Goal: Answer question/provide support: Share knowledge or assist other users

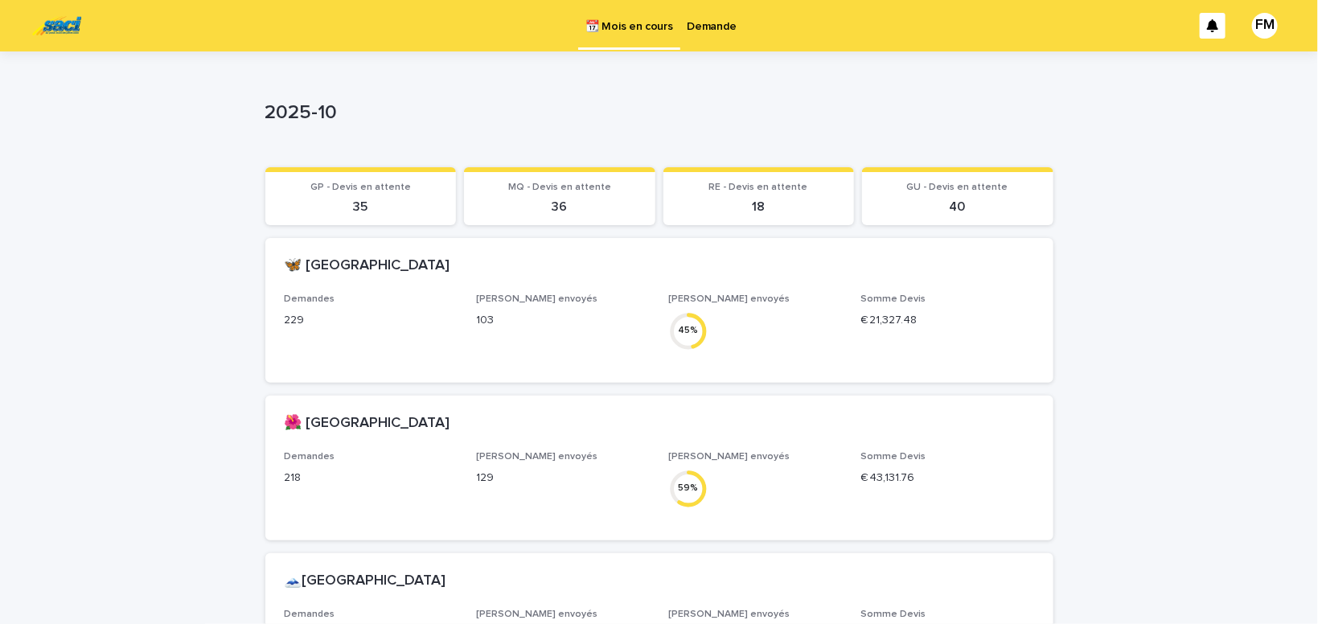
click at [716, 28] on p "Demande" at bounding box center [712, 17] width 49 height 34
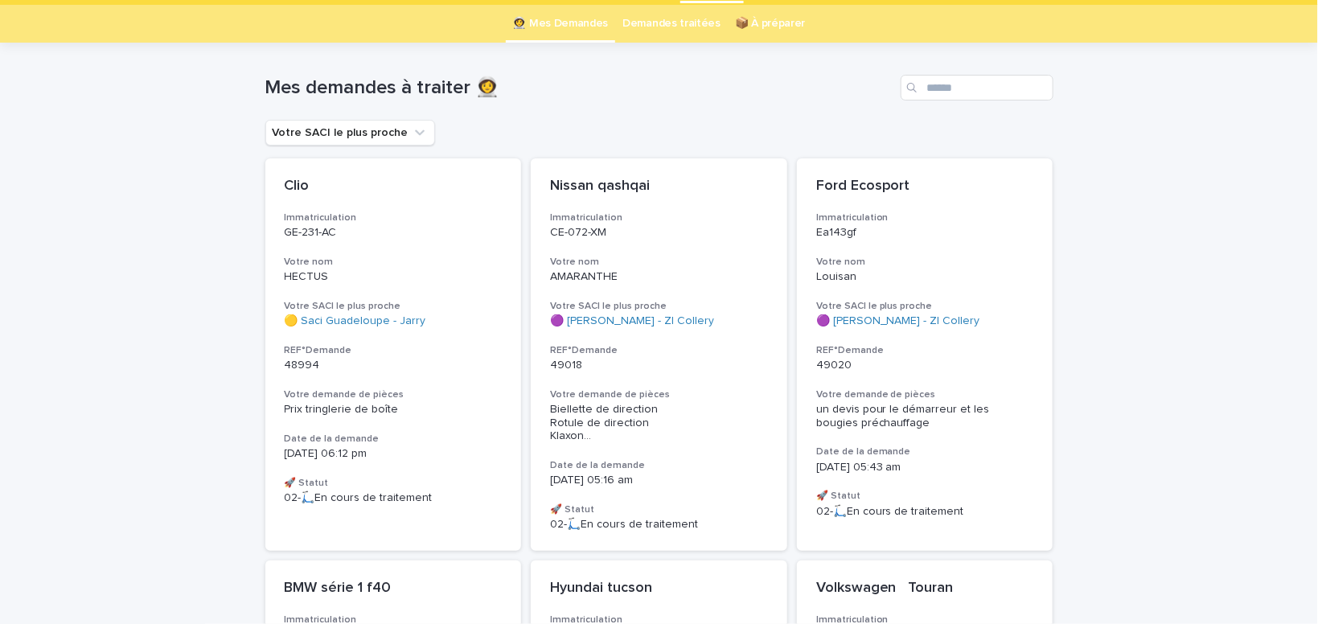
scroll to position [68, 0]
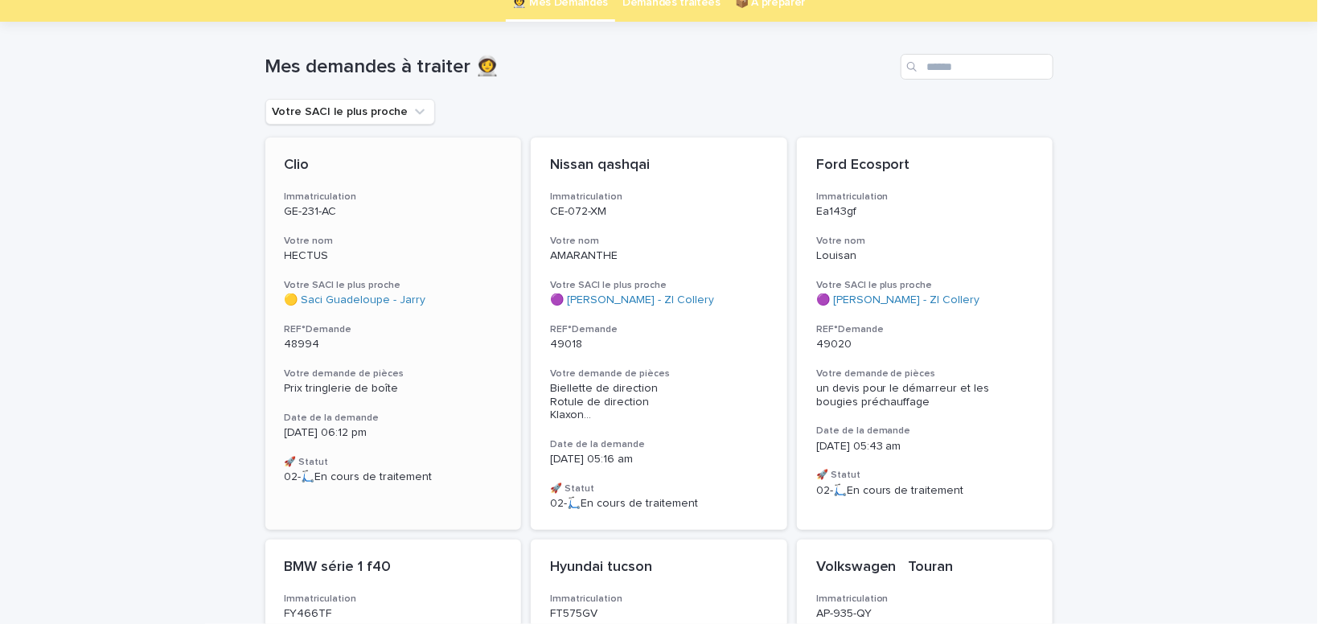
click at [338, 386] on span "Prix tringlerie de boîte" at bounding box center [342, 388] width 114 height 11
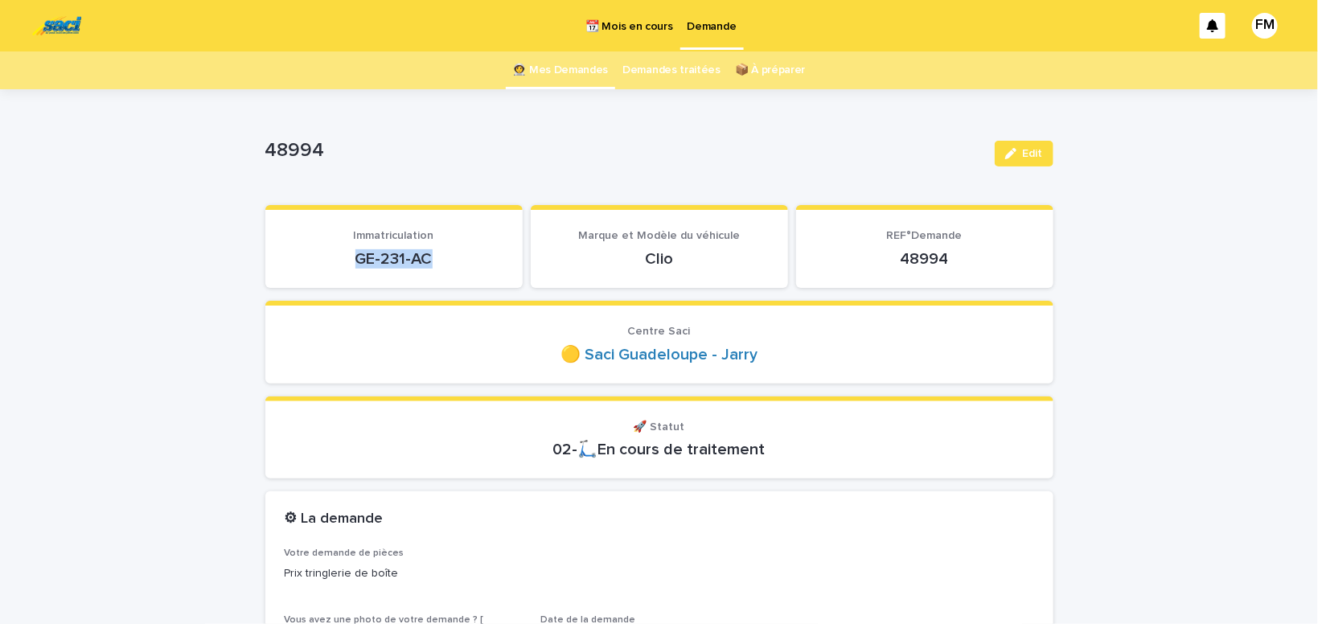
drag, startPoint x: 450, startPoint y: 257, endPoint x: 365, endPoint y: 278, distance: 87.6
click at [338, 261] on p "GE-231-AC" at bounding box center [394, 258] width 219 height 19
copy p "GE-231-AC"
click at [1021, 154] on div "button" at bounding box center [1015, 153] width 18 height 11
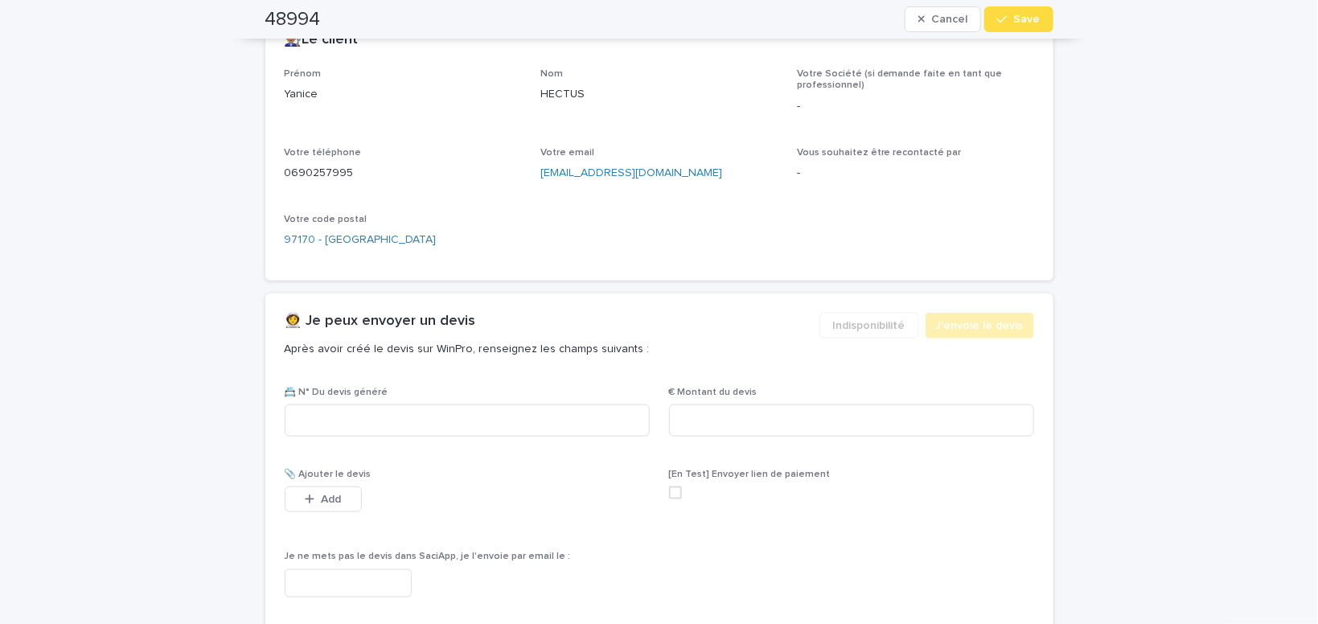
scroll to position [818, 0]
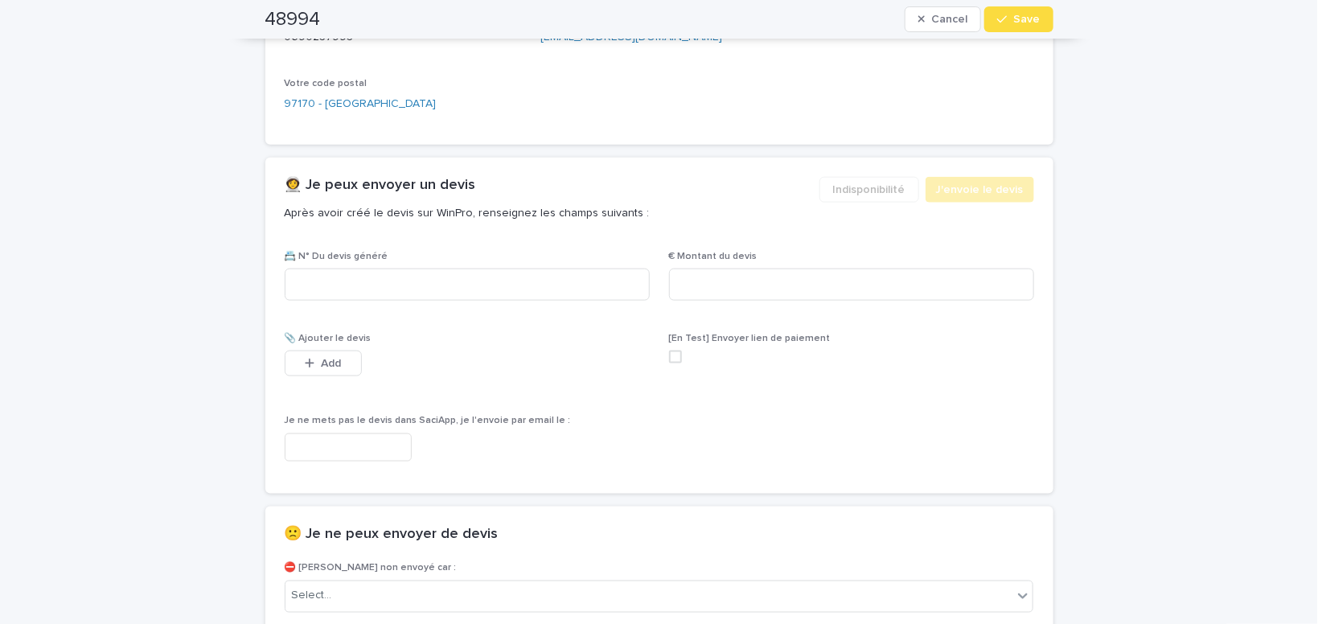
click at [358, 448] on input "text" at bounding box center [348, 448] width 127 height 28
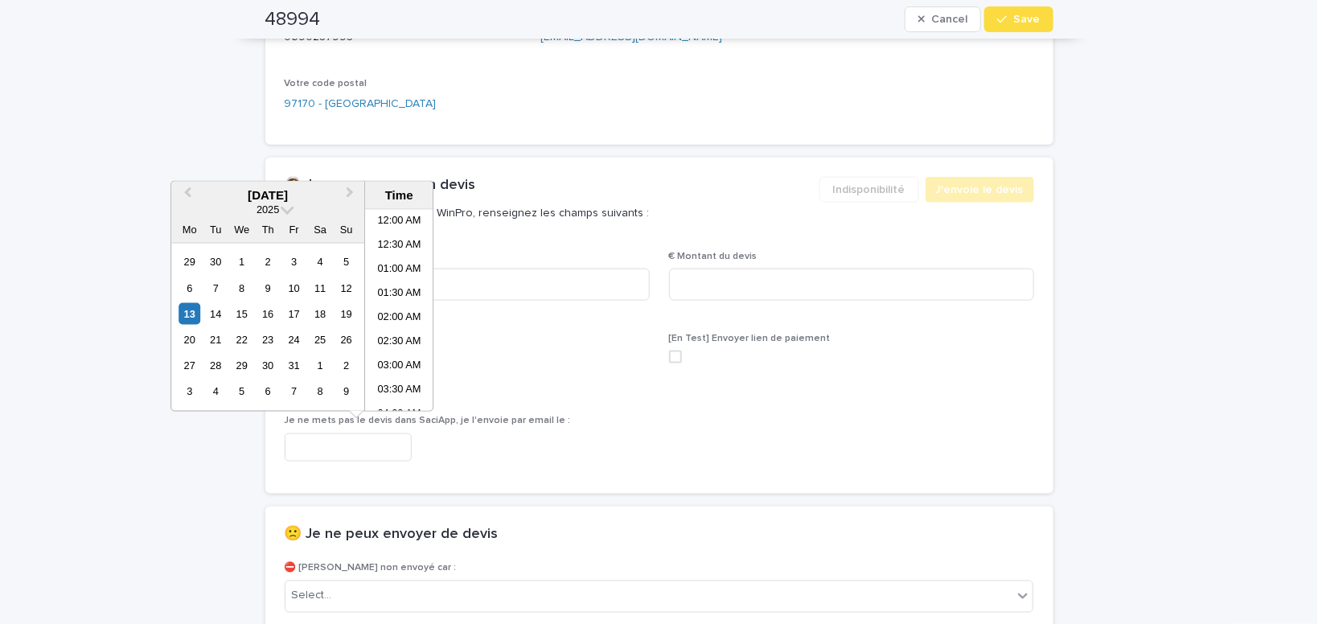
scroll to position [274, 0]
click at [393, 309] on li "07:30 AM" at bounding box center [399, 310] width 68 height 24
type input "**********"
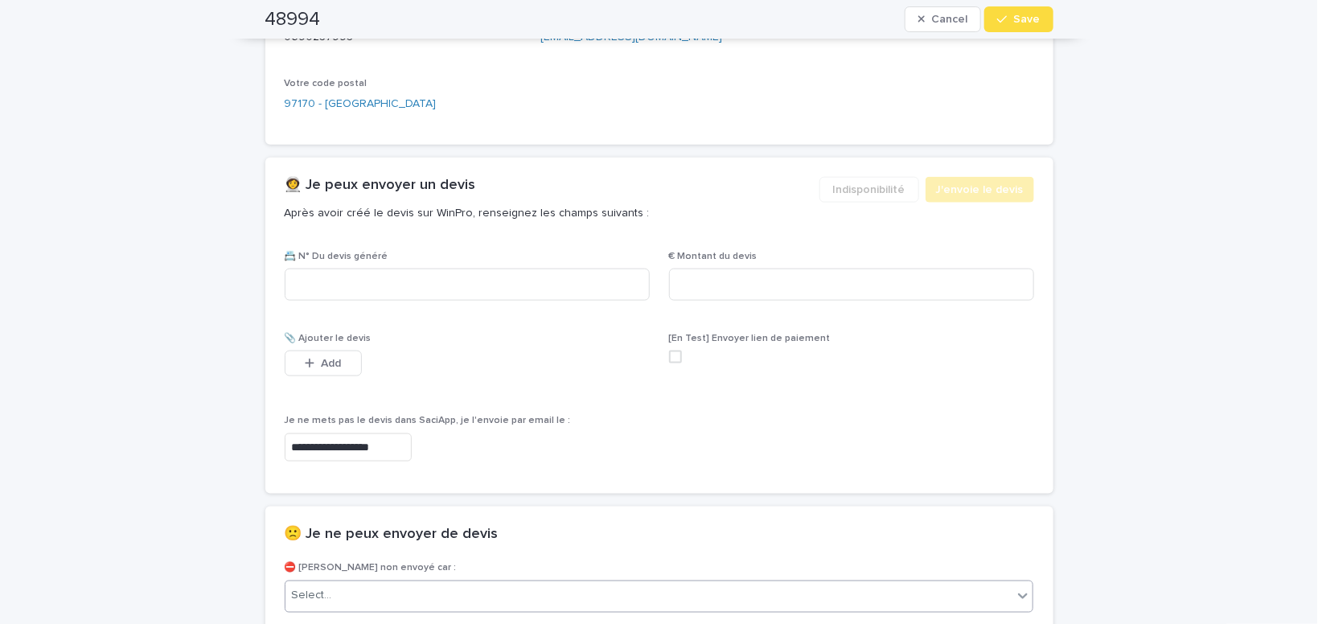
scroll to position [818, 0]
click at [358, 588] on div "Select..." at bounding box center [650, 596] width 728 height 27
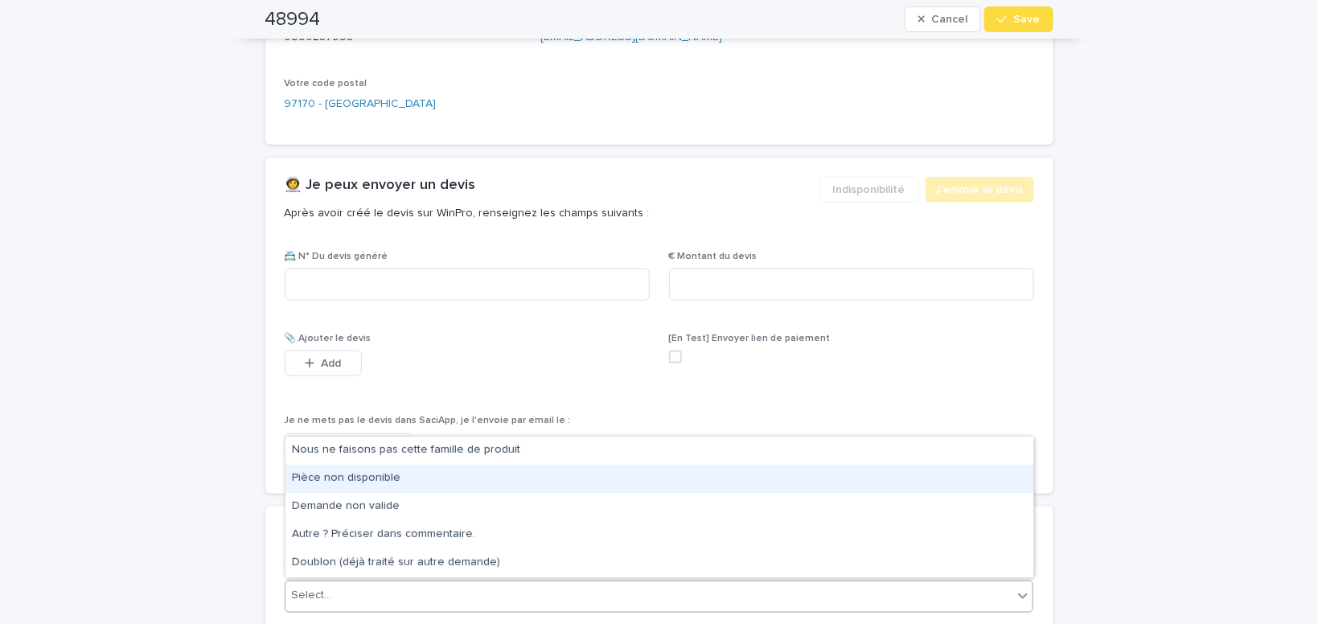
click at [374, 478] on div "Pièce non disponible" at bounding box center [660, 479] width 748 height 28
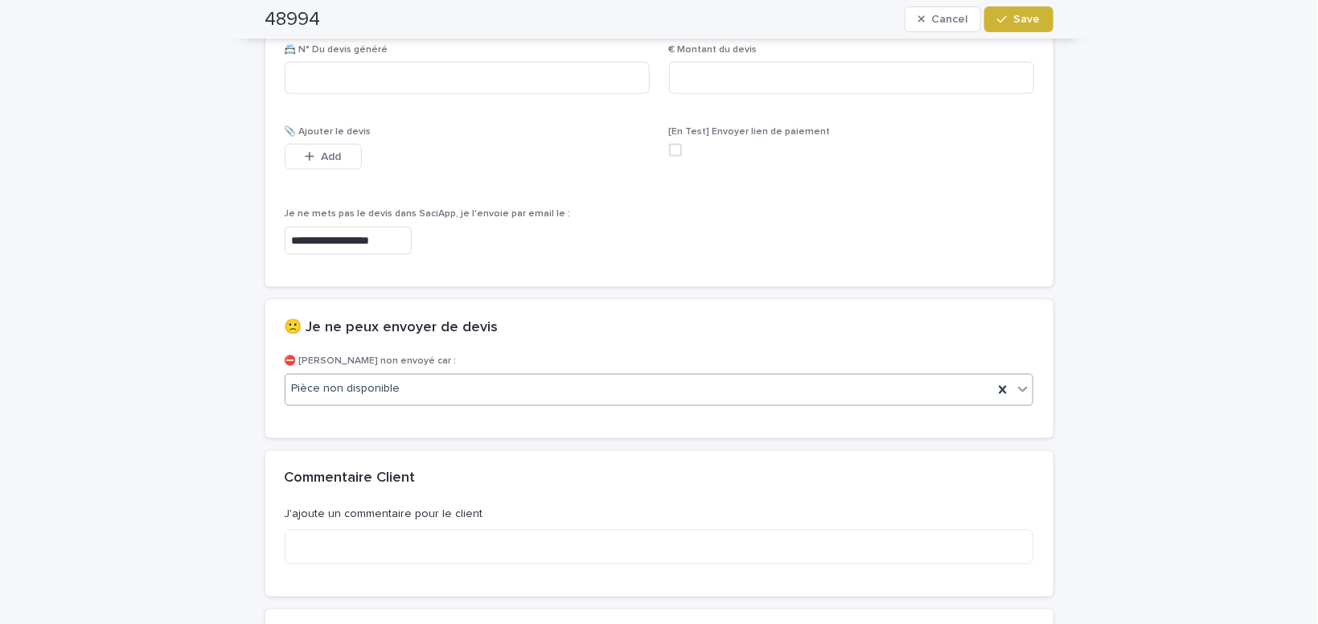
click at [1027, 15] on span "Save" at bounding box center [1027, 19] width 27 height 11
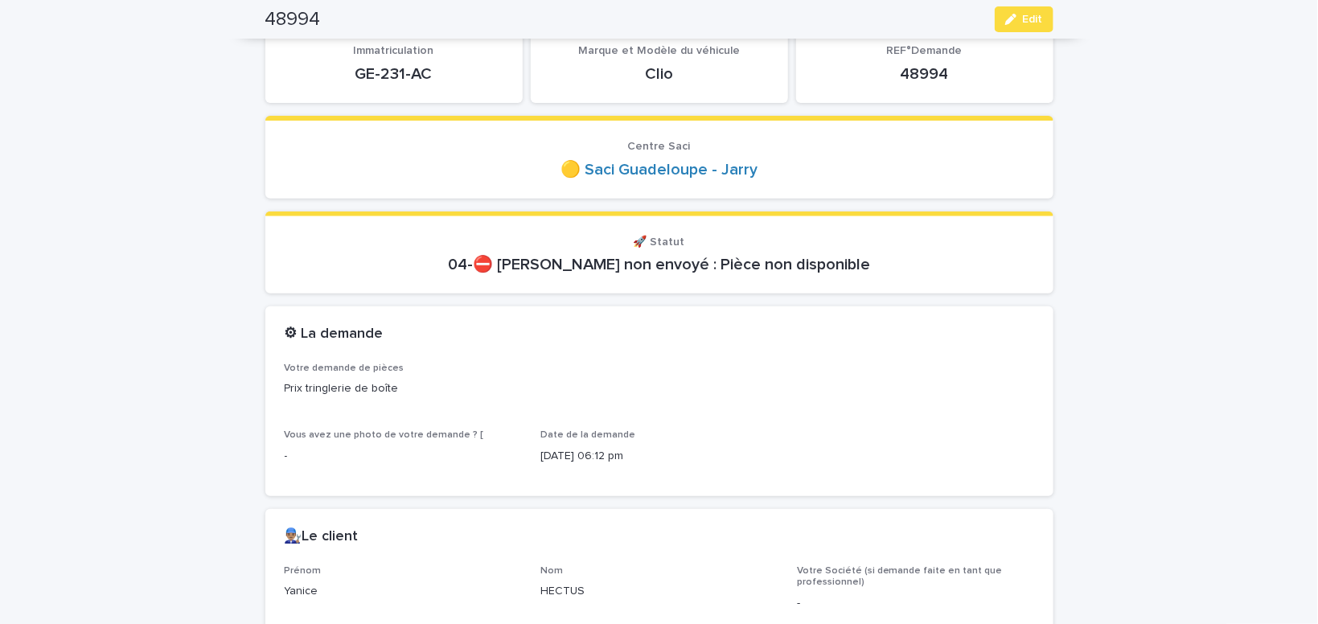
scroll to position [0, 0]
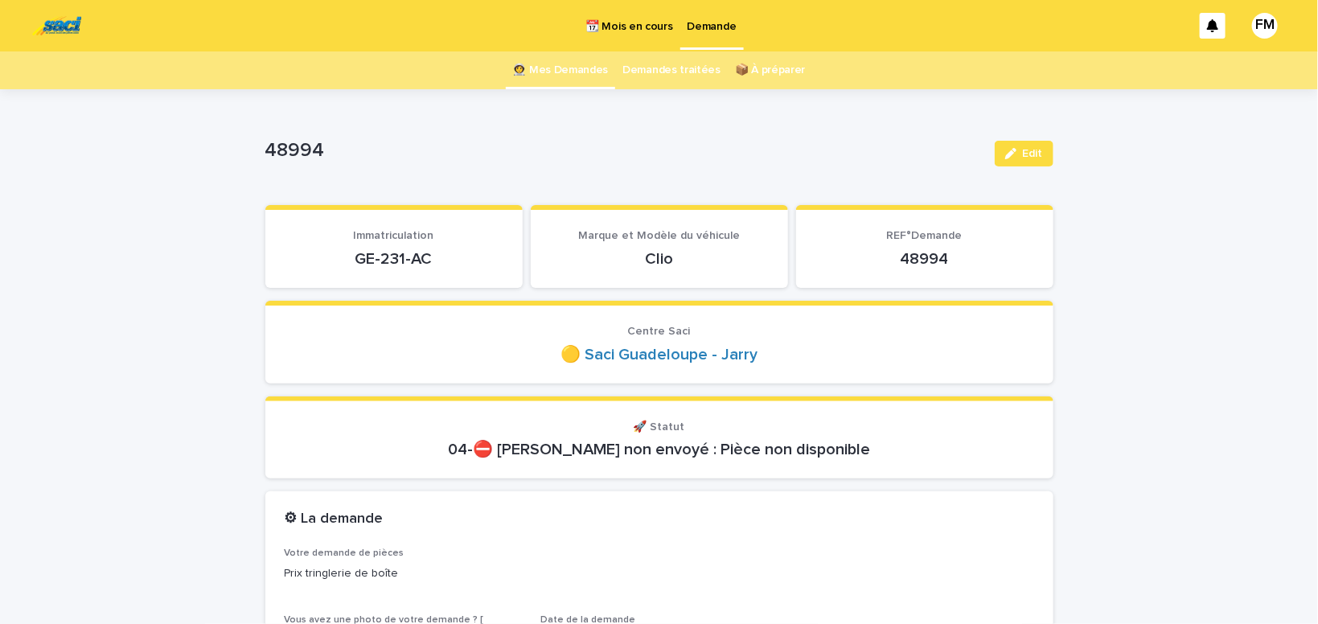
click at [704, 23] on p "Demande" at bounding box center [712, 17] width 49 height 34
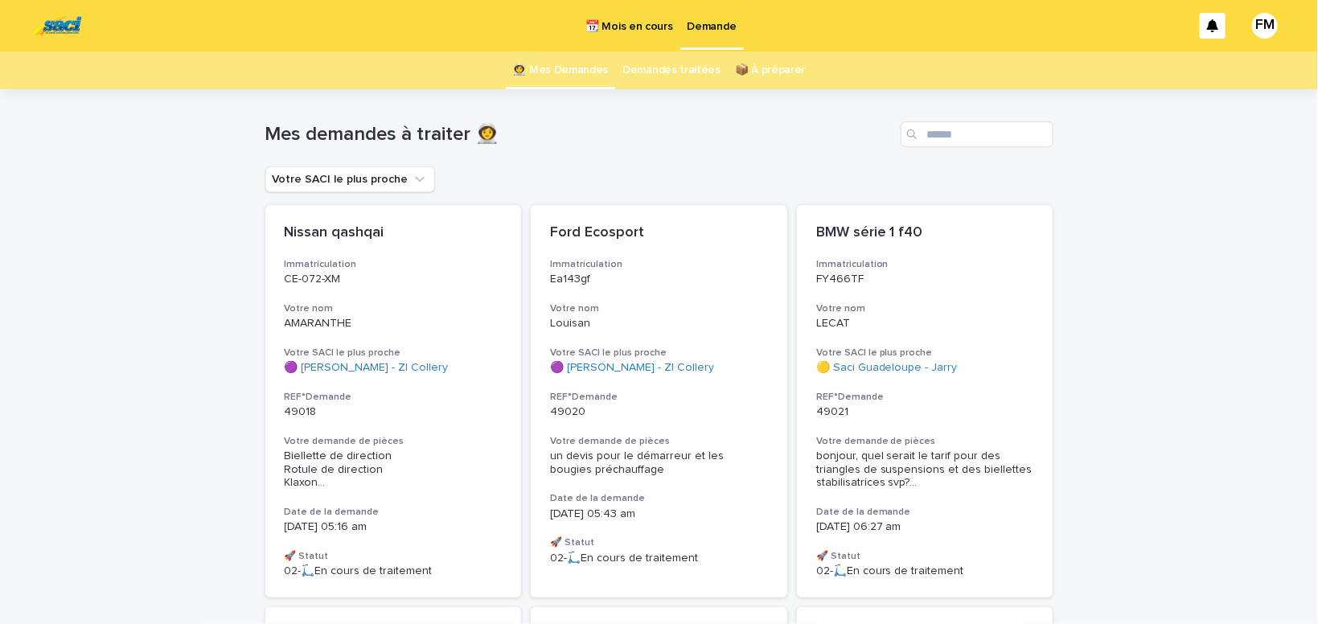
click at [337, 467] on span "Biellette de direction Rotule de direction Klaxon ..." at bounding box center [394, 470] width 218 height 40
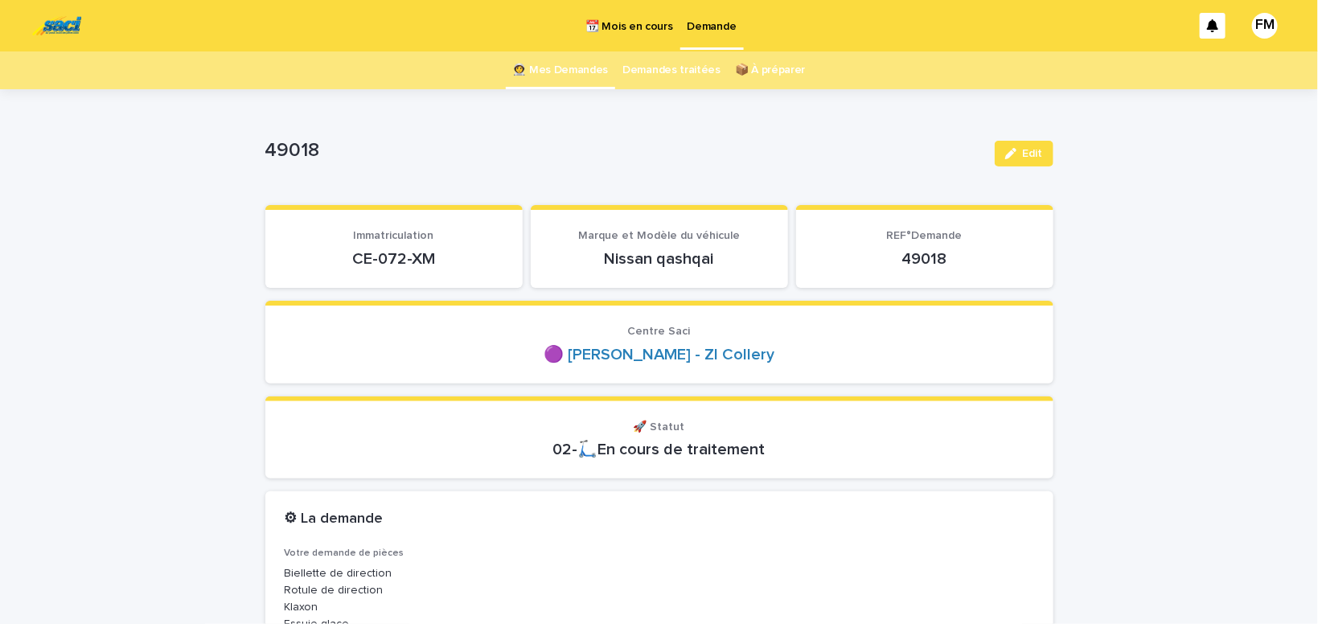
drag, startPoint x: 446, startPoint y: 256, endPoint x: 347, endPoint y: 259, distance: 99.8
click at [347, 259] on p "CE-072-XM" at bounding box center [394, 258] width 219 height 19
copy p "CE-072-XM"
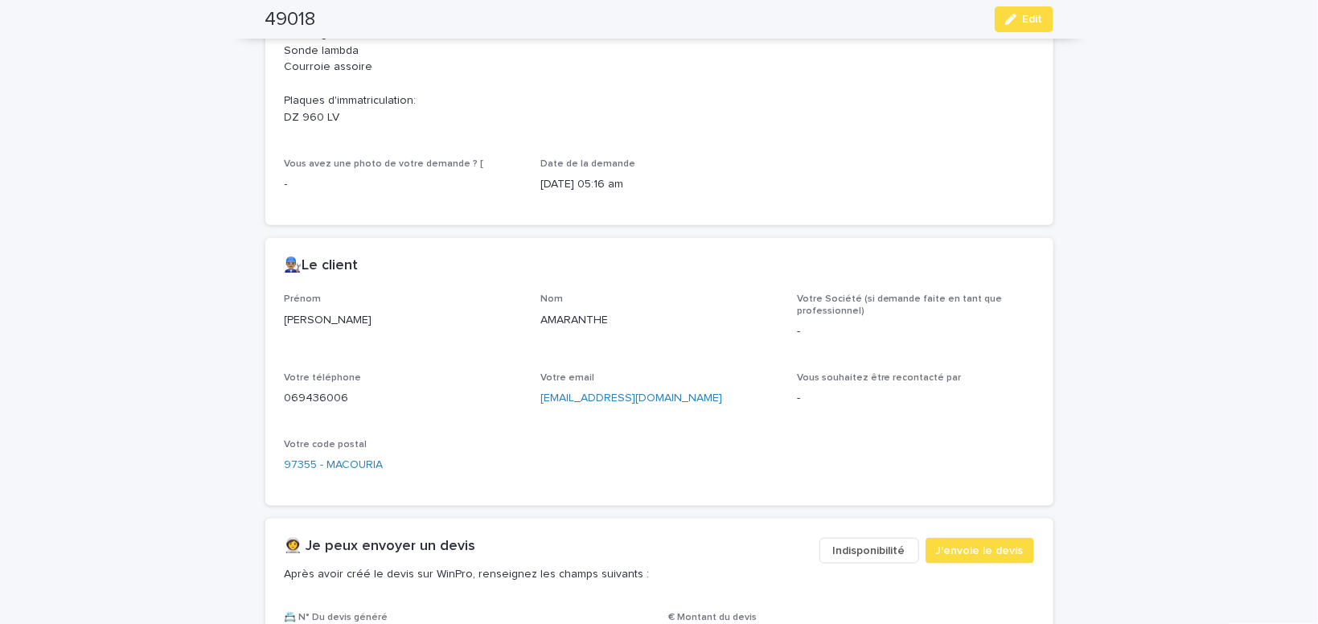
scroll to position [614, 0]
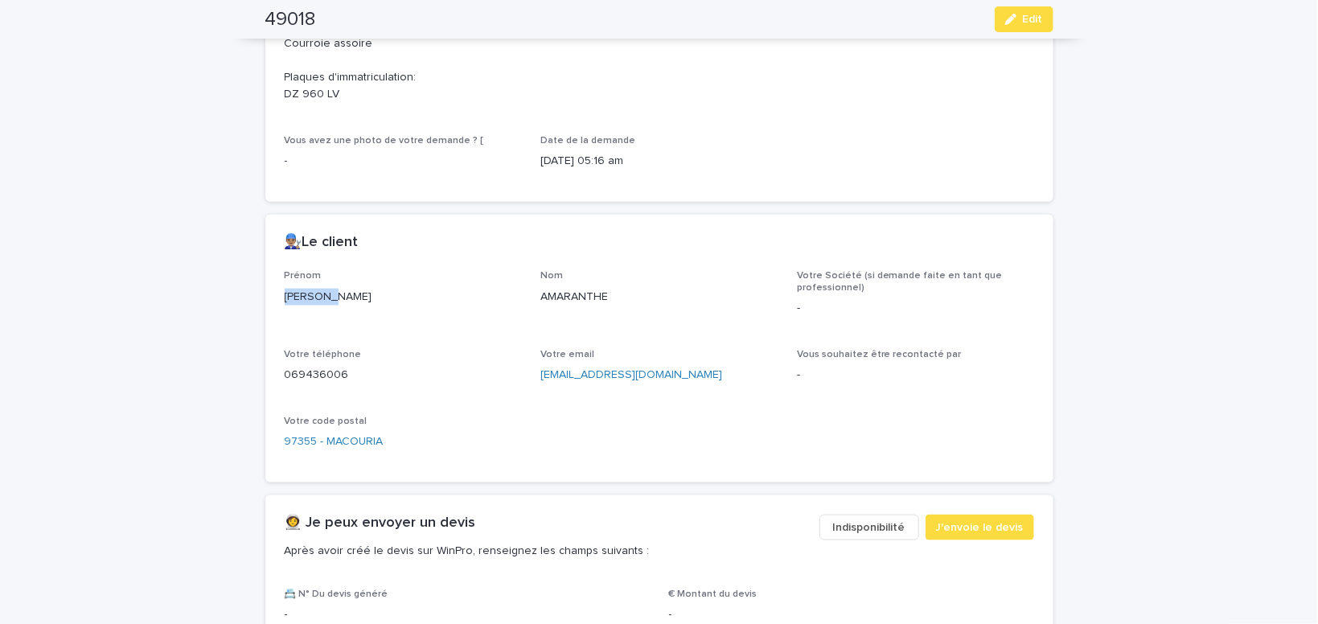
drag, startPoint x: 343, startPoint y: 299, endPoint x: 238, endPoint y: 294, distance: 104.7
click at [285, 294] on div "[PERSON_NAME]" at bounding box center [403, 296] width 237 height 20
copy p "[PERSON_NAME]"
drag, startPoint x: 725, startPoint y: 371, endPoint x: 531, endPoint y: 375, distance: 193.9
click at [541, 375] on div "[EMAIL_ADDRESS][DOMAIN_NAME]" at bounding box center [659, 374] width 237 height 20
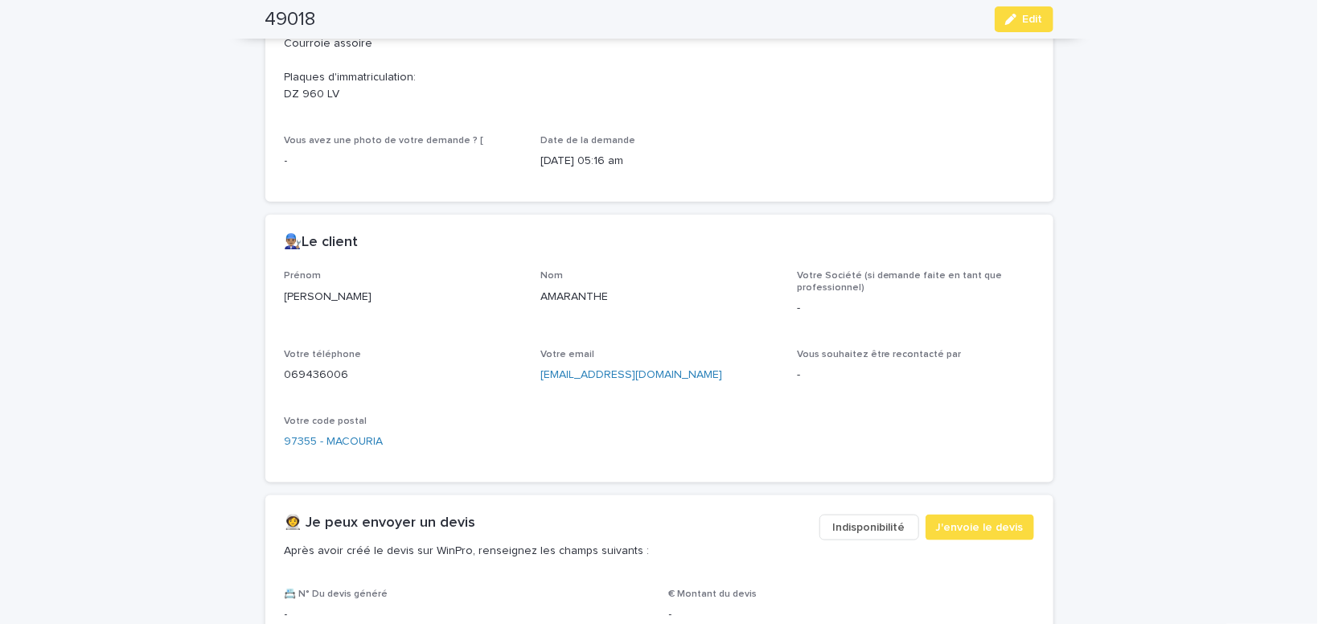
drag, startPoint x: 563, startPoint y: 491, endPoint x: 627, endPoint y: 413, distance: 100.5
click at [568, 487] on div "Loading... Saving… 👨🏽‍🔧Le client [PERSON_NAME] Nom AMARANTHE Votre Société (si …" at bounding box center [659, 356] width 788 height 282
drag, startPoint x: 724, startPoint y: 372, endPoint x: 545, endPoint y: 372, distance: 178.6
click at [541, 367] on div "[EMAIL_ADDRESS][DOMAIN_NAME]" at bounding box center [659, 374] width 237 height 20
copy link "[EMAIL_ADDRESS][DOMAIN_NAME]"
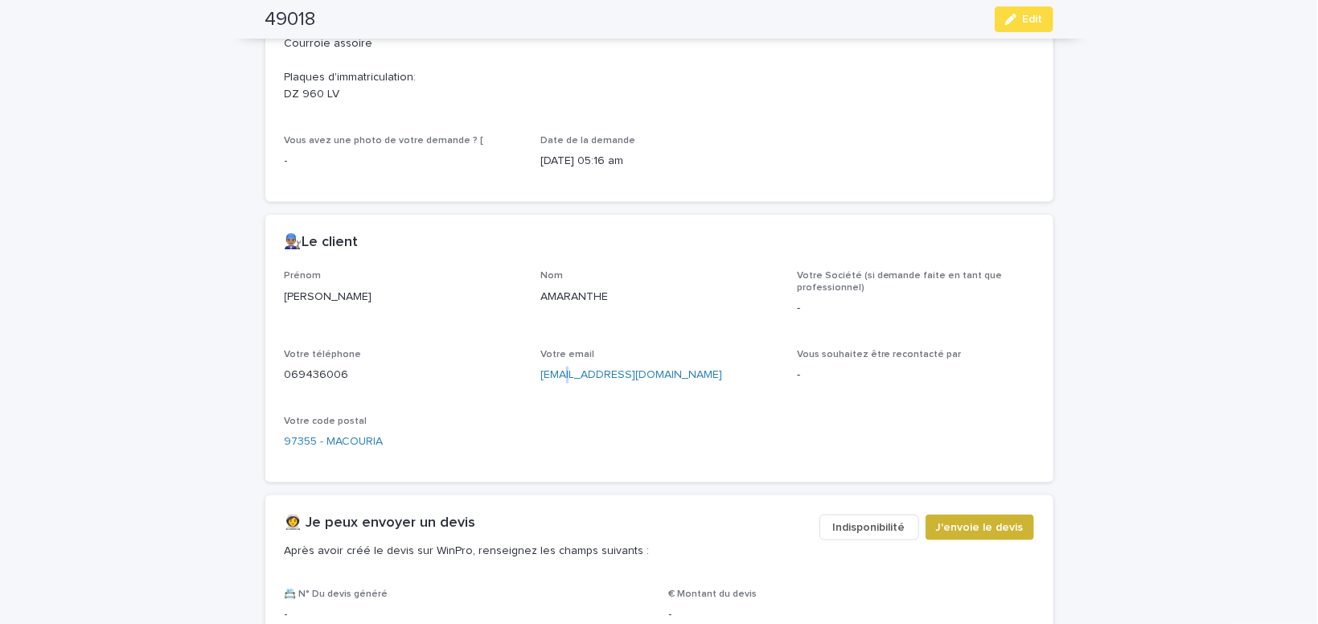
click at [996, 520] on span "J'envoie le devis" at bounding box center [980, 528] width 88 height 16
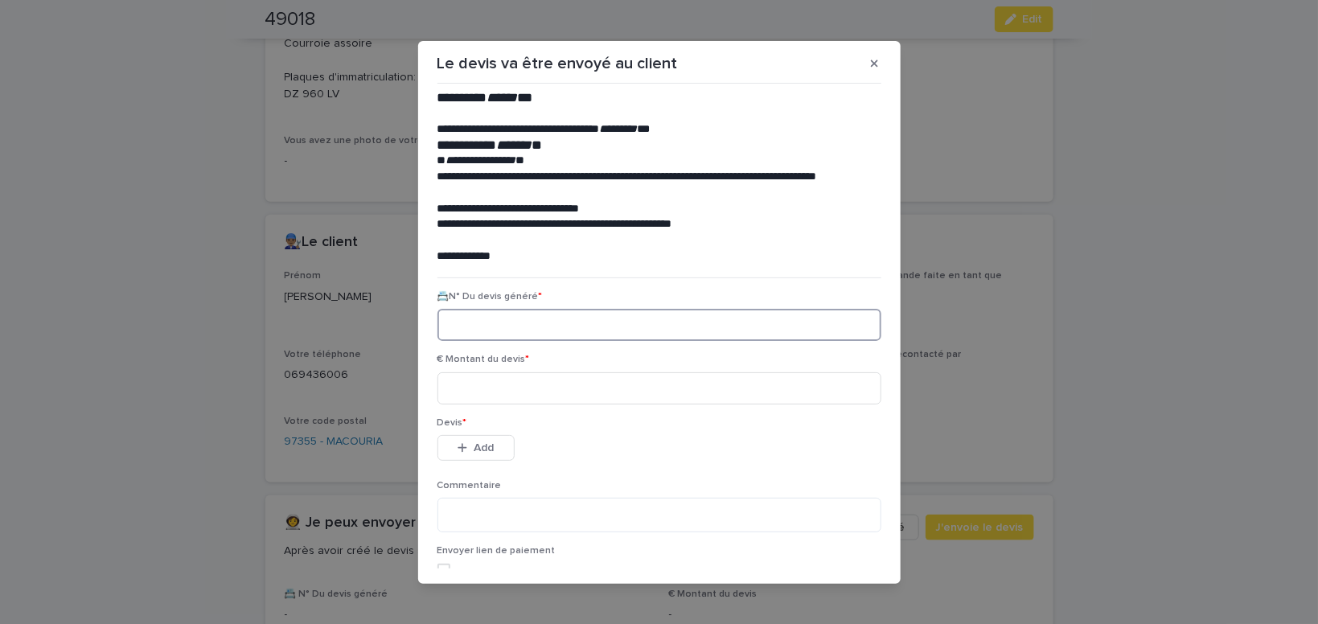
paste input "********"
type input "********"
click at [457, 398] on input at bounding box center [660, 388] width 444 height 32
click at [486, 383] on input "***" at bounding box center [660, 388] width 444 height 32
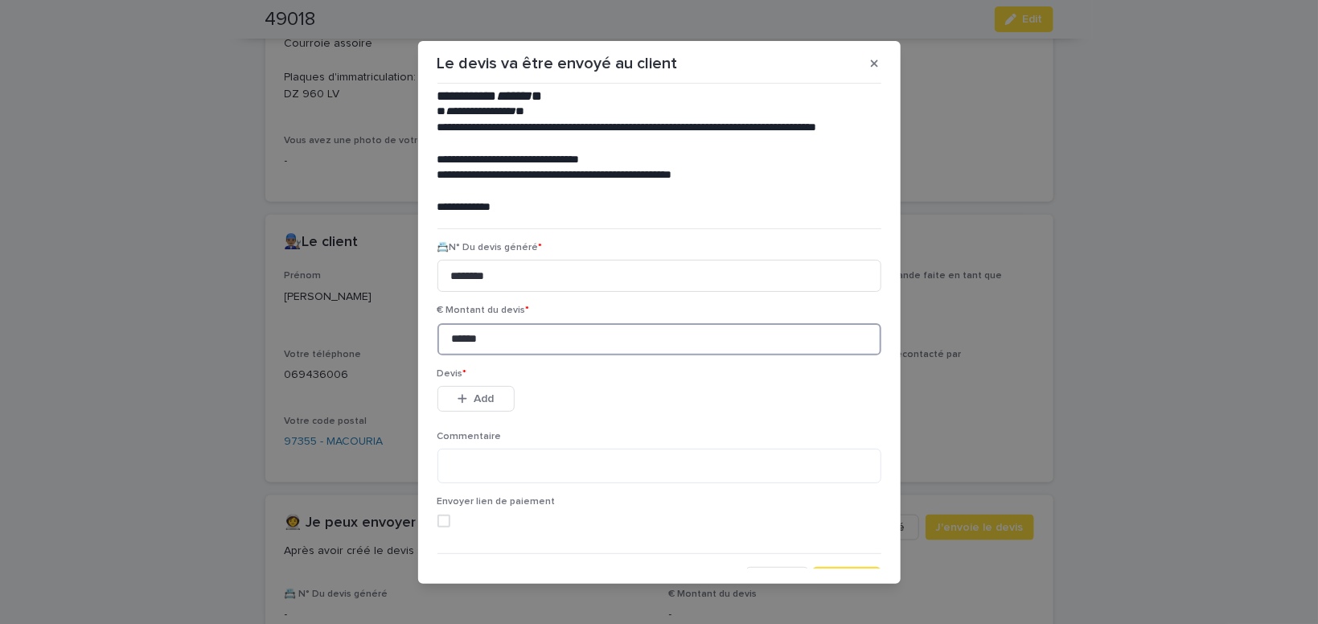
scroll to position [73, 0]
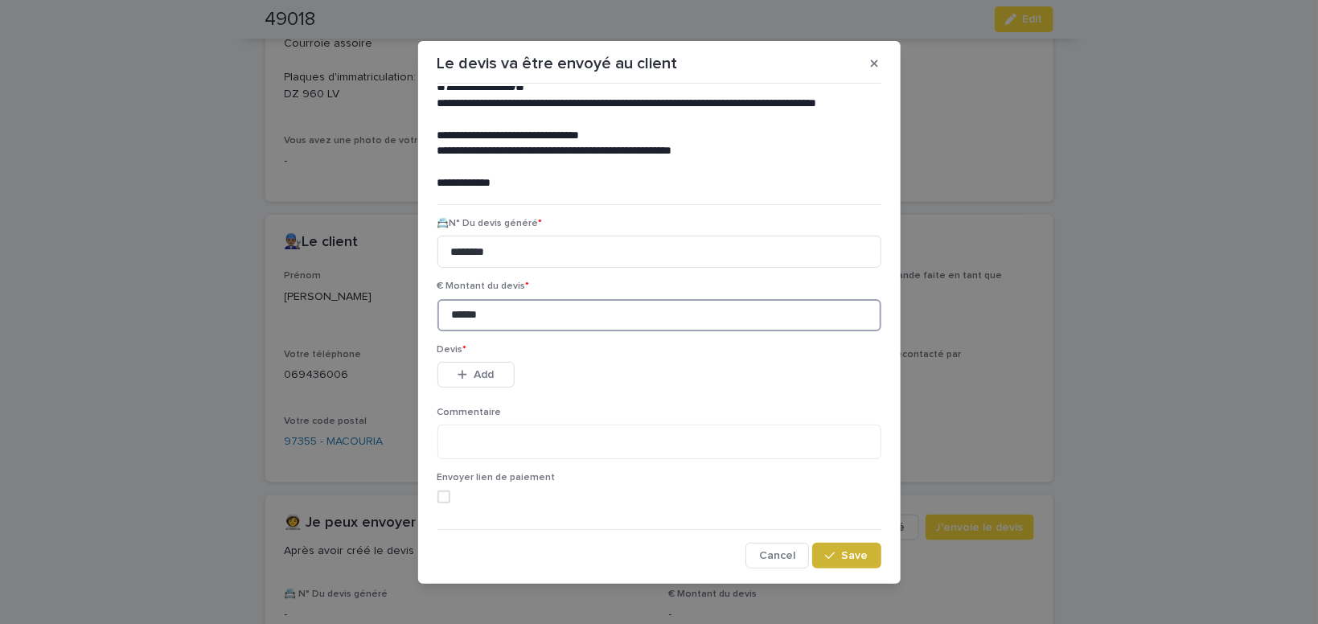
type input "******"
click at [842, 567] on button "Save" at bounding box center [846, 556] width 68 height 26
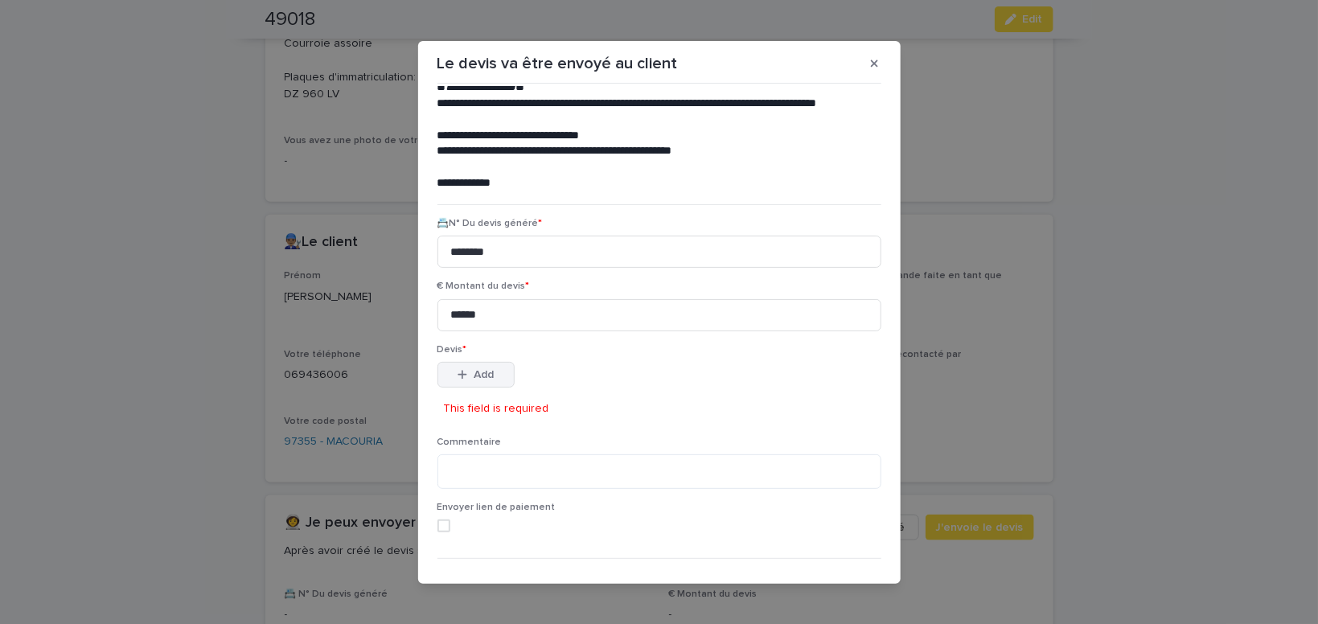
click at [478, 368] on button "Add" at bounding box center [476, 375] width 77 height 26
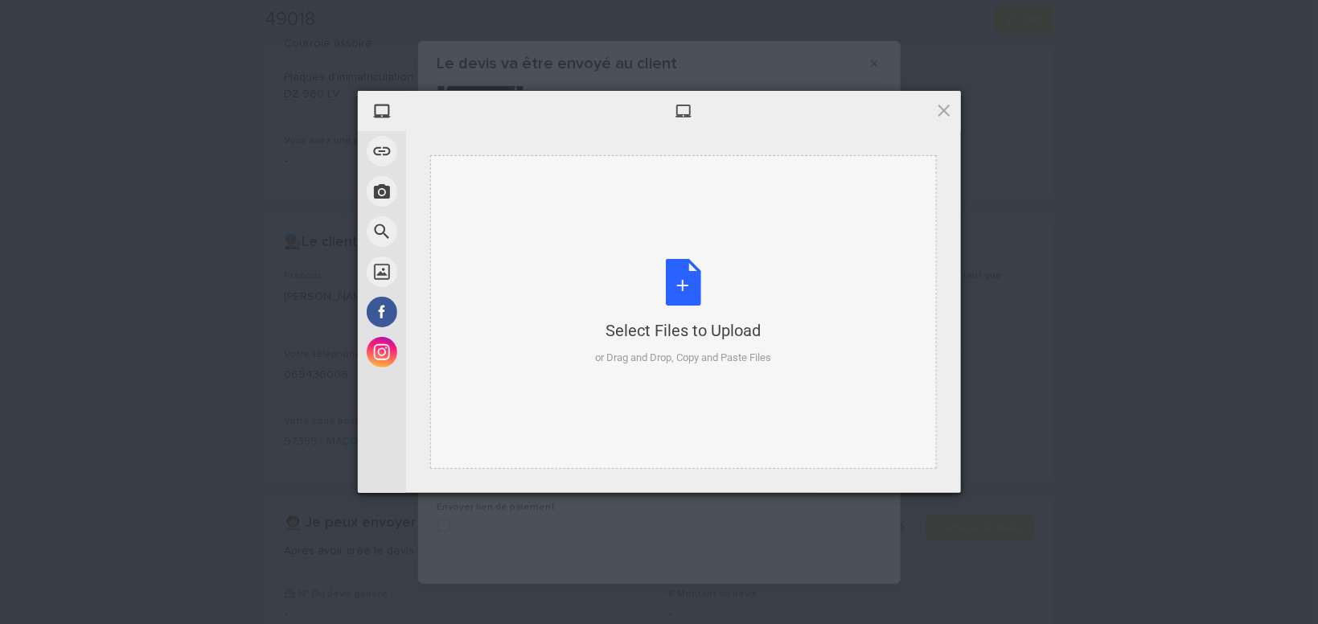
click at [697, 284] on div "Select Files to Upload or Drag and Drop, Copy and Paste Files" at bounding box center [683, 312] width 176 height 107
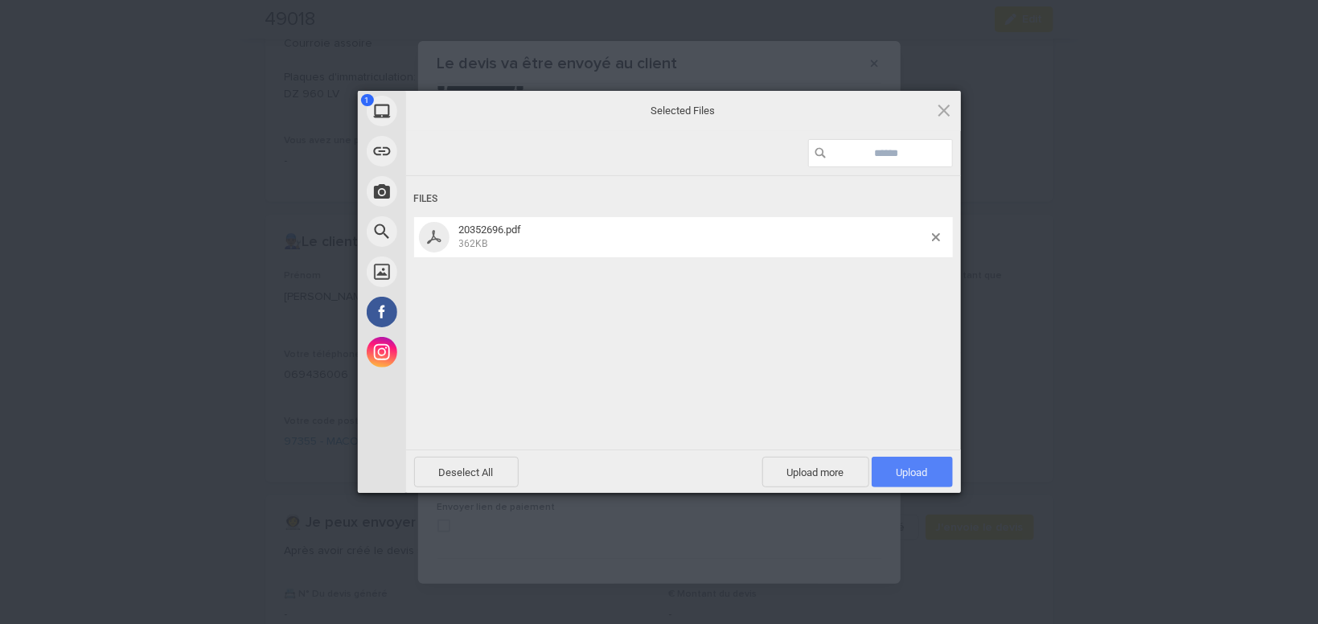
click at [901, 468] on span "Upload 1" at bounding box center [912, 473] width 31 height 12
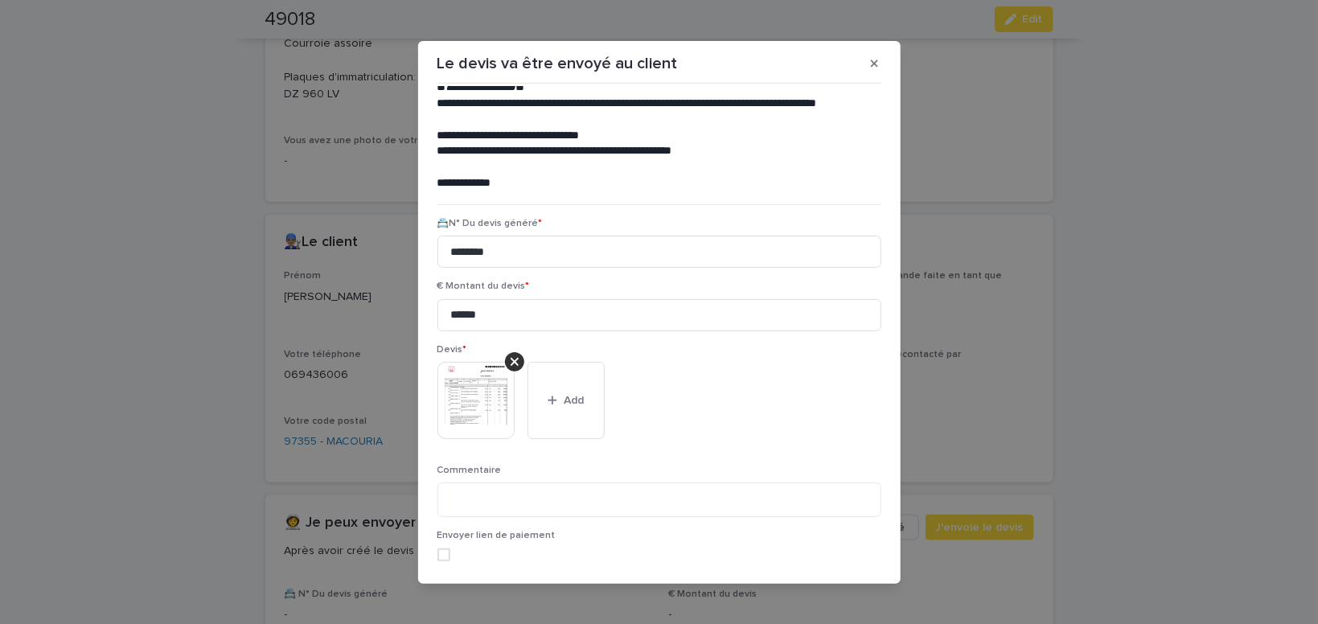
scroll to position [131, 0]
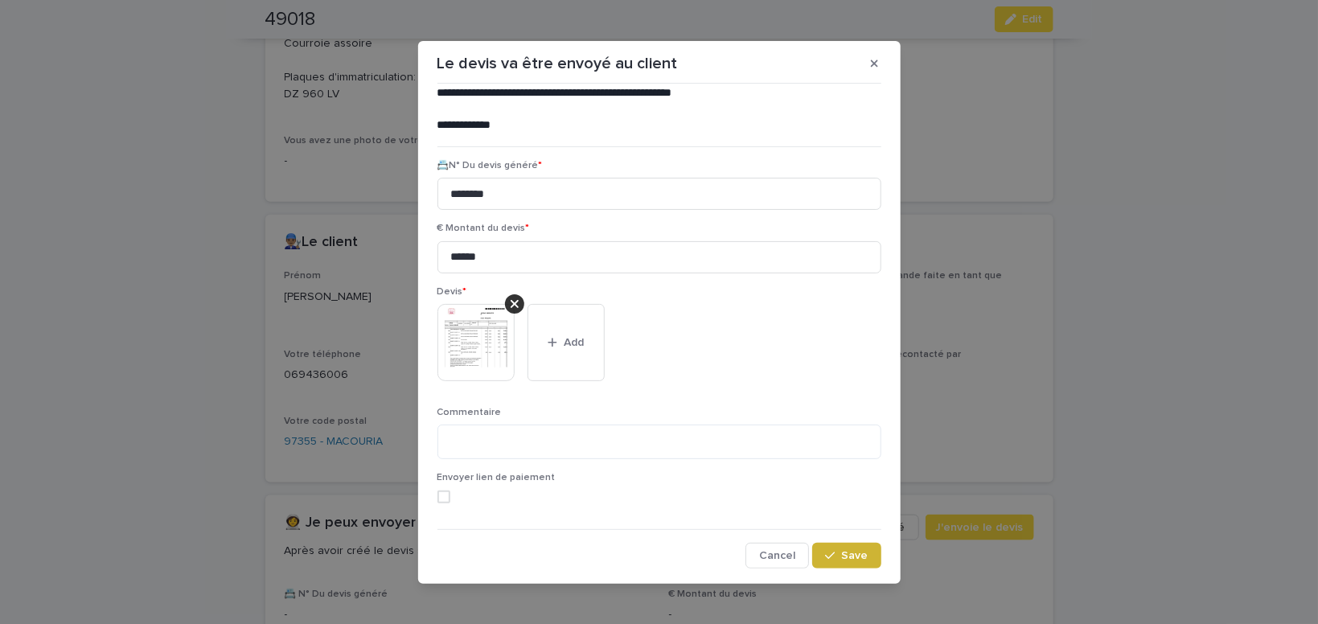
click at [845, 553] on span "Save" at bounding box center [855, 555] width 27 height 11
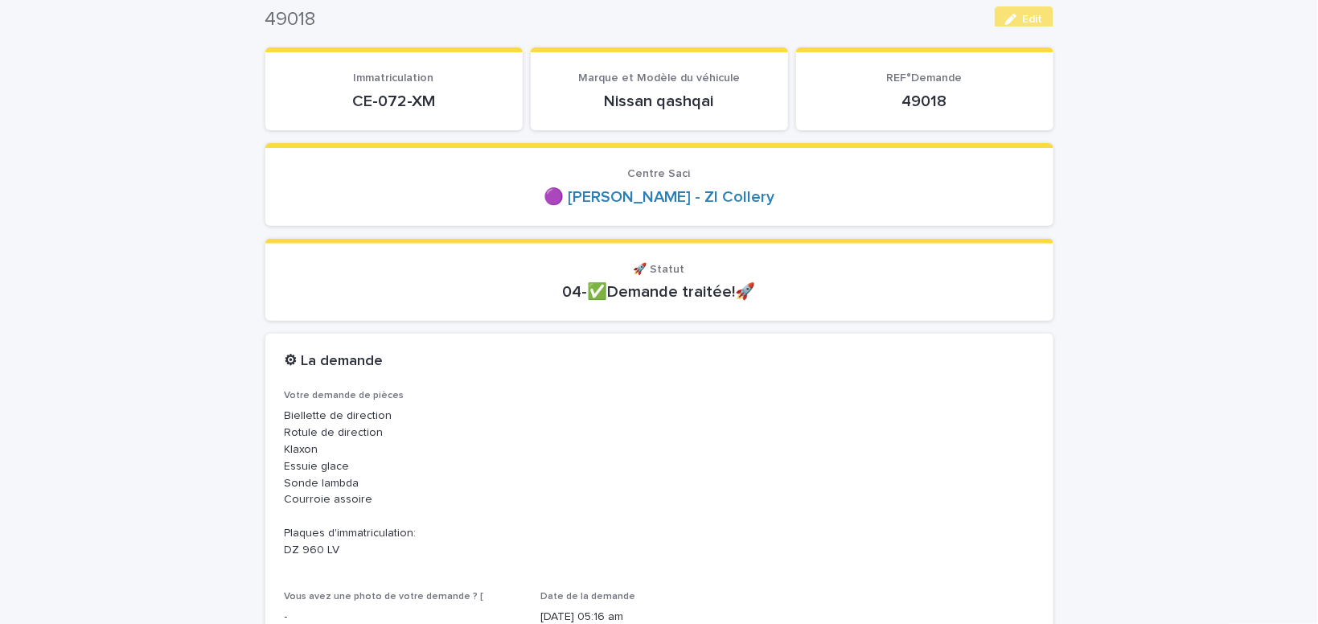
scroll to position [0, 0]
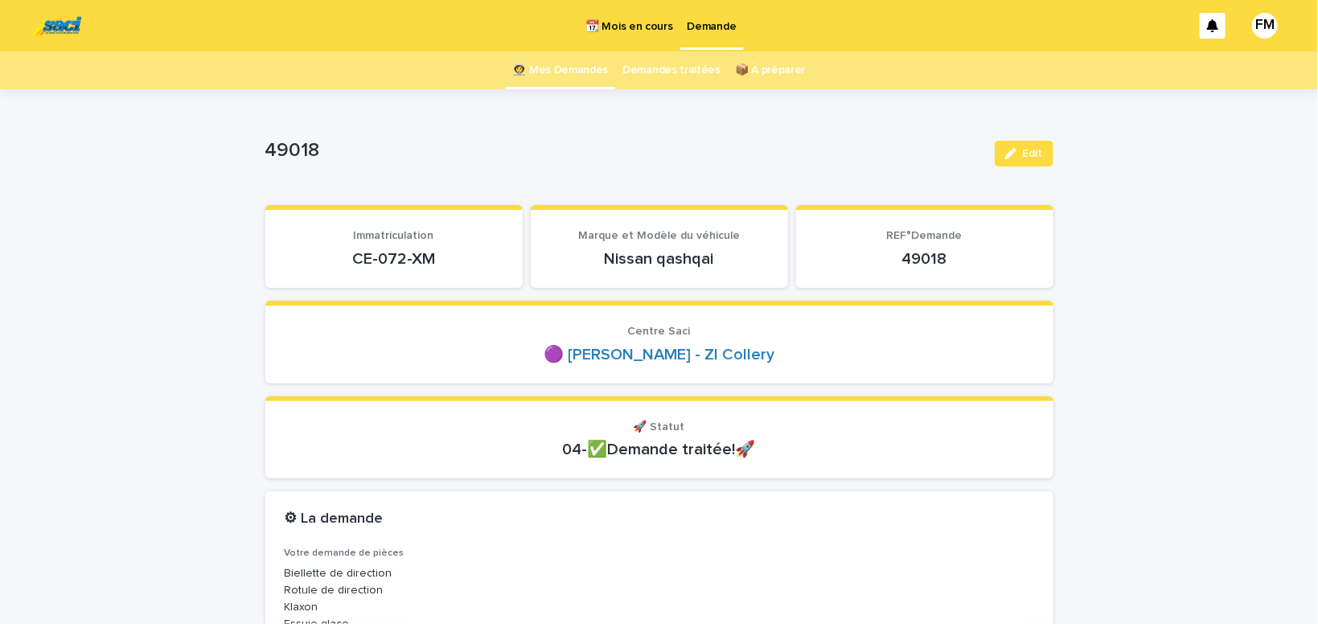
click at [699, 26] on p "Demande" at bounding box center [712, 17] width 49 height 34
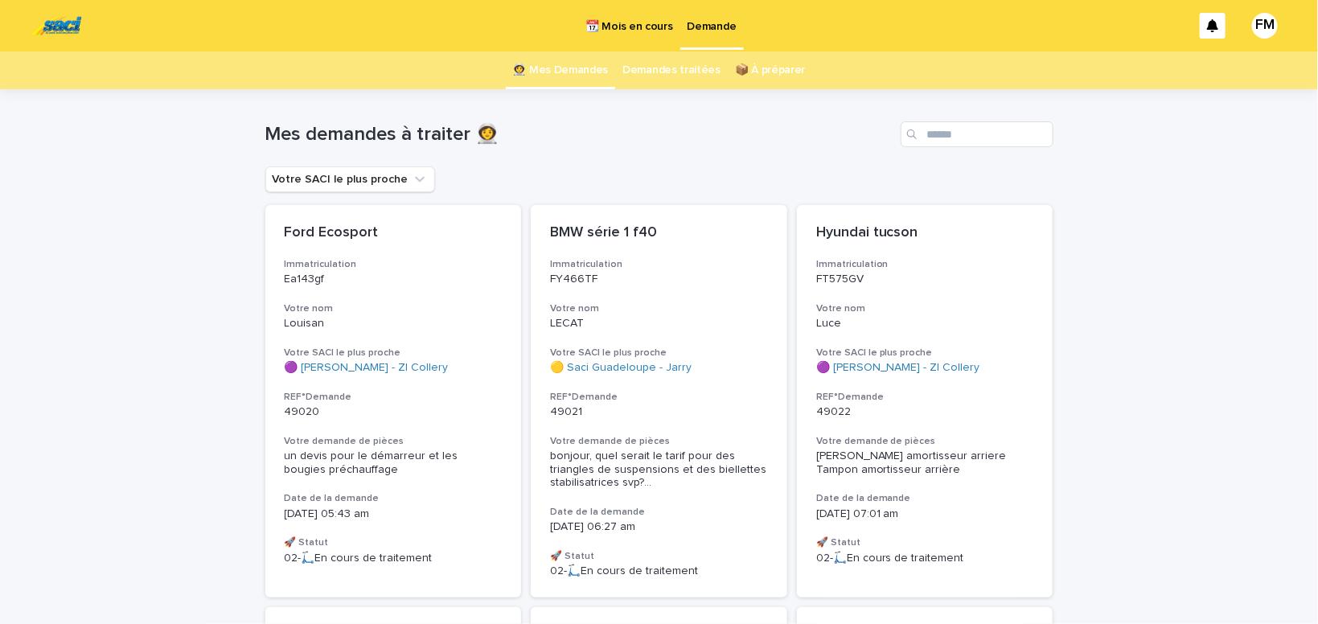
click at [352, 459] on span "un devis pour le démarreur et les bougies préchauffage" at bounding box center [373, 462] width 177 height 25
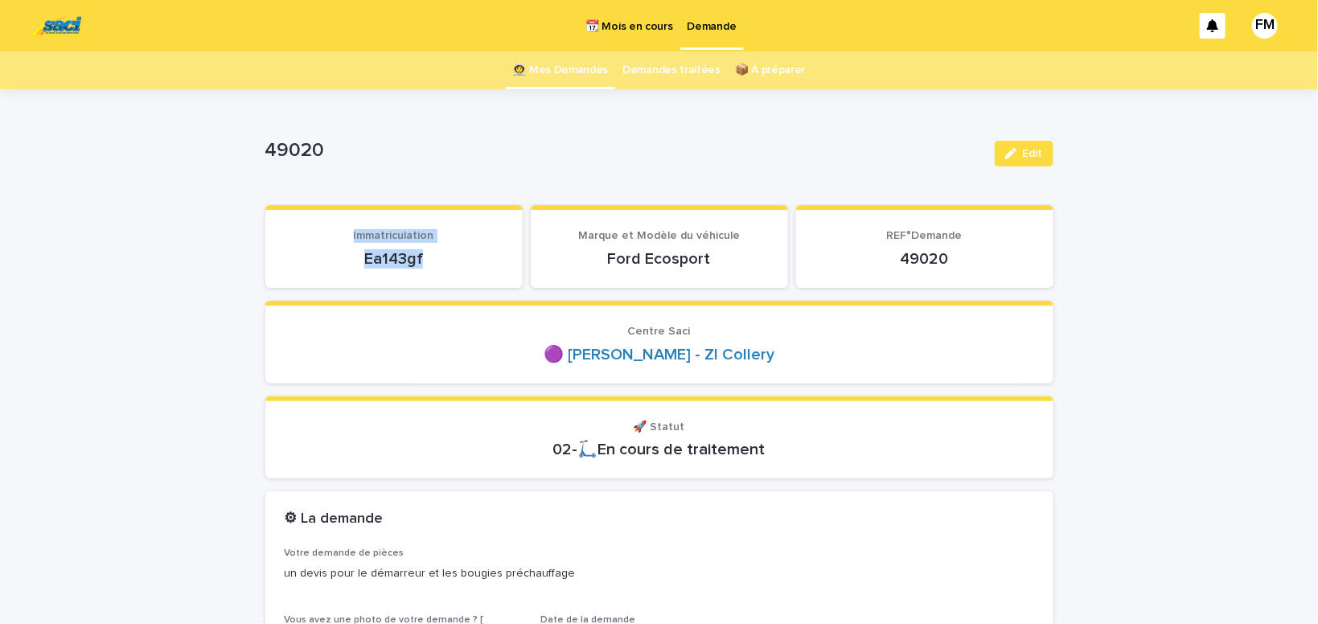
drag, startPoint x: 435, startPoint y: 254, endPoint x: 324, endPoint y: 245, distance: 111.4
click at [324, 246] on div "Ea143gf" at bounding box center [394, 257] width 219 height 23
click at [493, 235] on p "Immatriculation" at bounding box center [394, 236] width 219 height 14
drag, startPoint x: 439, startPoint y: 254, endPoint x: 335, endPoint y: 260, distance: 103.9
click at [335, 262] on p "Ea143gf" at bounding box center [394, 258] width 219 height 19
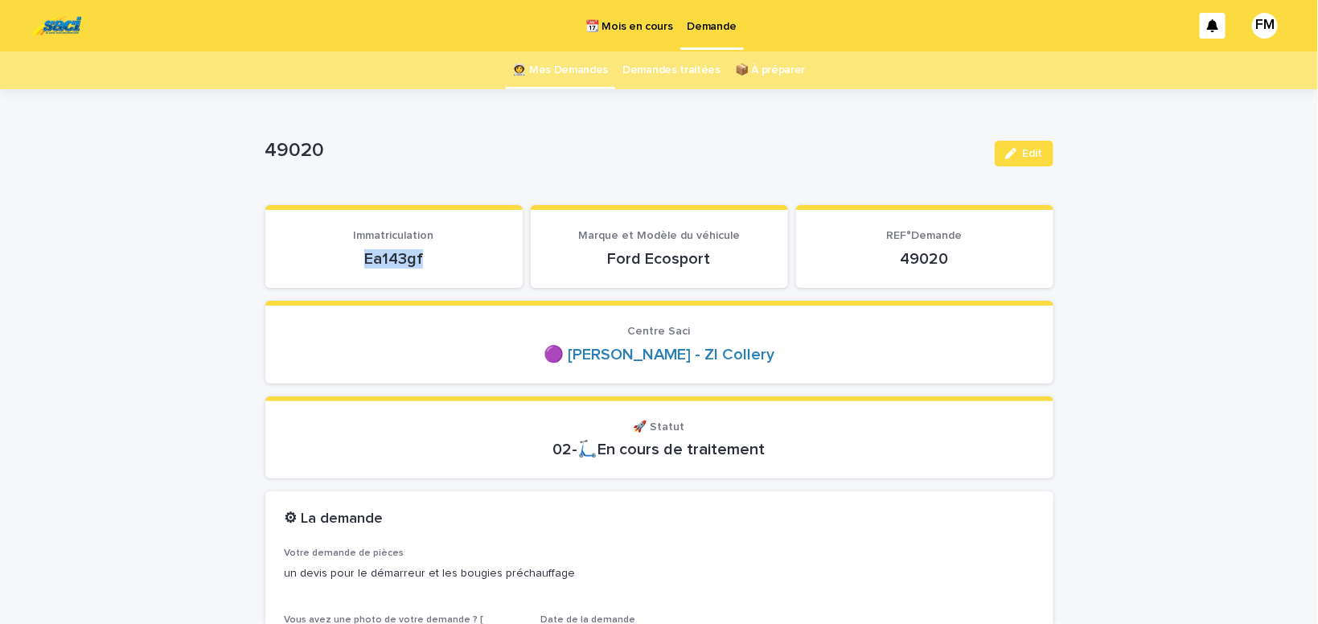
copy p "Ea143gf"
click at [1032, 158] on span "Edit" at bounding box center [1033, 153] width 20 height 11
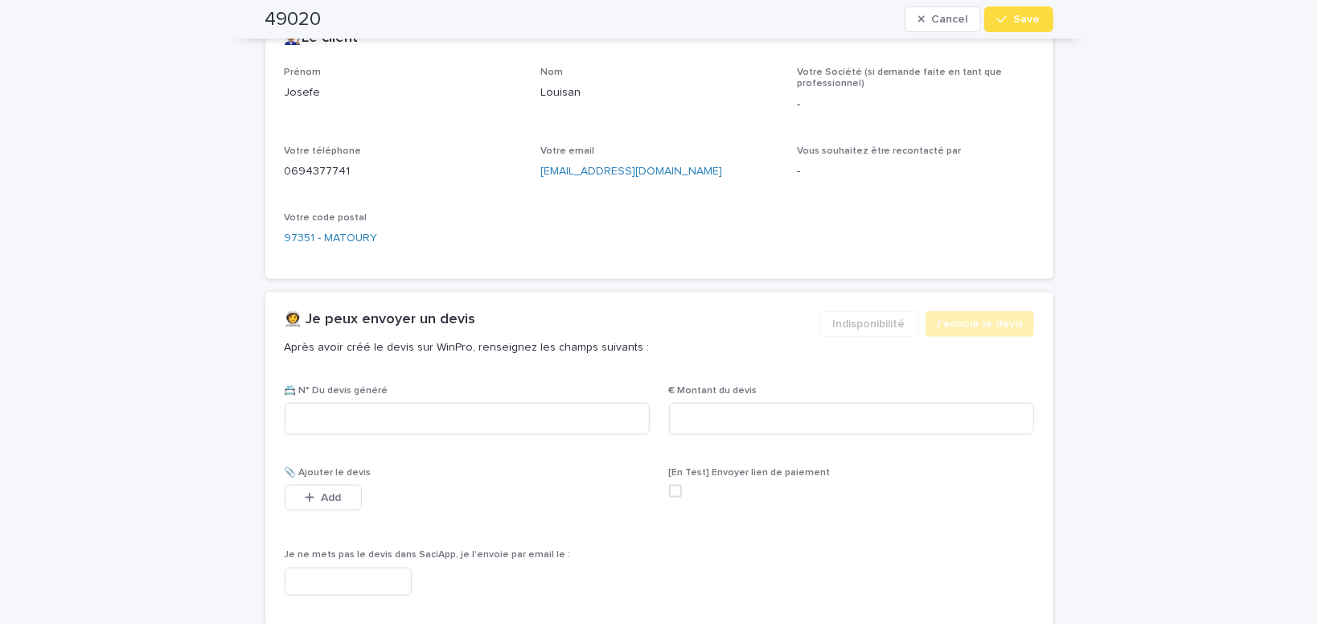
scroll to position [750, 0]
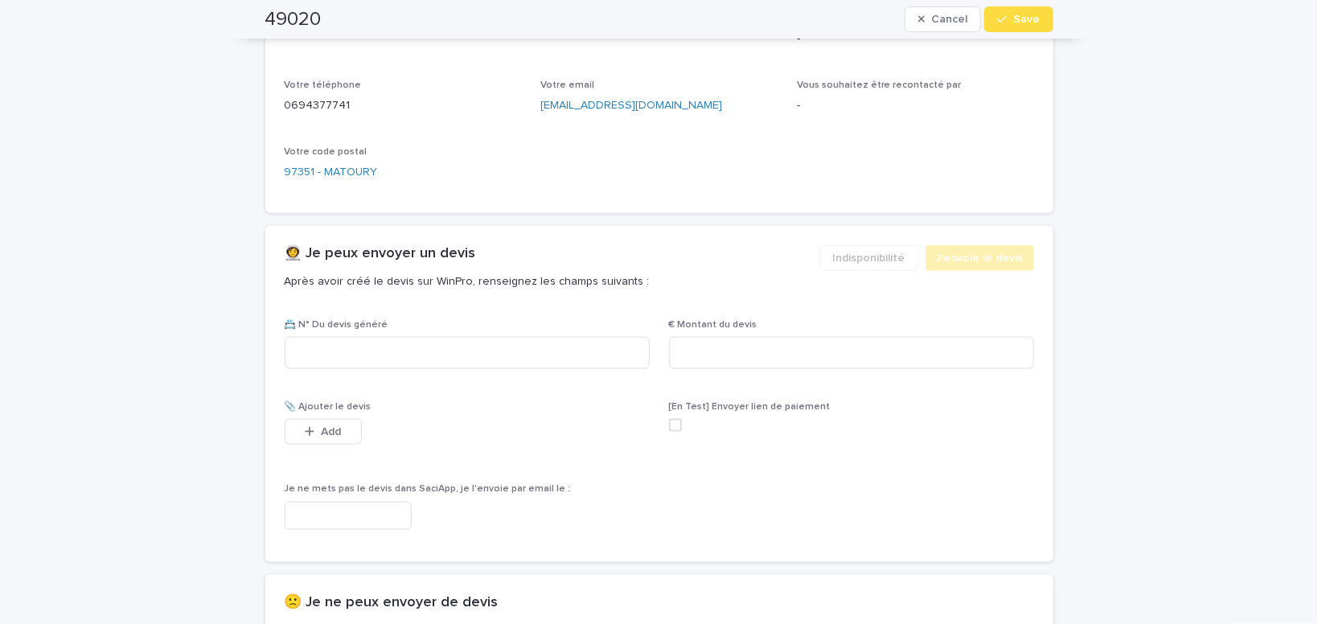
click at [413, 381] on div "📇 N° Du devis généré € Montant du devis 📎 Ajouter le devis This file cannot be …" at bounding box center [660, 431] width 750 height 224
paste input "*******"
type input "*******"
drag, startPoint x: 328, startPoint y: 343, endPoint x: 277, endPoint y: 338, distance: 51.7
click at [285, 338] on input "*******" at bounding box center [467, 353] width 365 height 32
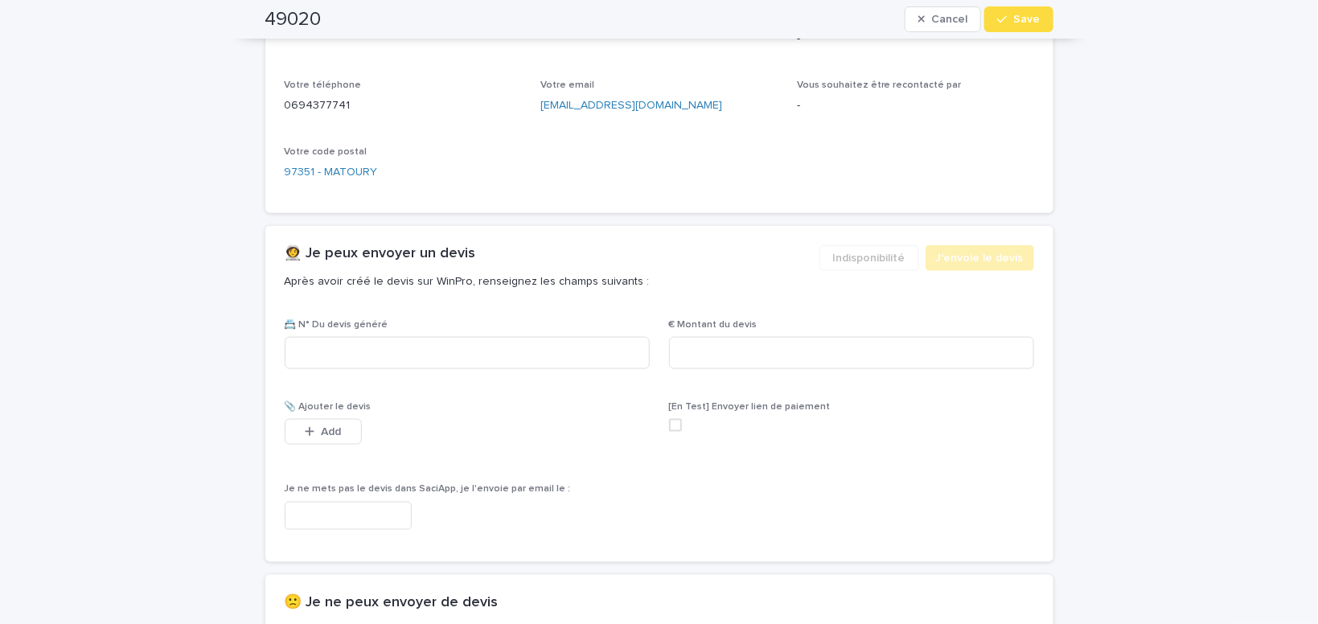
scroll to position [1023, 0]
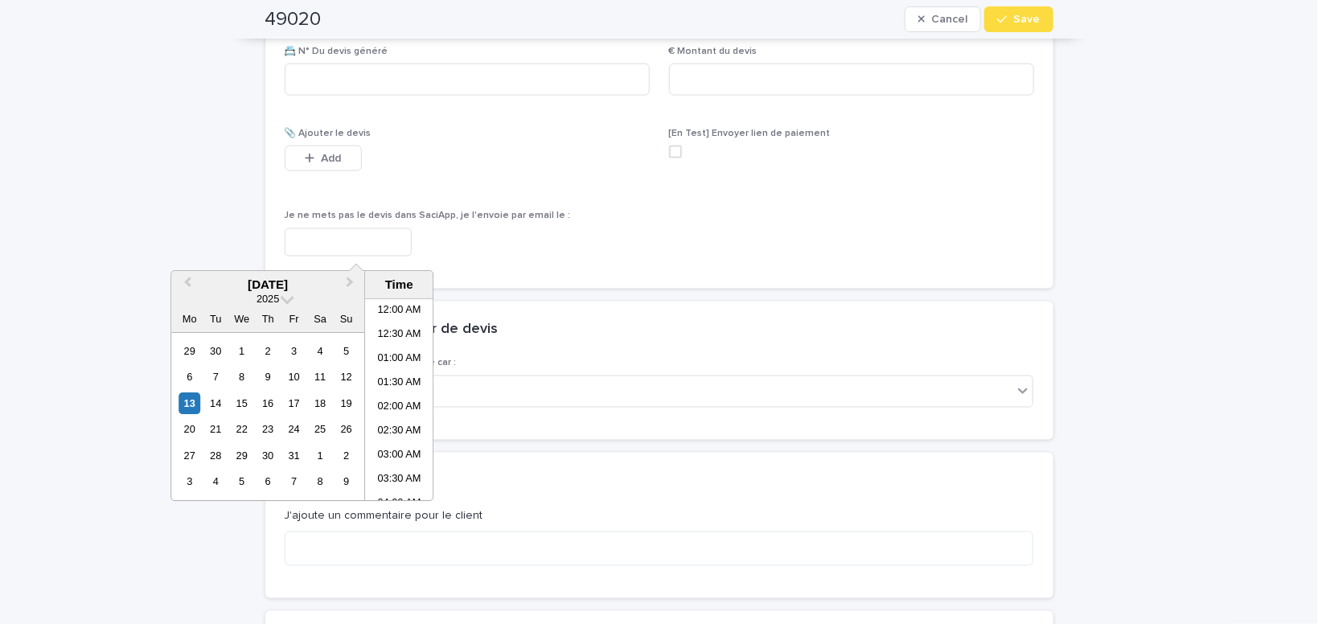
click at [371, 242] on input "text" at bounding box center [348, 242] width 127 height 28
click at [401, 396] on li "08:00 AM" at bounding box center [399, 400] width 68 height 24
type input "**********"
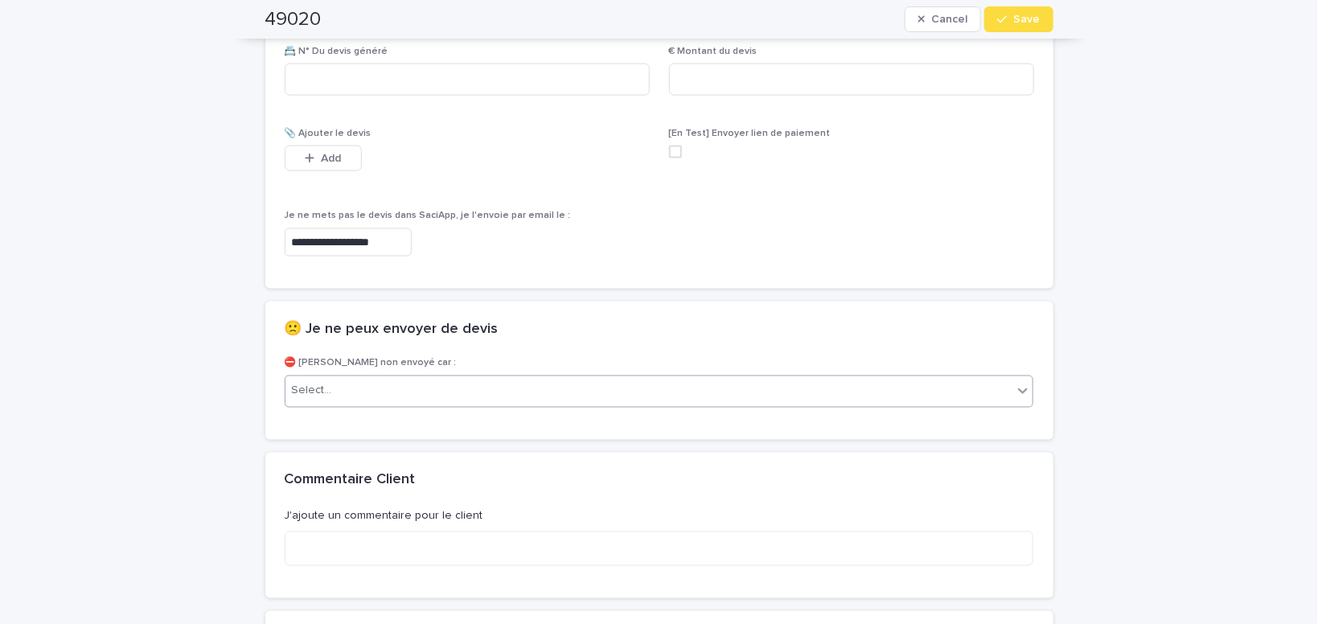
click at [341, 393] on div "Select..." at bounding box center [650, 391] width 728 height 27
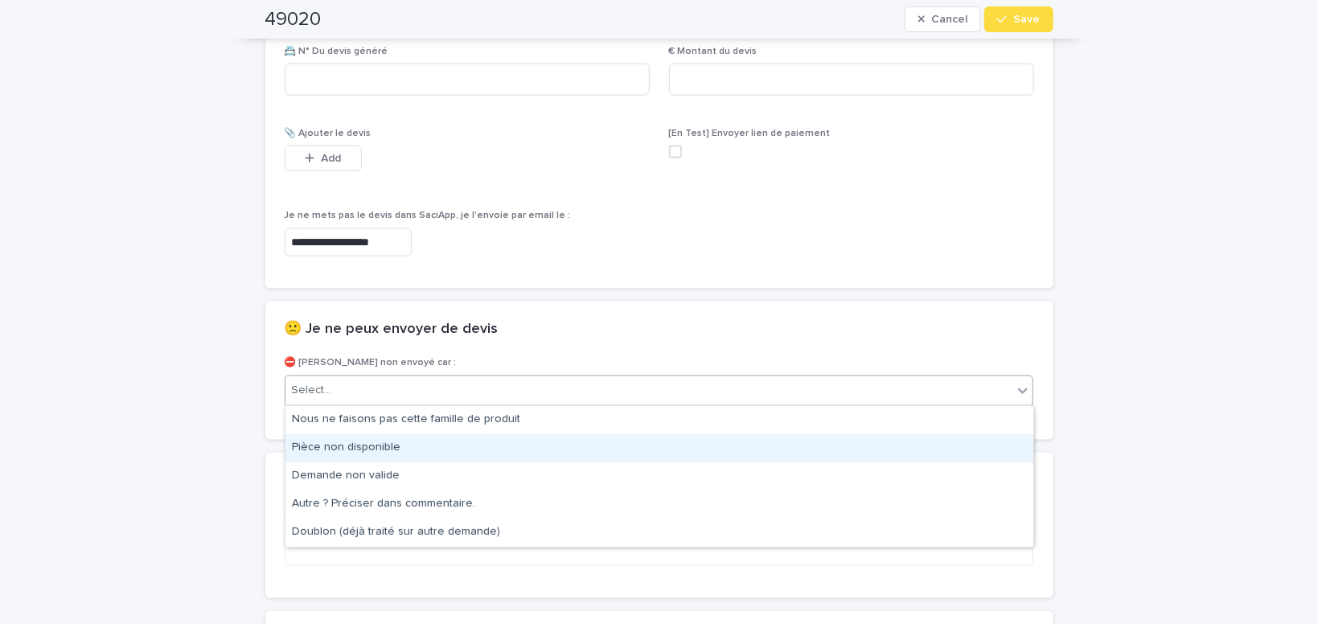
click at [350, 445] on div "Pièce non disponible" at bounding box center [660, 448] width 748 height 28
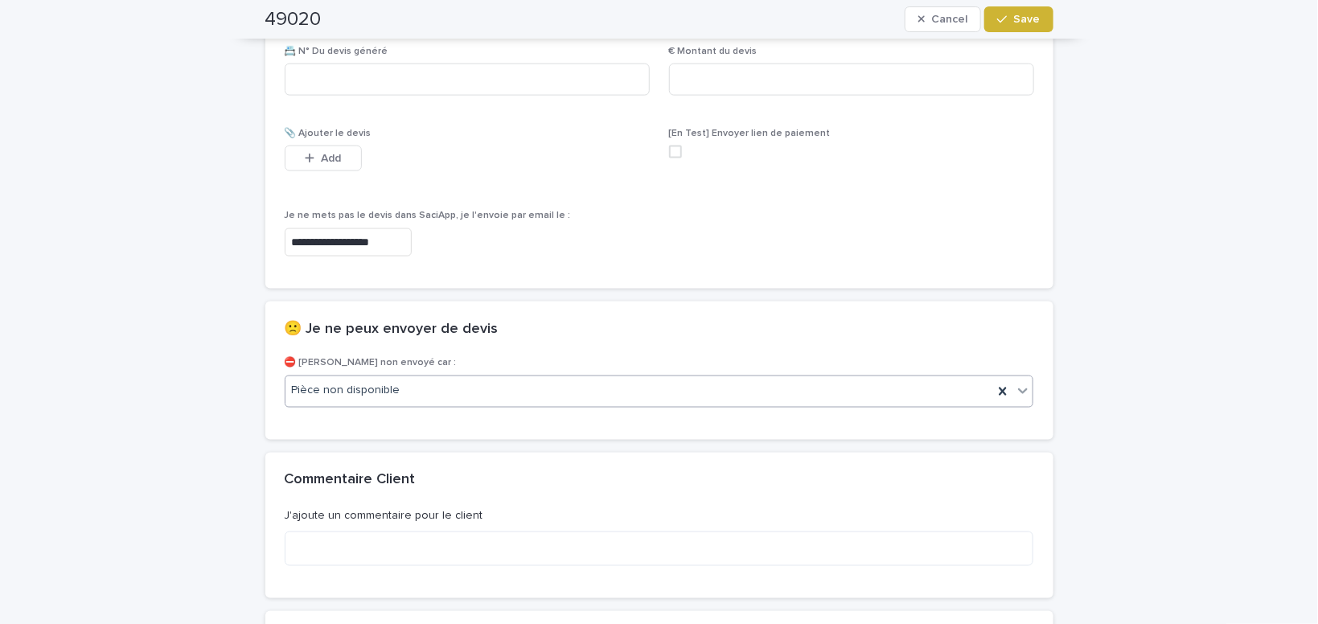
click at [1020, 10] on button "Save" at bounding box center [1019, 19] width 68 height 26
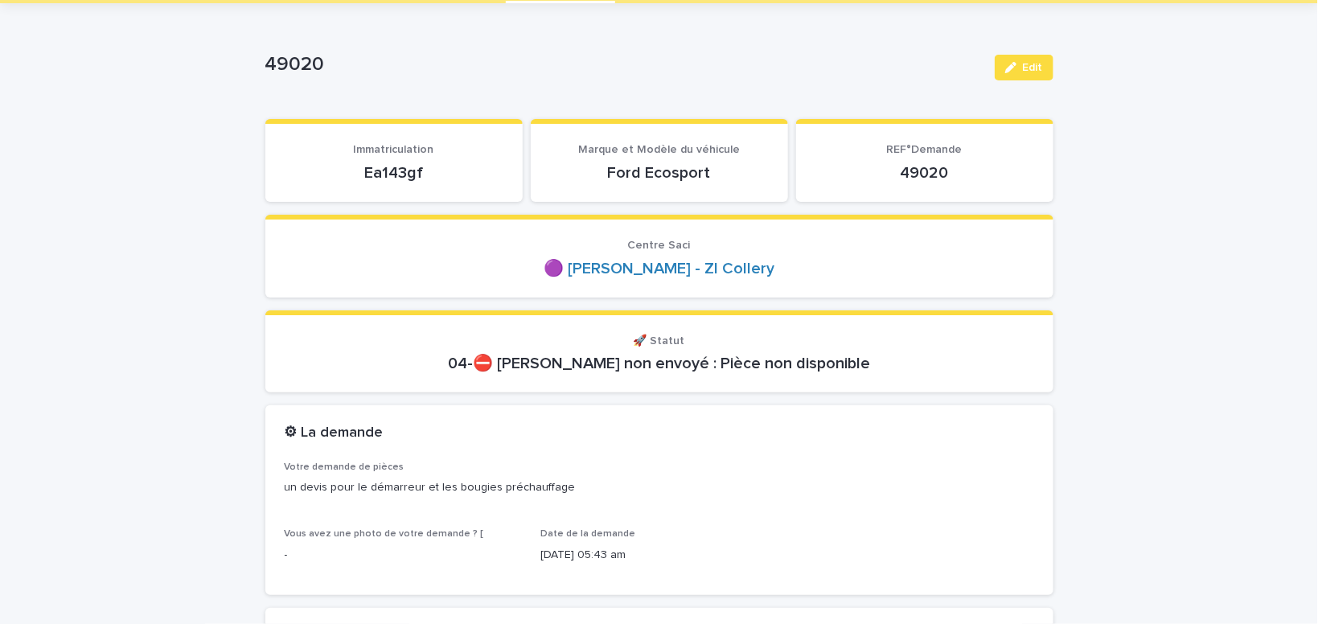
scroll to position [0, 0]
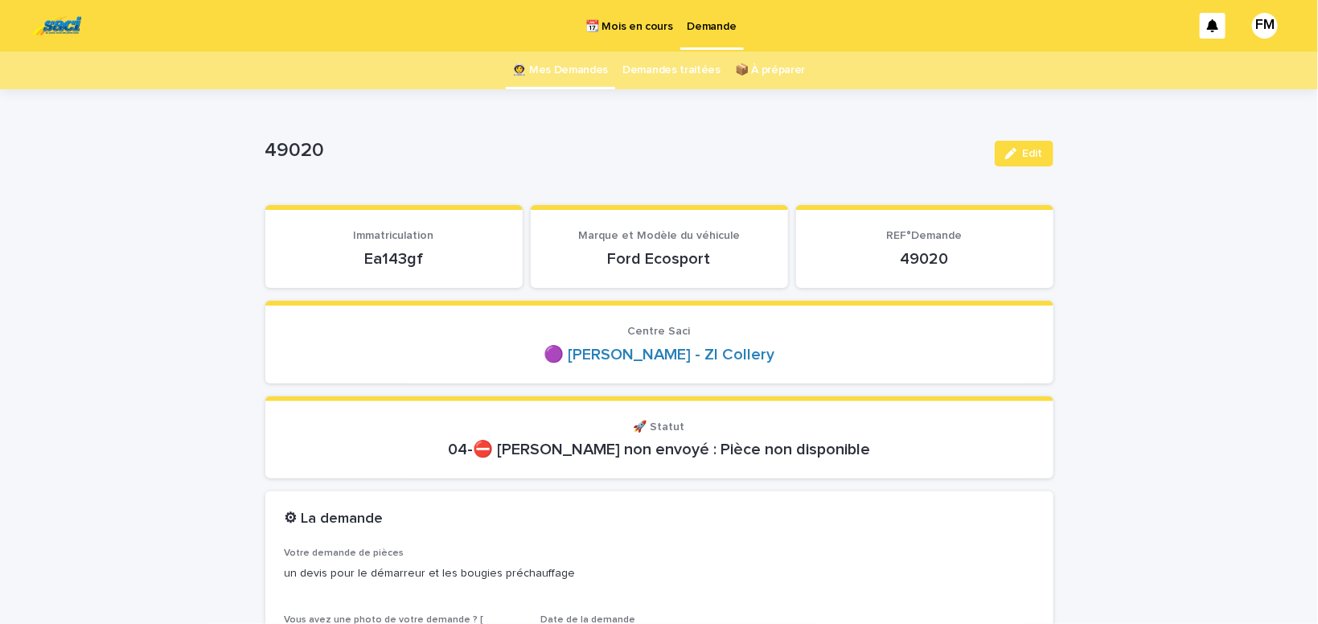
click at [709, 27] on p "Demande" at bounding box center [712, 17] width 49 height 34
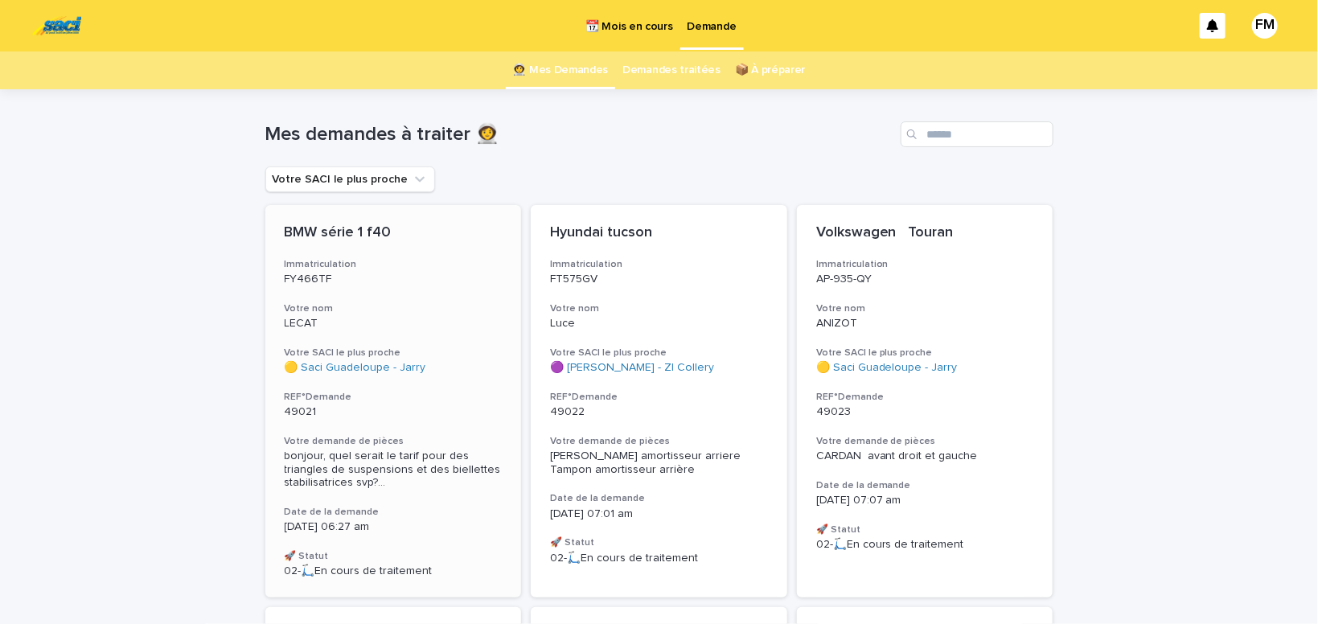
click at [362, 452] on span "bonjour, quel serait le tarif pour des triangles de suspensions et des biellett…" at bounding box center [394, 470] width 218 height 40
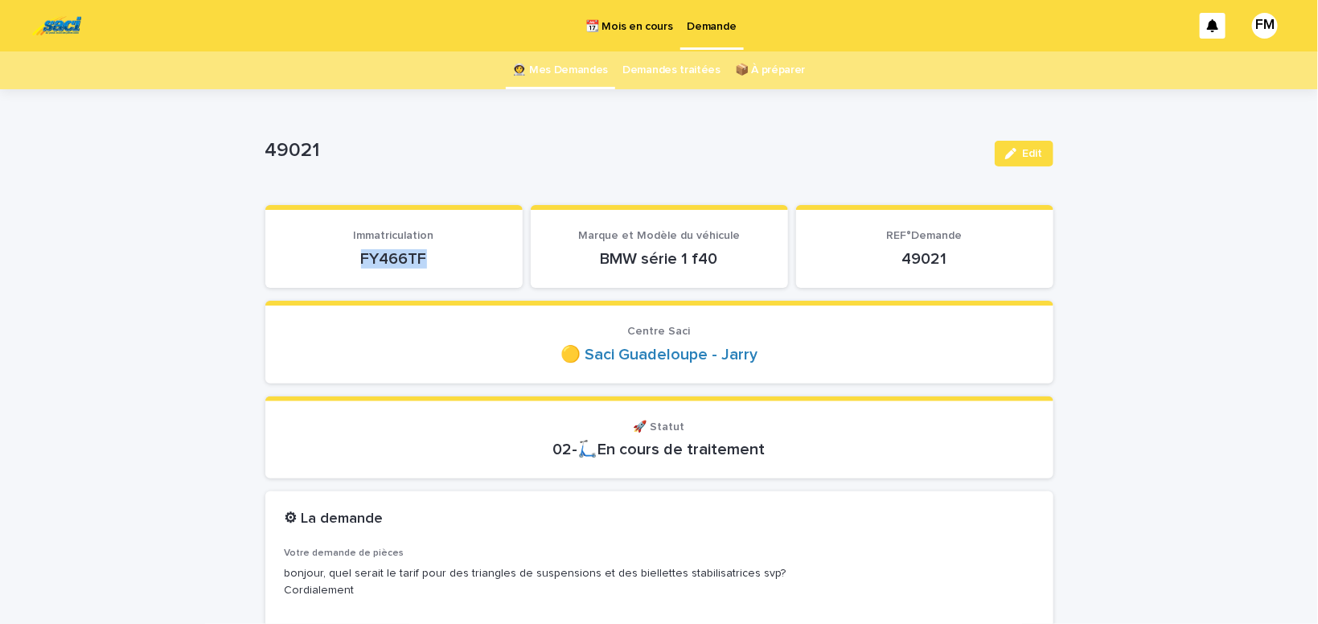
drag, startPoint x: 441, startPoint y: 251, endPoint x: 339, endPoint y: 255, distance: 102.2
click at [339, 255] on p "FY466TF" at bounding box center [394, 258] width 219 height 19
copy p "FY466TF"
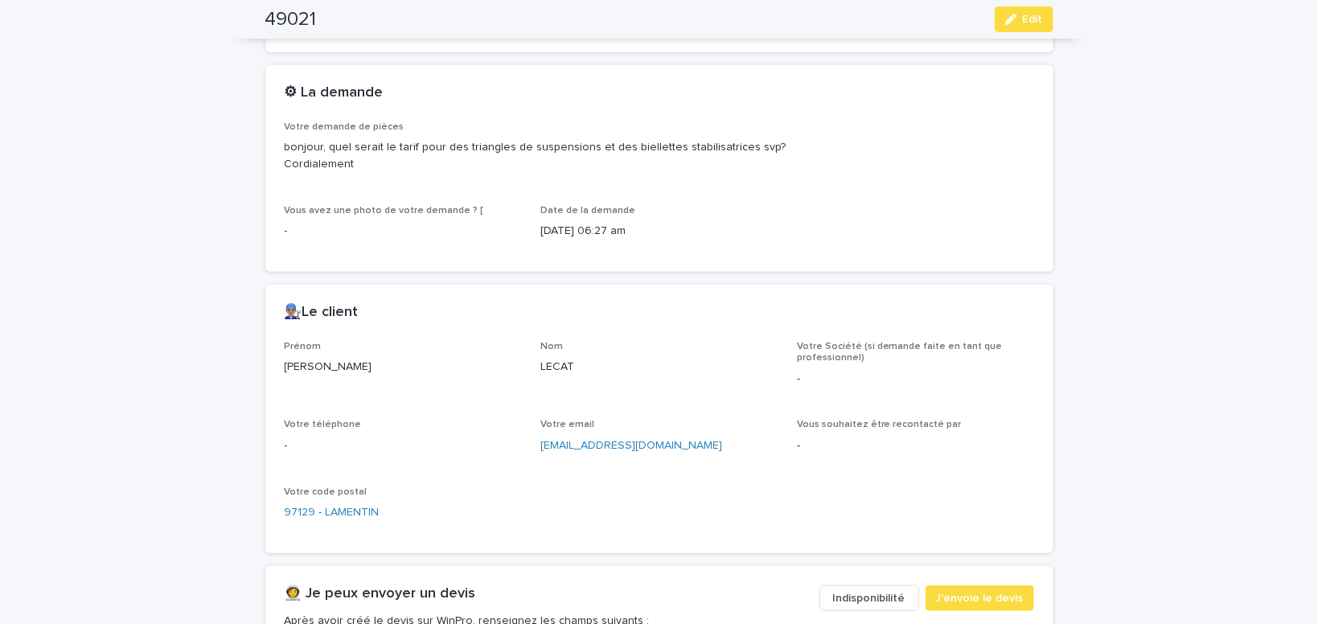
scroll to position [477, 0]
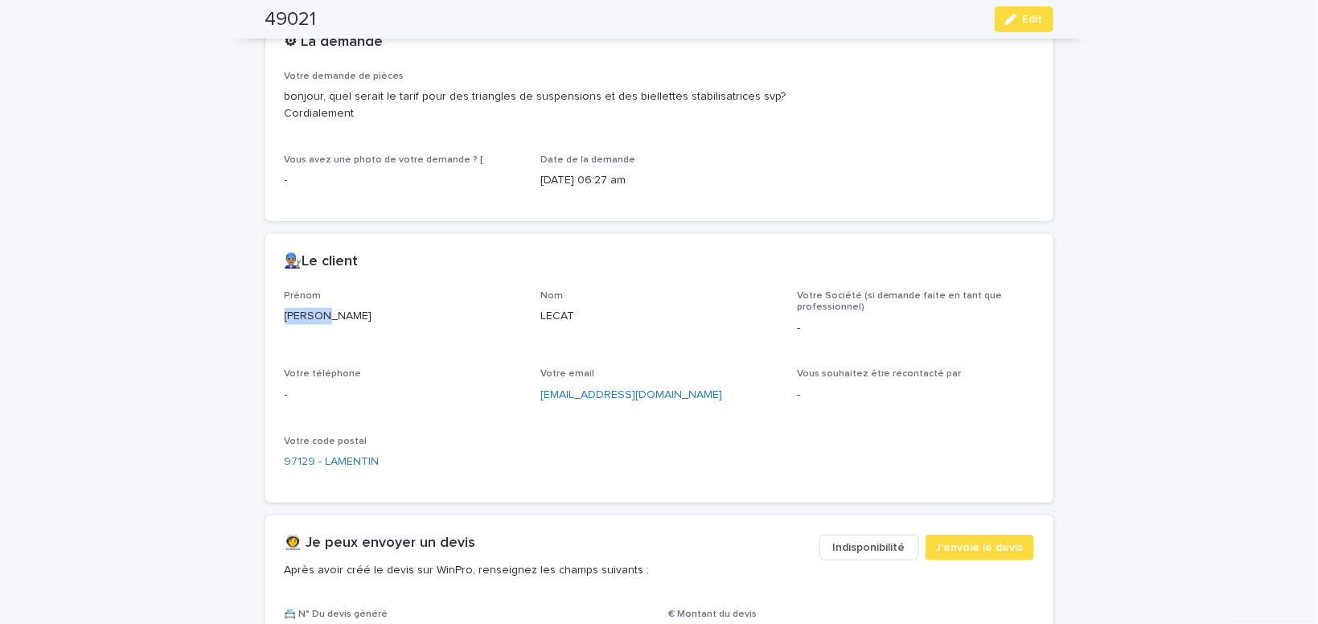
drag, startPoint x: 342, startPoint y: 319, endPoint x: 273, endPoint y: 317, distance: 69.2
click at [285, 319] on div "[PERSON_NAME]" at bounding box center [403, 315] width 237 height 20
copy p "[PERSON_NAME]"
drag, startPoint x: 672, startPoint y: 387, endPoint x: 538, endPoint y: 399, distance: 134.1
click at [541, 399] on div "[EMAIL_ADDRESS][DOMAIN_NAME]" at bounding box center [659, 394] width 237 height 20
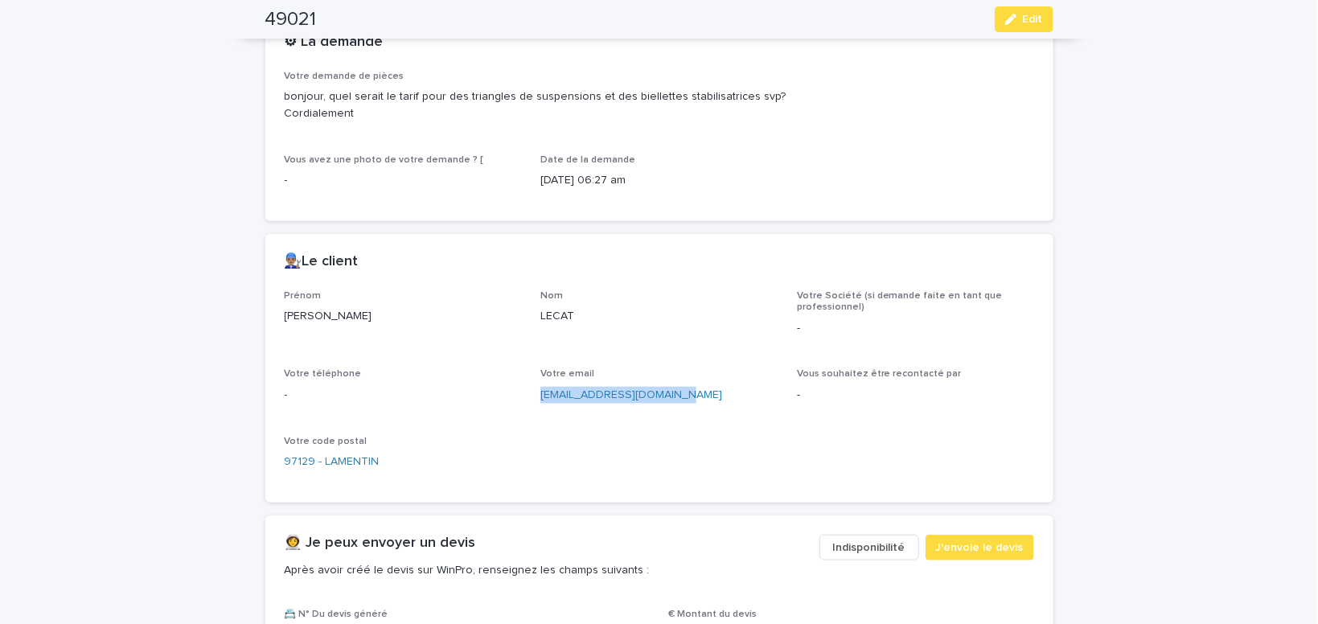
copy link "[EMAIL_ADDRESS][DOMAIN_NAME]"
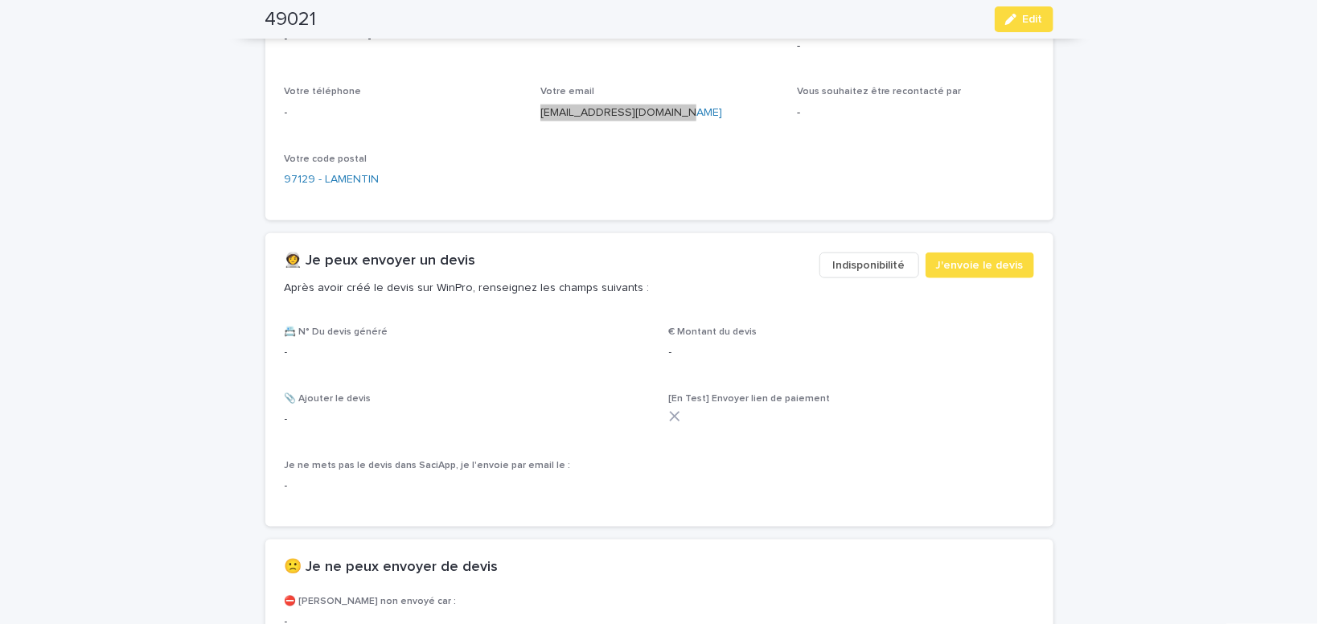
scroll to position [818, 0]
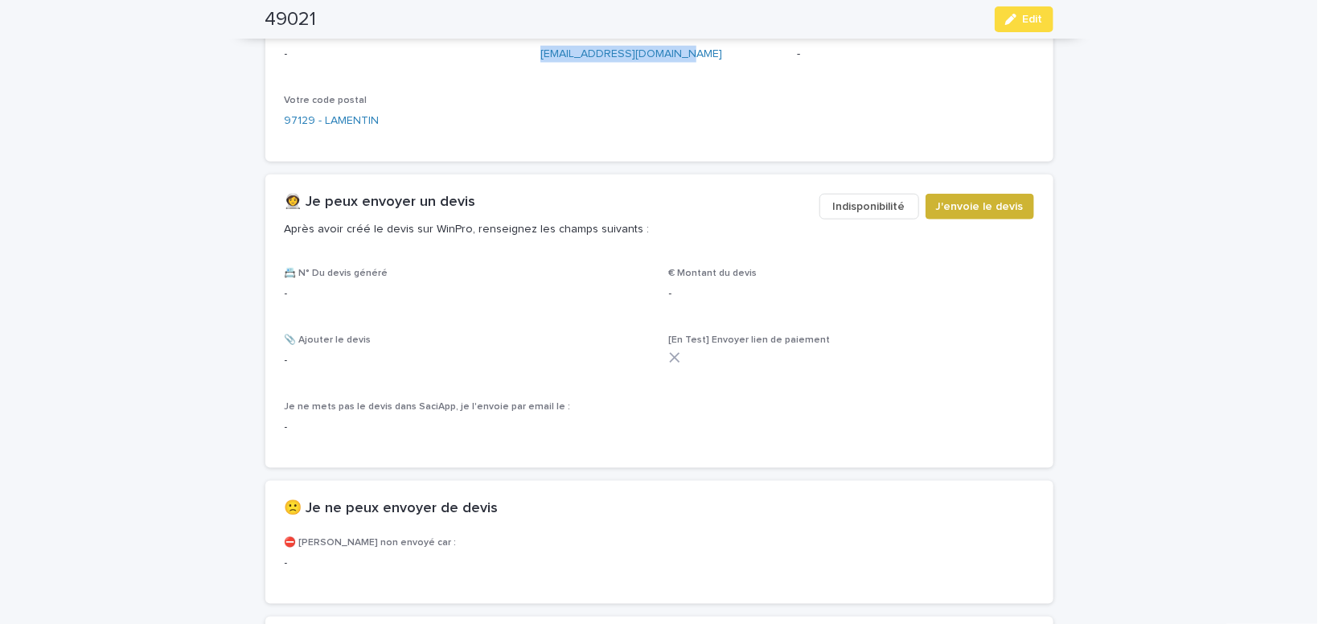
click at [985, 205] on span "J'envoie le devis" at bounding box center [980, 207] width 88 height 16
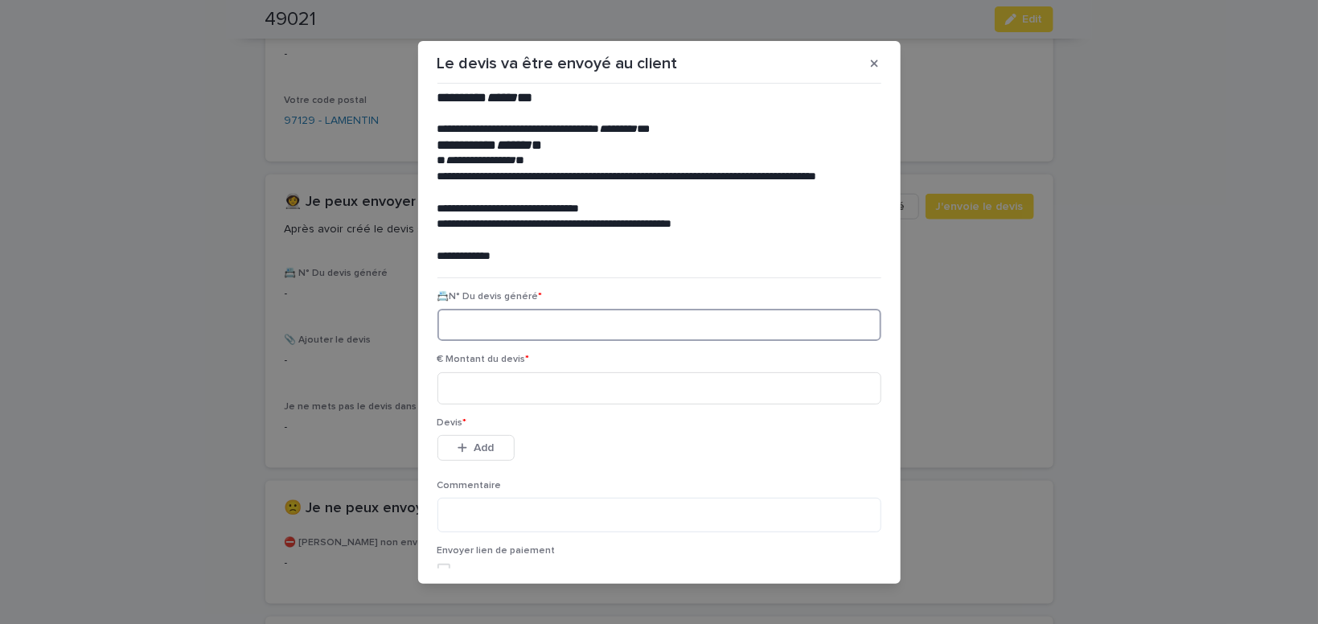
paste input "********"
type input "********"
click at [467, 396] on input at bounding box center [660, 388] width 444 height 32
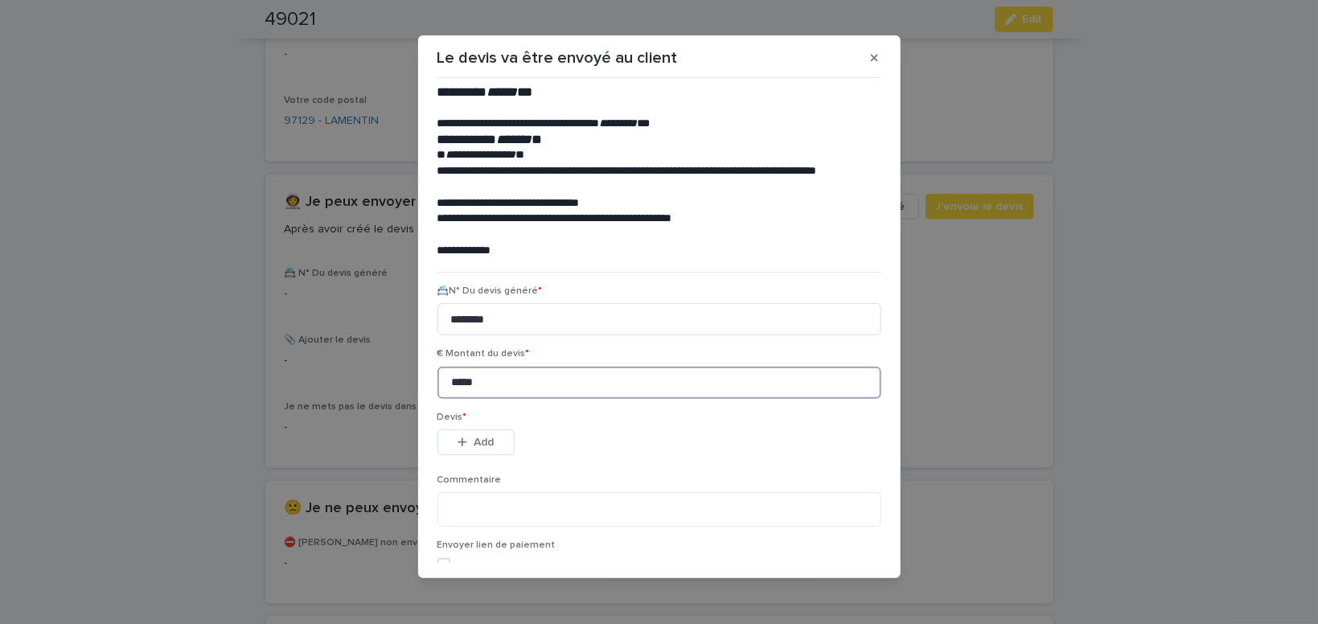
scroll to position [7, 0]
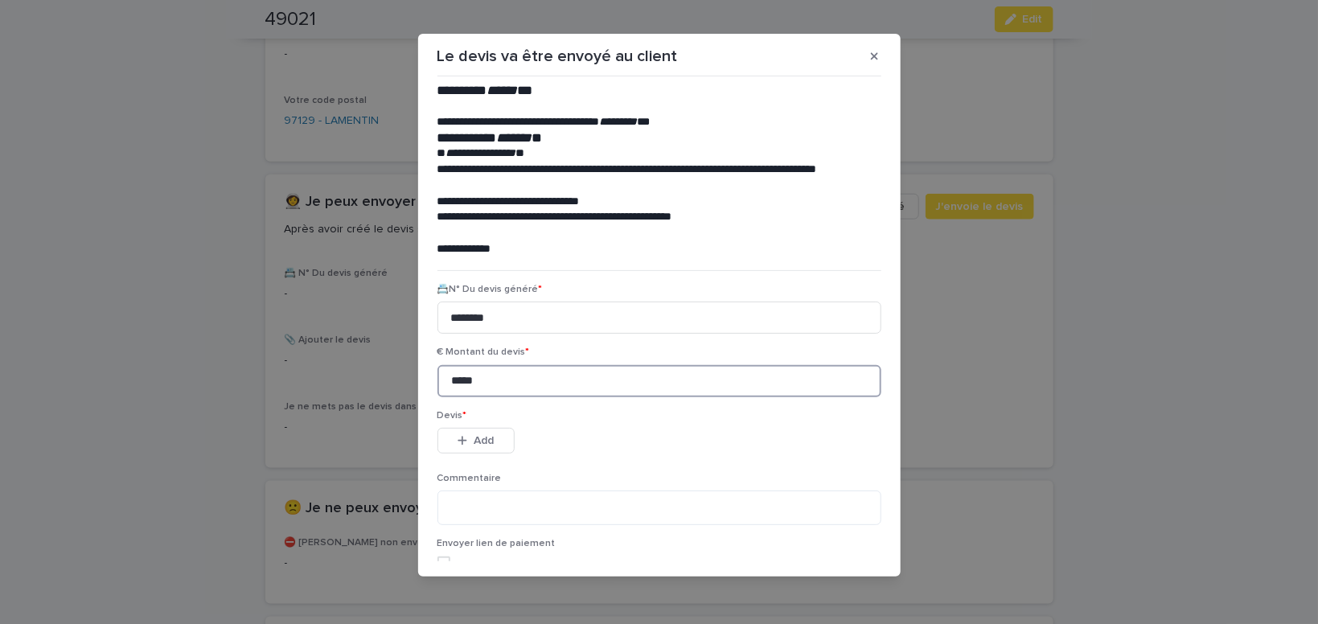
type input "*****"
drag, startPoint x: 875, startPoint y: 451, endPoint x: 792, endPoint y: 479, distance: 87.5
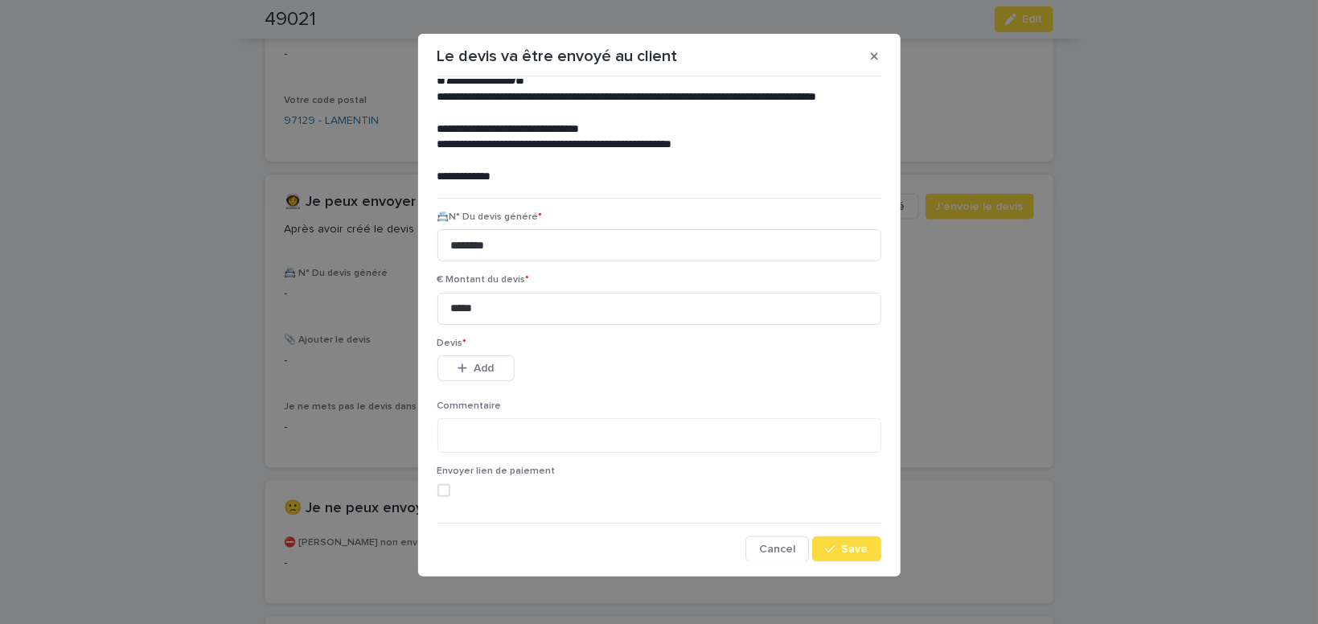
scroll to position [73, 0]
click at [841, 547] on div "button" at bounding box center [833, 548] width 16 height 11
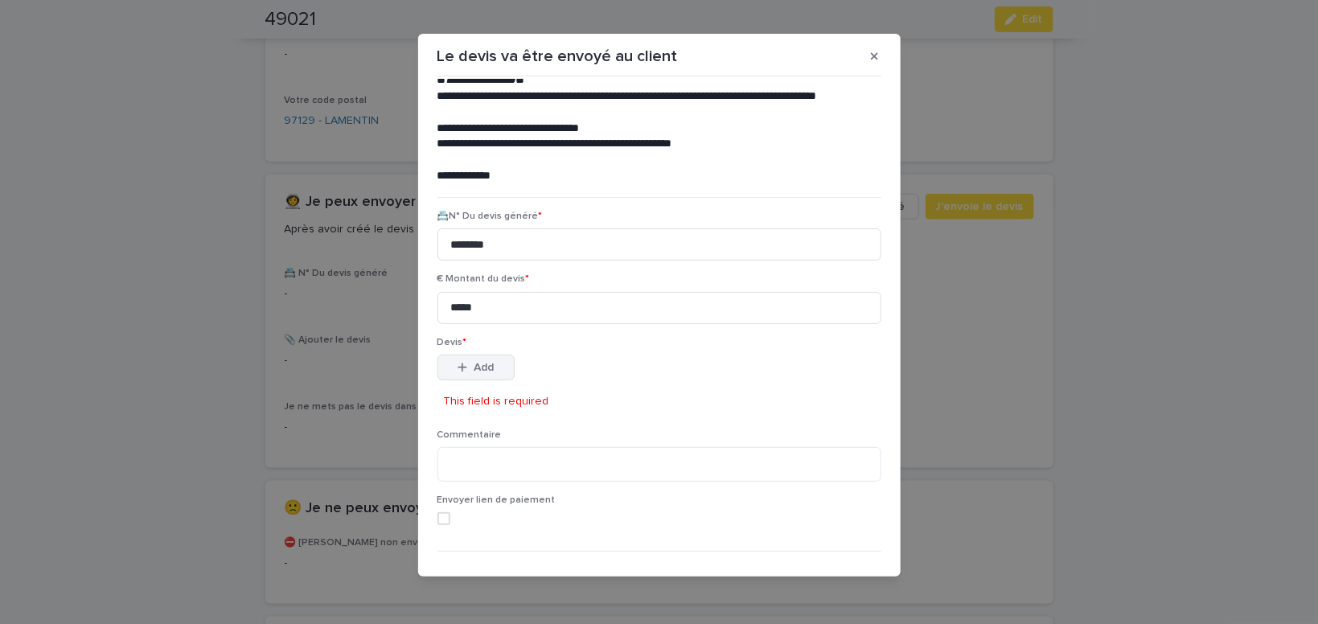
click at [497, 370] on button "Add" at bounding box center [476, 368] width 77 height 26
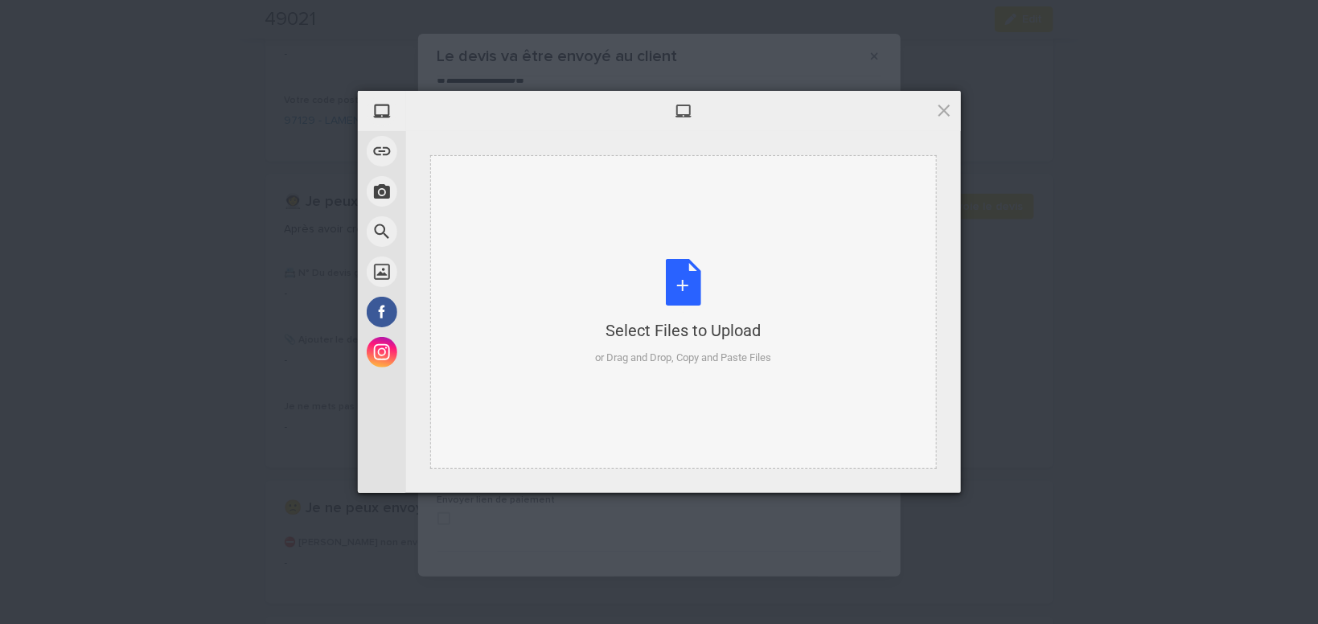
click at [687, 278] on div "Select Files to Upload or Drag and Drop, Copy and Paste Files" at bounding box center [683, 312] width 176 height 107
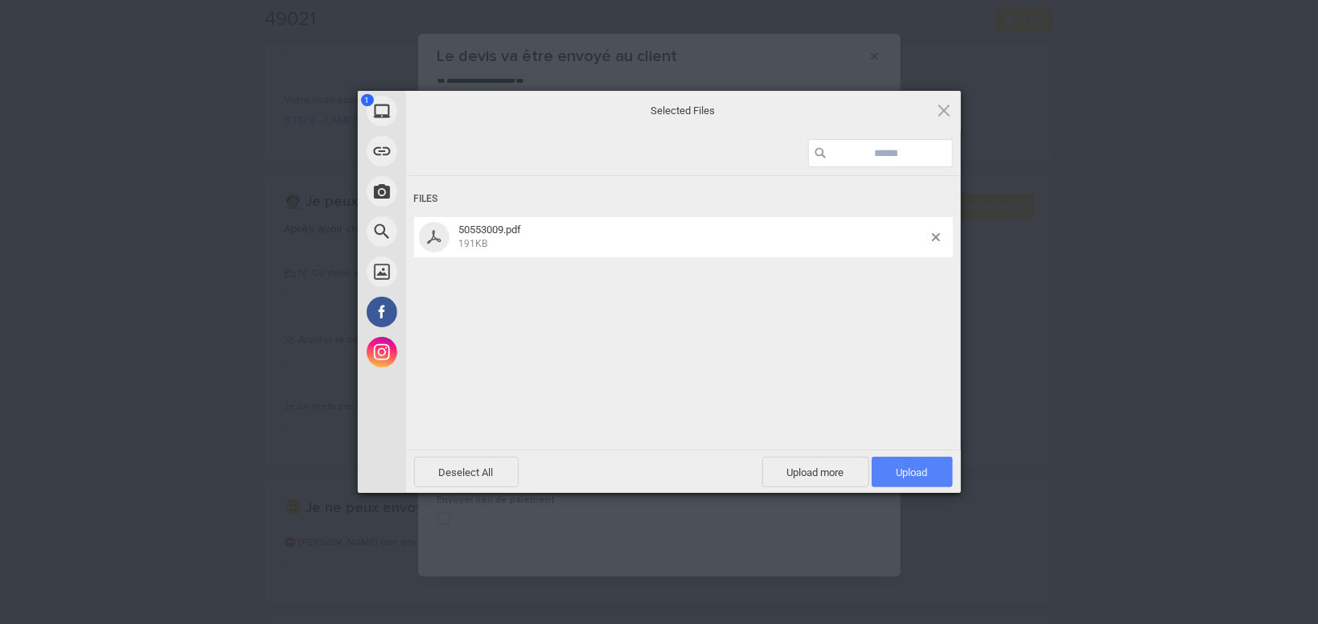
click at [924, 473] on span "Upload 1" at bounding box center [912, 473] width 31 height 12
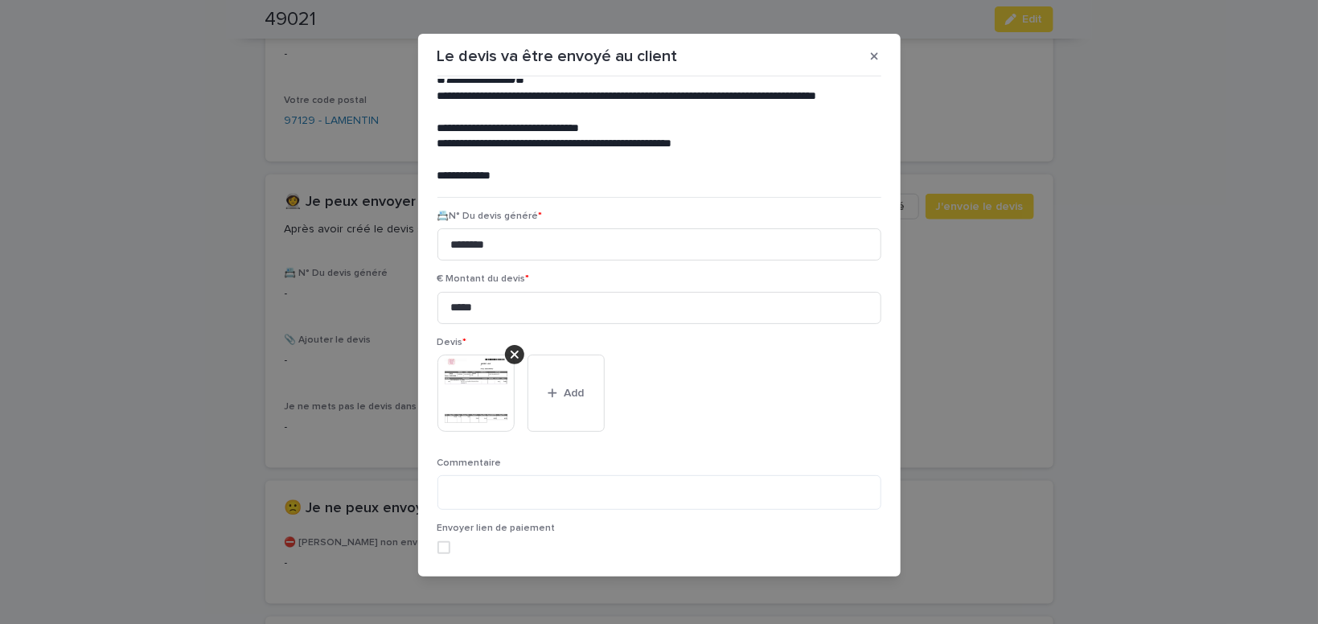
scroll to position [131, 0]
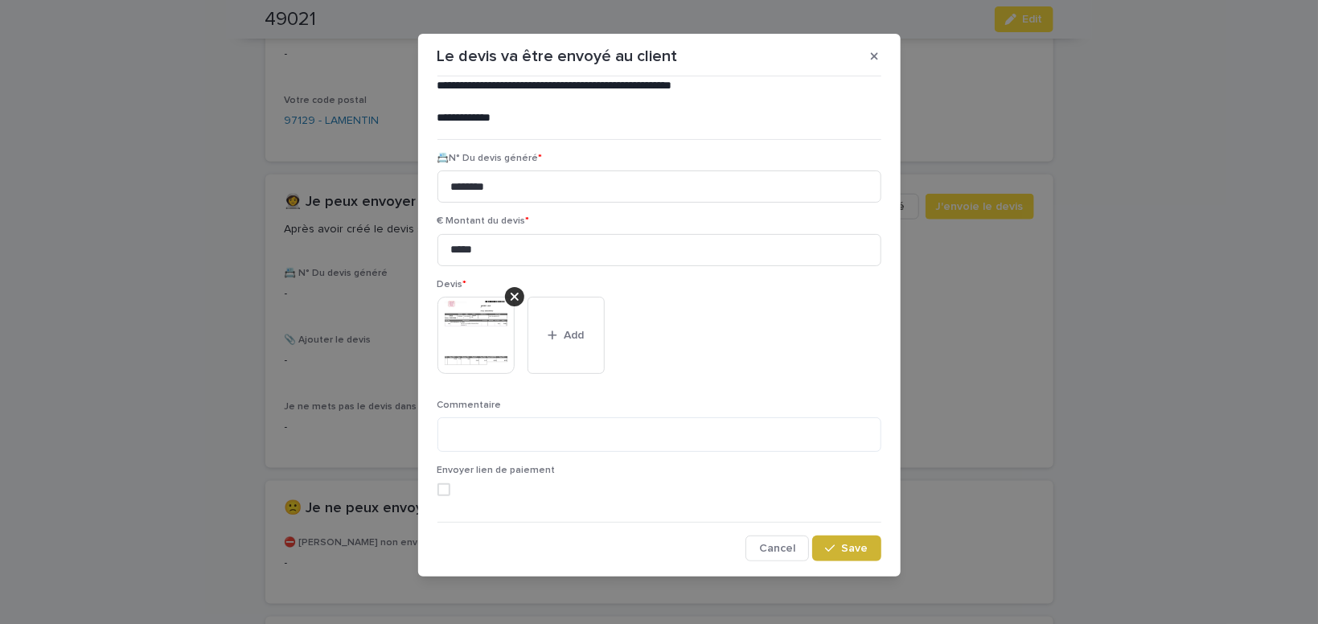
click at [850, 553] on span "Save" at bounding box center [855, 548] width 27 height 11
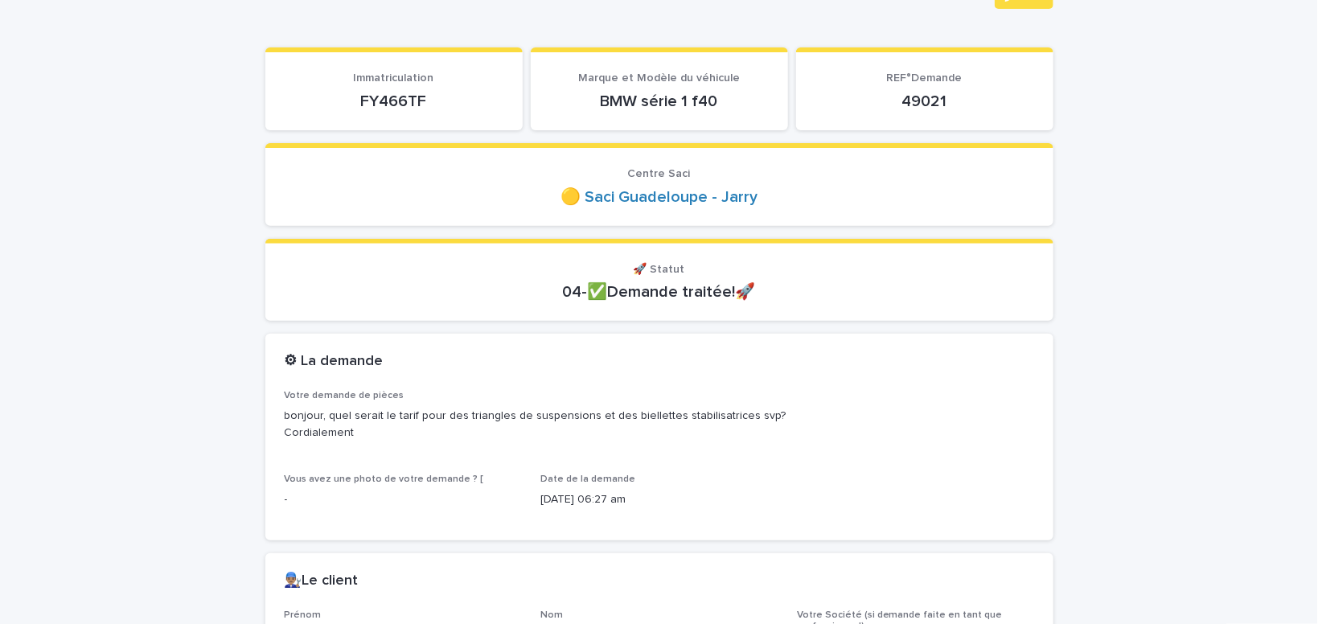
scroll to position [0, 0]
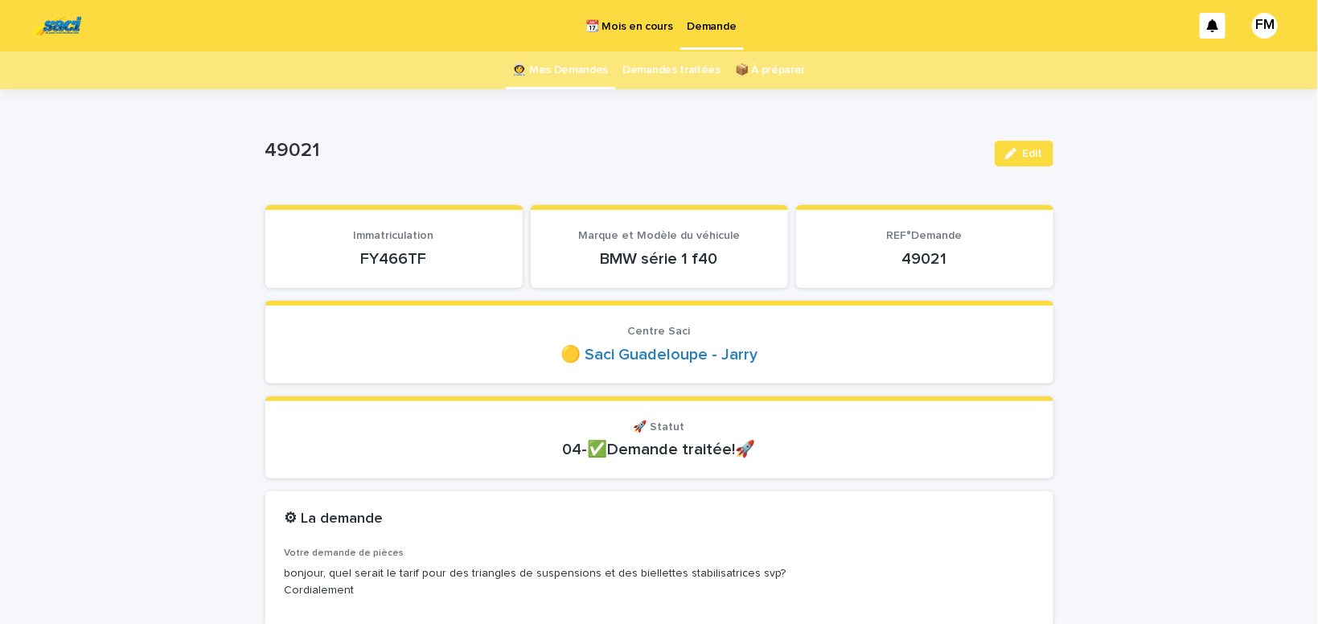
click at [697, 36] on link "Demande" at bounding box center [713, 23] width 64 height 47
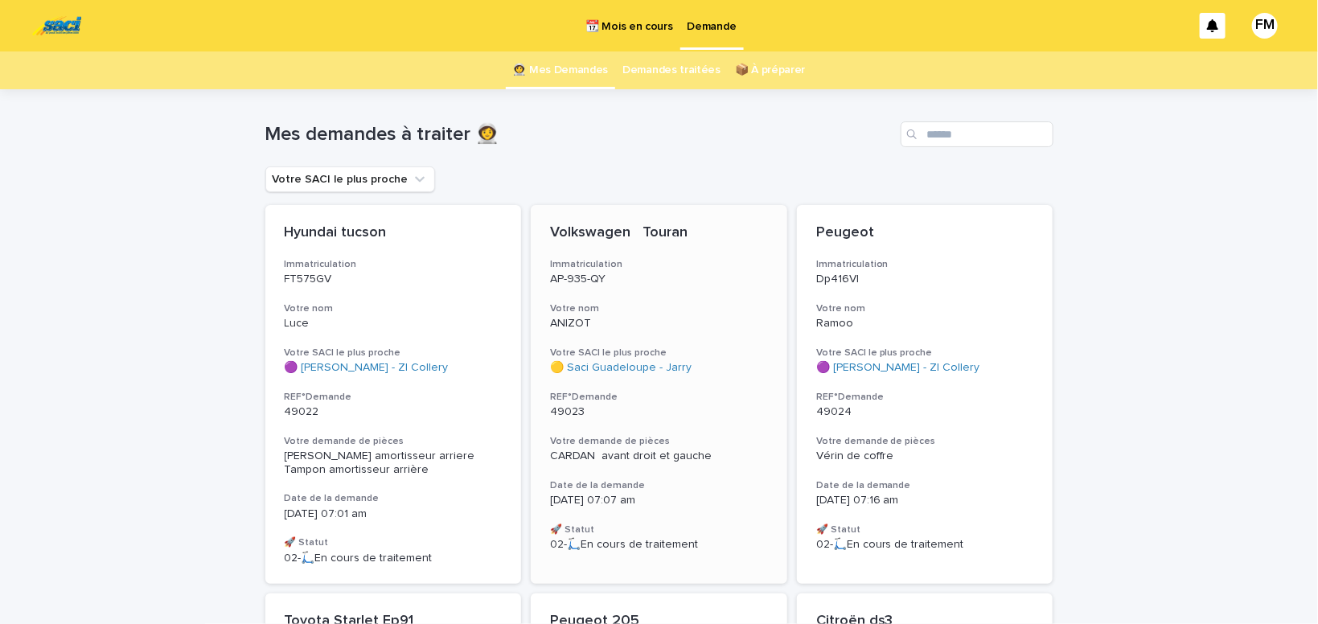
click at [612, 455] on span "CARDAN avant droit et gauche" at bounding box center [631, 455] width 162 height 11
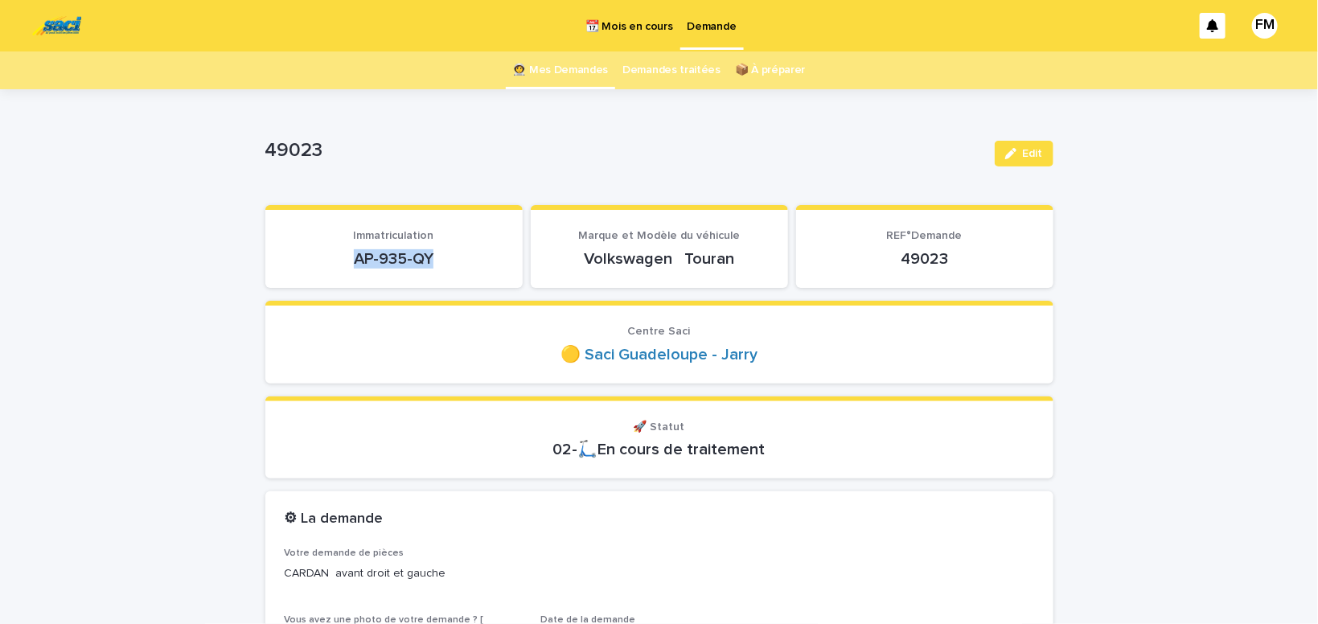
drag, startPoint x: 449, startPoint y: 253, endPoint x: 352, endPoint y: 257, distance: 96.6
click at [352, 257] on p "AP-935-QY" at bounding box center [394, 258] width 219 height 19
copy p "AP-935-QY"
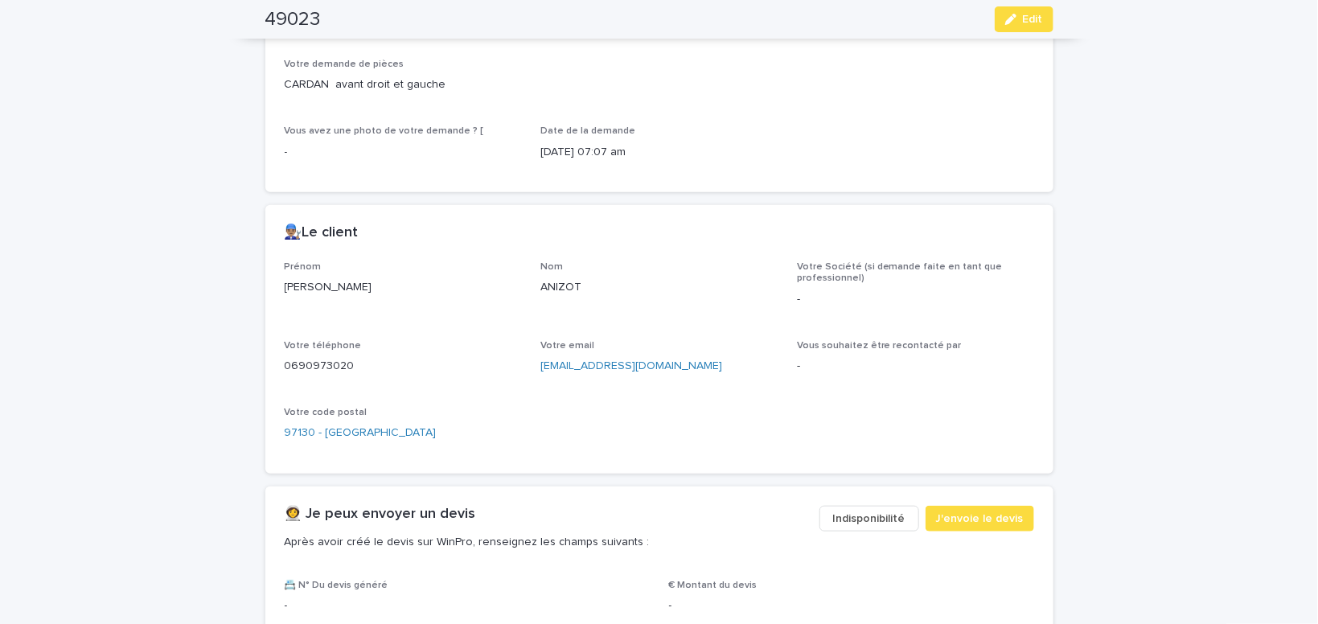
scroll to position [545, 0]
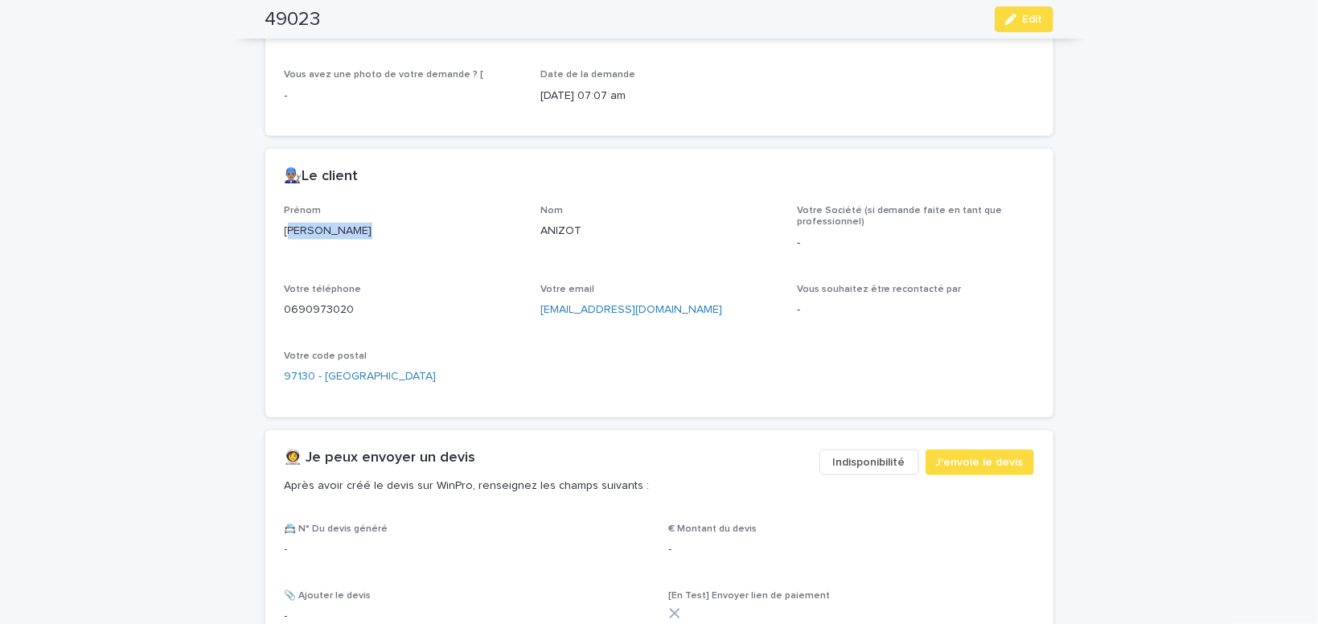
drag, startPoint x: 368, startPoint y: 236, endPoint x: 291, endPoint y: 236, distance: 77.2
click at [291, 236] on p "[PERSON_NAME]" at bounding box center [403, 231] width 237 height 17
drag, startPoint x: 363, startPoint y: 228, endPoint x: 291, endPoint y: 227, distance: 71.6
click at [291, 227] on p "[PERSON_NAME]" at bounding box center [403, 231] width 237 height 17
click at [288, 224] on p "[PERSON_NAME]" at bounding box center [403, 231] width 237 height 17
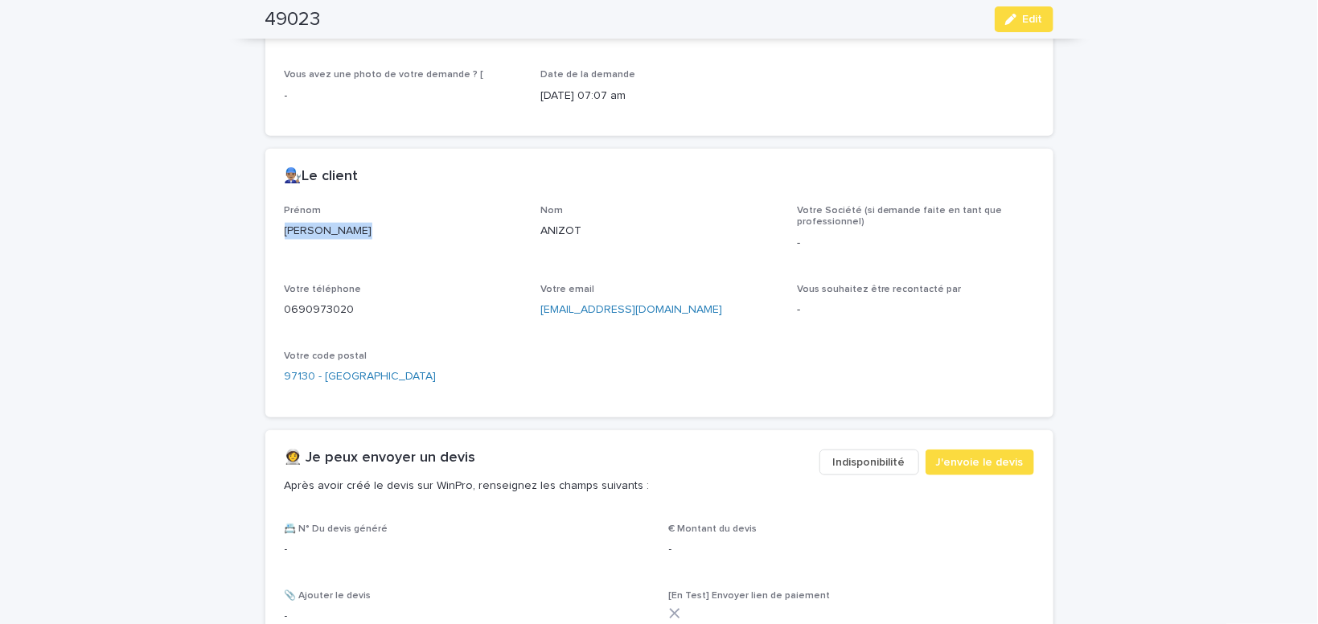
drag, startPoint x: 332, startPoint y: 228, endPoint x: 265, endPoint y: 228, distance: 67.6
click at [285, 228] on div "[PERSON_NAME]" at bounding box center [403, 230] width 237 height 20
drag, startPoint x: 645, startPoint y: 308, endPoint x: 544, endPoint y: 314, distance: 101.5
click at [544, 314] on p "[EMAIL_ADDRESS][DOMAIN_NAME]" at bounding box center [659, 310] width 237 height 17
click at [979, 458] on span "J'envoie le devis" at bounding box center [980, 463] width 88 height 16
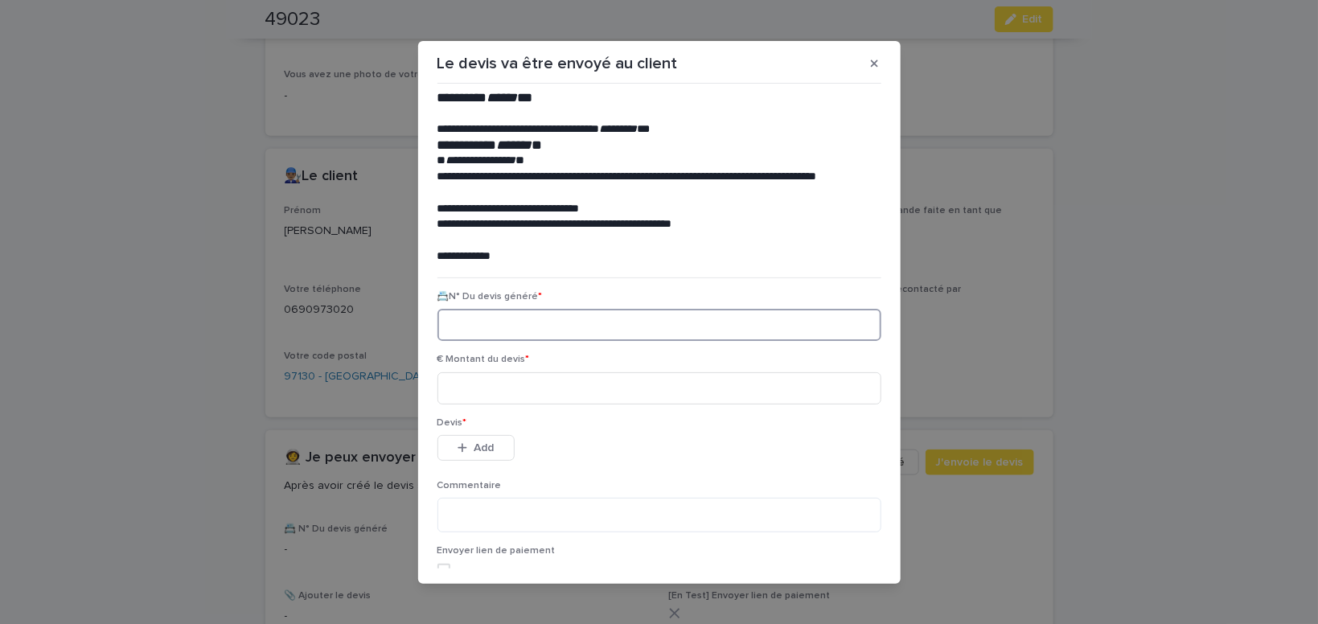
paste input "********"
type input "********"
click at [478, 393] on input at bounding box center [660, 388] width 444 height 32
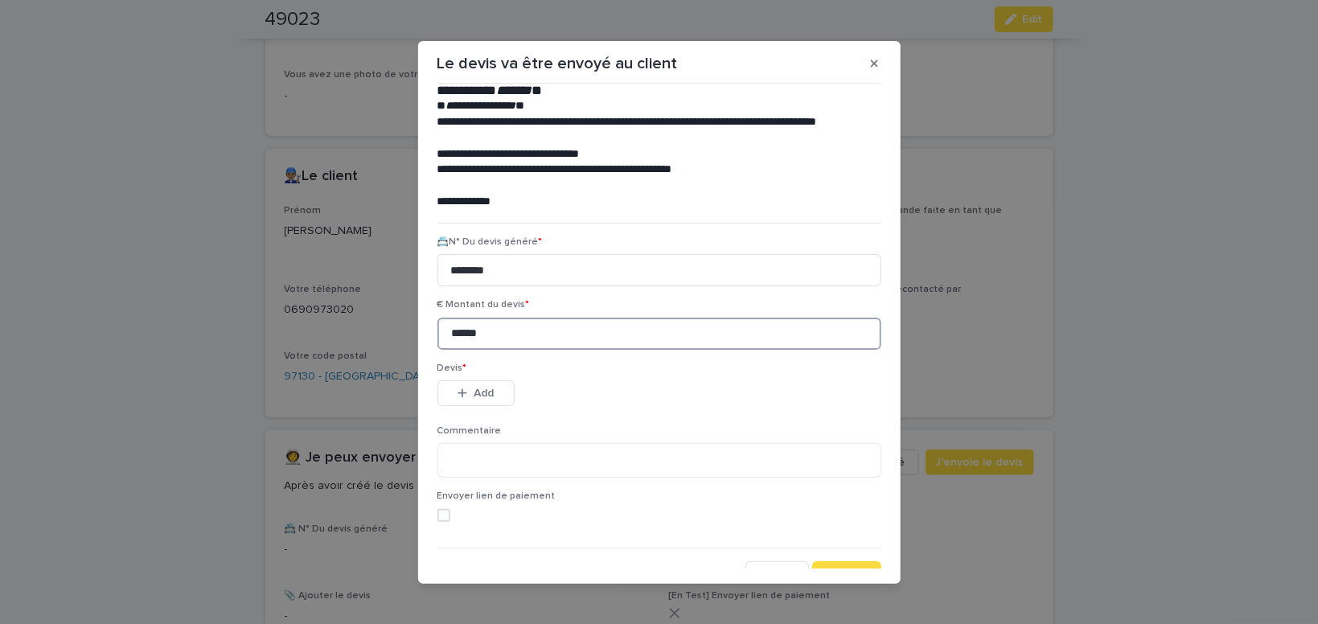
scroll to position [73, 0]
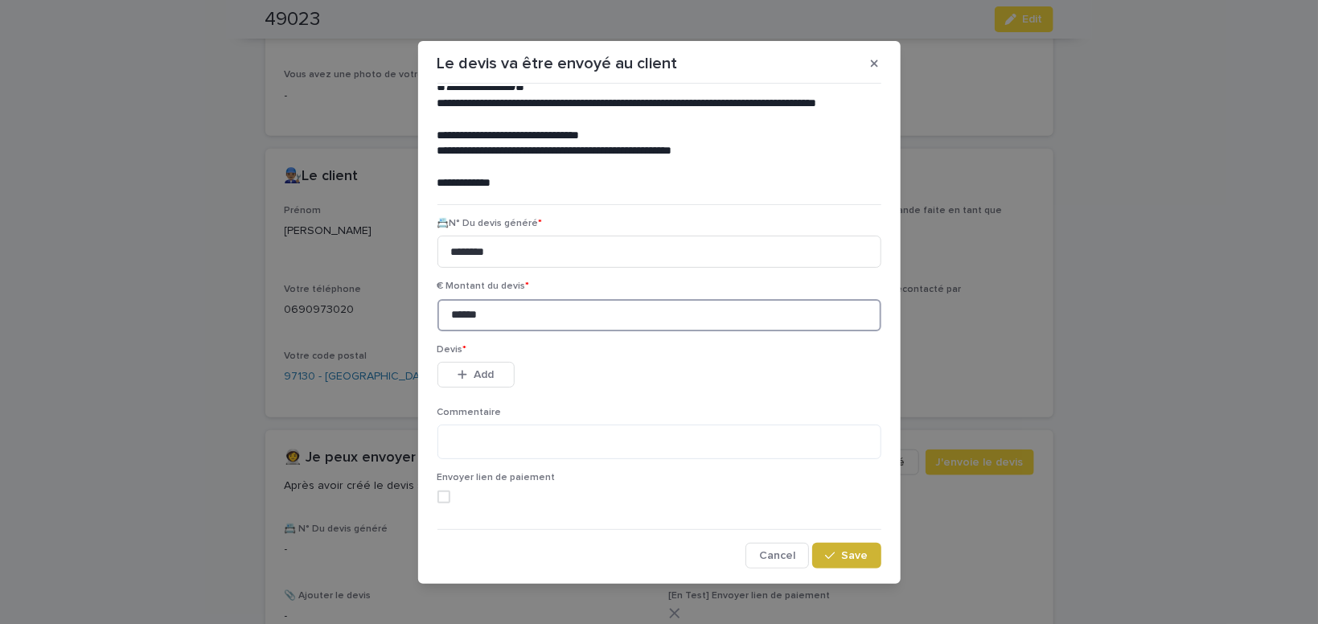
type input "******"
click at [859, 551] on span "Save" at bounding box center [855, 555] width 27 height 11
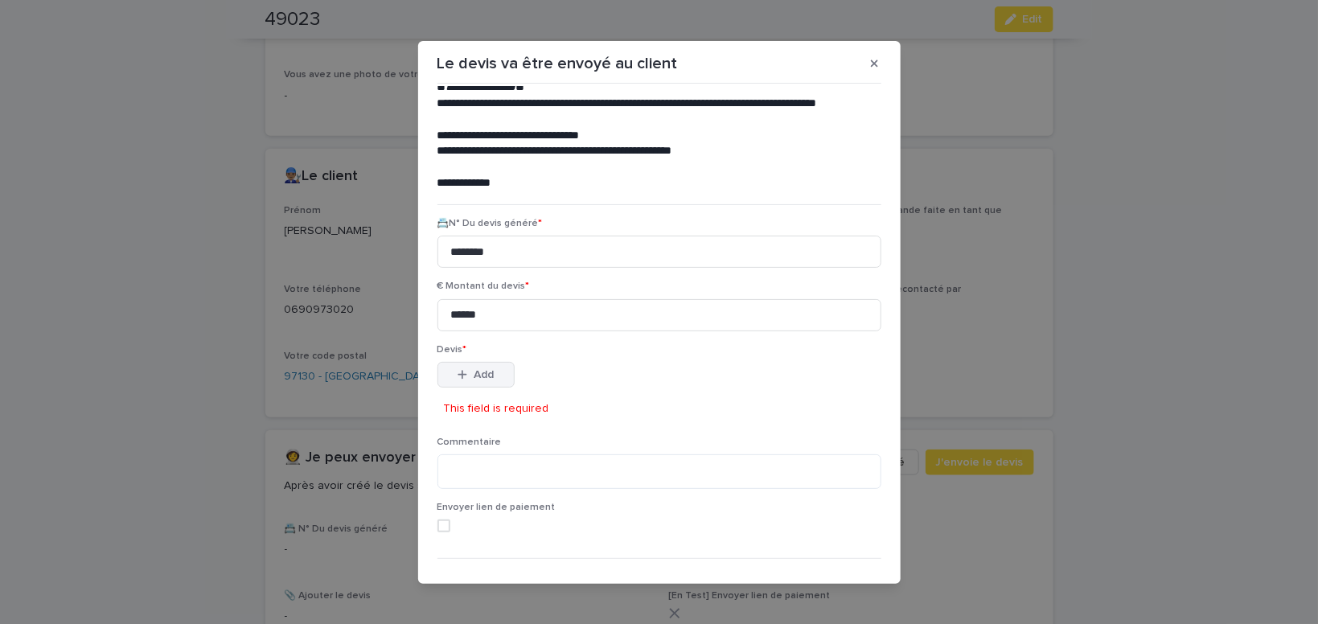
drag, startPoint x: 496, startPoint y: 373, endPoint x: 510, endPoint y: 376, distance: 14.7
click at [495, 372] on button "Add" at bounding box center [476, 375] width 77 height 26
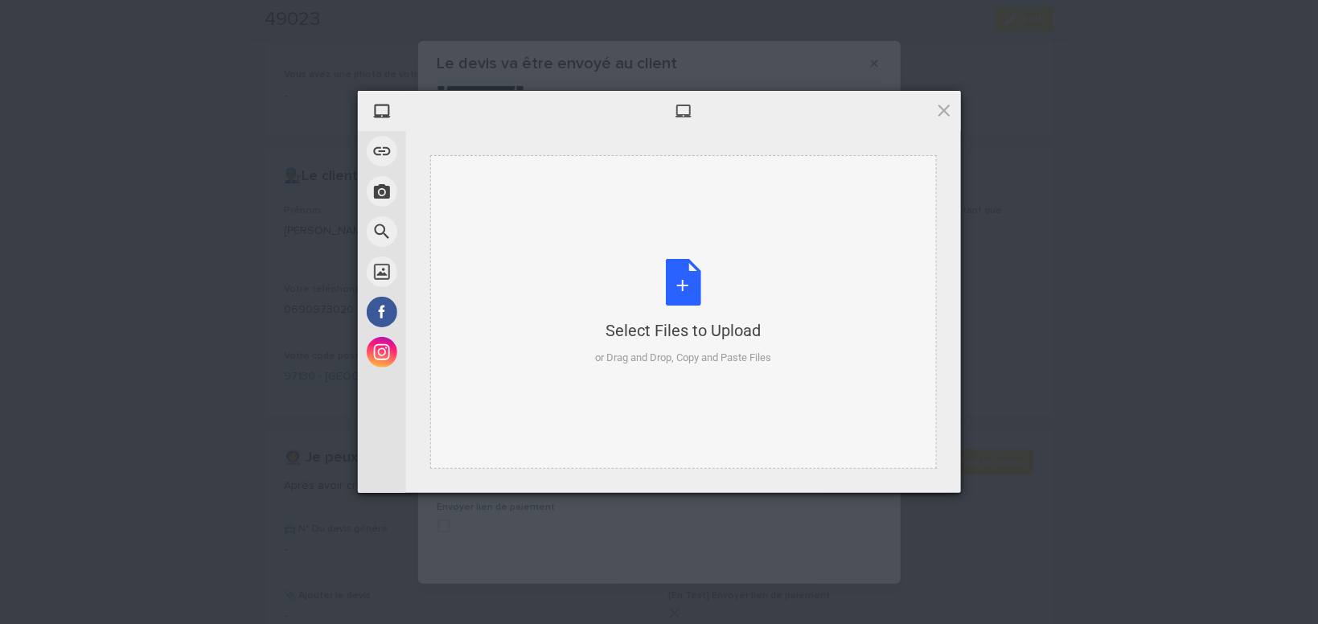
click at [673, 279] on div "Select Files to Upload or Drag and Drop, Copy and Paste Files" at bounding box center [683, 312] width 176 height 107
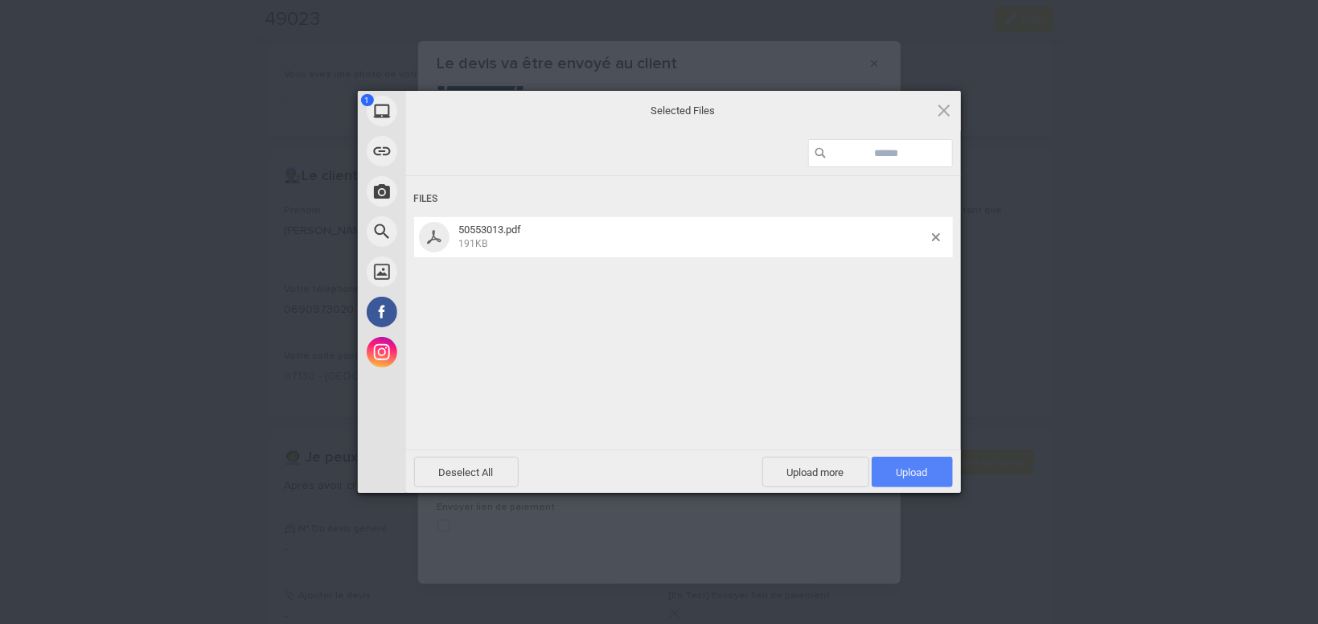
click at [947, 471] on span "Upload 1" at bounding box center [912, 472] width 81 height 31
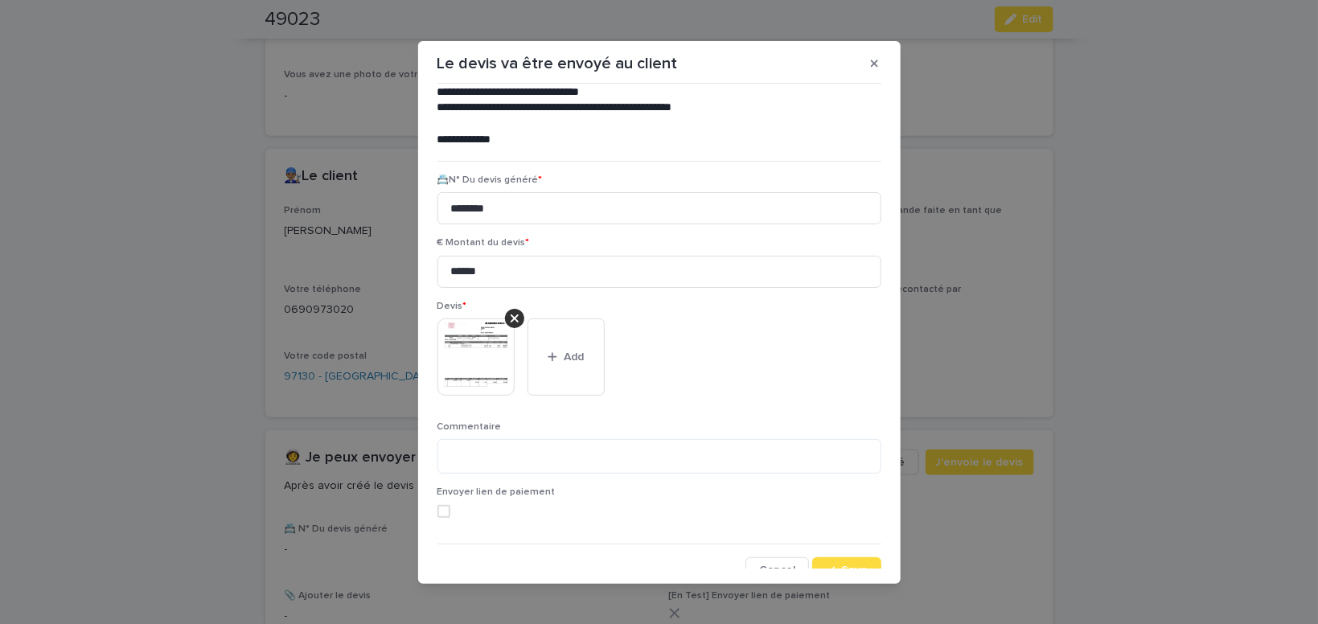
scroll to position [131, 0]
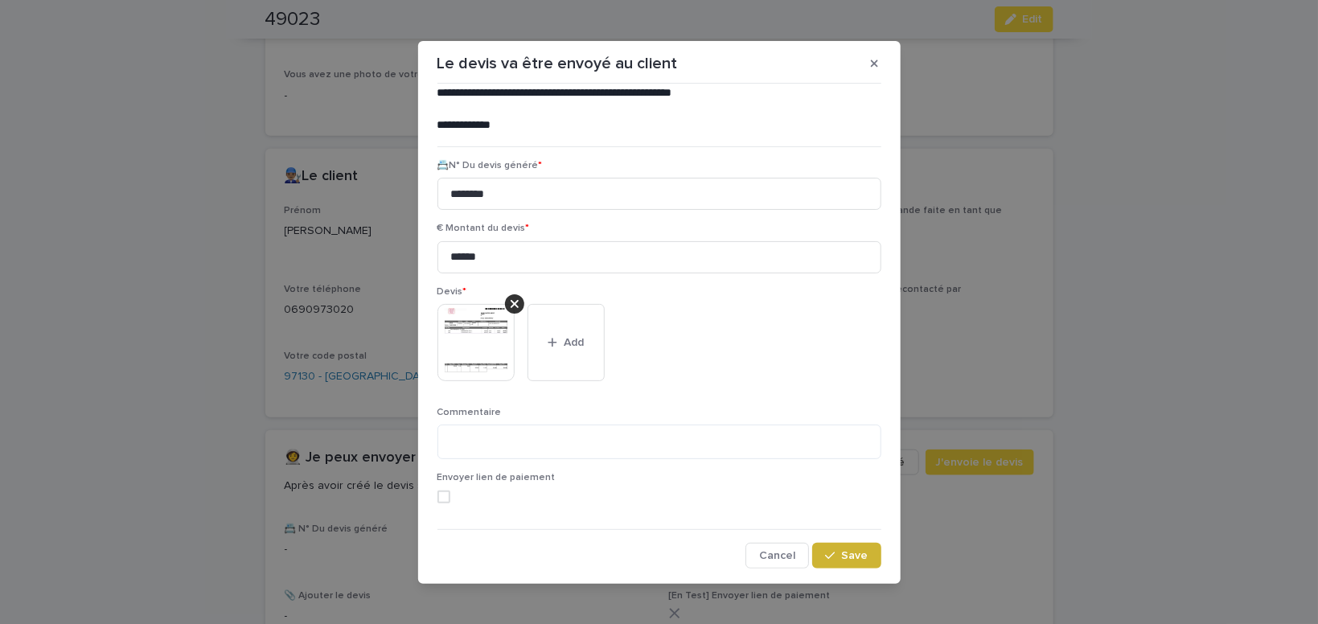
click at [849, 551] on span "Save" at bounding box center [855, 555] width 27 height 11
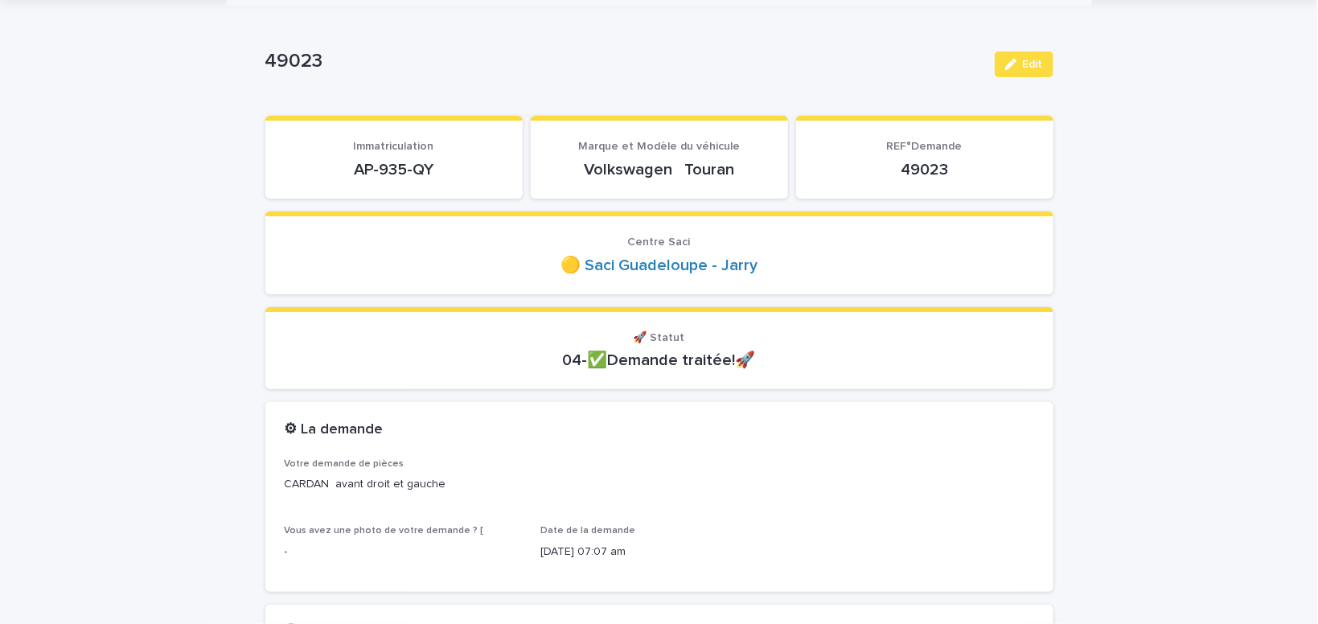
scroll to position [0, 0]
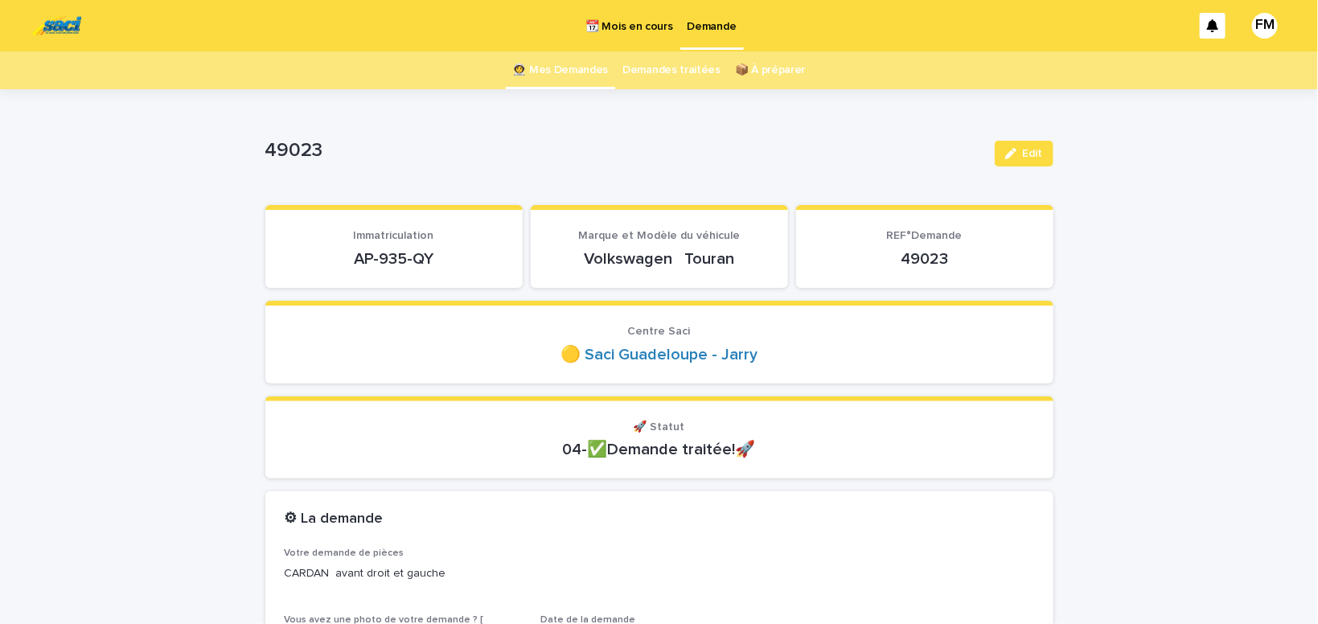
click at [715, 25] on p "Demande" at bounding box center [712, 17] width 49 height 34
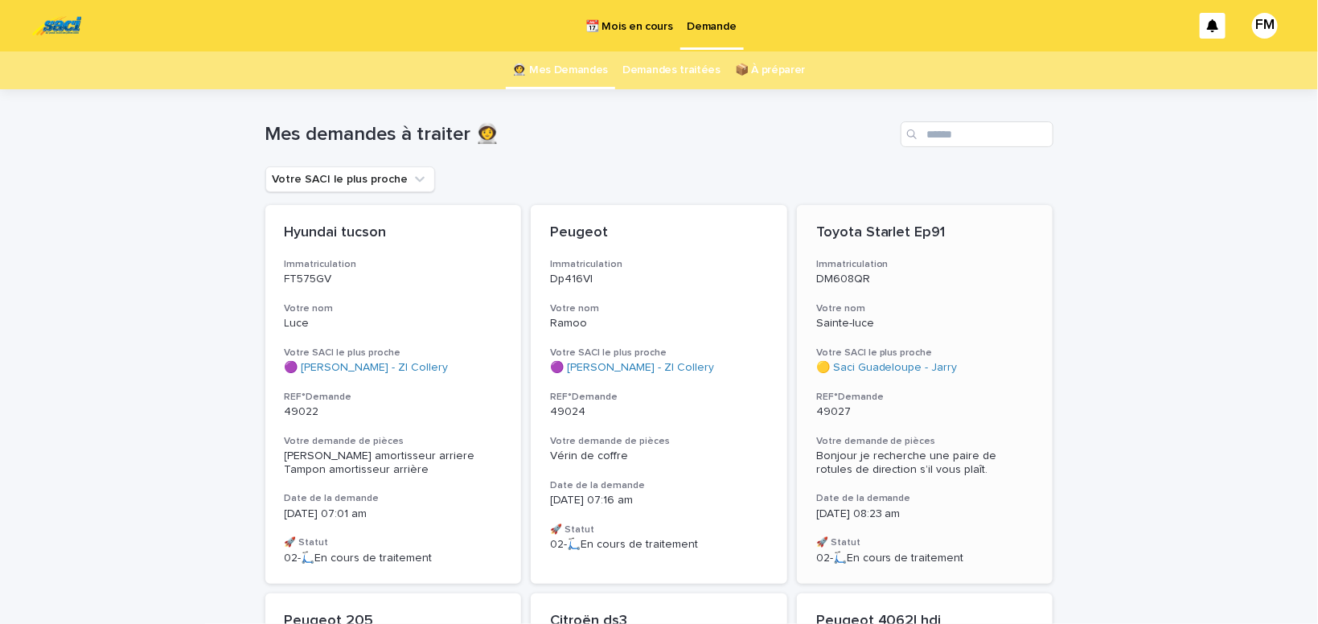
scroll to position [68, 0]
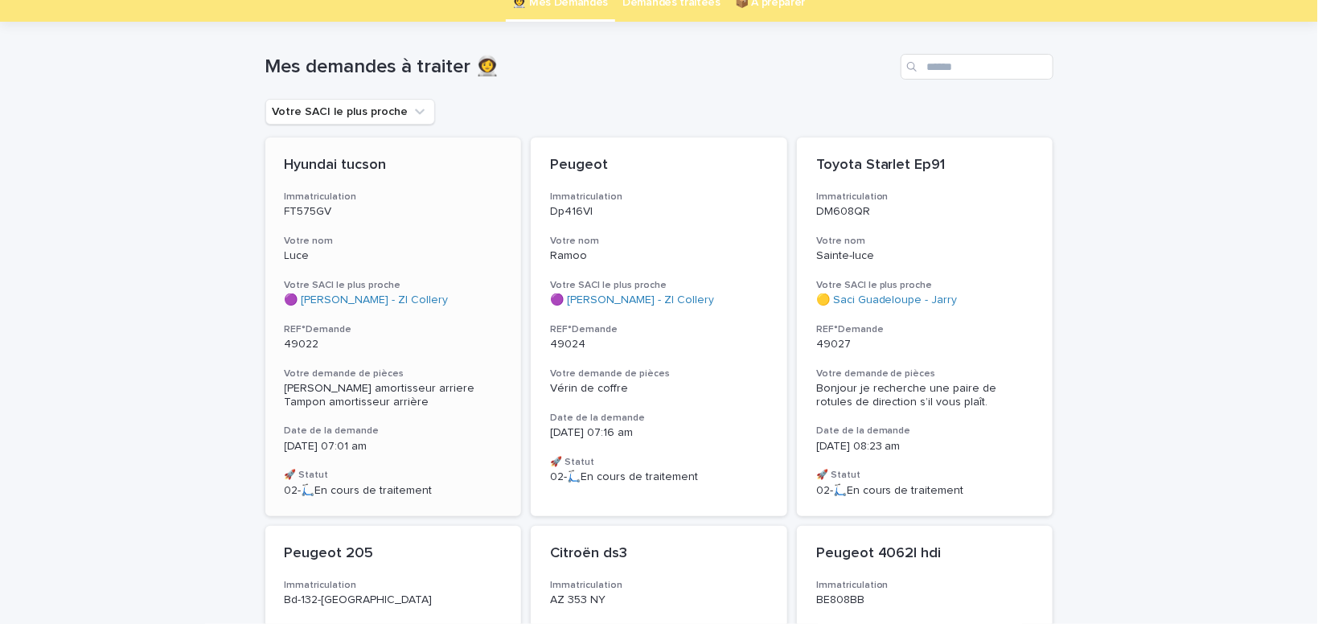
click at [359, 393] on span "[PERSON_NAME] amortisseur arriere Tampon amortisseur arrière" at bounding box center [380, 395] width 191 height 25
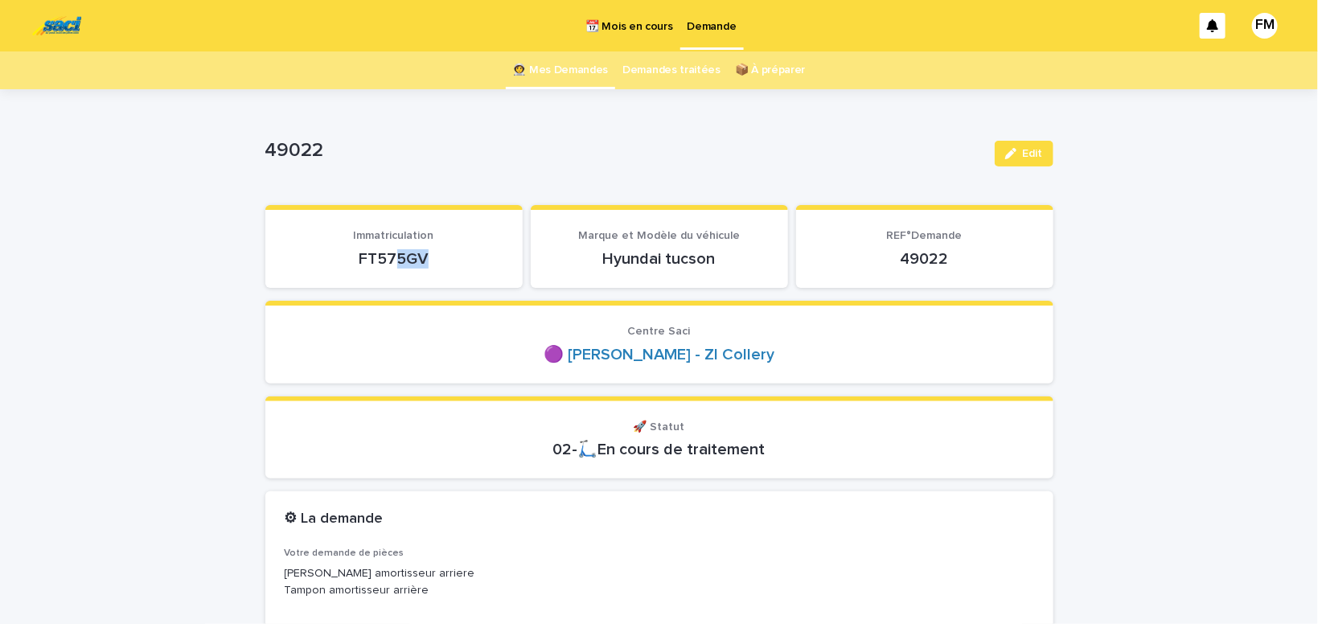
drag, startPoint x: 442, startPoint y: 247, endPoint x: 396, endPoint y: 242, distance: 46.1
click at [394, 247] on div "FT575GV" at bounding box center [394, 257] width 219 height 23
click at [455, 254] on p "FT575GV" at bounding box center [394, 258] width 219 height 19
drag, startPoint x: 454, startPoint y: 253, endPoint x: 369, endPoint y: 249, distance: 84.5
click at [356, 257] on p "FT575GV" at bounding box center [394, 258] width 219 height 19
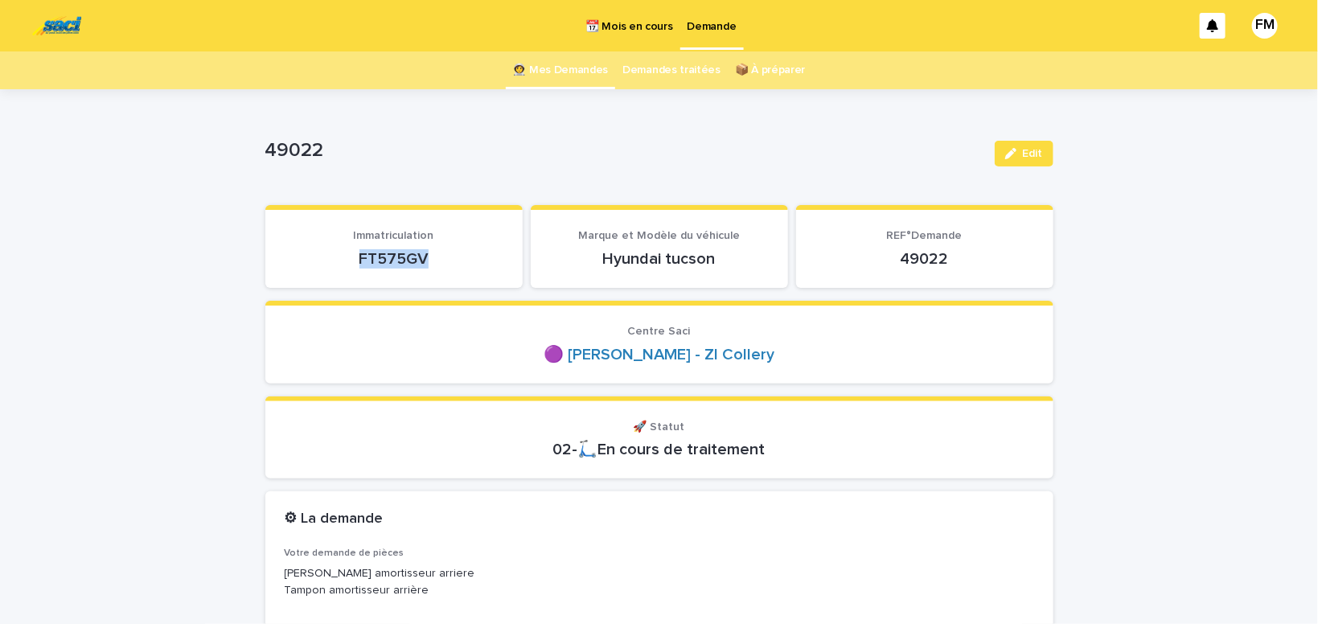
drag, startPoint x: 450, startPoint y: 257, endPoint x: 344, endPoint y: 254, distance: 105.4
click at [344, 254] on p "FT575GV" at bounding box center [394, 258] width 219 height 19
click at [1014, 149] on icon "button" at bounding box center [1011, 153] width 11 height 11
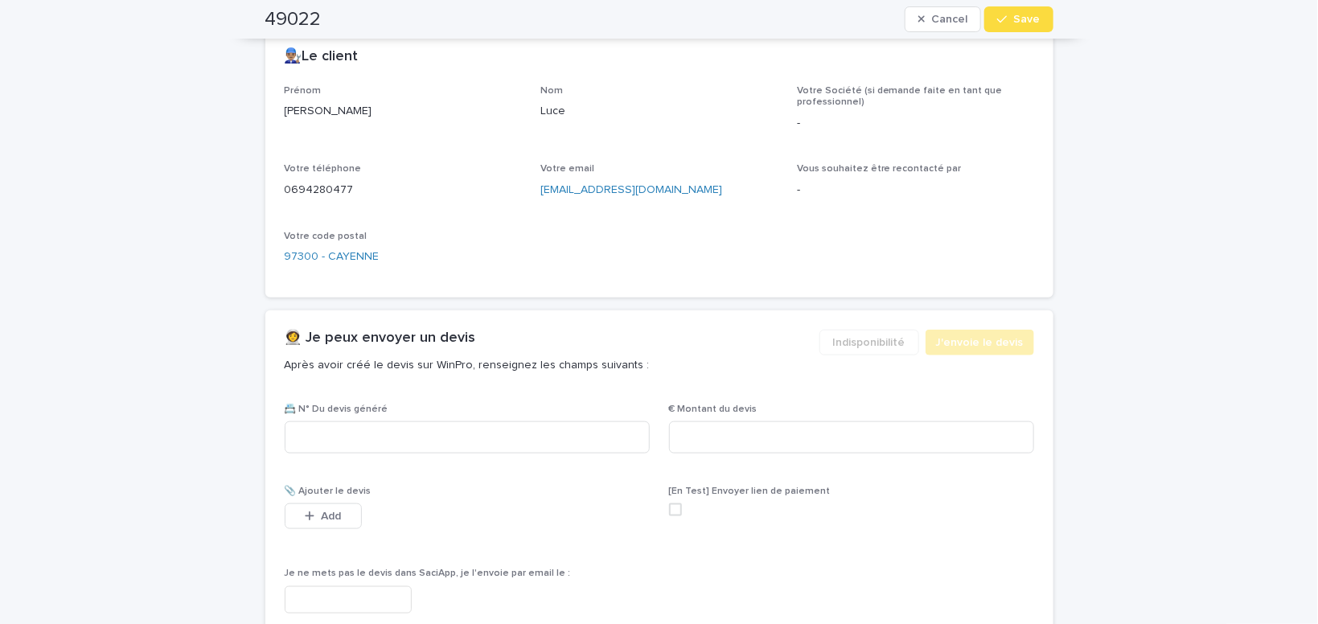
scroll to position [887, 0]
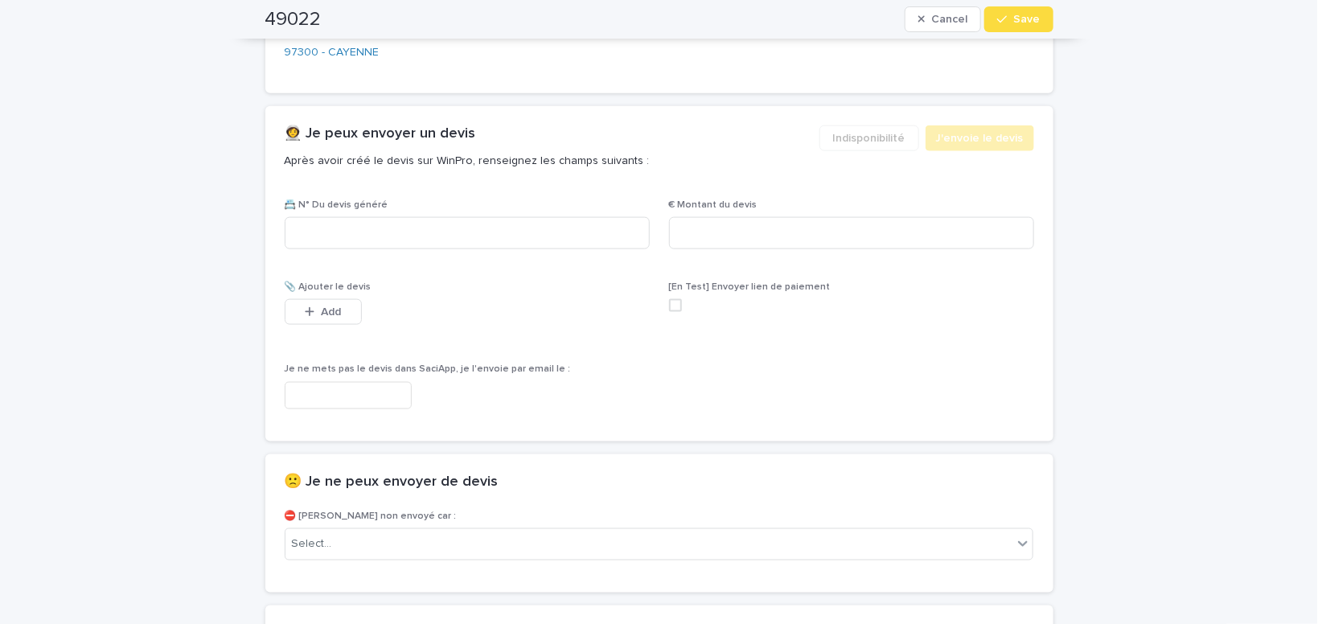
click at [379, 397] on input "text" at bounding box center [348, 396] width 127 height 28
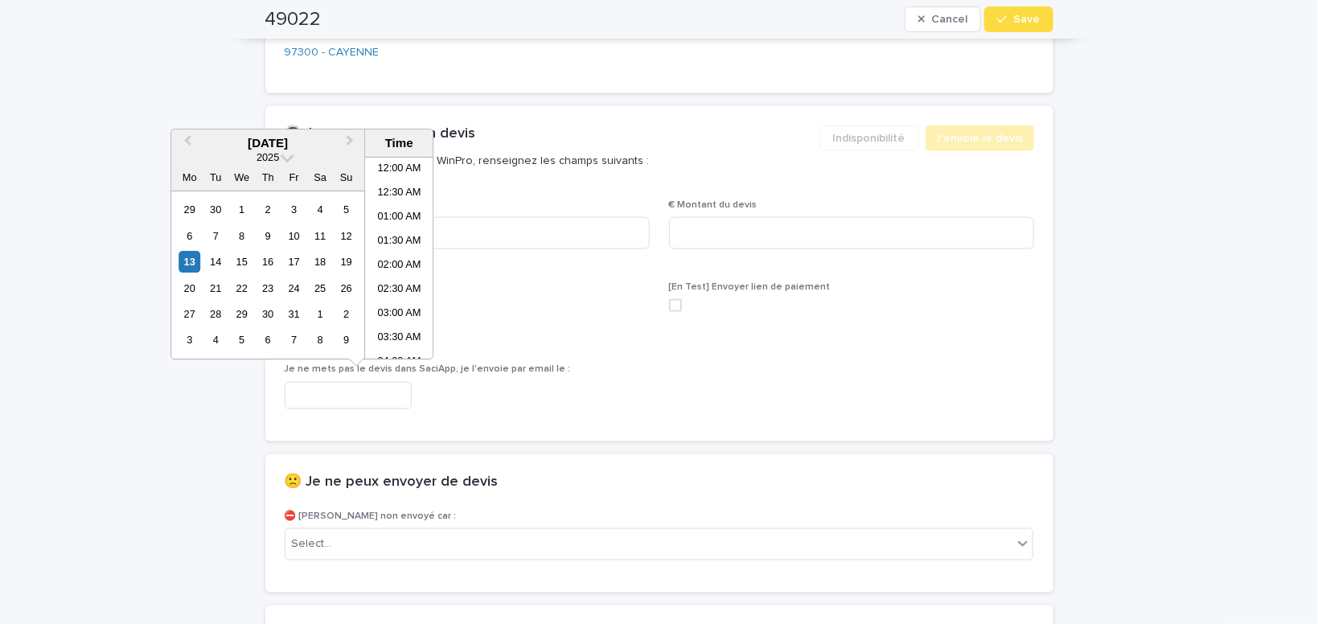
scroll to position [322, 0]
click at [395, 259] on li "08:30 AM" at bounding box center [399, 258] width 68 height 24
type input "**********"
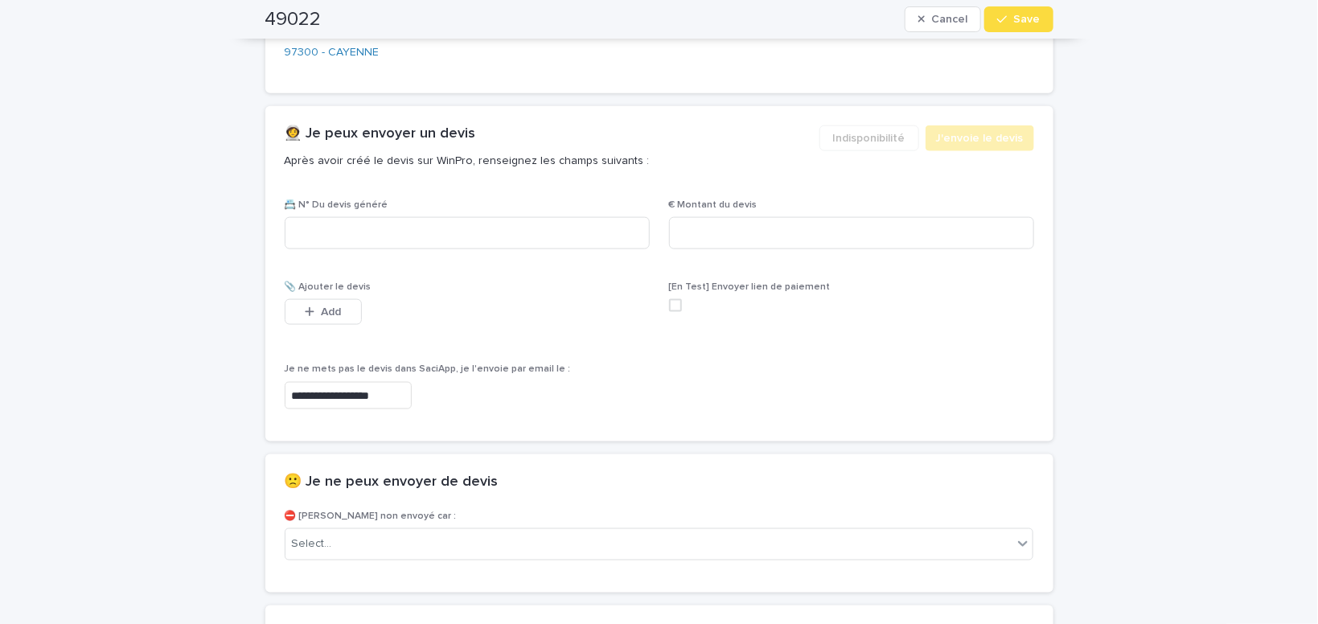
scroll to position [887, 0]
click at [376, 550] on div "Select..." at bounding box center [650, 545] width 728 height 27
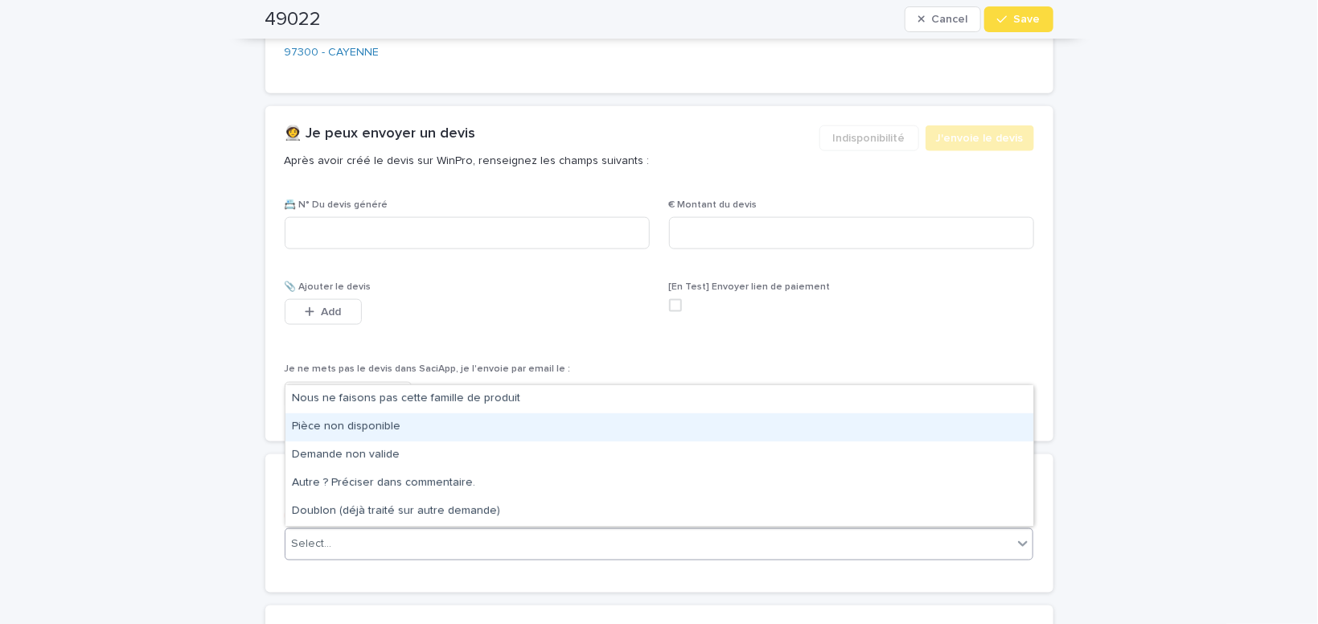
click at [363, 425] on div "Pièce non disponible" at bounding box center [660, 427] width 748 height 28
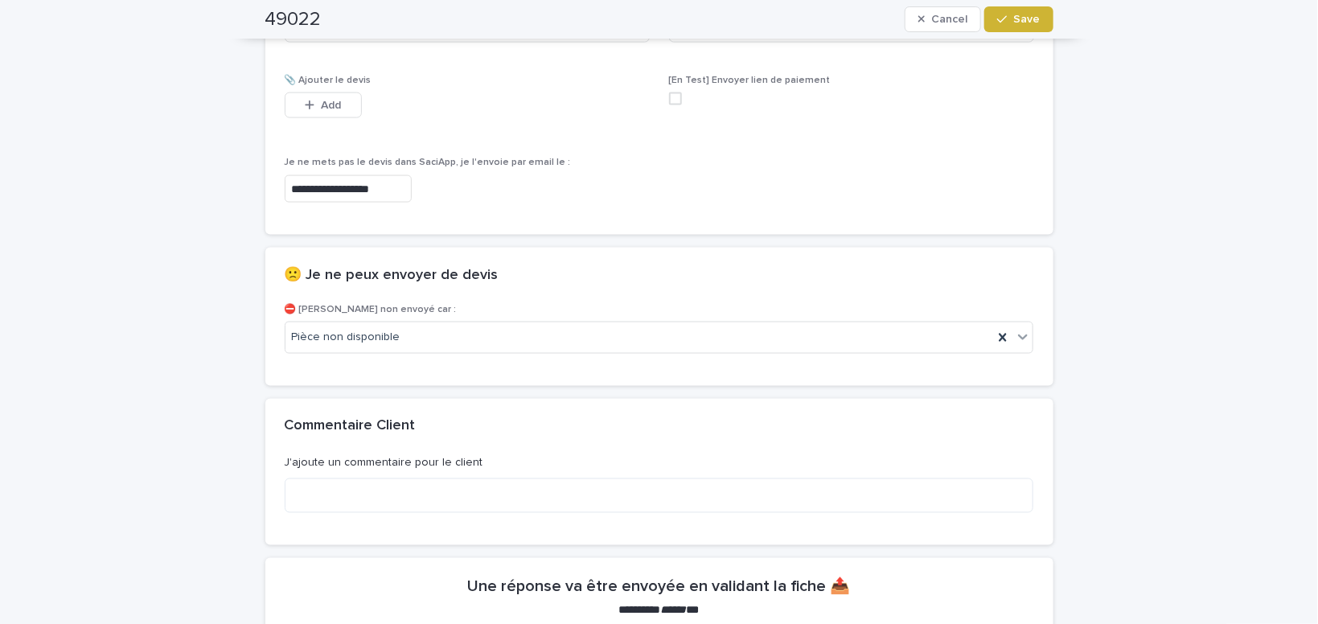
click at [1039, 22] on span "Save" at bounding box center [1027, 19] width 27 height 11
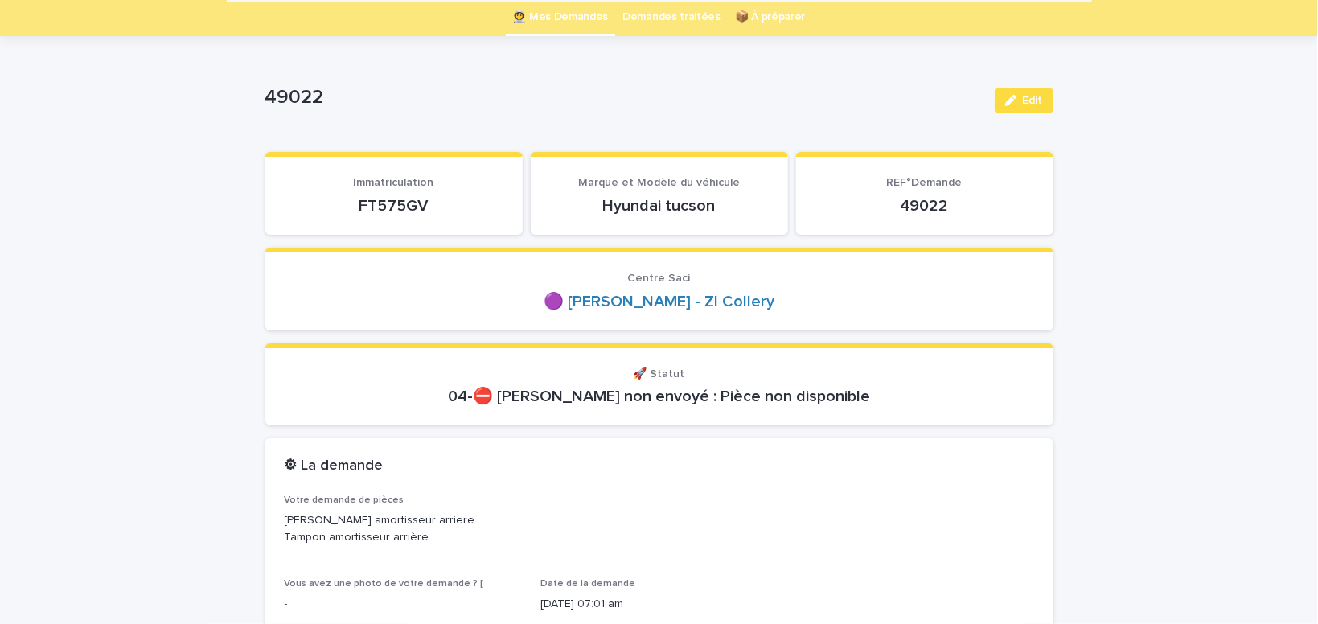
scroll to position [0, 0]
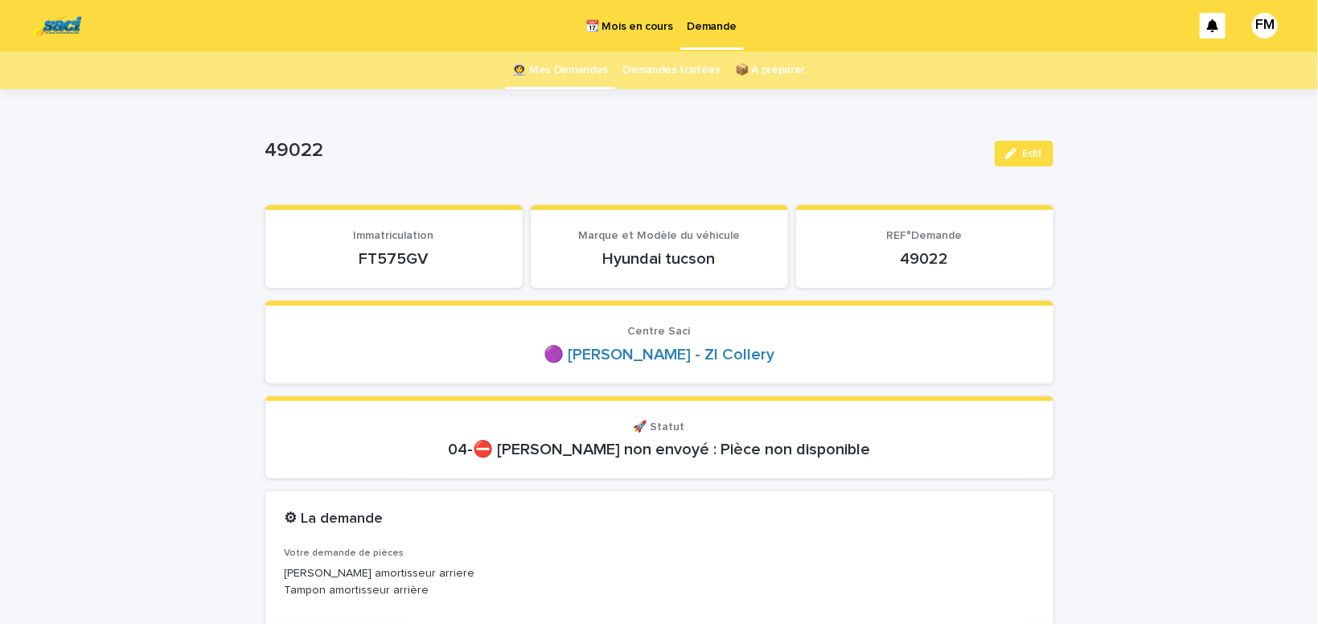
click at [694, 25] on p "Demande" at bounding box center [712, 17] width 49 height 34
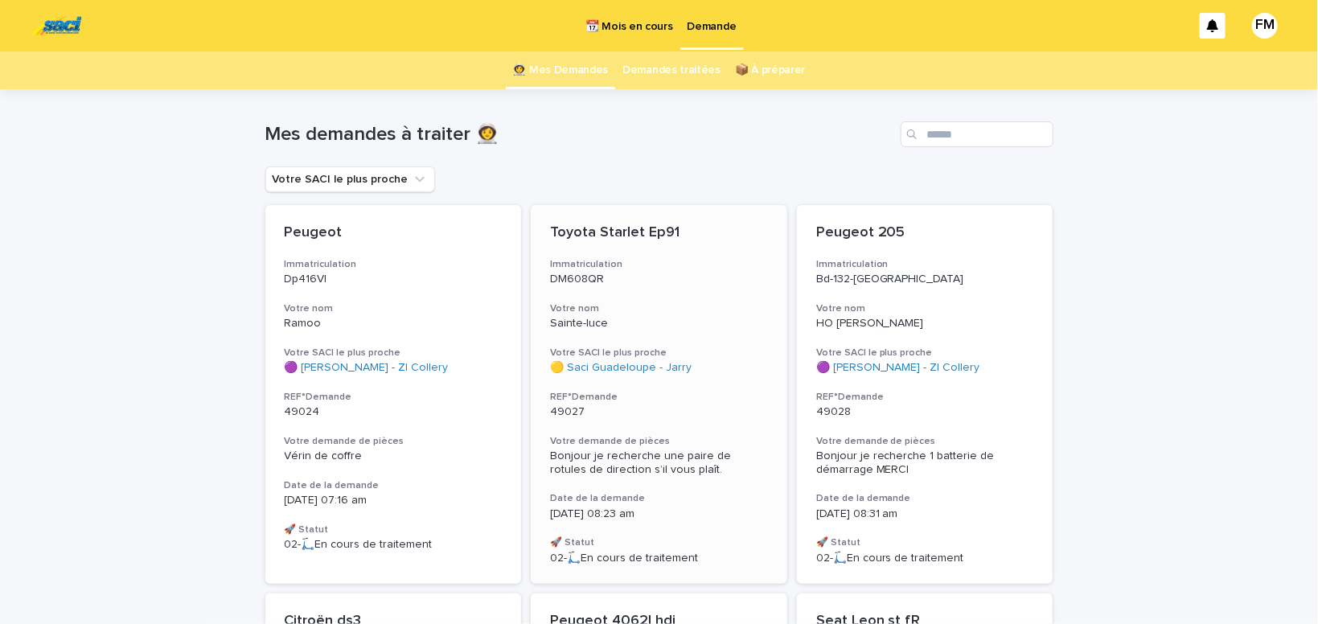
click at [658, 466] on span "Bonjour je recherche une paire de rotules de direction s’il vous plaît." at bounding box center [642, 462] width 184 height 25
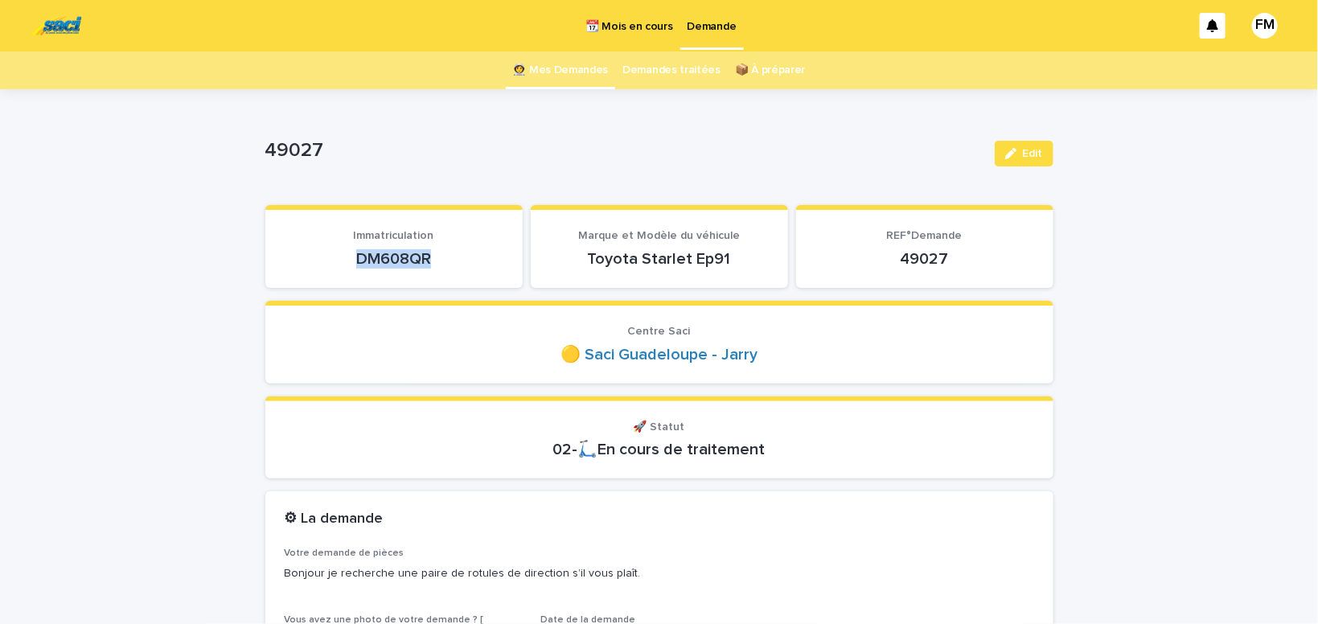
drag, startPoint x: 445, startPoint y: 256, endPoint x: 350, endPoint y: 253, distance: 95.0
click at [338, 253] on p "DM608QR" at bounding box center [394, 258] width 219 height 19
click at [1039, 148] on button "Edit" at bounding box center [1024, 154] width 59 height 26
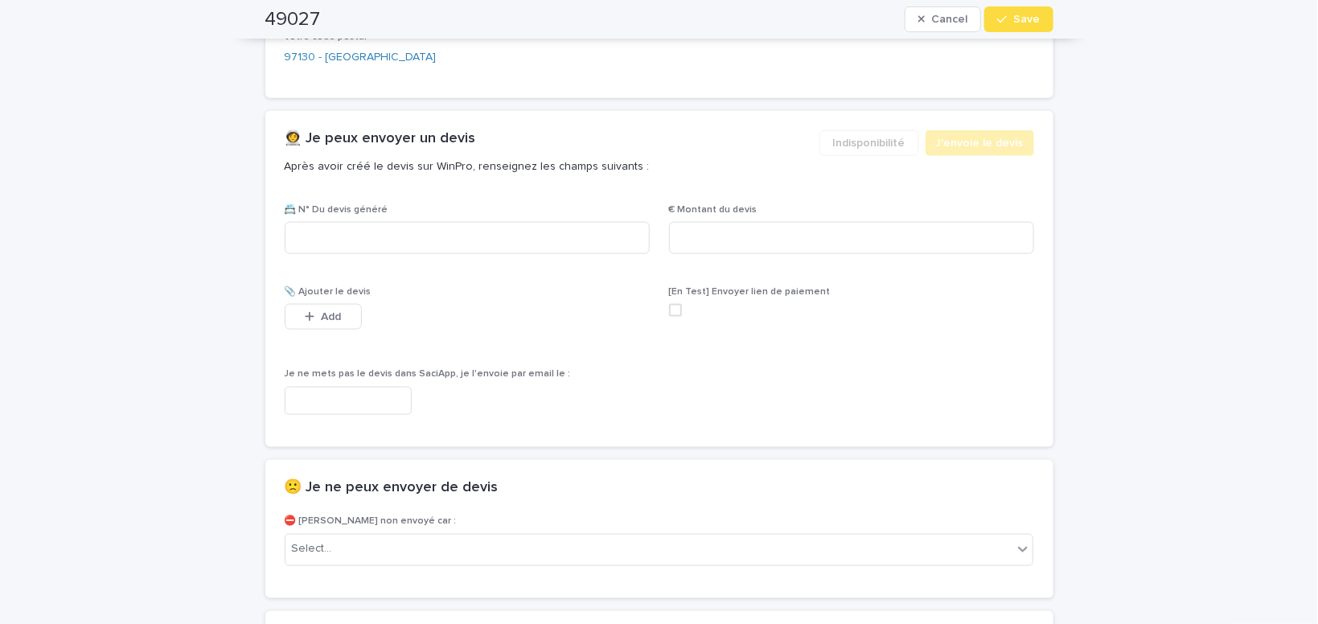
scroll to position [887, 0]
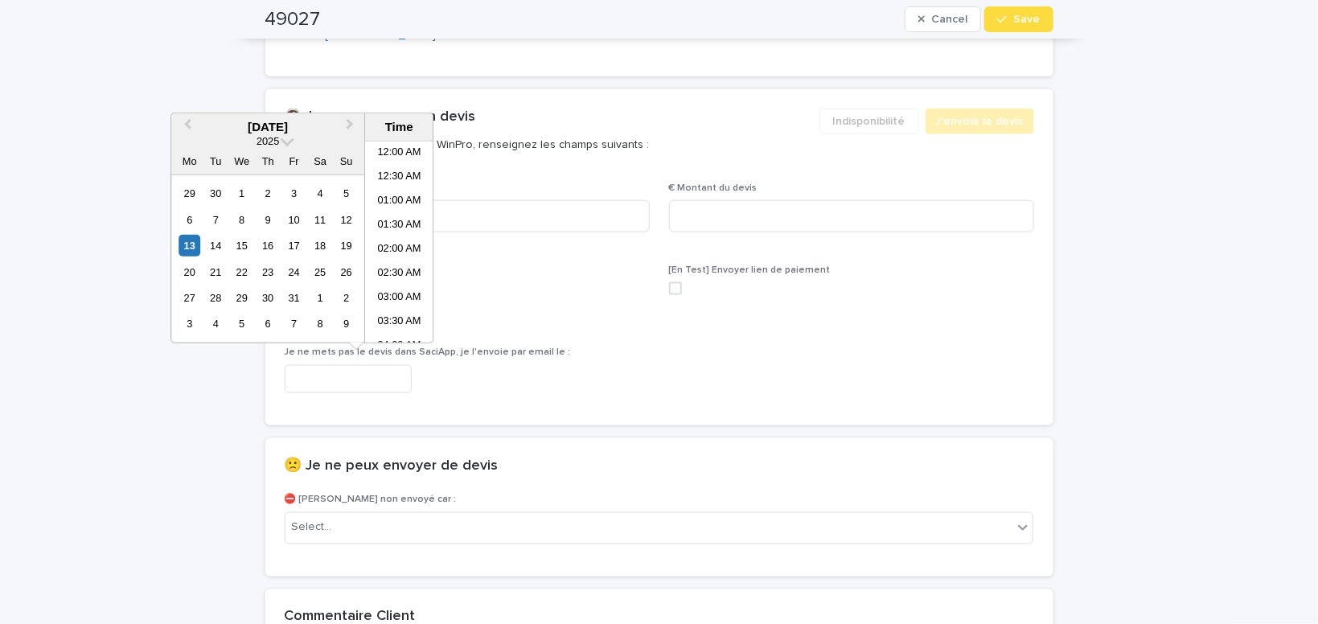
click at [393, 381] on input "text" at bounding box center [348, 379] width 127 height 28
click at [396, 241] on li "08:30 AM" at bounding box center [399, 242] width 68 height 24
type input "**********"
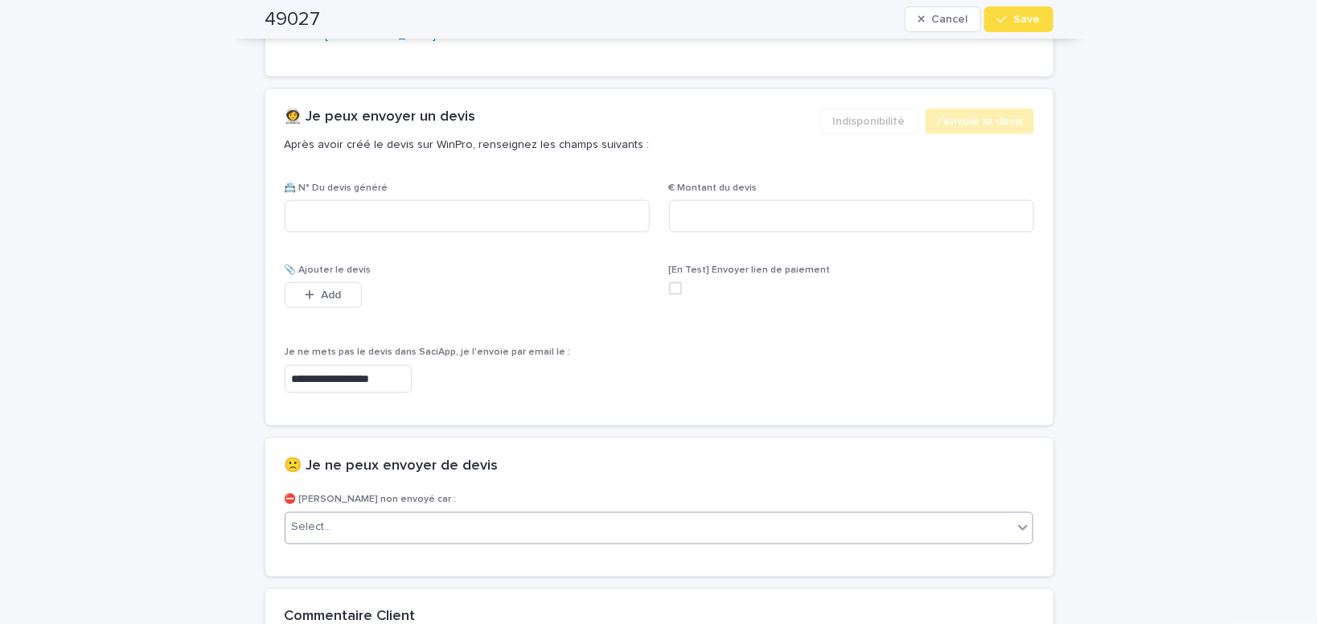
scroll to position [887, 0]
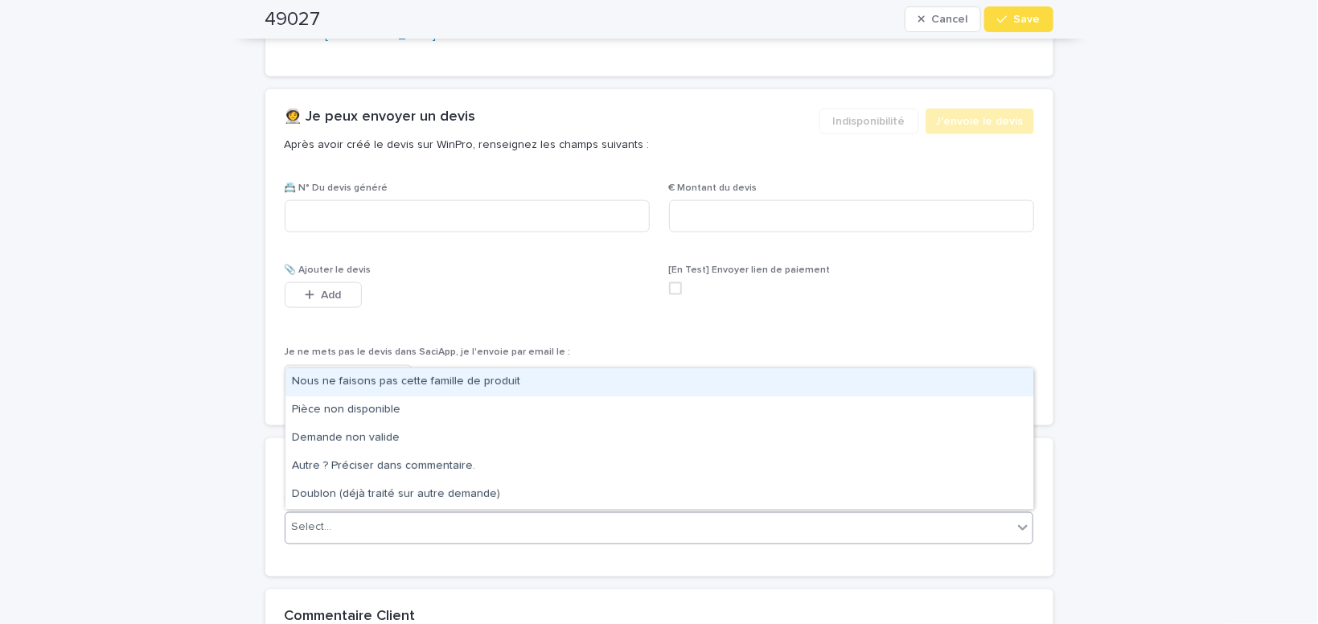
click at [372, 526] on div "Select..." at bounding box center [650, 528] width 728 height 27
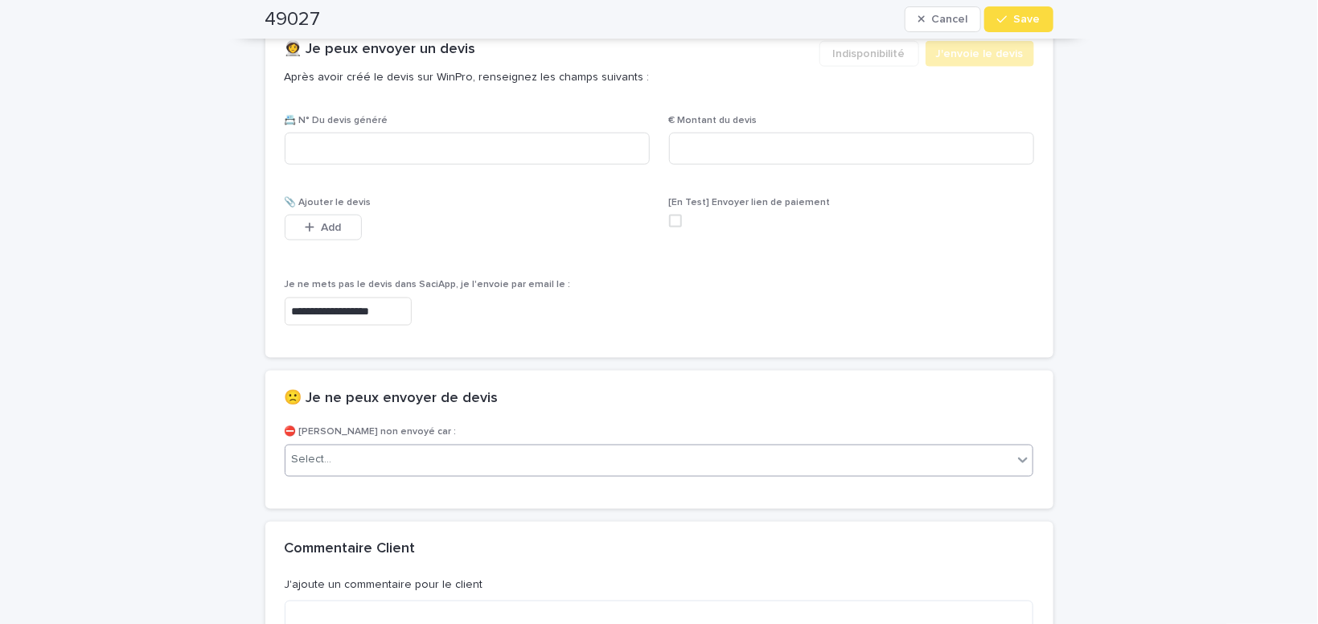
scroll to position [955, 0]
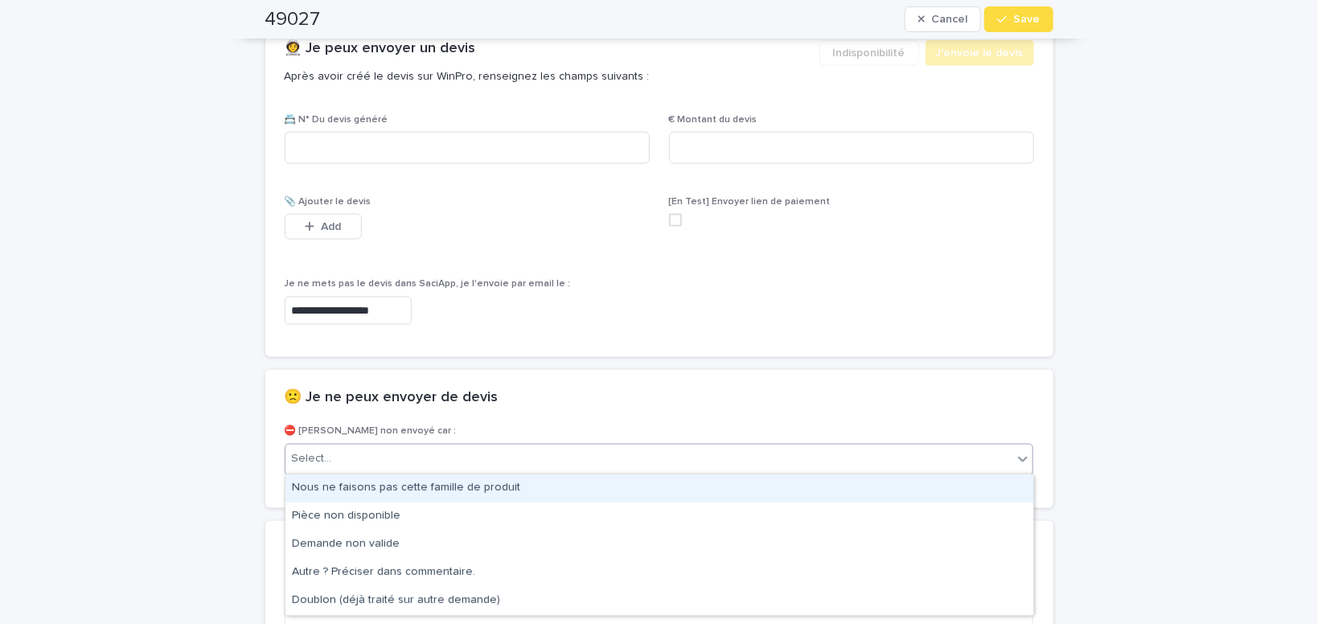
click at [311, 458] on div "Select..." at bounding box center [312, 459] width 40 height 17
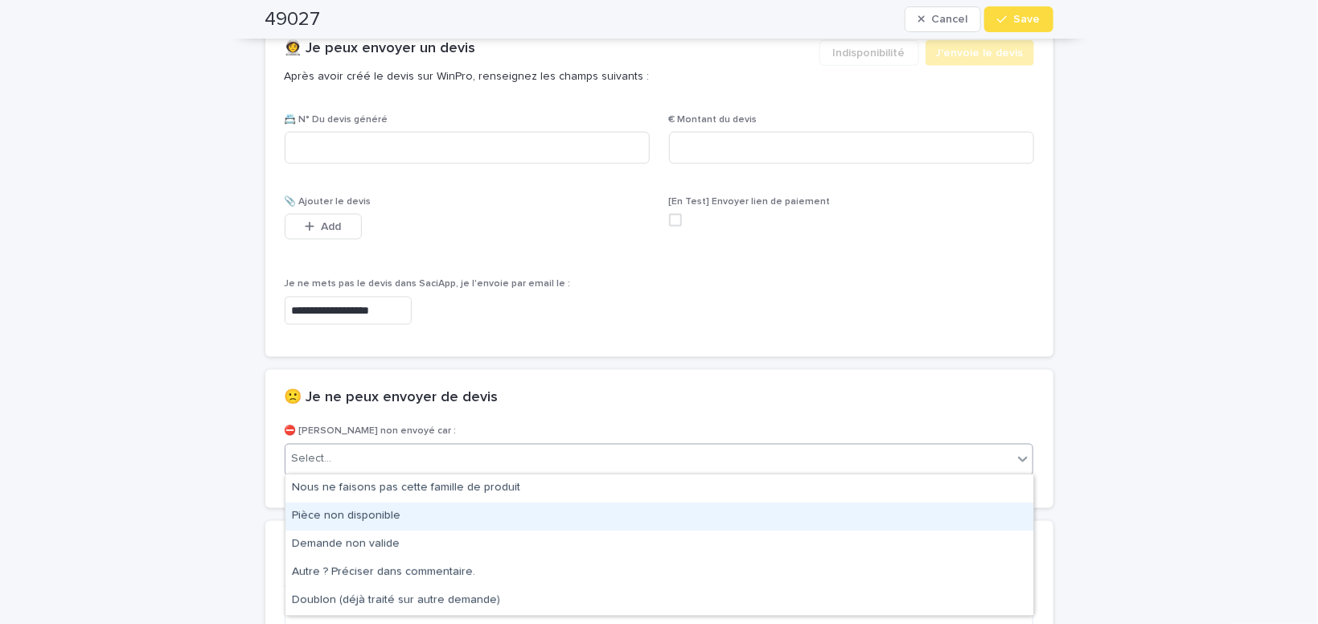
click at [350, 513] on div "Pièce non disponible" at bounding box center [660, 517] width 748 height 28
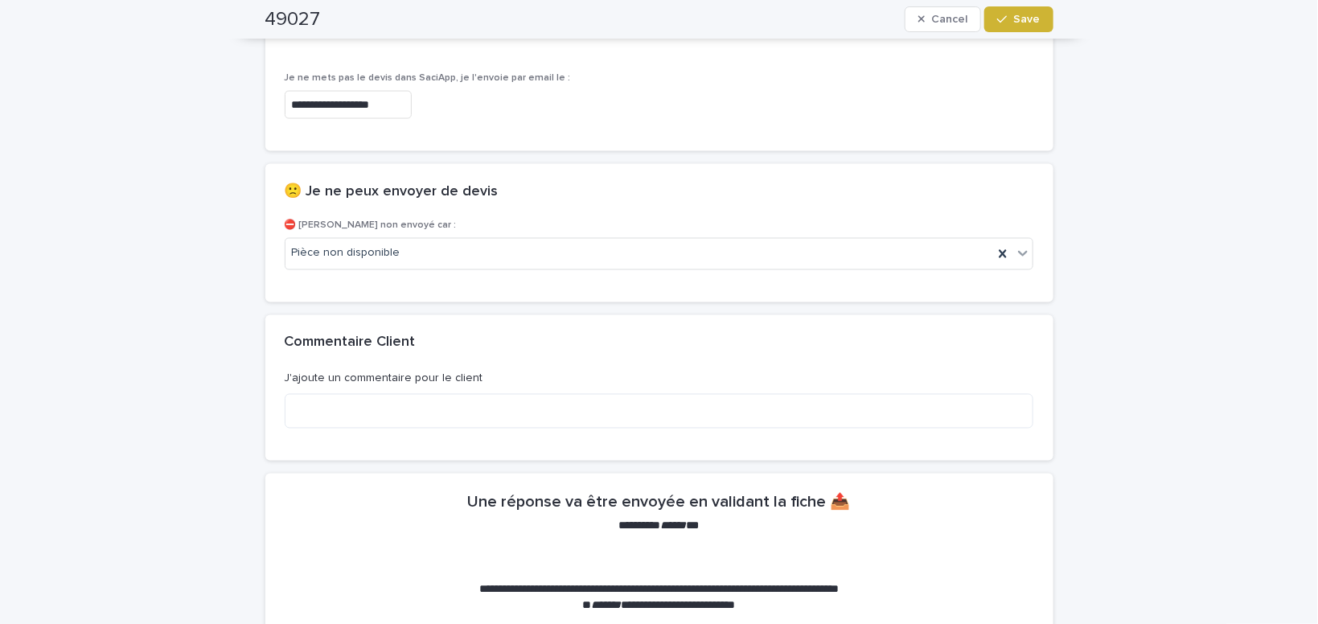
click at [1018, 17] on span "Save" at bounding box center [1027, 19] width 27 height 11
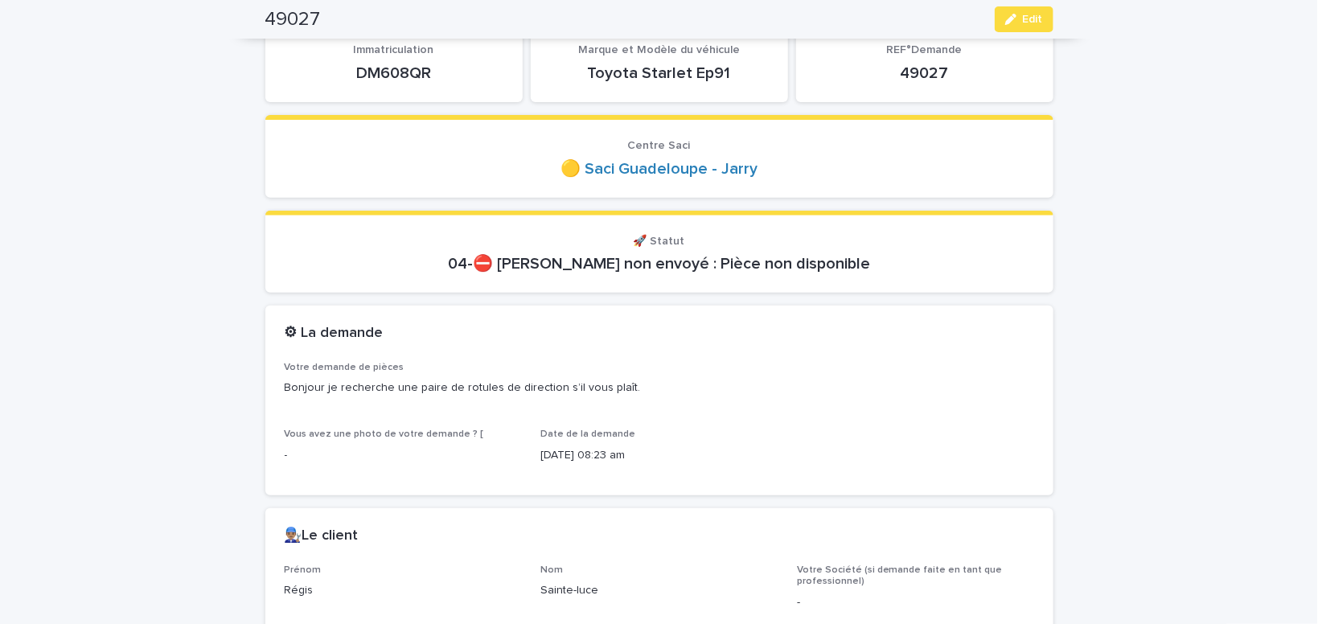
scroll to position [0, 0]
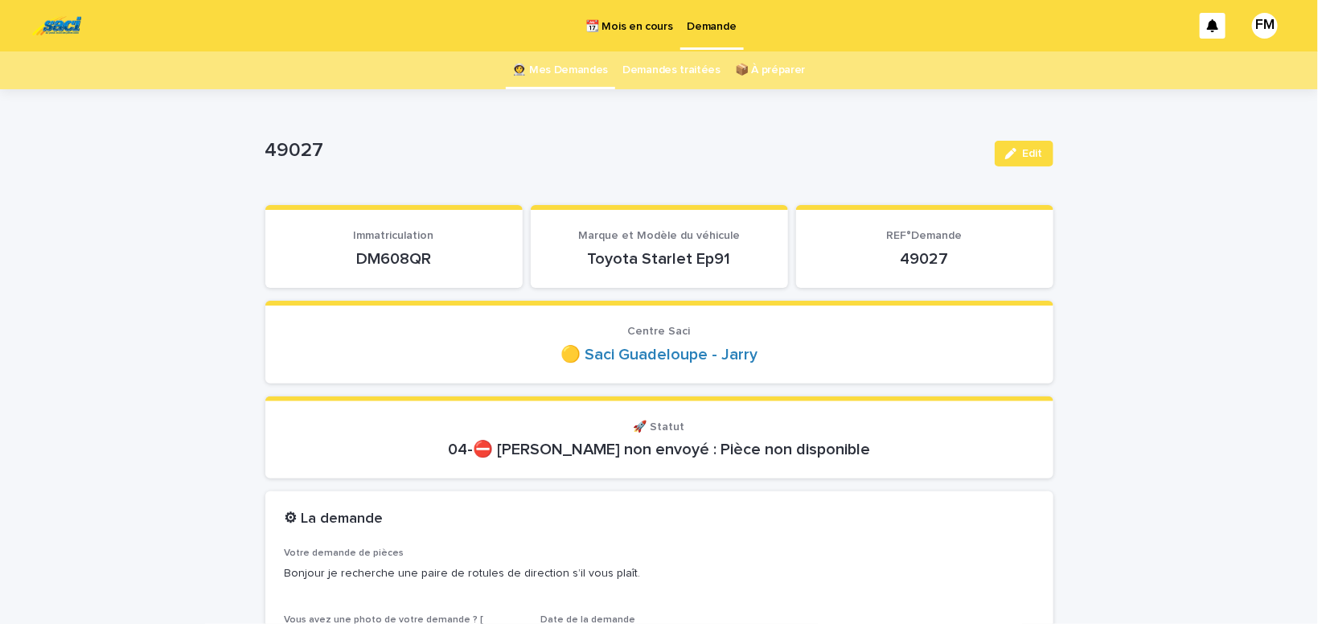
click at [710, 17] on p "Demande" at bounding box center [712, 17] width 49 height 34
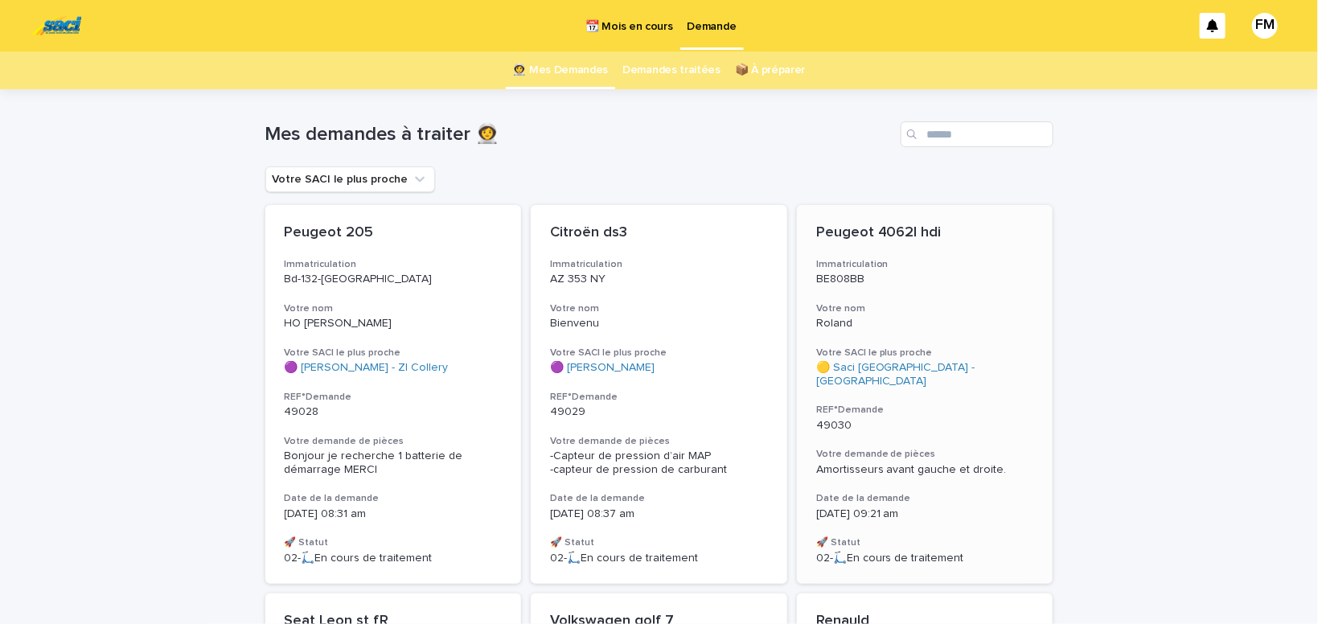
click at [874, 464] on span "Amortisseurs avant gauche et droite." at bounding box center [912, 469] width 191 height 11
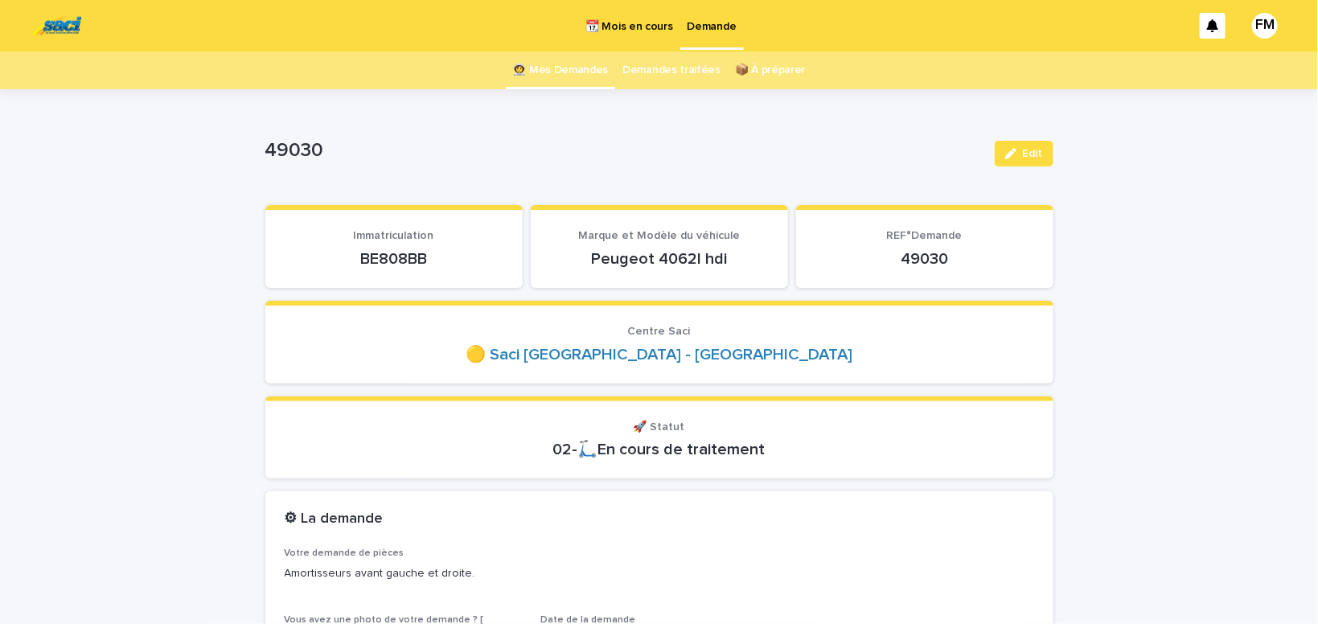
drag, startPoint x: 442, startPoint y: 257, endPoint x: 315, endPoint y: 265, distance: 128.2
click at [315, 265] on p "BE808BB" at bounding box center [394, 258] width 219 height 19
click at [1032, 154] on span "Edit" at bounding box center [1033, 153] width 20 height 11
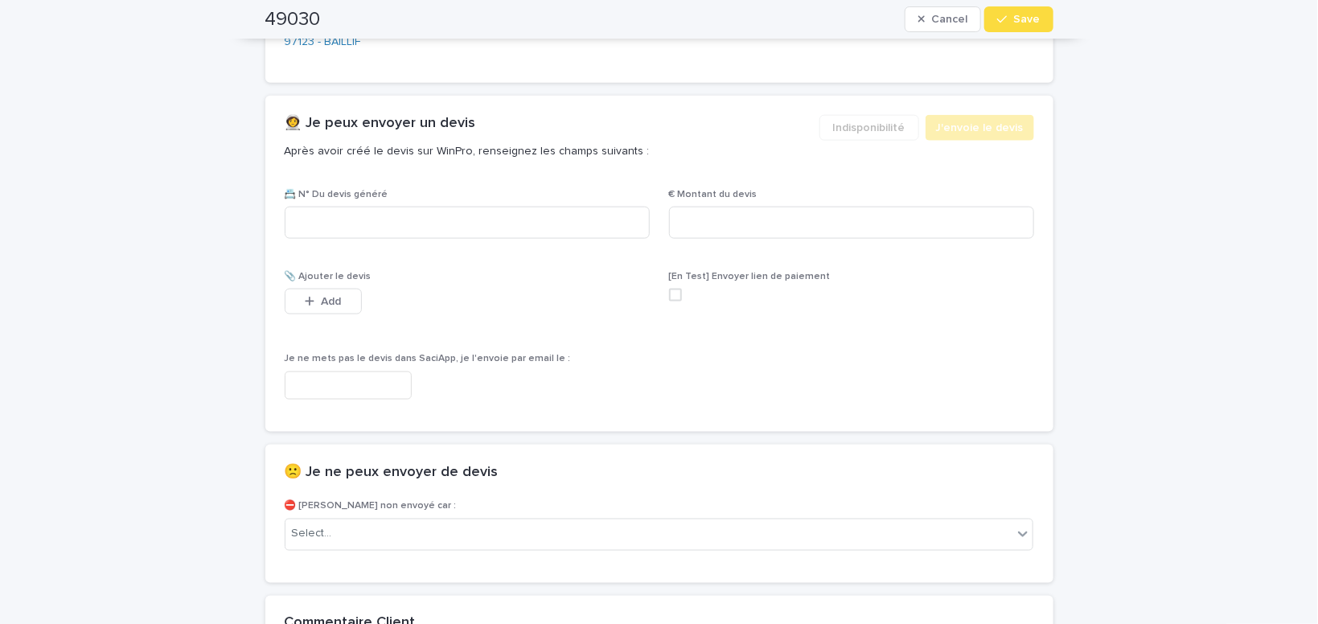
scroll to position [887, 0]
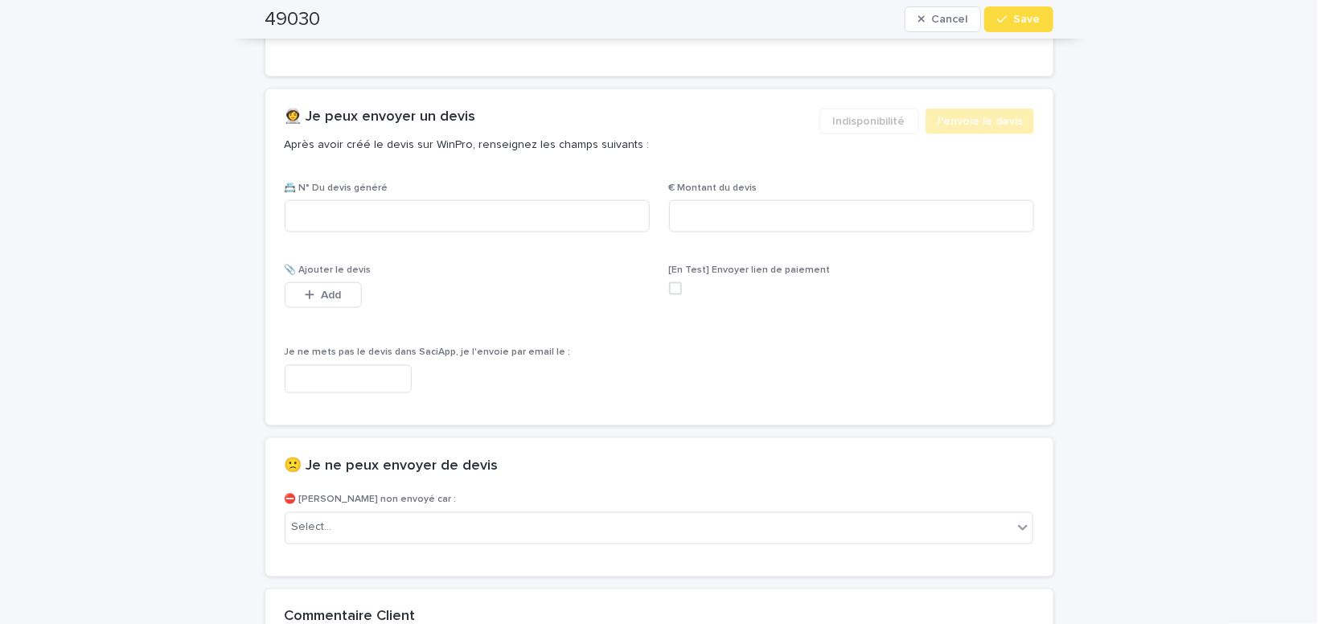
click at [345, 380] on input "text" at bounding box center [348, 379] width 127 height 28
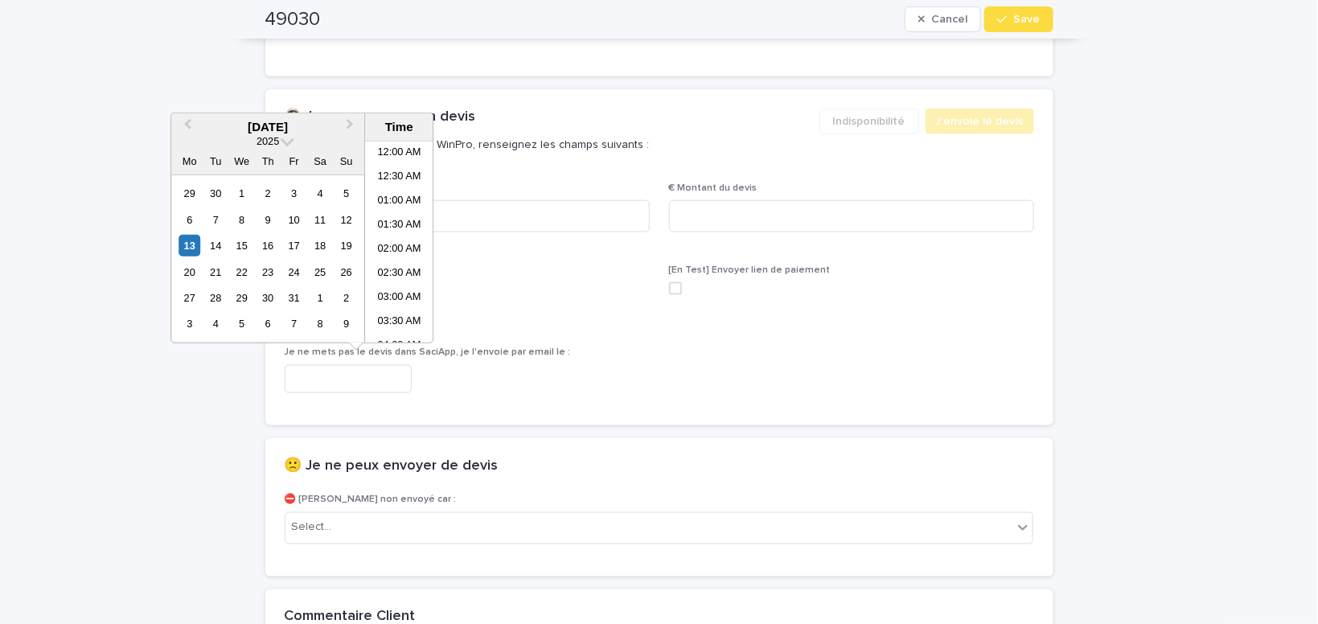
scroll to position [322, 0]
click at [394, 239] on li "08:30 AM" at bounding box center [399, 242] width 68 height 24
type input "**********"
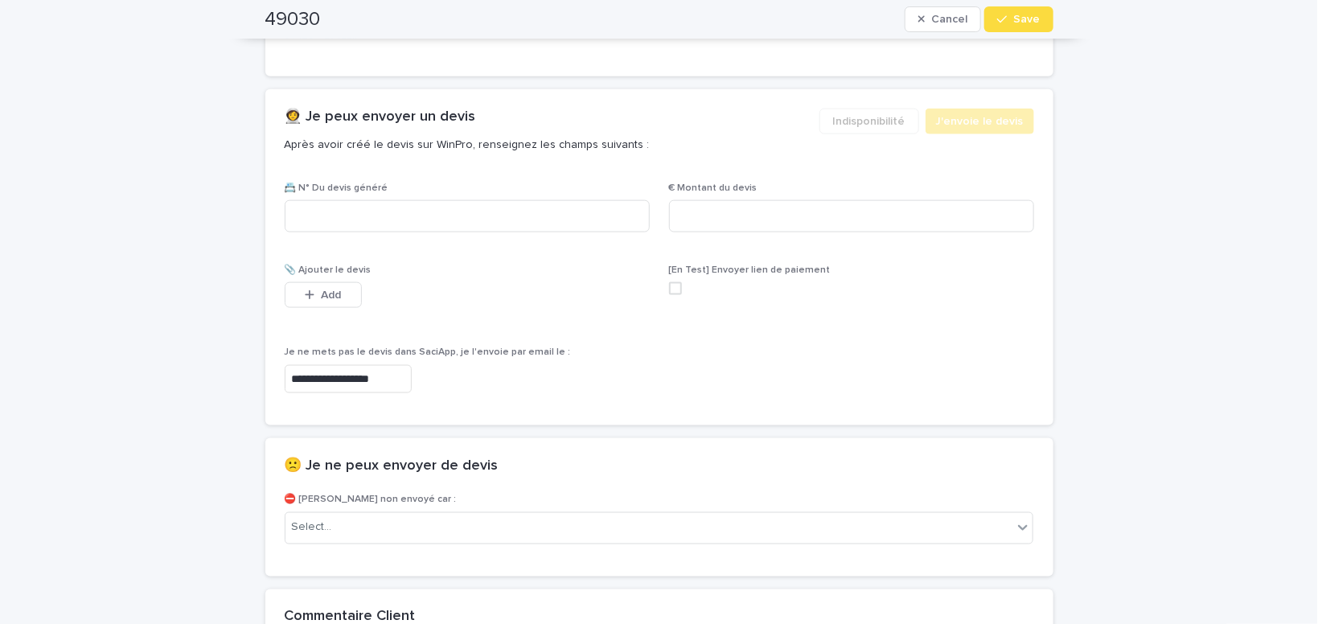
scroll to position [887, 0]
click at [391, 525] on div "Select..." at bounding box center [650, 528] width 728 height 27
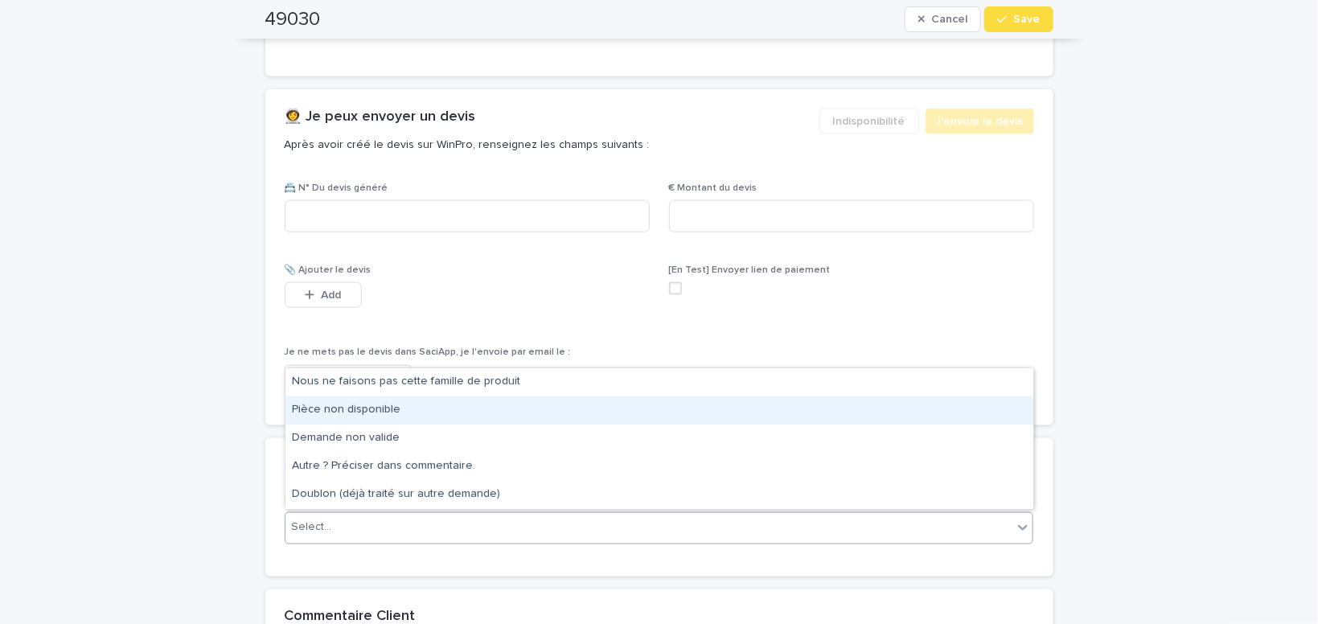
click at [373, 411] on div "Pièce non disponible" at bounding box center [660, 411] width 748 height 28
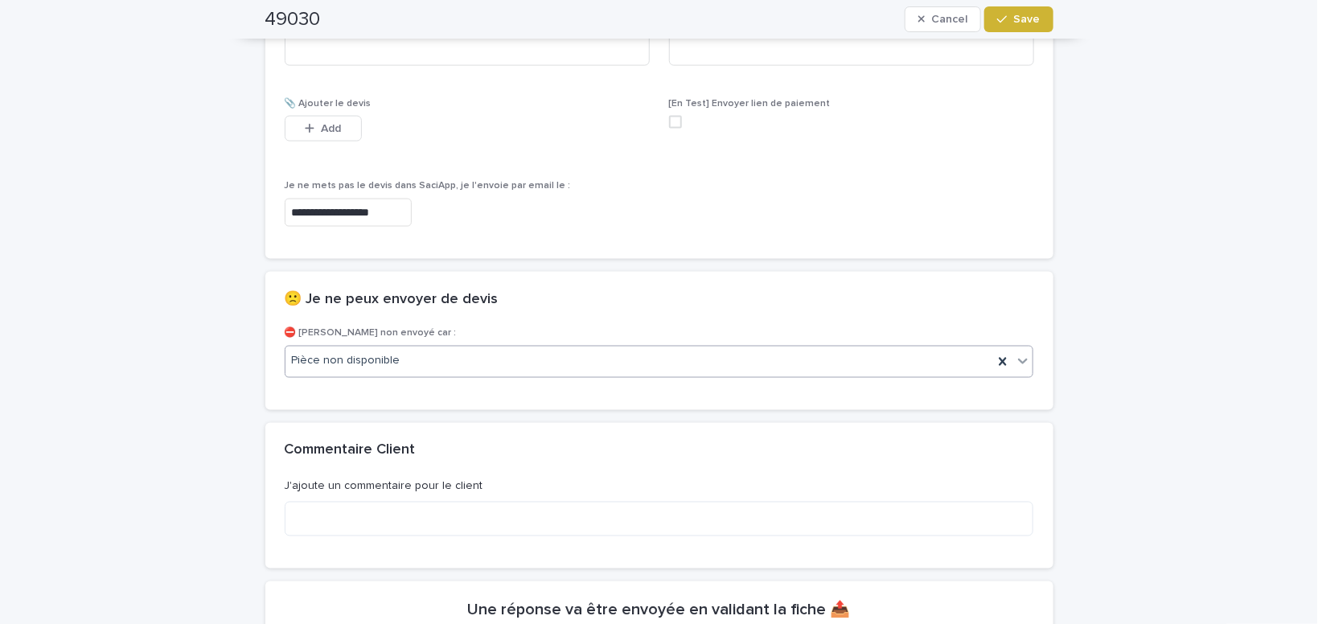
scroll to position [1093, 0]
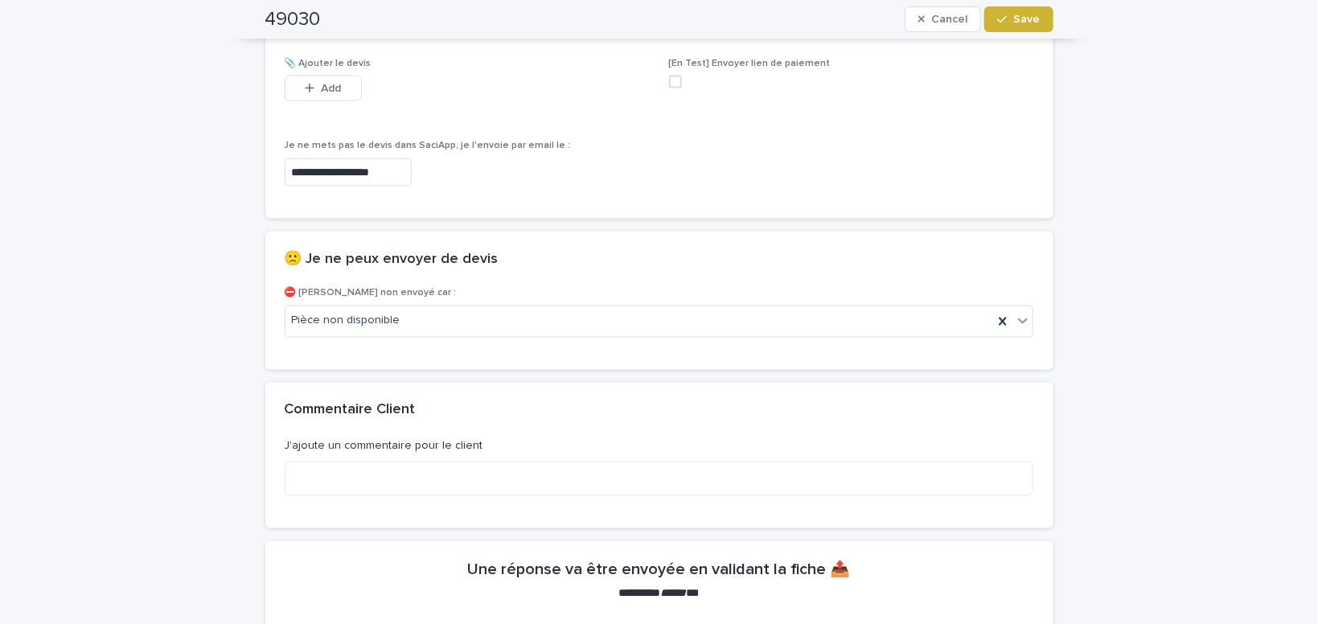
click at [1019, 25] on span "Save" at bounding box center [1027, 19] width 27 height 11
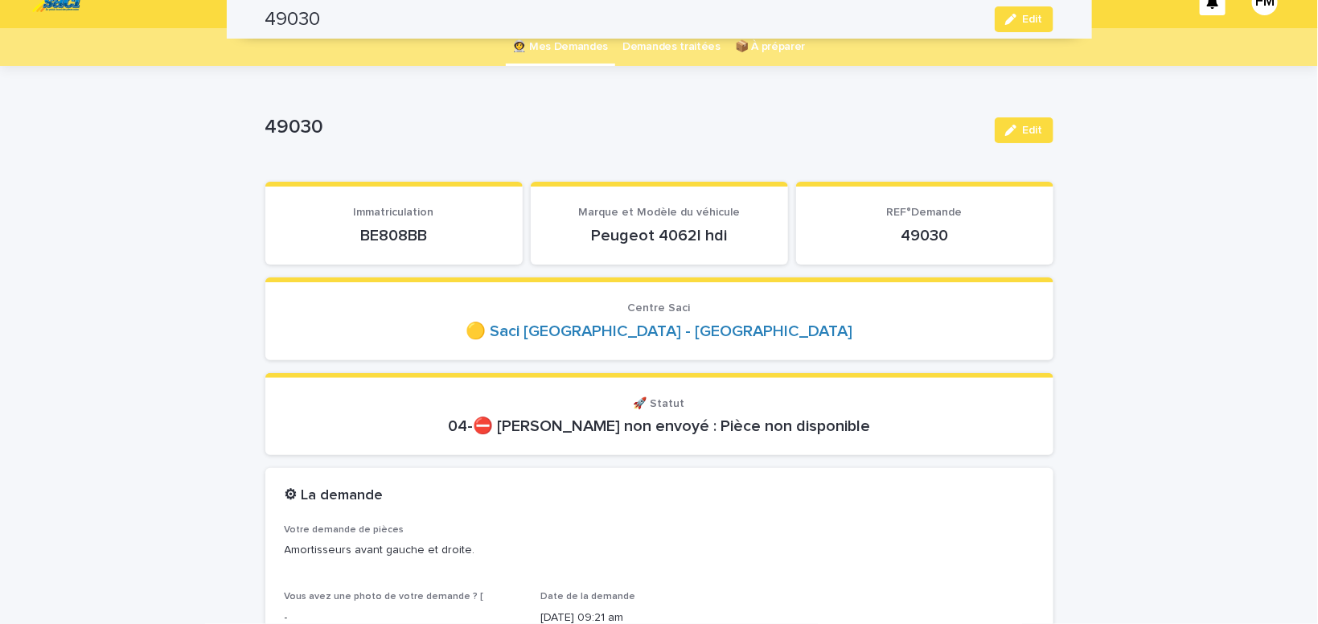
scroll to position [0, 0]
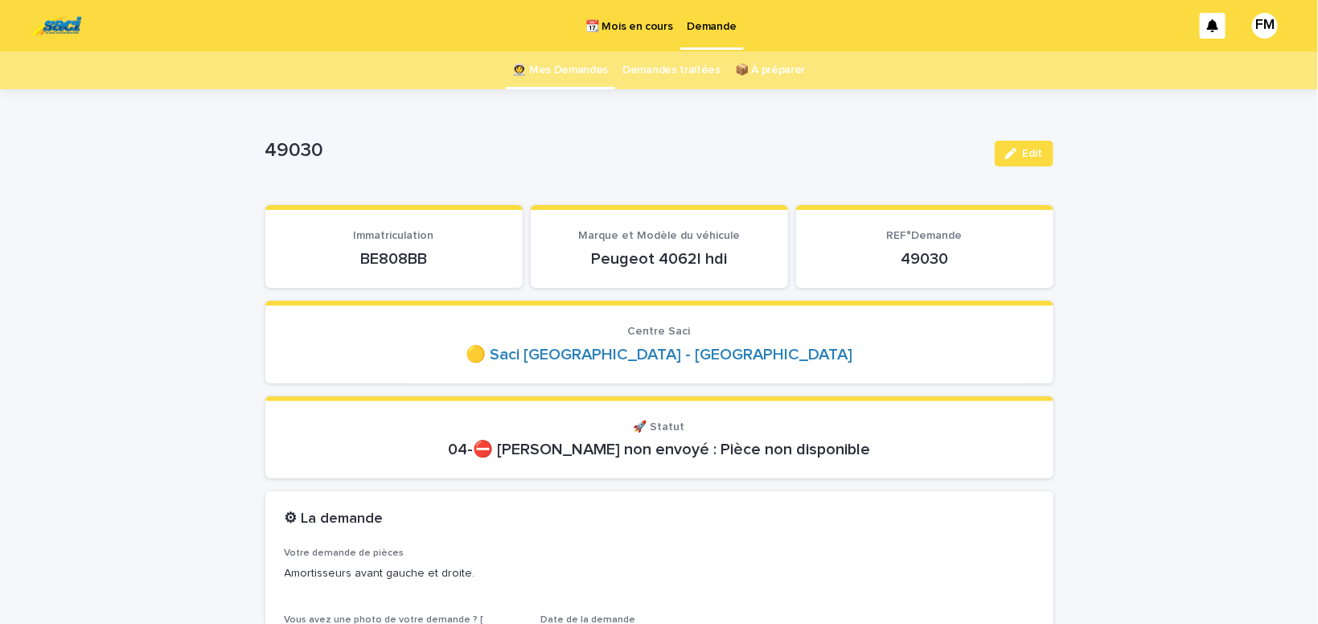
click at [714, 28] on p "Demande" at bounding box center [712, 17] width 49 height 34
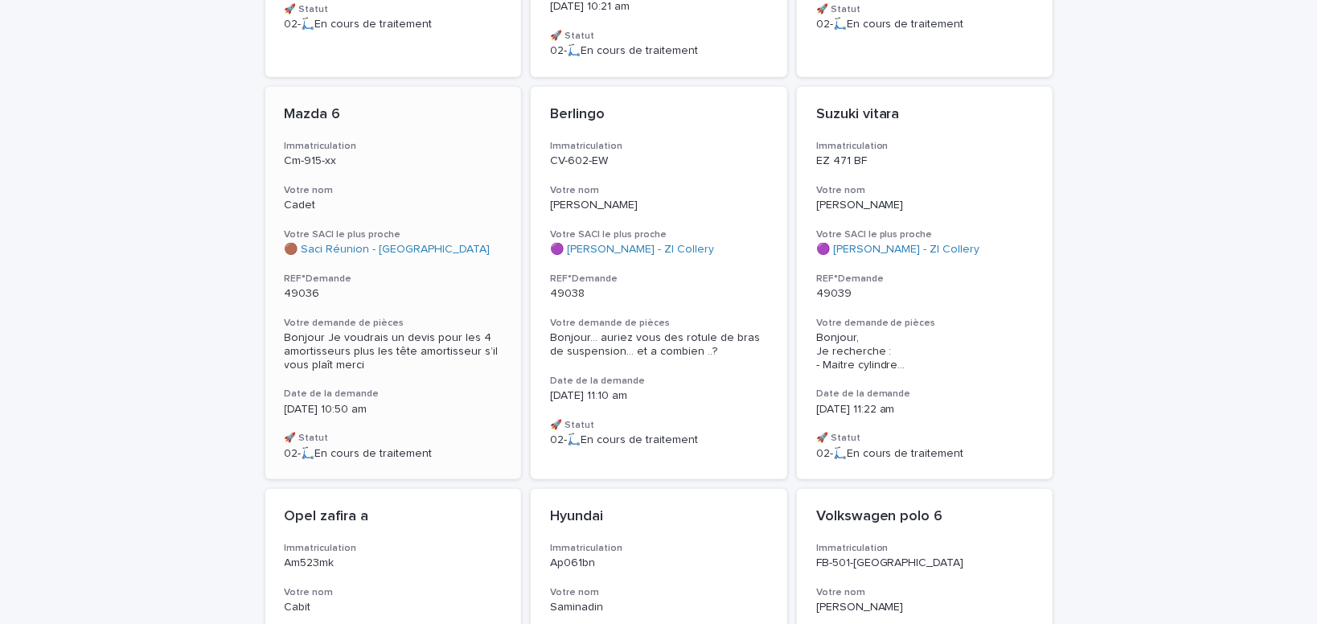
scroll to position [545, 0]
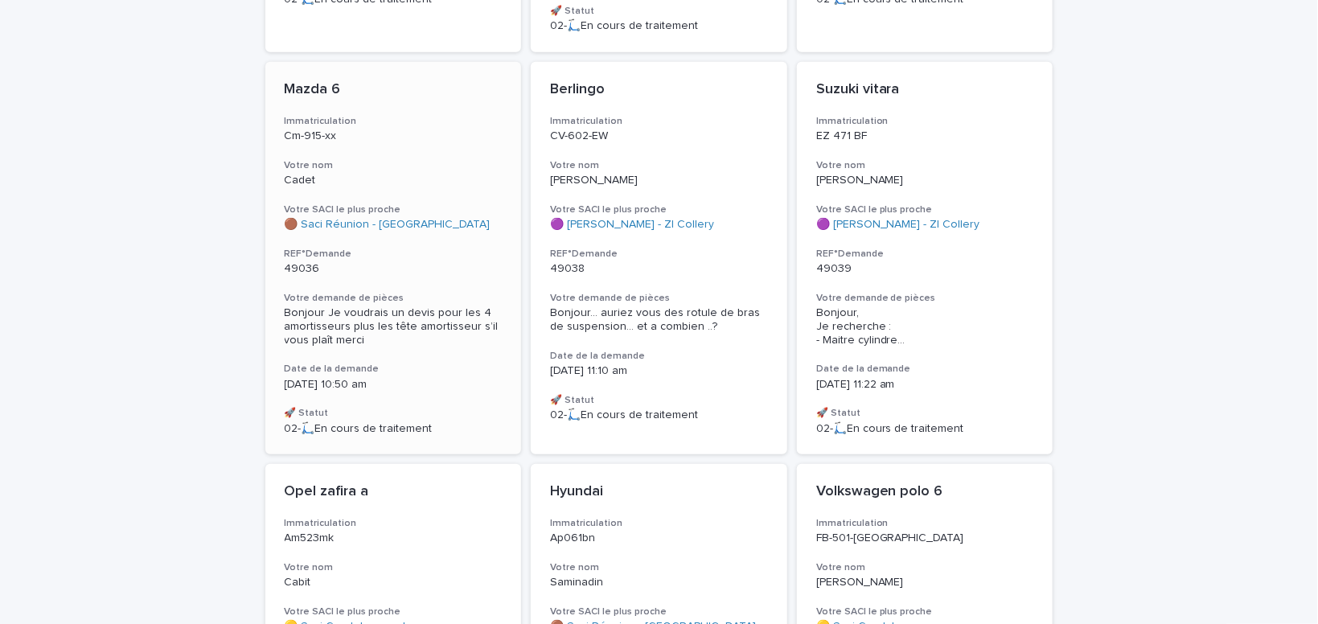
click at [350, 320] on div "Bonjour Je voudrais un devis pour les 4 amortisseurs plus les tête amortisseur …" at bounding box center [394, 326] width 218 height 40
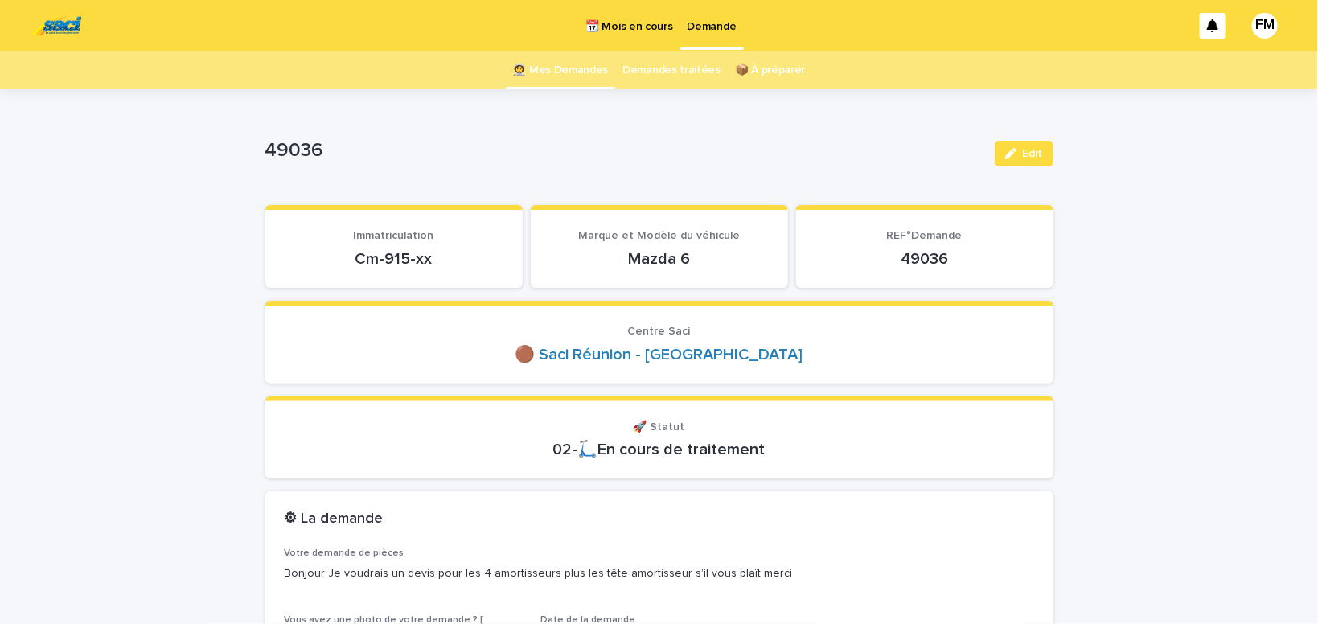
scroll to position [136, 0]
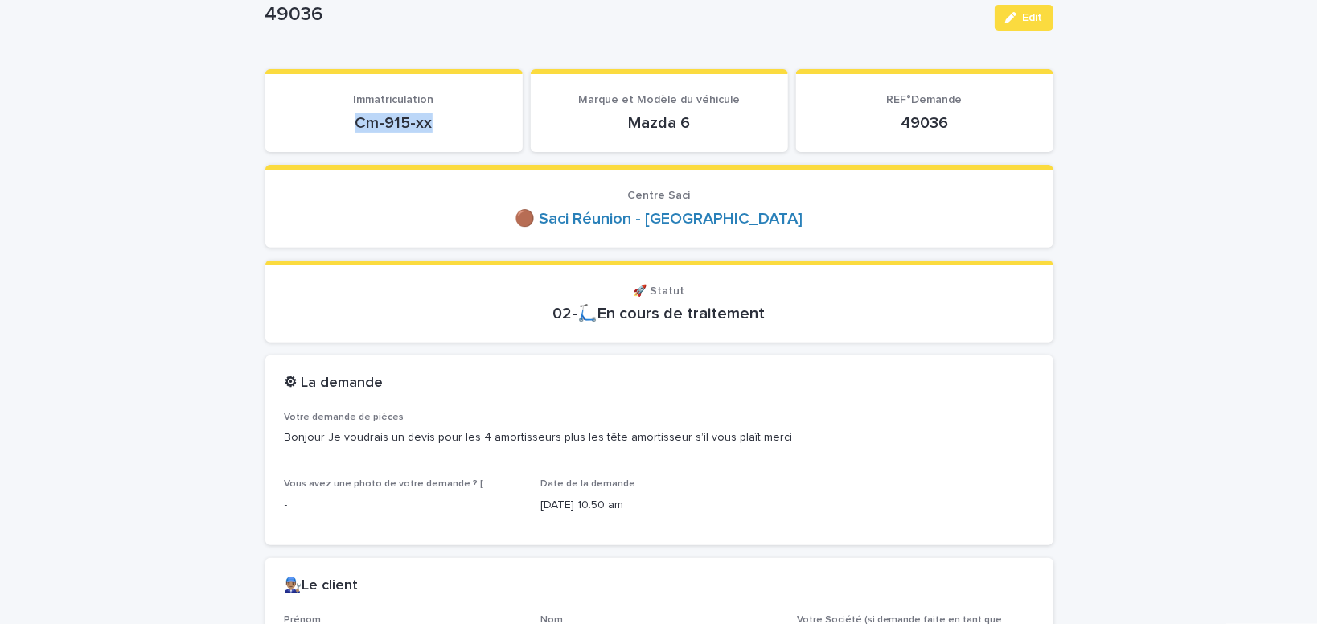
drag, startPoint x: 458, startPoint y: 116, endPoint x: 338, endPoint y: 121, distance: 120.0
click at [338, 121] on p "Cm-915-xx" at bounding box center [394, 122] width 219 height 19
click at [1029, 13] on span "Edit" at bounding box center [1033, 17] width 20 height 11
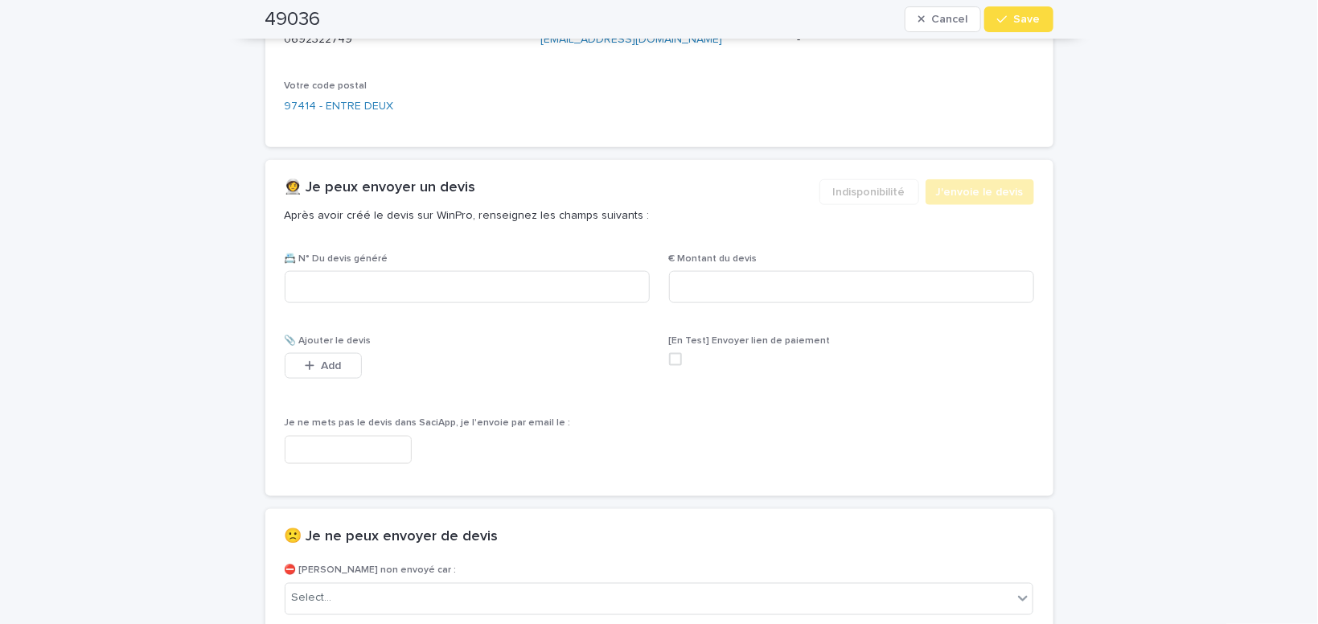
scroll to position [818, 0]
click at [381, 283] on input at bounding box center [467, 285] width 365 height 32
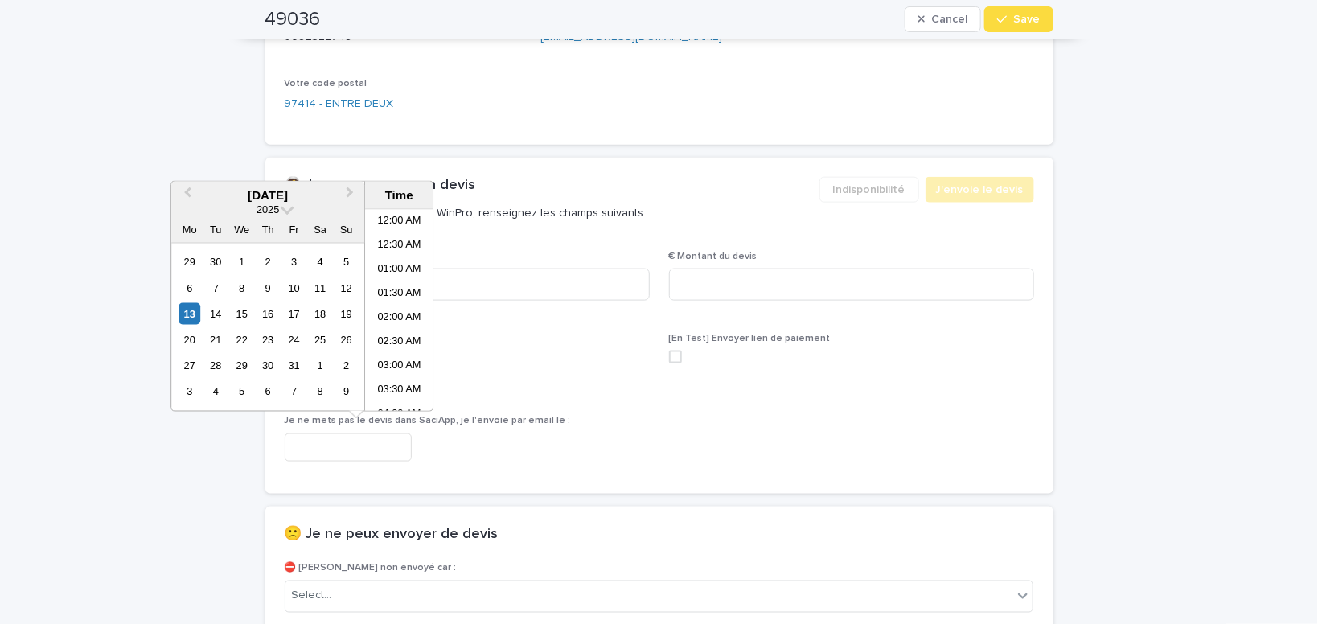
click at [376, 448] on input "text" at bounding box center [348, 448] width 127 height 28
click at [398, 308] on li "08:30 AM" at bounding box center [399, 310] width 68 height 24
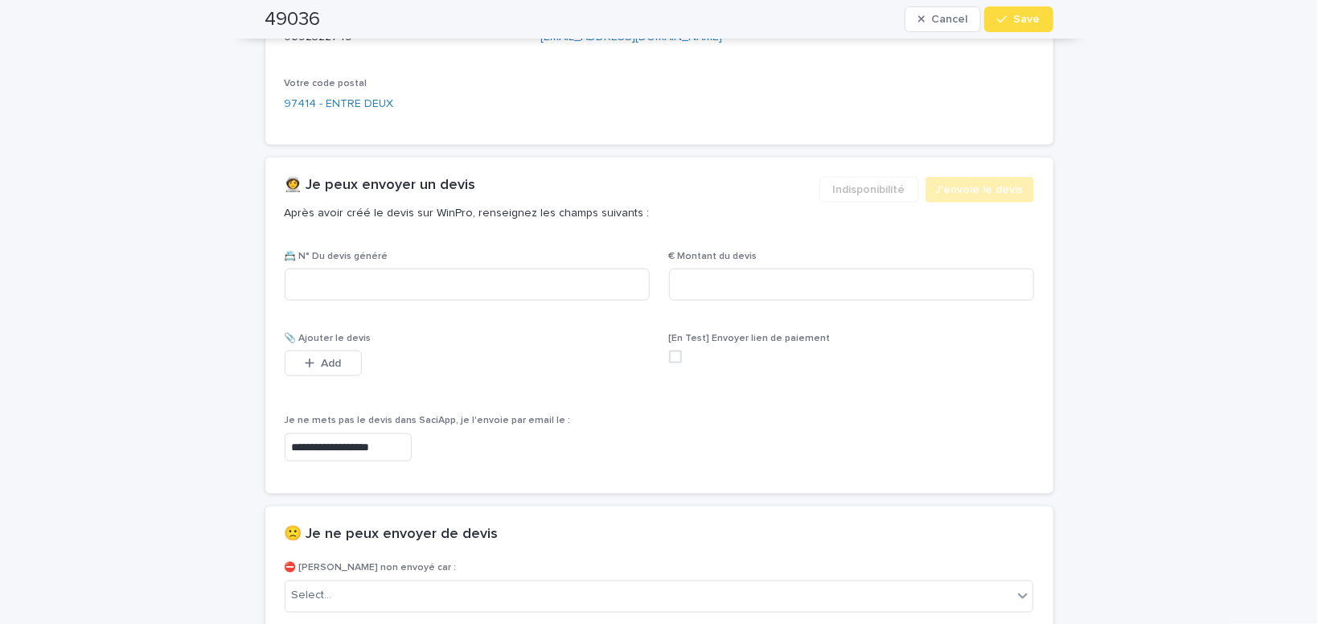
type input "**********"
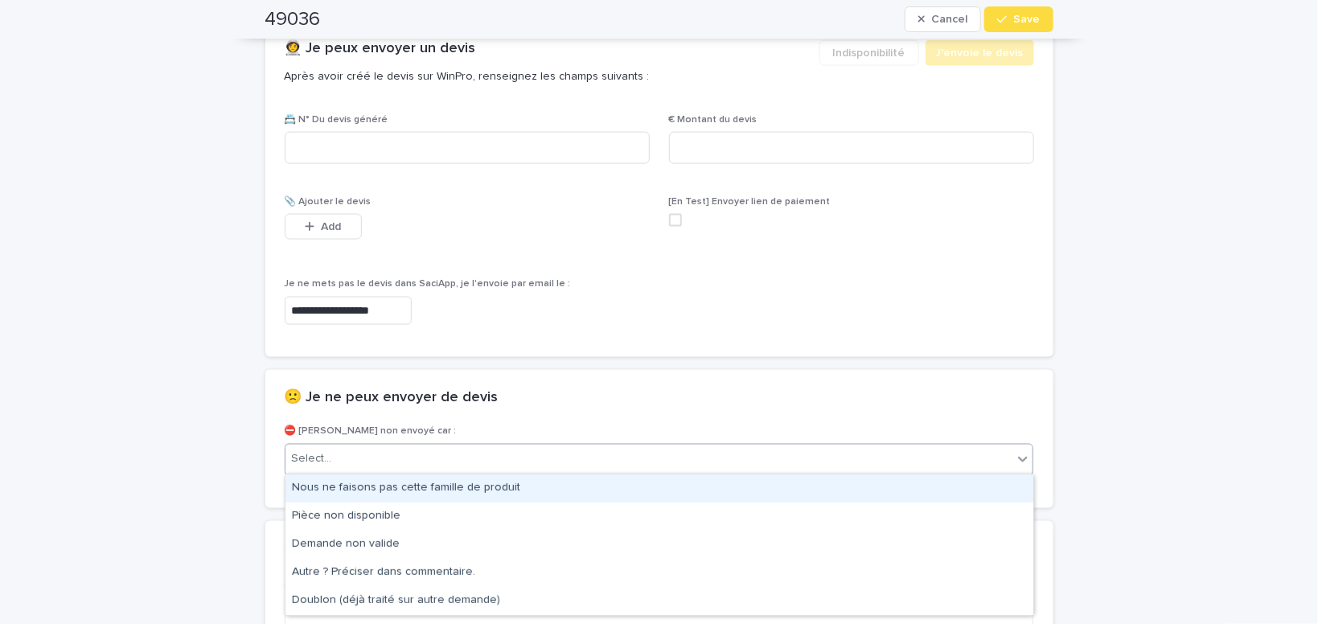
click at [398, 454] on div "Select..." at bounding box center [650, 459] width 728 height 27
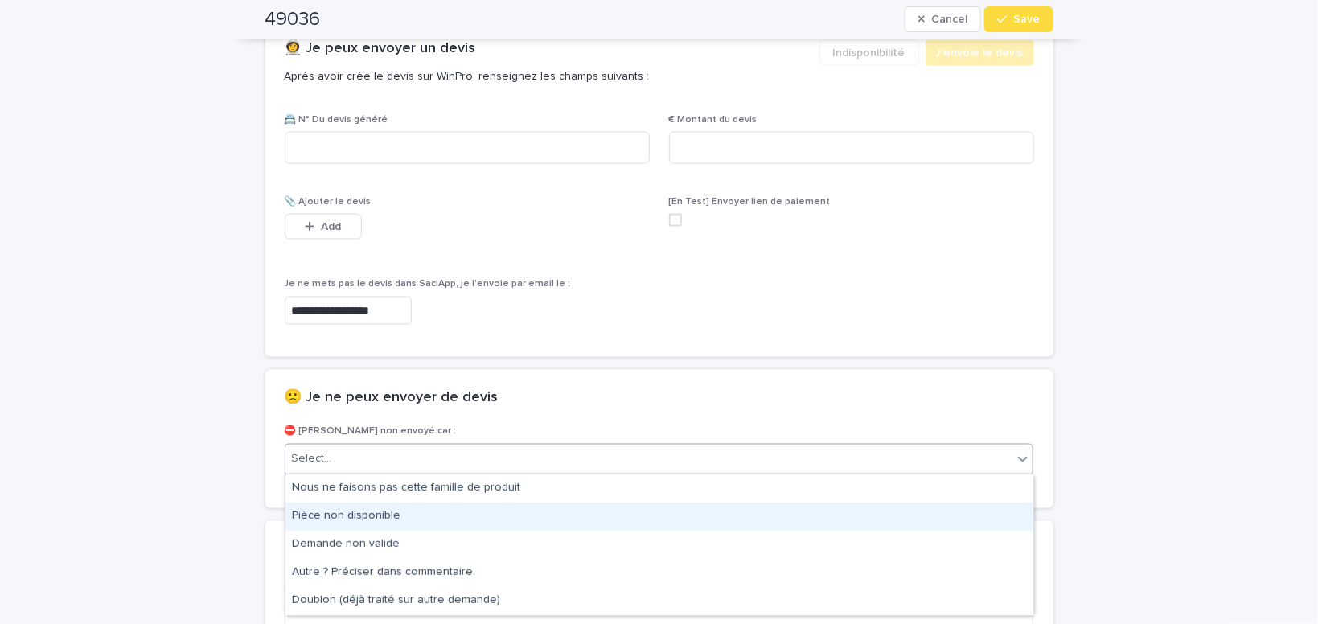
click at [385, 513] on div "Pièce non disponible" at bounding box center [660, 517] width 748 height 28
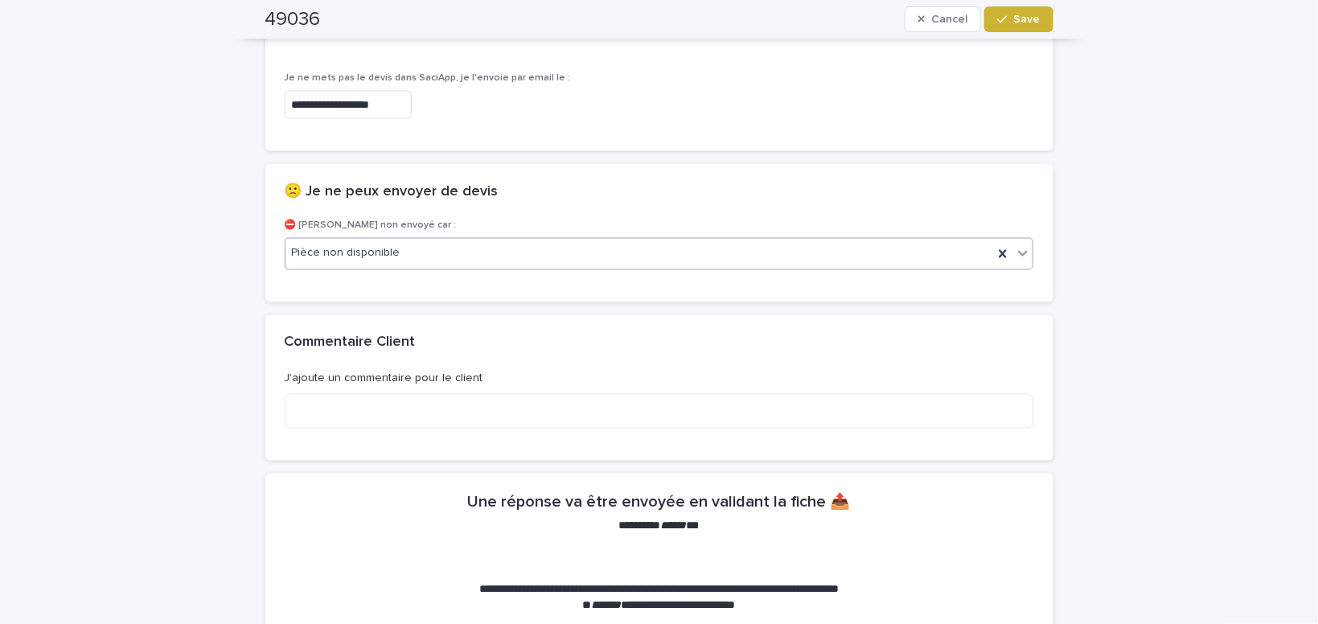
click at [1030, 22] on span "Save" at bounding box center [1027, 19] width 27 height 11
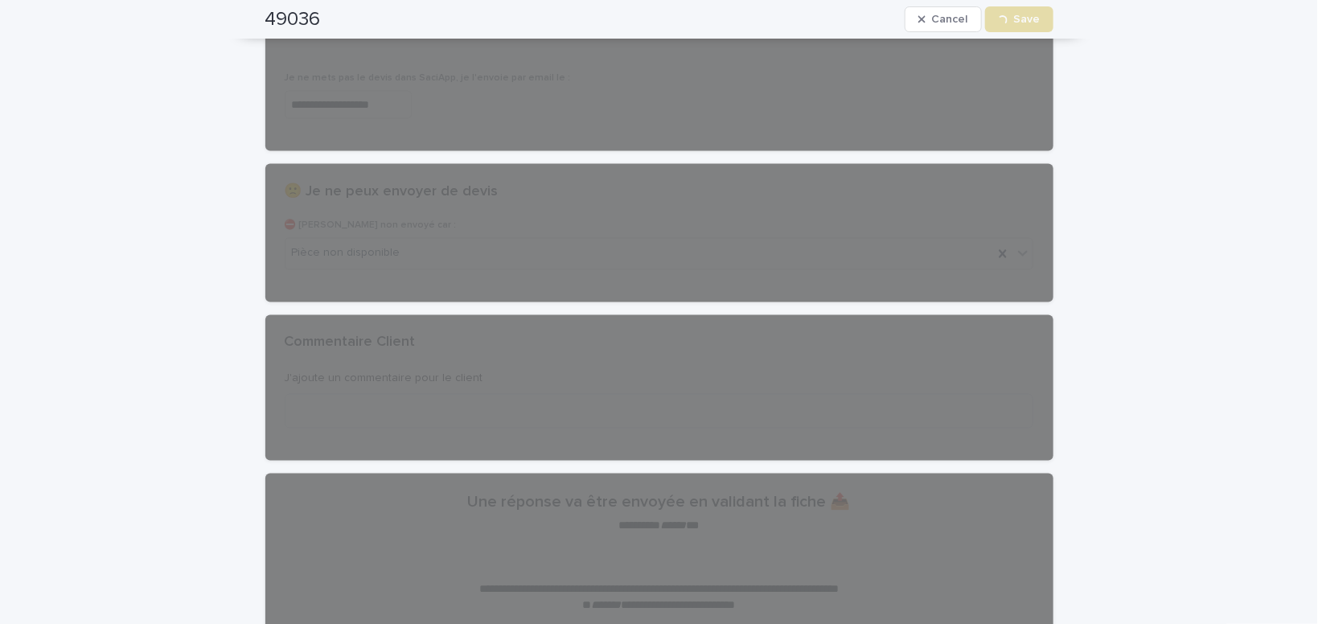
scroll to position [1161, 0]
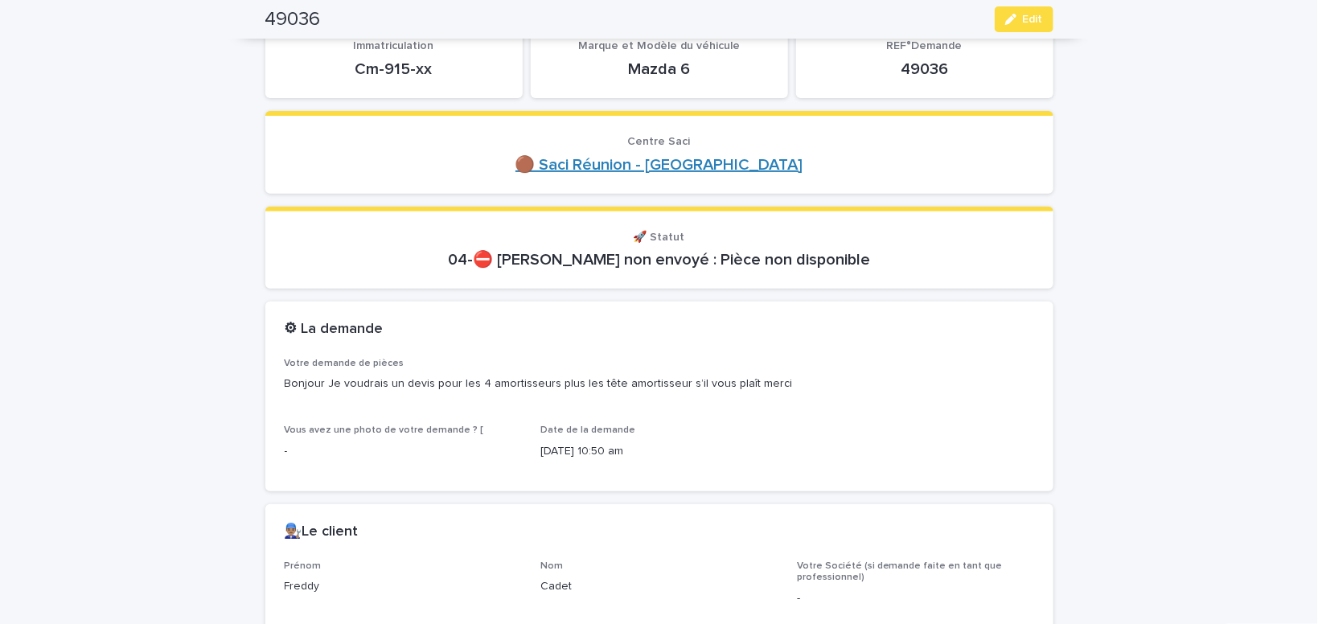
drag, startPoint x: 697, startPoint y: 225, endPoint x: 704, endPoint y: 185, distance: 40.7
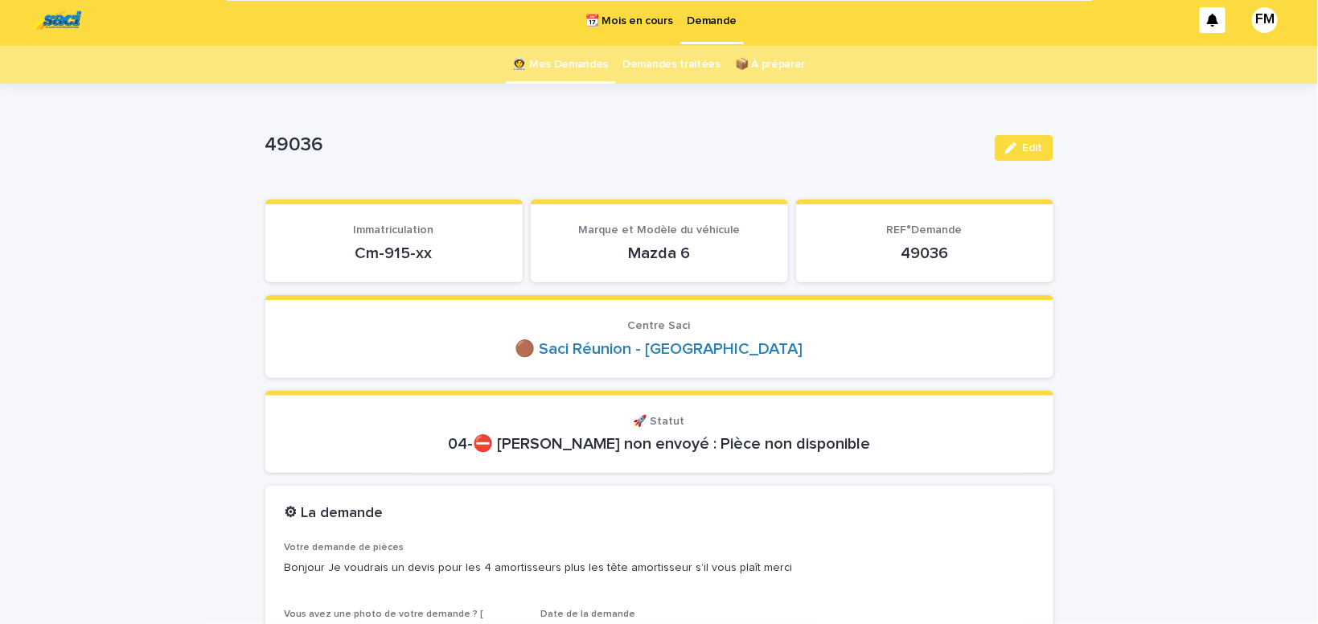
scroll to position [0, 0]
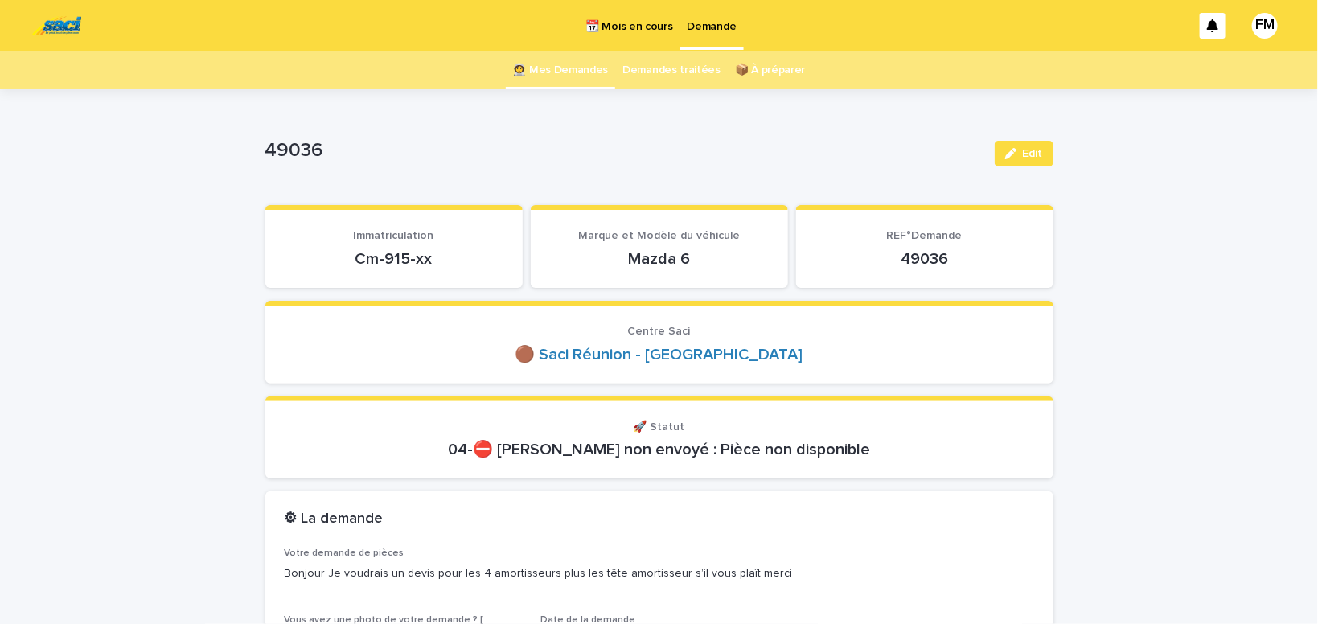
click at [691, 27] on p "Demande" at bounding box center [712, 17] width 49 height 34
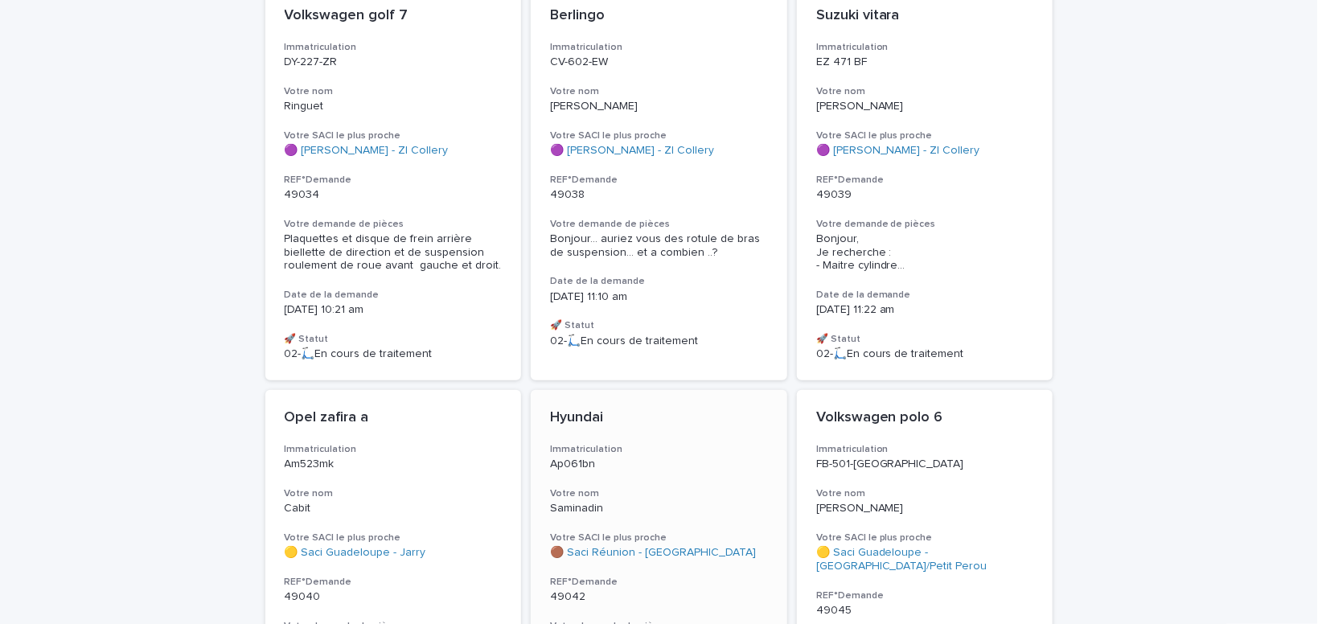
scroll to position [204, 0]
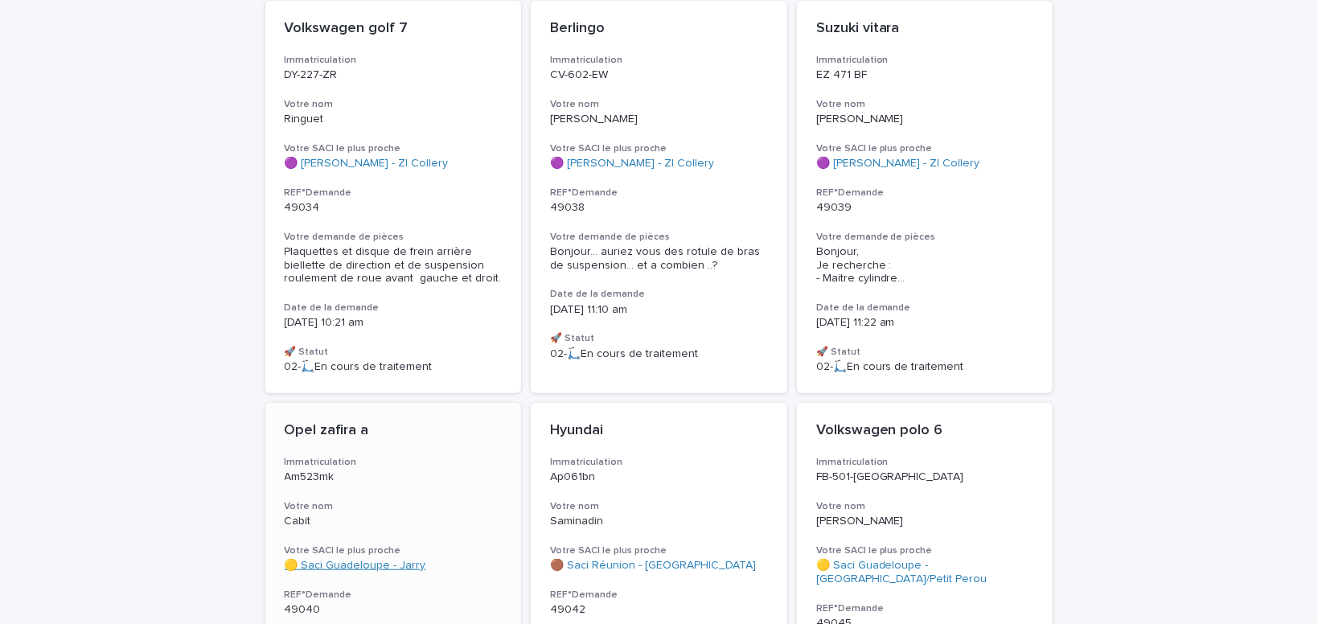
click at [353, 564] on link "🟡 Saci Guadeloupe - Jarry" at bounding box center [356, 566] width 142 height 14
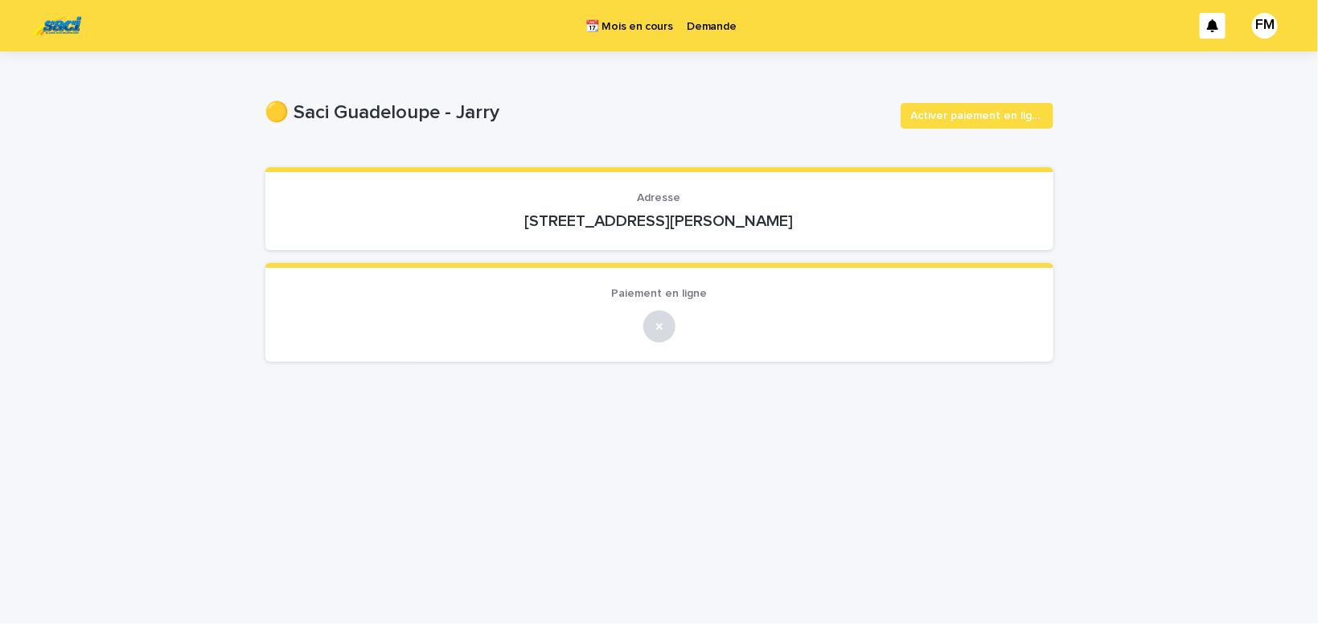
click at [701, 30] on p "Demande" at bounding box center [712, 17] width 49 height 34
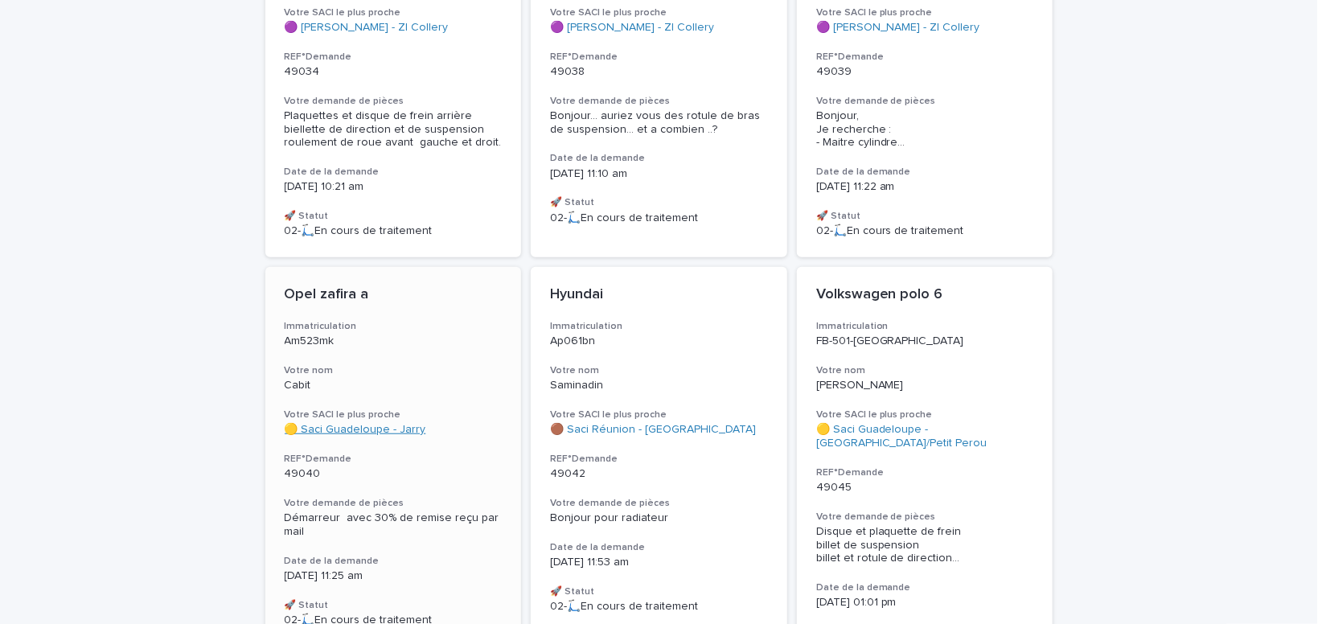
scroll to position [341, 0]
click at [352, 515] on span "Démarreur avec 30% de remise reçu par mail" at bounding box center [394, 524] width 218 height 25
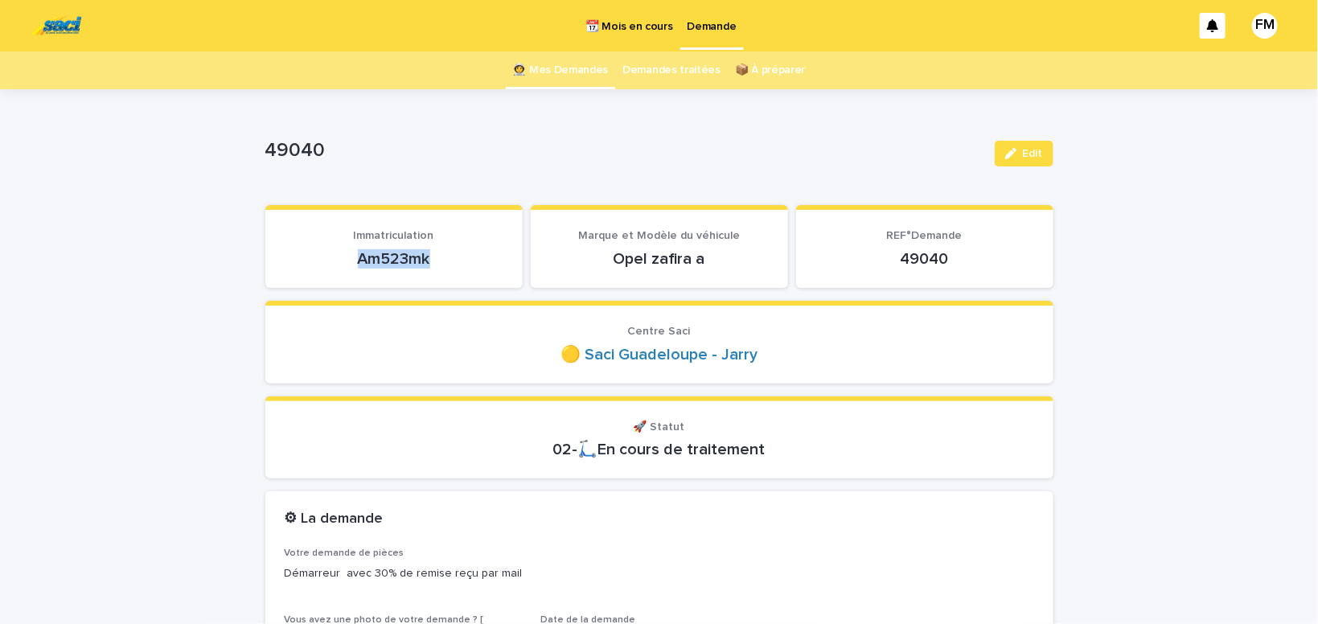
drag, startPoint x: 440, startPoint y: 253, endPoint x: 363, endPoint y: 260, distance: 77.5
click at [306, 249] on p "Am523mk" at bounding box center [394, 258] width 219 height 19
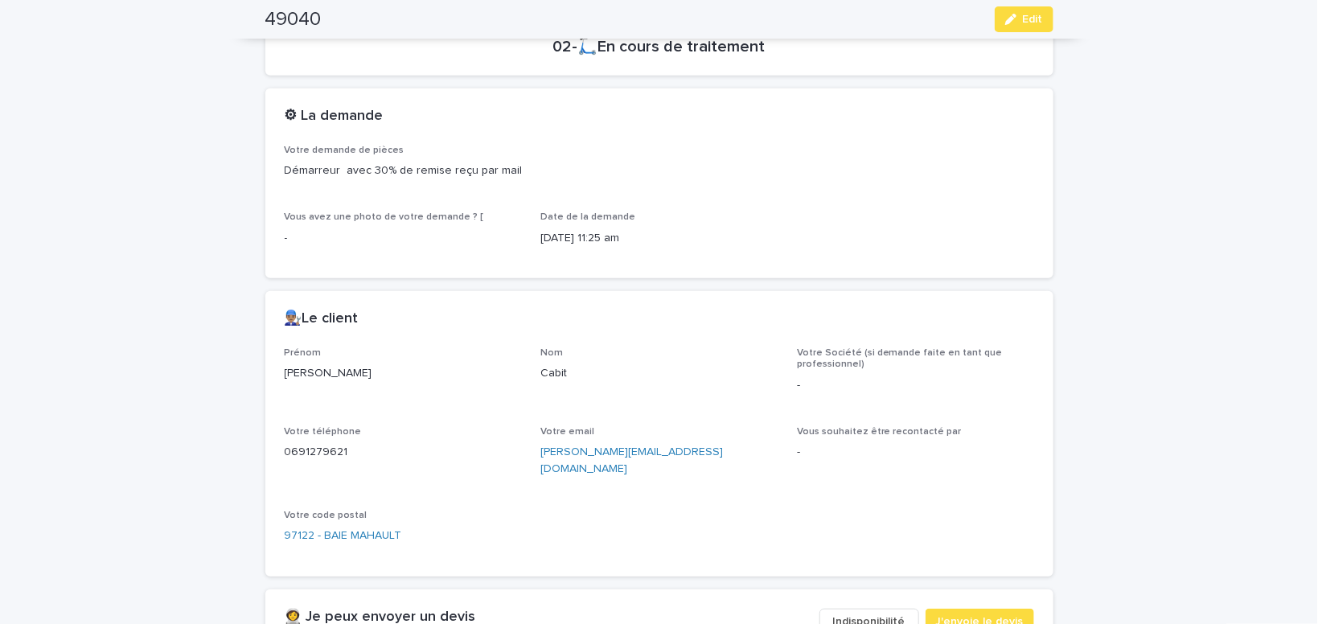
scroll to position [409, 0]
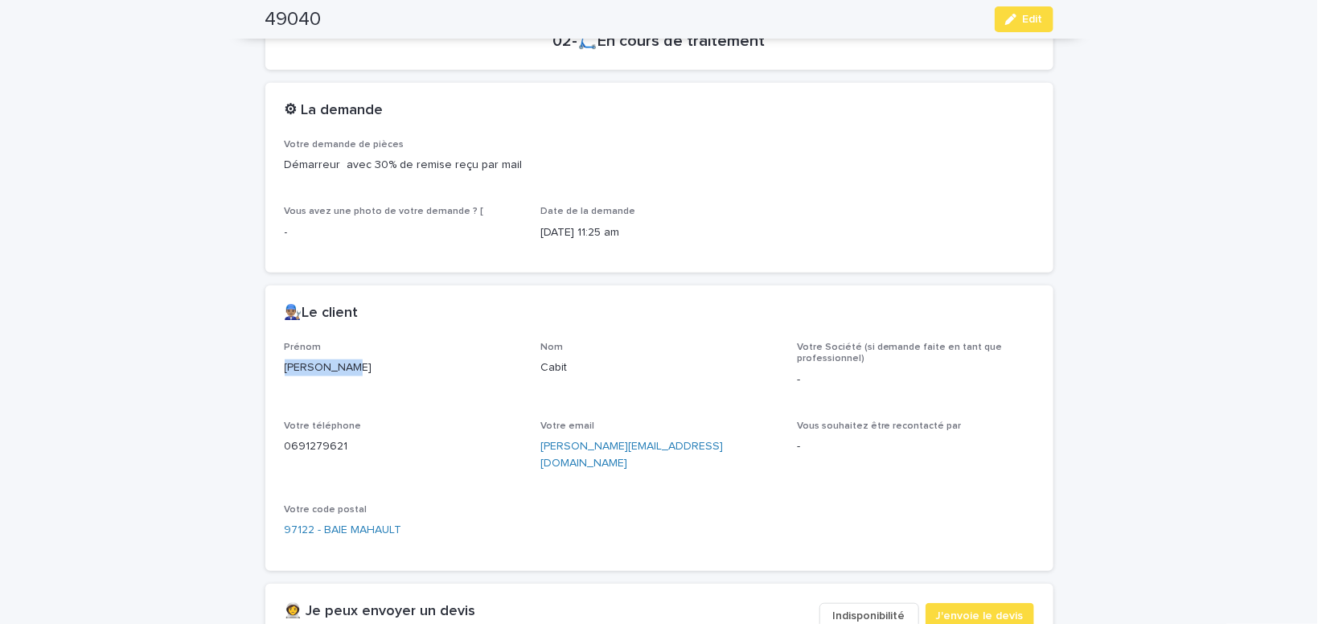
drag, startPoint x: 368, startPoint y: 369, endPoint x: 271, endPoint y: 372, distance: 96.6
click at [285, 372] on div "[PERSON_NAME]" at bounding box center [403, 366] width 237 height 20
drag, startPoint x: 670, startPoint y: 443, endPoint x: 537, endPoint y: 453, distance: 133.1
click at [541, 453] on div "[PERSON_NAME][EMAIL_ADDRESS][DOMAIN_NAME]" at bounding box center [659, 453] width 237 height 37
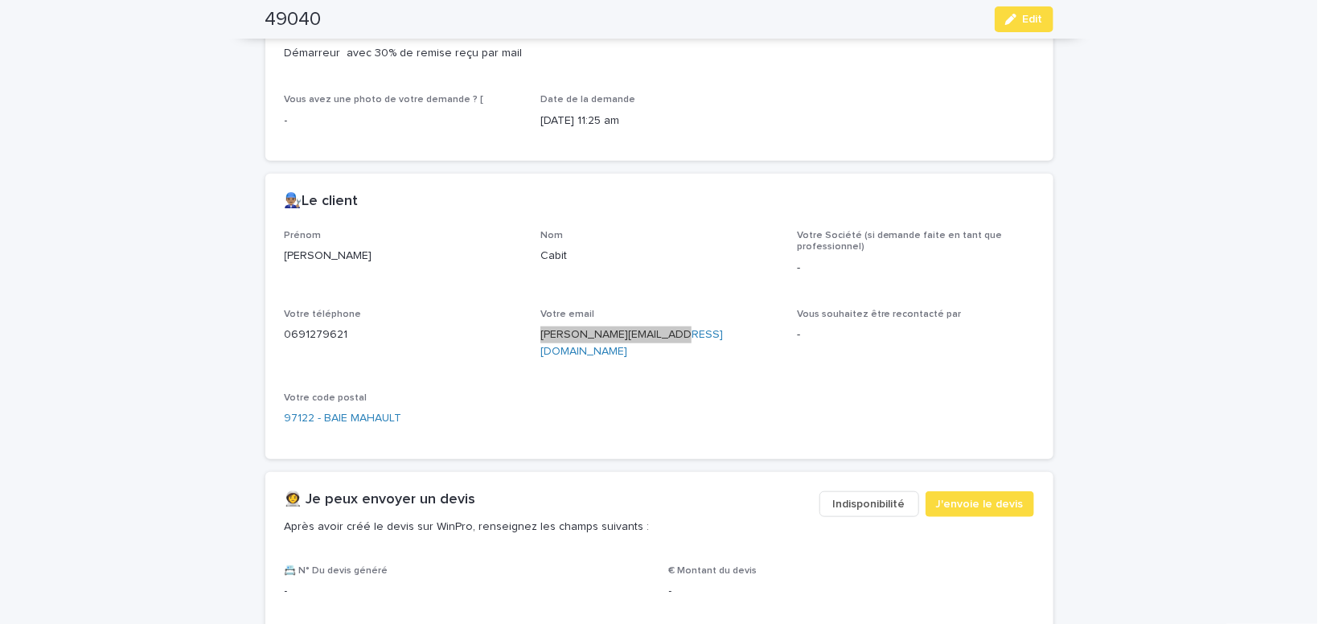
scroll to position [614, 0]
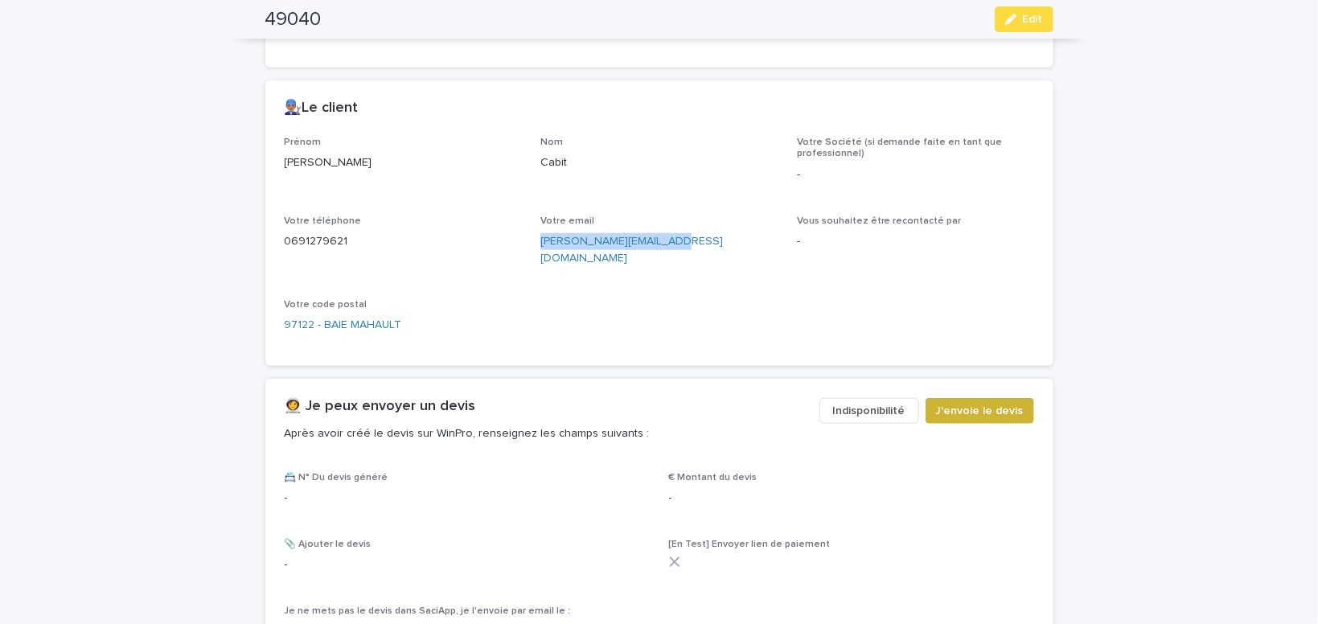
click at [967, 398] on button "J'envoie le devis" at bounding box center [980, 411] width 109 height 26
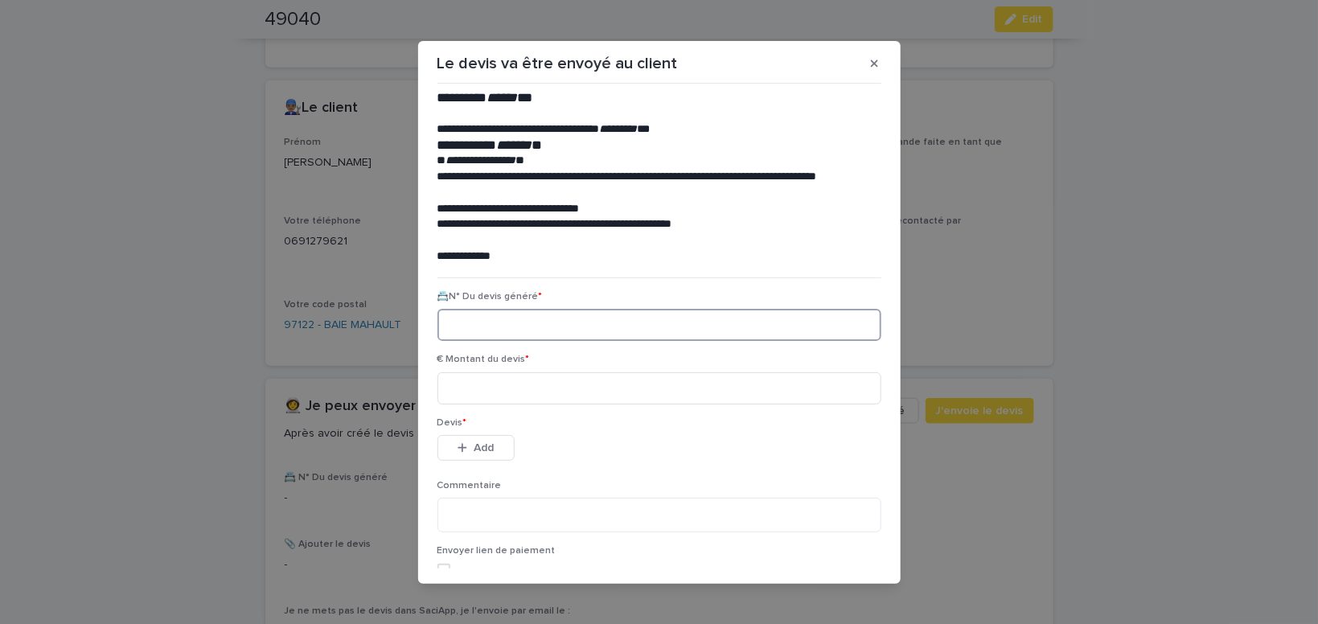
paste input "********"
type input "********"
click at [459, 393] on input at bounding box center [660, 388] width 444 height 32
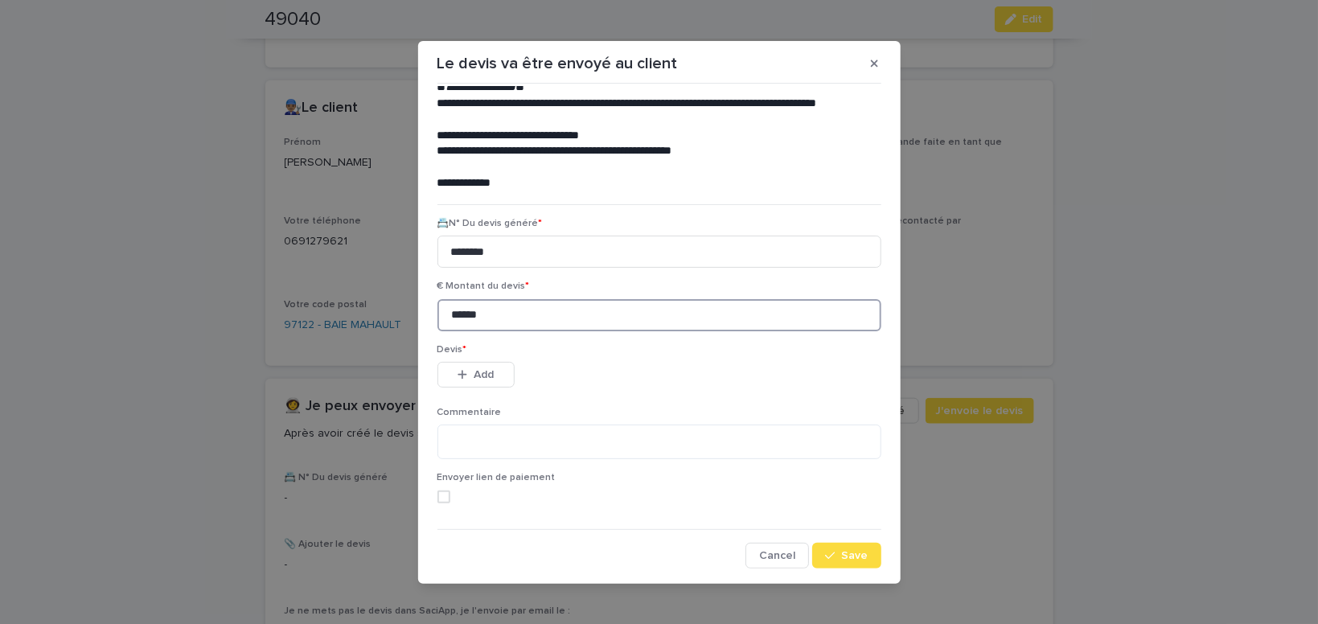
scroll to position [7, 0]
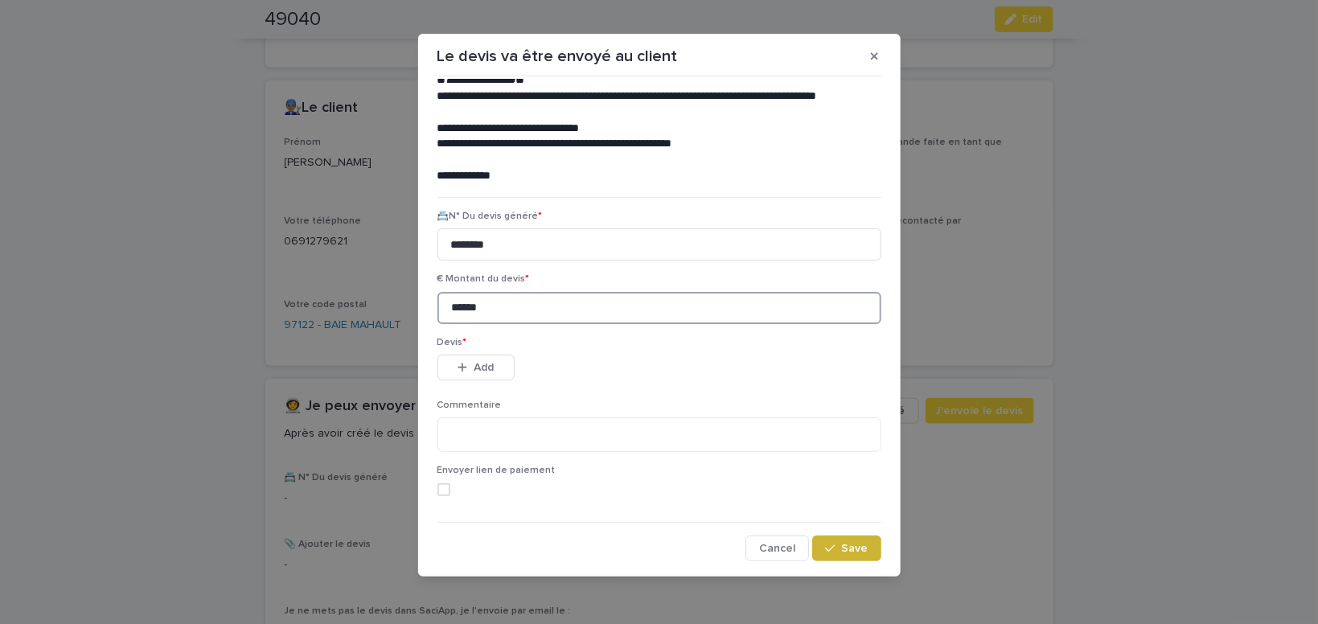
type input "******"
click at [856, 540] on button "Save" at bounding box center [846, 549] width 68 height 26
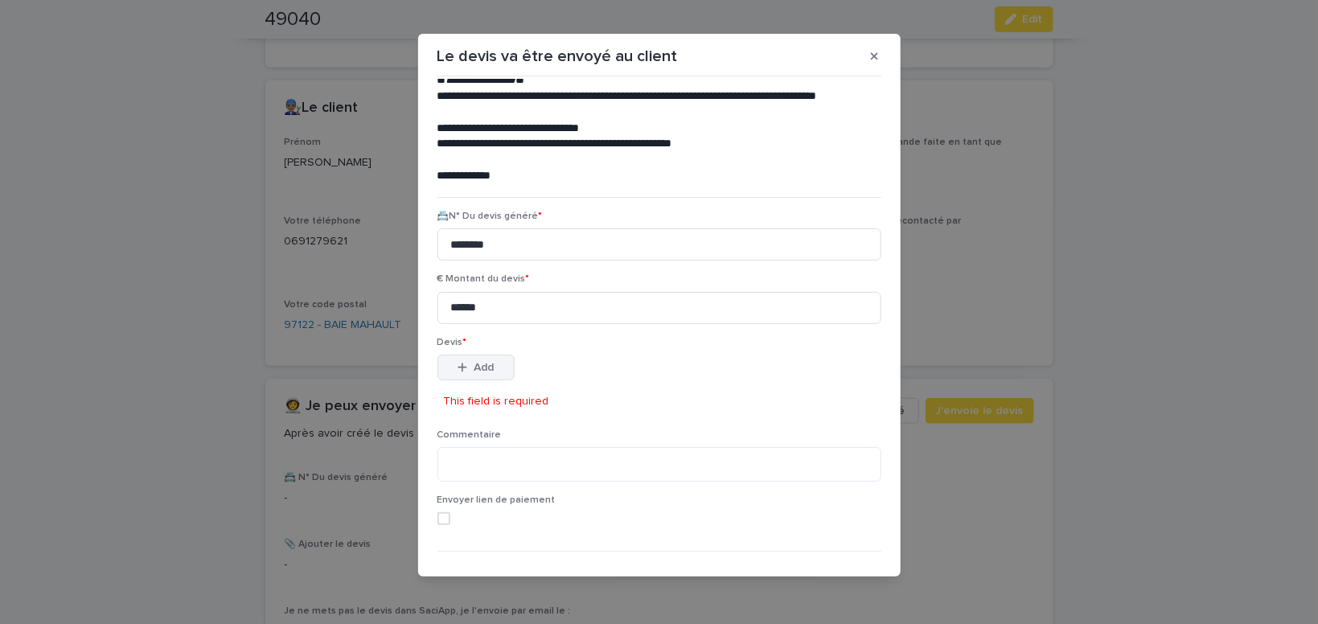
click at [483, 369] on span "Add" at bounding box center [484, 367] width 20 height 11
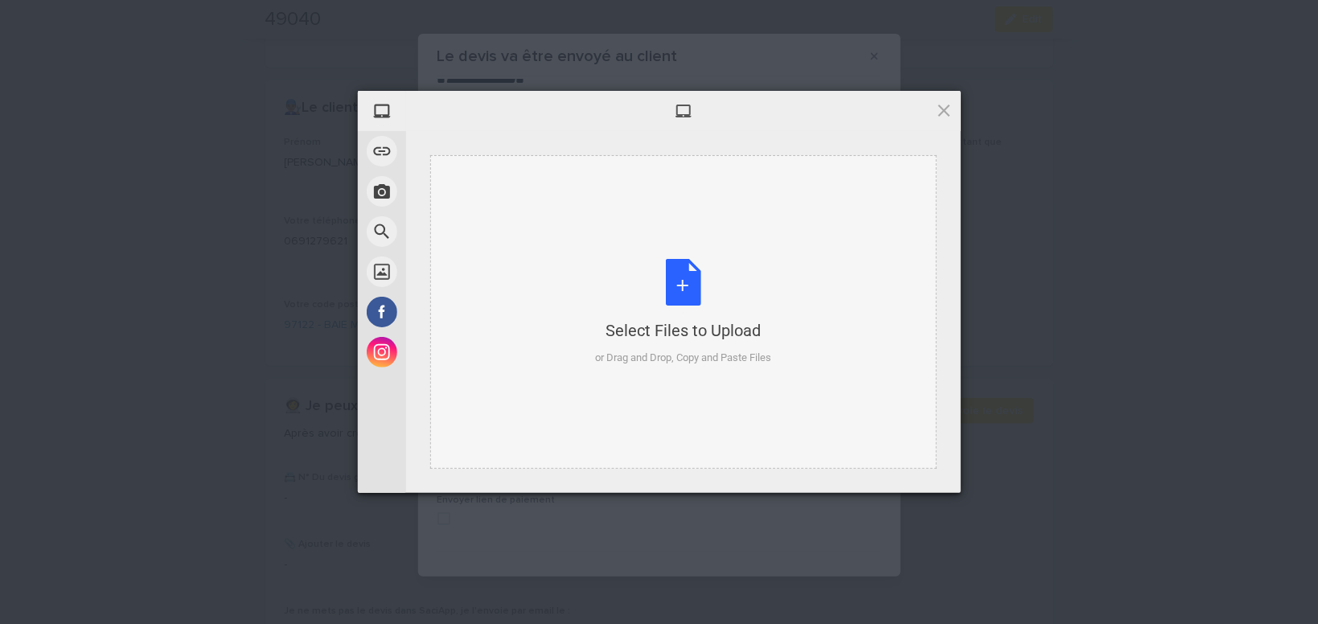
click at [698, 290] on div "Select Files to Upload or Drag and Drop, Copy and Paste Files" at bounding box center [683, 312] width 176 height 107
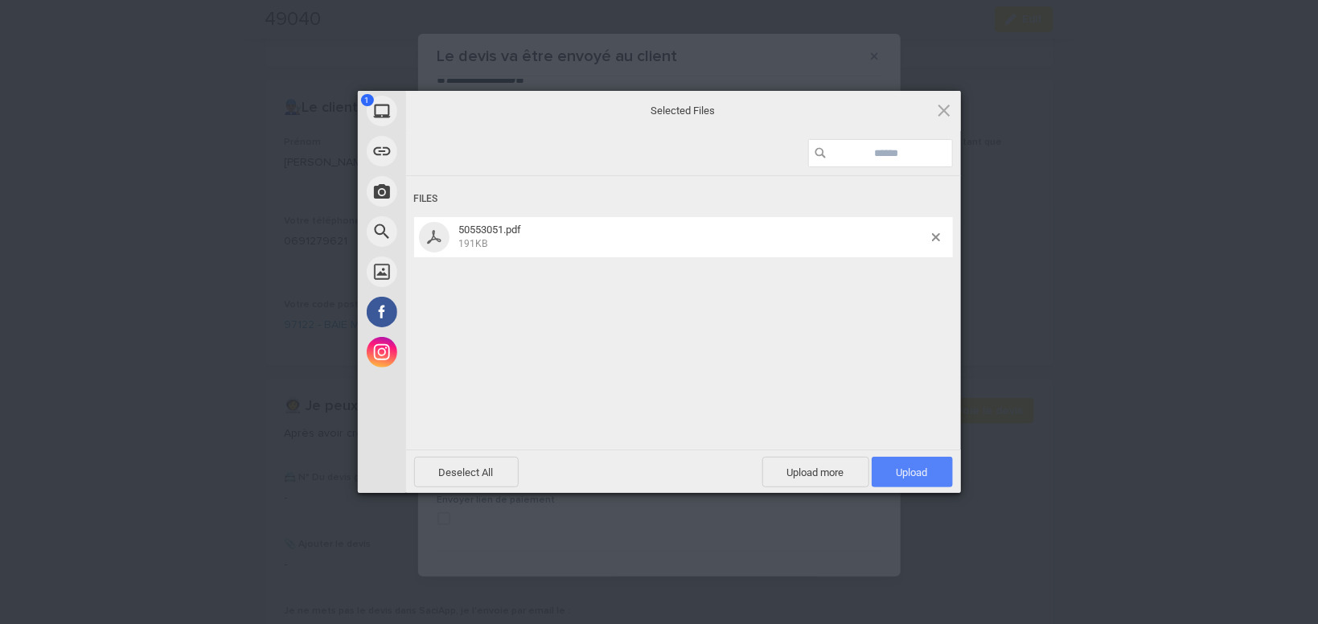
click at [929, 478] on span "Upload 1" at bounding box center [912, 472] width 81 height 31
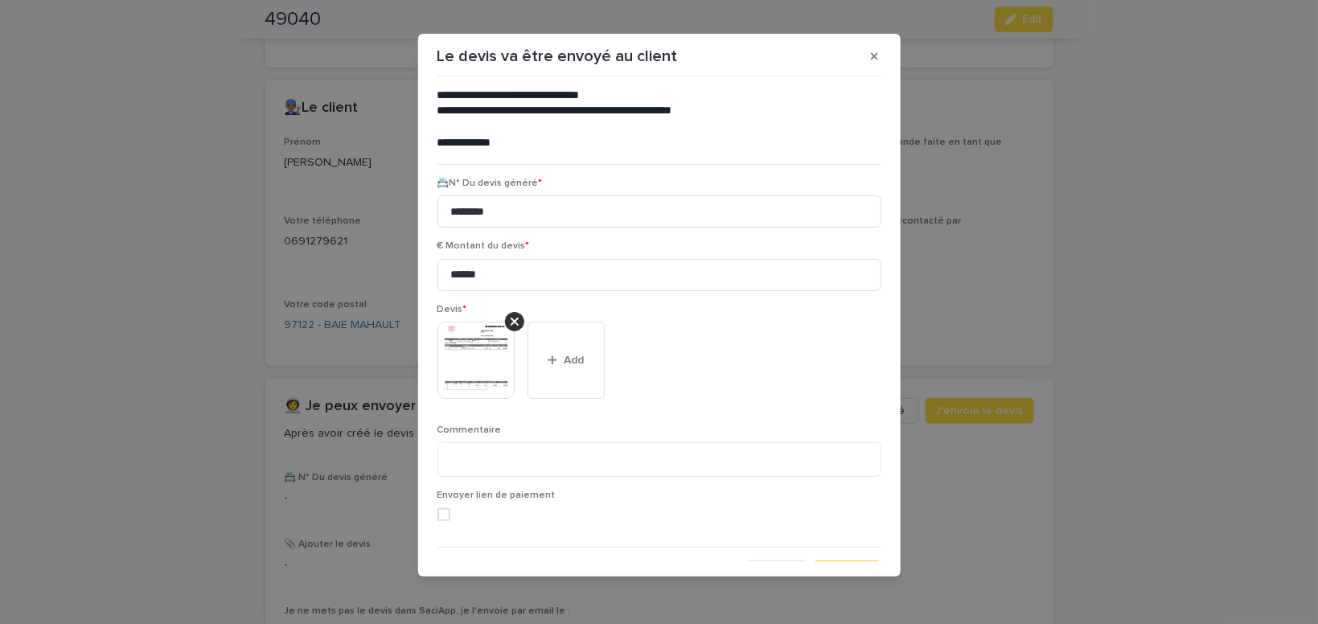
scroll to position [131, 0]
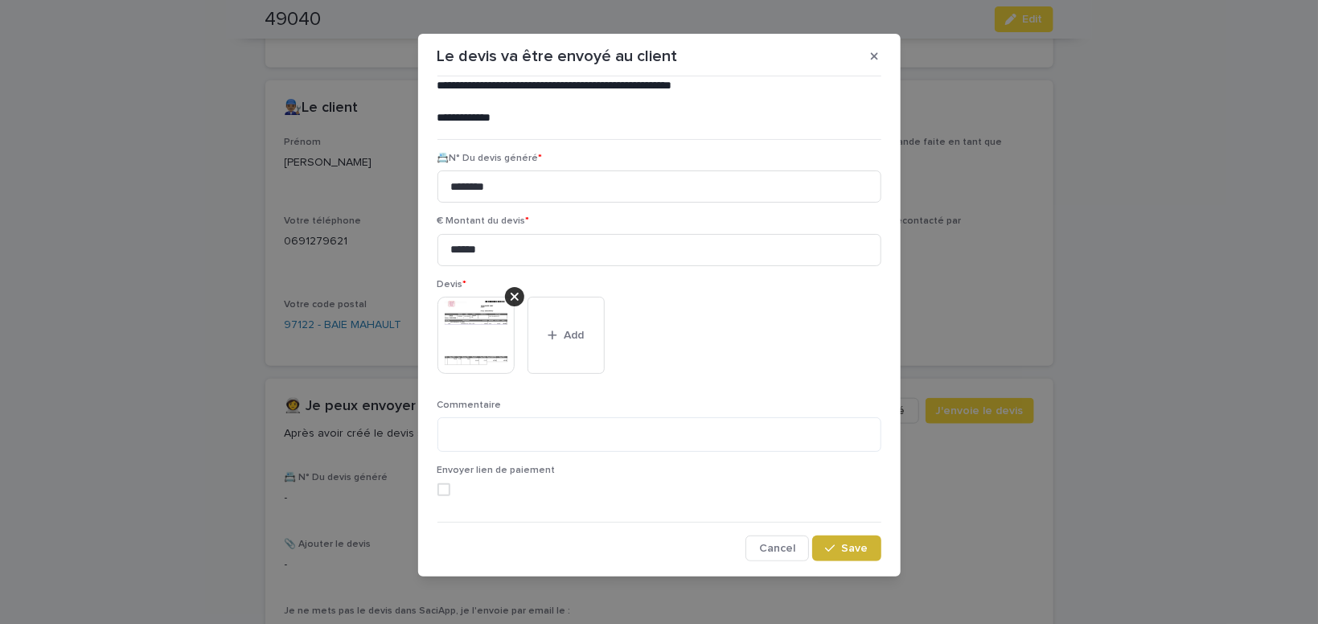
click at [843, 555] on button "Save" at bounding box center [846, 549] width 68 height 26
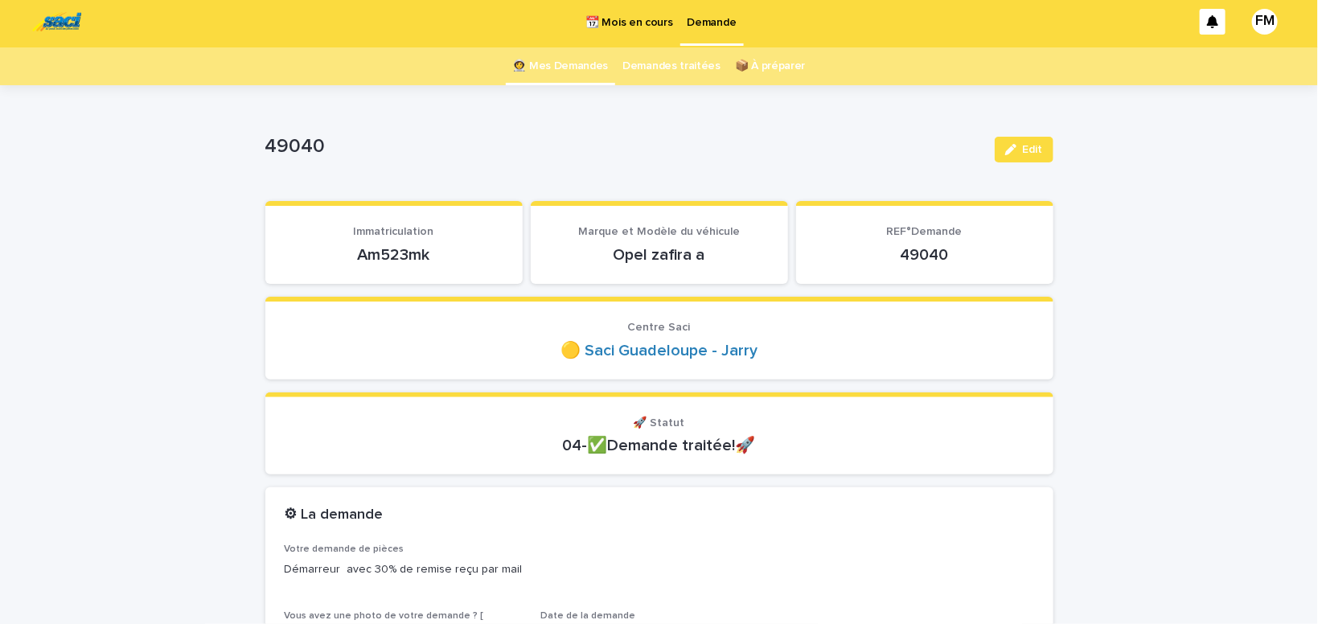
scroll to position [0, 0]
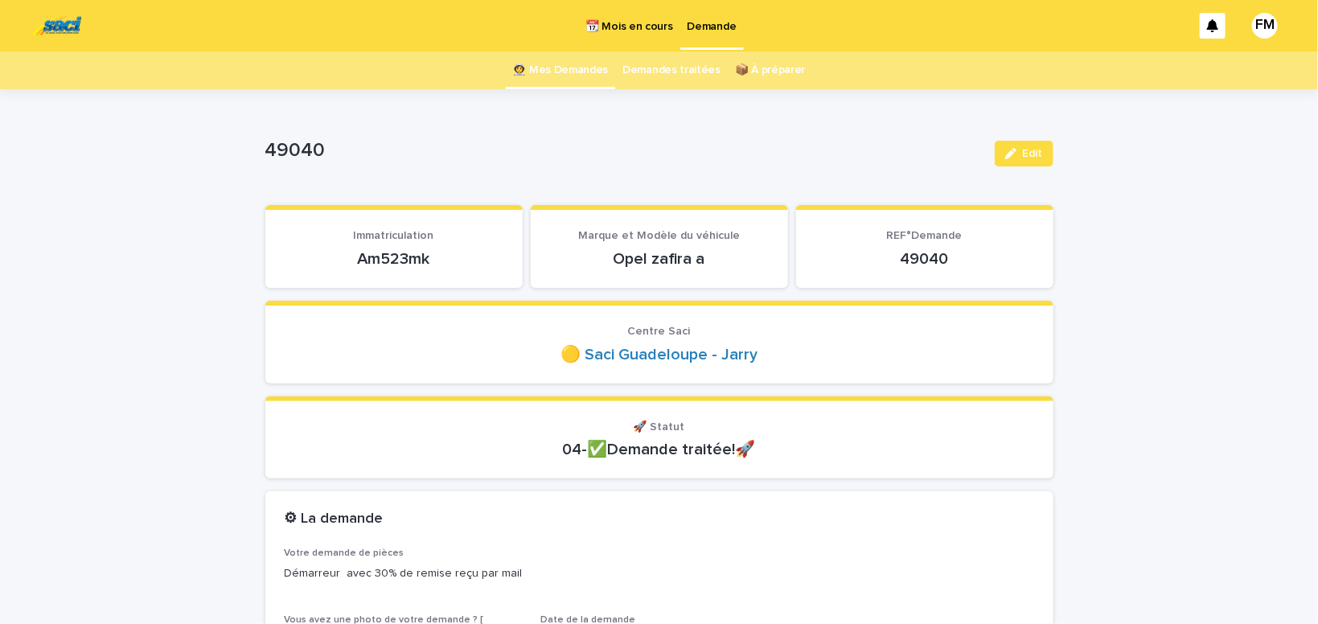
click at [709, 26] on p "Demande" at bounding box center [712, 17] width 49 height 34
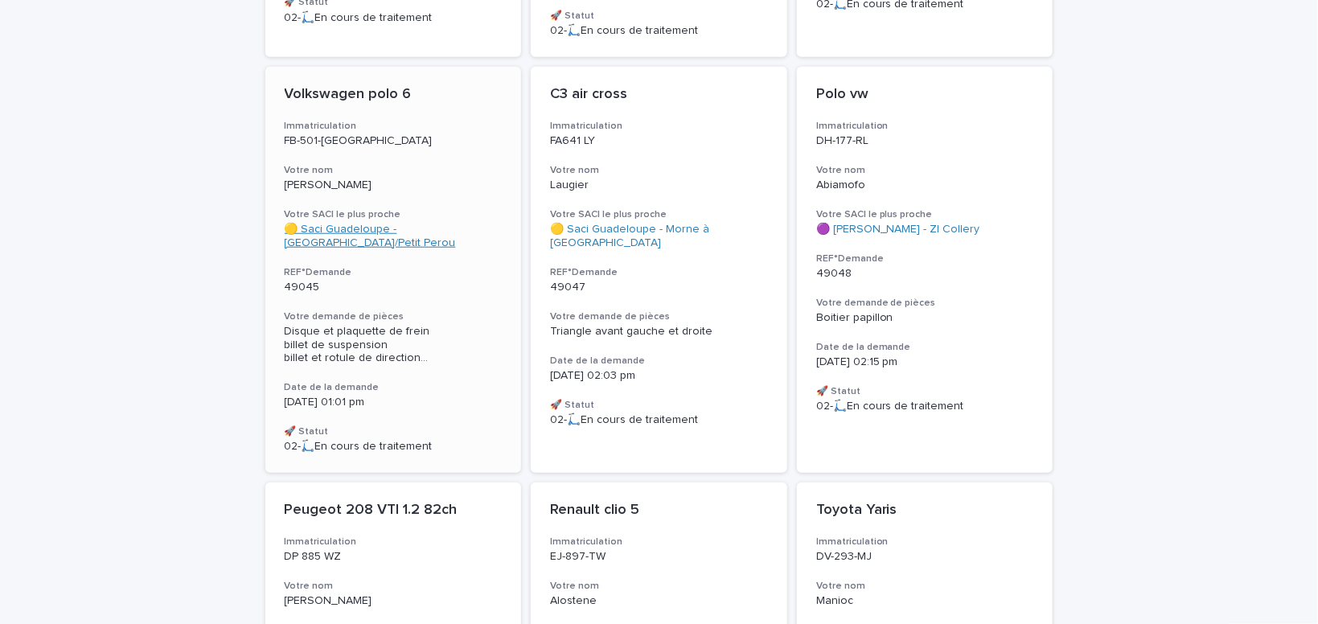
scroll to position [545, 0]
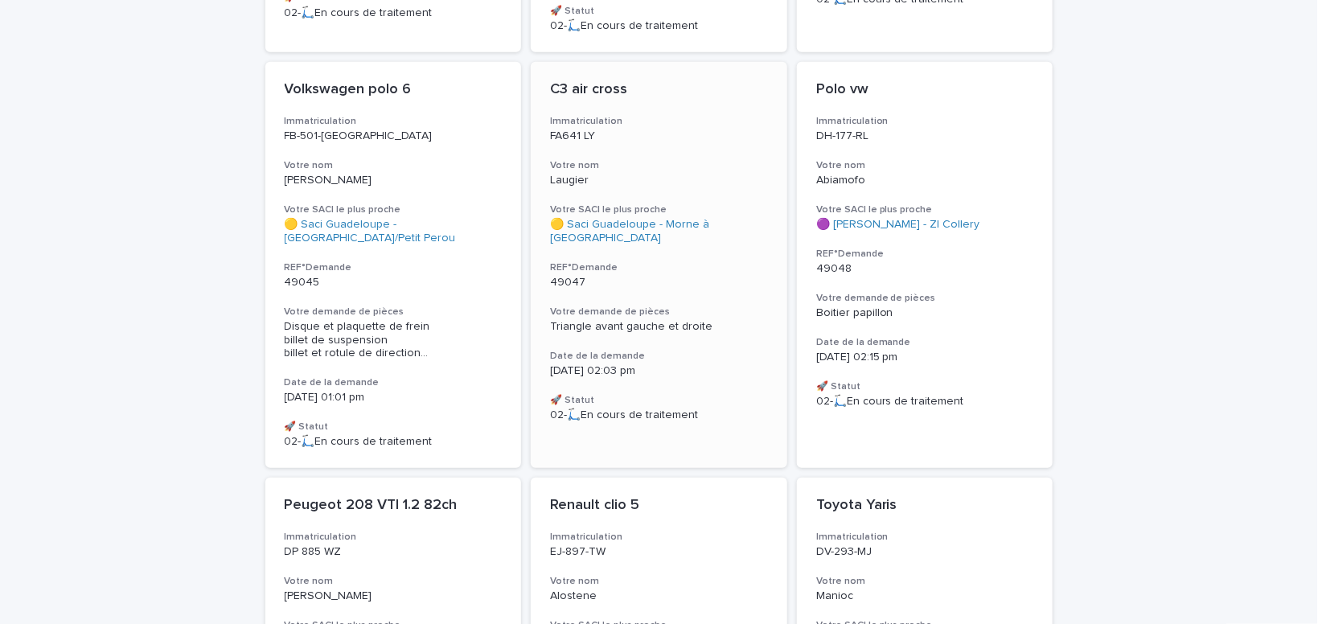
click at [636, 321] on span "Triangle avant gauche et droite" at bounding box center [631, 326] width 162 height 11
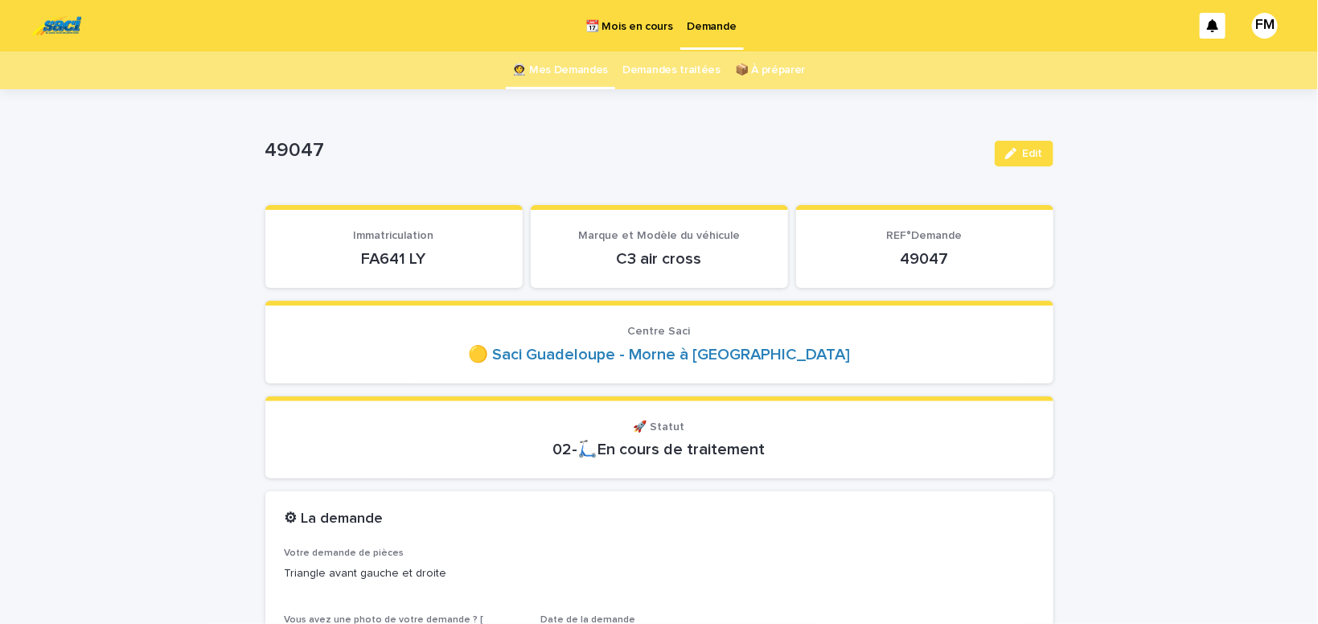
drag, startPoint x: 450, startPoint y: 260, endPoint x: 326, endPoint y: 261, distance: 123.9
click at [326, 261] on p "FA641 LY" at bounding box center [394, 258] width 219 height 19
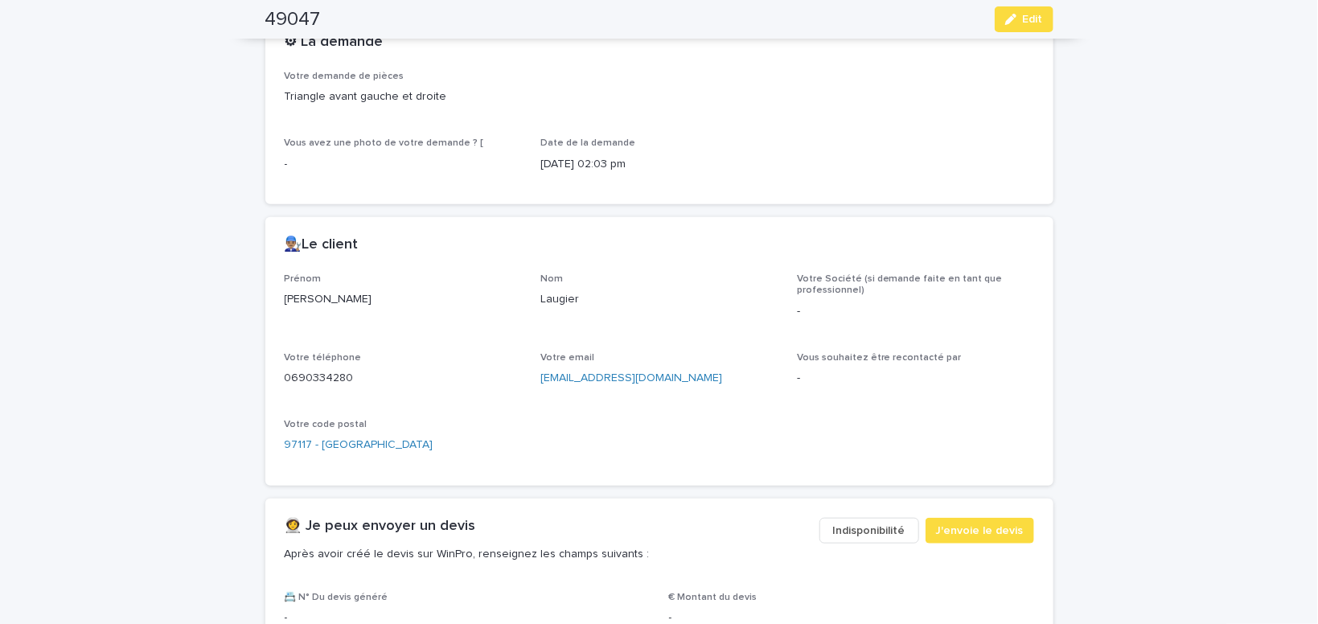
scroll to position [614, 0]
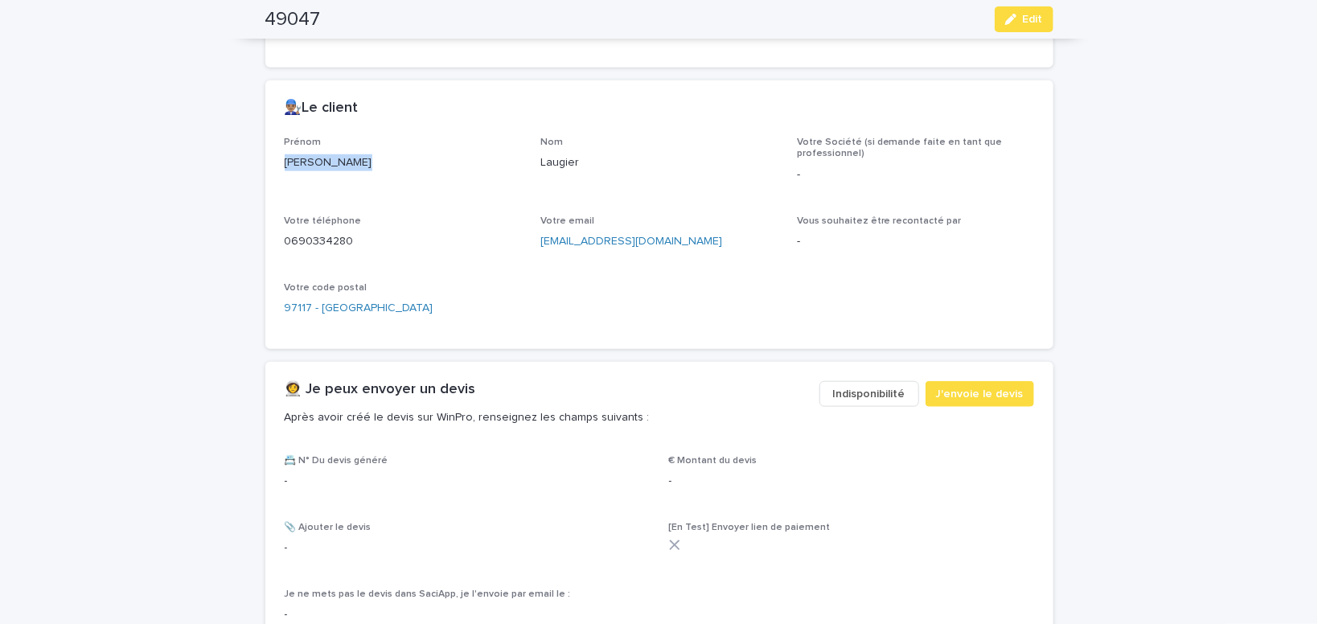
drag, startPoint x: 369, startPoint y: 166, endPoint x: 267, endPoint y: 163, distance: 102.2
click at [285, 163] on div "[PERSON_NAME]" at bounding box center [403, 161] width 237 height 20
drag, startPoint x: 685, startPoint y: 235, endPoint x: 538, endPoint y: 249, distance: 147.0
click at [541, 249] on div "[EMAIL_ADDRESS][DOMAIN_NAME]" at bounding box center [659, 240] width 237 height 20
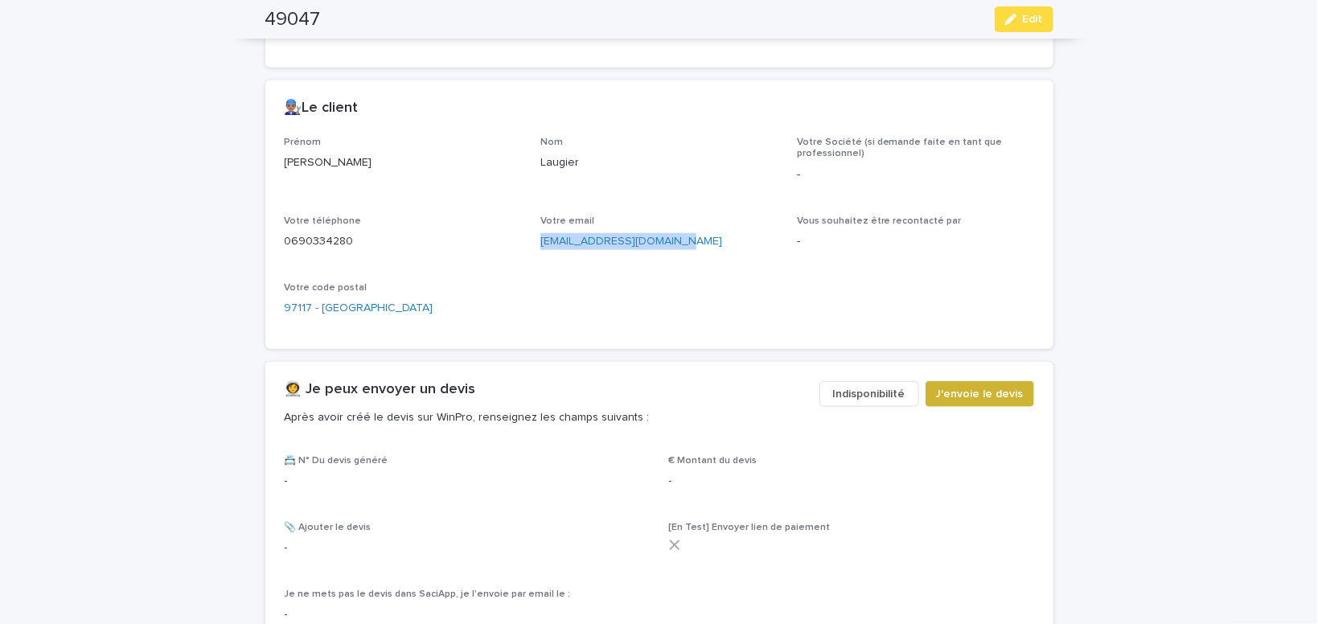
click at [1003, 388] on span "J'envoie le devis" at bounding box center [980, 394] width 88 height 16
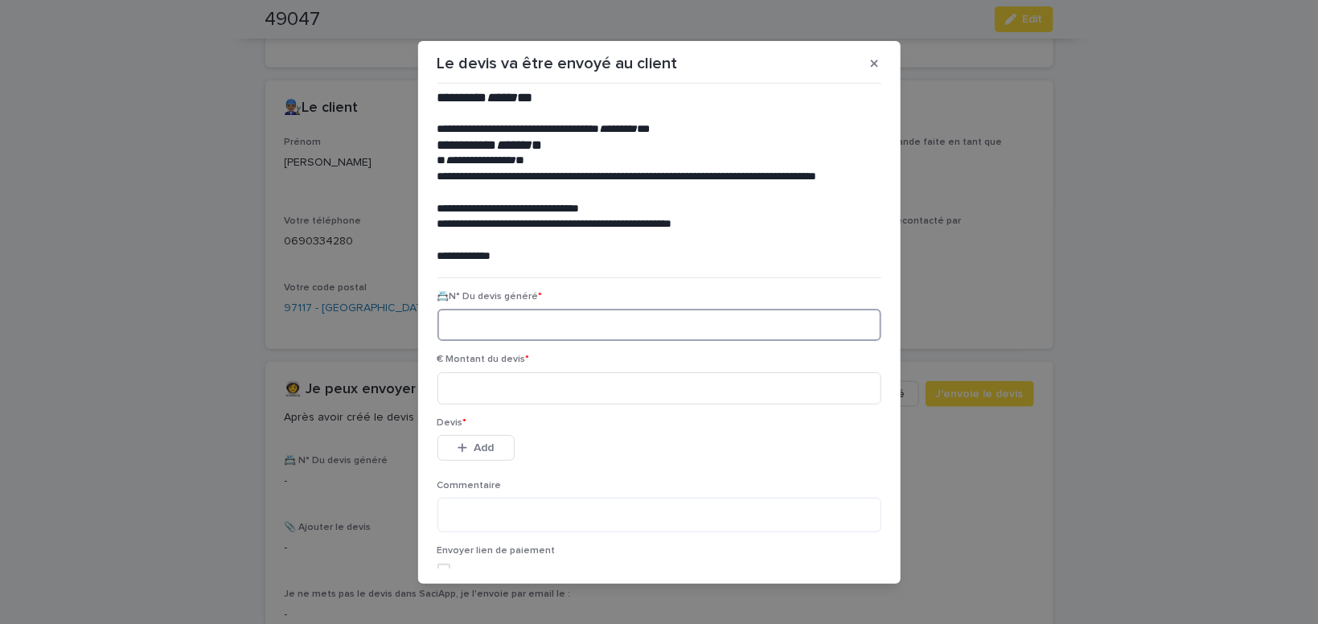
paste input "********"
type input "********"
click at [464, 397] on input at bounding box center [660, 388] width 444 height 32
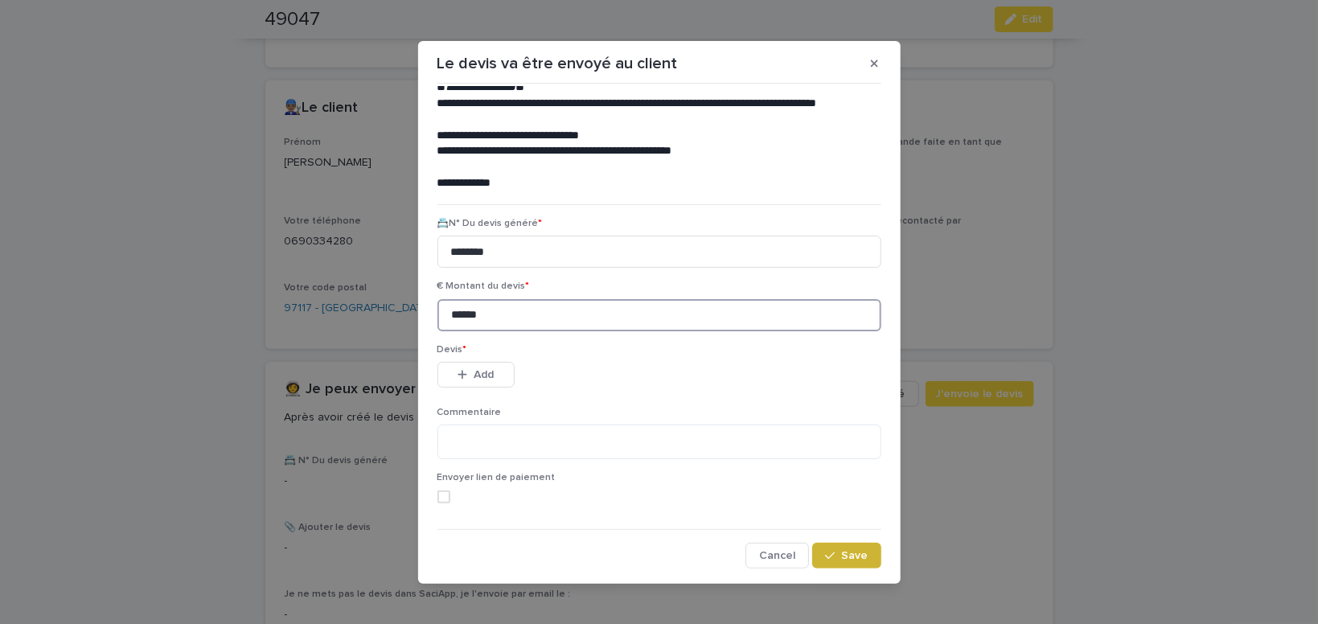
type input "******"
click at [856, 561] on span "Save" at bounding box center [855, 555] width 27 height 11
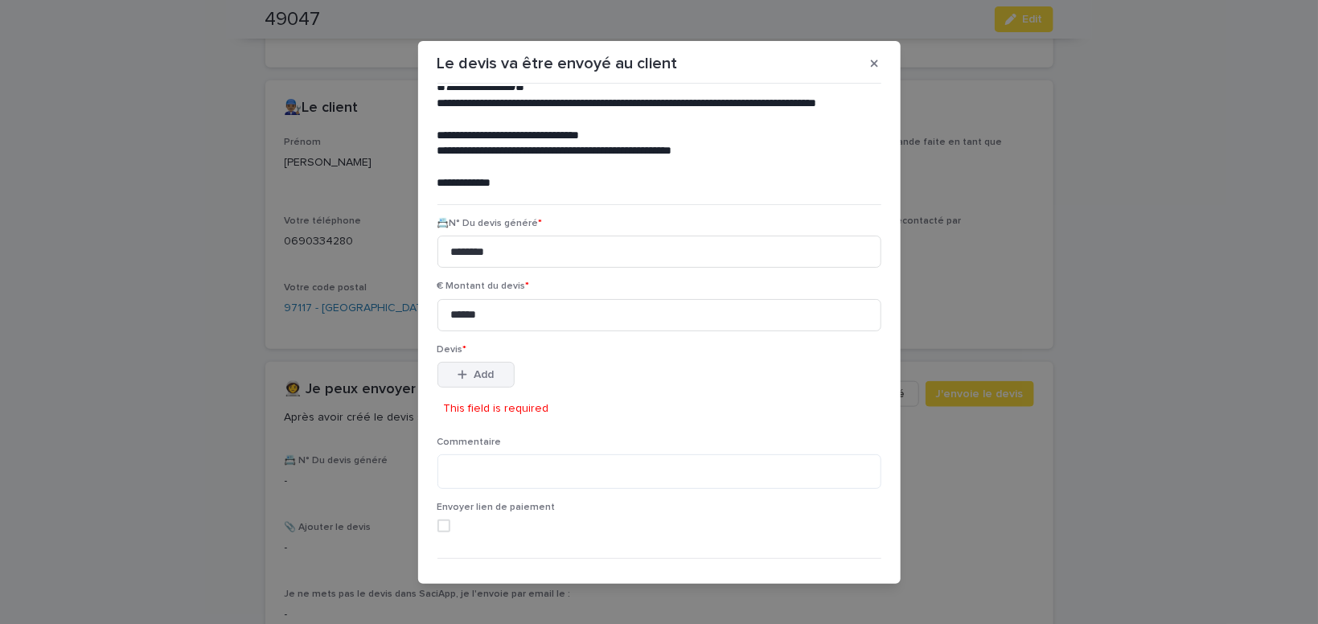
click at [485, 379] on span "Add" at bounding box center [484, 374] width 20 height 11
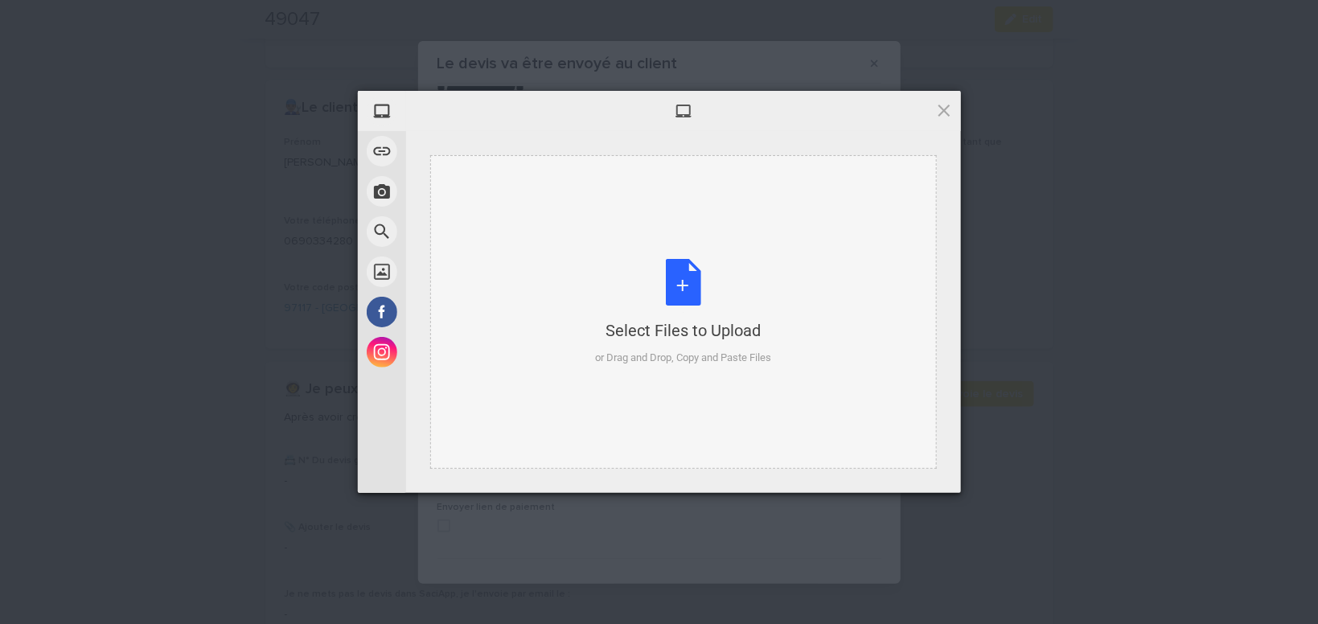
click at [681, 286] on div "Select Files to Upload or Drag and Drop, Copy and Paste Files" at bounding box center [683, 312] width 176 height 107
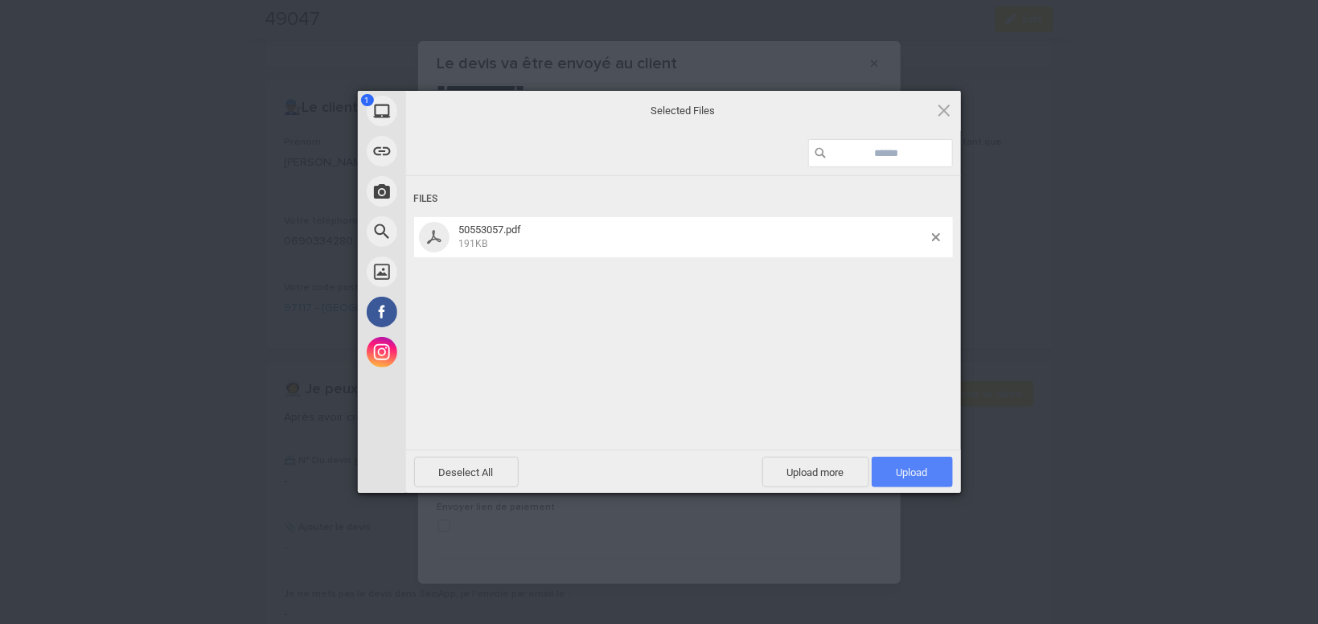
click at [916, 475] on span "Upload 1" at bounding box center [912, 473] width 31 height 12
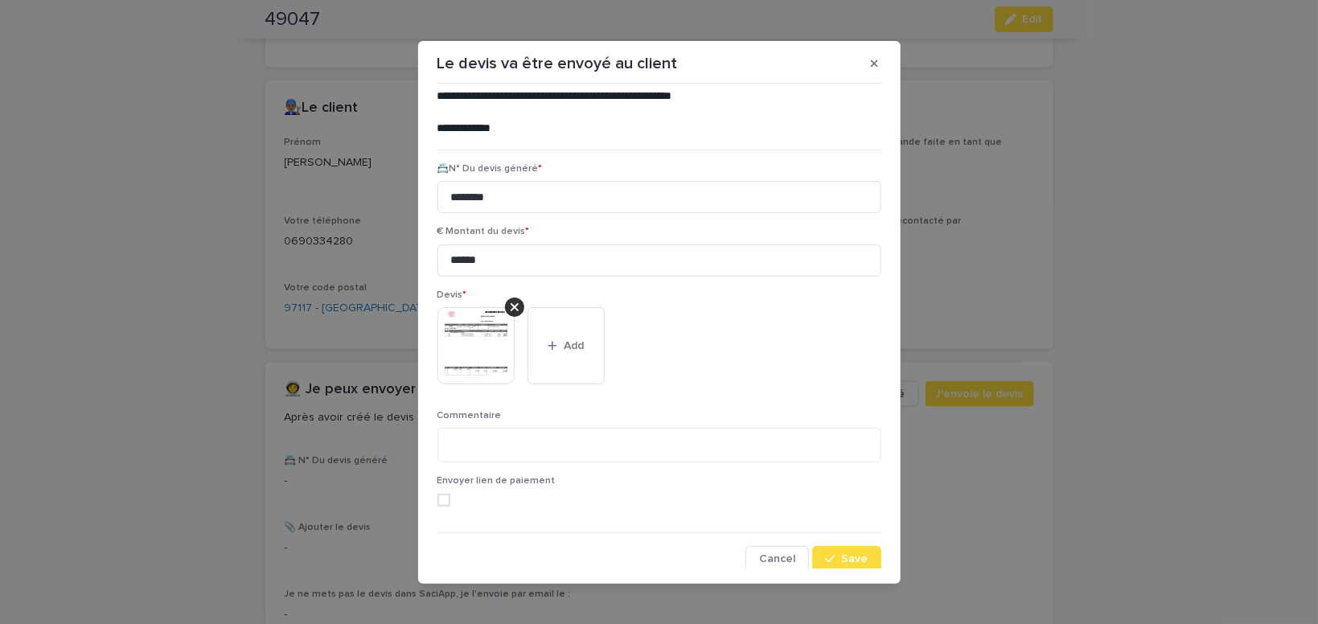
scroll to position [131, 0]
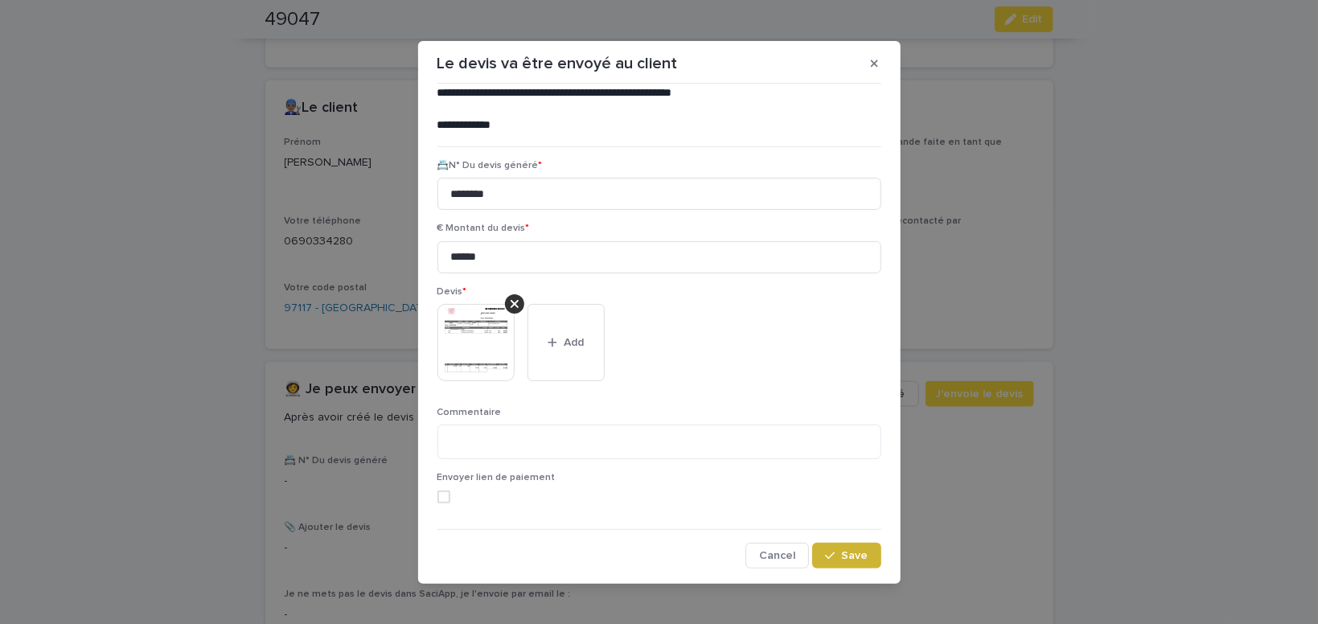
click at [854, 555] on span "Save" at bounding box center [855, 555] width 27 height 11
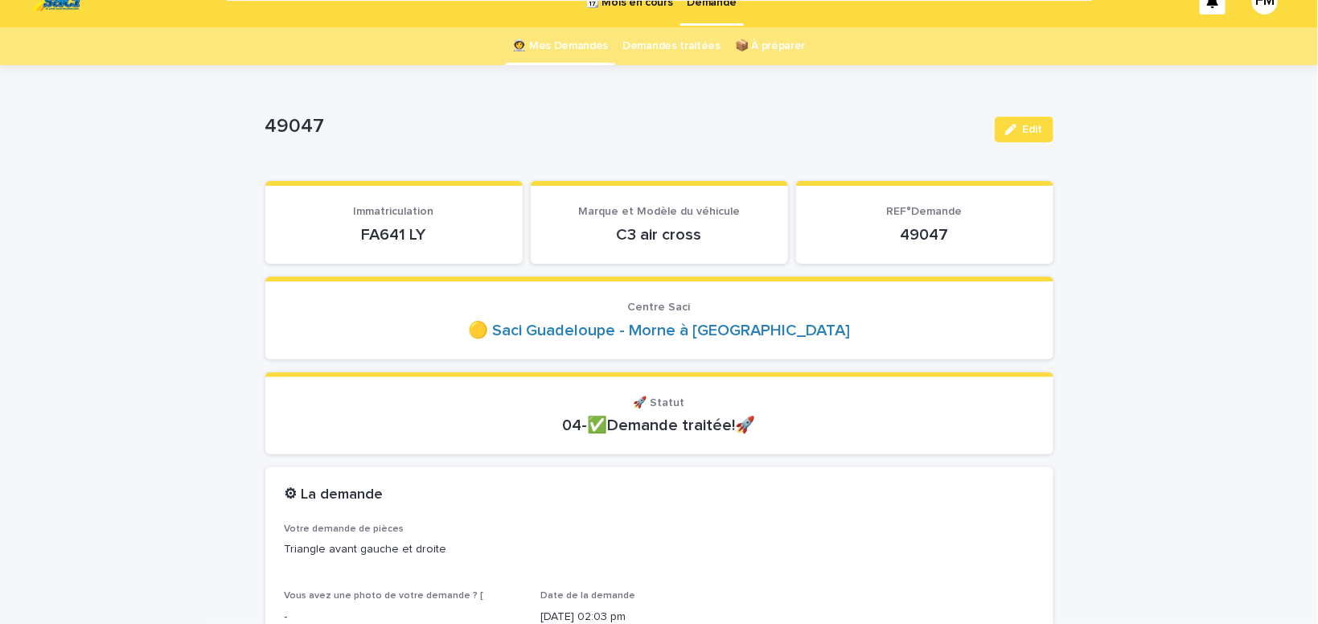
scroll to position [0, 0]
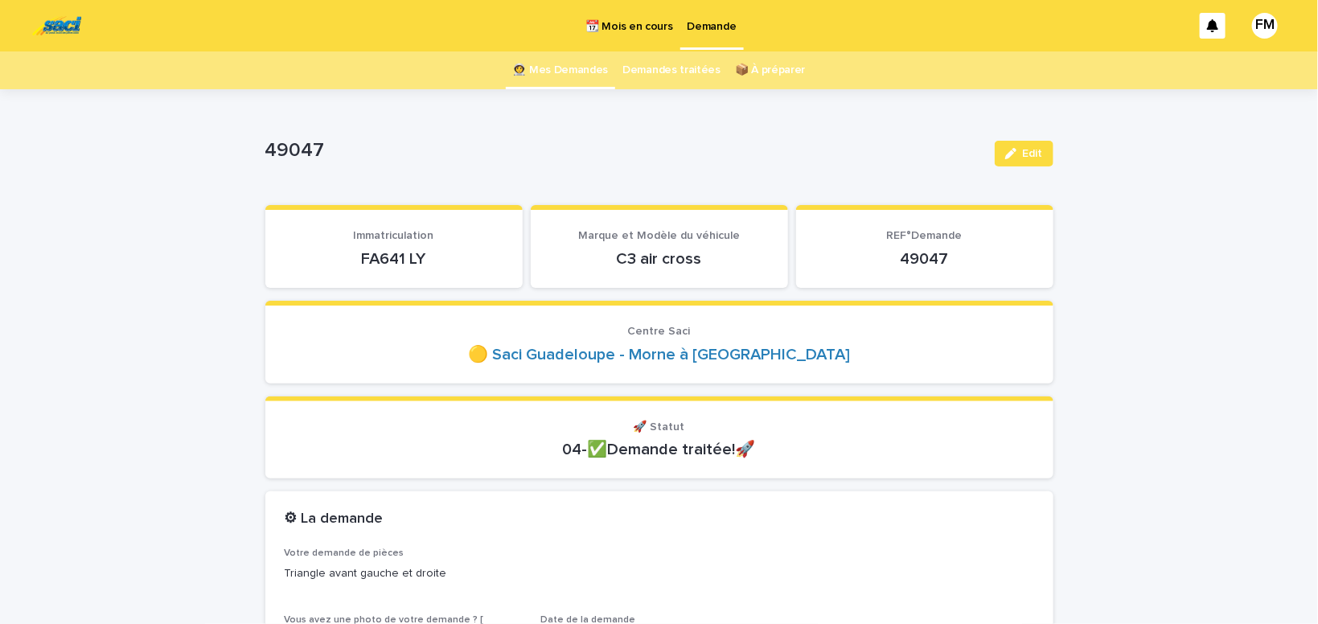
click at [721, 23] on p "Demande" at bounding box center [712, 17] width 49 height 34
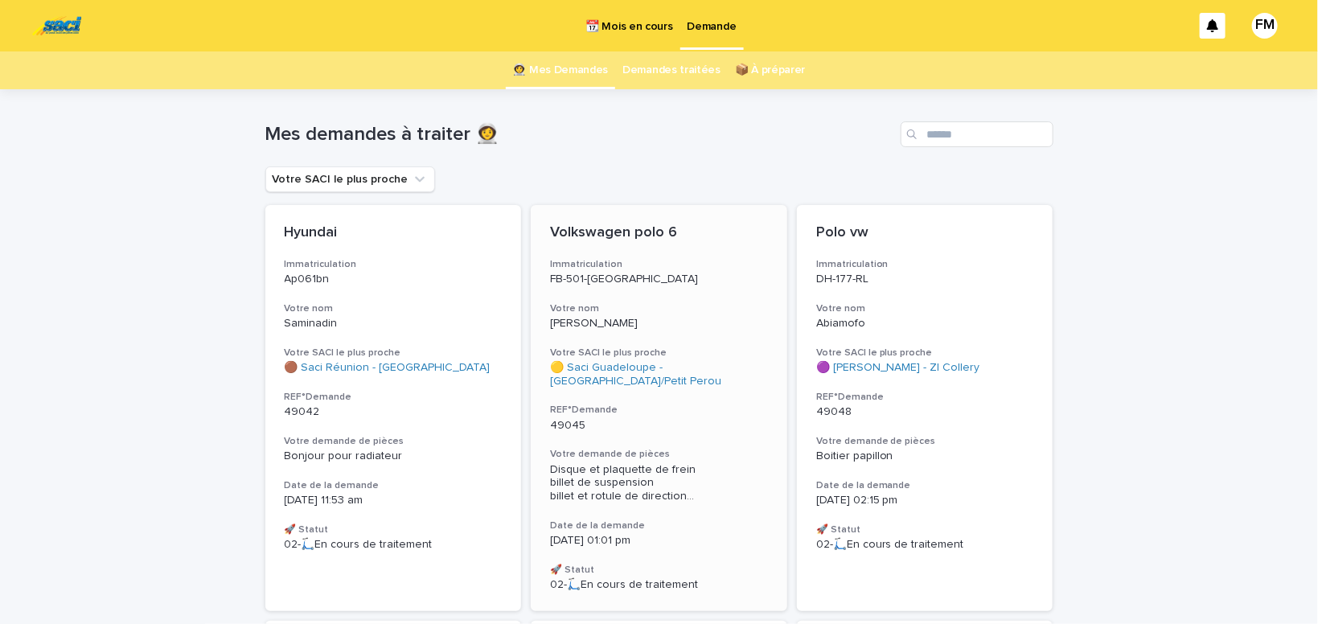
click at [605, 475] on span "Disque et plaquette de frein billet de suspension billet et rotule de direction…" at bounding box center [659, 483] width 218 height 40
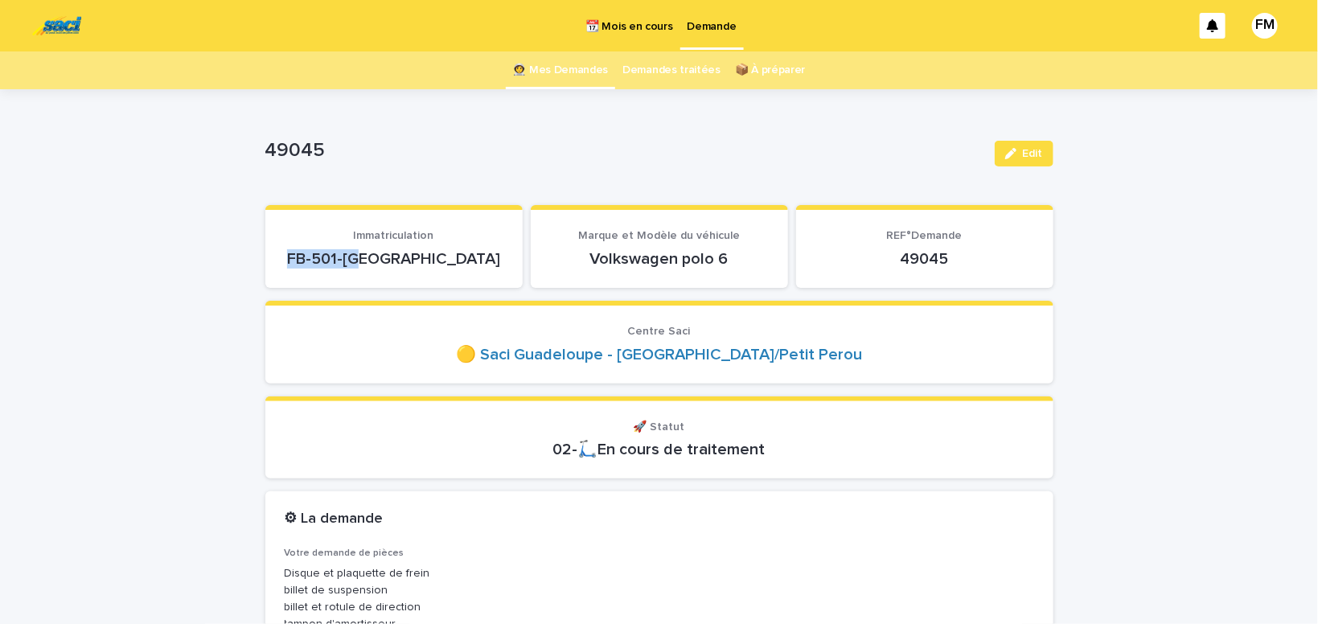
drag, startPoint x: 446, startPoint y: 253, endPoint x: 332, endPoint y: 254, distance: 113.4
click at [332, 254] on p "FB-501-[GEOGRAPHIC_DATA]" at bounding box center [394, 258] width 219 height 19
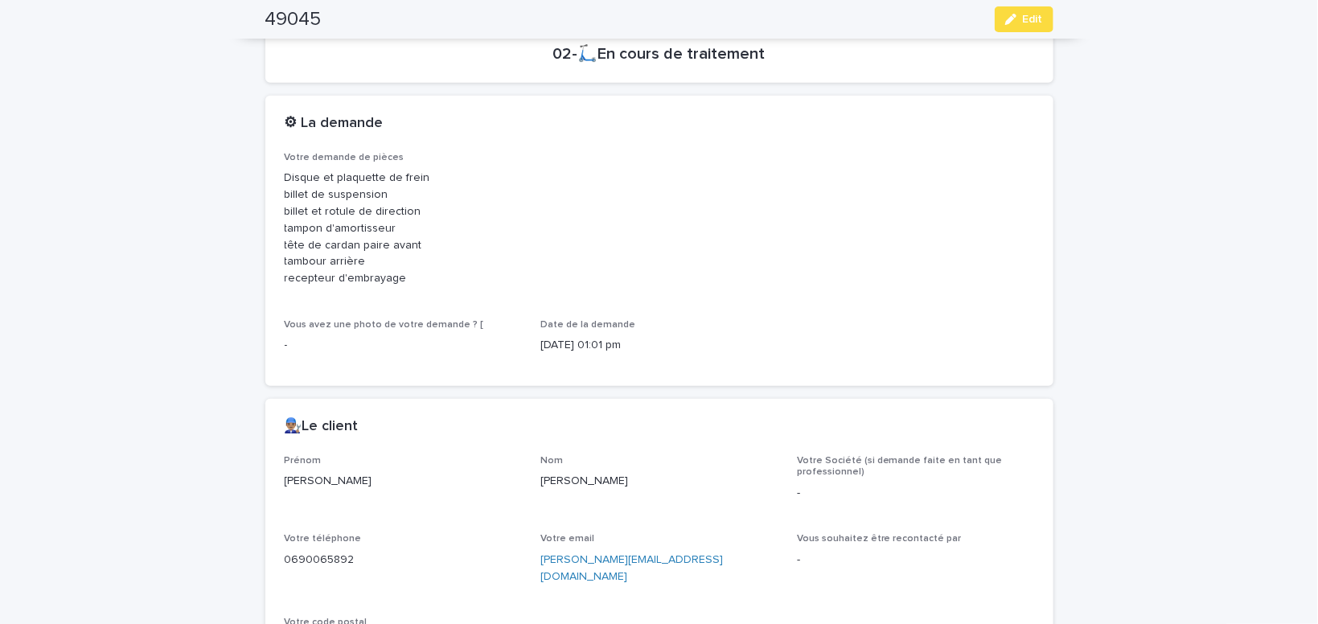
scroll to position [409, 0]
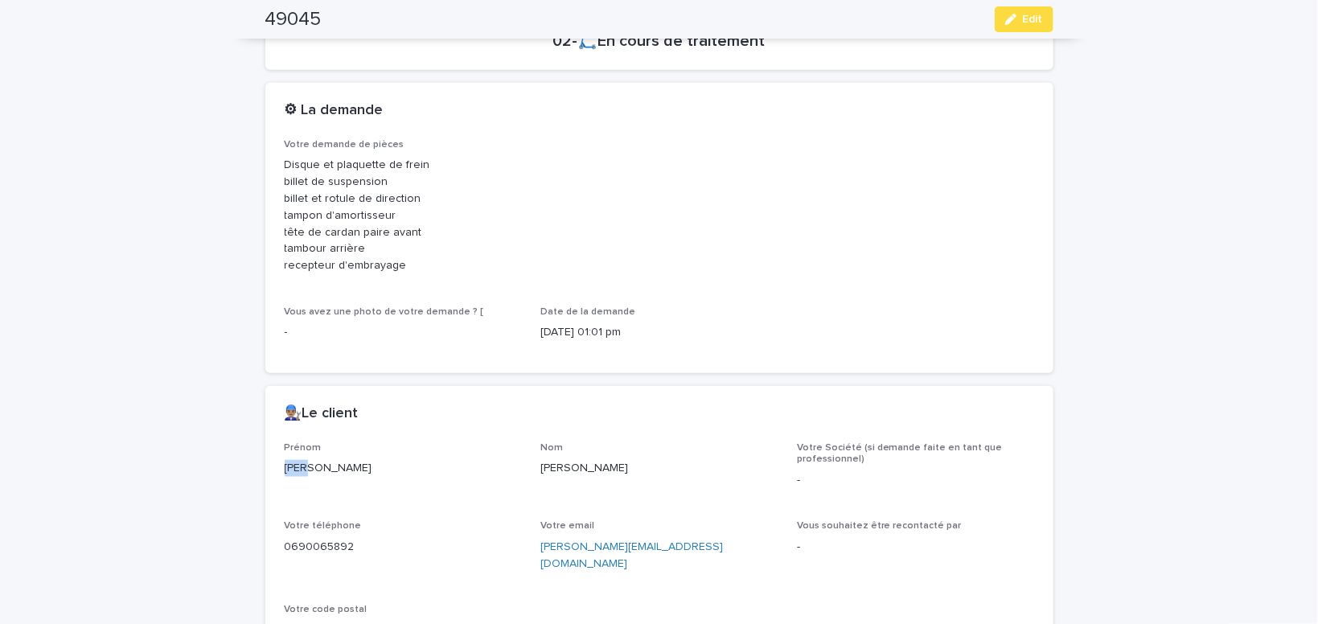
drag, startPoint x: 320, startPoint y: 470, endPoint x: 286, endPoint y: 467, distance: 33.9
click at [286, 467] on p "[PERSON_NAME]" at bounding box center [403, 468] width 237 height 17
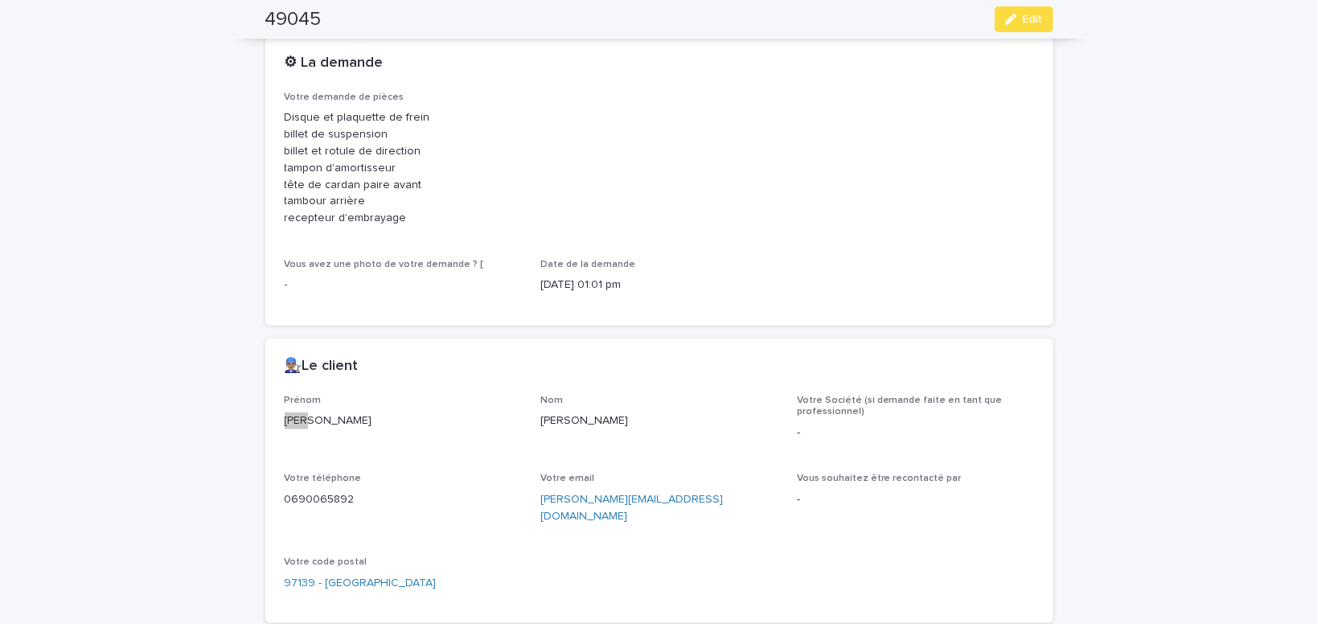
scroll to position [477, 0]
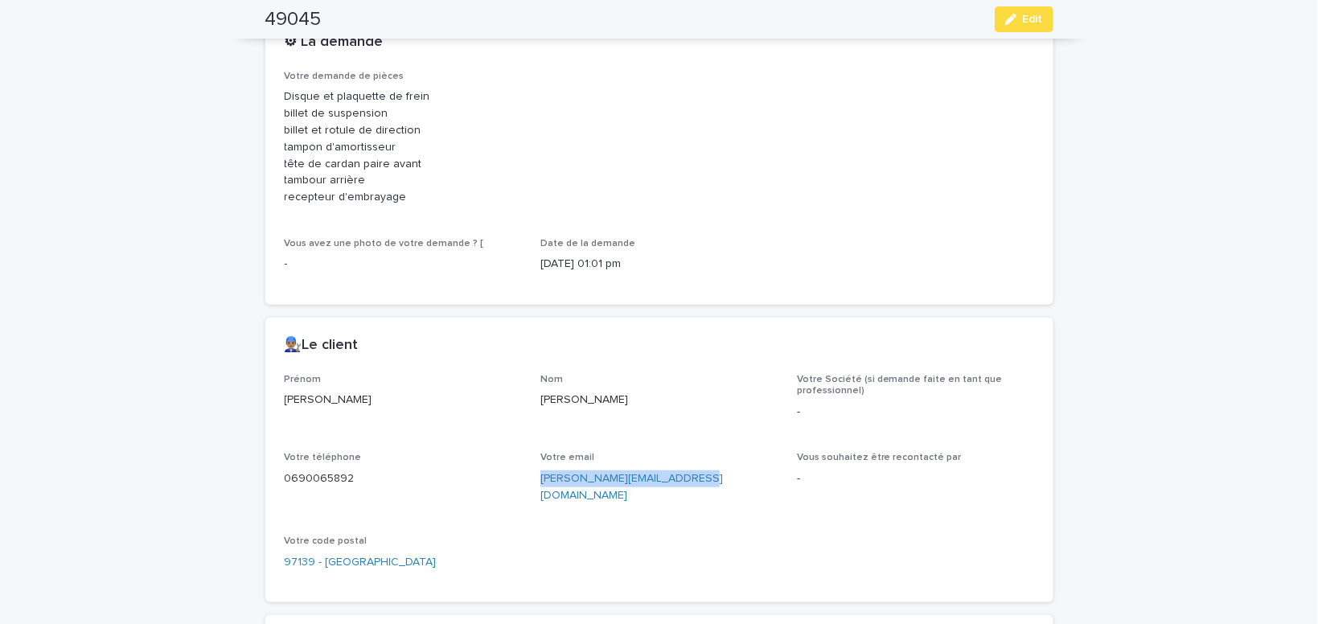
drag, startPoint x: 699, startPoint y: 475, endPoint x: 541, endPoint y: 479, distance: 157.7
click at [541, 479] on p "[PERSON_NAME][EMAIL_ADDRESS][DOMAIN_NAME]" at bounding box center [659, 488] width 237 height 34
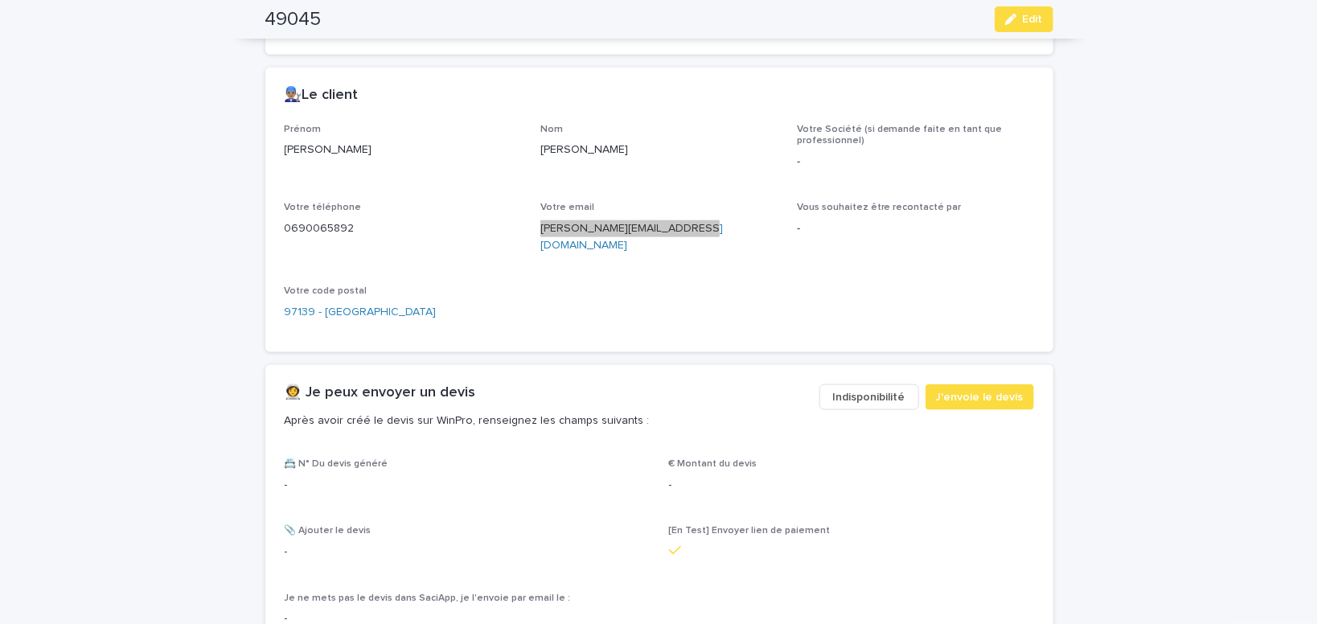
scroll to position [750, 0]
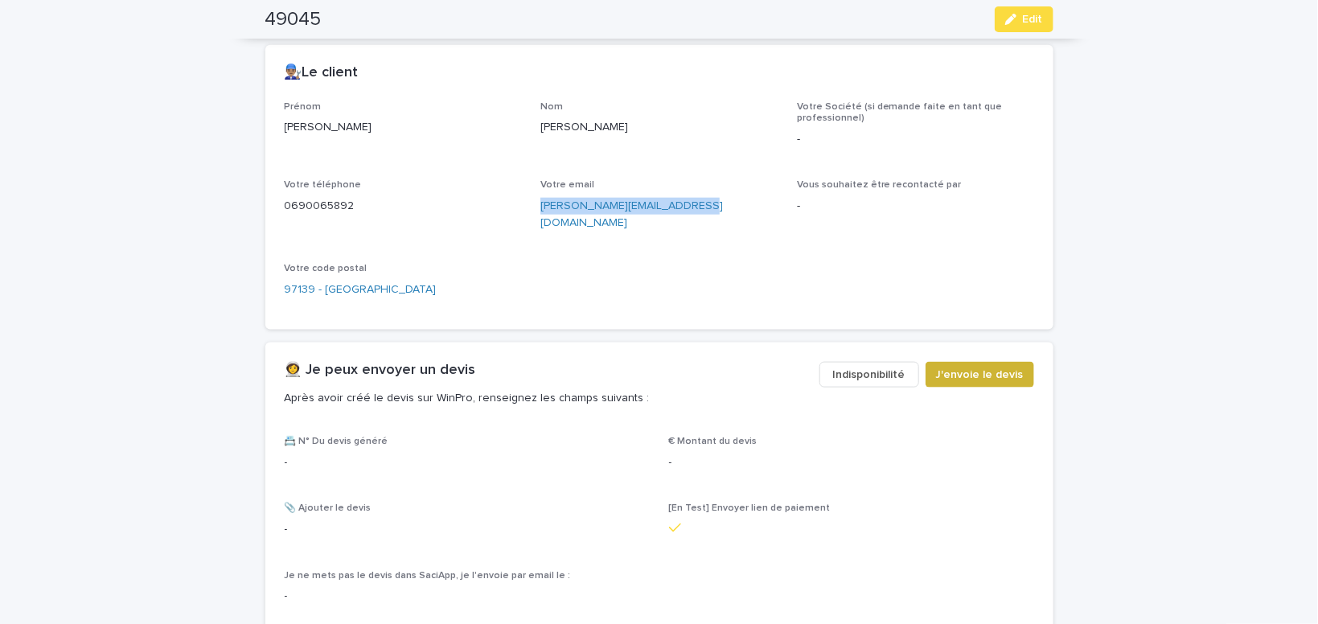
click at [1016, 367] on span "J'envoie le devis" at bounding box center [980, 375] width 88 height 16
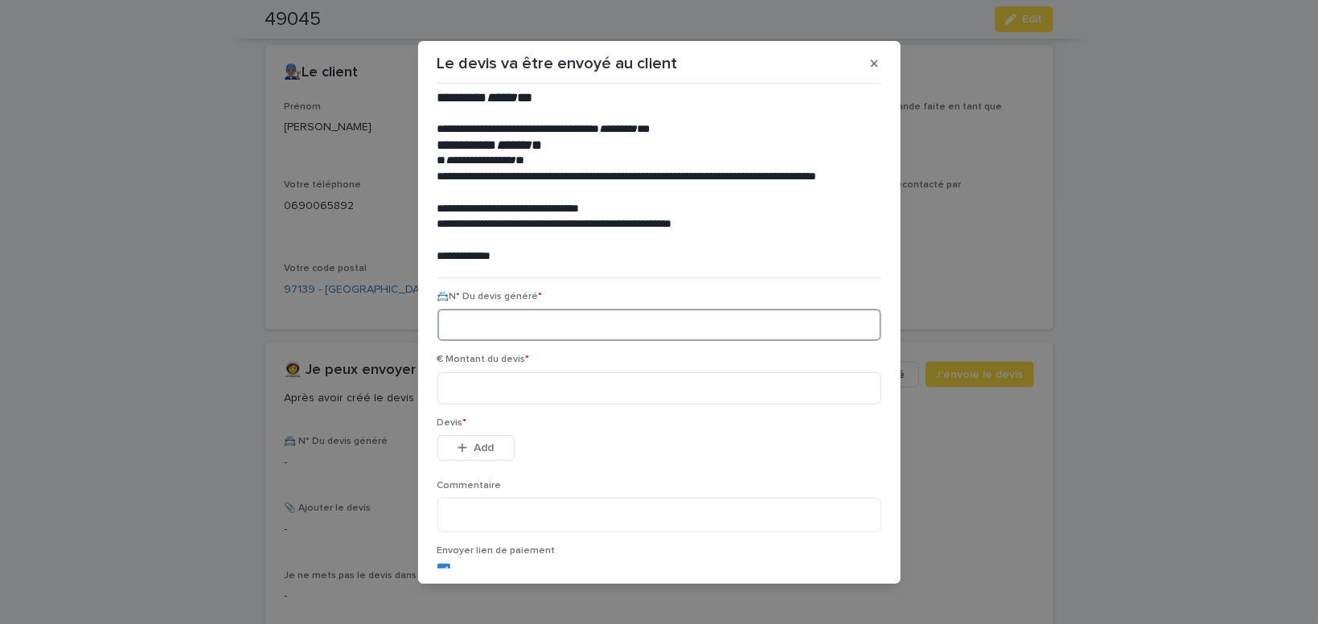
paste input "********"
type input "********"
click at [466, 391] on input at bounding box center [660, 388] width 444 height 32
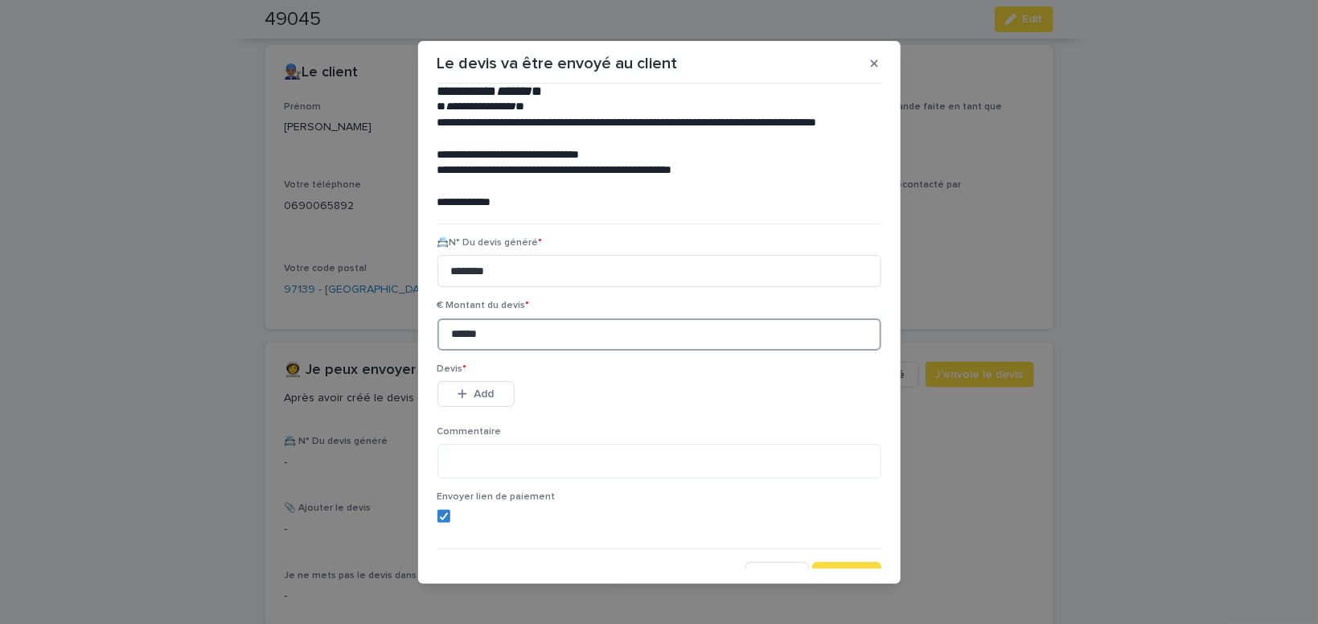
scroll to position [73, 0]
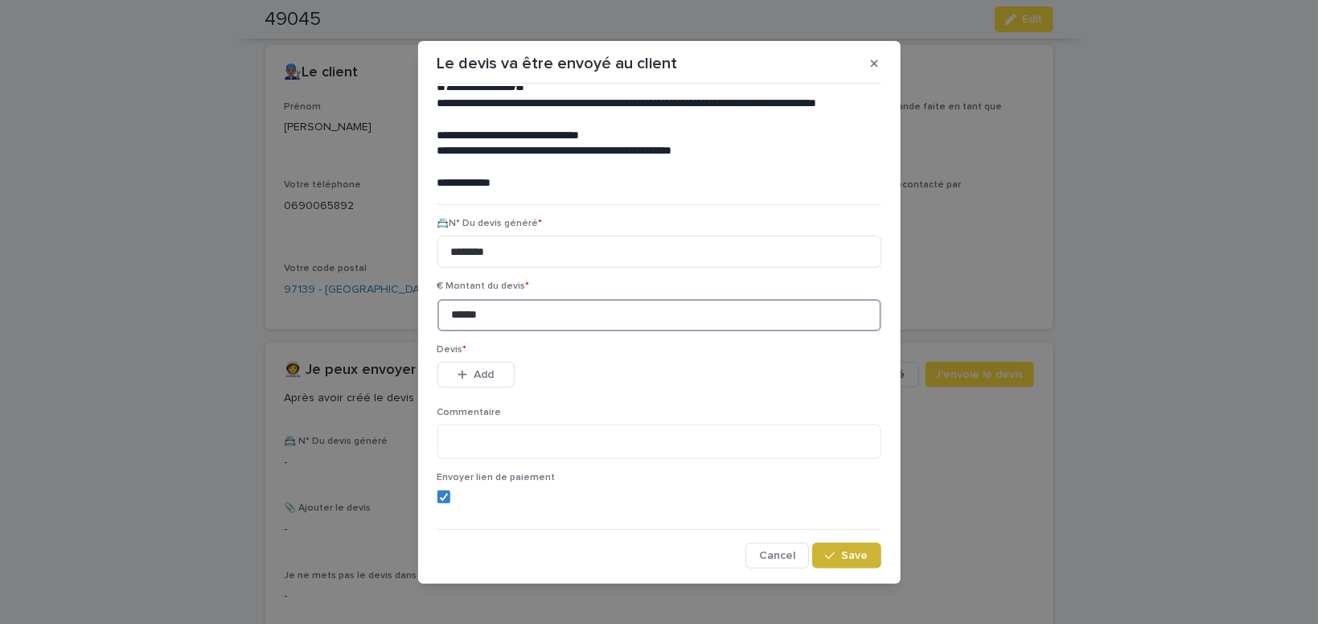
type input "******"
click at [839, 554] on div "button" at bounding box center [833, 555] width 16 height 11
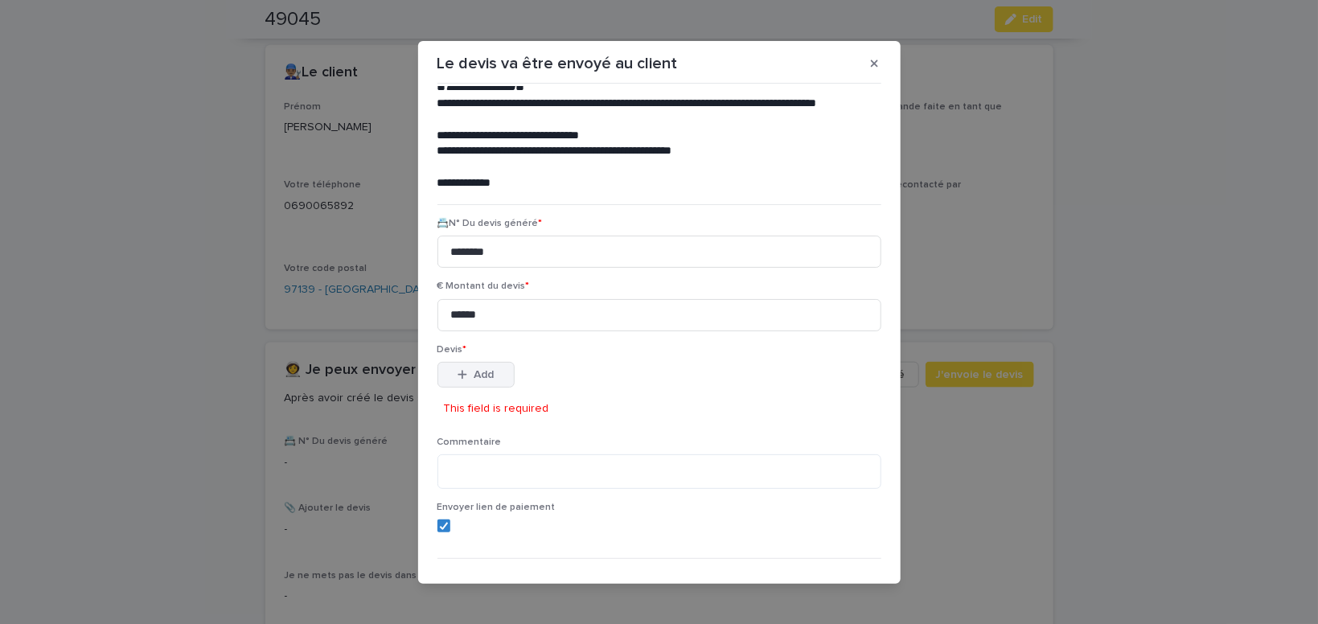
click at [471, 374] on div "button" at bounding box center [466, 374] width 16 height 11
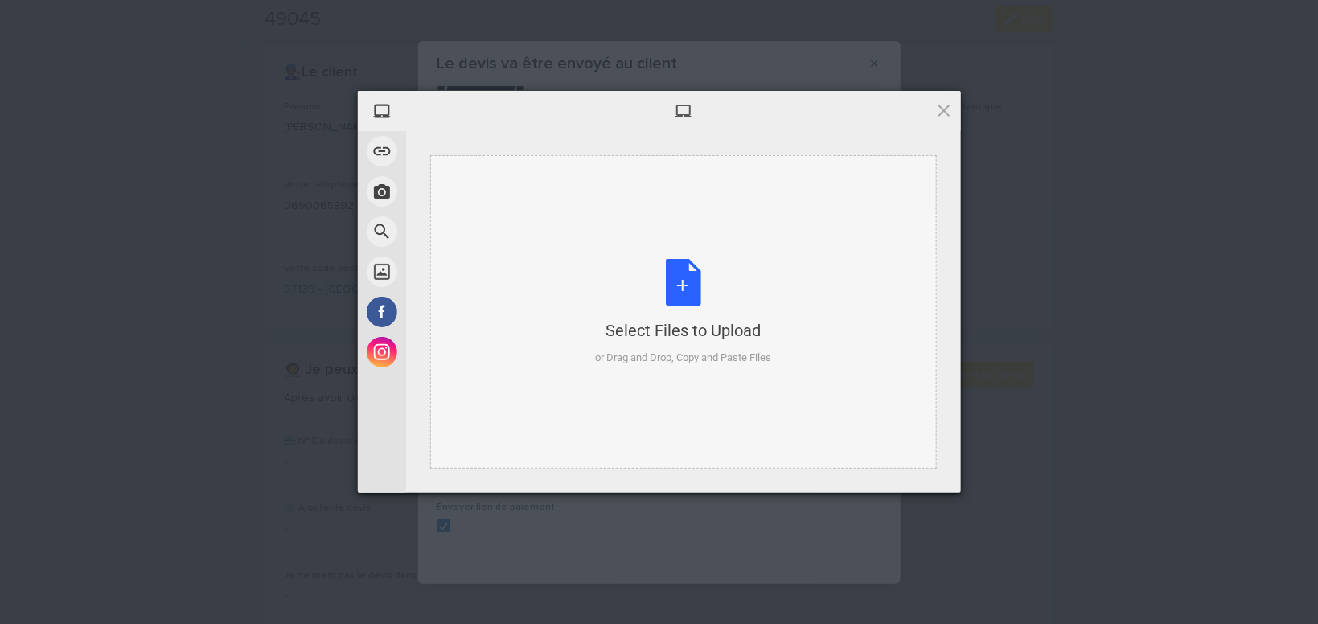
click at [677, 283] on div "Select Files to Upload or Drag and Drop, Copy and Paste Files" at bounding box center [683, 312] width 176 height 107
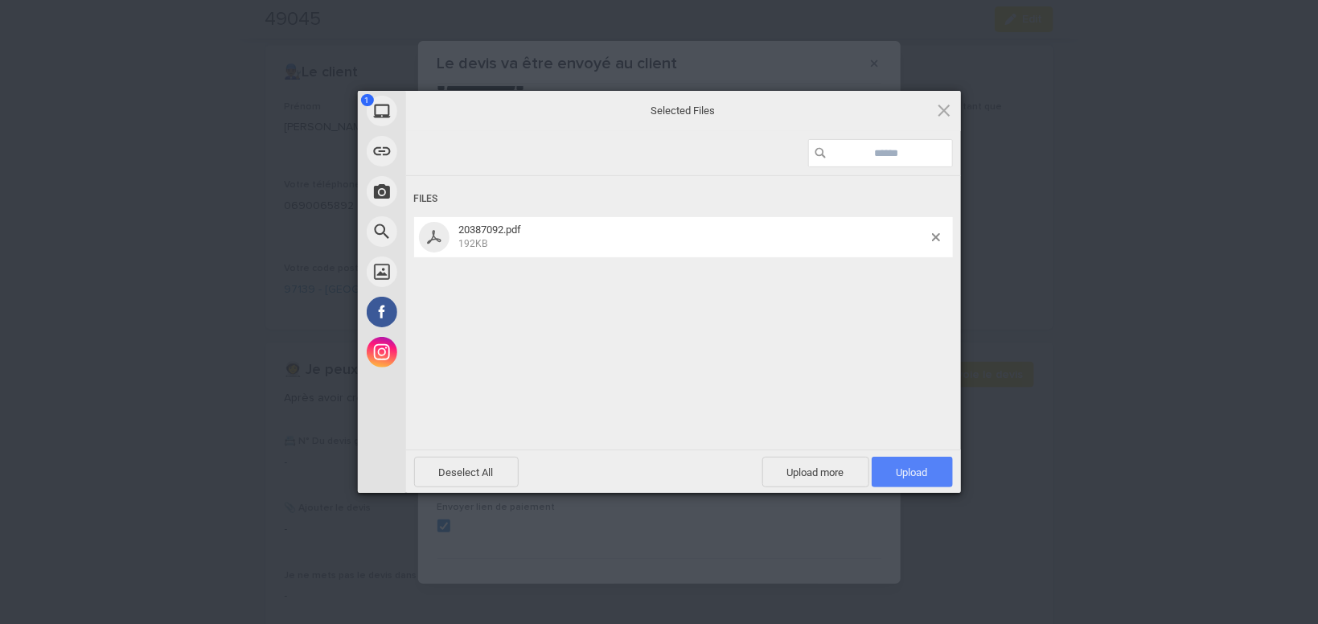
click at [911, 475] on span "Upload 1" at bounding box center [912, 473] width 31 height 12
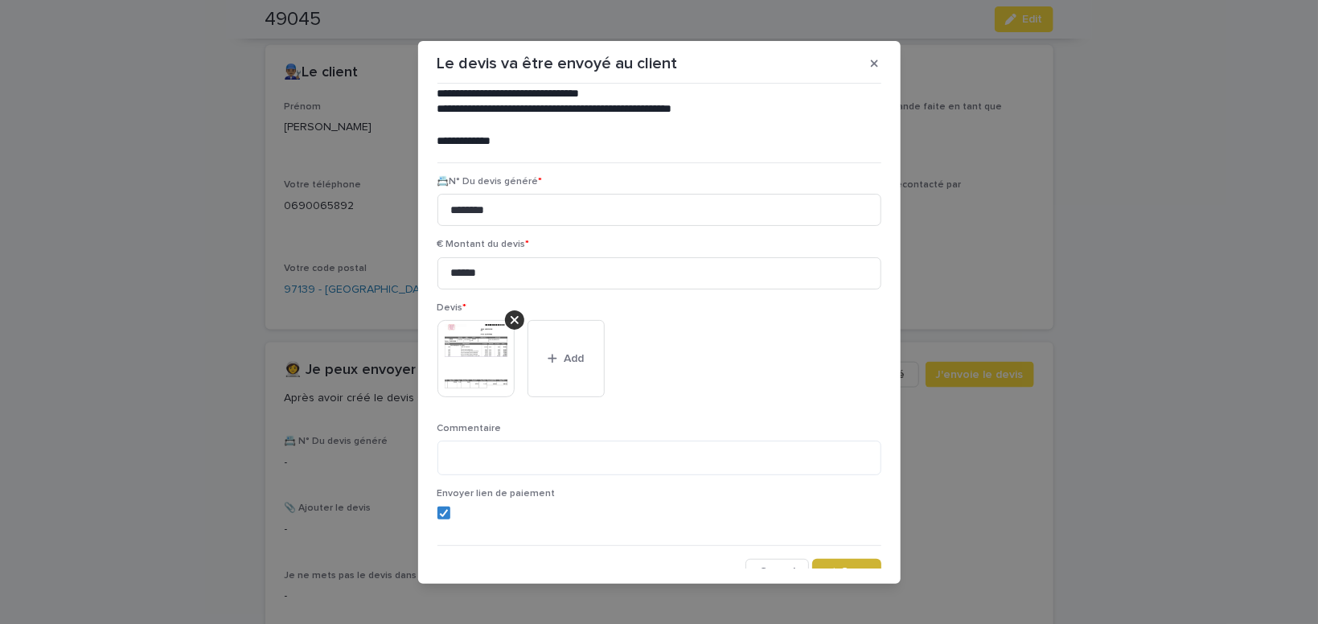
scroll to position [131, 0]
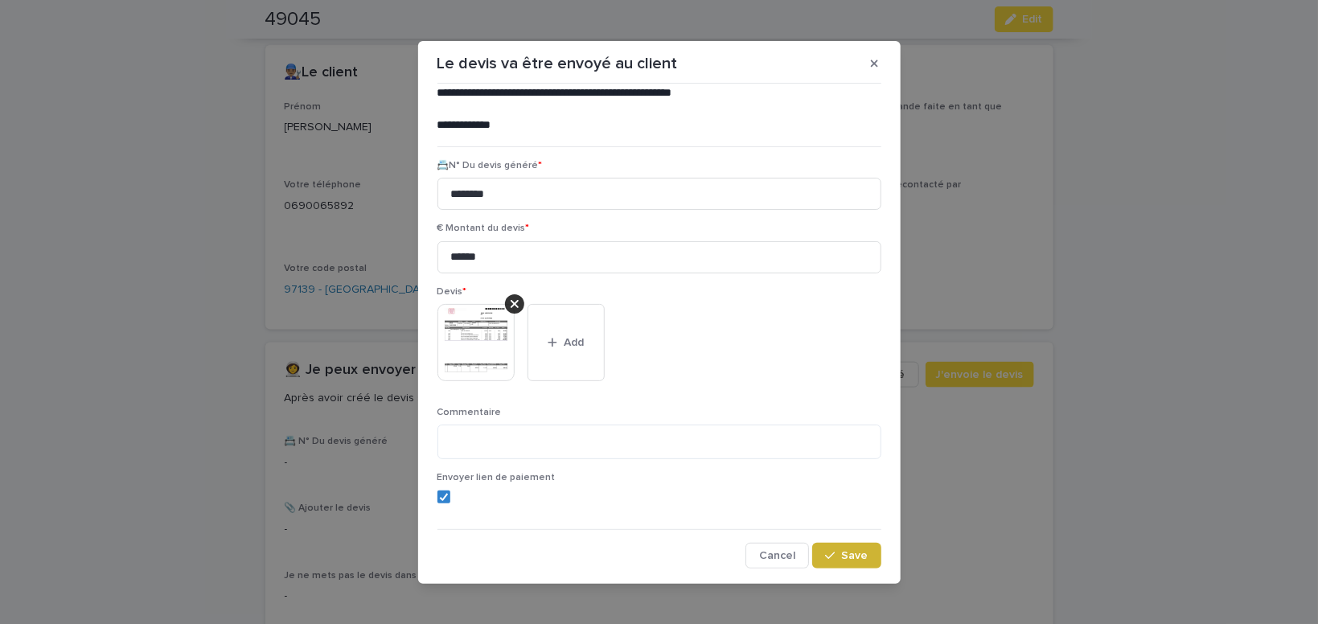
click at [853, 559] on span "Save" at bounding box center [855, 555] width 27 height 11
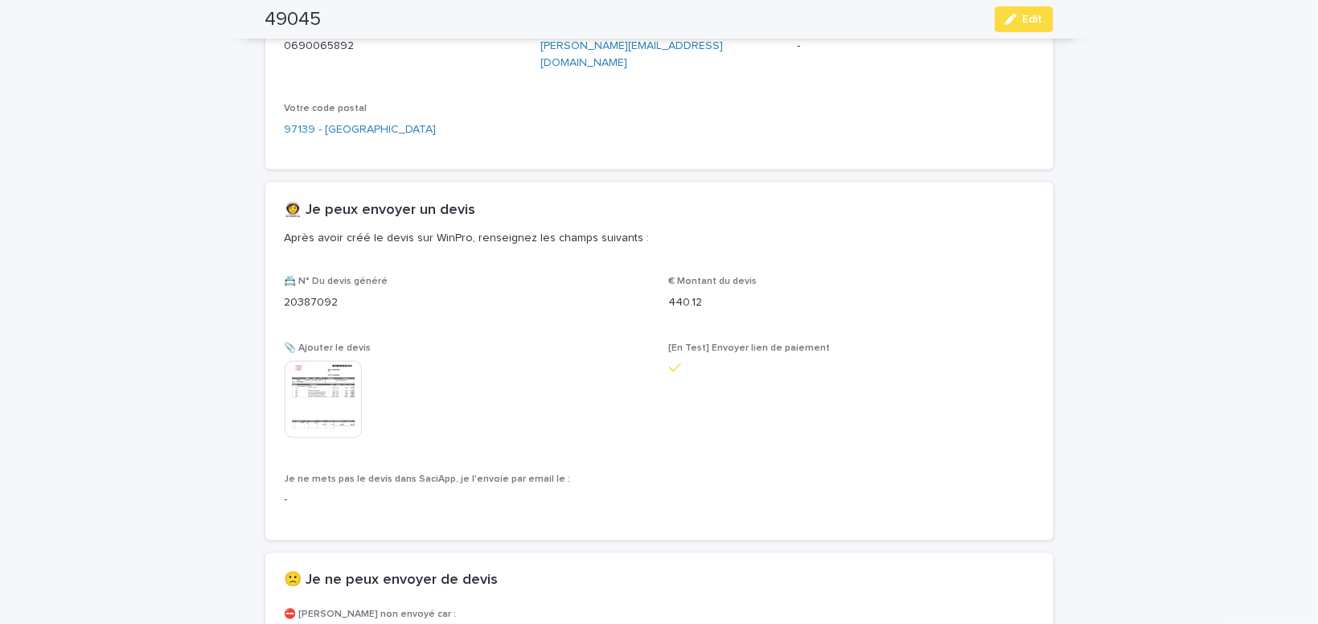
scroll to position [1044, 0]
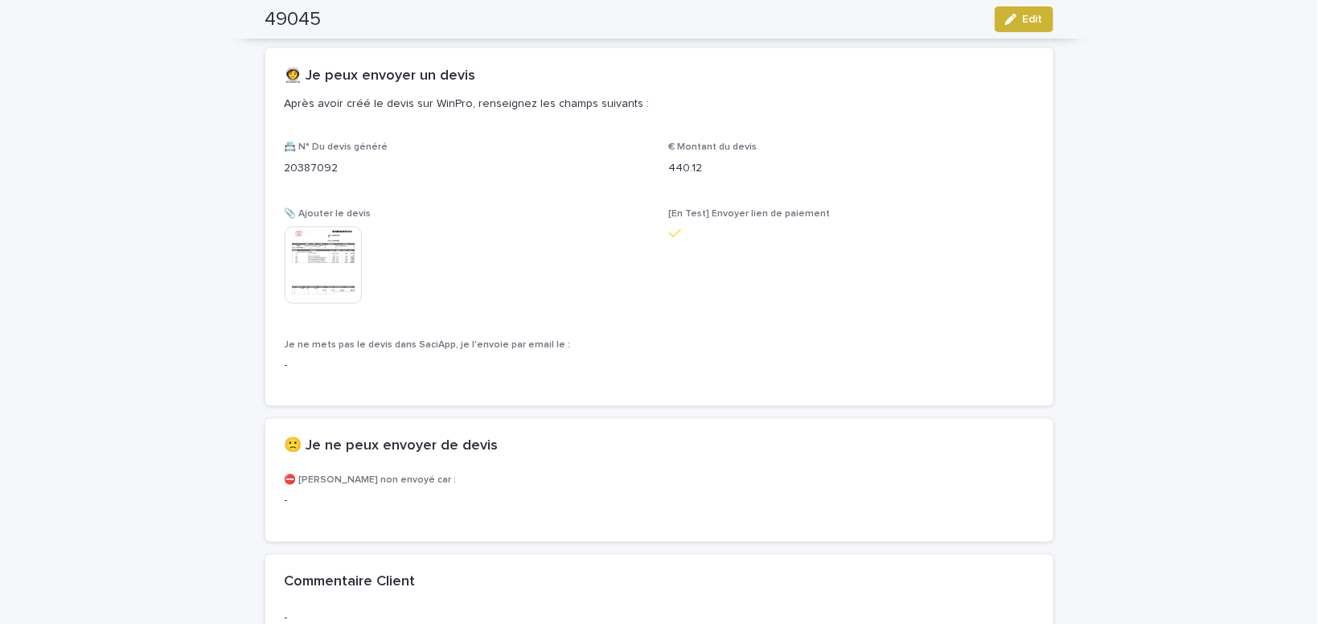
click at [1018, 25] on div "button" at bounding box center [1015, 19] width 18 height 11
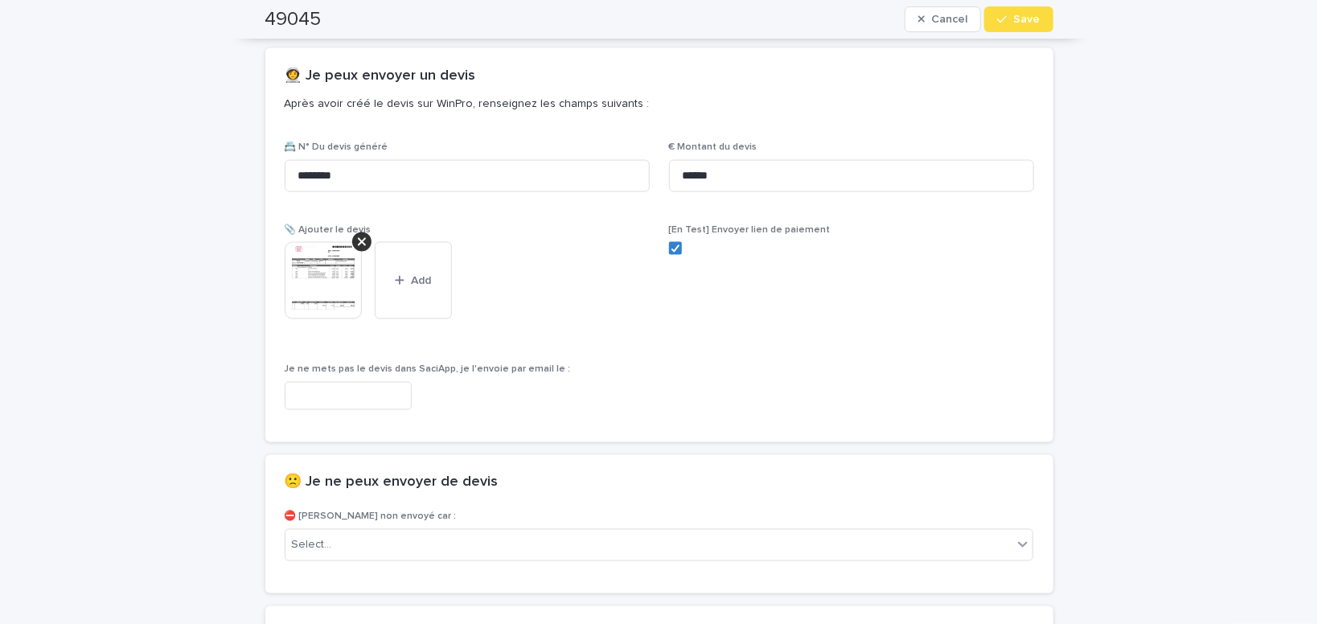
scroll to position [1091, 0]
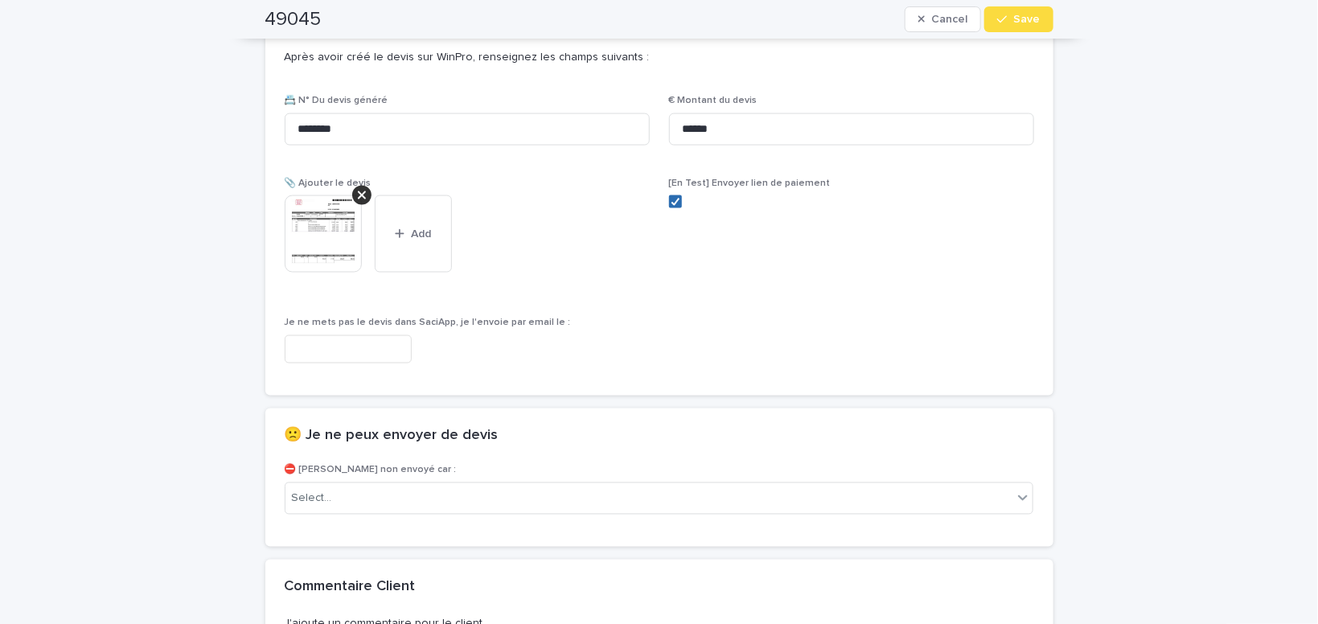
click at [675, 199] on polyline at bounding box center [675, 202] width 7 height 6
click at [1039, 21] on span "Save" at bounding box center [1027, 19] width 27 height 11
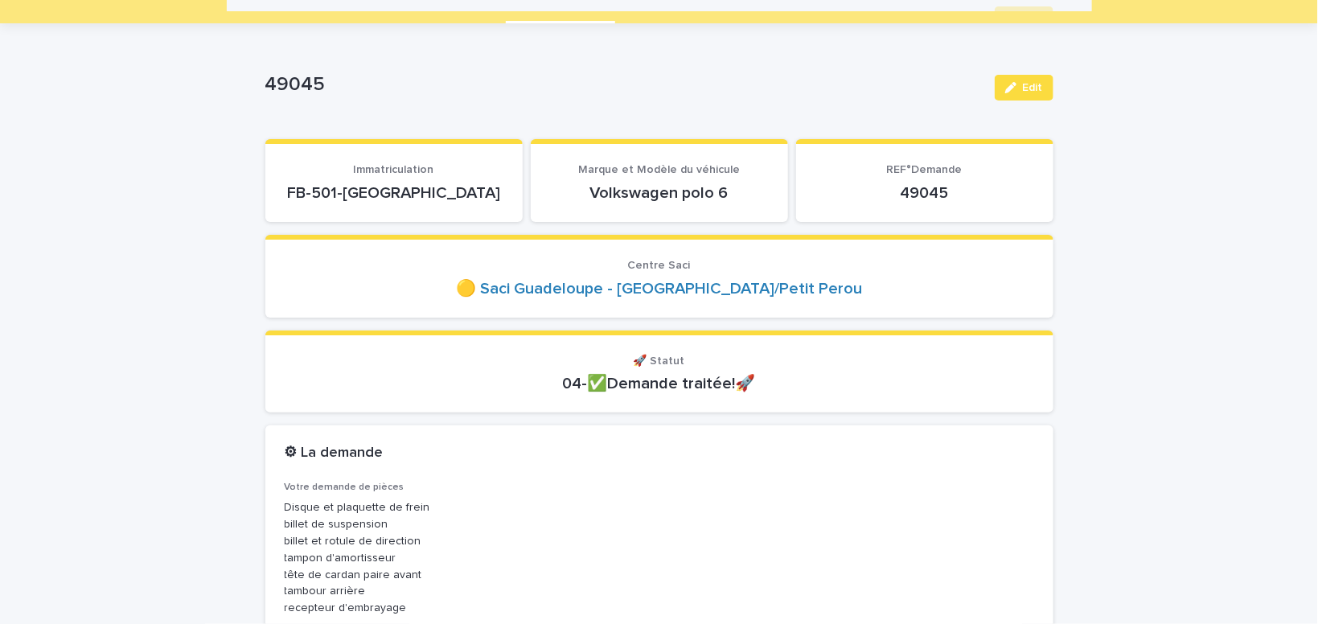
scroll to position [0, 0]
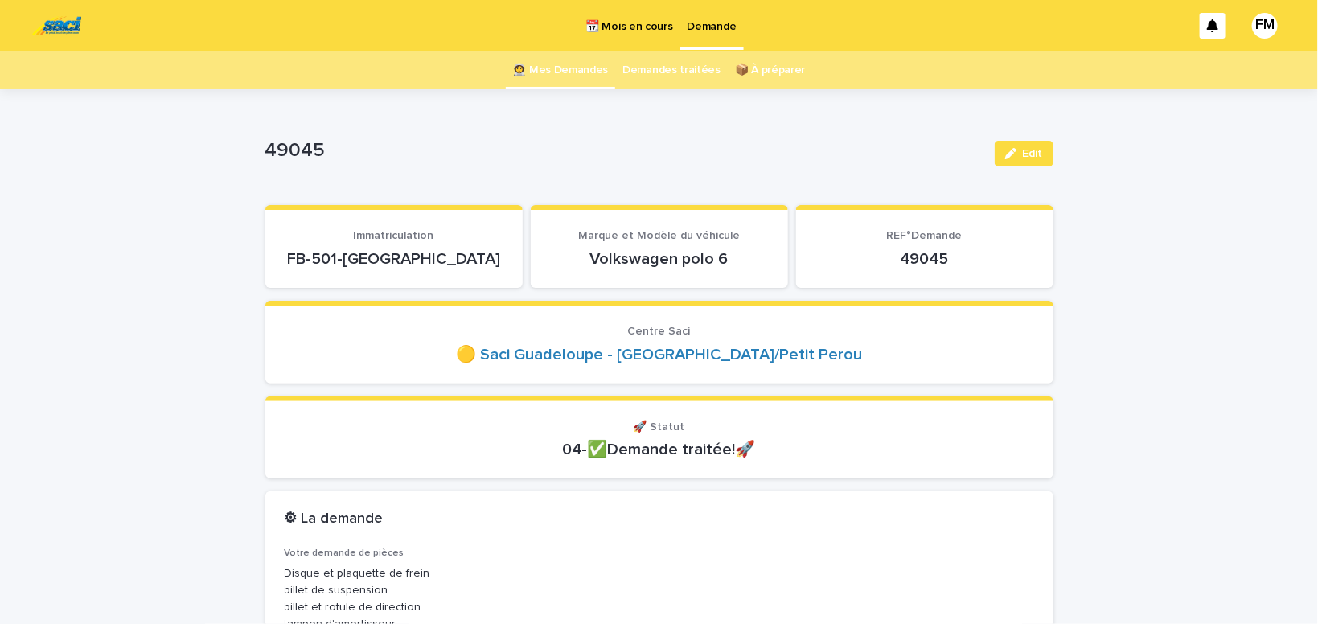
click at [714, 23] on p "Demande" at bounding box center [712, 17] width 49 height 34
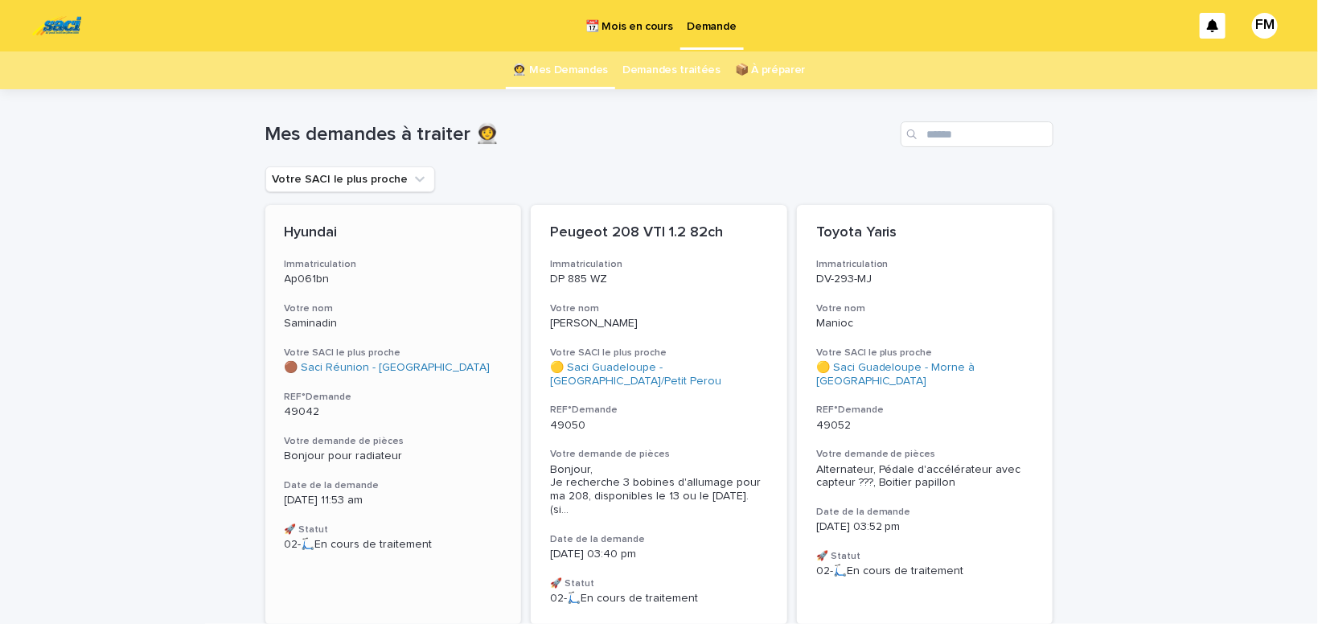
click at [345, 454] on span "Bonjour pour radiateur" at bounding box center [344, 455] width 118 height 11
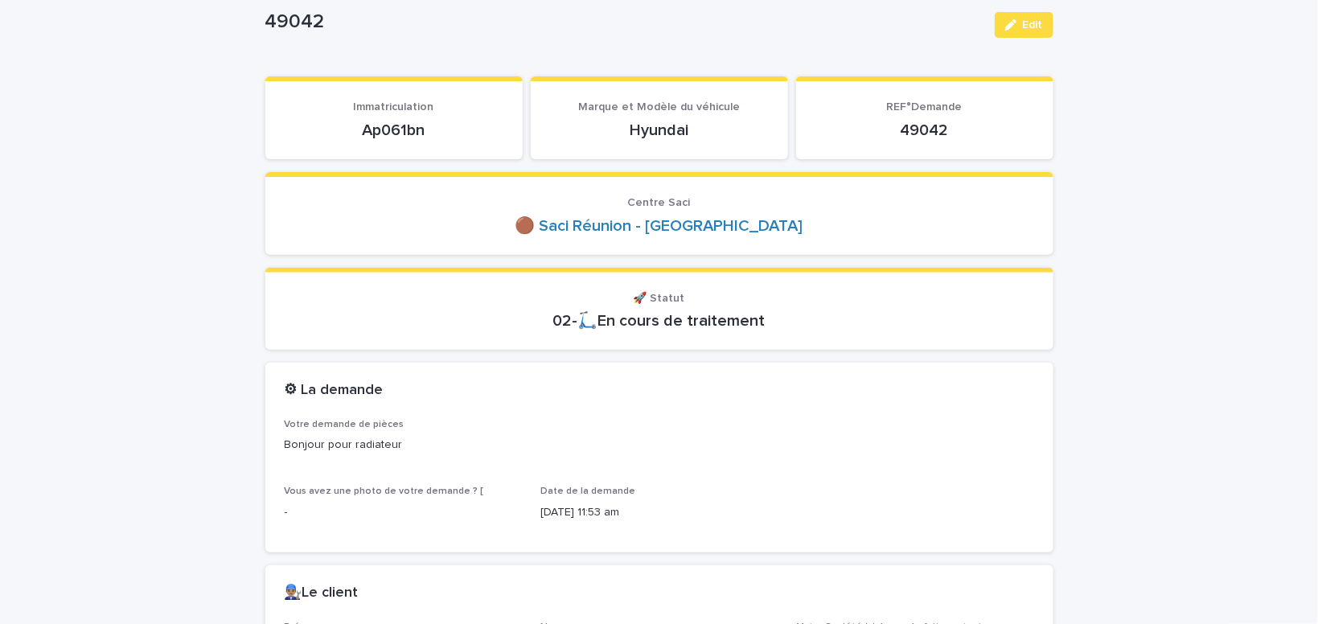
scroll to position [136, 0]
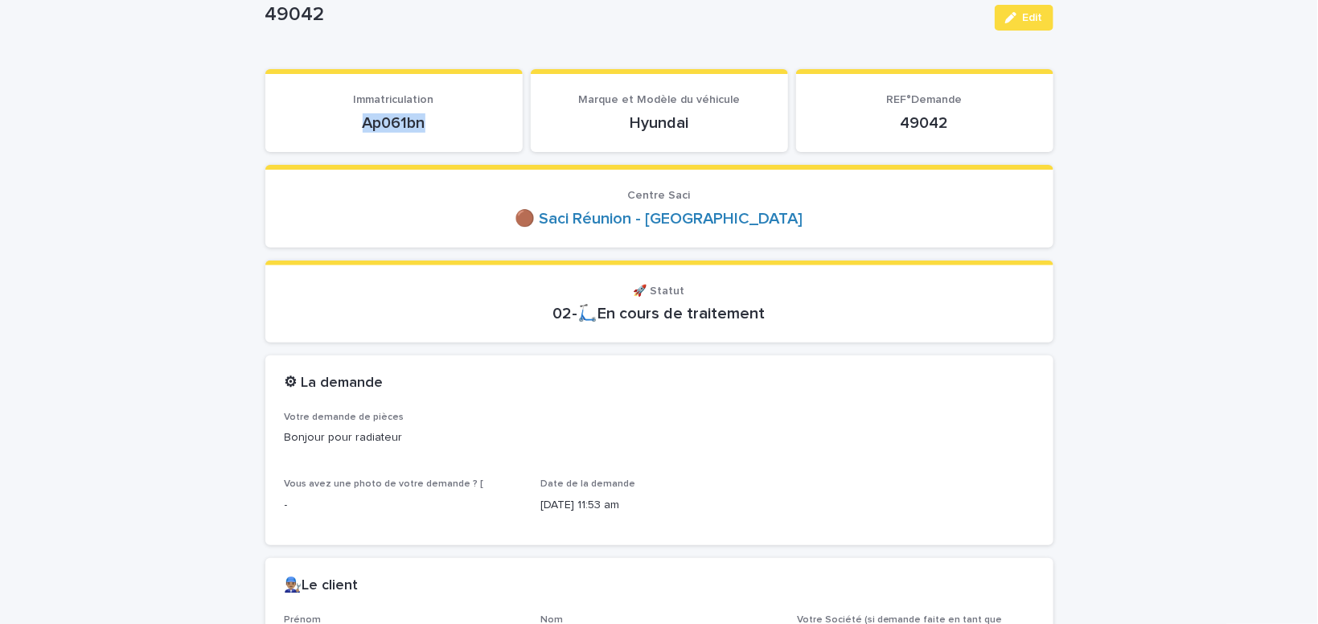
drag, startPoint x: 448, startPoint y: 124, endPoint x: 361, endPoint y: 120, distance: 87.0
click at [361, 120] on p "Ap061bn" at bounding box center [394, 122] width 219 height 19
click at [1018, 16] on div "button" at bounding box center [1015, 17] width 18 height 11
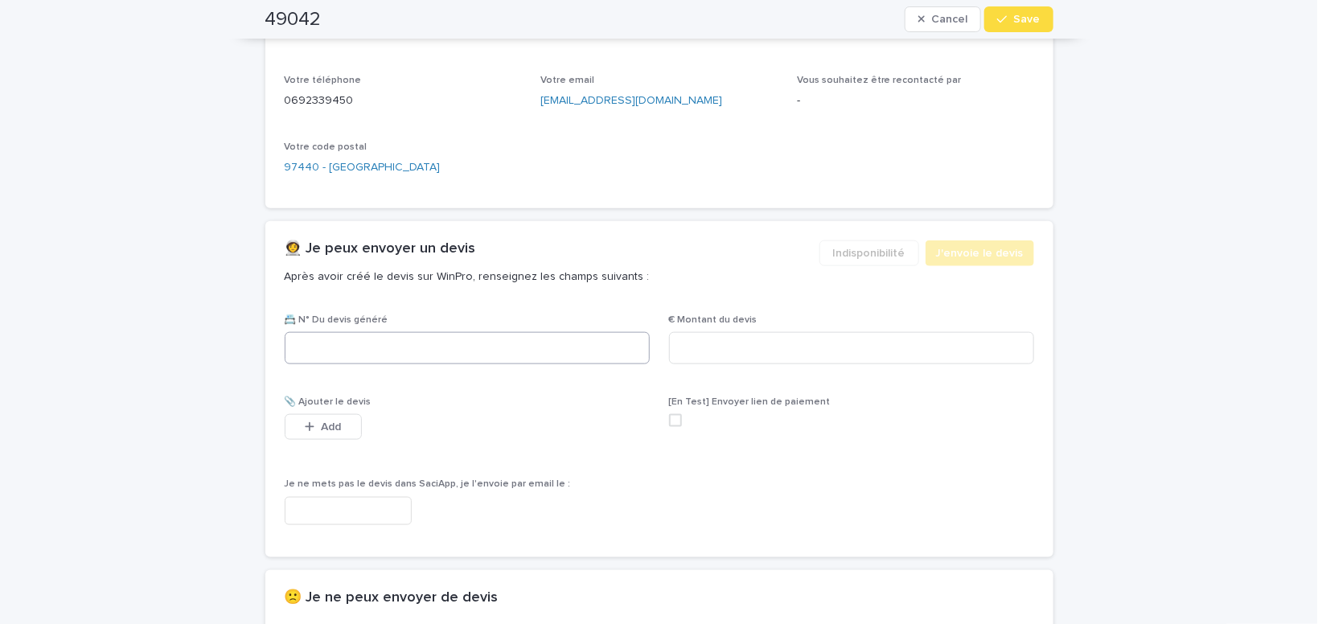
scroll to position [818, 0]
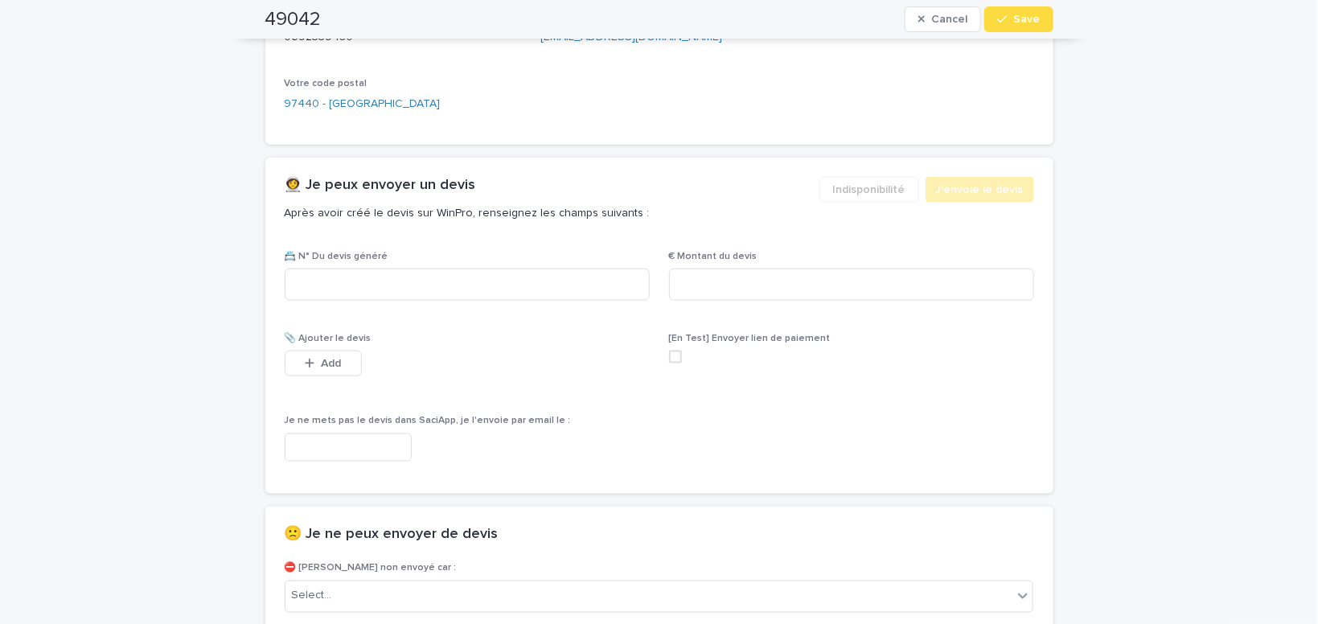
click at [372, 446] on input "text" at bounding box center [348, 448] width 127 height 28
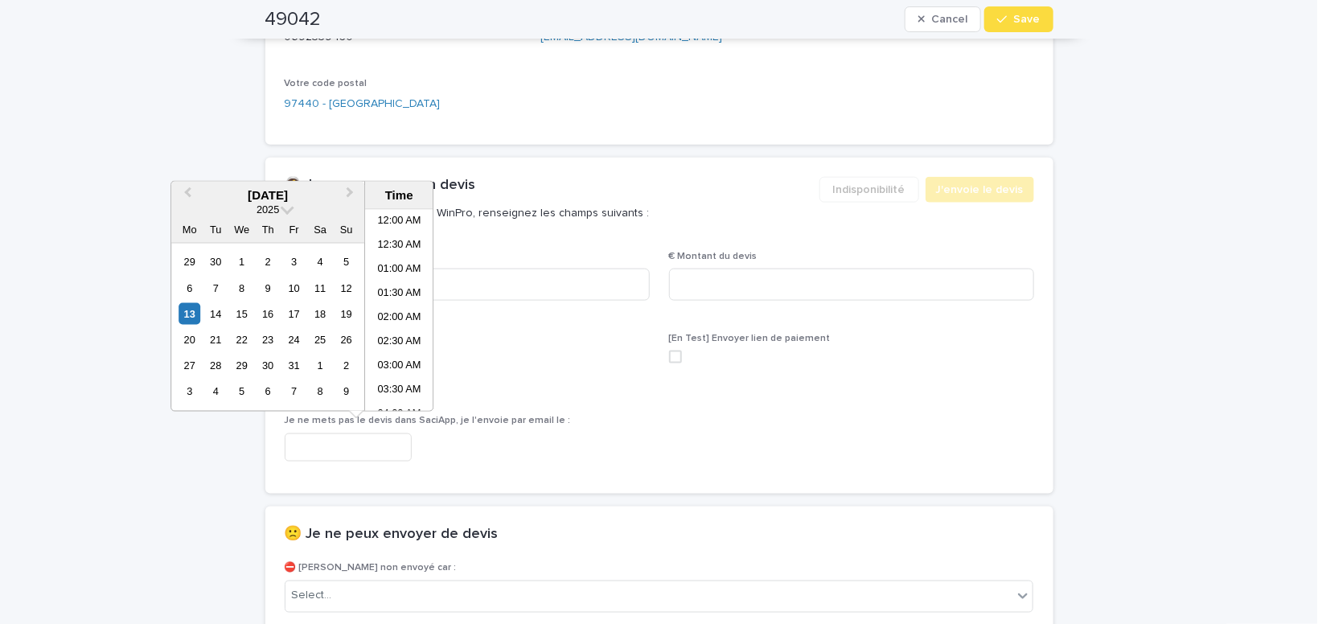
scroll to position [346, 0]
click at [404, 307] on li "09:00 AM" at bounding box center [399, 310] width 68 height 24
type input "**********"
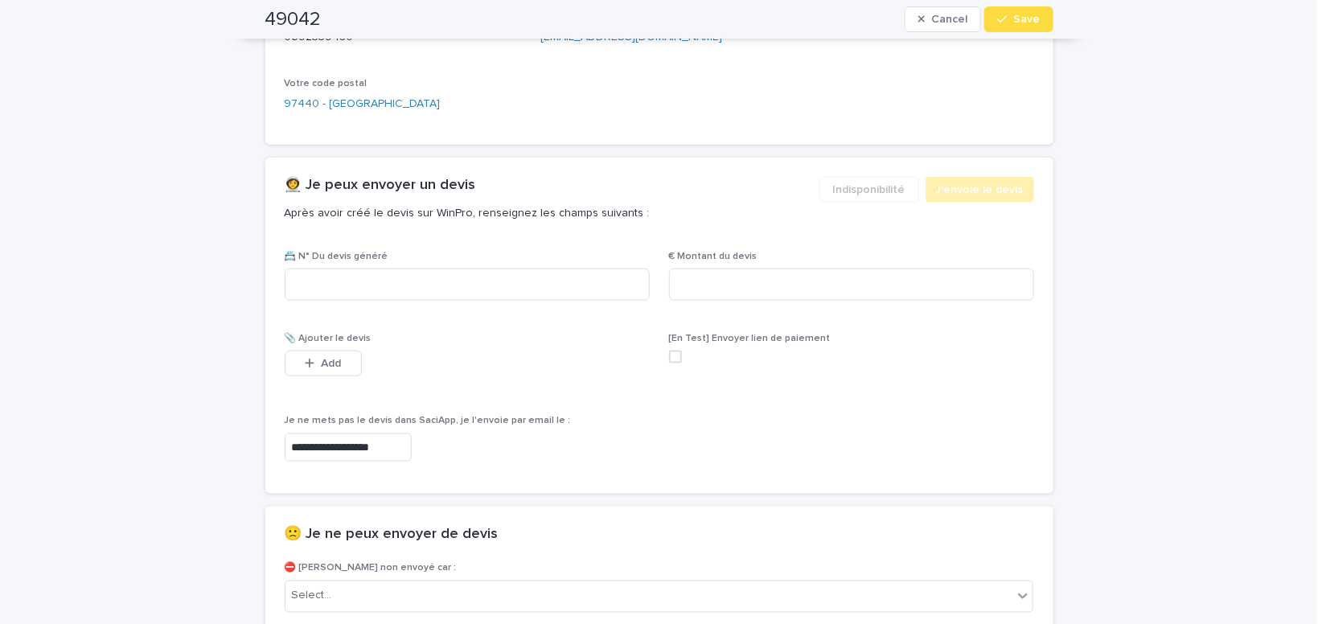
scroll to position [887, 0]
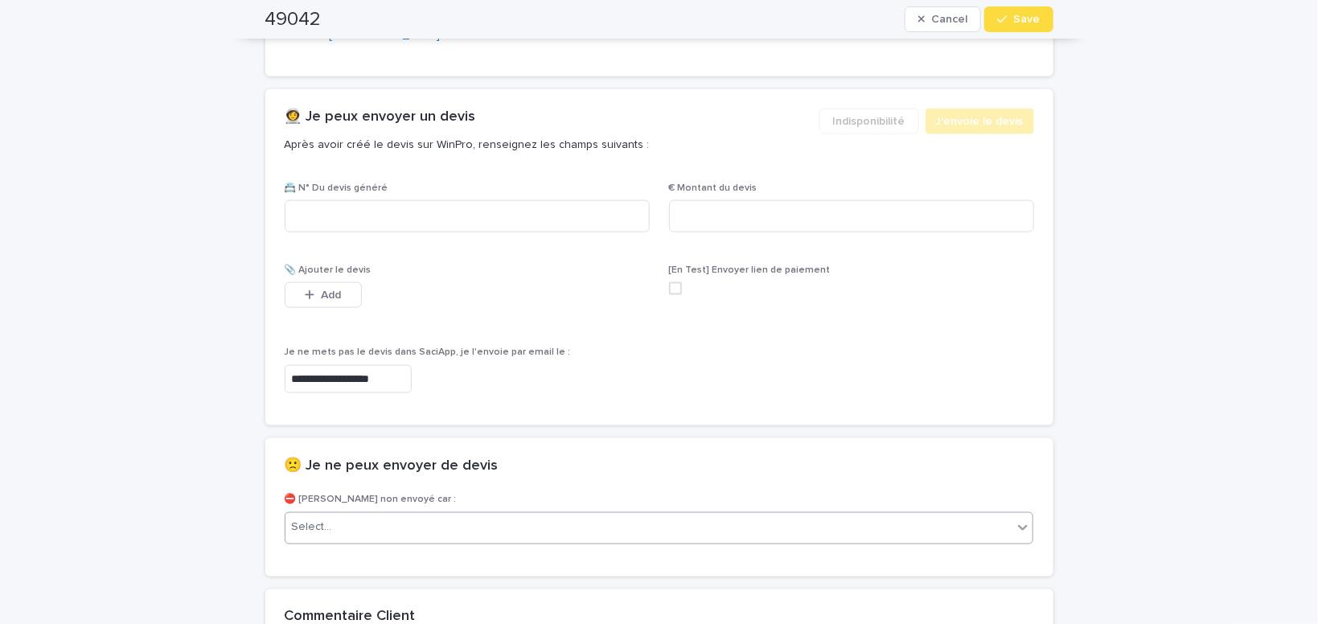
click at [386, 541] on div "Select..." at bounding box center [660, 528] width 750 height 32
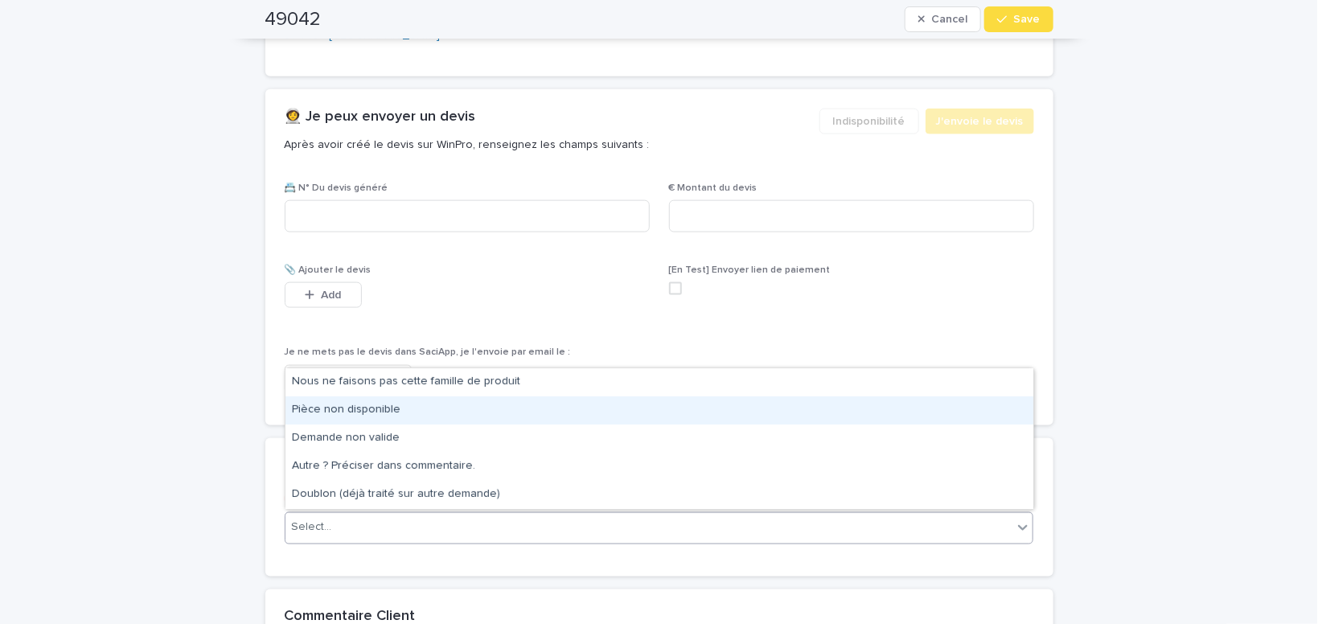
click at [368, 415] on div "Pièce non disponible" at bounding box center [660, 411] width 748 height 28
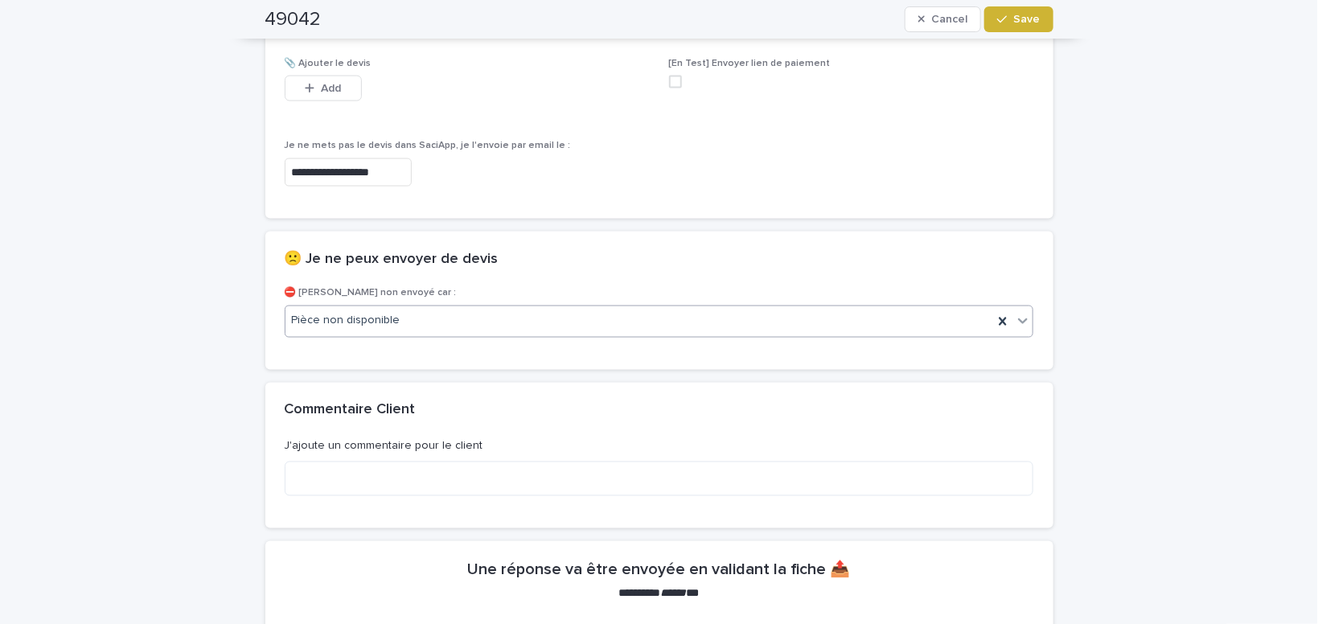
click at [1016, 13] on button "Save" at bounding box center [1019, 19] width 68 height 26
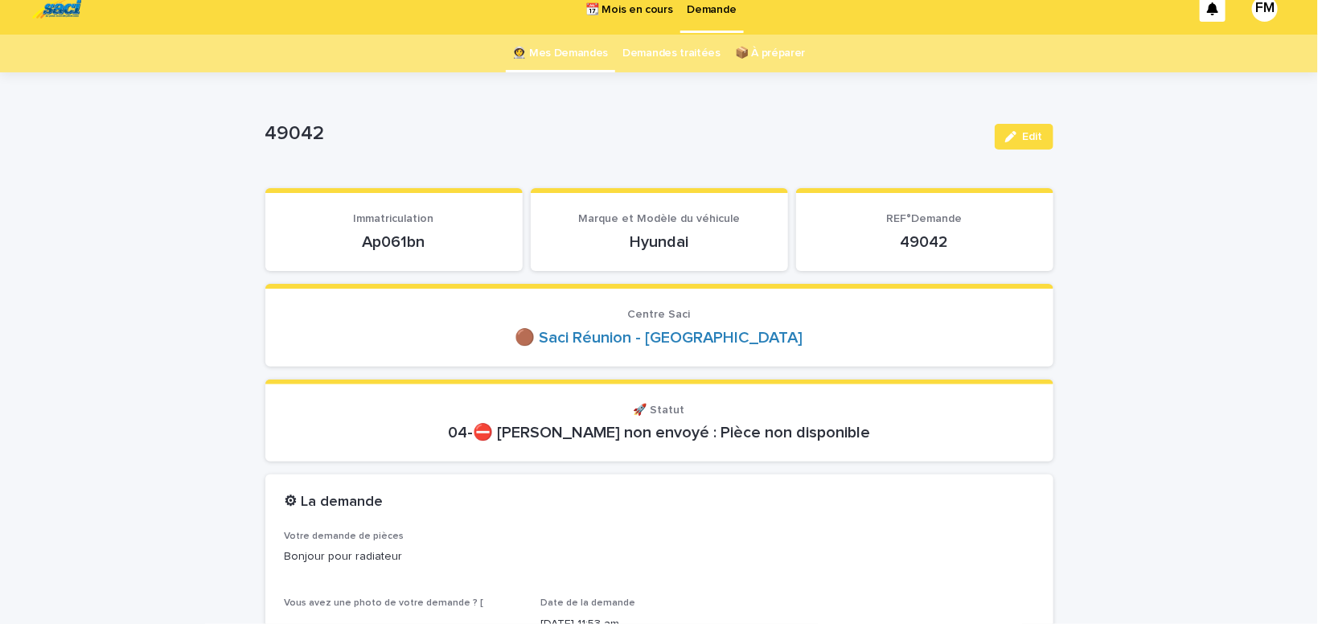
scroll to position [0, 0]
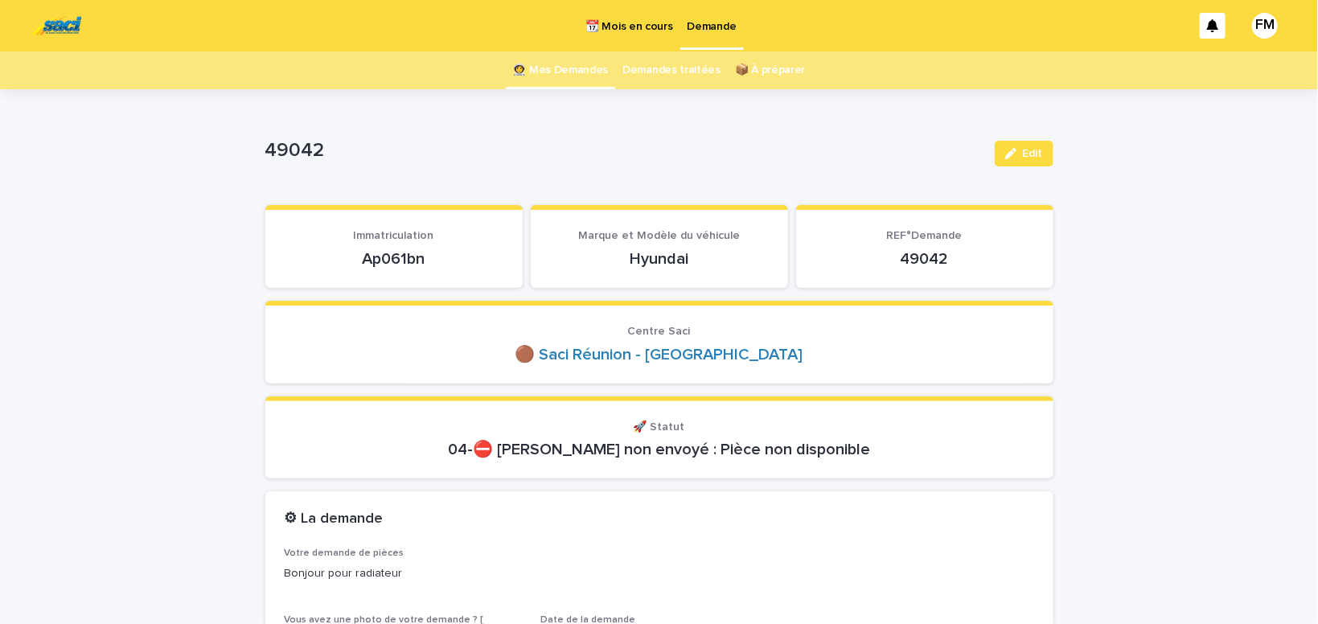
click at [711, 15] on p "Demande" at bounding box center [712, 17] width 49 height 34
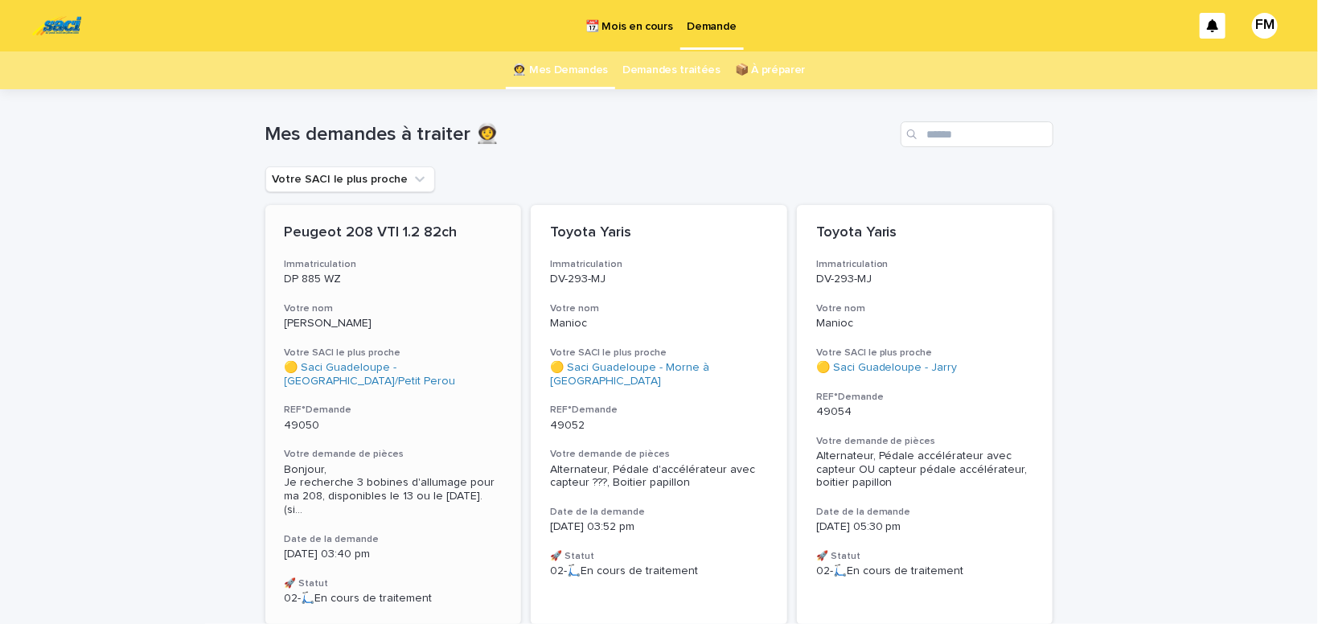
click at [363, 485] on span "Bonjour, Je recherche 3 bobines d'allumage pour ma 208, disponibles le 13 ou le…" at bounding box center [394, 490] width 218 height 54
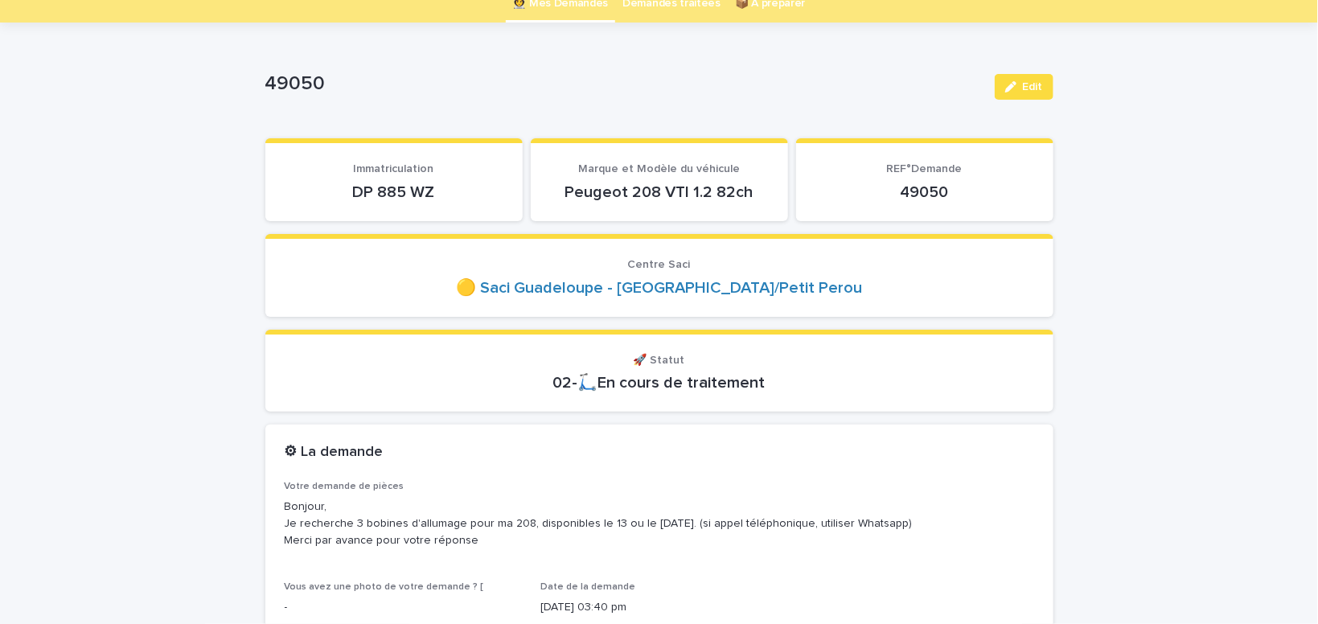
scroll to position [68, 0]
drag, startPoint x: 458, startPoint y: 187, endPoint x: 338, endPoint y: 188, distance: 119.9
click at [338, 188] on p "DP 885 WZ" at bounding box center [394, 191] width 219 height 19
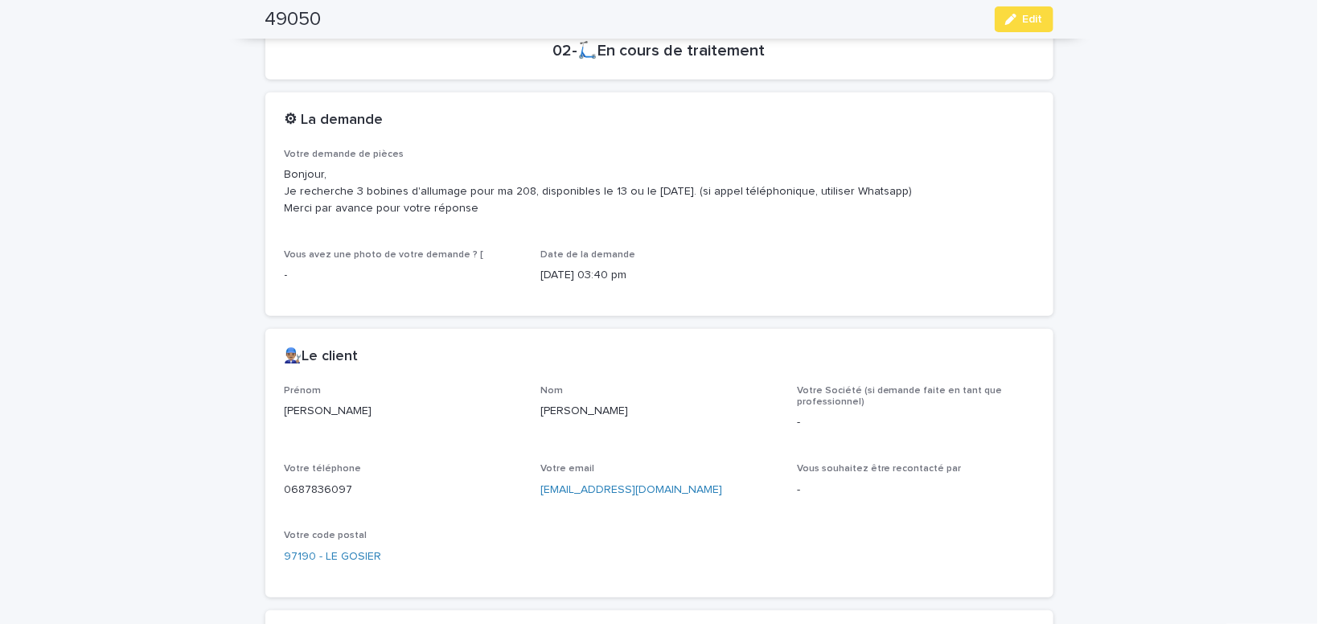
scroll to position [409, 0]
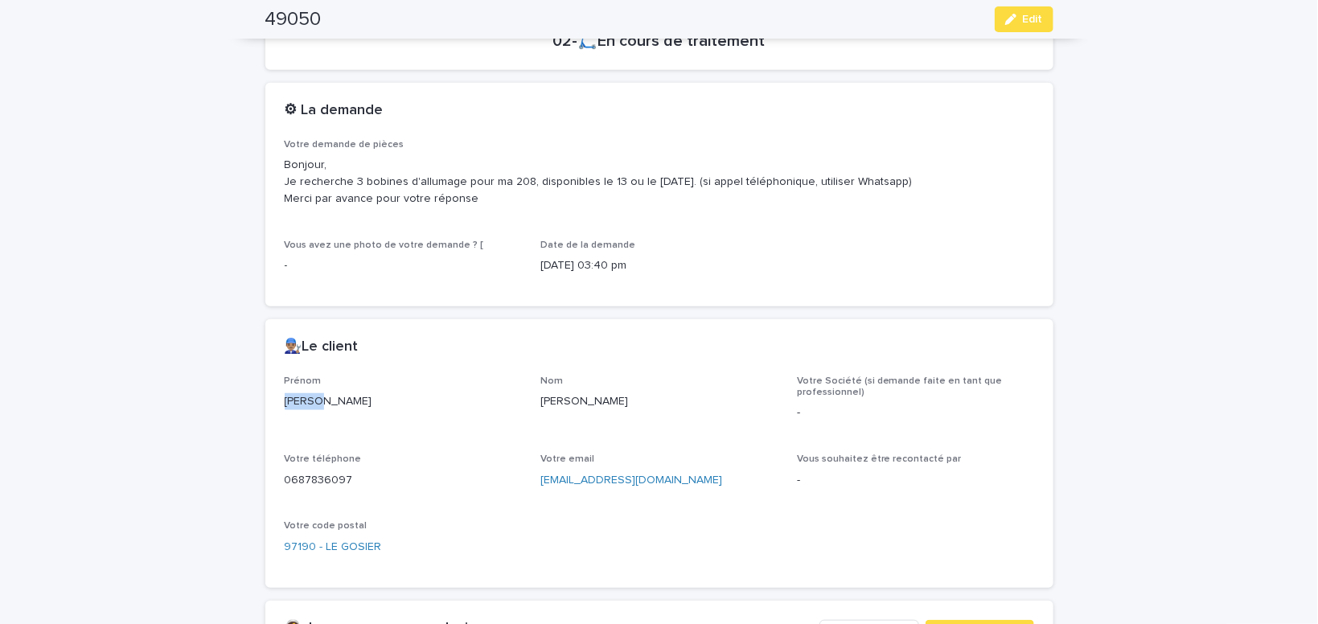
drag, startPoint x: 327, startPoint y: 401, endPoint x: 266, endPoint y: 396, distance: 60.5
click at [285, 396] on div "[PERSON_NAME]" at bounding box center [403, 400] width 237 height 20
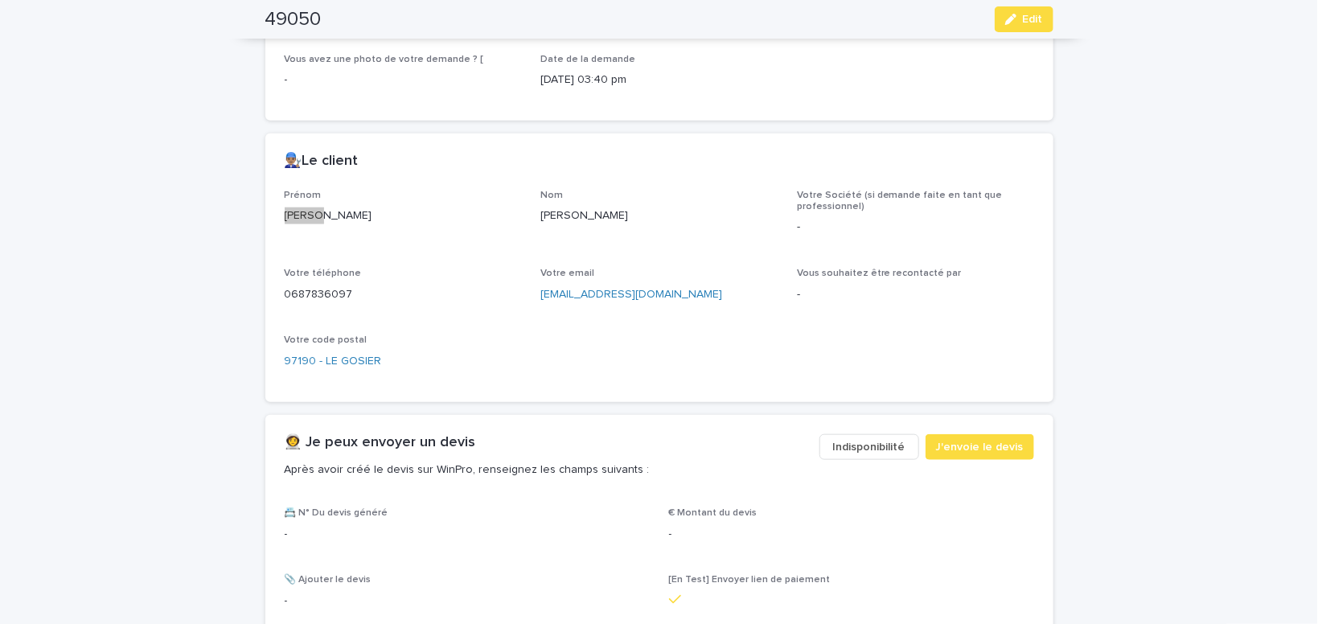
scroll to position [614, 0]
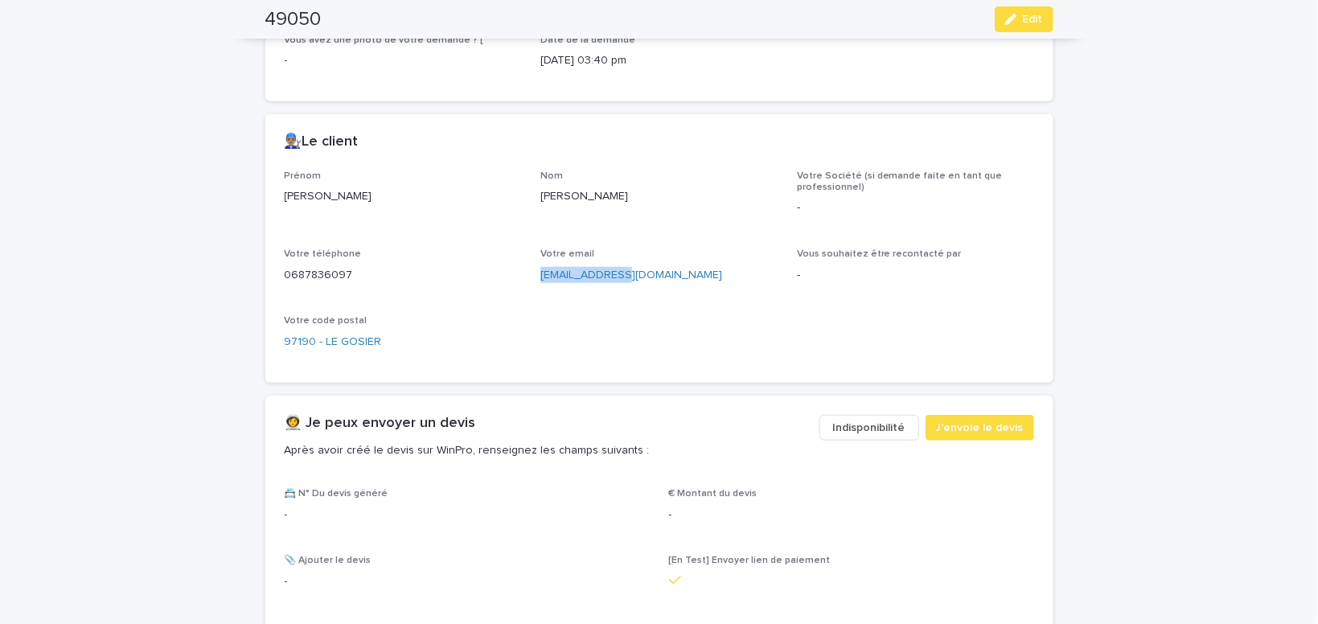
drag, startPoint x: 617, startPoint y: 275, endPoint x: 539, endPoint y: 278, distance: 78.1
click at [541, 278] on div "[EMAIL_ADDRESS][DOMAIN_NAME]" at bounding box center [659, 274] width 237 height 20
click at [985, 430] on span "J'envoie le devis" at bounding box center [980, 428] width 88 height 16
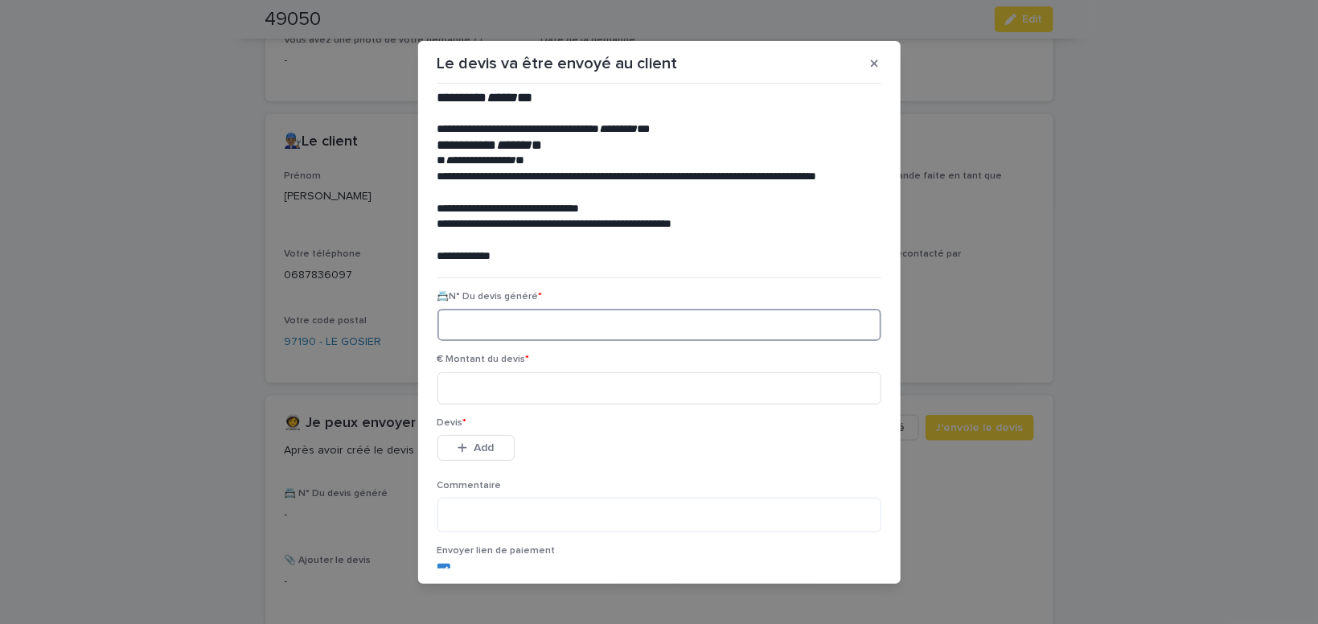
paste input "********"
type input "********"
click at [483, 385] on input at bounding box center [660, 388] width 444 height 32
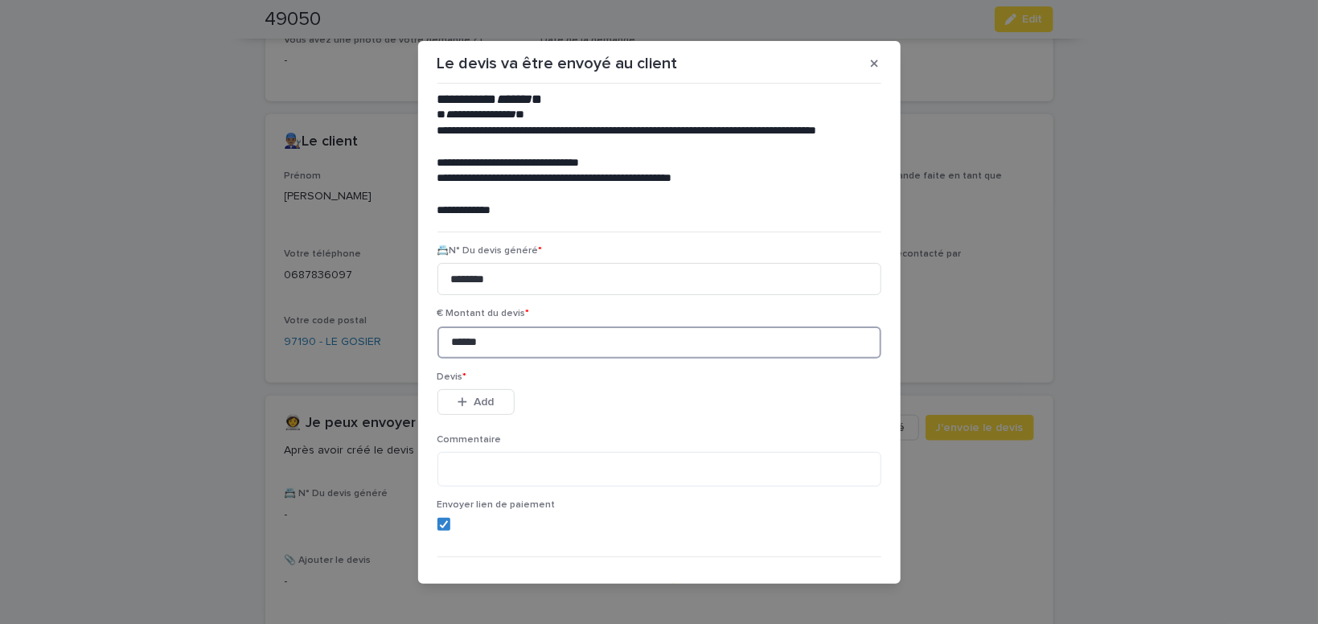
scroll to position [73, 0]
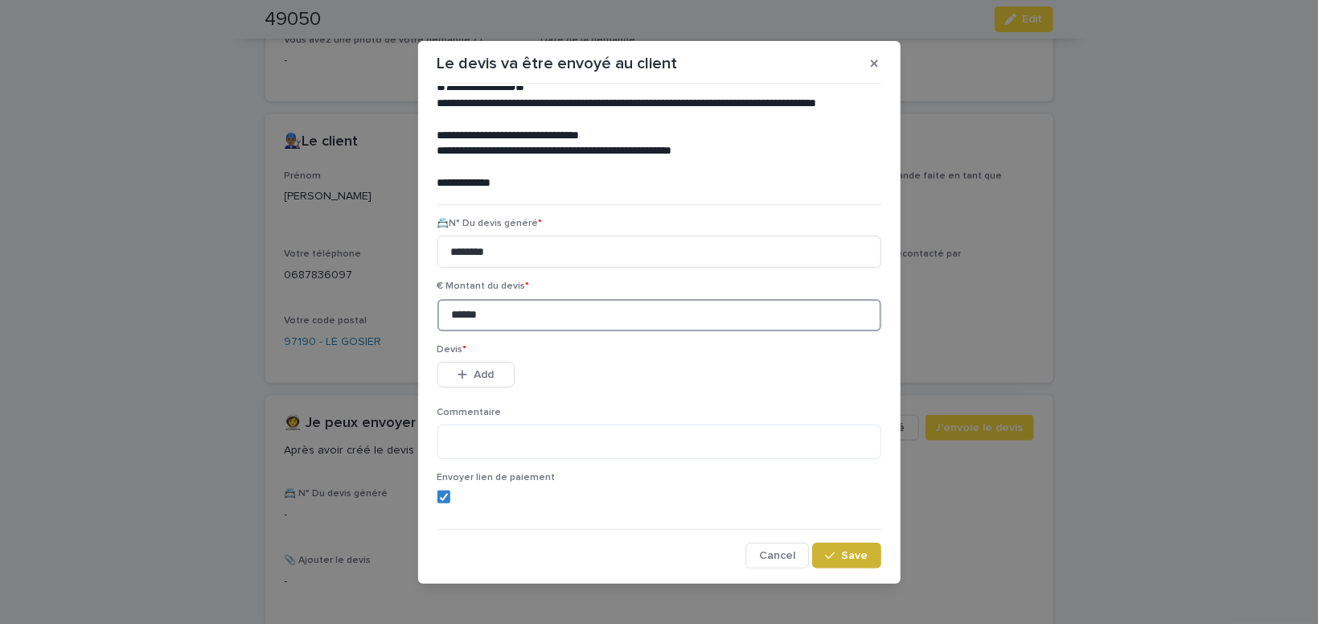
type input "******"
click at [855, 557] on span "Save" at bounding box center [855, 555] width 27 height 11
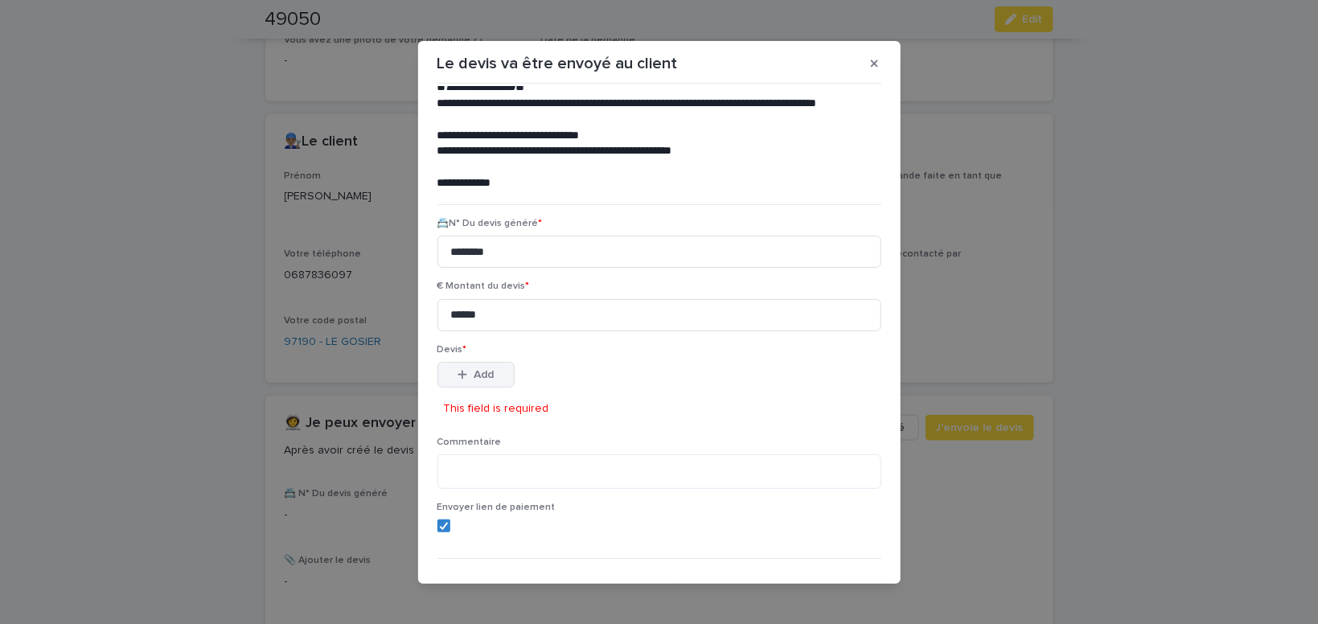
click at [472, 376] on div "button" at bounding box center [466, 374] width 16 height 11
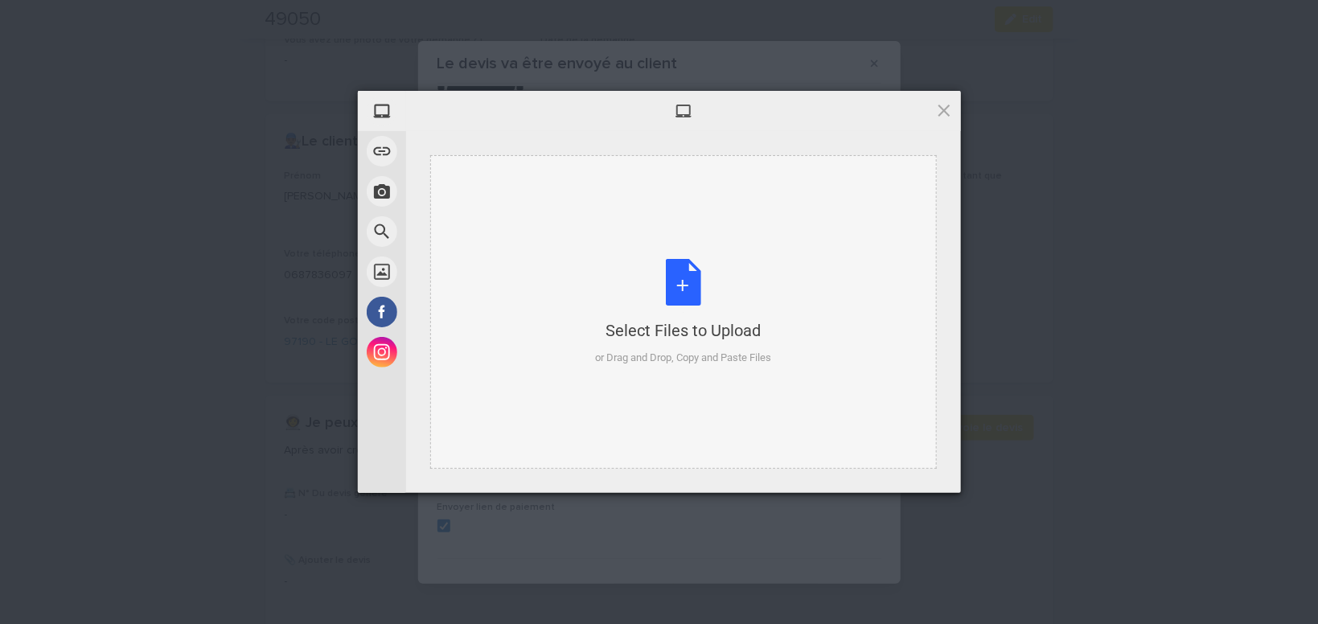
click at [688, 284] on div "Select Files to Upload or Drag and Drop, Copy and Paste Files" at bounding box center [683, 312] width 176 height 107
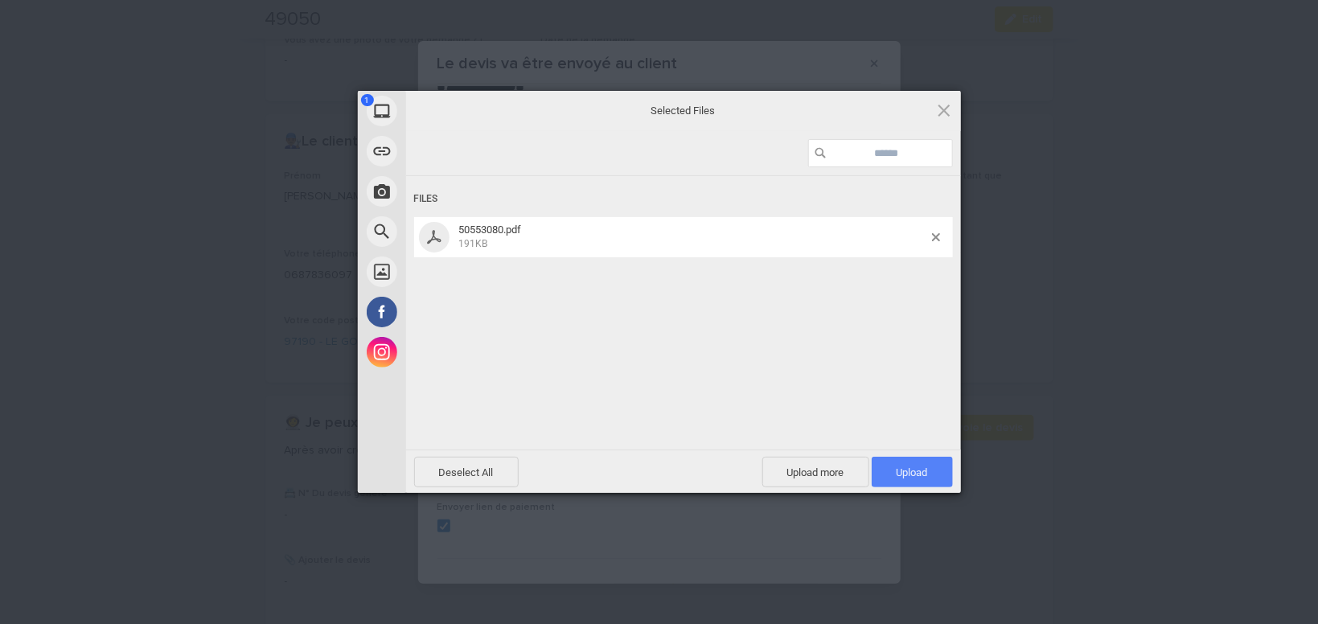
click at [933, 477] on span "Upload 1" at bounding box center [912, 472] width 81 height 31
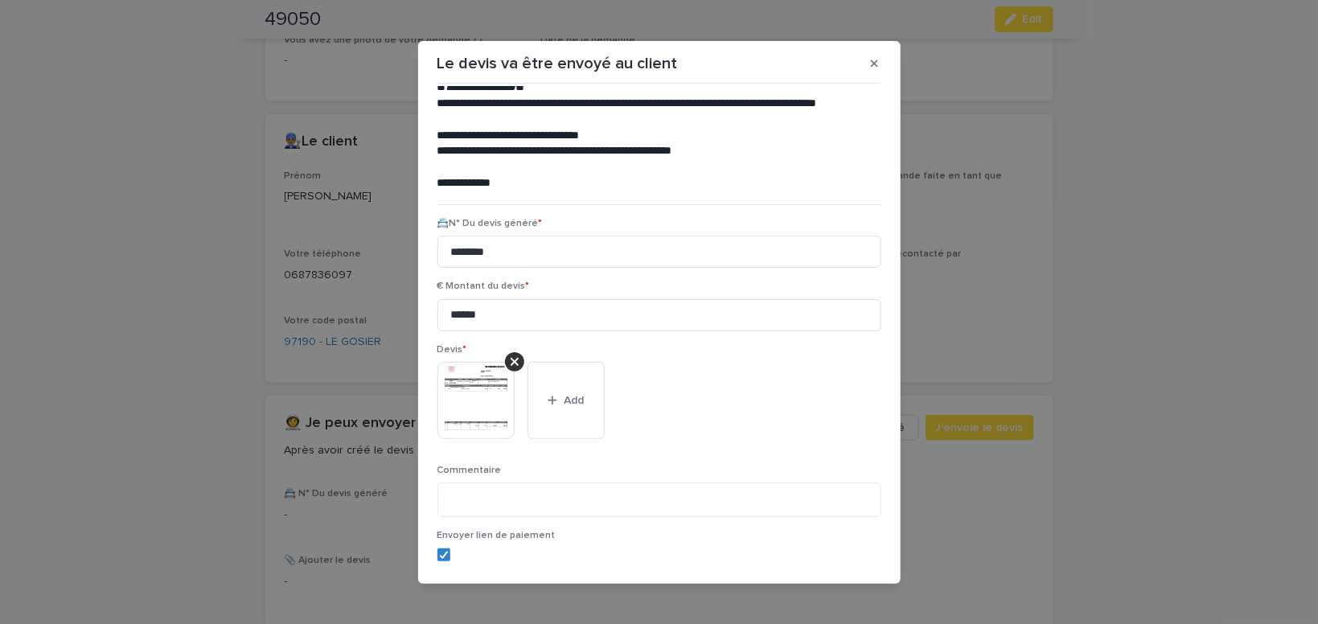
scroll to position [131, 0]
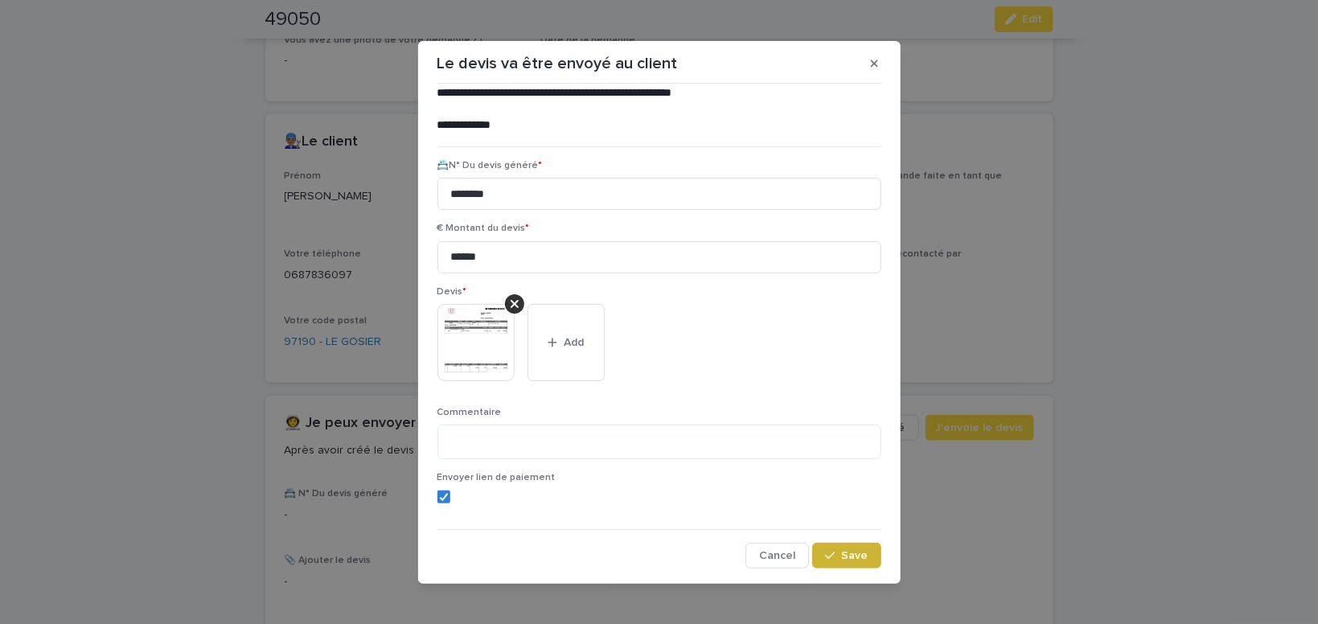
click at [850, 558] on span "Save" at bounding box center [855, 555] width 27 height 11
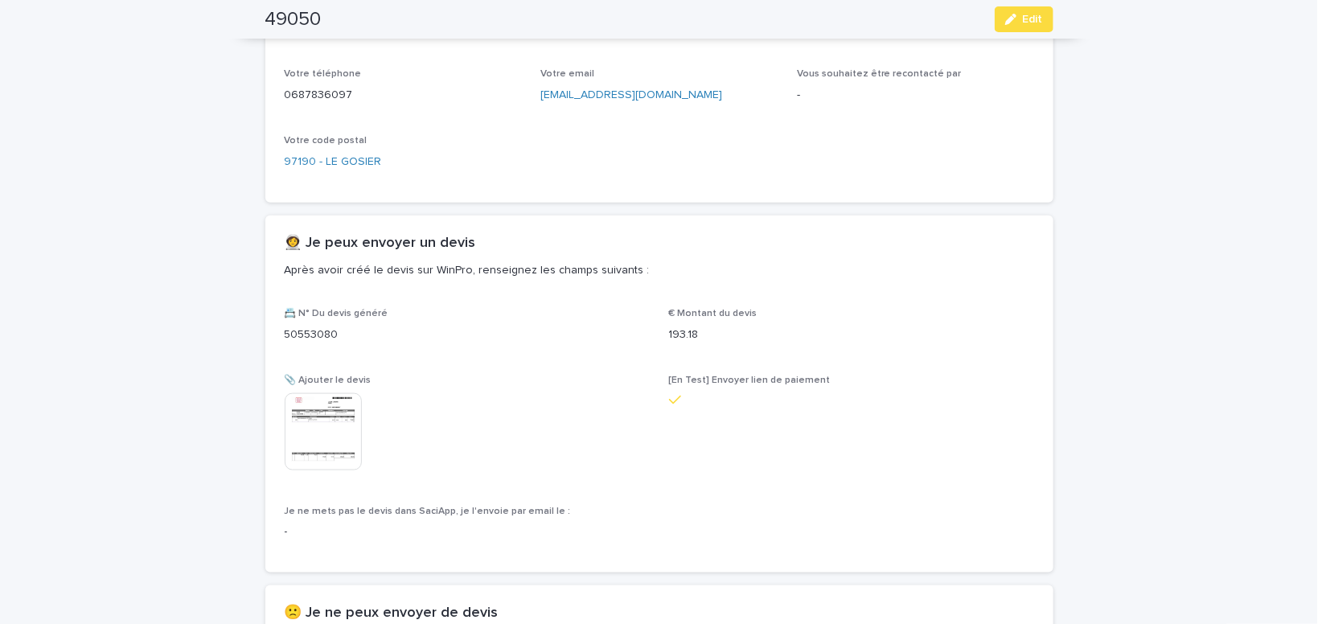
scroll to position [908, 0]
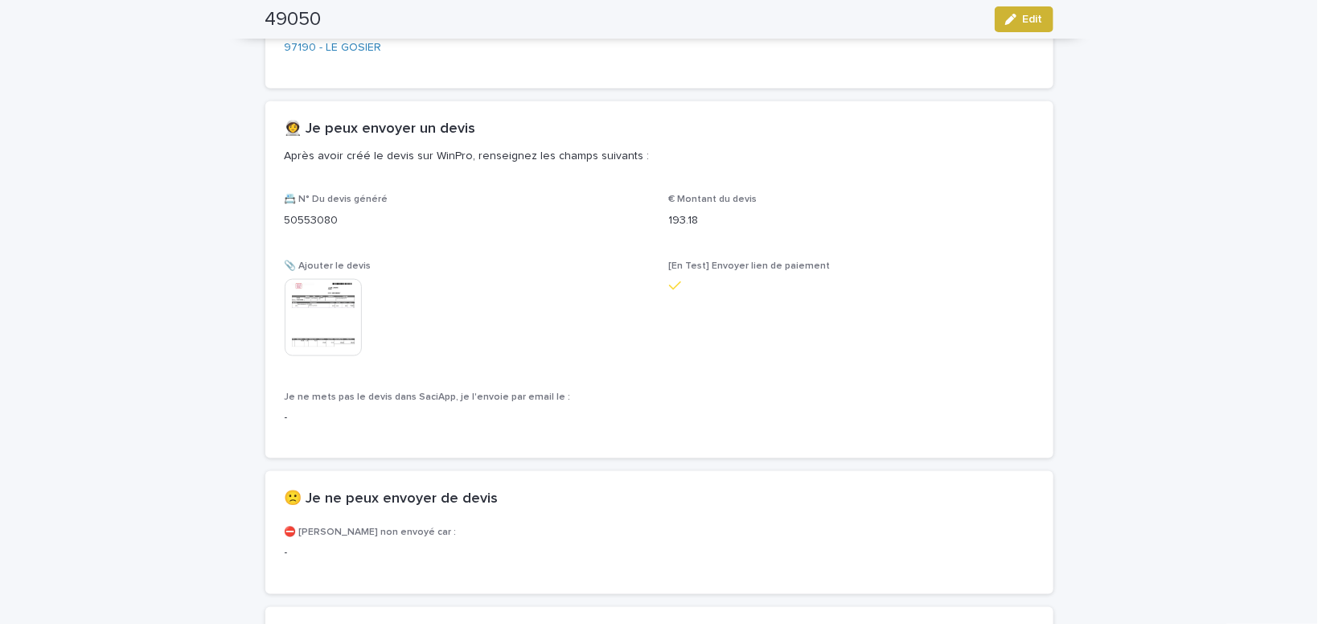
click at [1045, 18] on button "Edit" at bounding box center [1024, 19] width 59 height 26
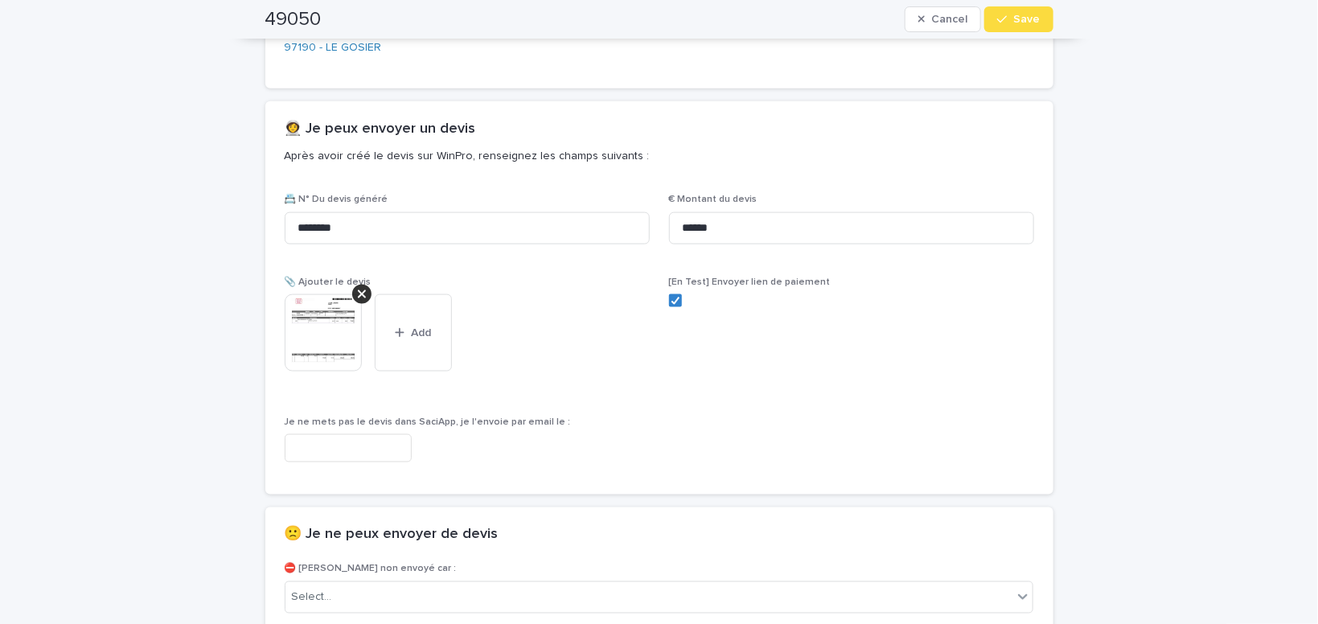
scroll to position [954, 0]
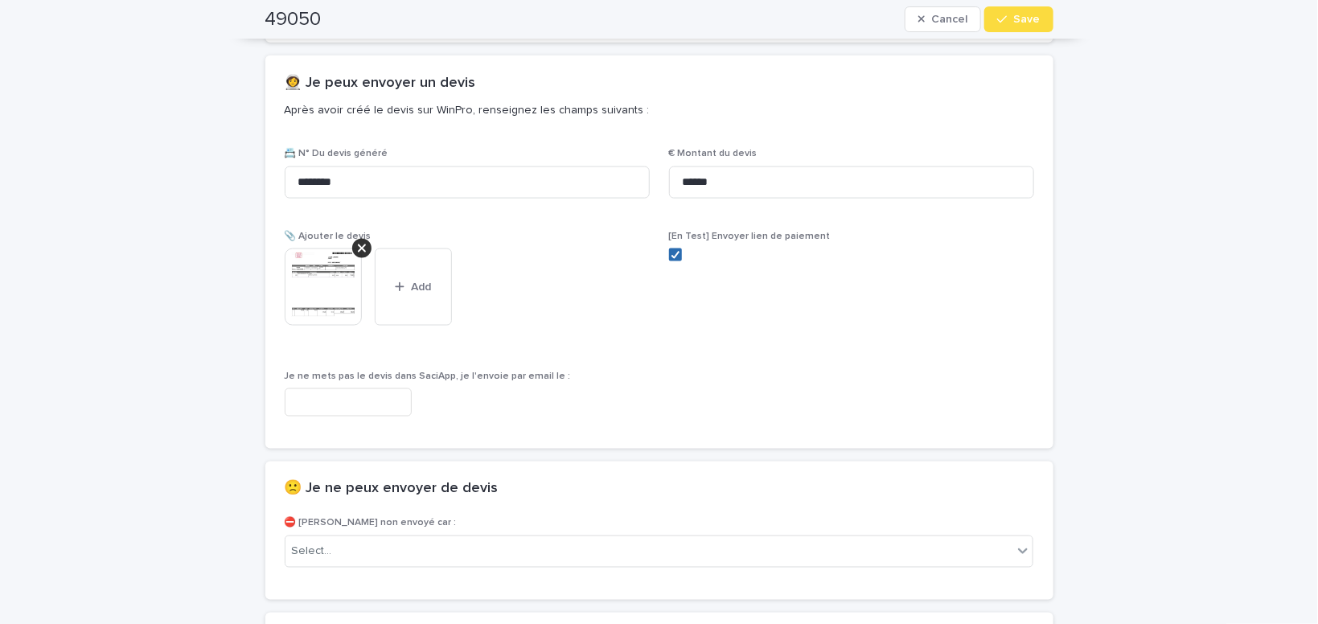
click at [679, 256] on icon at bounding box center [676, 255] width 10 height 8
click at [1014, 20] on div "button" at bounding box center [1006, 19] width 16 height 11
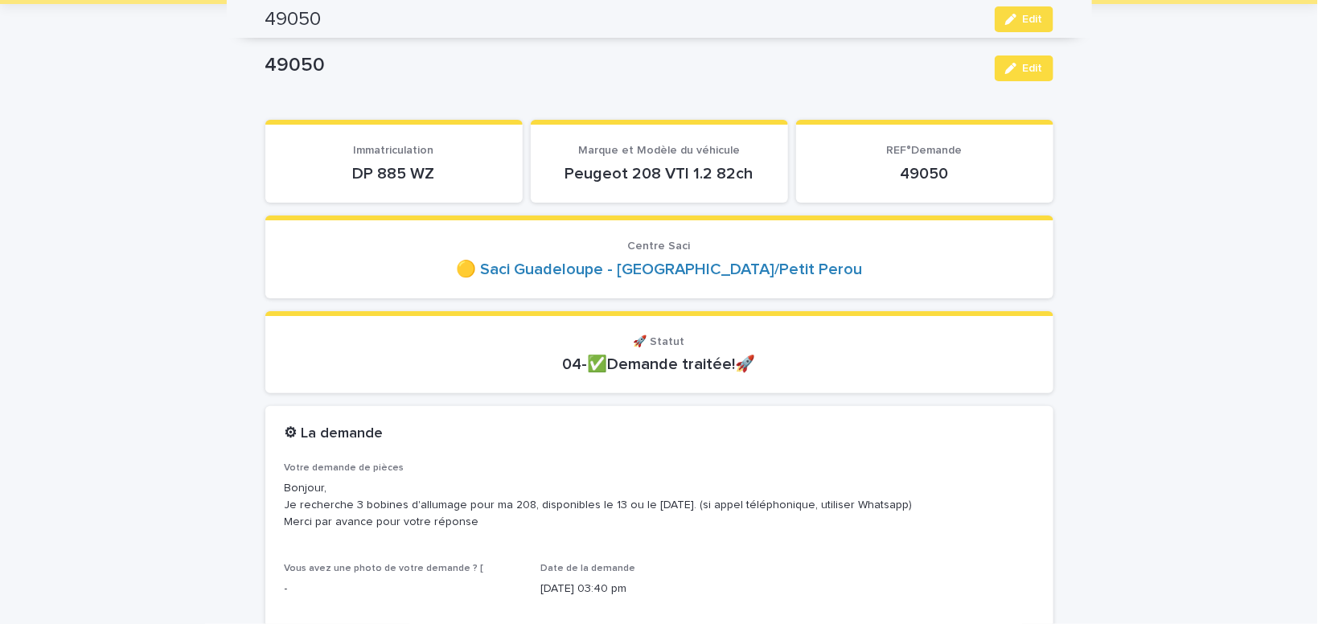
scroll to position [0, 0]
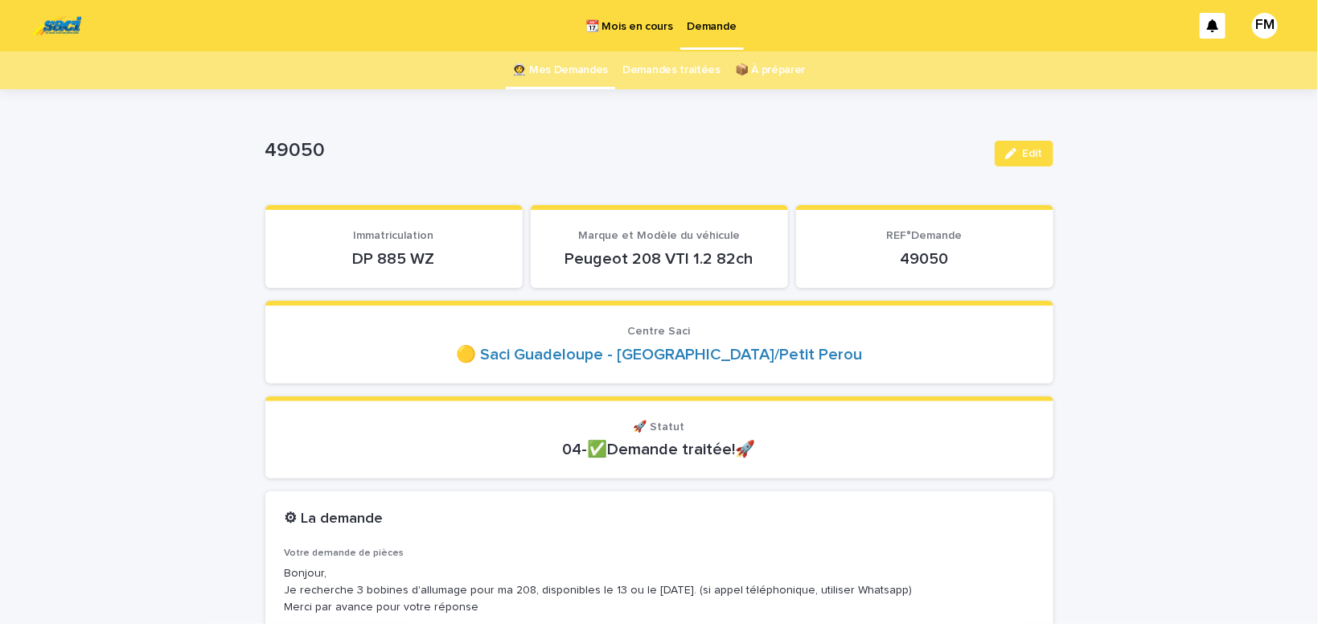
click at [727, 30] on p "Demande" at bounding box center [712, 17] width 49 height 34
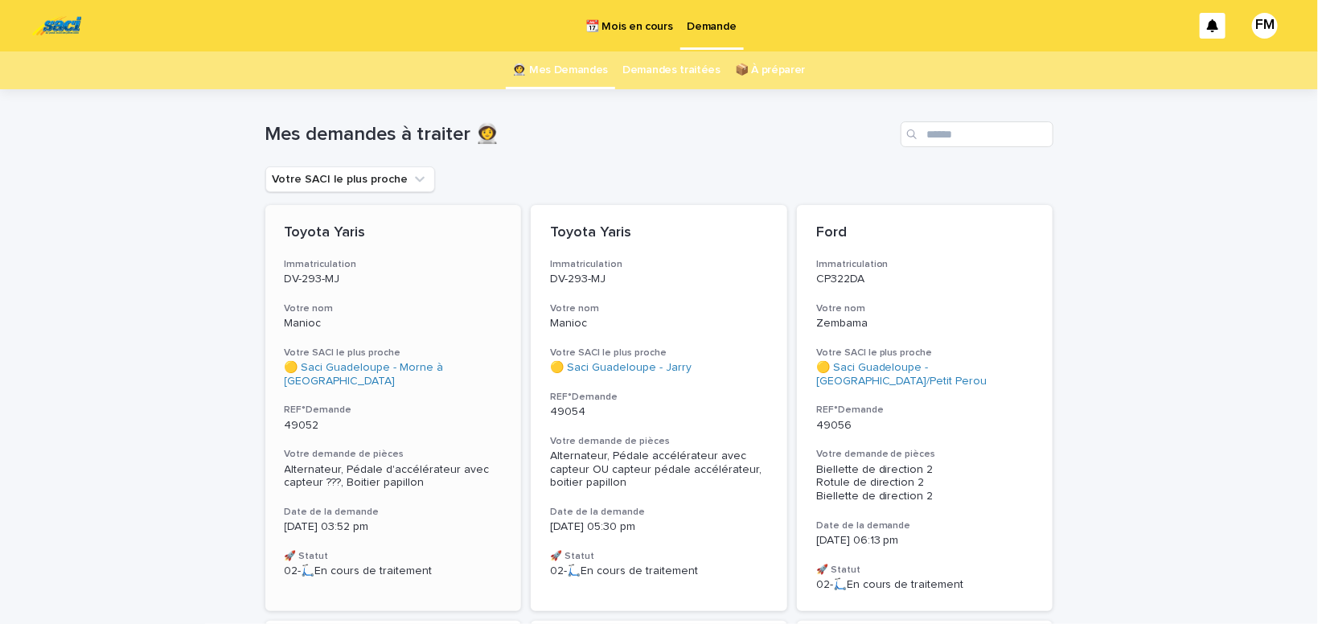
click at [393, 463] on div "Alternateur, Pédale d'accélérateur avec capteur ???, Boitier papillon" at bounding box center [394, 476] width 218 height 27
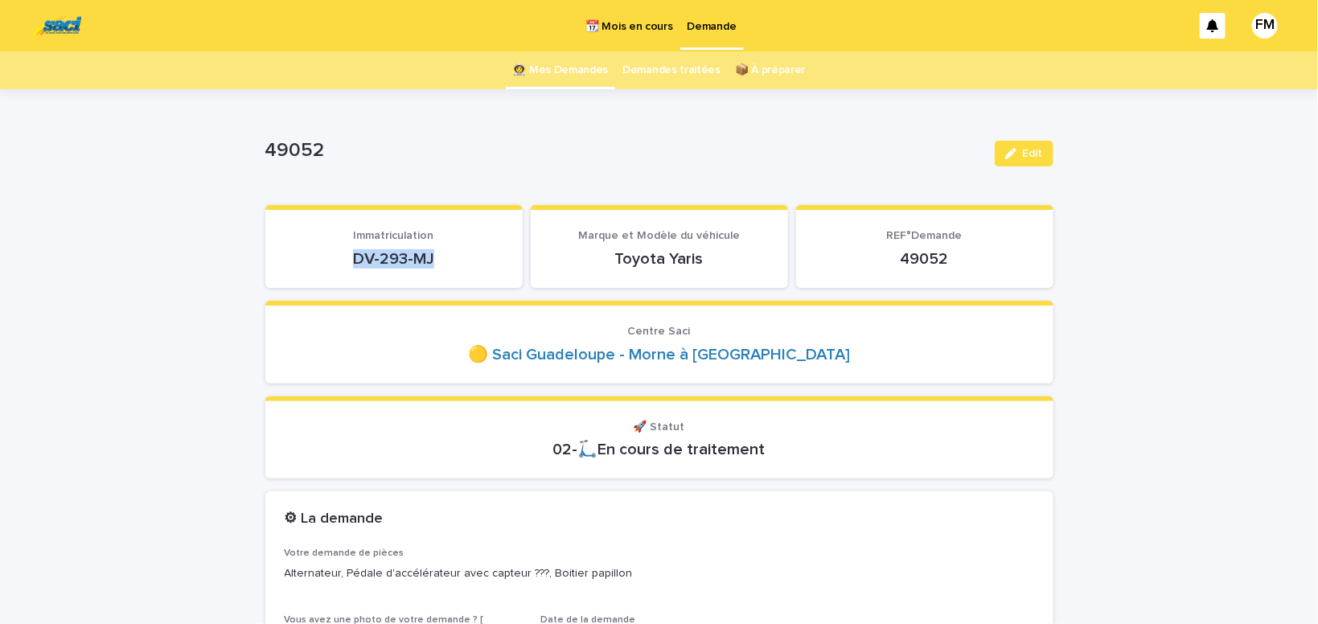
drag, startPoint x: 456, startPoint y: 251, endPoint x: 343, endPoint y: 253, distance: 113.4
click at [343, 253] on p "DV-293-MJ" at bounding box center [394, 258] width 219 height 19
click at [1031, 159] on span "Edit" at bounding box center [1033, 153] width 20 height 11
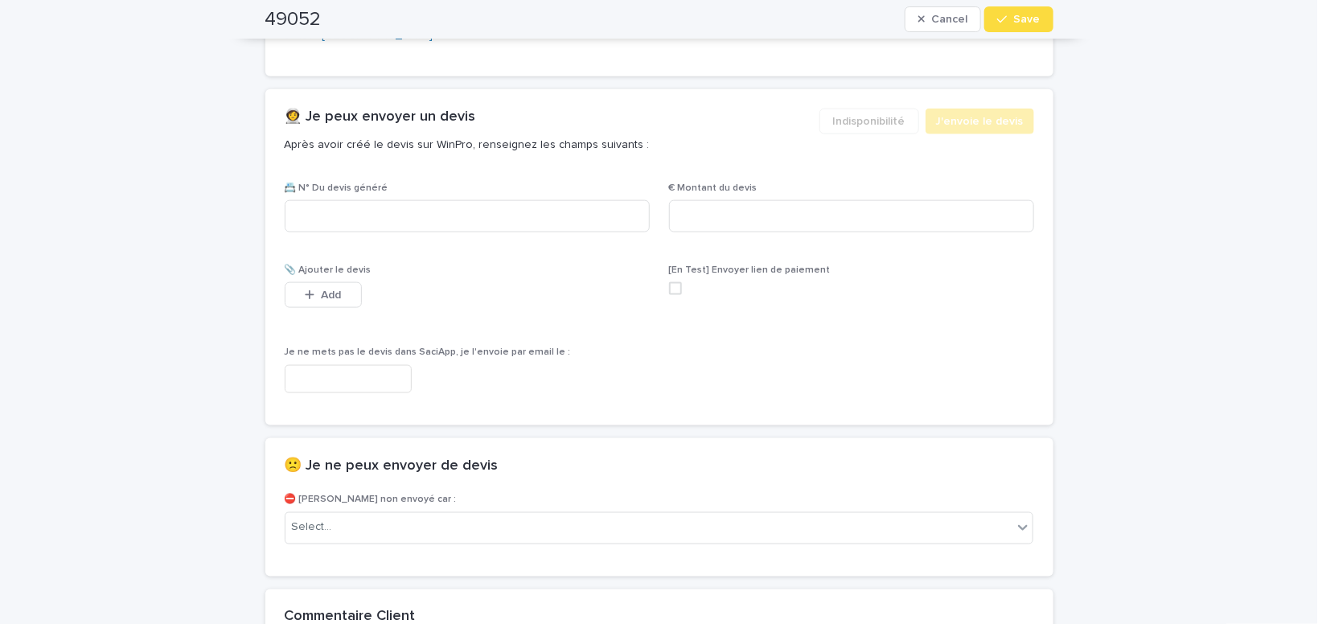
scroll to position [1091, 0]
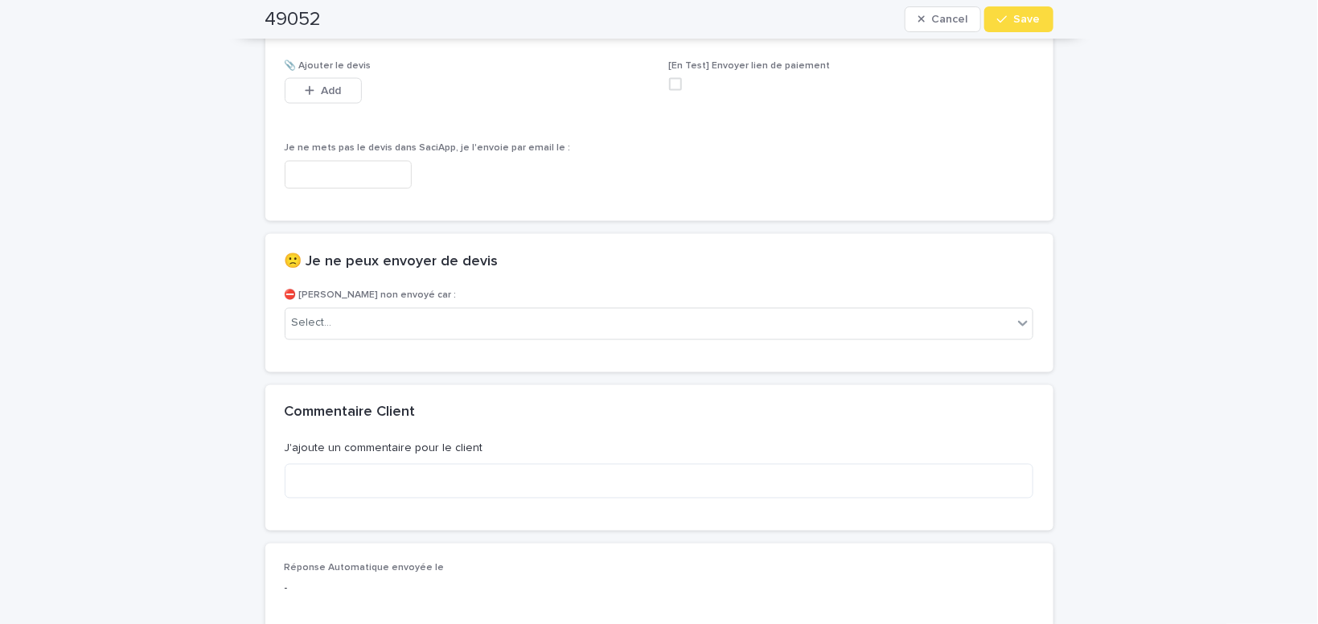
click at [364, 169] on input "text" at bounding box center [348, 175] width 127 height 28
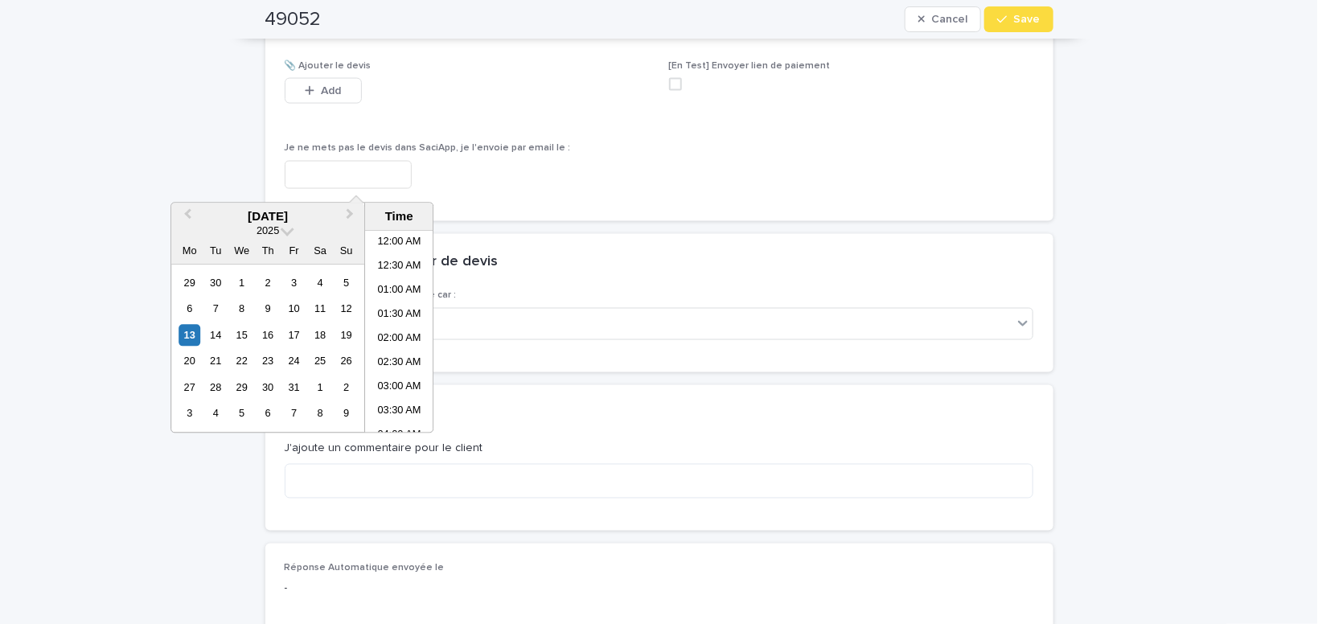
scroll to position [370, 0]
click at [384, 330] on li "09:30 AM" at bounding box center [399, 332] width 68 height 24
type input "**********"
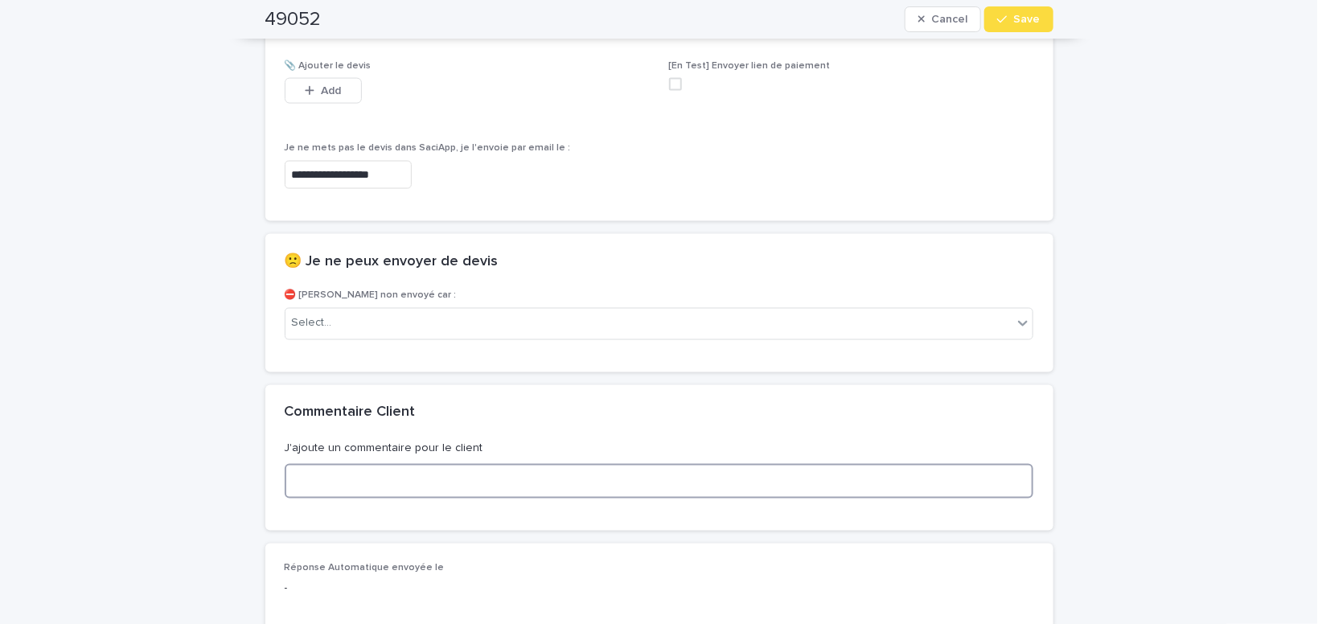
click at [350, 477] on textarea at bounding box center [660, 481] width 750 height 35
click at [386, 317] on div "Select..." at bounding box center [650, 324] width 728 height 27
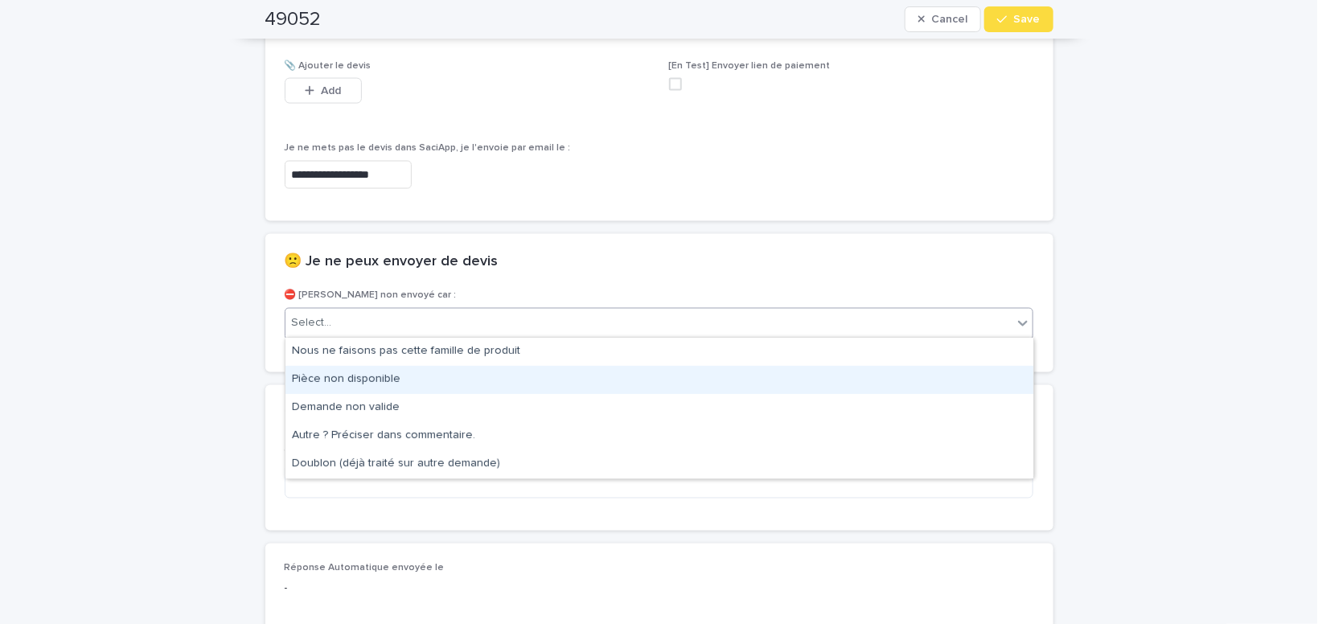
click at [369, 381] on div "Pièce non disponible" at bounding box center [660, 380] width 748 height 28
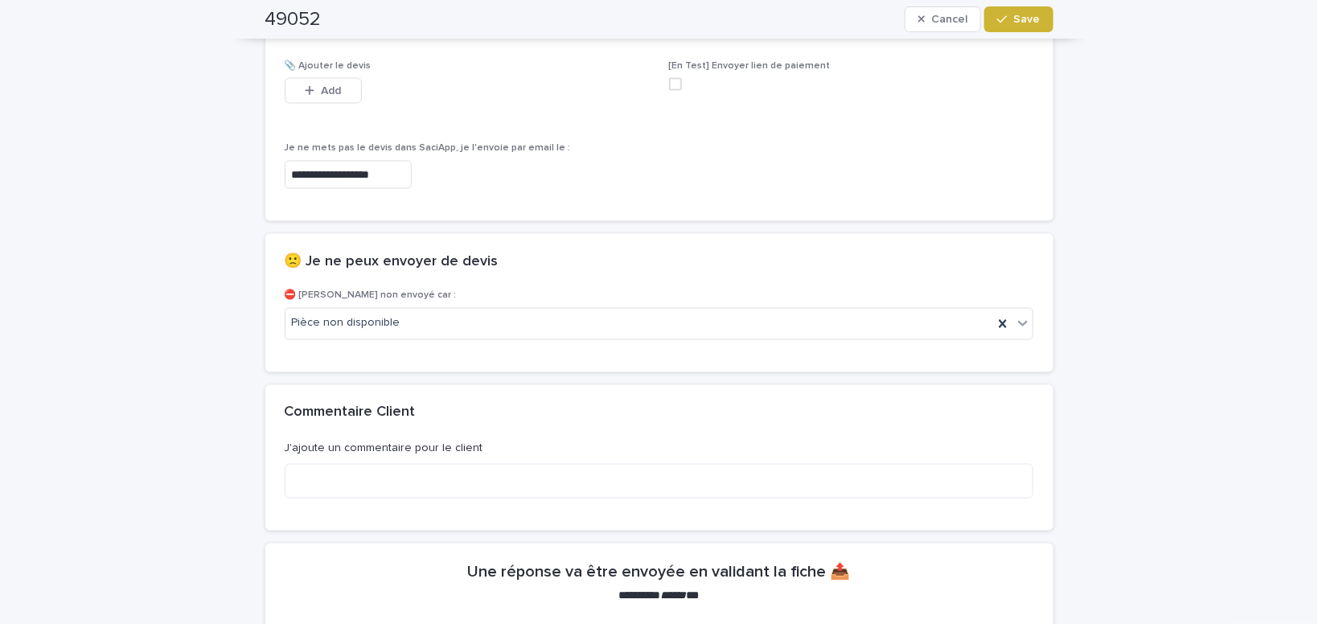
click at [1033, 19] on span "Save" at bounding box center [1027, 19] width 27 height 11
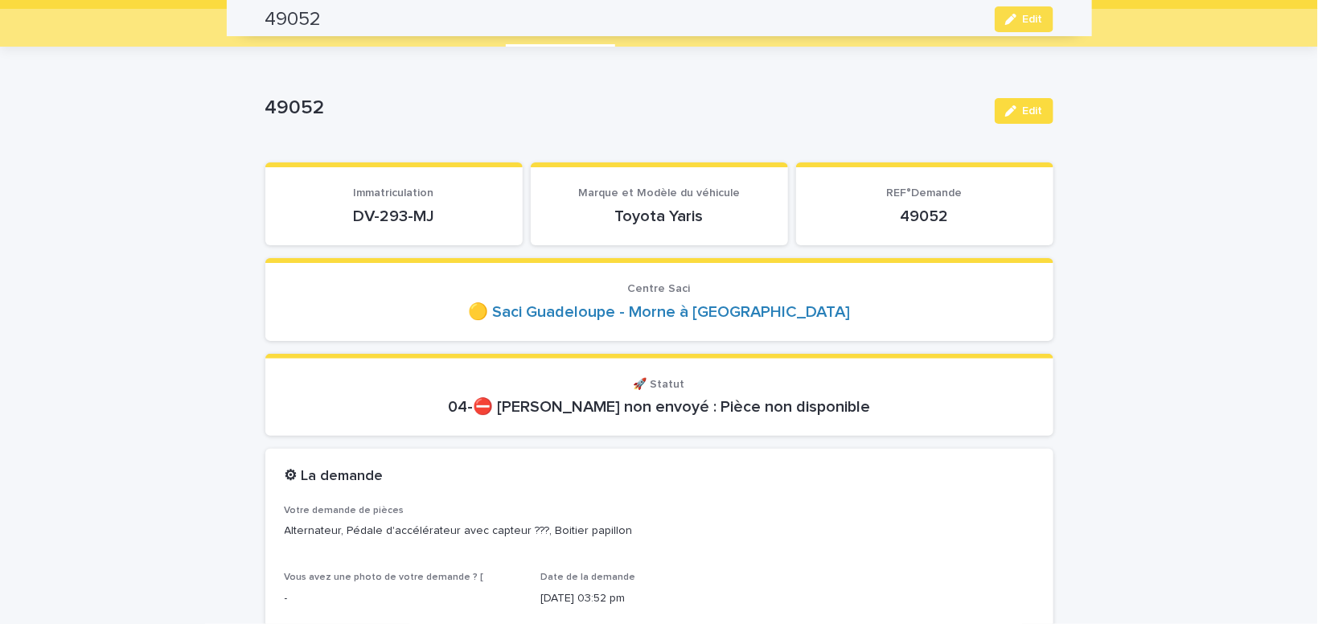
scroll to position [0, 0]
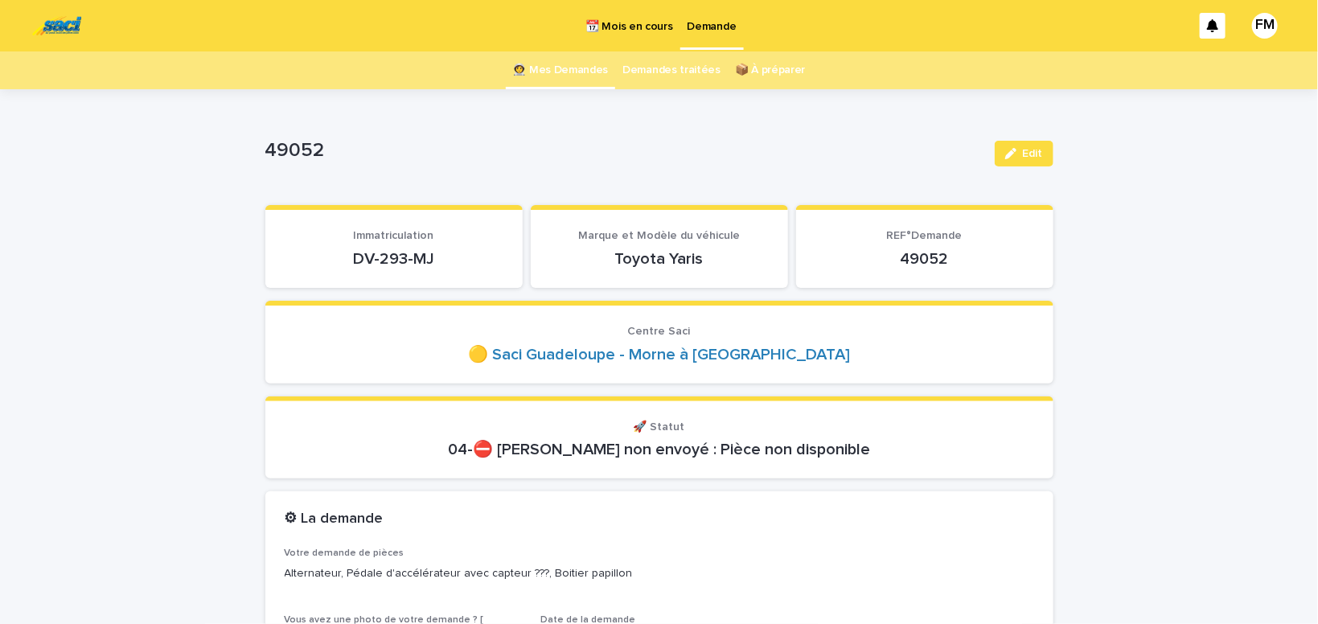
click at [710, 28] on p "Demande" at bounding box center [712, 17] width 49 height 34
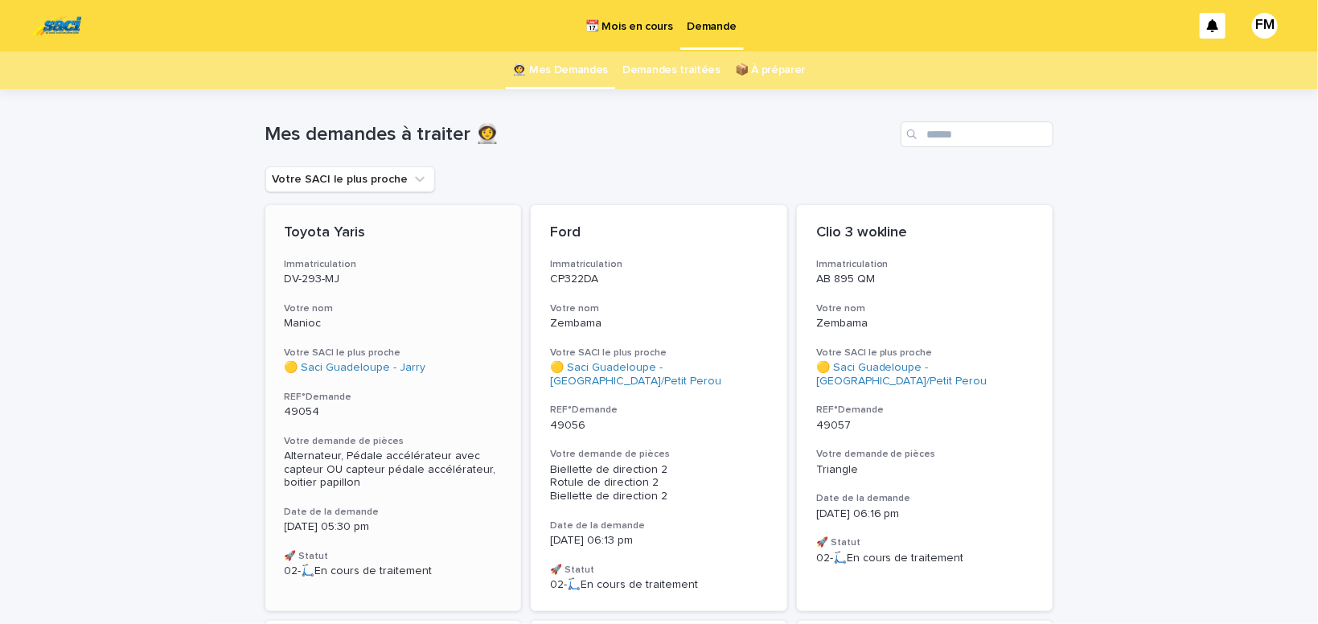
click at [344, 454] on span "Alternateur, Pédale accélérateur avec capteur OU capteur pédale accélérateur, b…" at bounding box center [392, 469] width 215 height 39
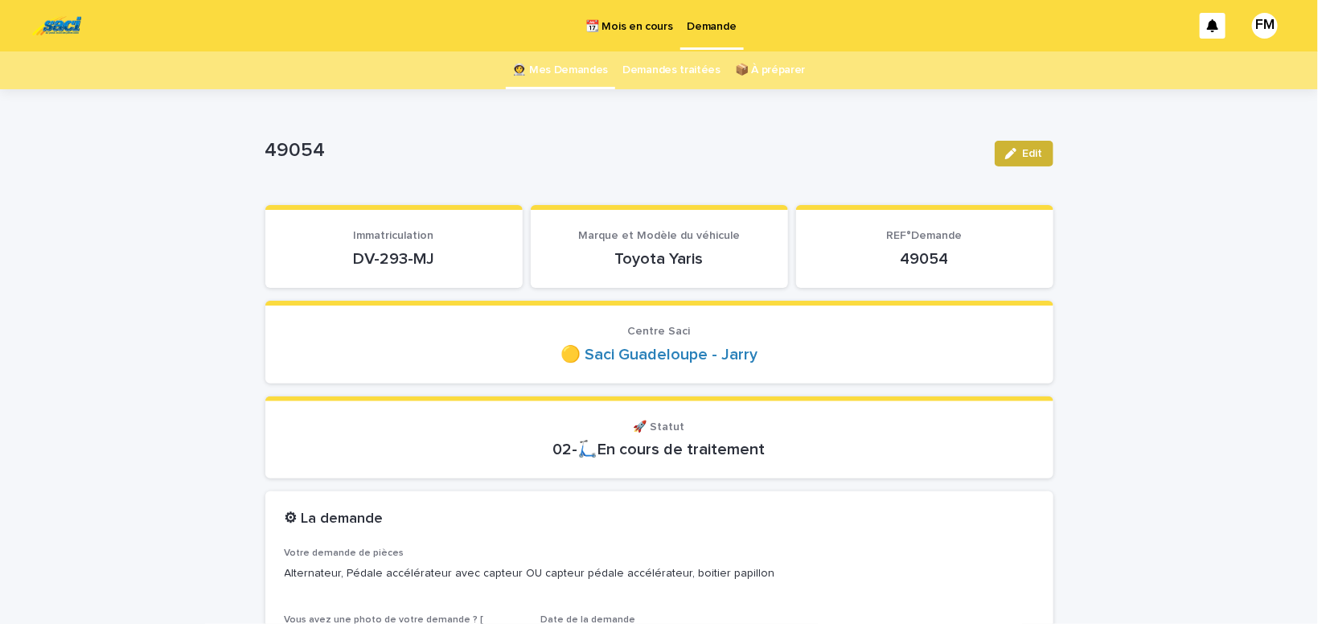
click at [1026, 157] on span "Edit" at bounding box center [1033, 153] width 20 height 11
click at [1039, 154] on span "Save" at bounding box center [1027, 153] width 27 height 11
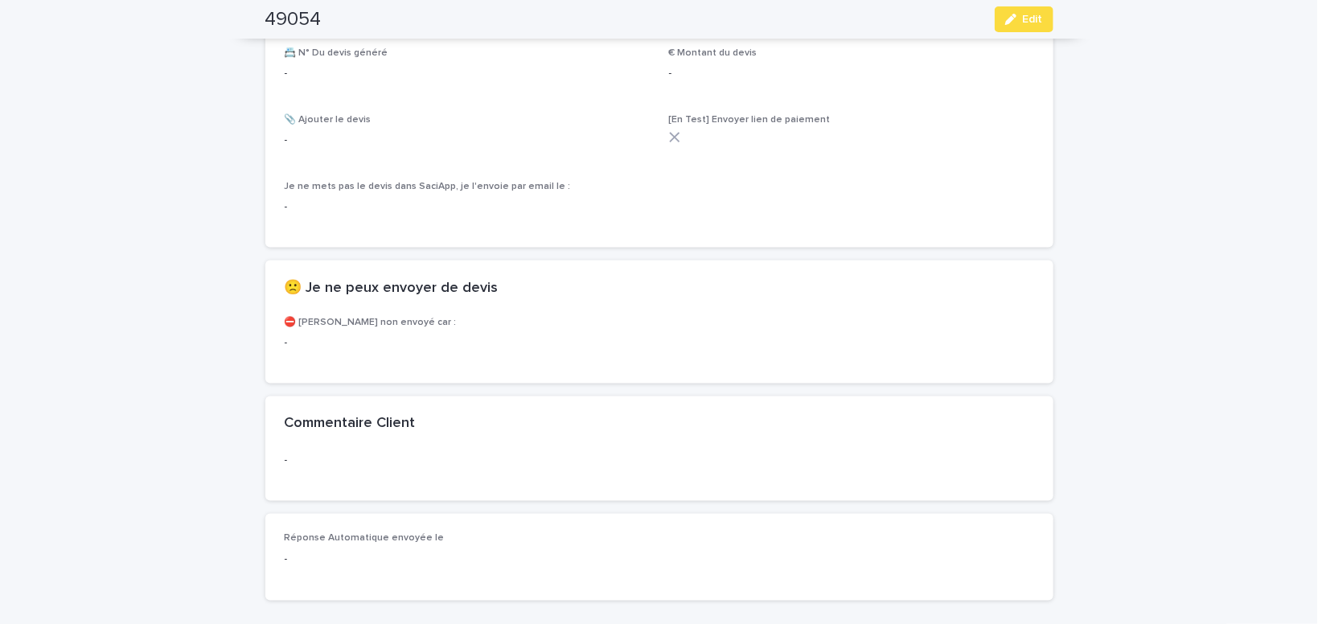
scroll to position [952, 0]
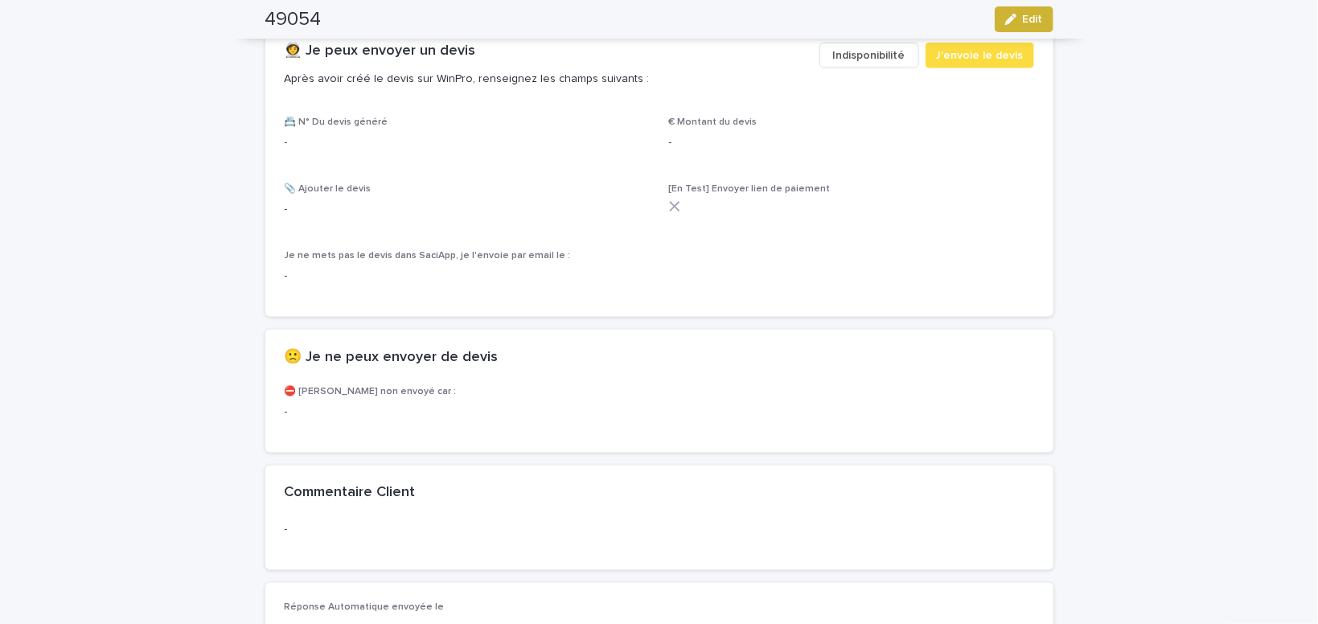
click at [1026, 17] on span "Edit" at bounding box center [1033, 19] width 20 height 11
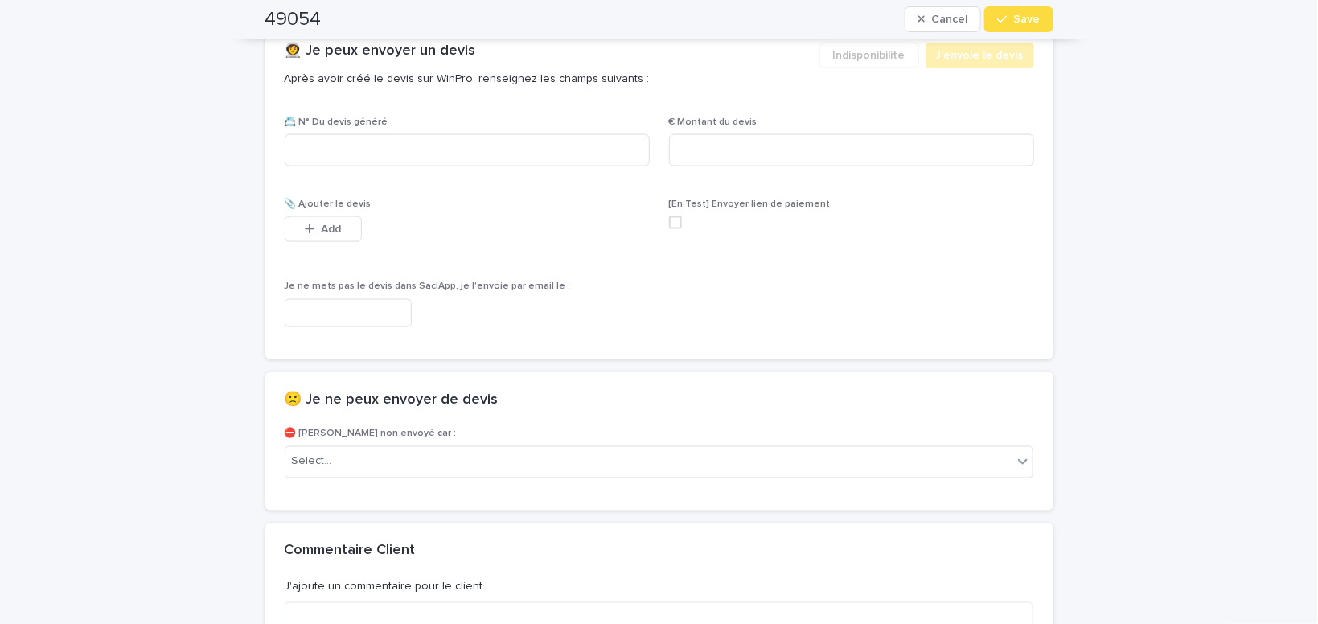
click at [366, 315] on input "text" at bounding box center [348, 313] width 127 height 28
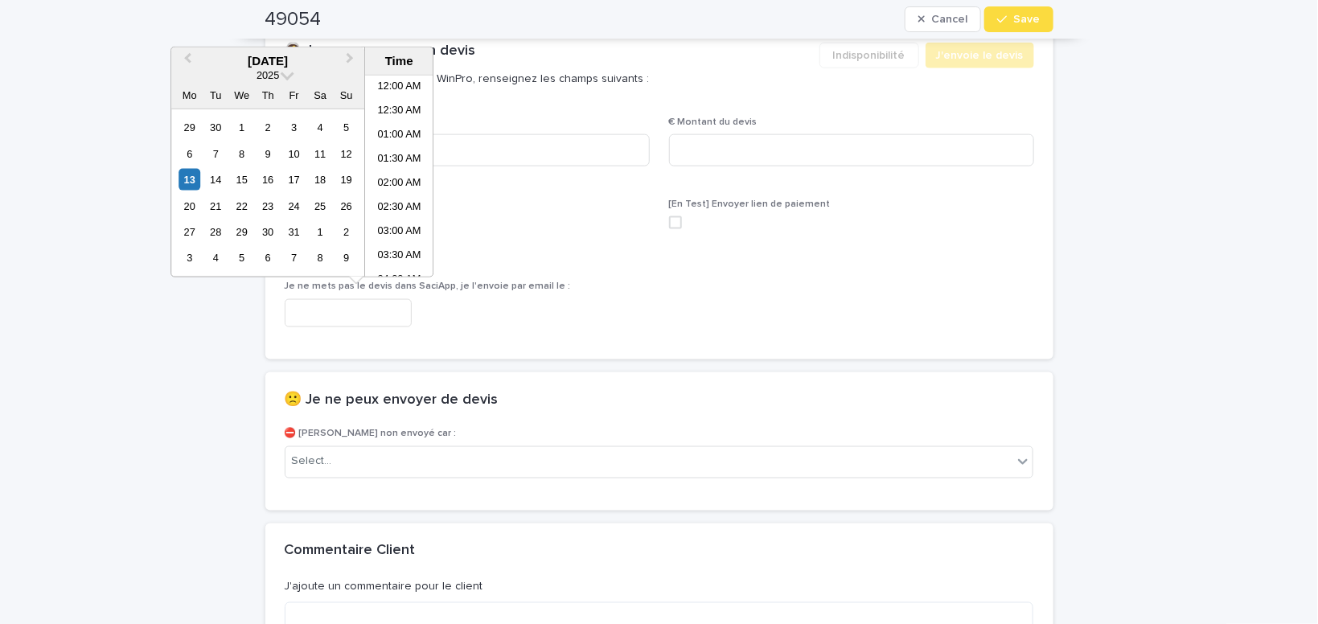
scroll to position [370, 0]
click at [389, 175] on li "09:30 AM" at bounding box center [399, 176] width 68 height 24
type input "**********"
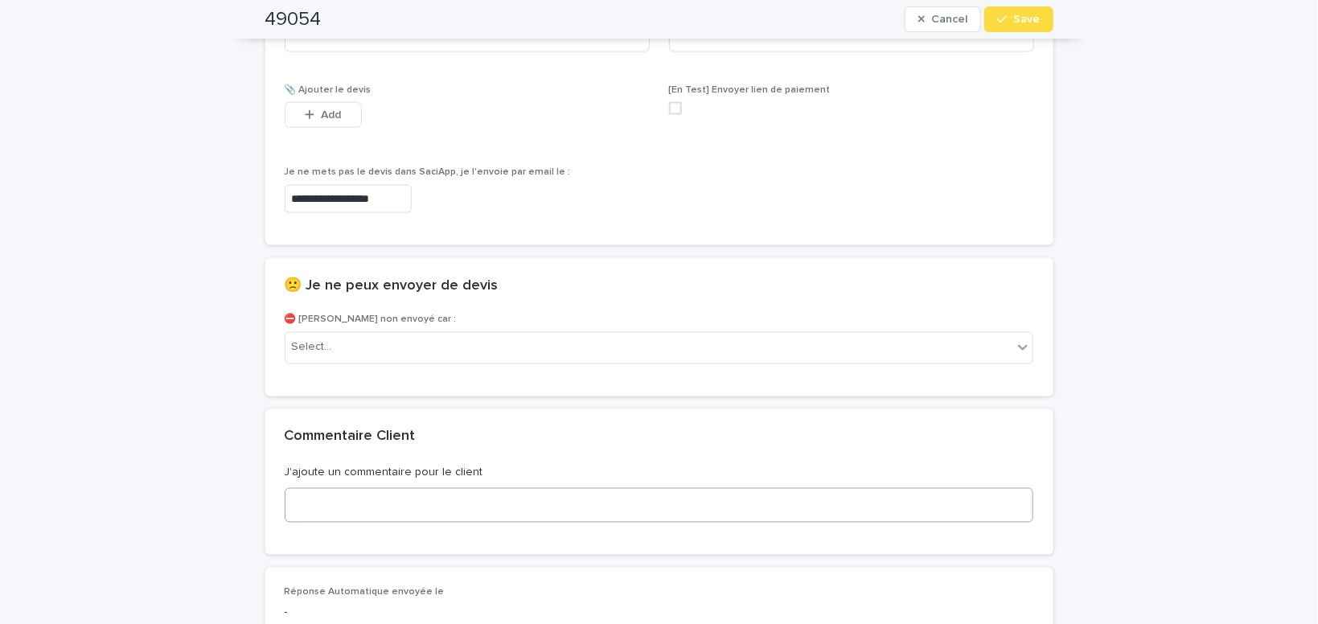
scroll to position [1157, 0]
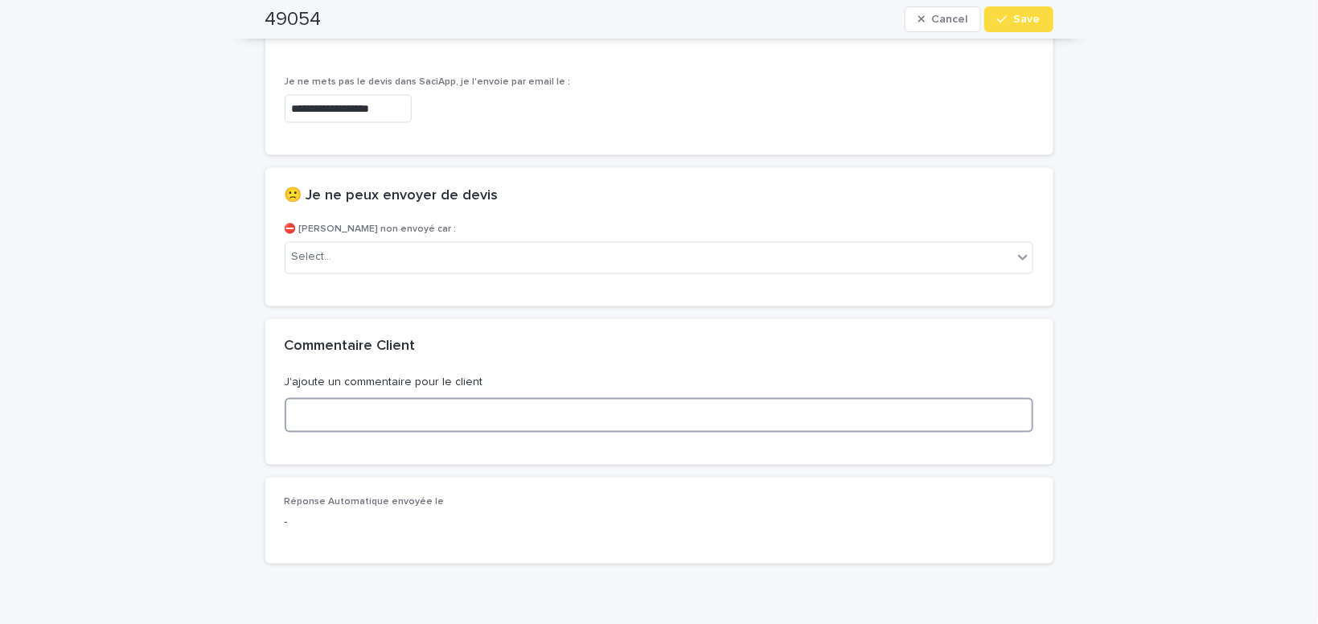
click at [355, 421] on textarea at bounding box center [660, 415] width 750 height 35
click at [362, 416] on textarea at bounding box center [660, 415] width 750 height 35
click at [352, 253] on div "Select..." at bounding box center [650, 258] width 728 height 27
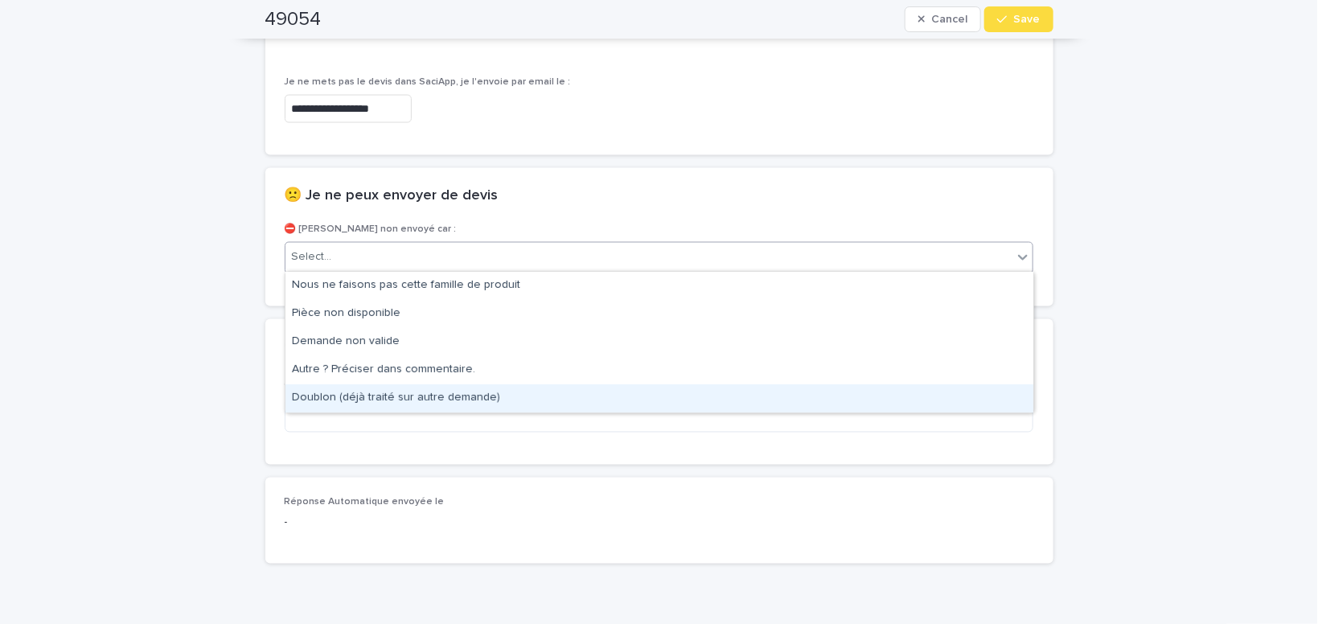
click at [347, 399] on div "Doublon (déjà traité sur autre demande)" at bounding box center [660, 399] width 748 height 28
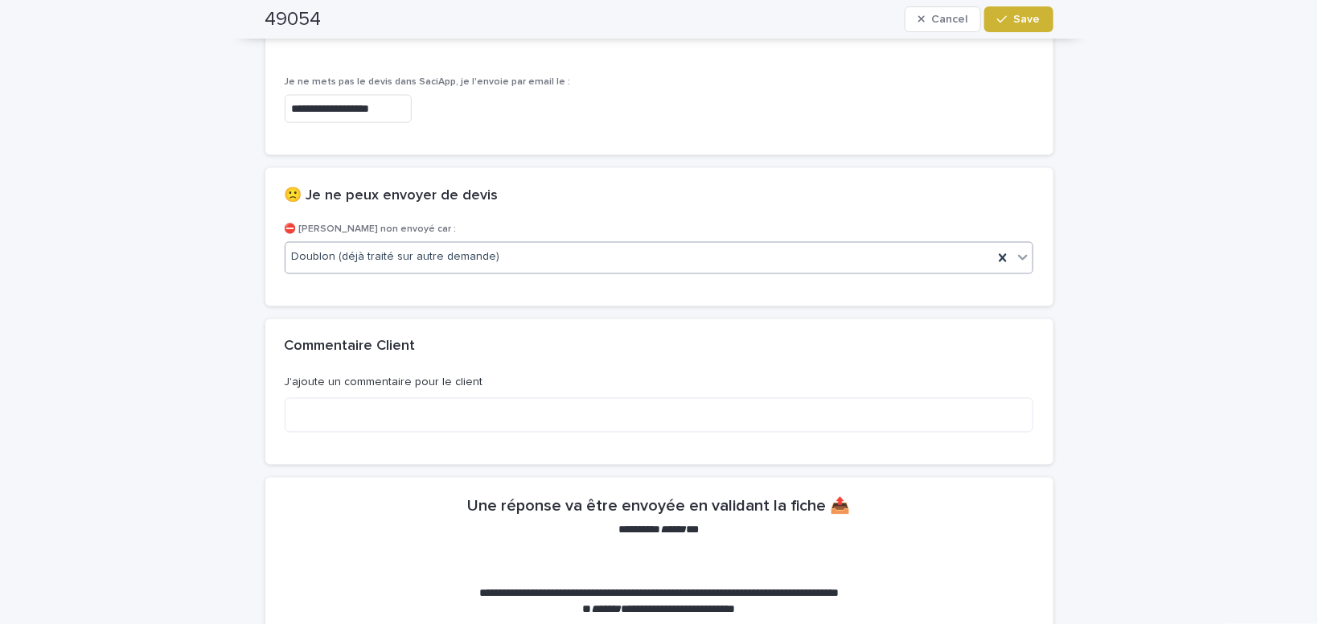
click at [1014, 15] on div "button" at bounding box center [1006, 19] width 16 height 11
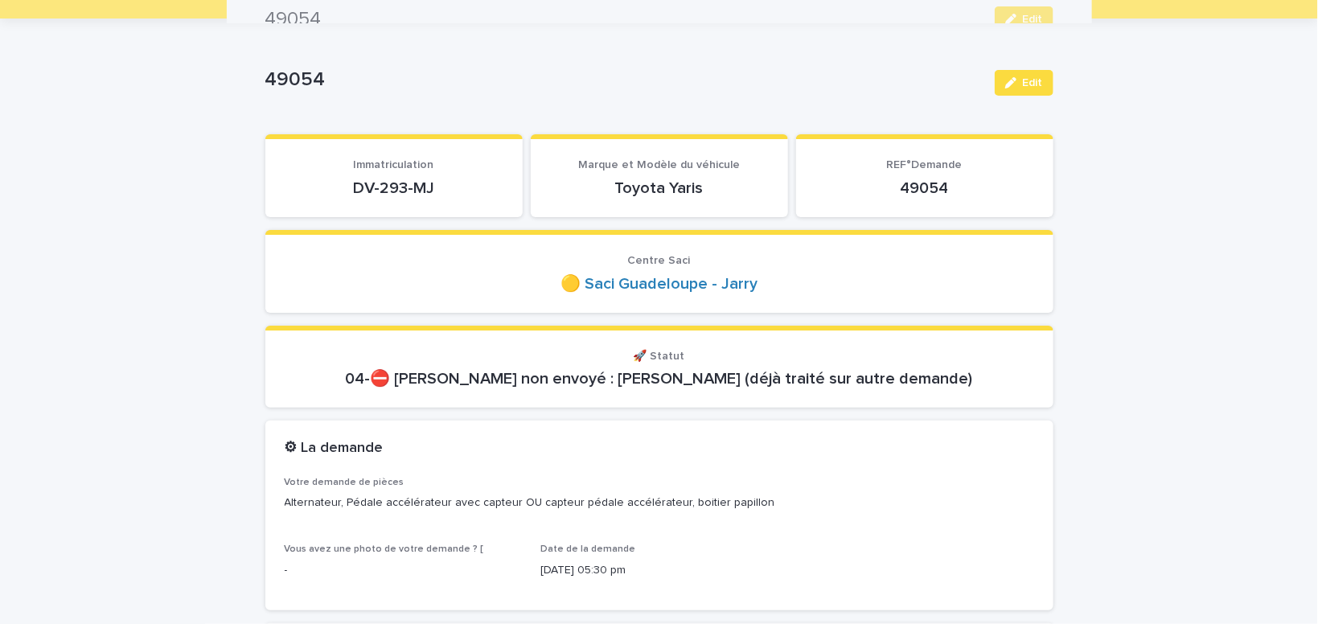
scroll to position [0, 0]
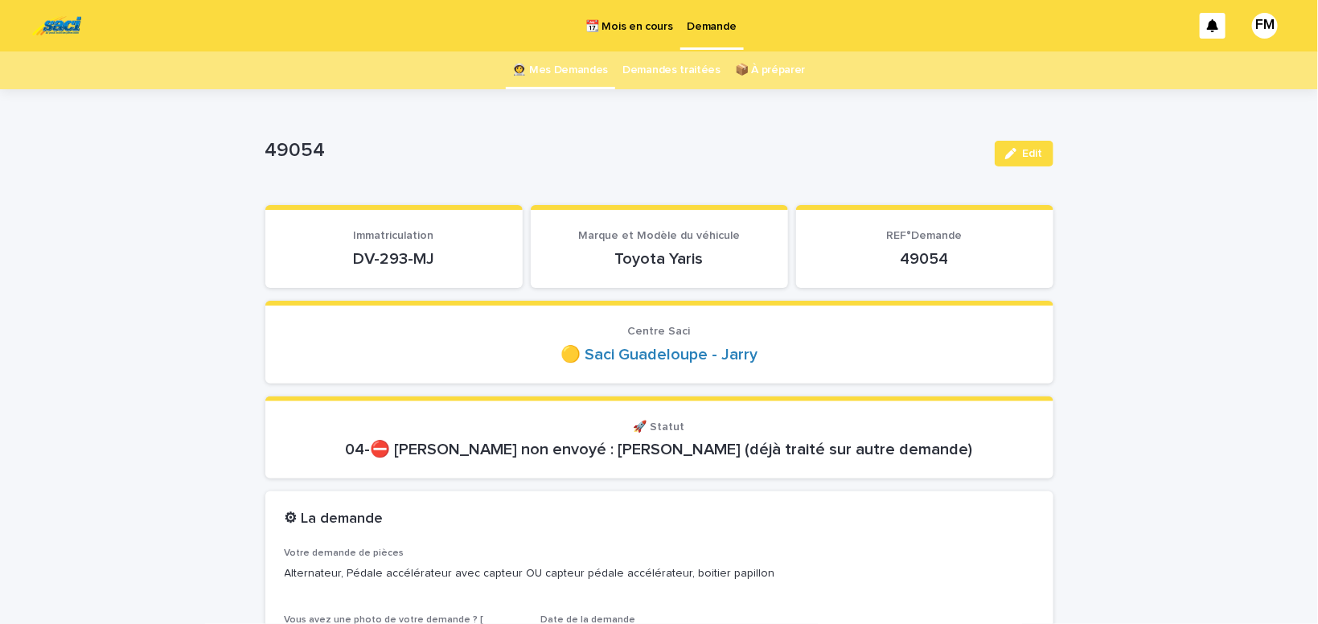
click at [710, 23] on p "Demande" at bounding box center [712, 17] width 49 height 34
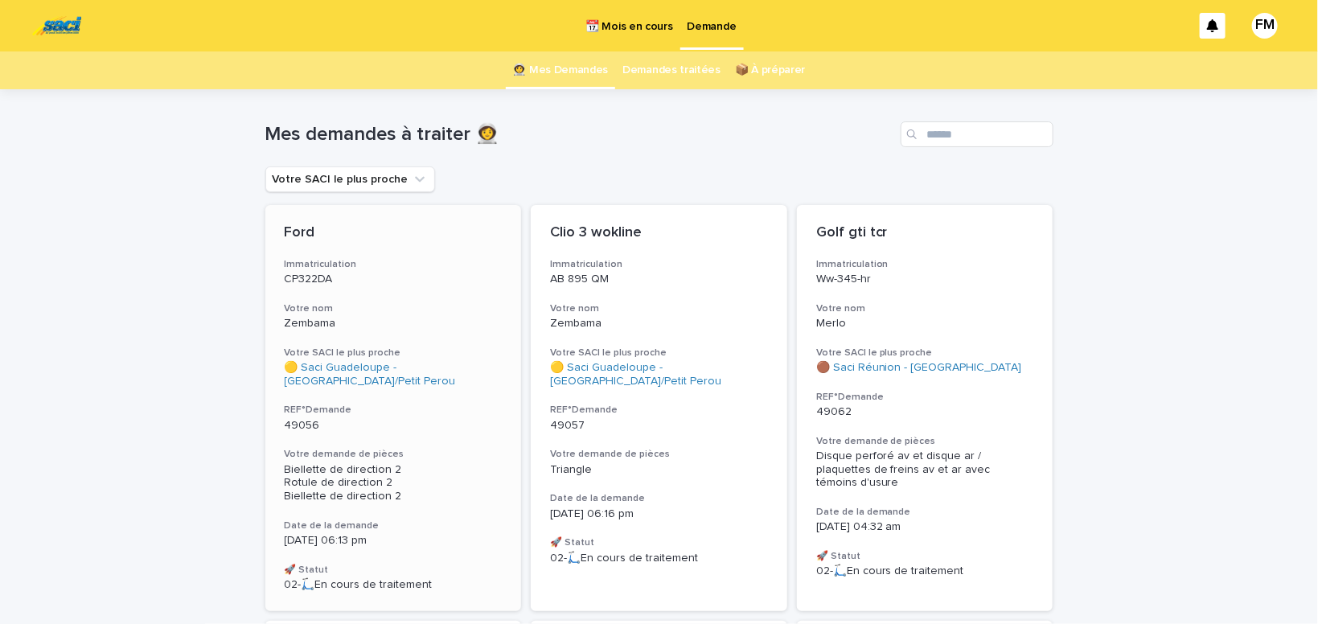
click at [338, 480] on span "Biellette de direction 2 Rotule de direction 2 Biellette de direction 2" at bounding box center [345, 483] width 121 height 39
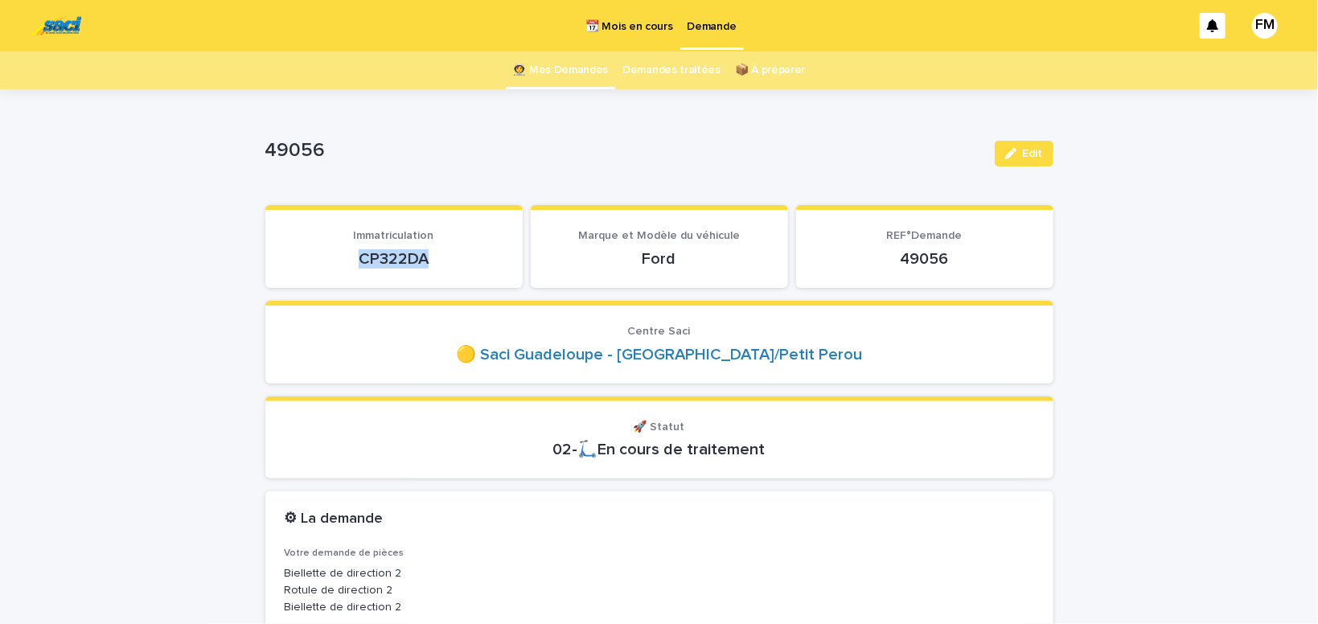
drag, startPoint x: 426, startPoint y: 263, endPoint x: 362, endPoint y: 263, distance: 63.6
click at [362, 263] on p "CP322DA" at bounding box center [394, 258] width 219 height 19
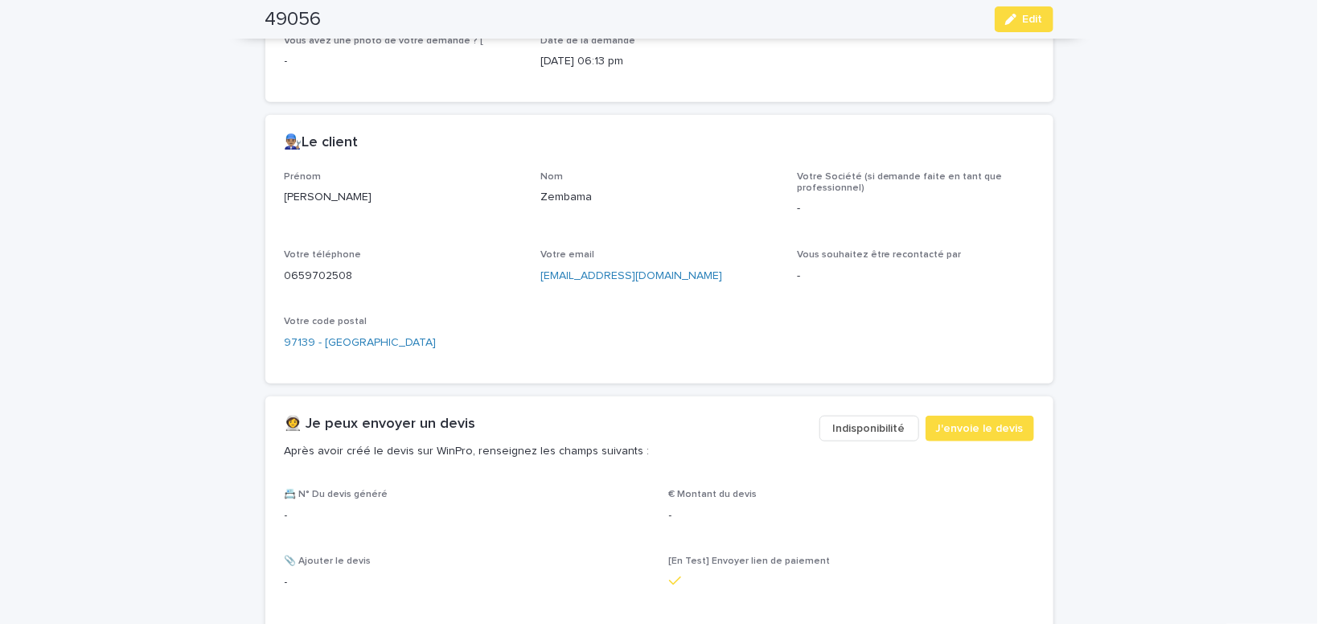
scroll to position [614, 0]
drag, startPoint x: 327, startPoint y: 190, endPoint x: 249, endPoint y: 193, distance: 78.1
click at [285, 193] on div "[PERSON_NAME]" at bounding box center [403, 195] width 237 height 20
drag, startPoint x: 690, startPoint y: 272, endPoint x: 535, endPoint y: 290, distance: 156.3
click at [541, 284] on div "[EMAIL_ADDRESS][DOMAIN_NAME]" at bounding box center [659, 274] width 237 height 20
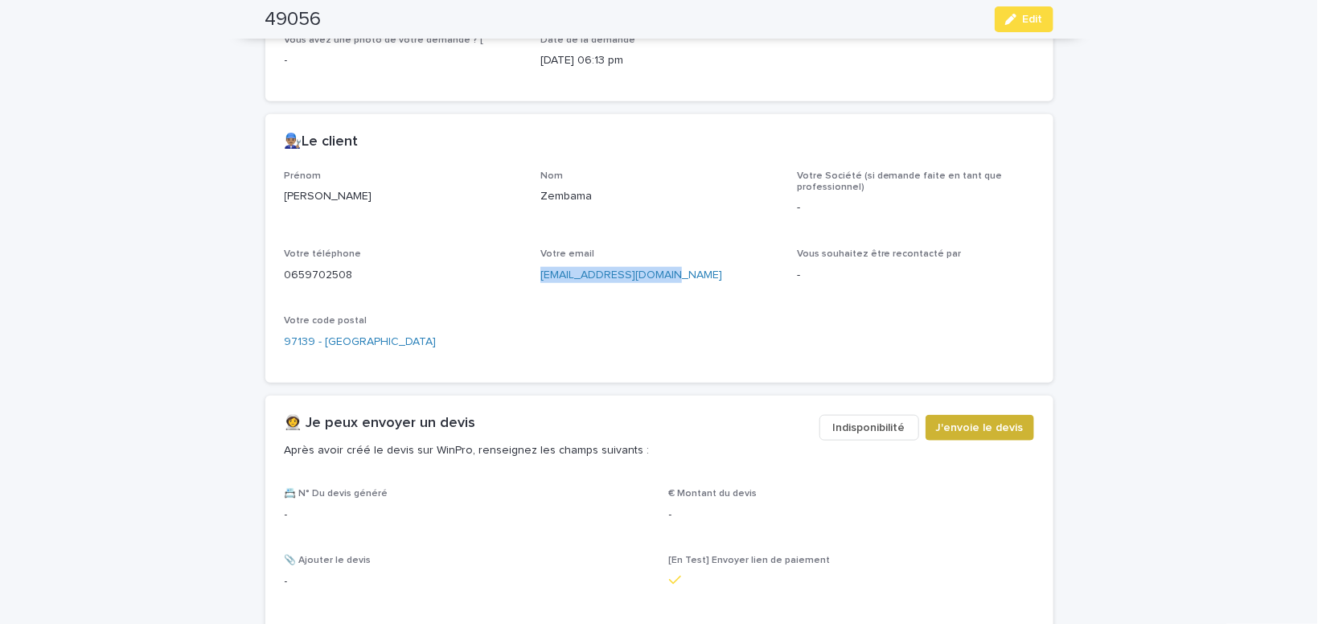
click at [986, 425] on span "J'envoie le devis" at bounding box center [980, 428] width 88 height 16
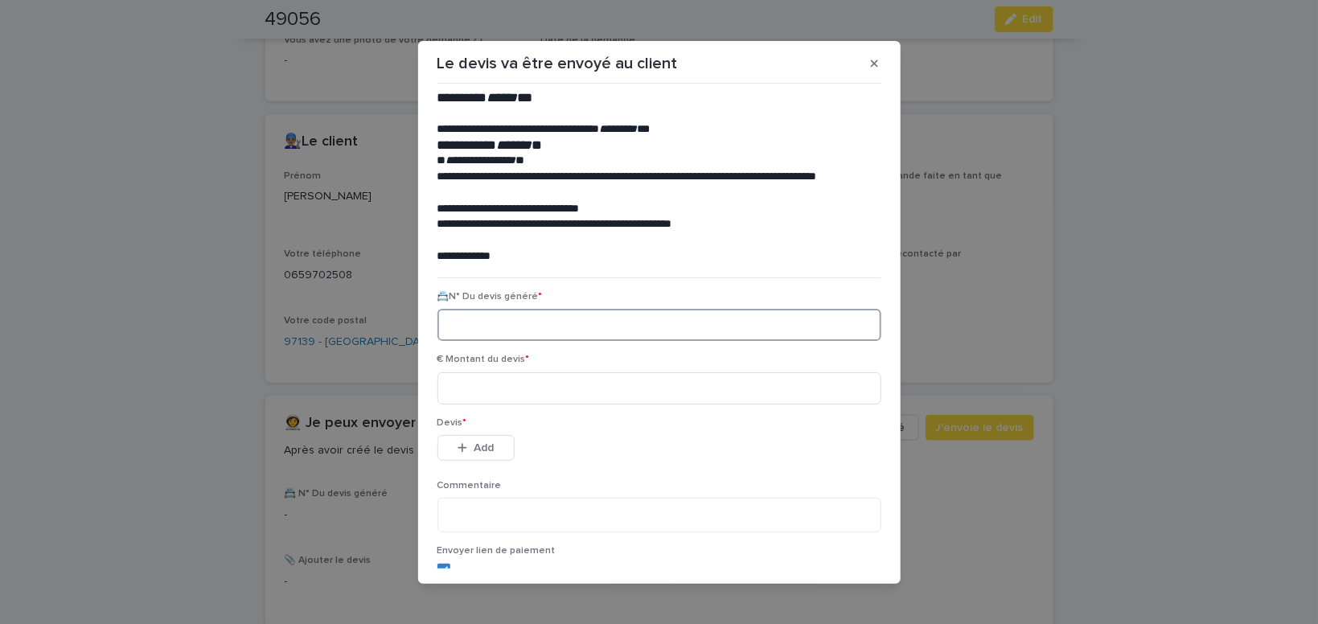
paste input "********"
type input "********"
click at [483, 385] on input at bounding box center [660, 388] width 444 height 32
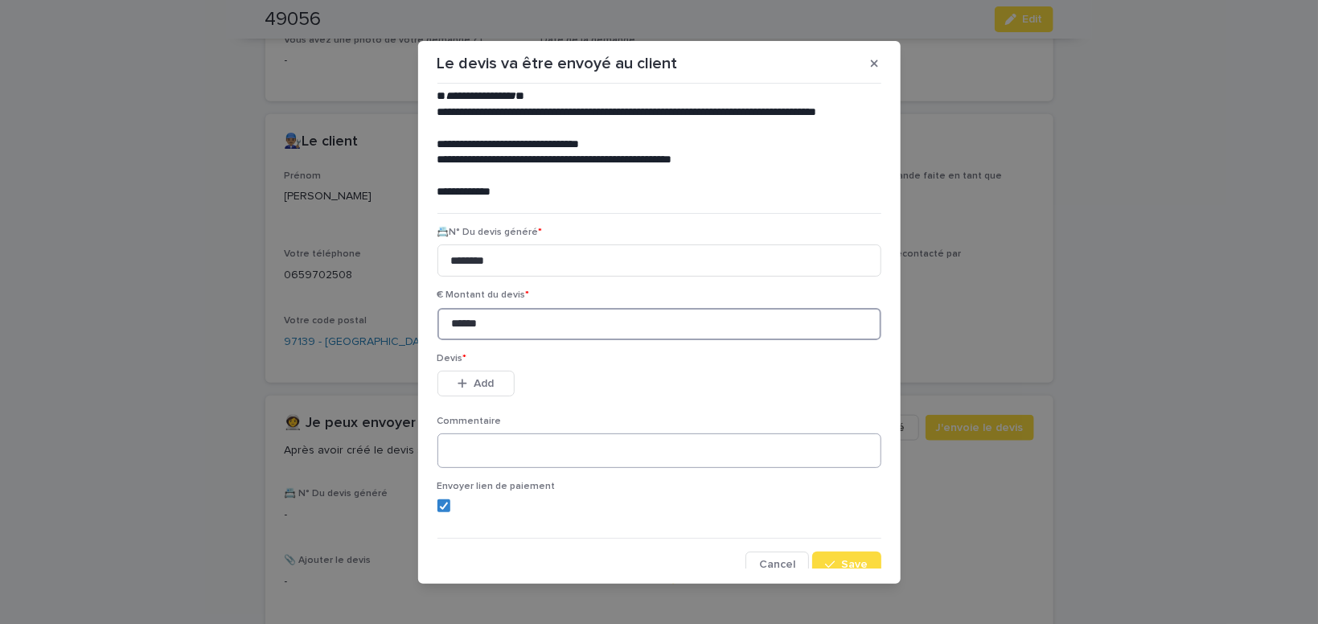
scroll to position [73, 0]
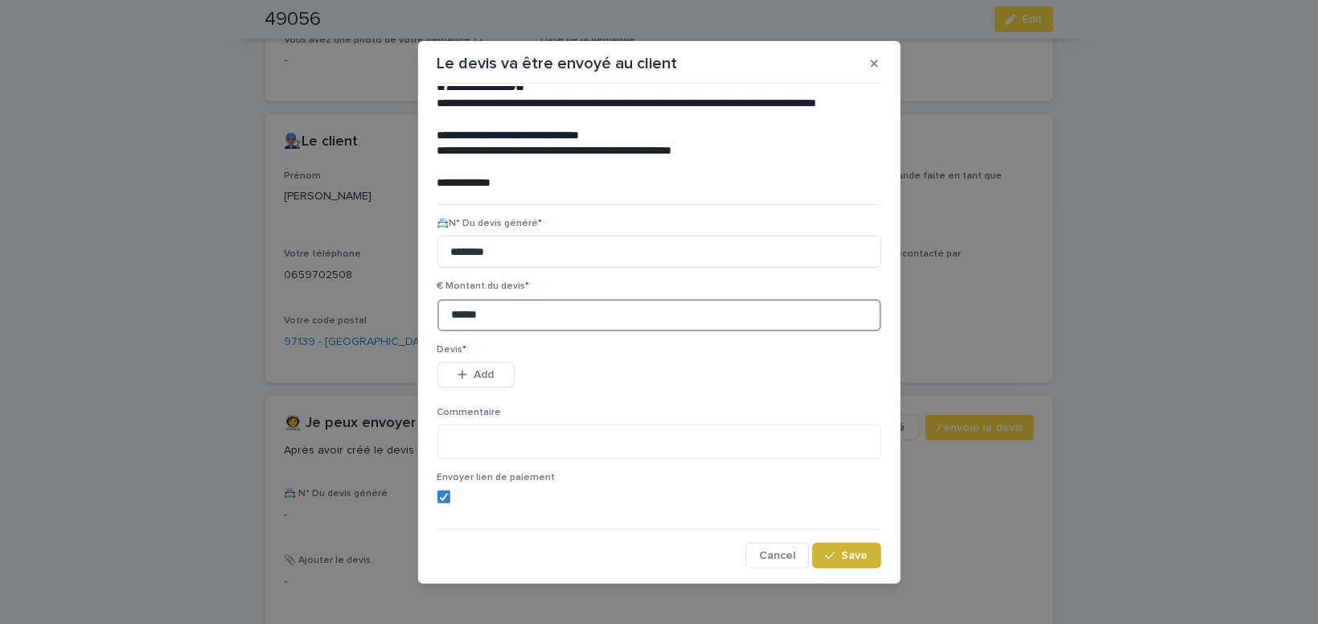
type input "******"
click at [826, 549] on button "Save" at bounding box center [846, 556] width 68 height 26
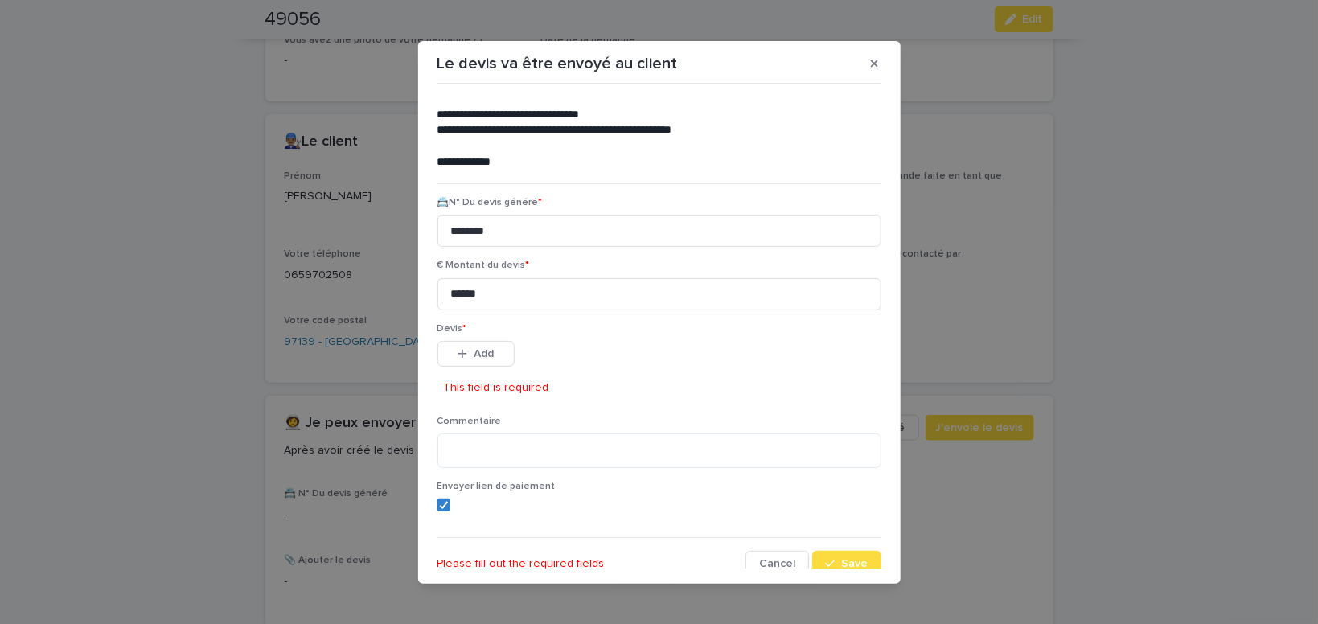
scroll to position [103, 0]
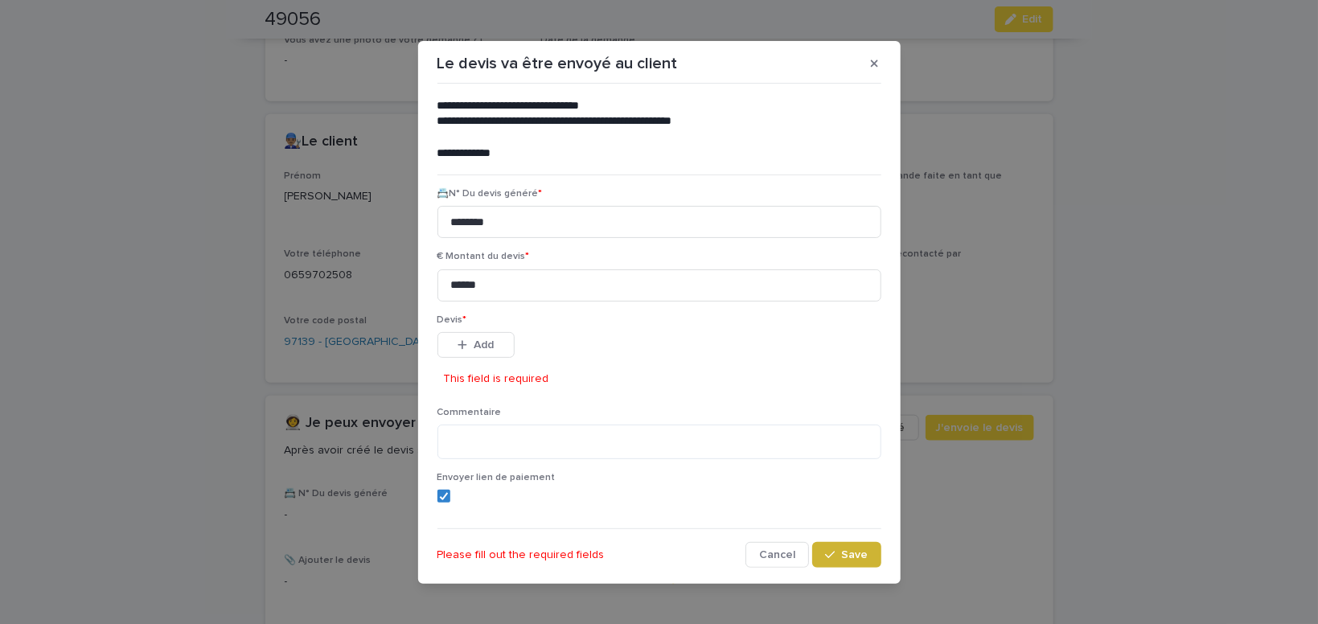
click at [840, 557] on div "button" at bounding box center [833, 554] width 16 height 11
click at [467, 348] on icon "button" at bounding box center [463, 344] width 10 height 11
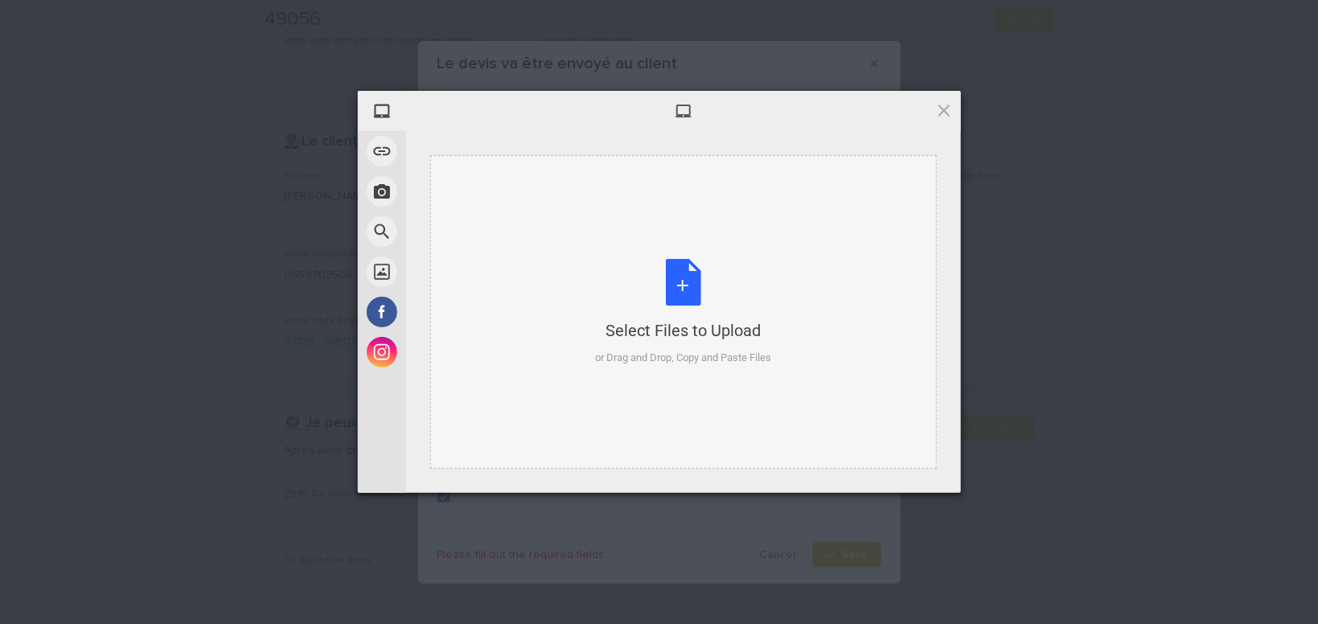
click at [679, 295] on div "Select Files to Upload or Drag and Drop, Copy and Paste Files" at bounding box center [683, 312] width 176 height 107
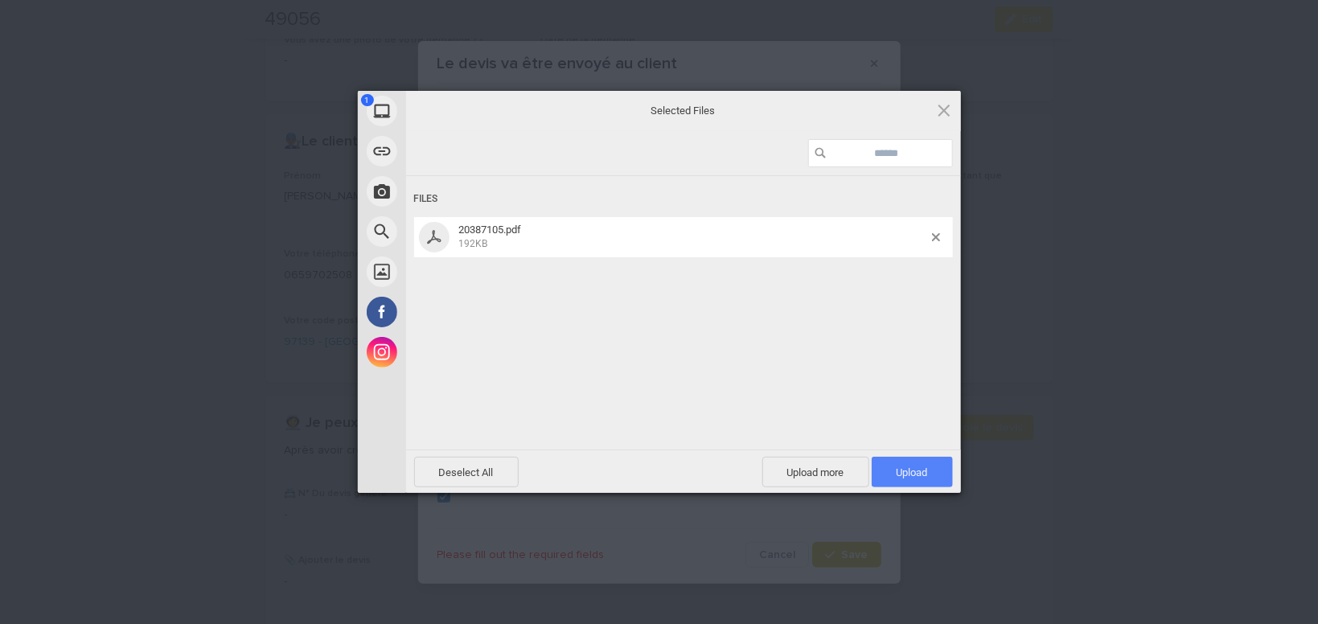
click at [924, 470] on span "Upload 1" at bounding box center [912, 473] width 31 height 12
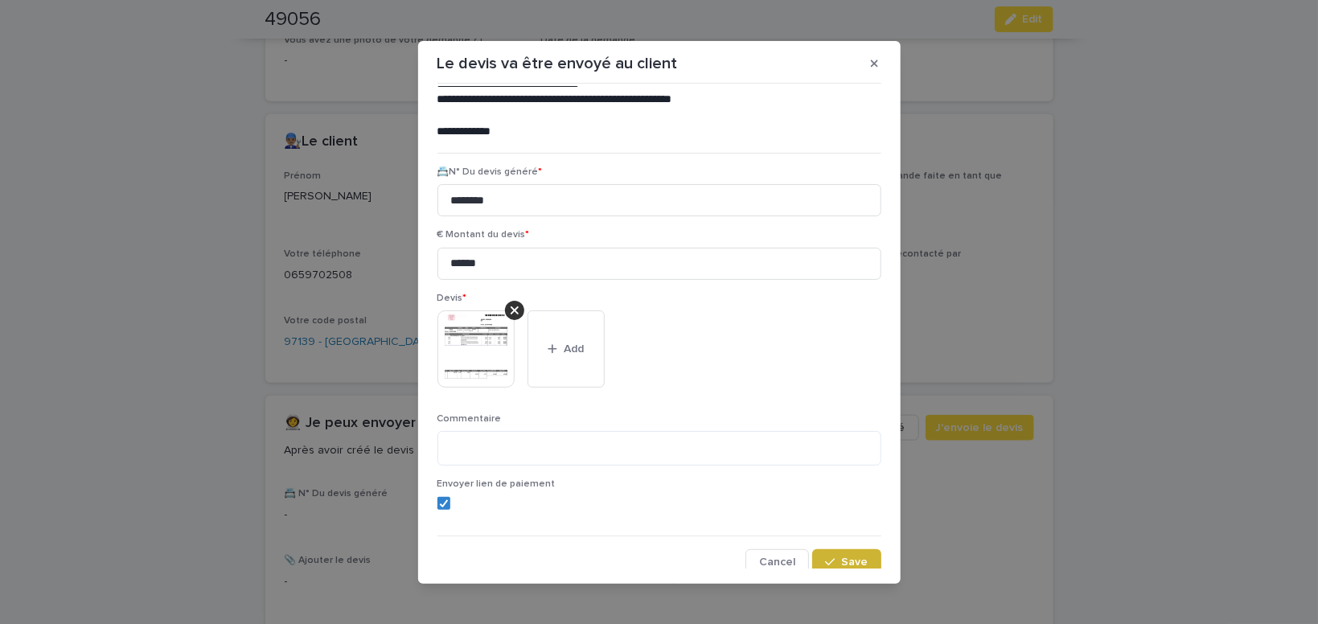
scroll to position [131, 0]
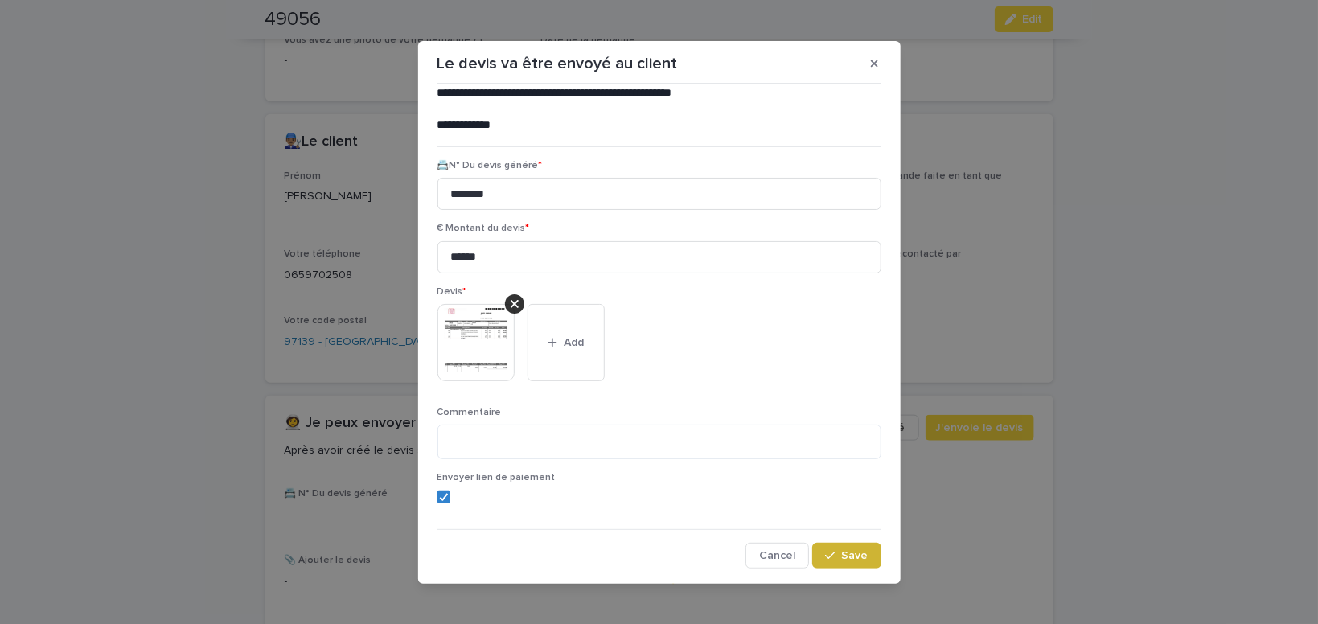
click at [845, 545] on button "Save" at bounding box center [846, 556] width 68 height 26
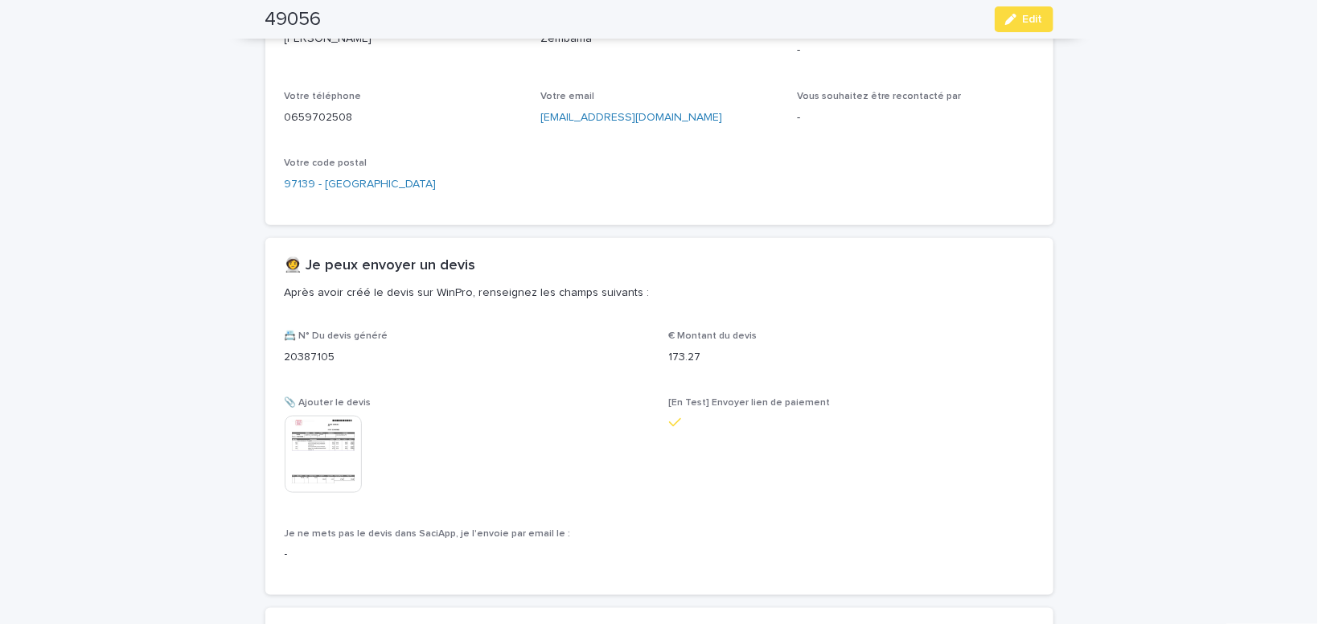
scroll to position [677, 0]
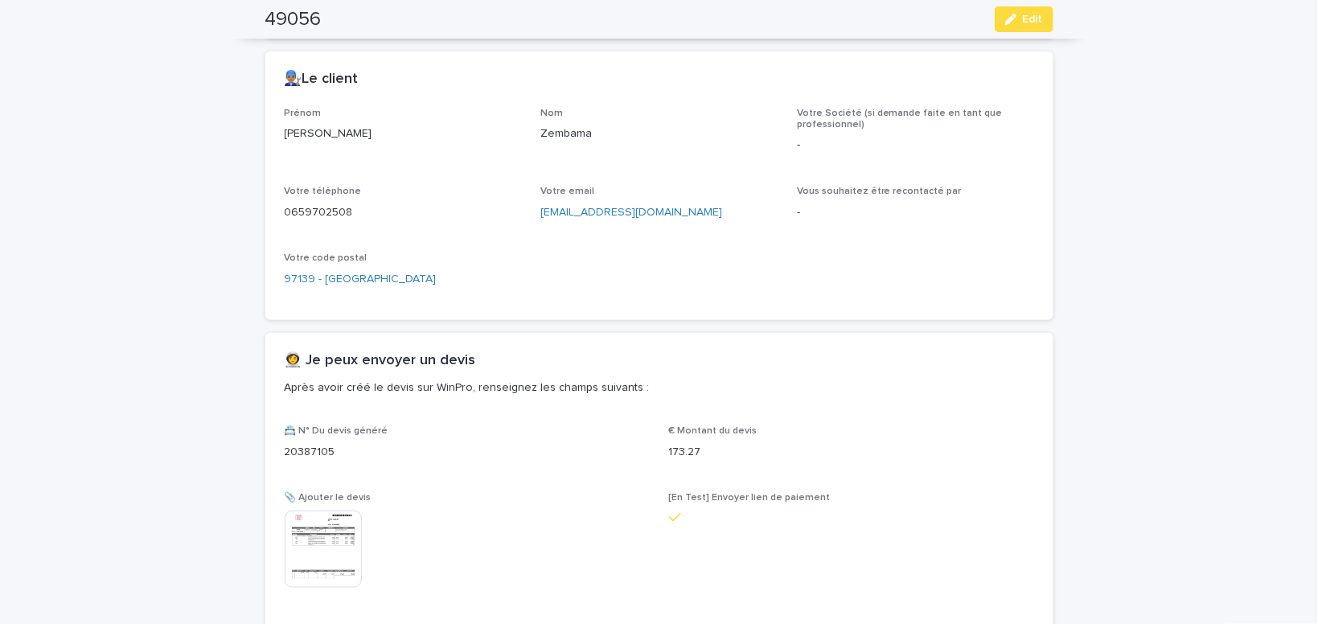
click at [681, 511] on icon at bounding box center [675, 518] width 13 height 14
click at [679, 513] on icon at bounding box center [675, 518] width 13 height 14
click at [1052, 14] on button "Edit" at bounding box center [1024, 19] width 59 height 26
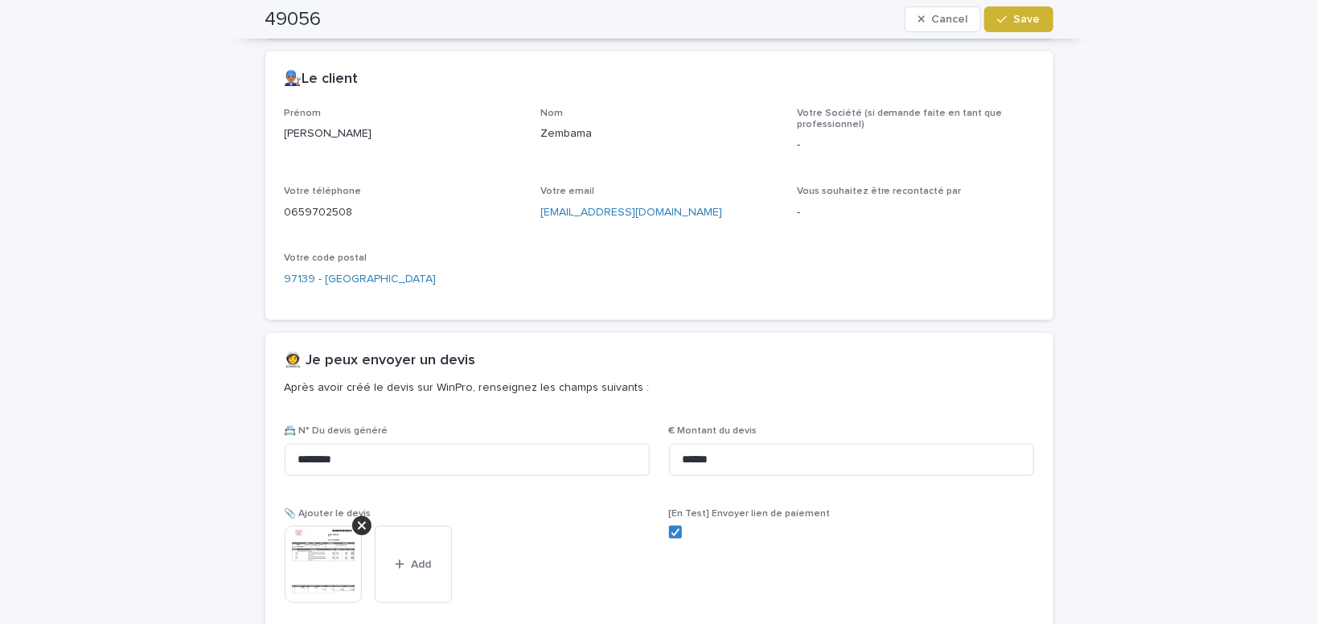
click at [1030, 20] on span "Save" at bounding box center [1027, 19] width 27 height 11
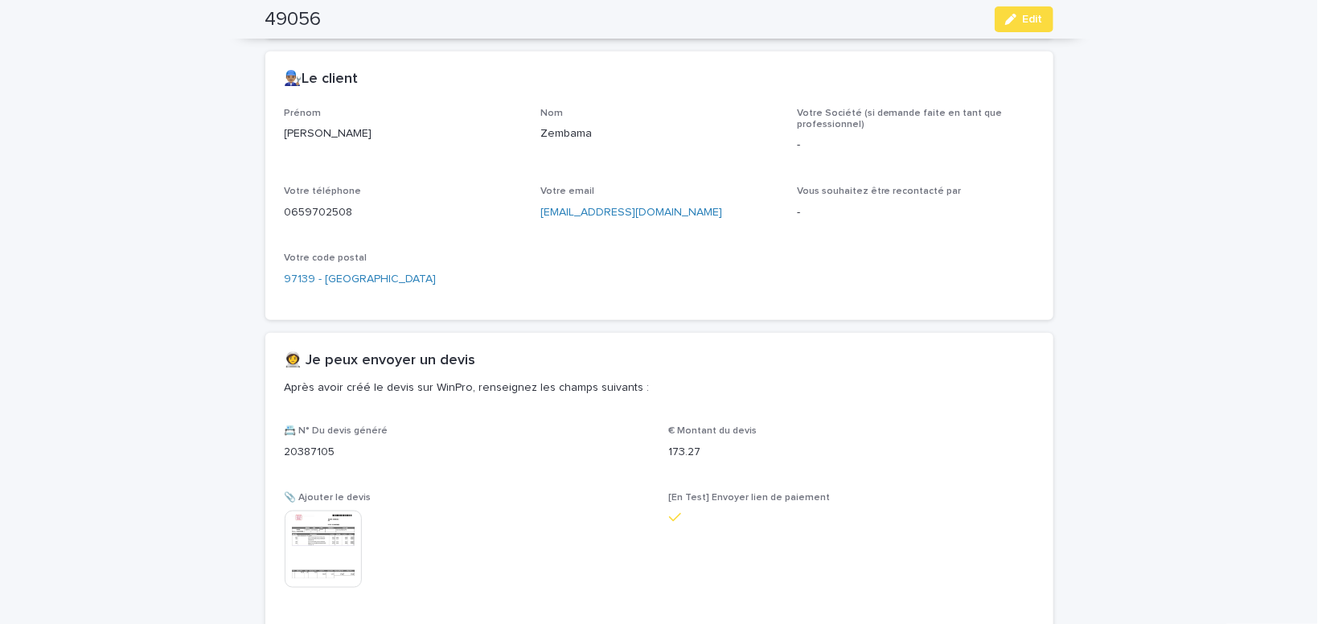
drag, startPoint x: 1045, startPoint y: 19, endPoint x: 813, endPoint y: 369, distance: 419.7
click at [1045, 21] on button "Edit" at bounding box center [1024, 19] width 59 height 26
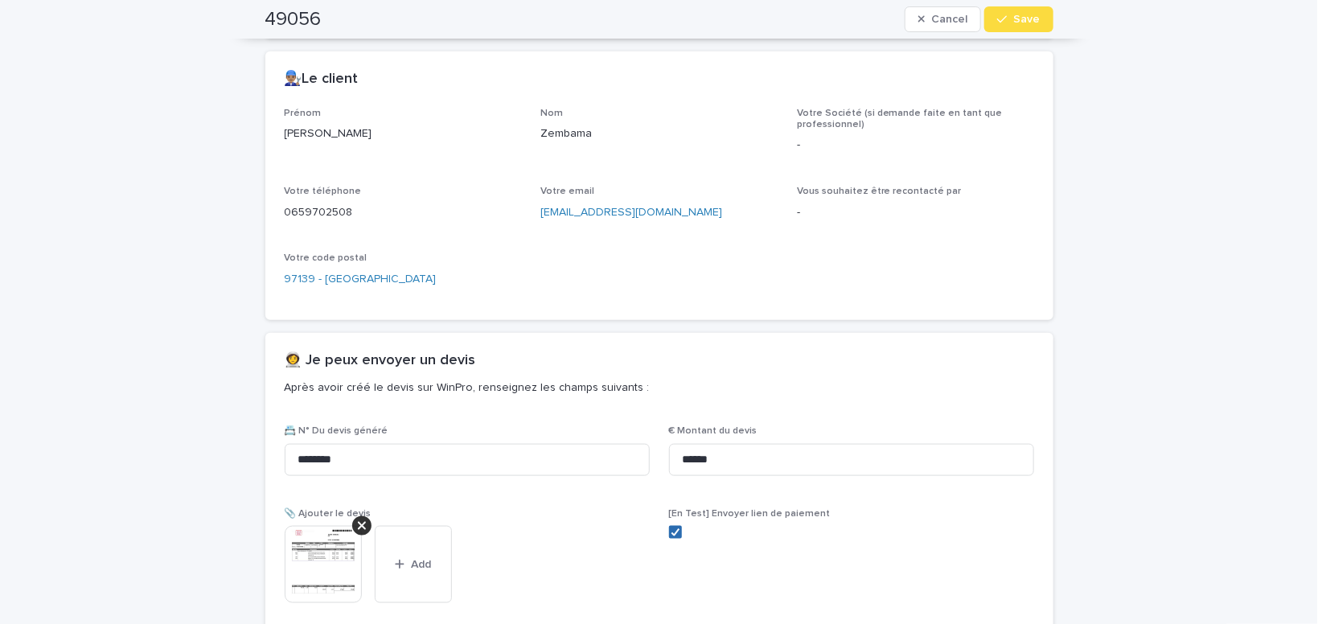
click at [679, 534] on icon at bounding box center [676, 533] width 10 height 8
click at [1039, 14] on button "Save" at bounding box center [1019, 19] width 68 height 26
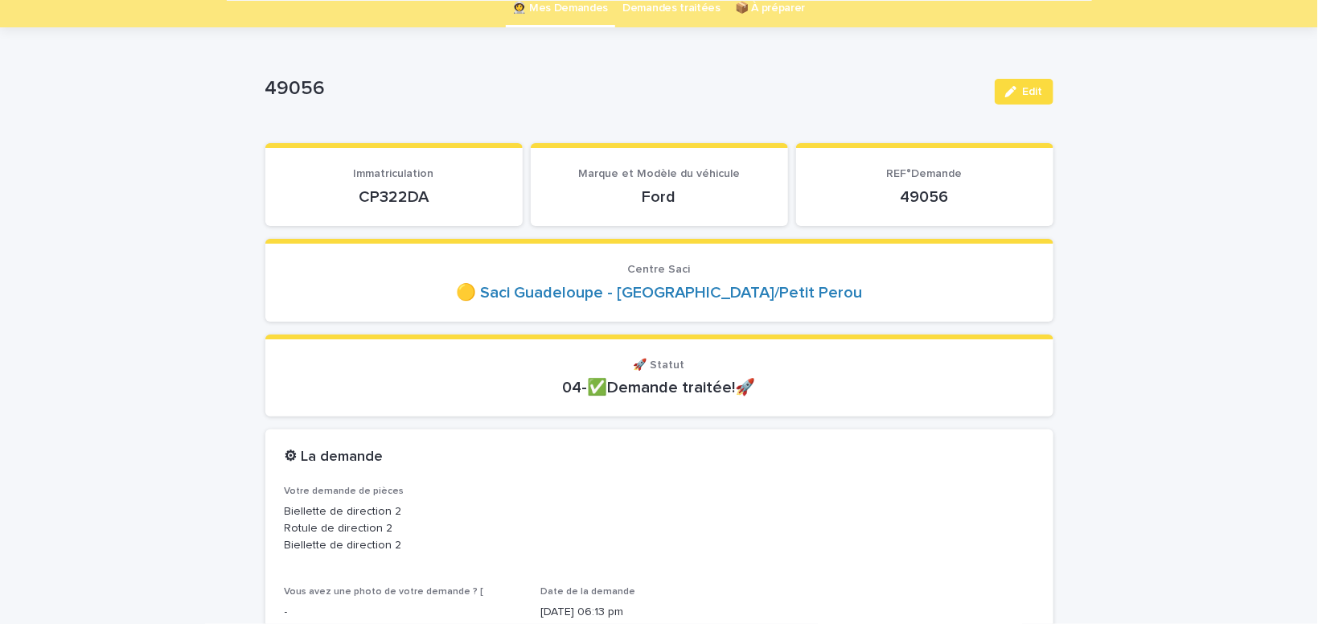
scroll to position [0, 0]
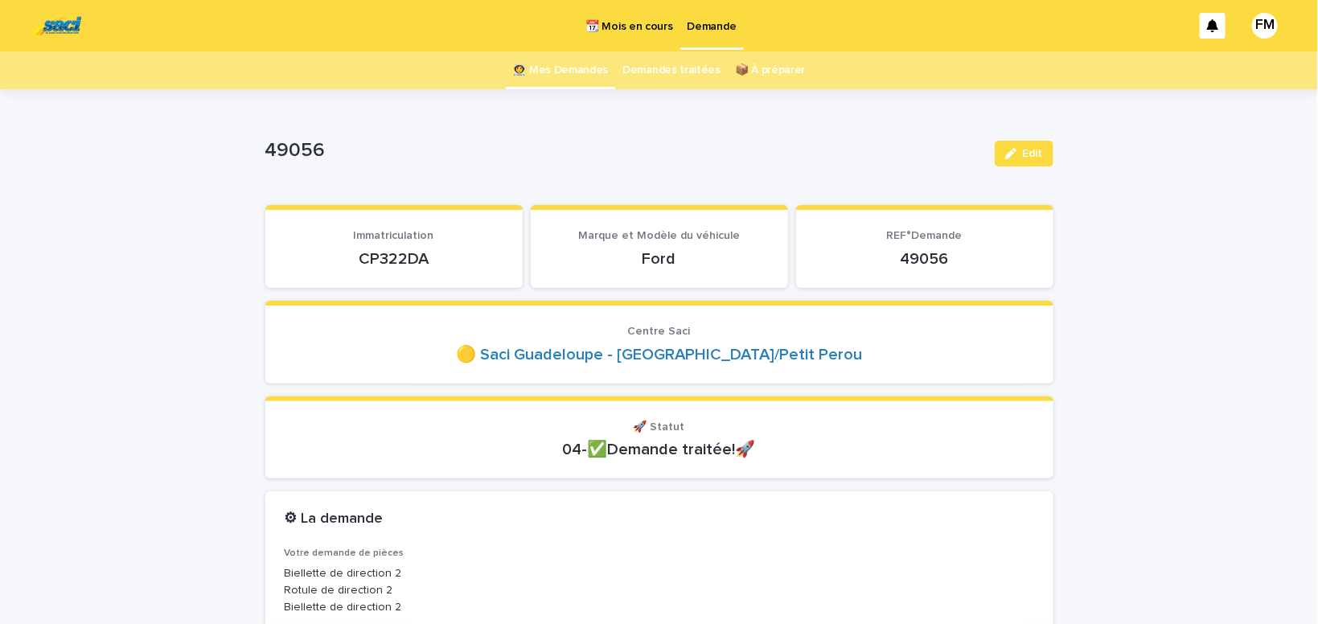
click at [706, 24] on p "Demande" at bounding box center [712, 17] width 49 height 34
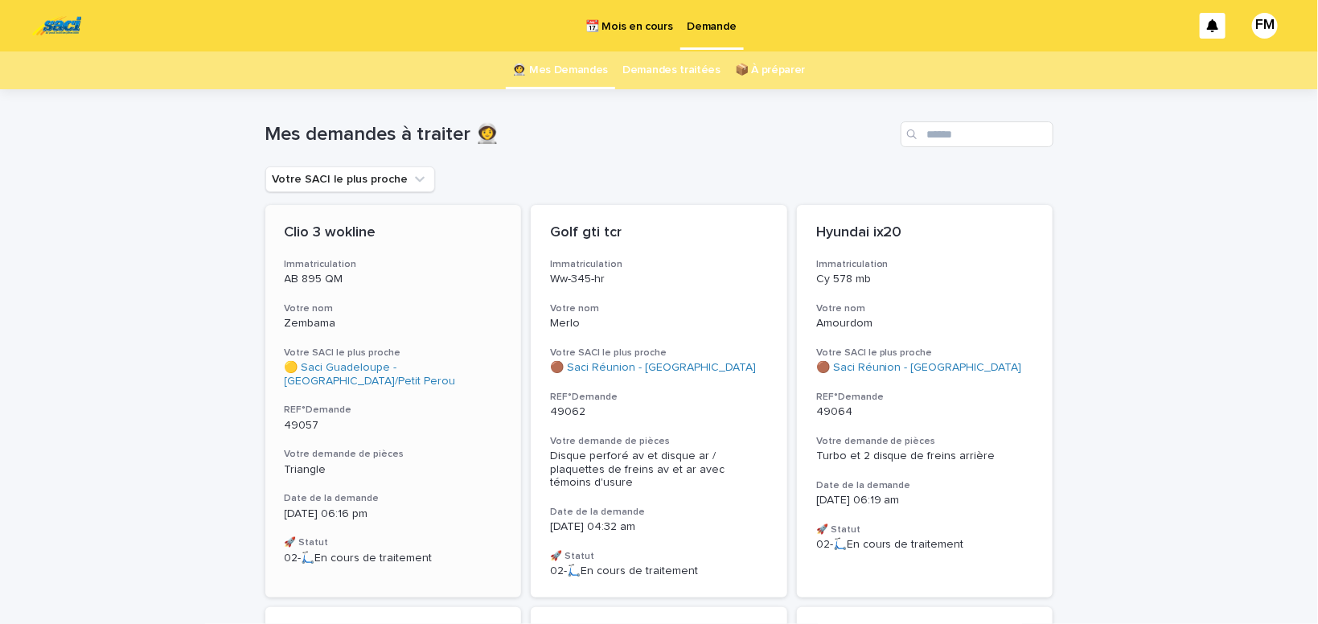
click at [342, 454] on h3 "Votre demande de pièces" at bounding box center [394, 454] width 218 height 13
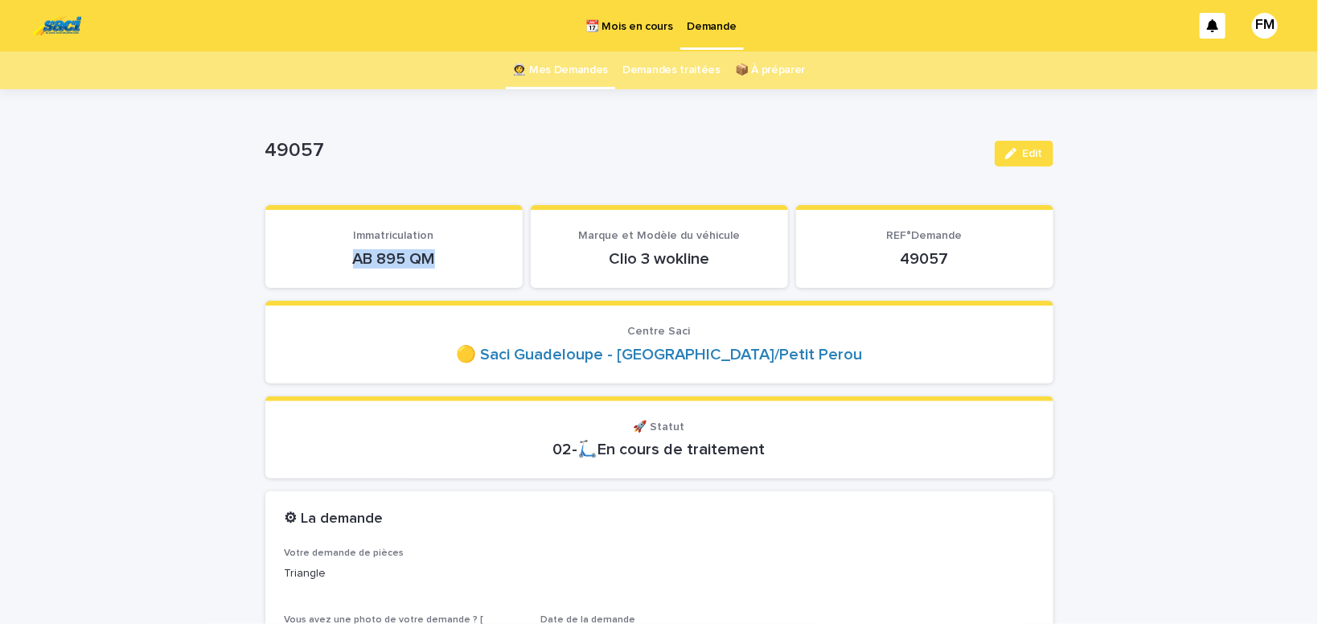
drag, startPoint x: 442, startPoint y: 257, endPoint x: 351, endPoint y: 261, distance: 91.0
click at [350, 263] on p "AB 895 QM" at bounding box center [394, 258] width 219 height 19
click at [694, 25] on p "Demande" at bounding box center [712, 17] width 49 height 34
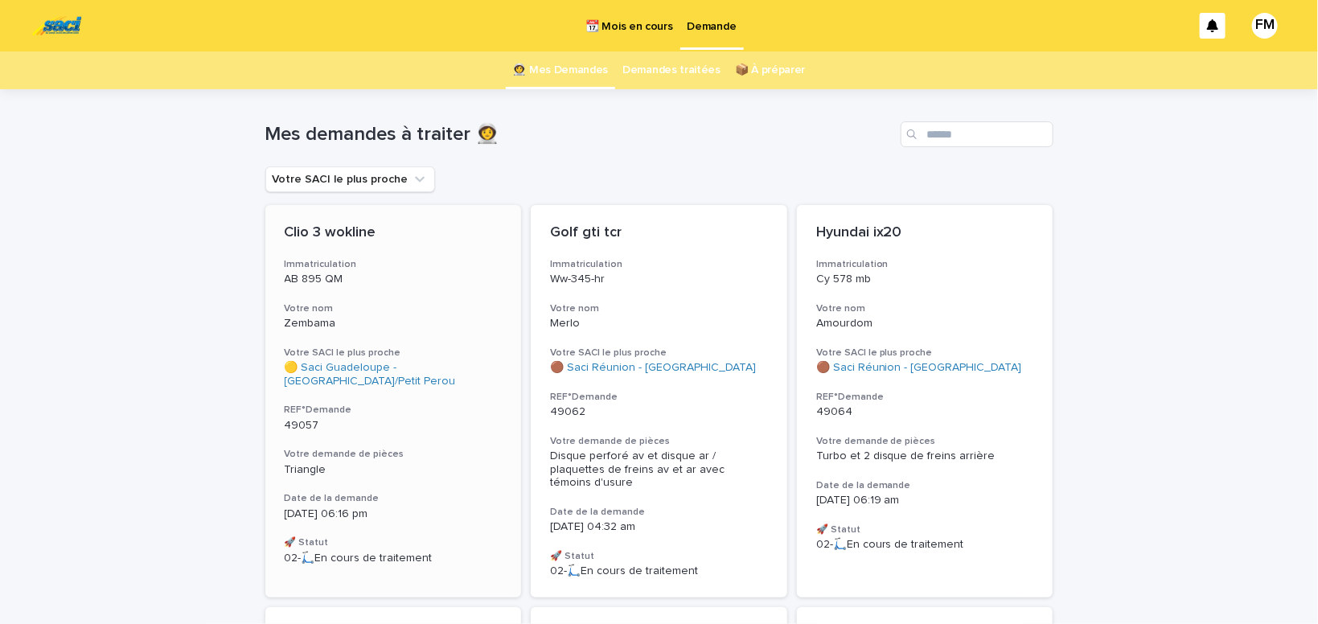
click at [346, 454] on h3 "Votre demande de pièces" at bounding box center [394, 454] width 218 height 13
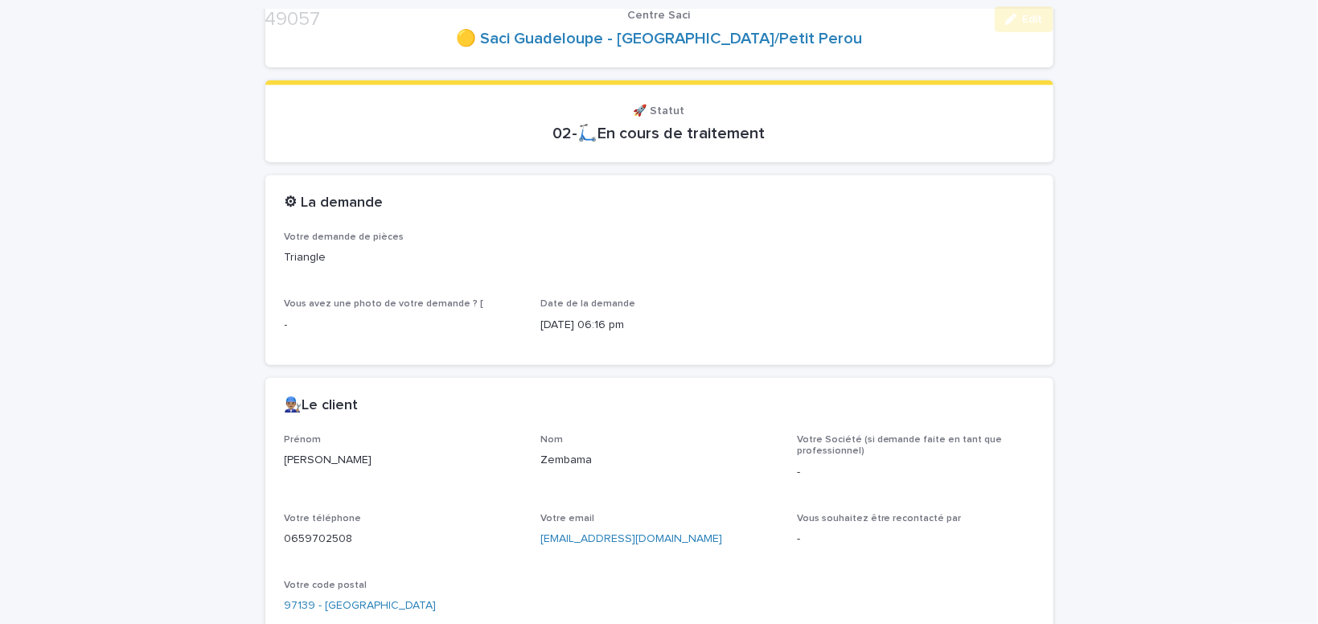
scroll to position [323, 0]
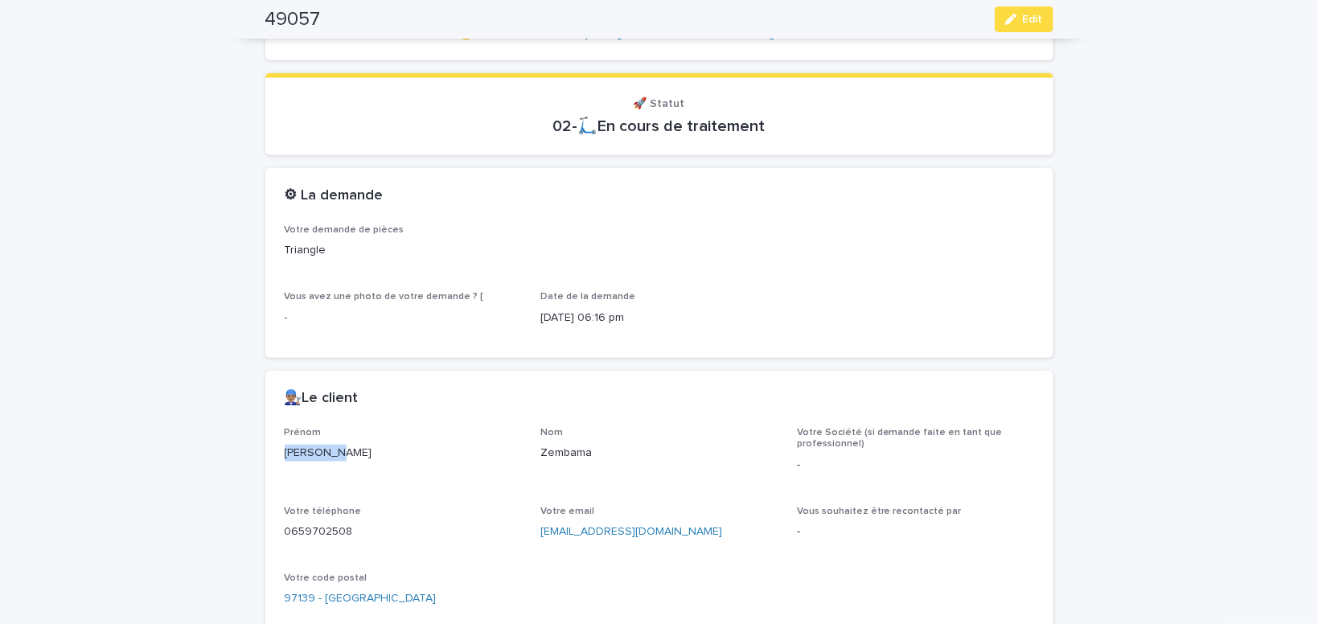
drag, startPoint x: 342, startPoint y: 451, endPoint x: 271, endPoint y: 452, distance: 70.8
click at [285, 452] on div "[PERSON_NAME]" at bounding box center [403, 452] width 237 height 20
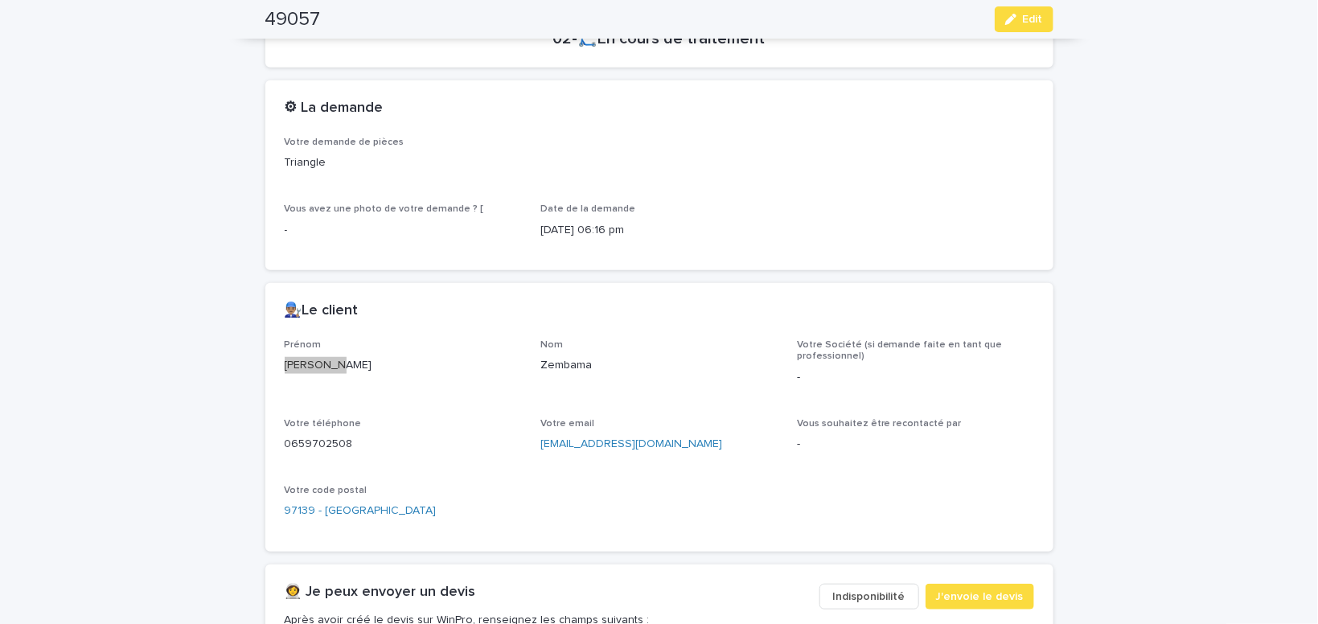
scroll to position [460, 0]
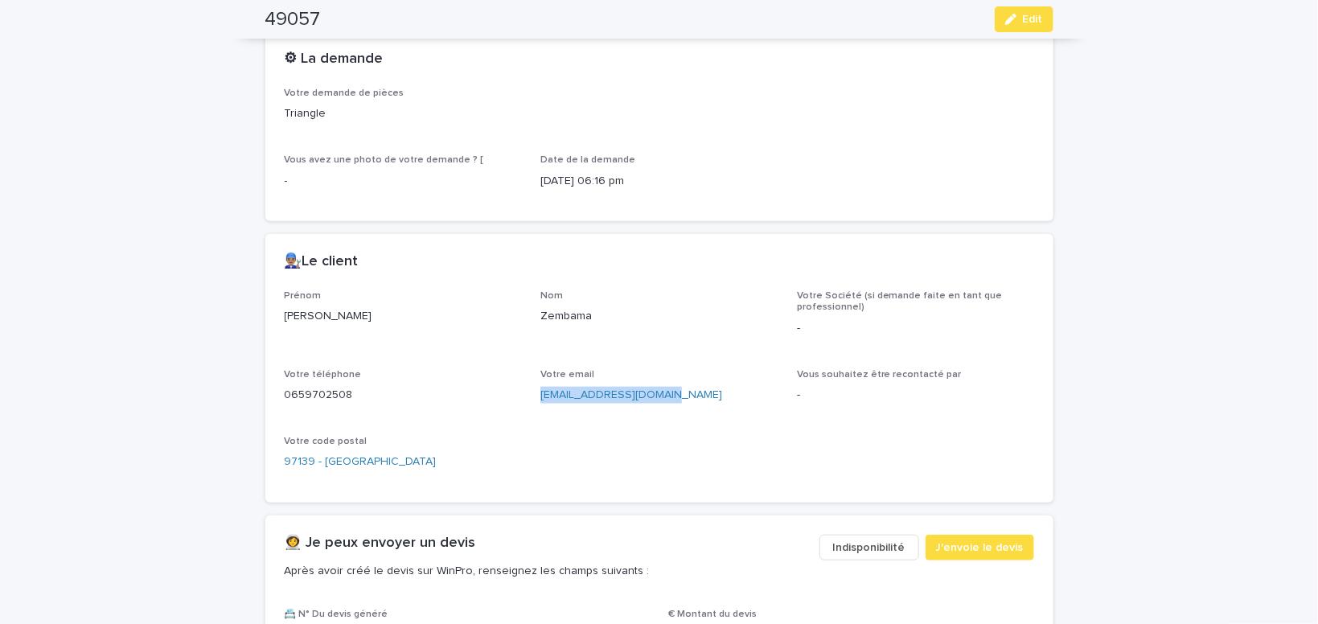
drag, startPoint x: 685, startPoint y: 394, endPoint x: 543, endPoint y: 403, distance: 142.7
click at [543, 401] on p "[EMAIL_ADDRESS][DOMAIN_NAME]" at bounding box center [659, 395] width 237 height 17
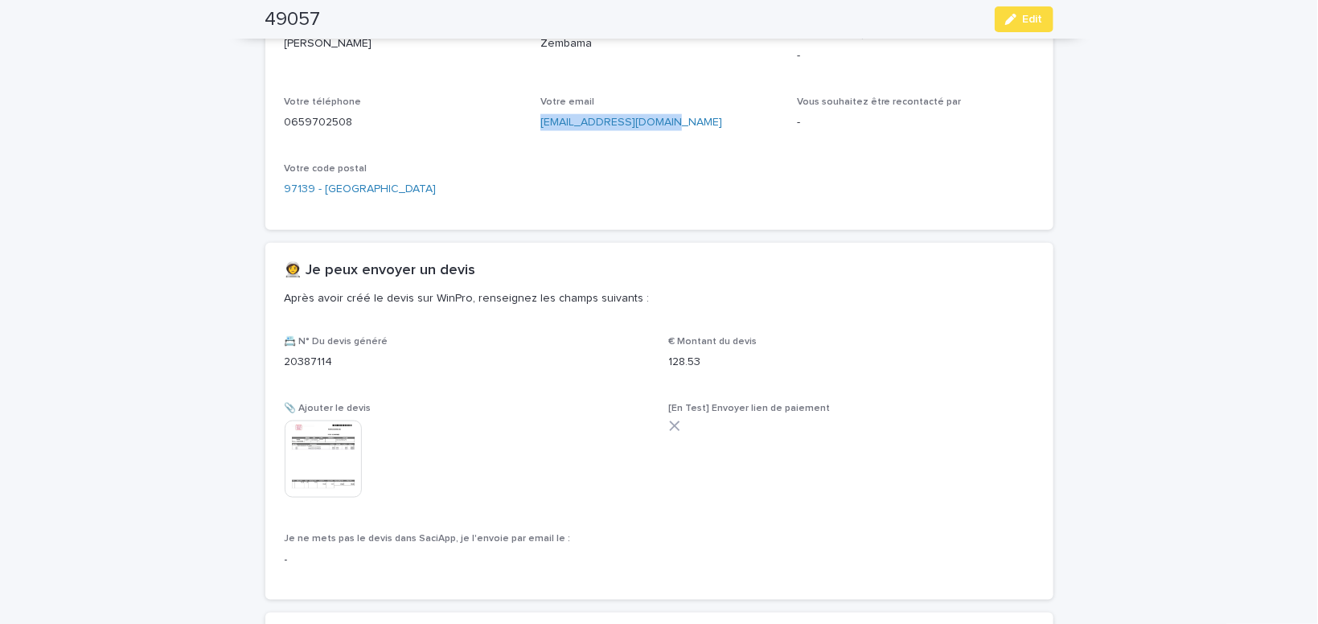
click at [336, 448] on img at bounding box center [323, 459] width 77 height 77
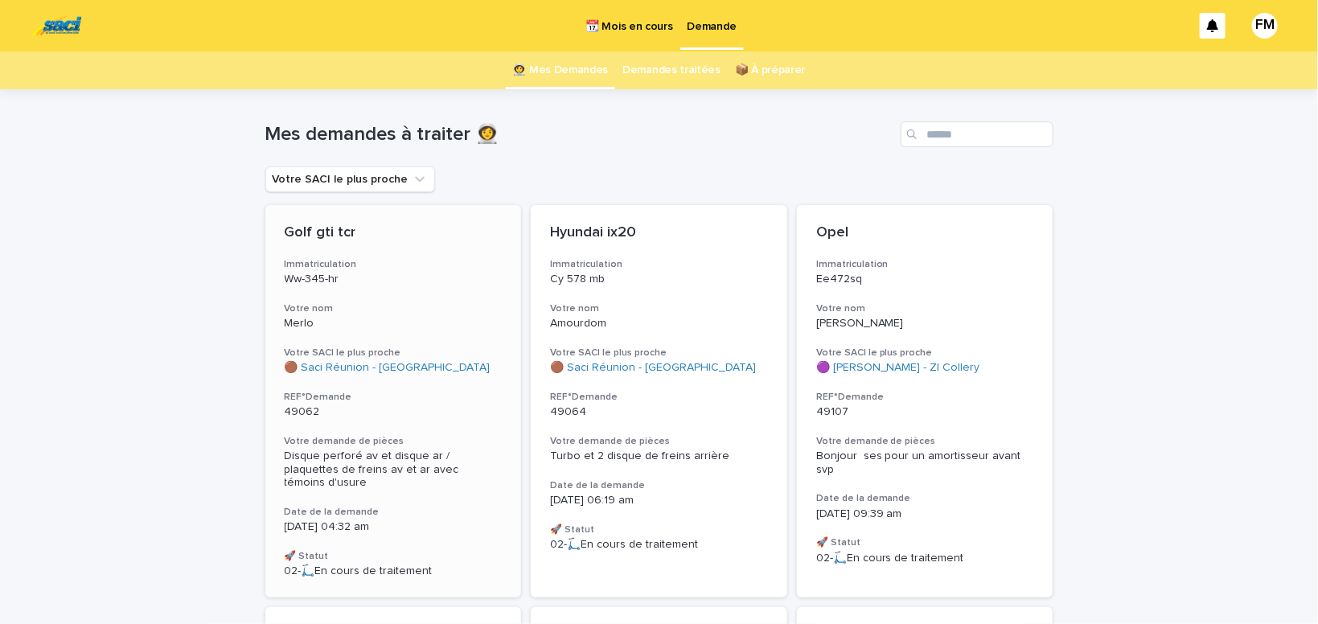
click at [356, 462] on div "Disque perforé av et disque ar / plaquettes de freins av et ar avec témoins d'u…" at bounding box center [394, 470] width 218 height 40
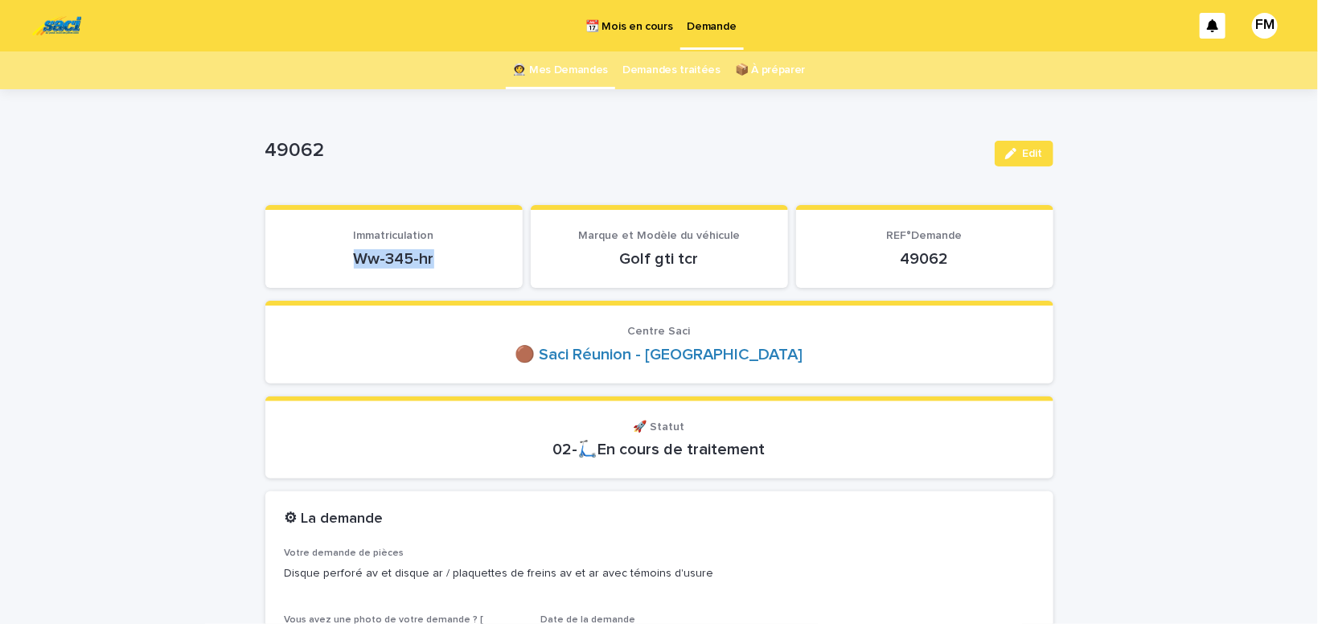
drag, startPoint x: 456, startPoint y: 257, endPoint x: 290, endPoint y: 257, distance: 166.5
click at [298, 253] on p "Ww-345-hr" at bounding box center [394, 258] width 219 height 19
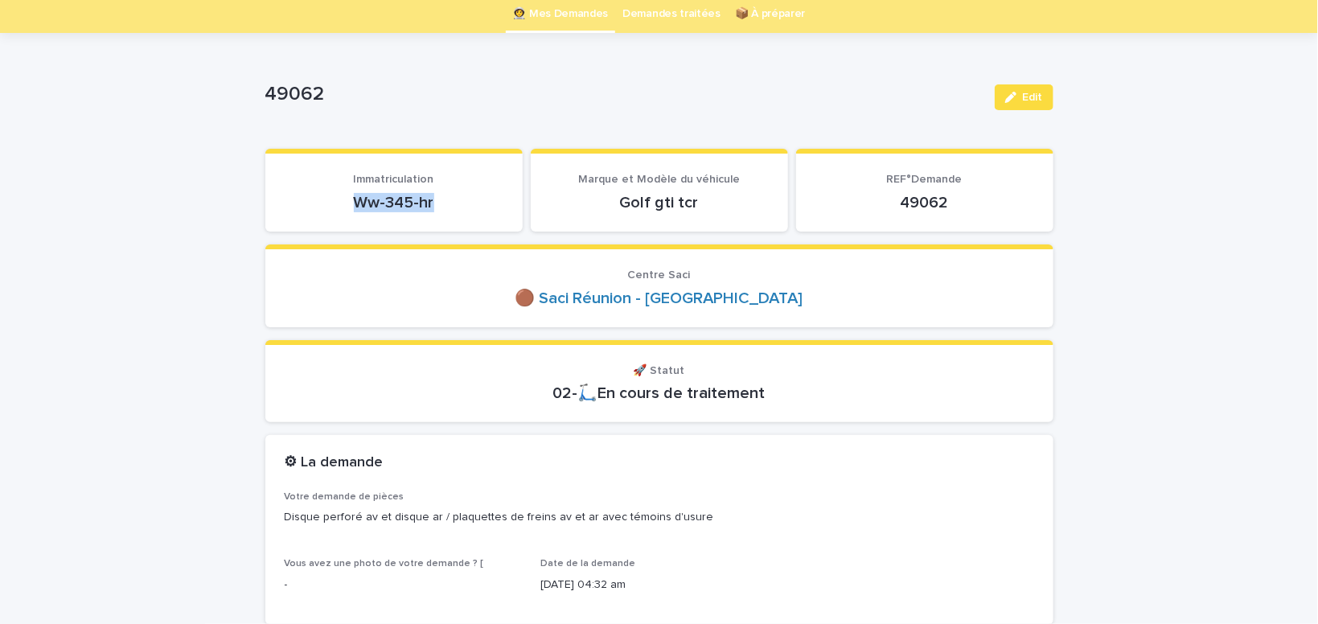
scroll to position [136, 0]
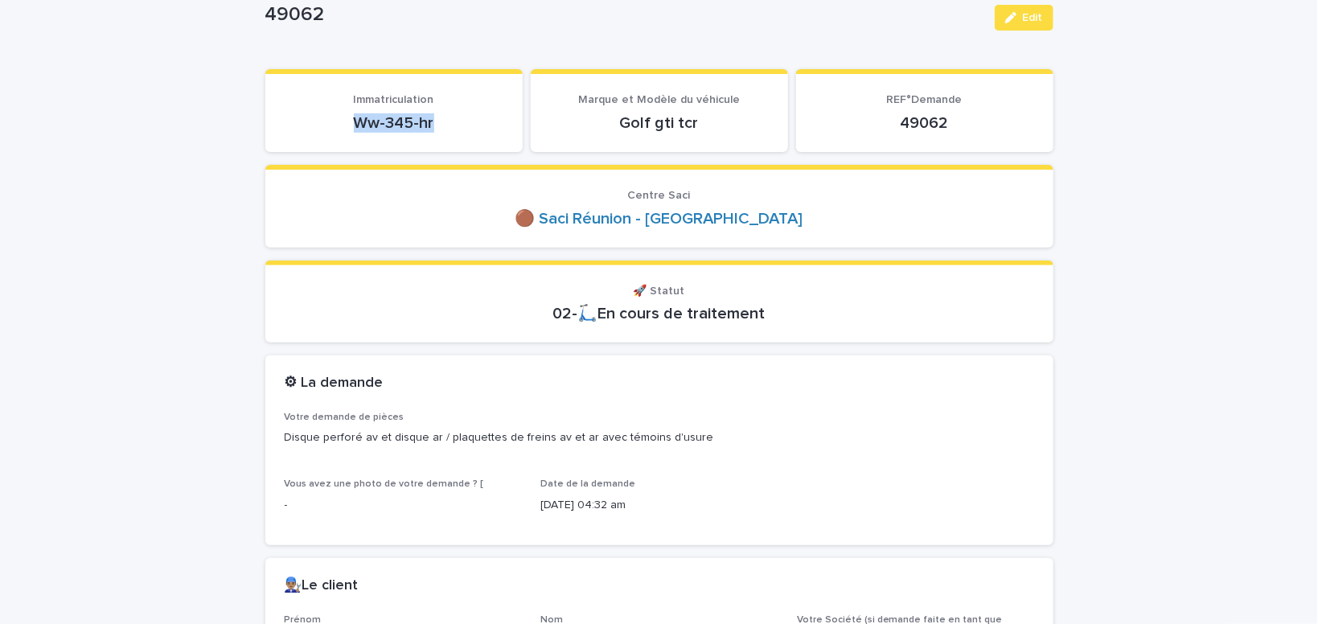
click at [1022, 6] on button "Edit" at bounding box center [1024, 18] width 59 height 26
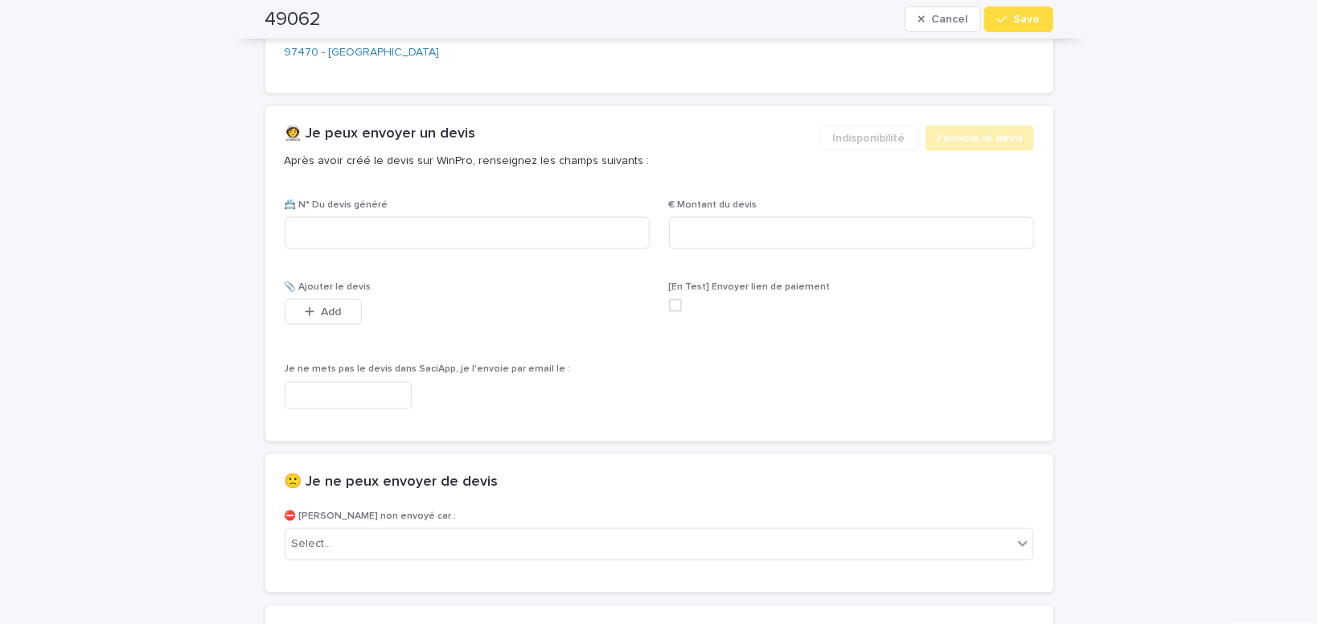
scroll to position [1023, 0]
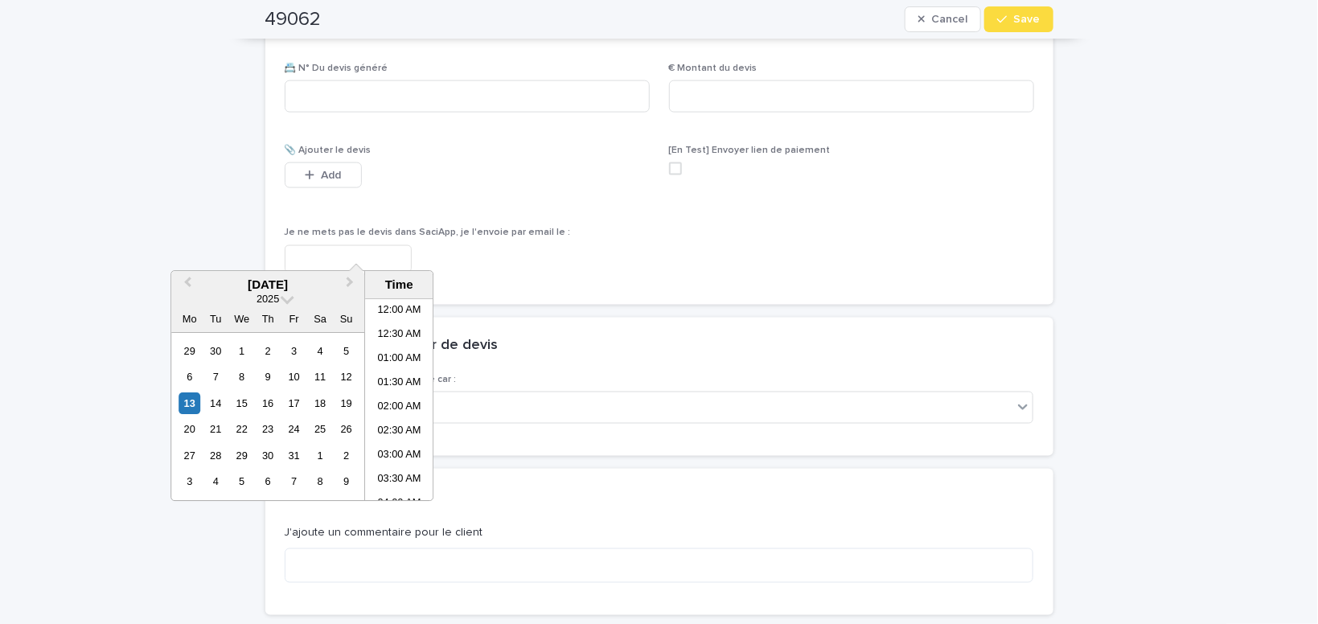
click at [374, 245] on input "text" at bounding box center [348, 259] width 127 height 28
drag, startPoint x: 397, startPoint y: 398, endPoint x: 413, endPoint y: 399, distance: 16.1
click at [401, 398] on li "09:30 AM" at bounding box center [399, 400] width 68 height 24
type input "**********"
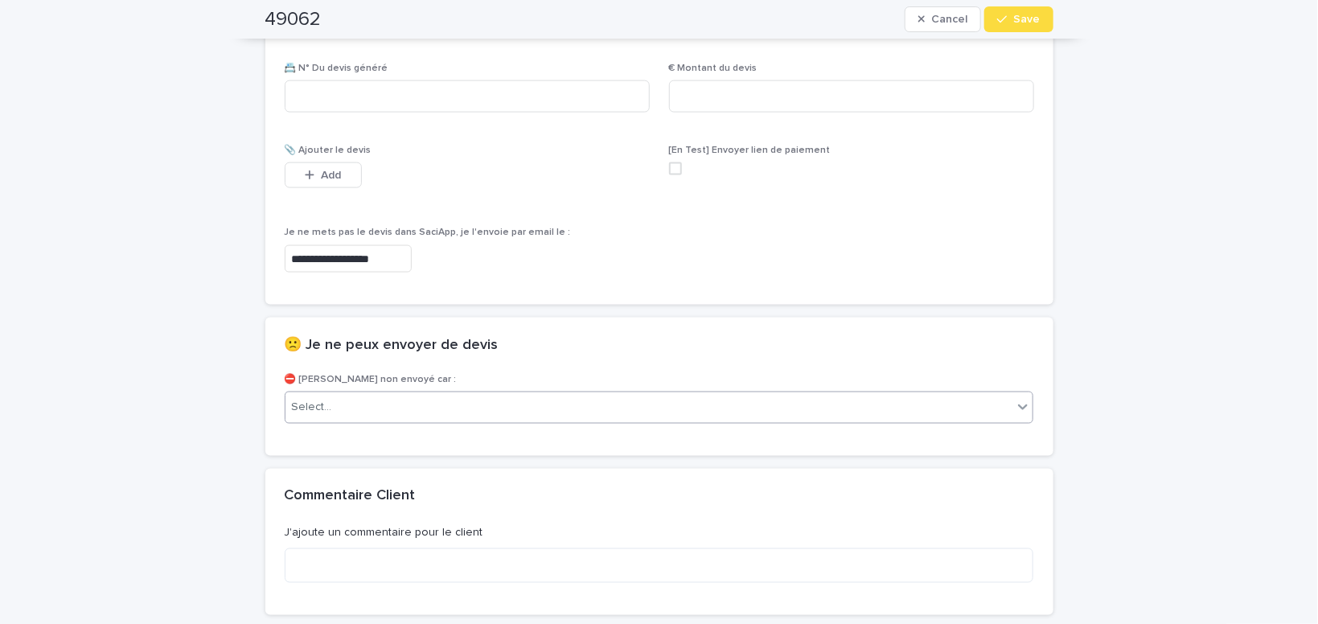
click at [371, 395] on div "Select..." at bounding box center [650, 408] width 728 height 27
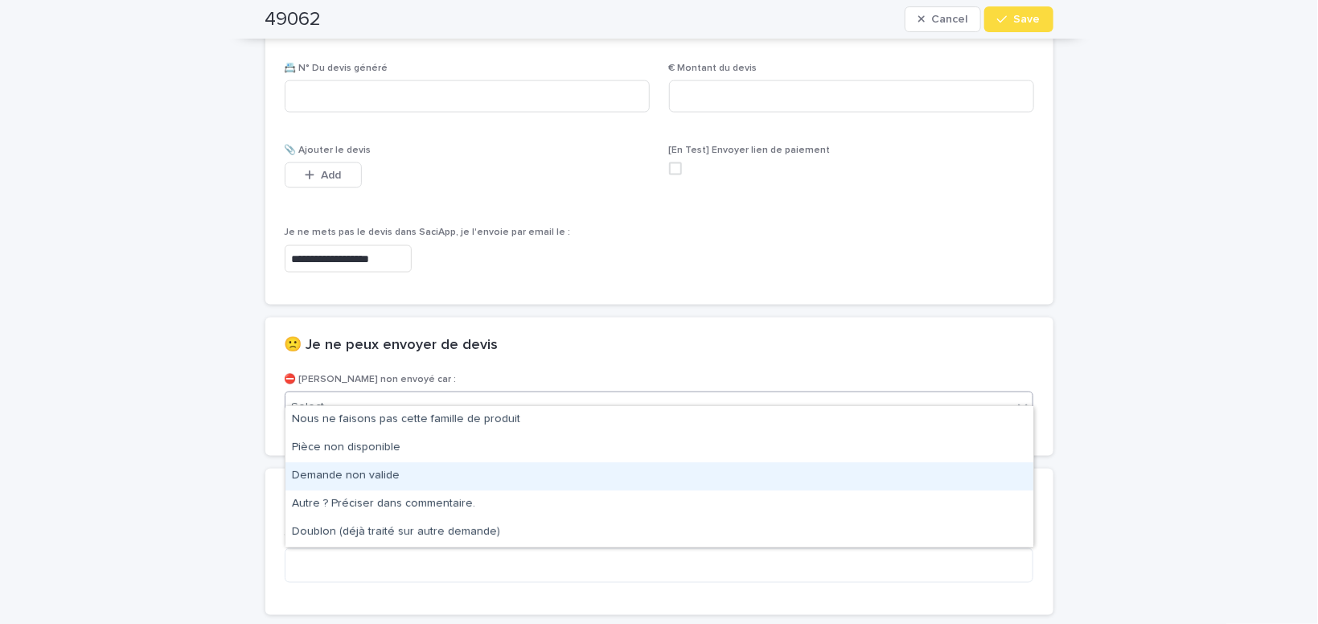
click at [368, 478] on div "Demande non valide" at bounding box center [660, 477] width 748 height 28
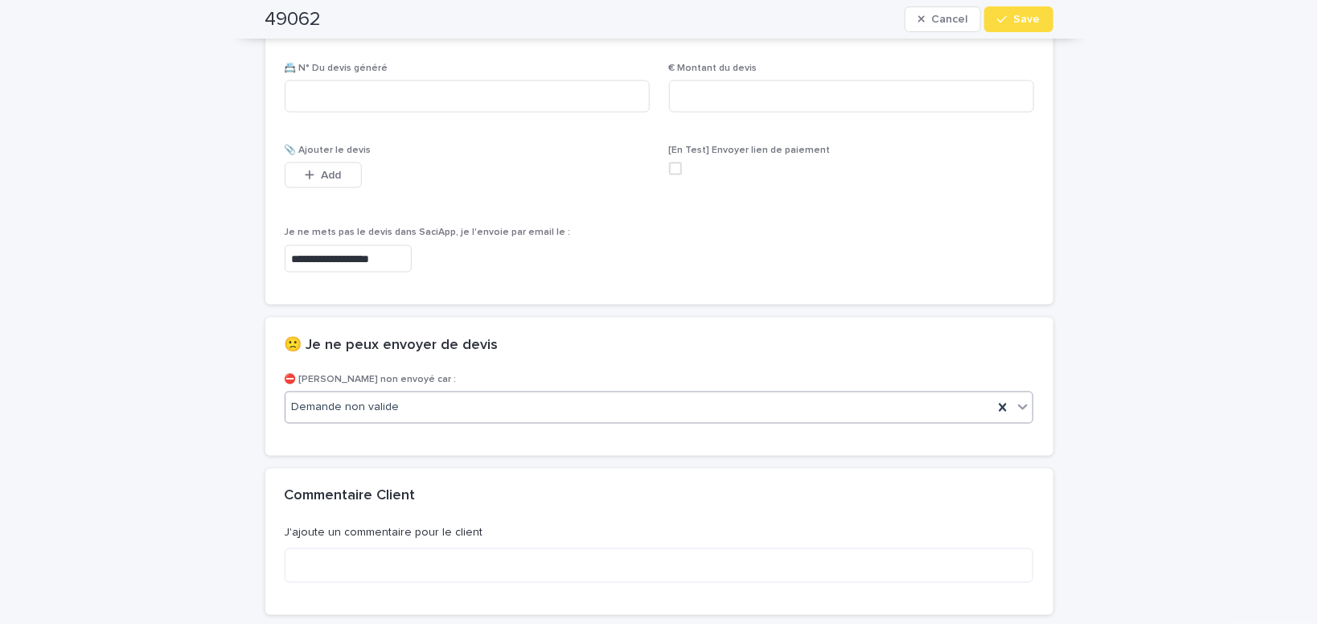
drag, startPoint x: 1031, startPoint y: 15, endPoint x: 1011, endPoint y: 64, distance: 52.7
click at [1022, 22] on span "Save" at bounding box center [1027, 19] width 27 height 11
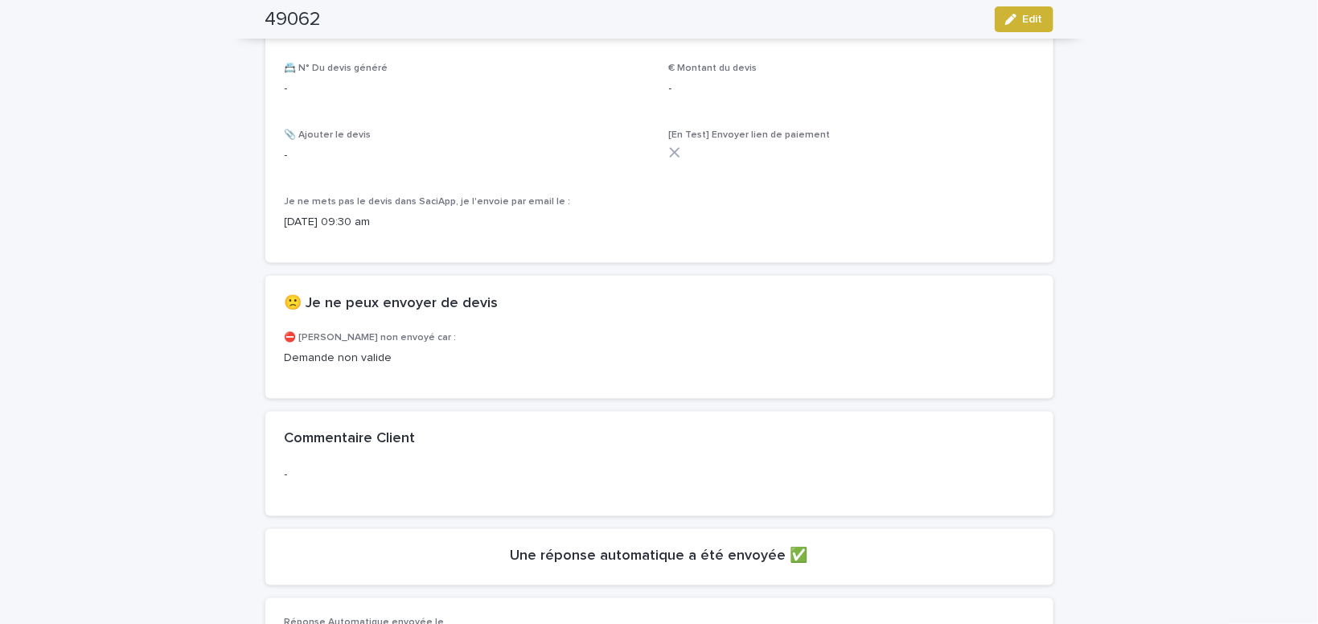
click at [1033, 15] on span "Edit" at bounding box center [1033, 19] width 20 height 11
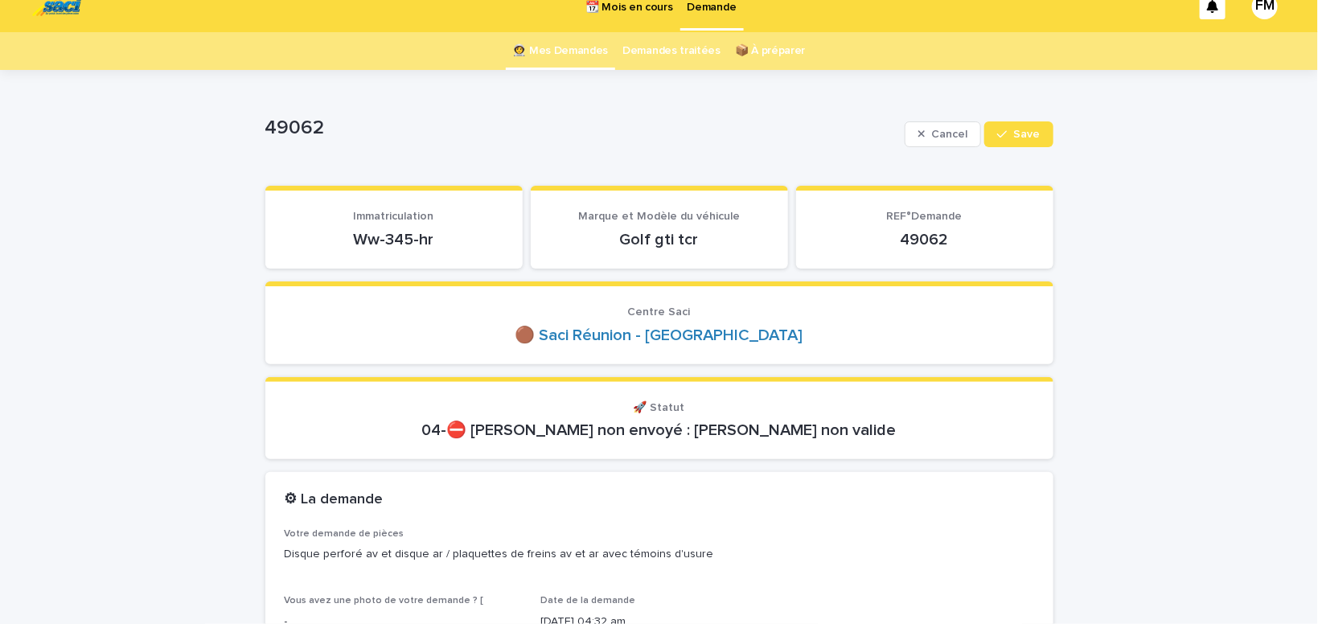
scroll to position [0, 0]
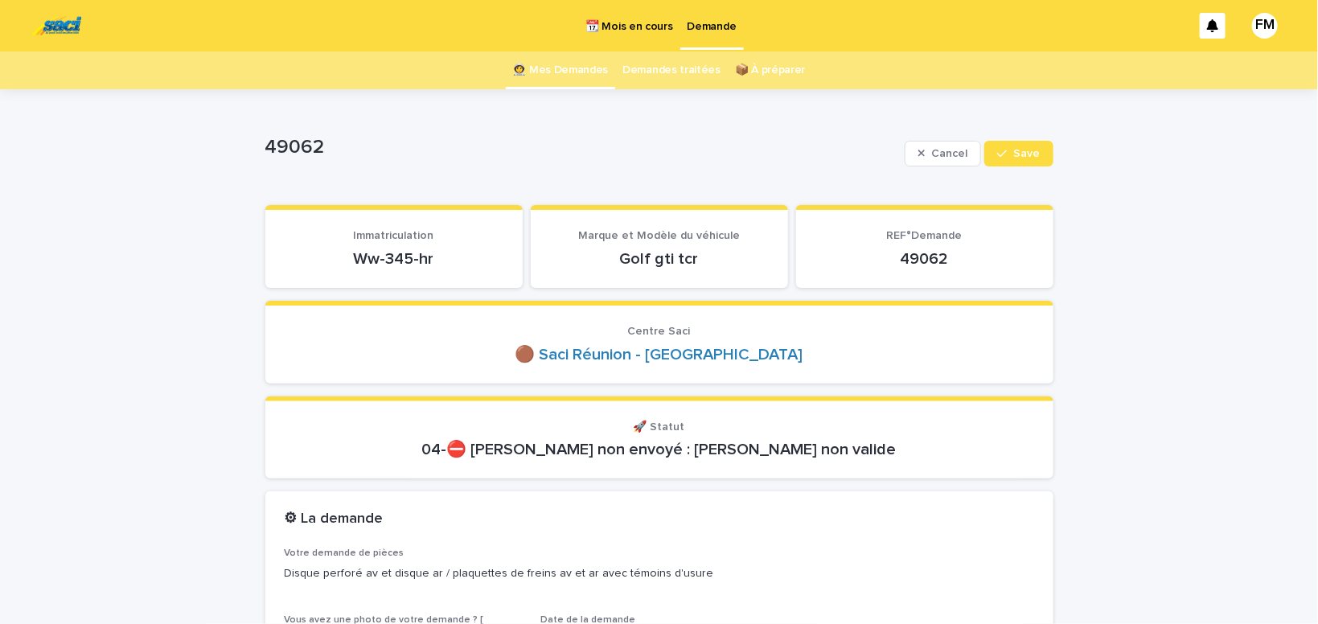
click at [704, 31] on p "Demande" at bounding box center [712, 17] width 49 height 34
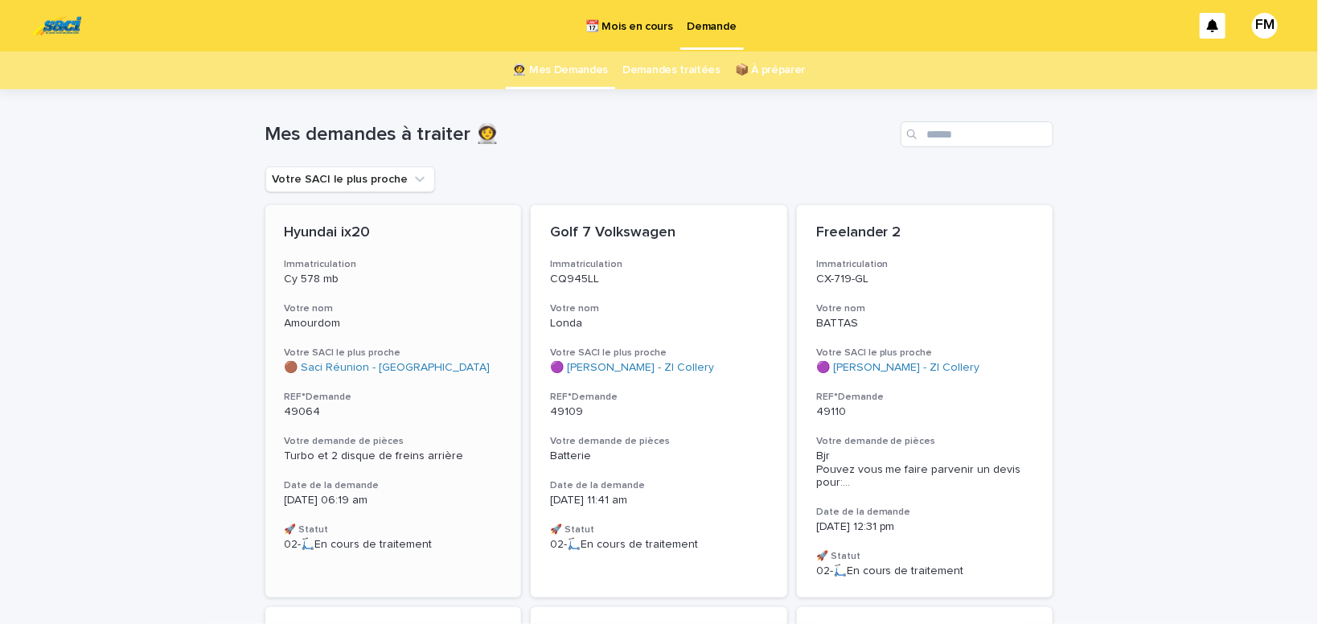
click at [360, 455] on span "Turbo et 2 disque de freins arrière" at bounding box center [374, 455] width 179 height 11
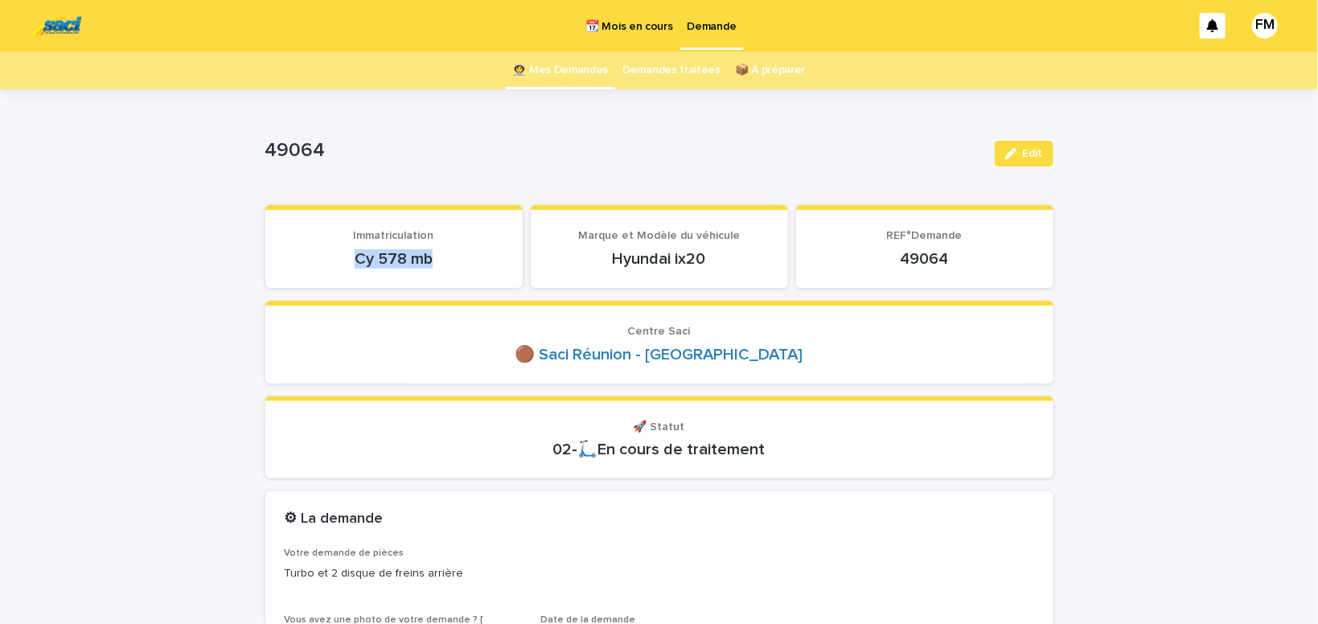
drag, startPoint x: 459, startPoint y: 259, endPoint x: 298, endPoint y: 258, distance: 160.1
click at [298, 258] on p "Cy 578 mb" at bounding box center [394, 258] width 219 height 19
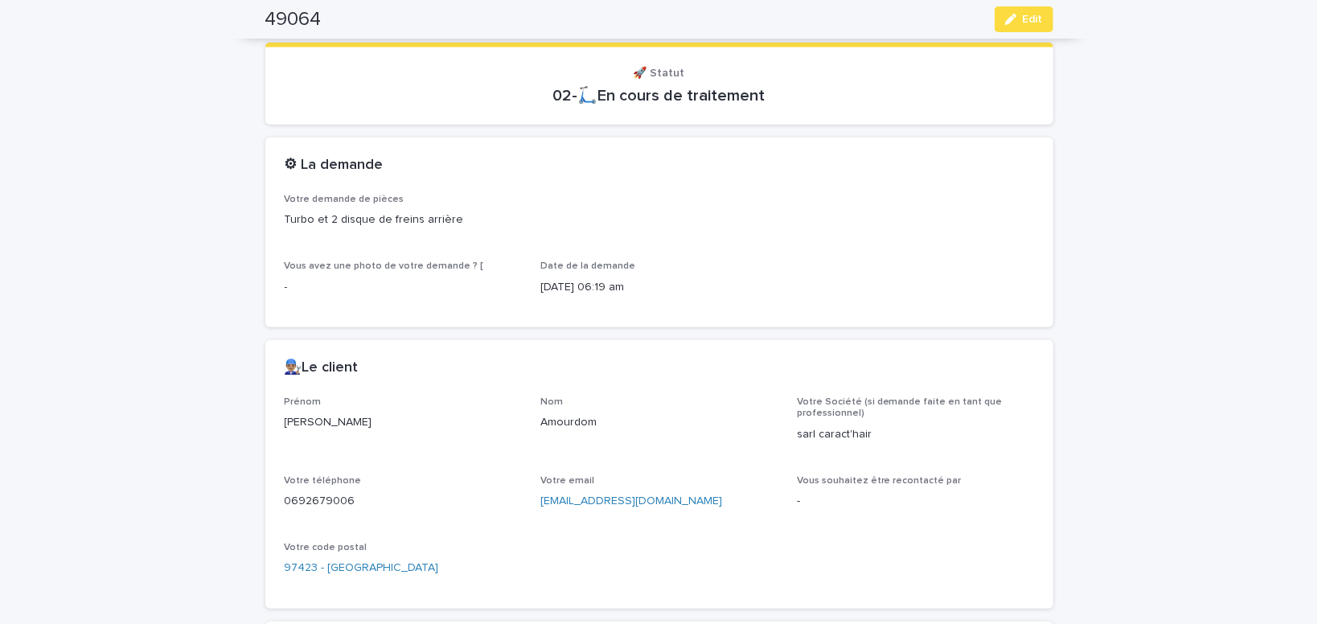
scroll to position [409, 0]
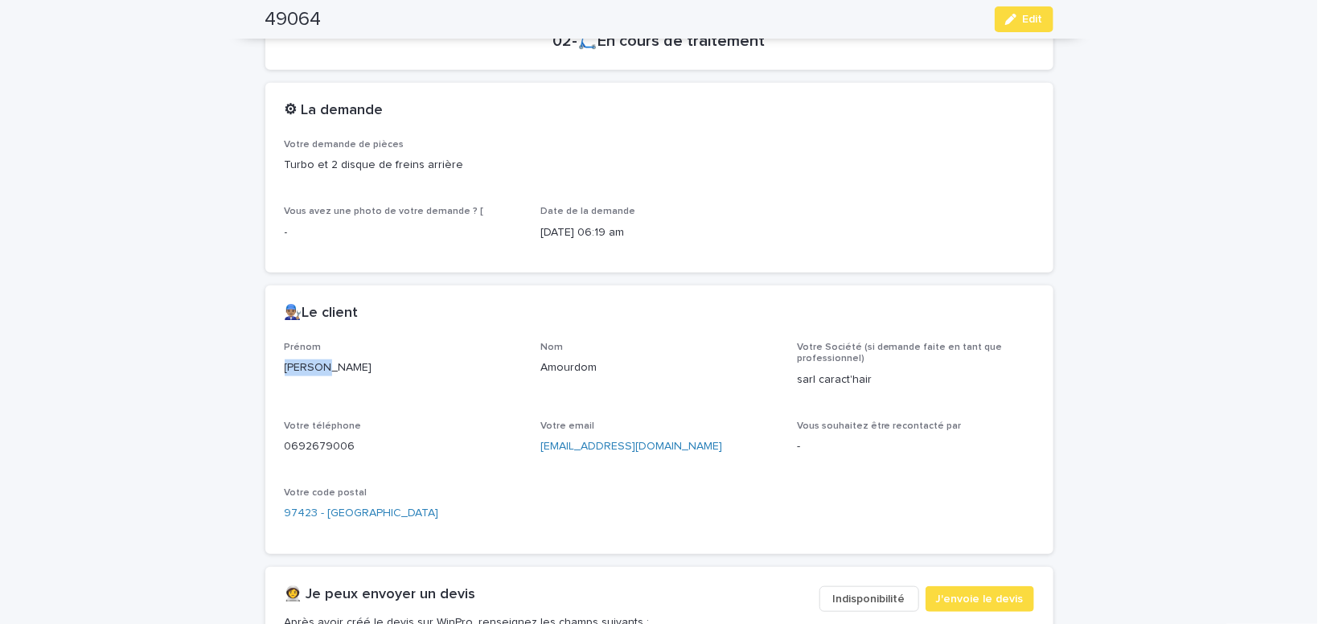
drag, startPoint x: 326, startPoint y: 366, endPoint x: 278, endPoint y: 360, distance: 47.8
click at [285, 361] on div "[PERSON_NAME]" at bounding box center [403, 366] width 237 height 20
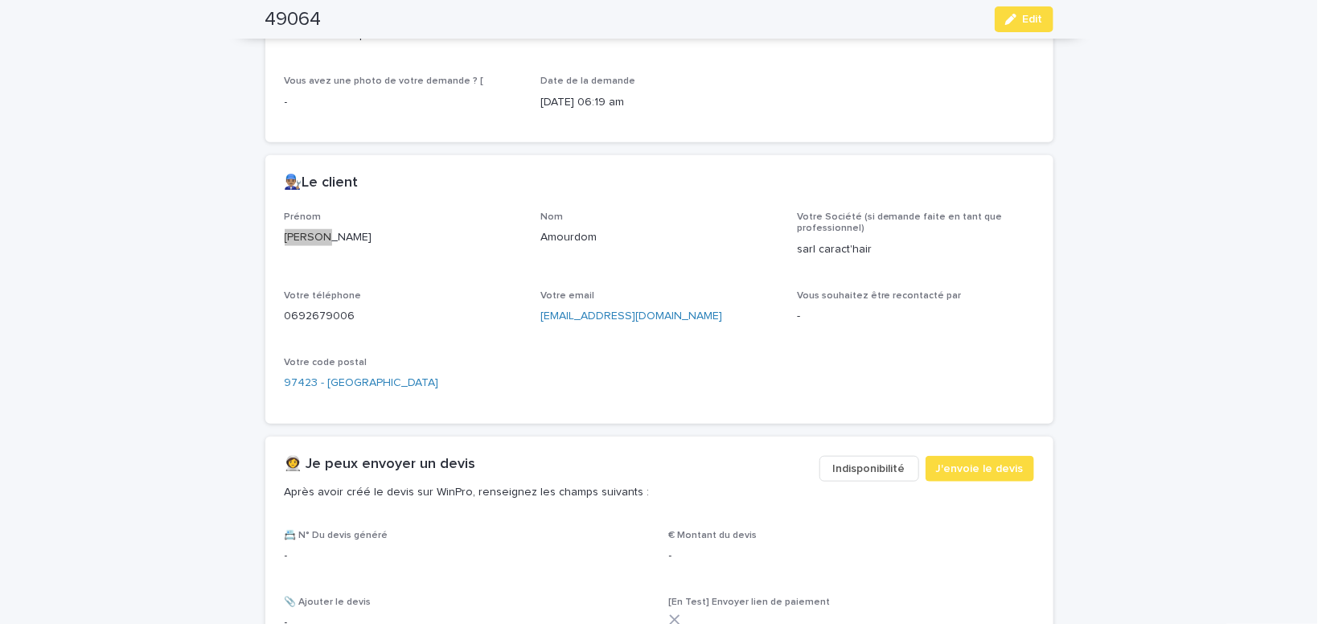
scroll to position [545, 0]
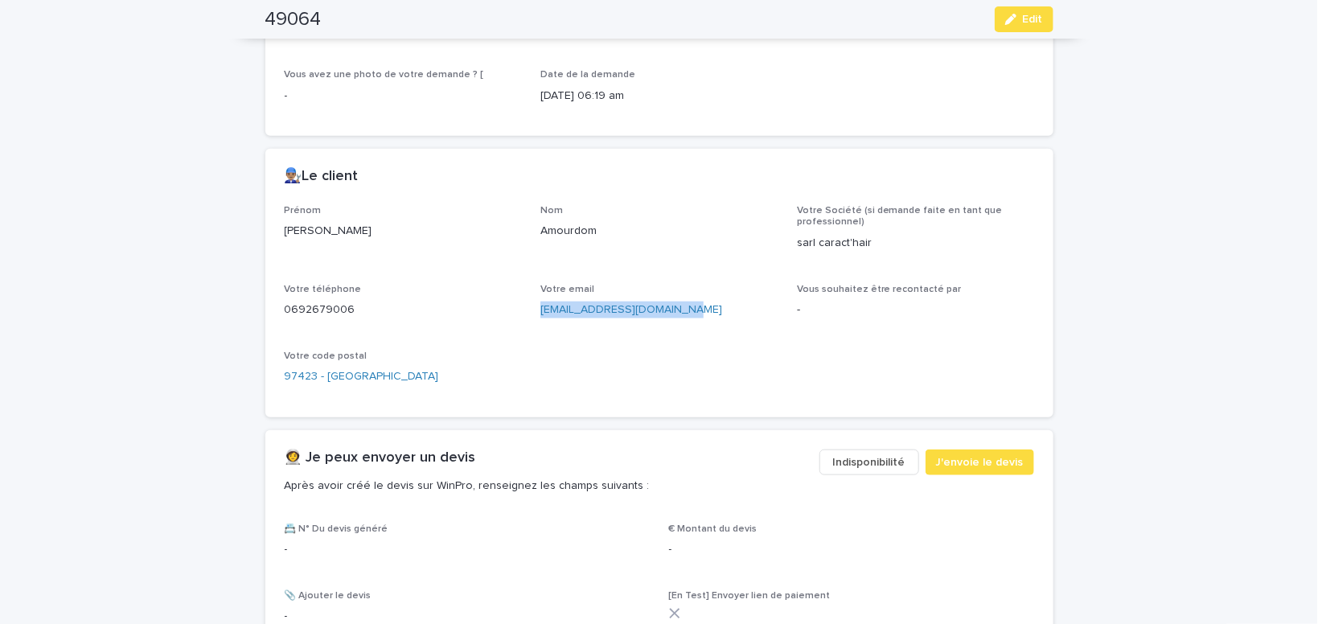
drag, startPoint x: 681, startPoint y: 306, endPoint x: 537, endPoint y: 304, distance: 144.0
click at [541, 304] on div "[EMAIL_ADDRESS][DOMAIN_NAME]" at bounding box center [659, 308] width 237 height 20
click at [1021, 15] on div "button" at bounding box center [1015, 19] width 18 height 11
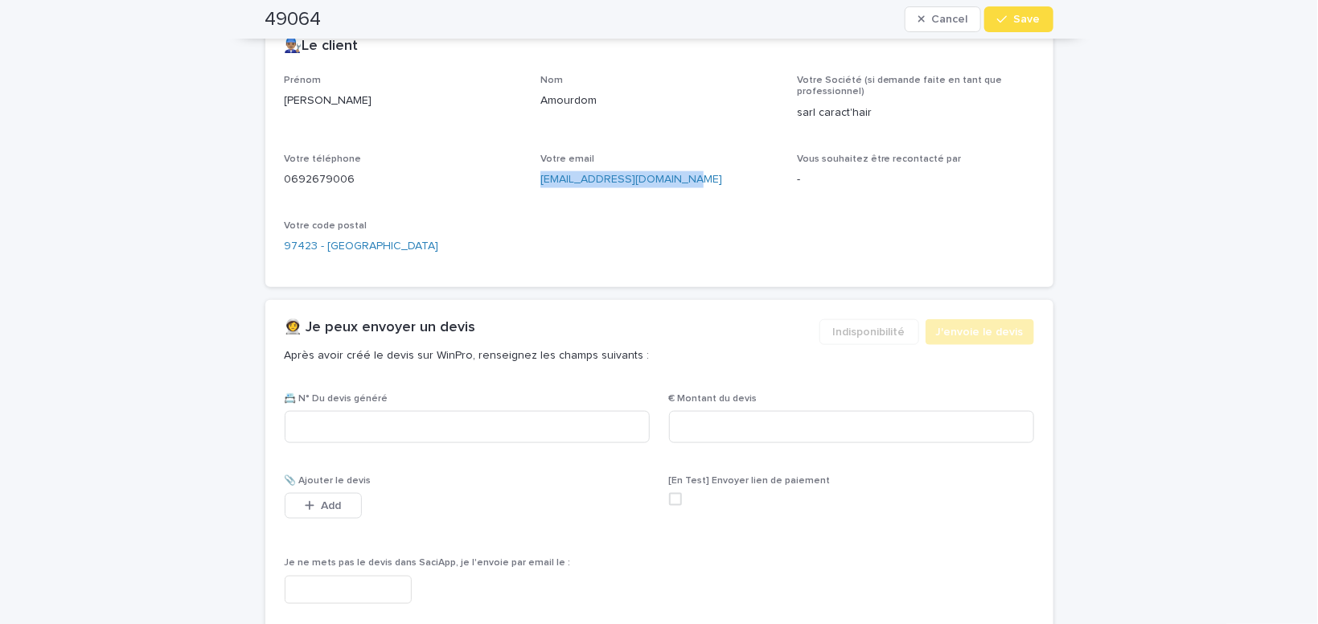
scroll to position [750, 0]
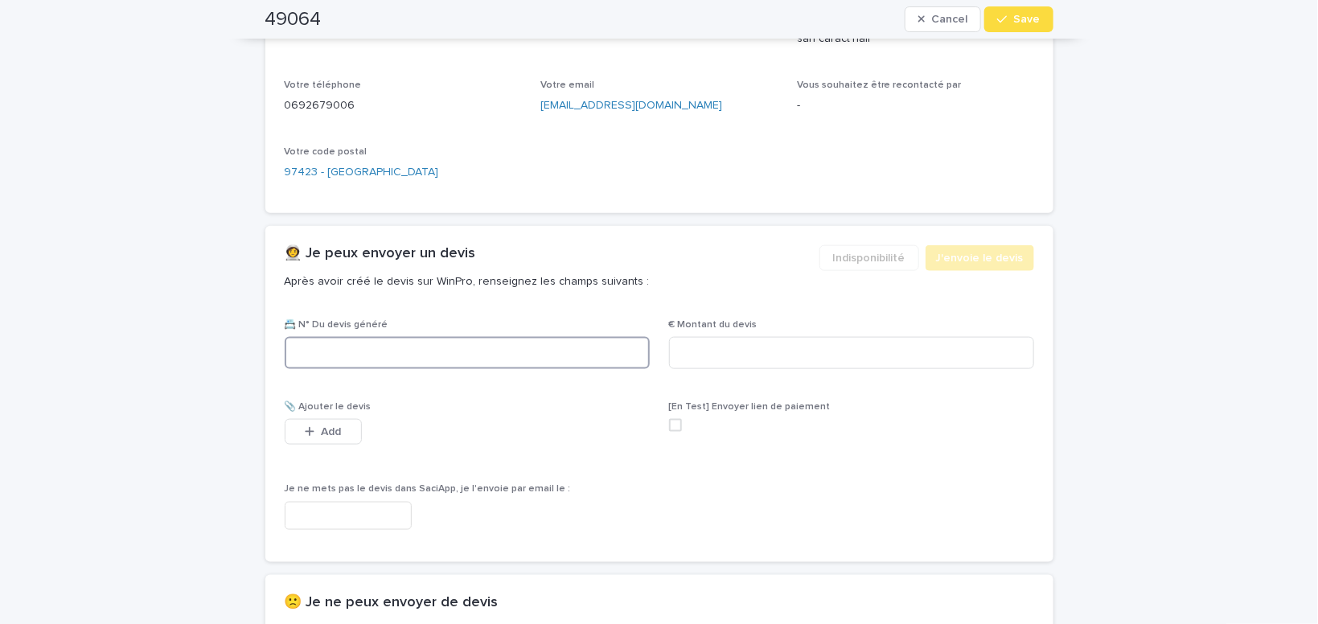
paste input "********"
type input "********"
click at [714, 350] on input at bounding box center [851, 353] width 365 height 32
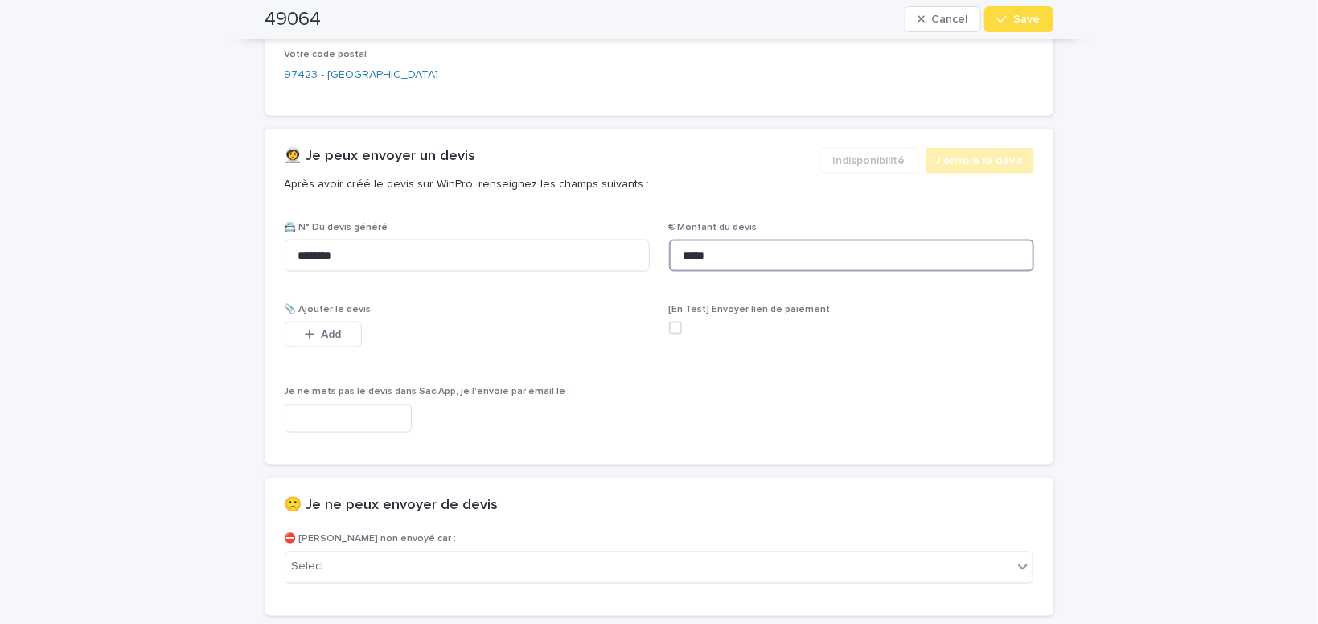
scroll to position [887, 0]
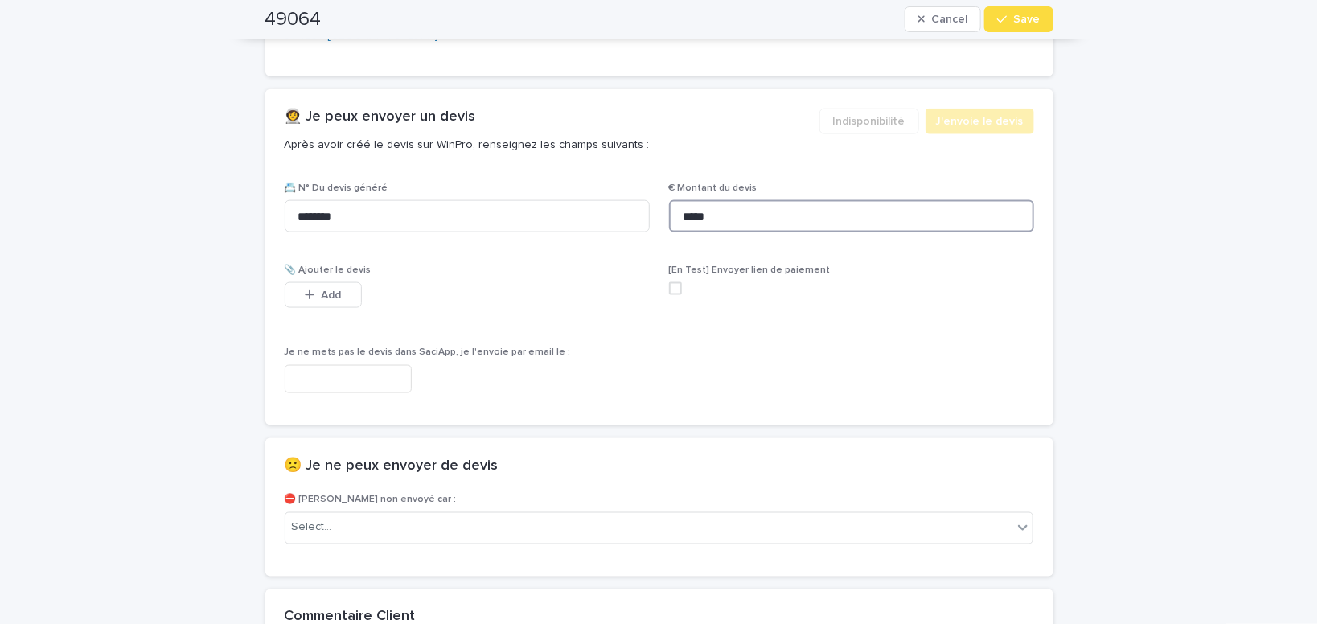
type input "*****"
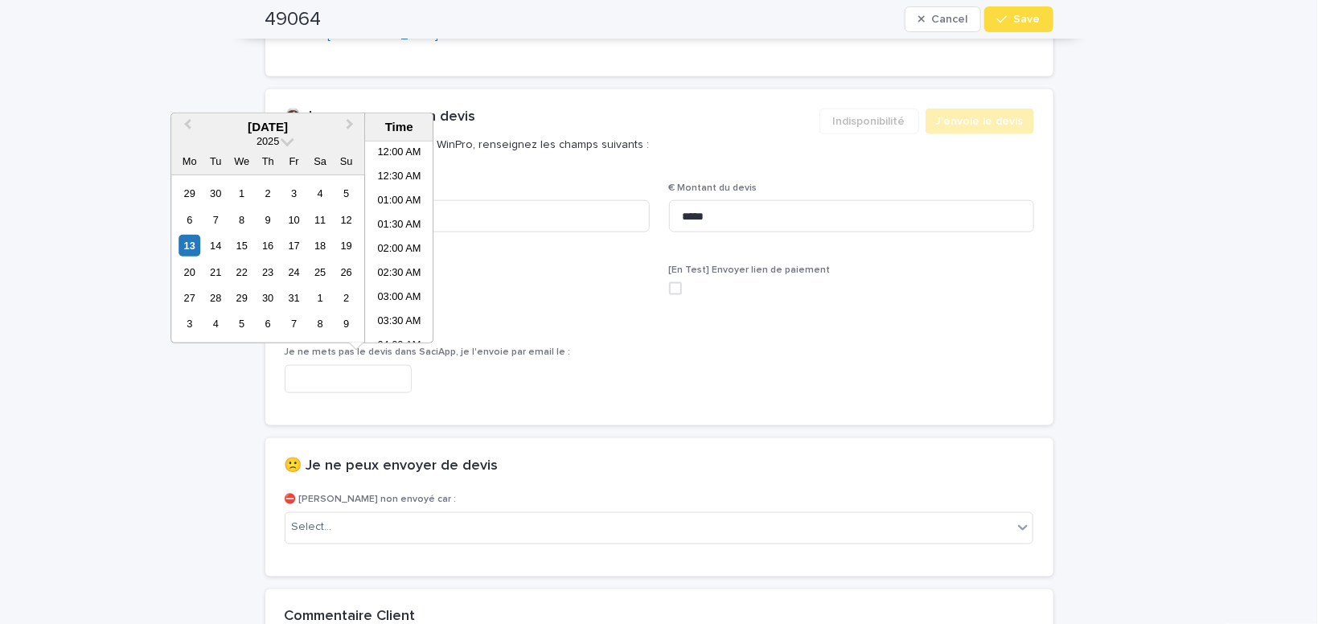
click at [376, 368] on input "text" at bounding box center [348, 379] width 127 height 28
click at [395, 239] on li "10:00 AM" at bounding box center [399, 242] width 68 height 24
type input "**********"
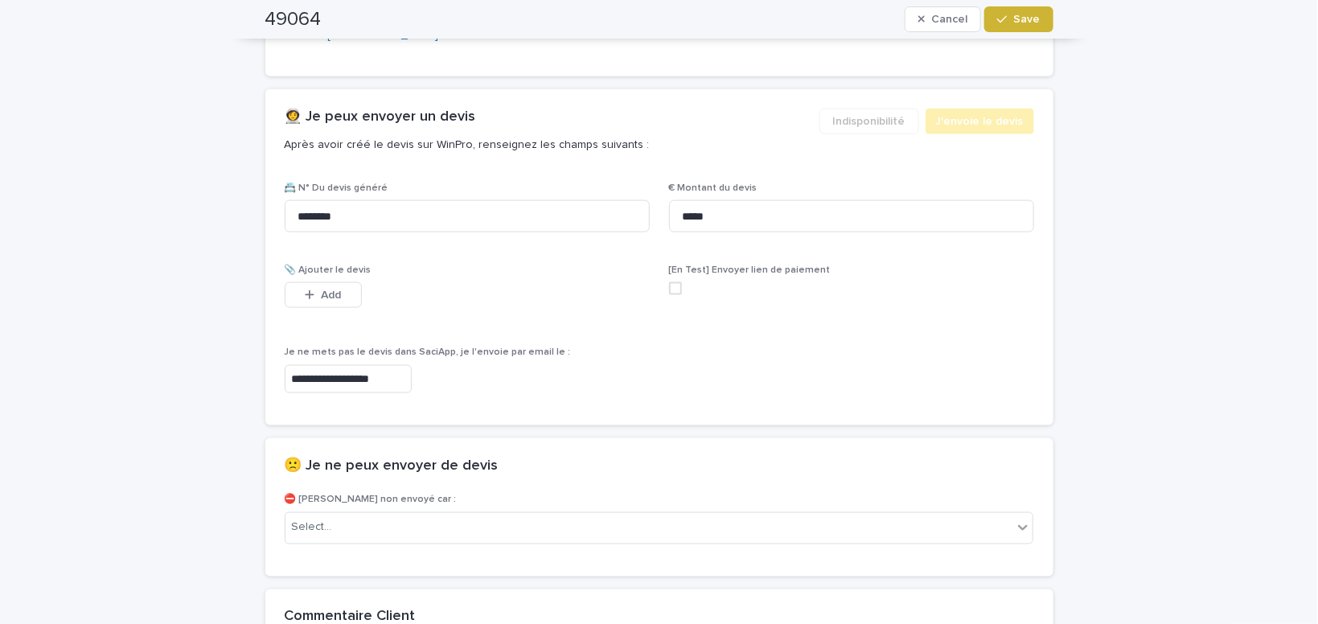
click at [1029, 21] on span "Save" at bounding box center [1027, 19] width 27 height 11
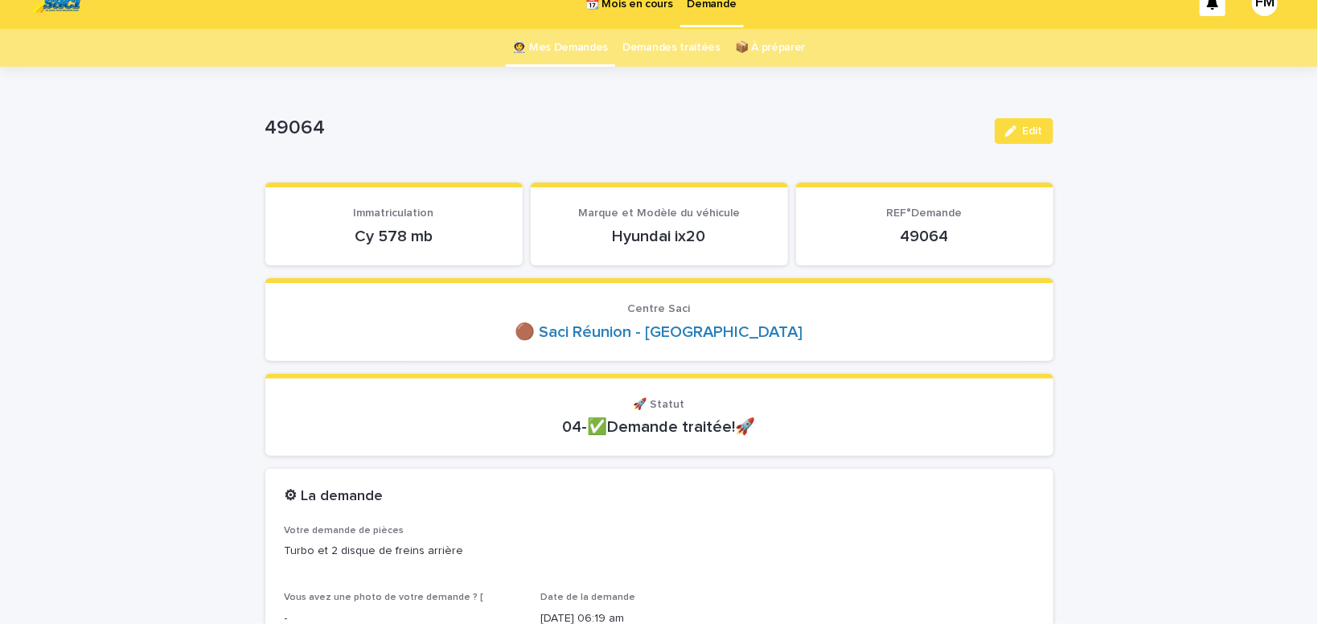
scroll to position [0, 0]
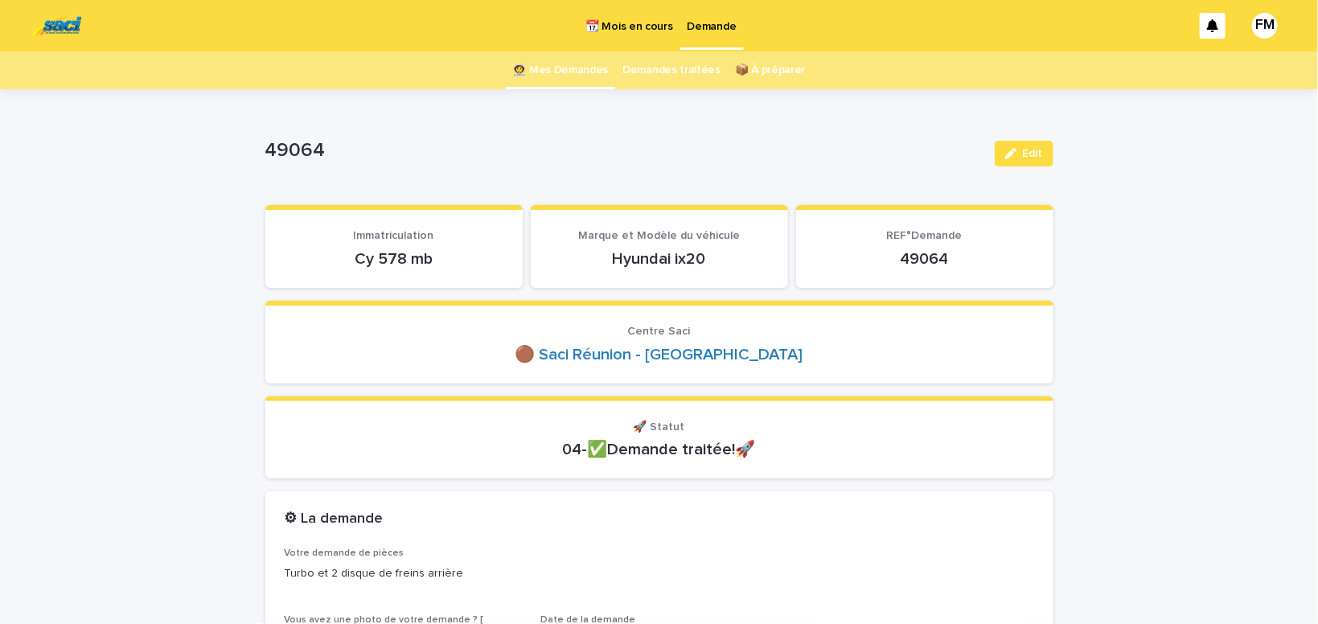
click at [700, 27] on p "Demande" at bounding box center [712, 17] width 49 height 34
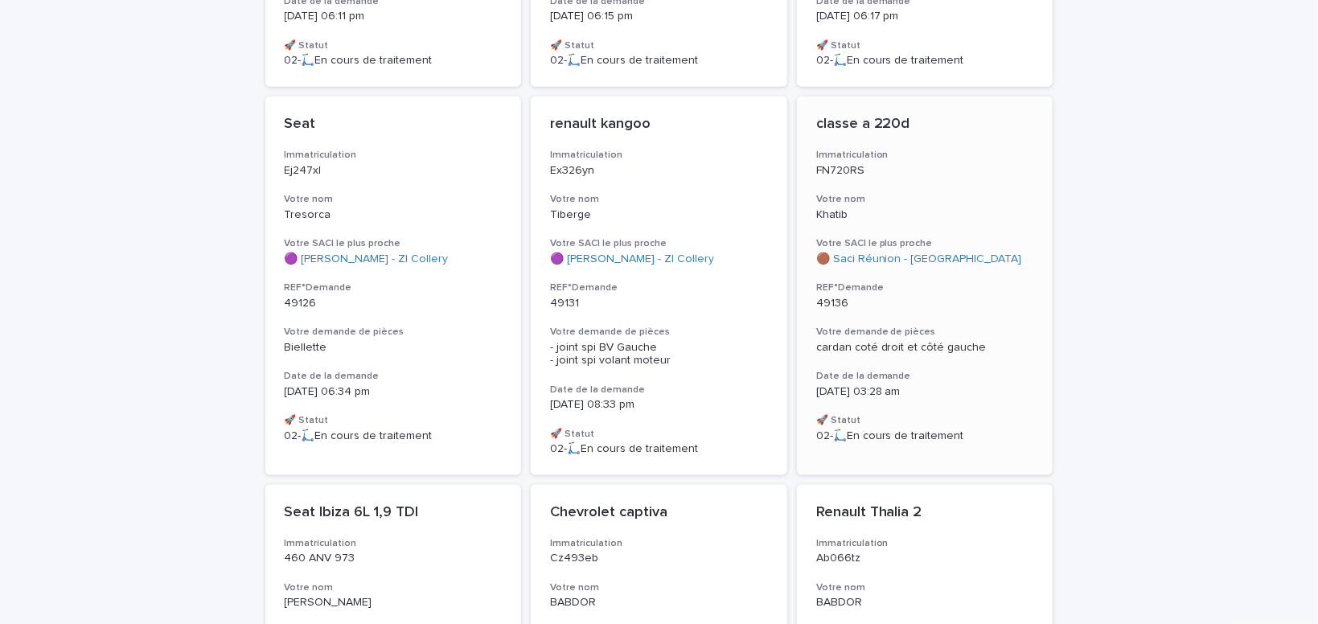
scroll to position [955, 0]
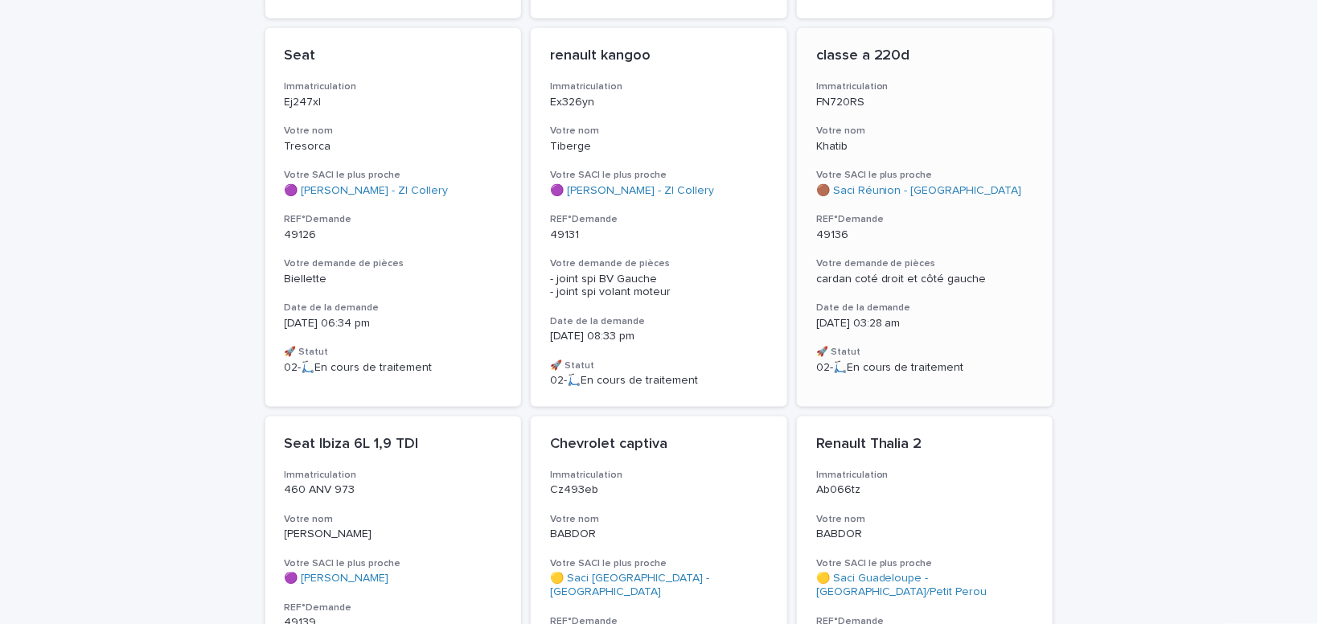
click at [907, 274] on span "cardan coté droit et côté gauche" at bounding box center [902, 279] width 171 height 11
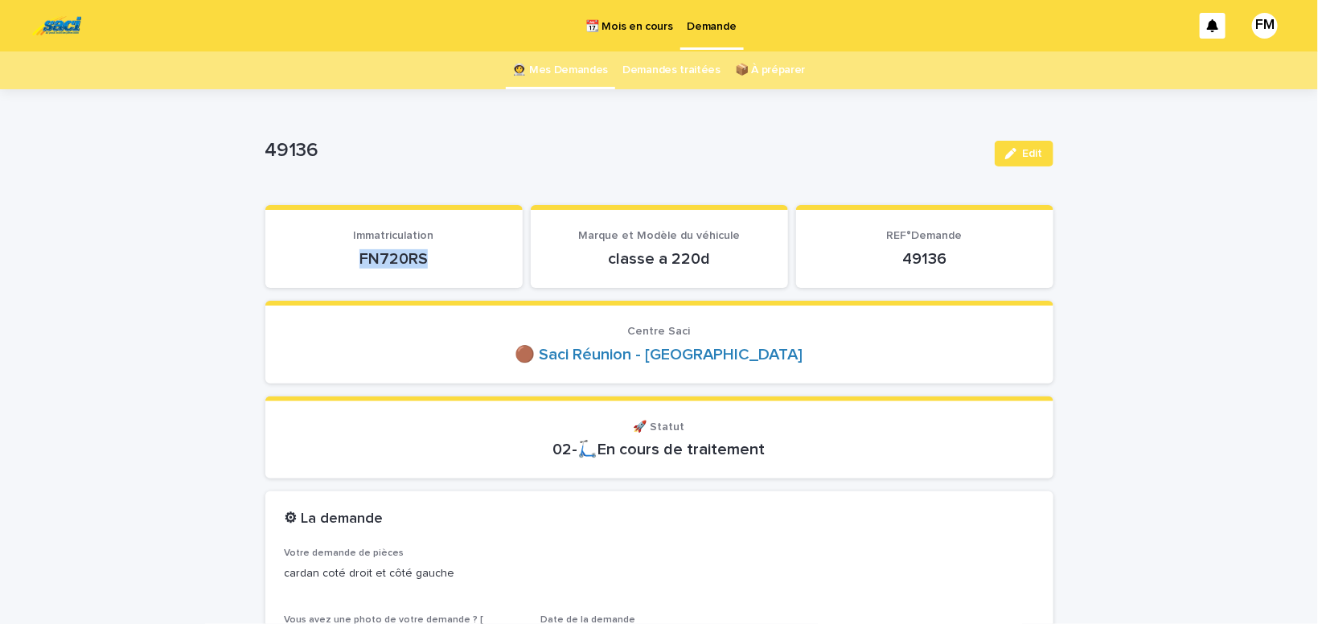
drag, startPoint x: 443, startPoint y: 257, endPoint x: 321, endPoint y: 253, distance: 122.3
click at [306, 255] on p "FN720RS" at bounding box center [394, 258] width 219 height 19
drag, startPoint x: 1033, startPoint y: 153, endPoint x: 949, endPoint y: 262, distance: 137.7
click at [1034, 153] on span "Edit" at bounding box center [1033, 153] width 20 height 11
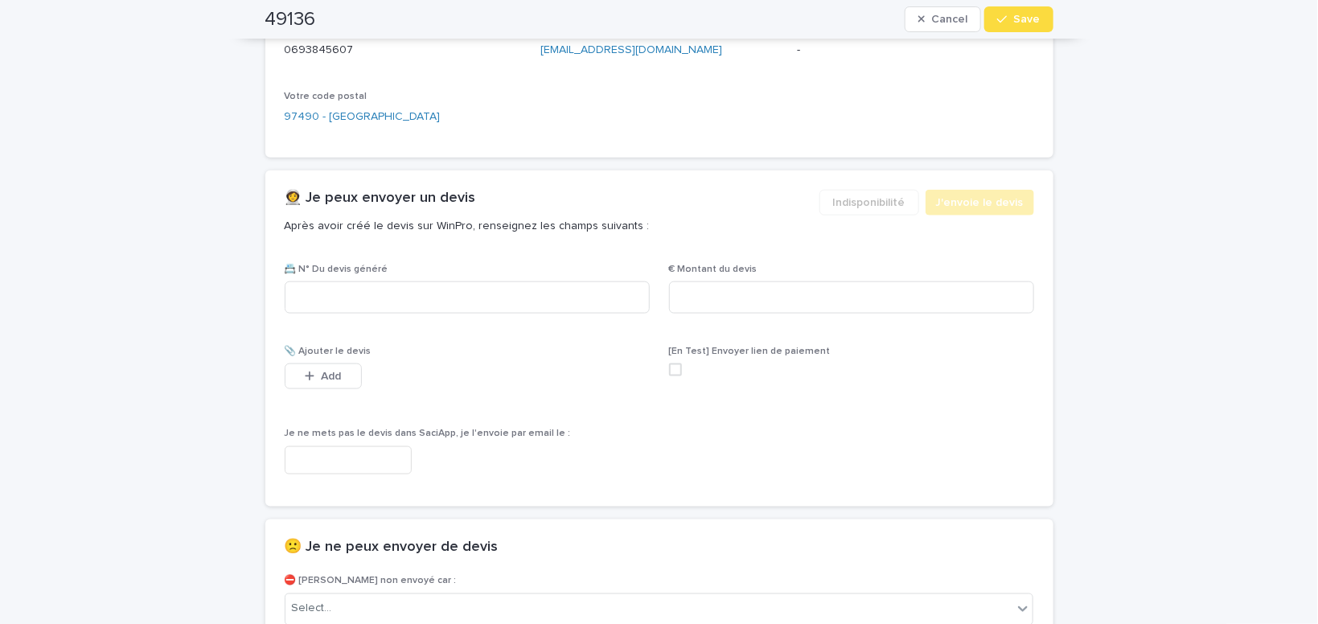
scroll to position [887, 0]
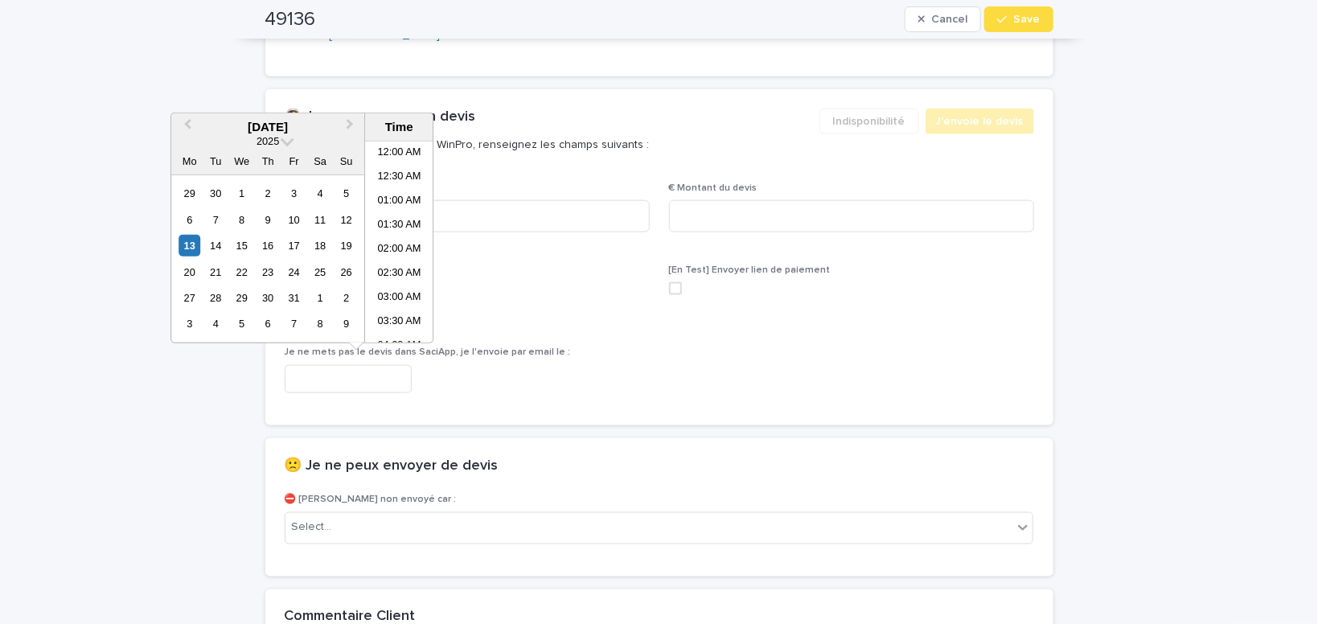
click at [385, 376] on input "text" at bounding box center [348, 379] width 127 height 28
drag, startPoint x: 390, startPoint y: 238, endPoint x: 401, endPoint y: 239, distance: 10.5
click at [391, 238] on li "10:00 AM" at bounding box center [399, 242] width 68 height 24
type input "**********"
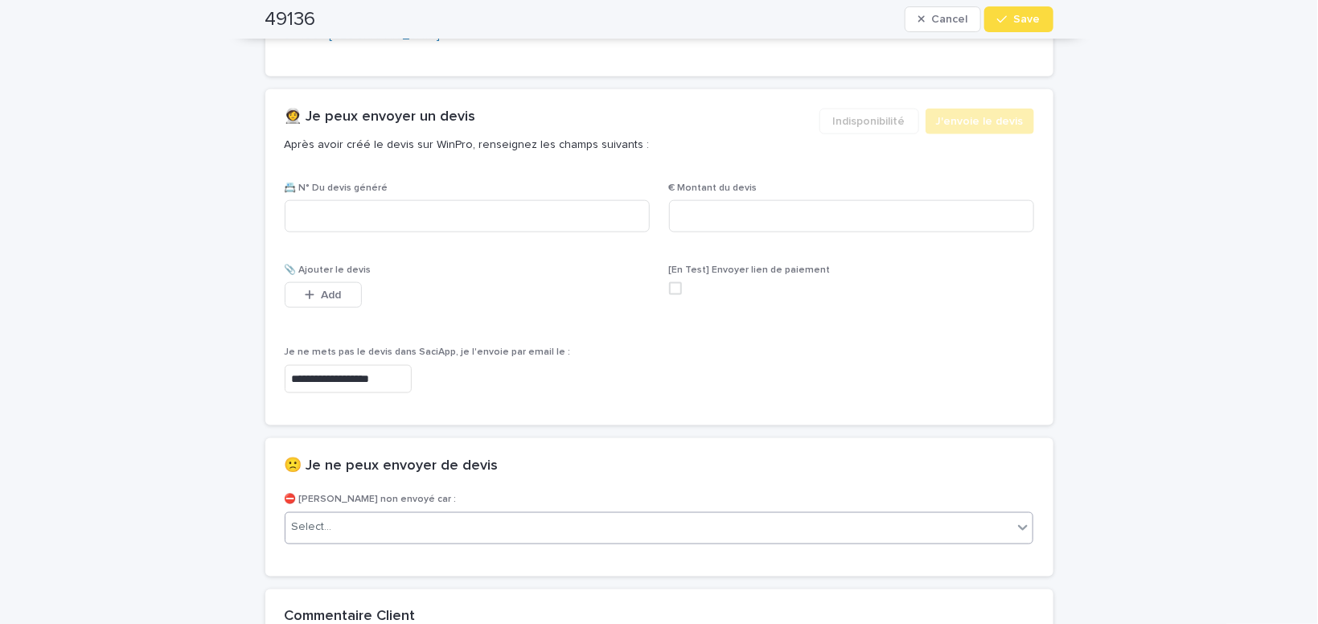
click at [364, 527] on div "Select..." at bounding box center [650, 528] width 728 height 27
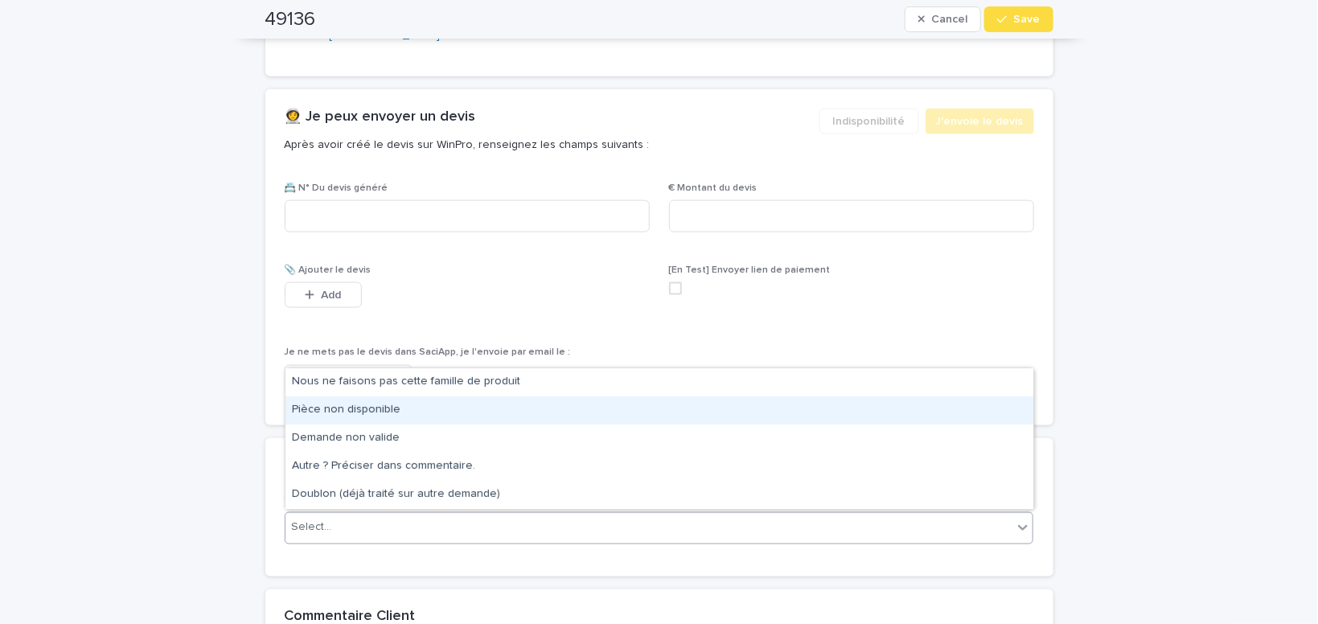
drag, startPoint x: 381, startPoint y: 410, endPoint x: 633, endPoint y: 322, distance: 267.6
click at [381, 409] on div "Pièce non disponible" at bounding box center [660, 411] width 748 height 28
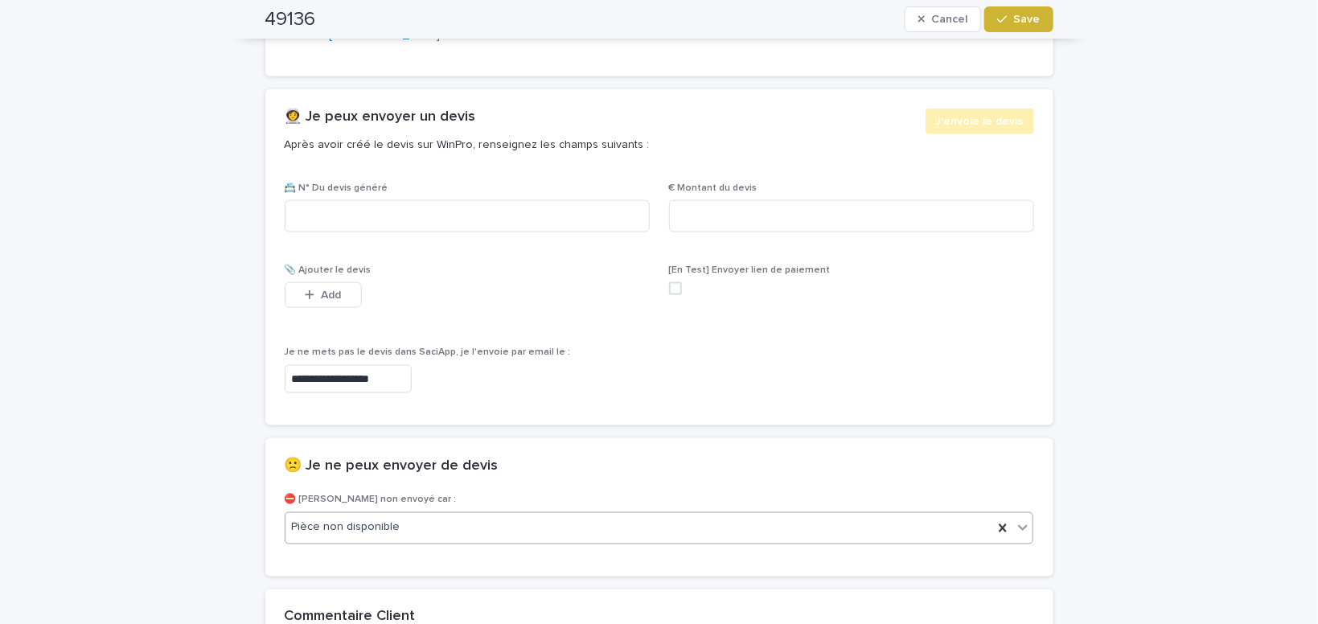
click at [1034, 24] on span "Save" at bounding box center [1027, 19] width 27 height 11
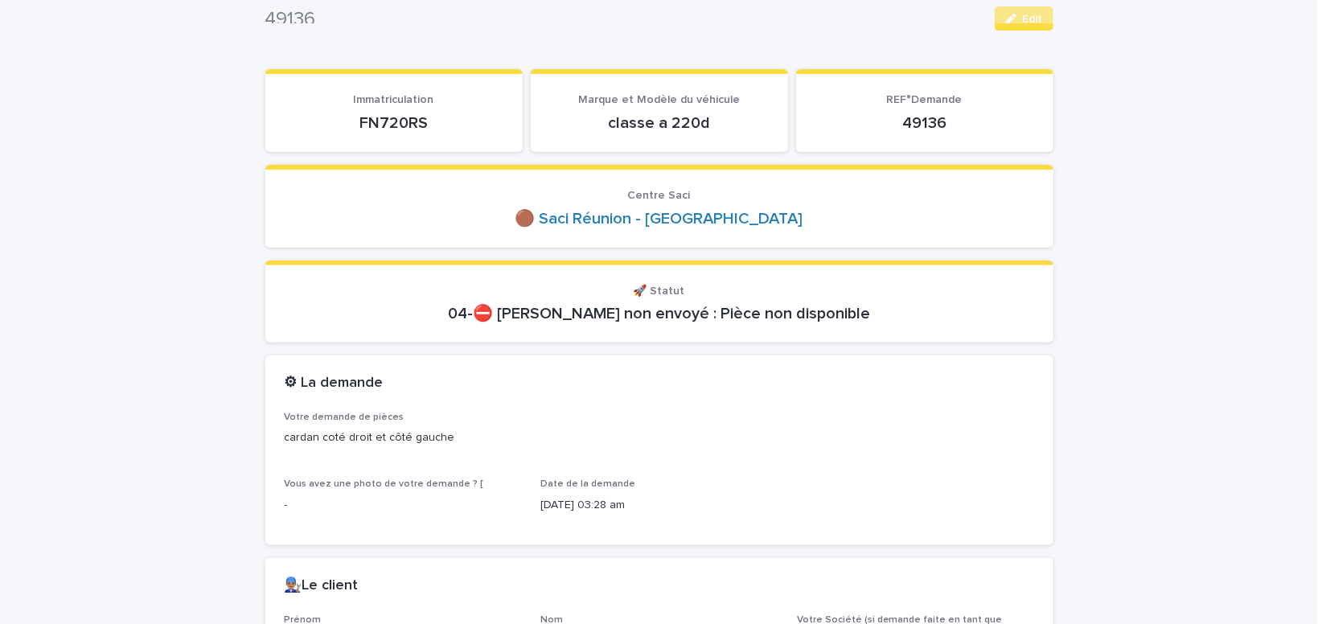
scroll to position [0, 0]
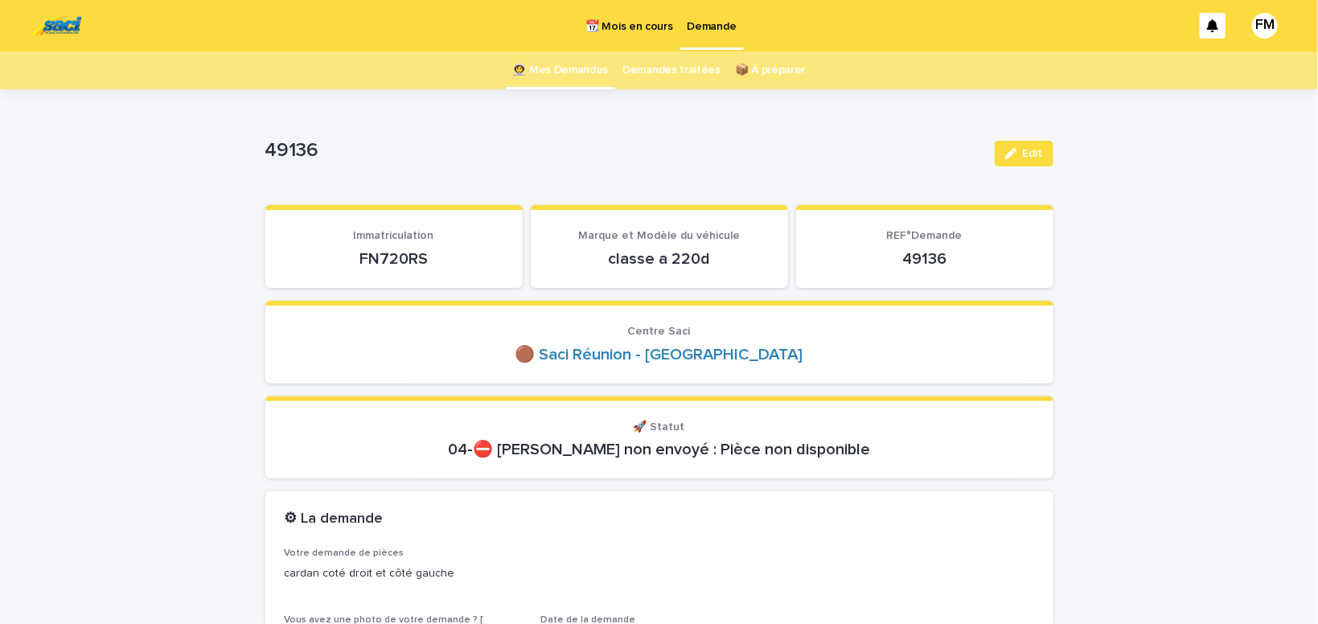
click at [704, 26] on p "Demande" at bounding box center [712, 17] width 49 height 34
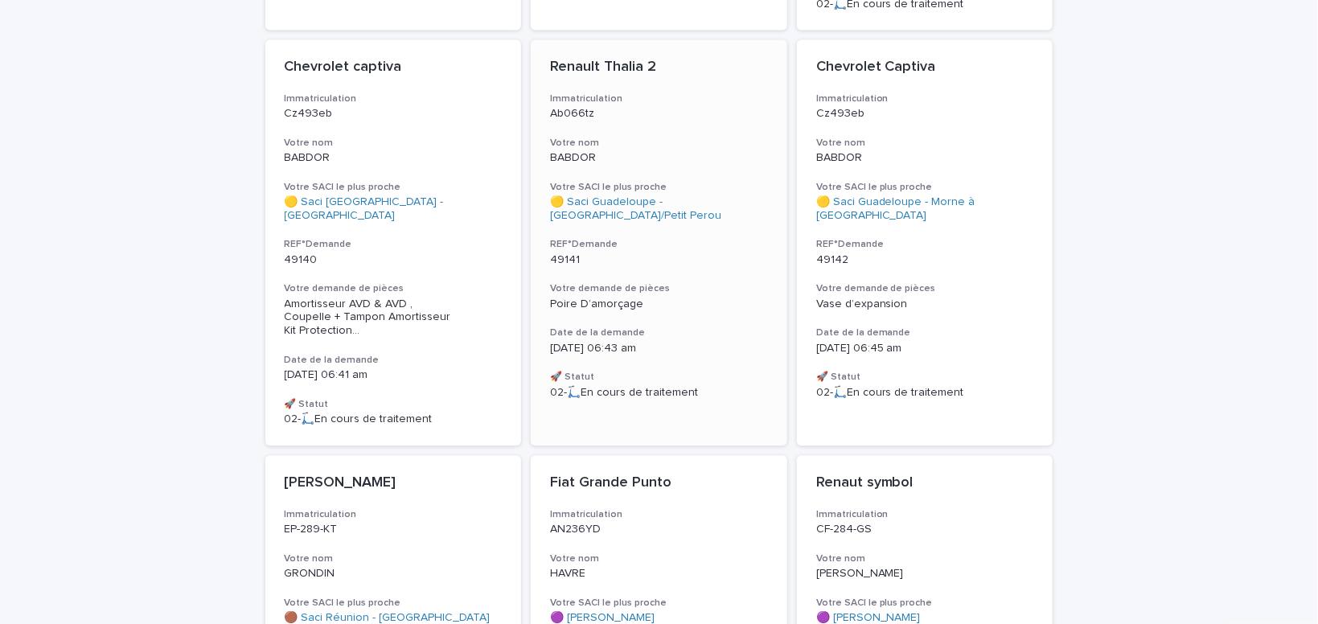
scroll to position [1432, 0]
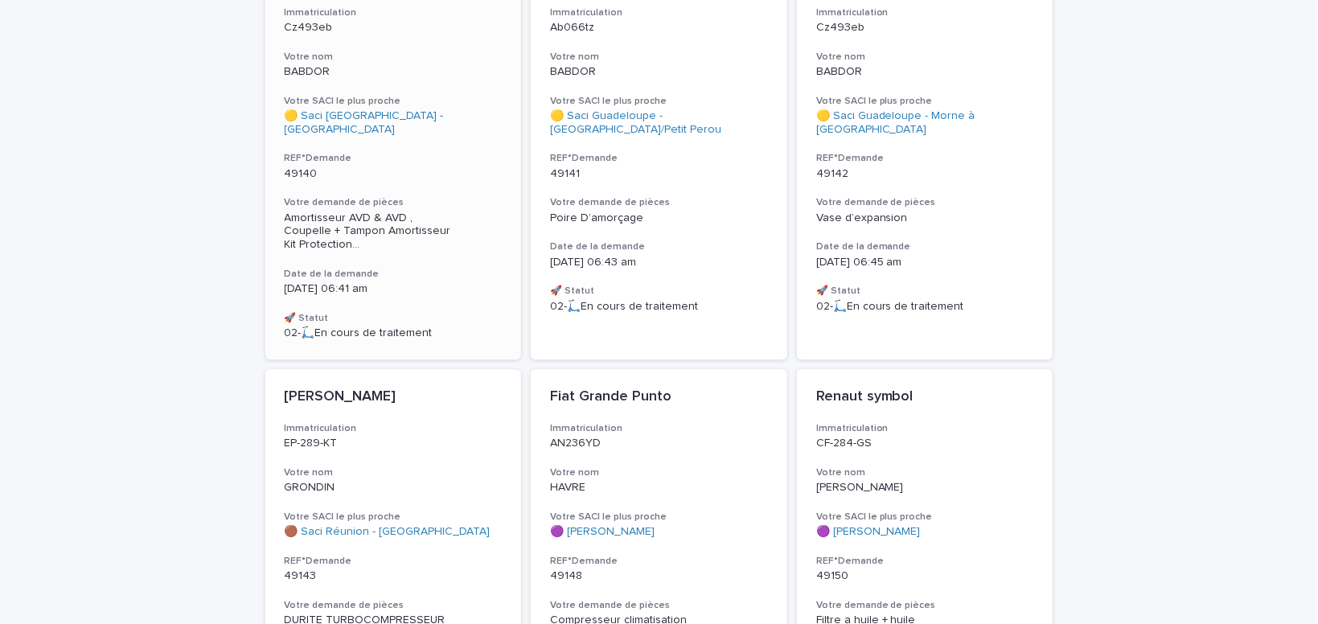
click at [354, 212] on span "Amortisseur AVD & AVD , Coupelle + Tampon Amortisseur Kit Protection ..." at bounding box center [394, 232] width 218 height 40
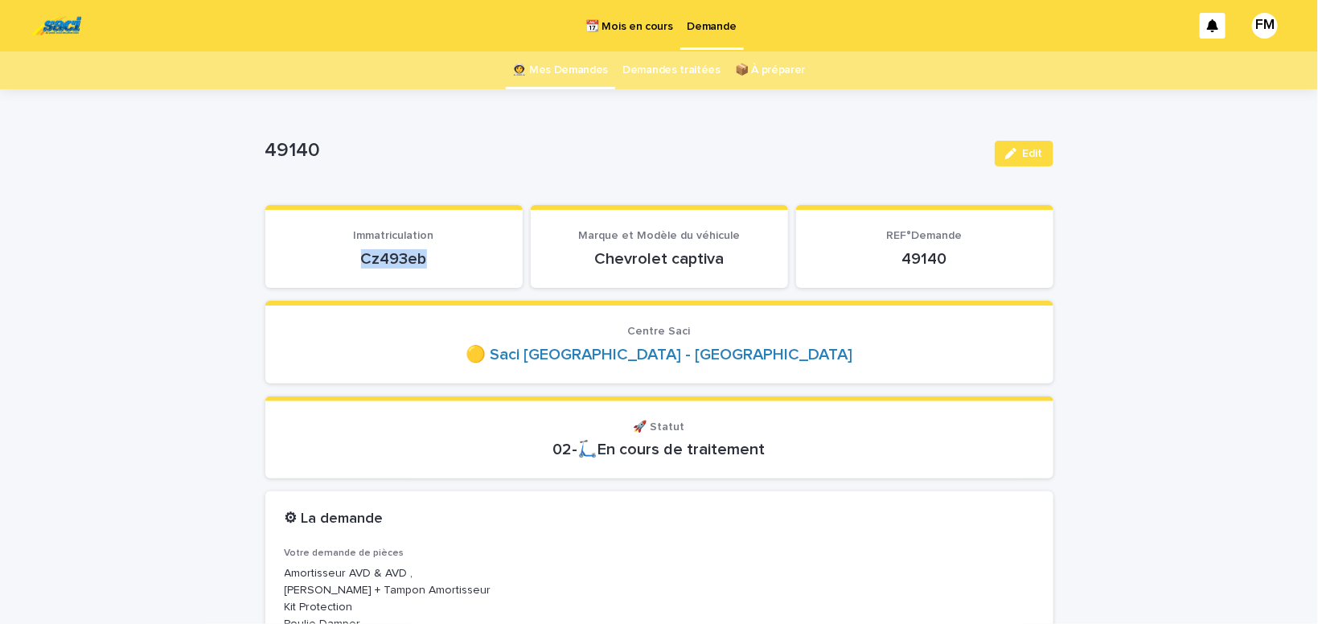
drag, startPoint x: 448, startPoint y: 263, endPoint x: 346, endPoint y: 256, distance: 102.4
click at [346, 256] on p "Cz493eb" at bounding box center [394, 258] width 219 height 19
click at [718, 25] on p "Demande" at bounding box center [712, 17] width 49 height 34
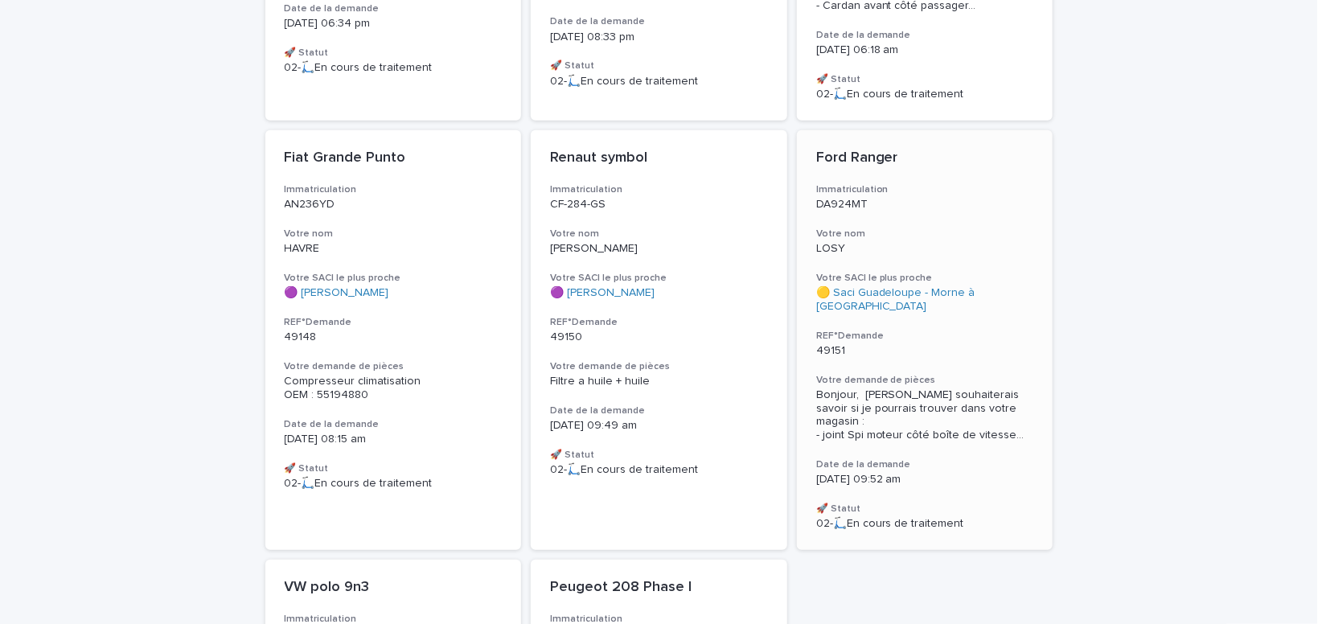
scroll to position [682, 0]
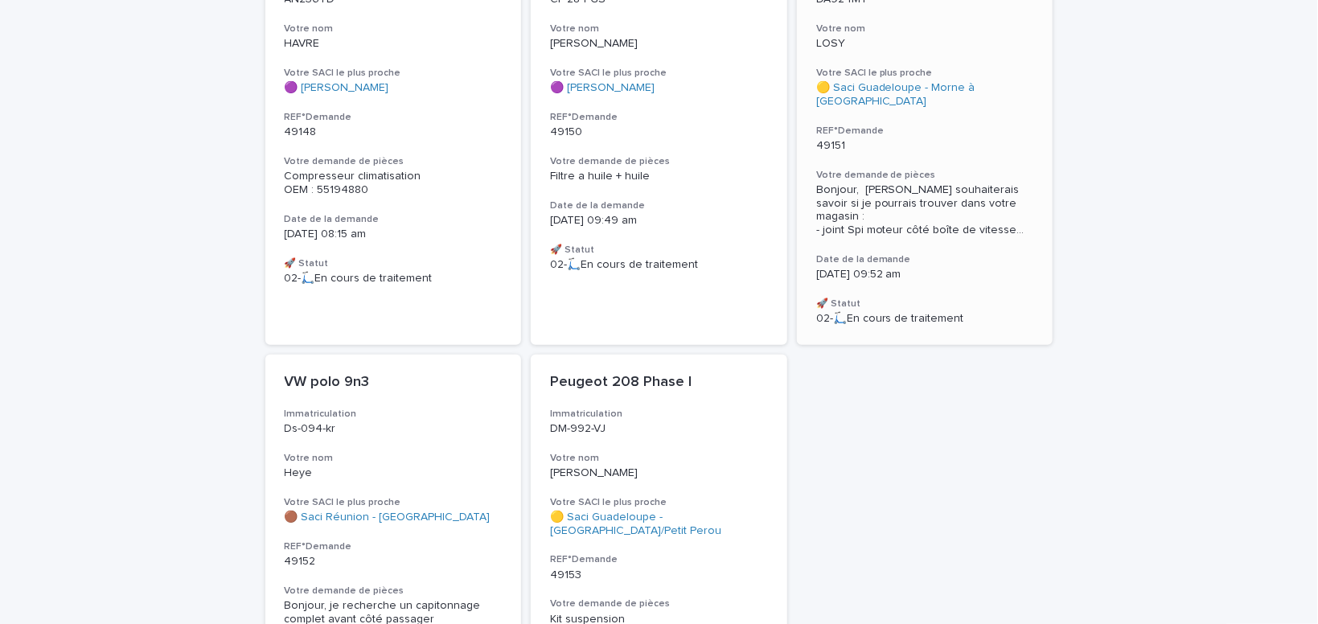
click at [892, 191] on span "Bonjour, [PERSON_NAME] souhaiterais savoir si je pourrais trouver dans votre ma…" at bounding box center [926, 210] width 218 height 54
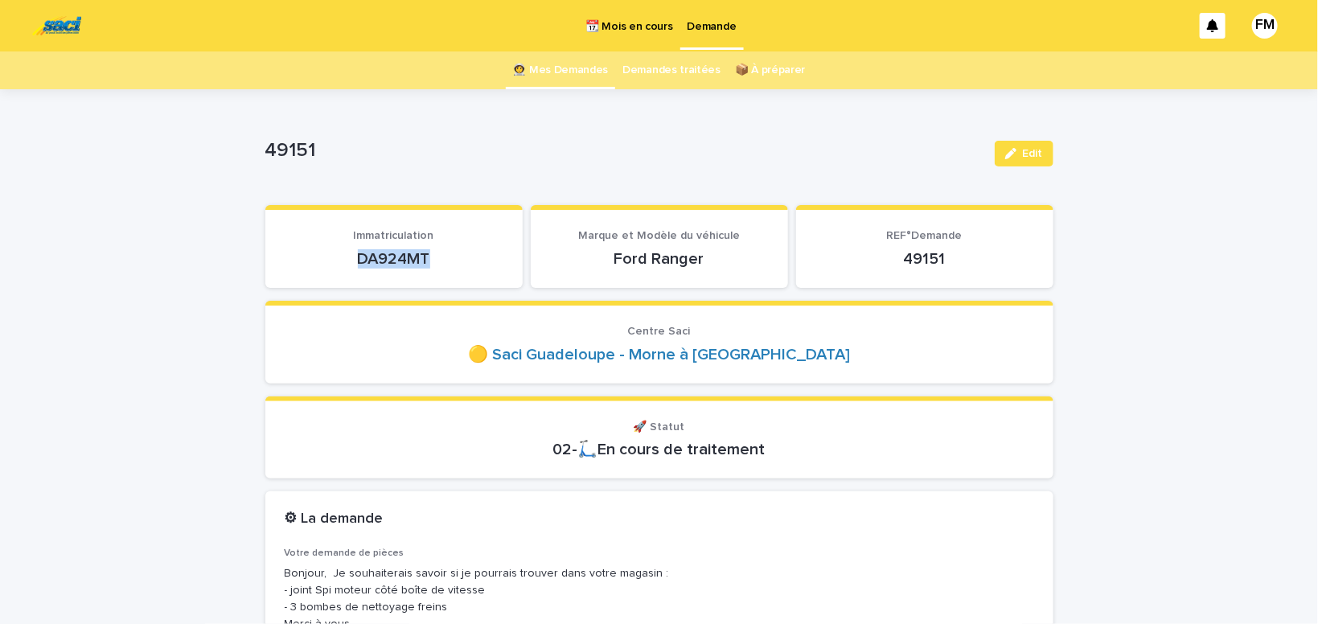
drag, startPoint x: 449, startPoint y: 253, endPoint x: 400, endPoint y: 261, distance: 49.6
click at [363, 251] on p "DA924MT" at bounding box center [394, 258] width 219 height 19
drag, startPoint x: 322, startPoint y: 286, endPoint x: 451, endPoint y: 249, distance: 134.7
click at [356, 286] on section "Immatriculation DA924MT" at bounding box center [393, 246] width 257 height 83
drag, startPoint x: 439, startPoint y: 253, endPoint x: 339, endPoint y: 261, distance: 100.1
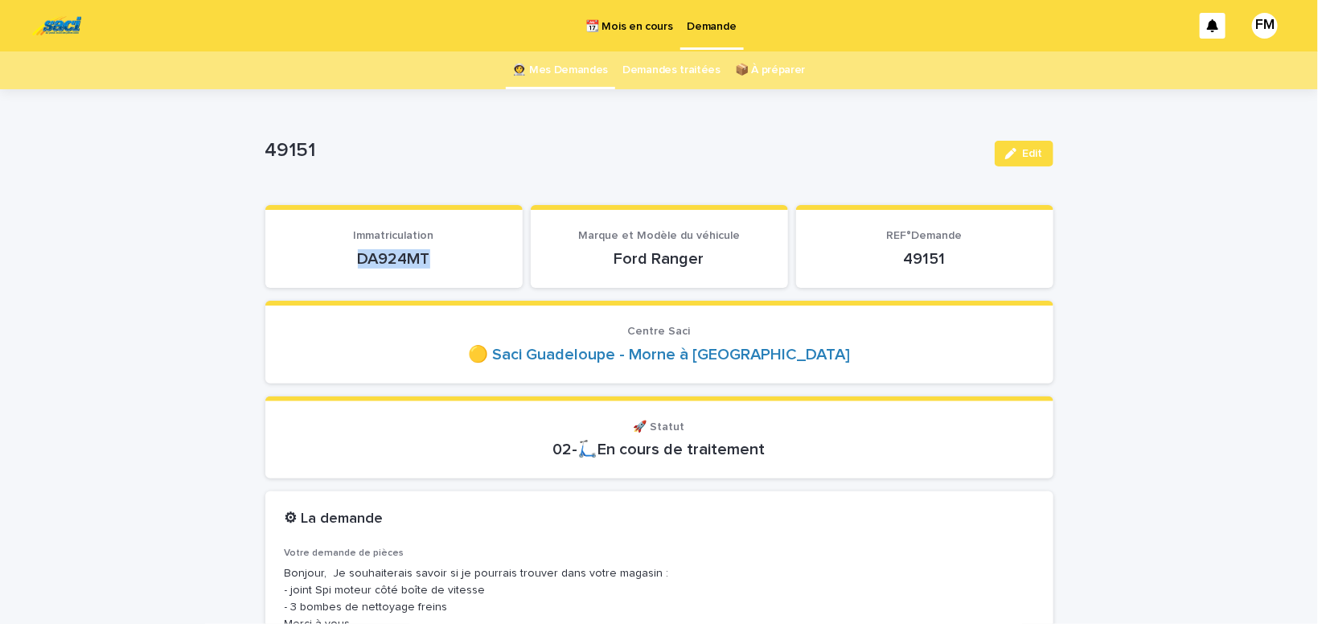
click at [320, 252] on p "DA924MT" at bounding box center [394, 258] width 219 height 19
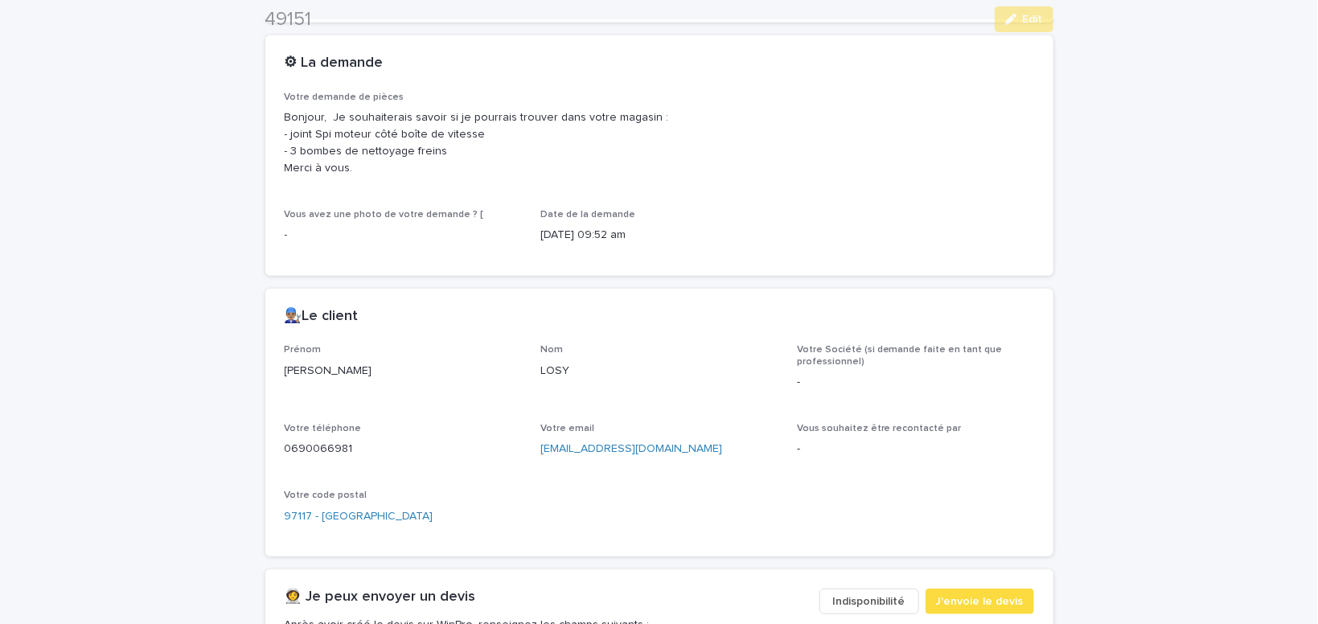
scroll to position [477, 0]
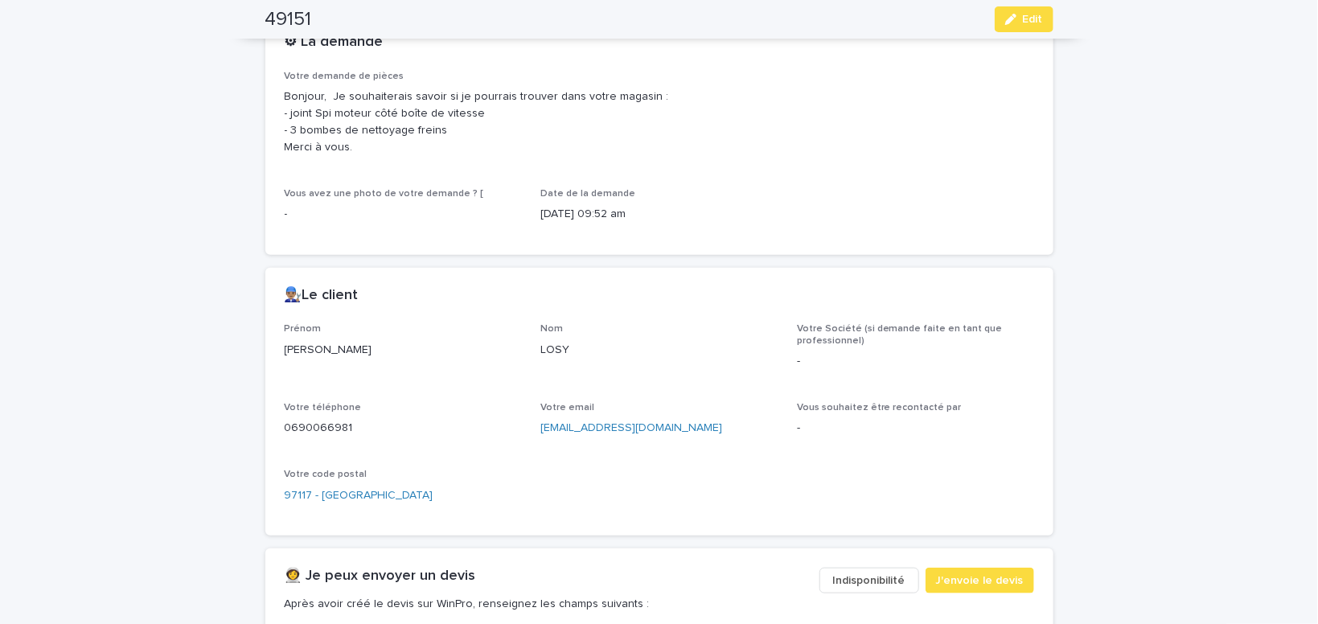
drag, startPoint x: 367, startPoint y: 346, endPoint x: 241, endPoint y: 348, distance: 126.3
click at [285, 346] on div "[PERSON_NAME]" at bounding box center [403, 349] width 237 height 20
drag, startPoint x: 654, startPoint y: 422, endPoint x: 535, endPoint y: 431, distance: 119.4
click at [541, 430] on div "[EMAIL_ADDRESS][DOMAIN_NAME]" at bounding box center [659, 427] width 237 height 20
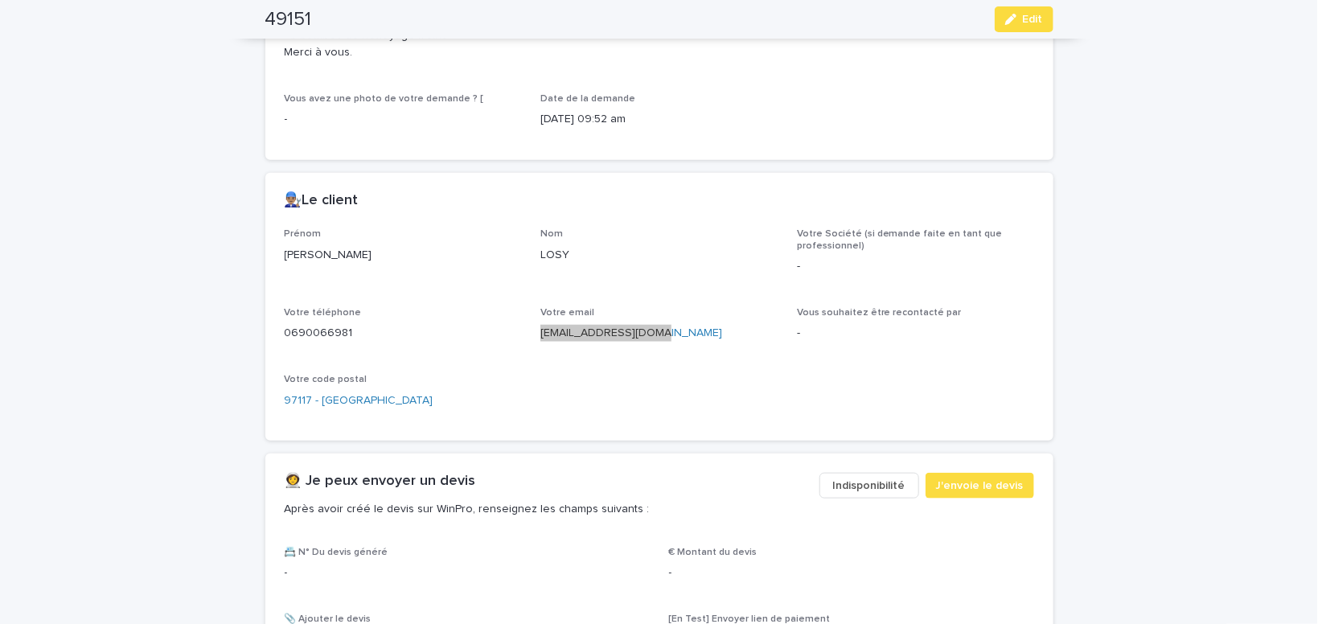
scroll to position [682, 0]
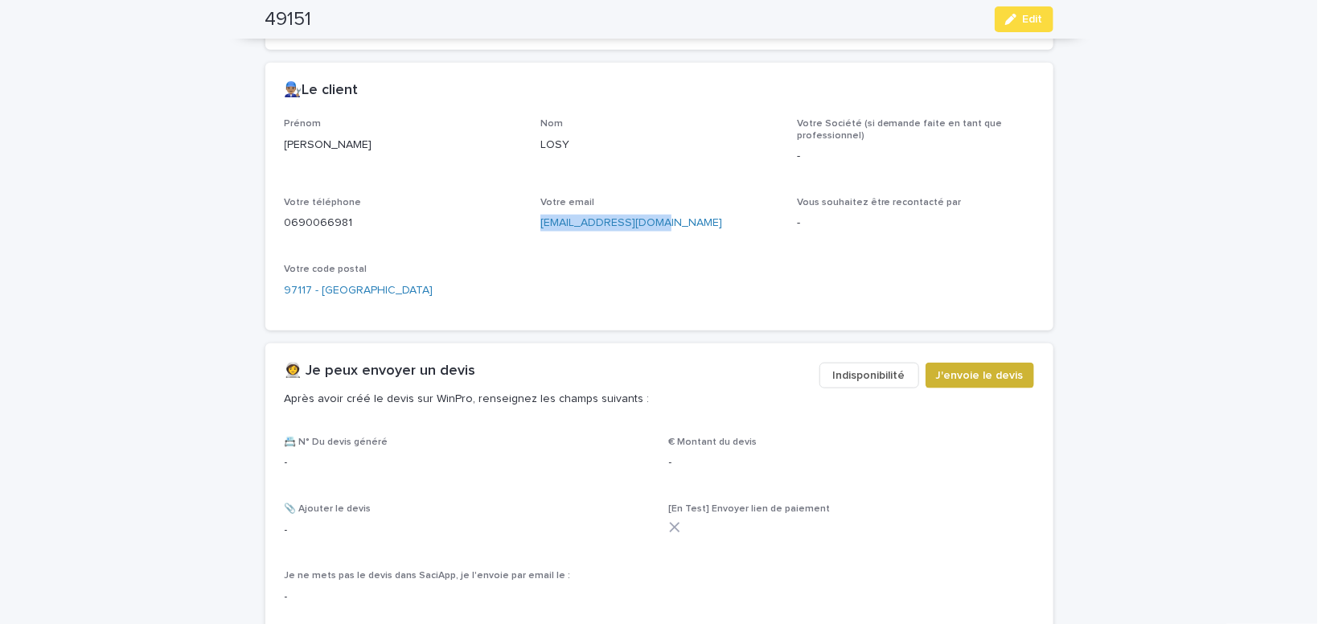
click at [965, 370] on span "J'envoie le devis" at bounding box center [980, 376] width 88 height 16
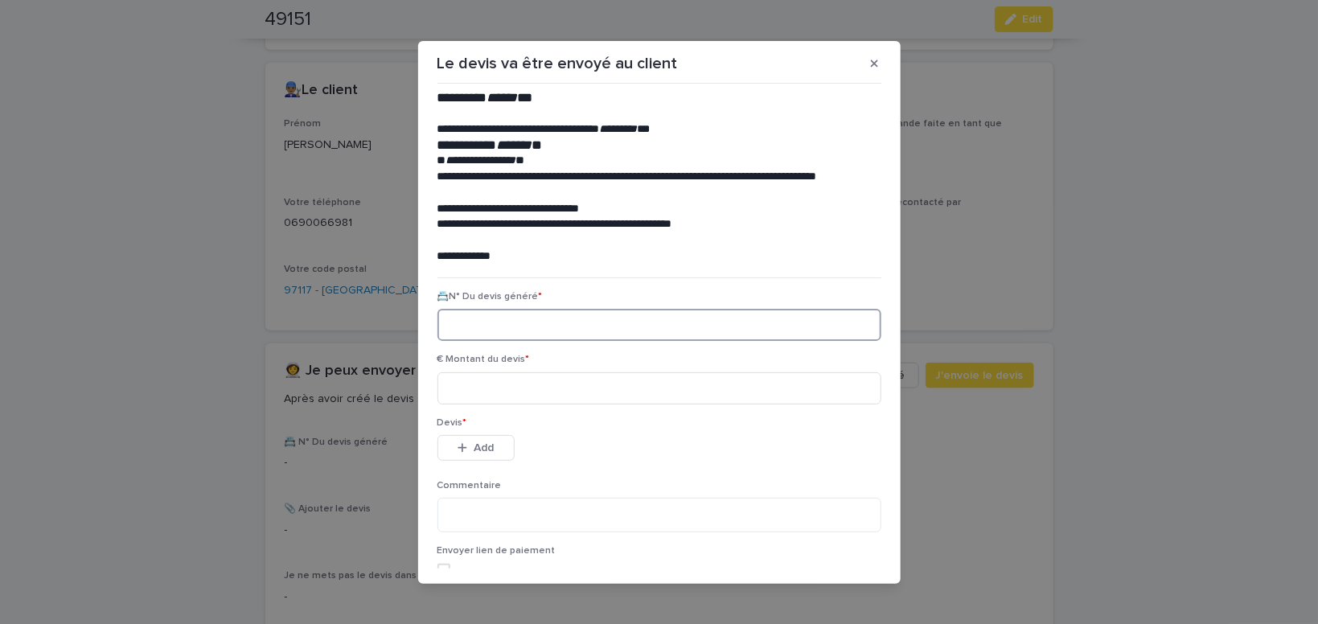
paste input "********"
type input "********"
click at [492, 391] on input at bounding box center [660, 388] width 444 height 32
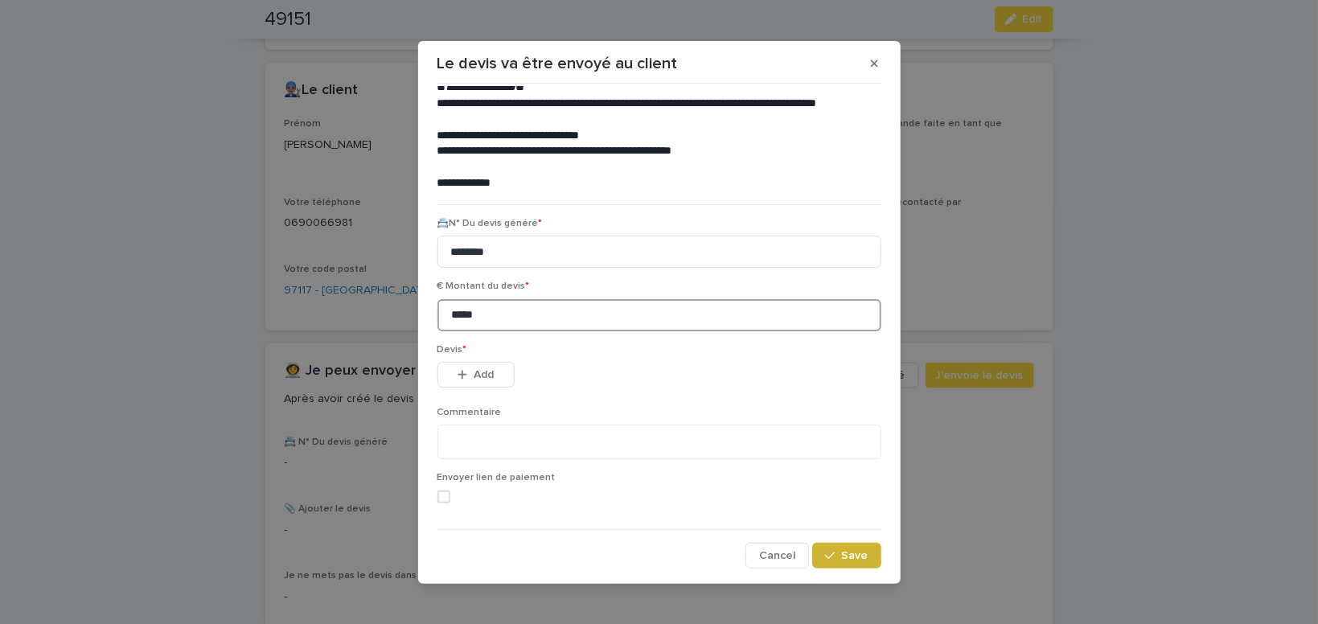
type input "*****"
click at [838, 557] on div "button" at bounding box center [833, 555] width 16 height 11
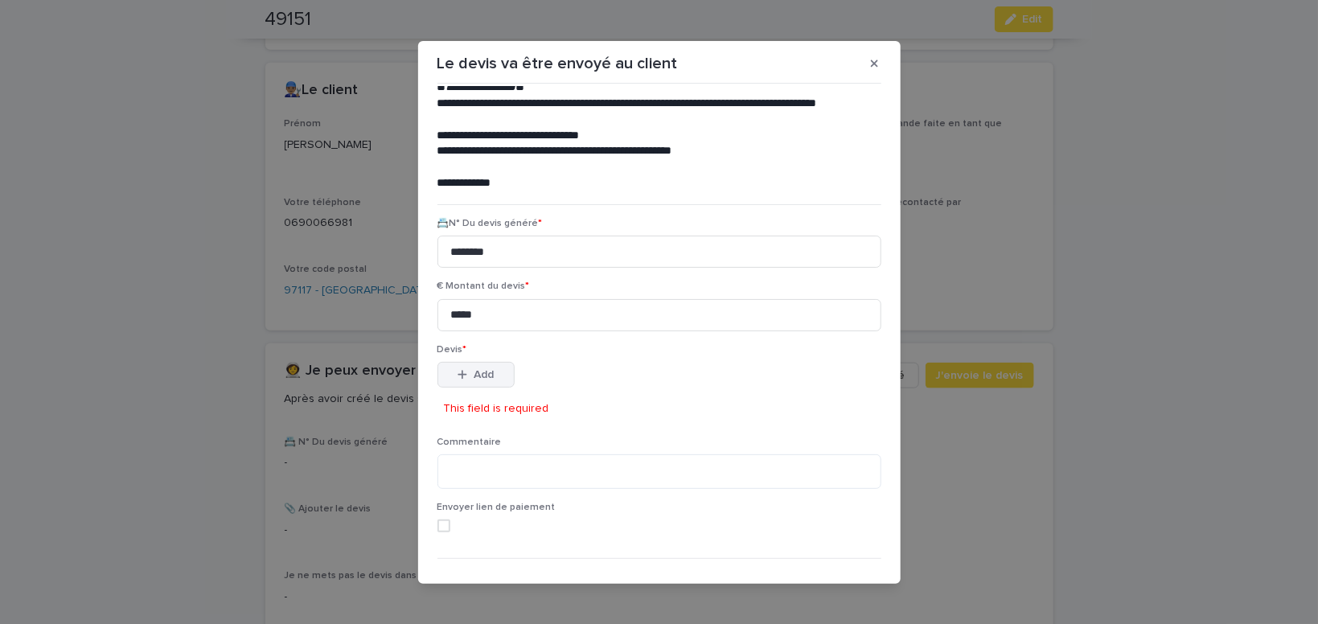
click at [477, 379] on span "Add" at bounding box center [484, 374] width 20 height 11
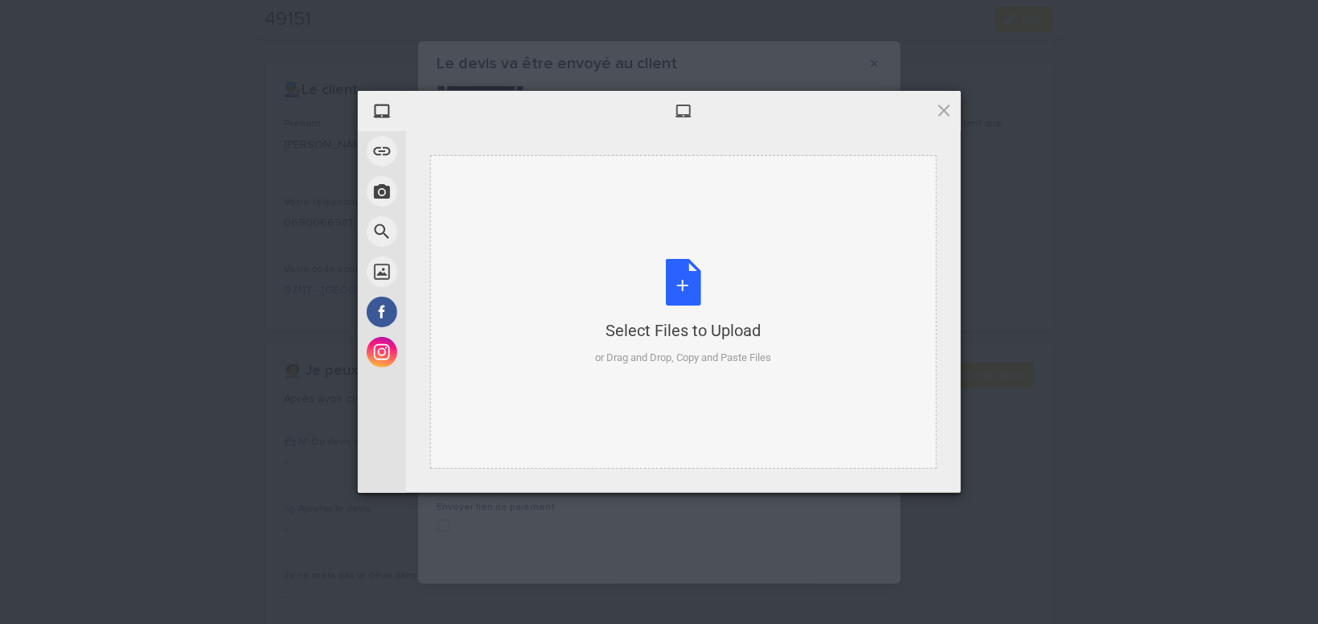
click at [685, 278] on div "Select Files to Upload or Drag and Drop, Copy and Paste Files" at bounding box center [683, 312] width 176 height 107
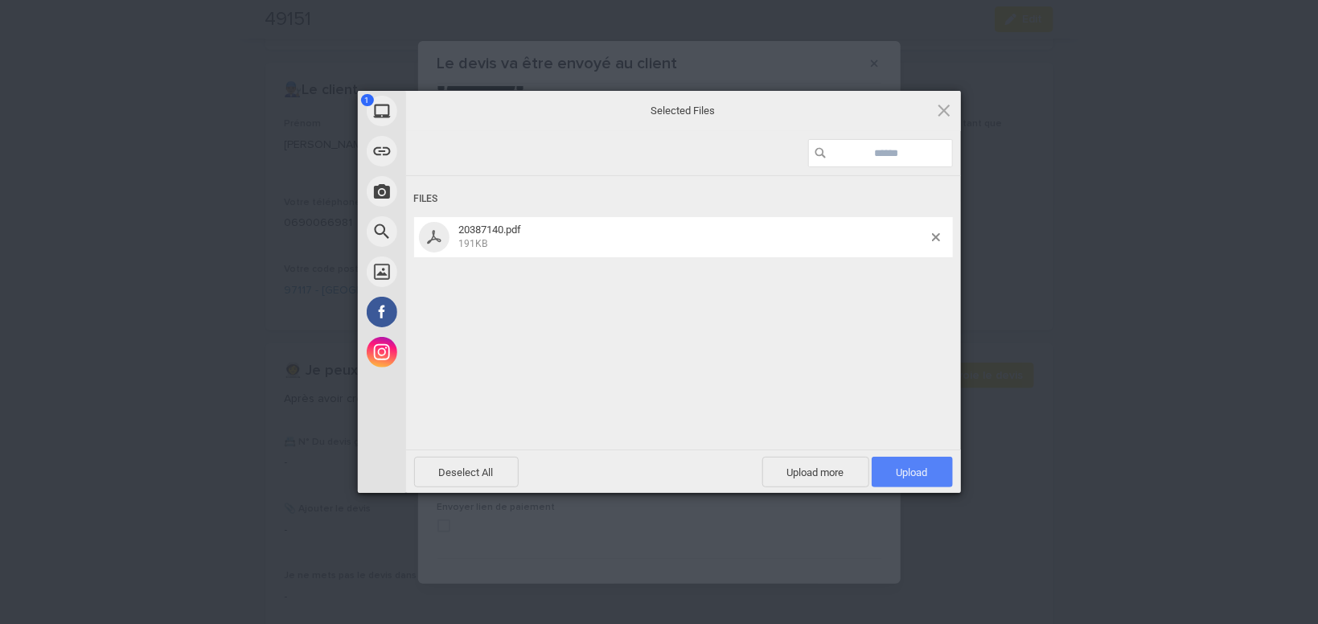
click at [889, 467] on span "Upload 1" at bounding box center [912, 472] width 81 height 31
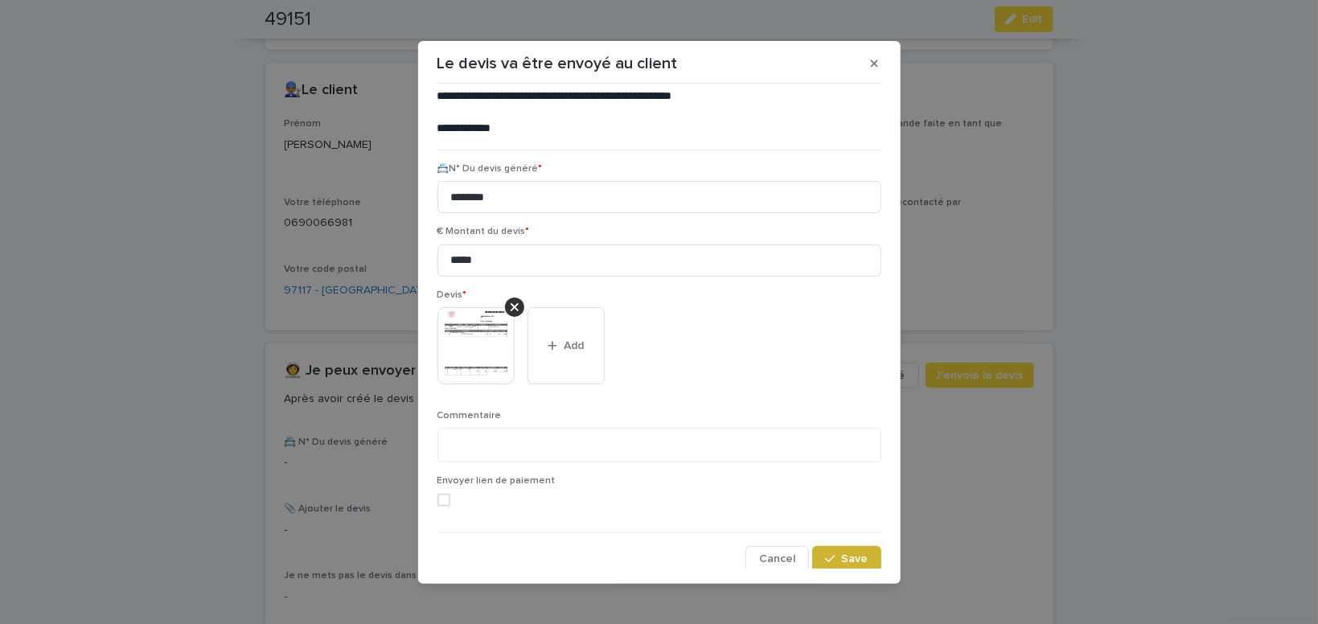
scroll to position [131, 0]
click at [859, 553] on span "Save" at bounding box center [855, 555] width 27 height 11
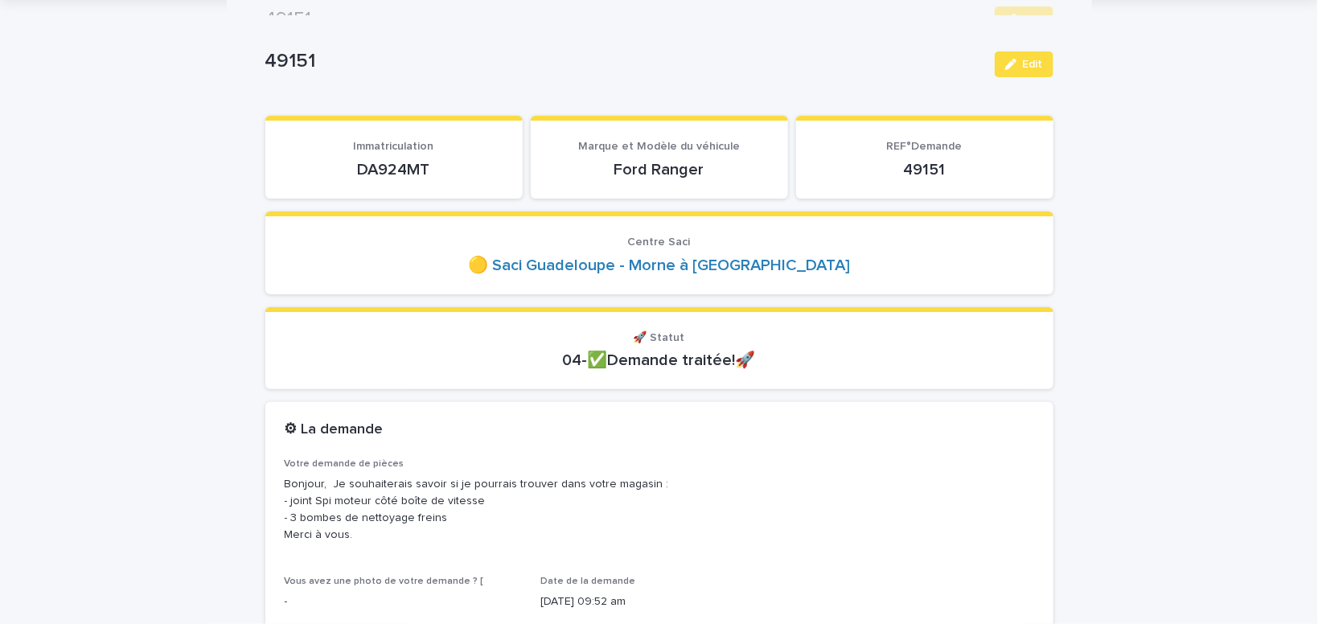
scroll to position [0, 0]
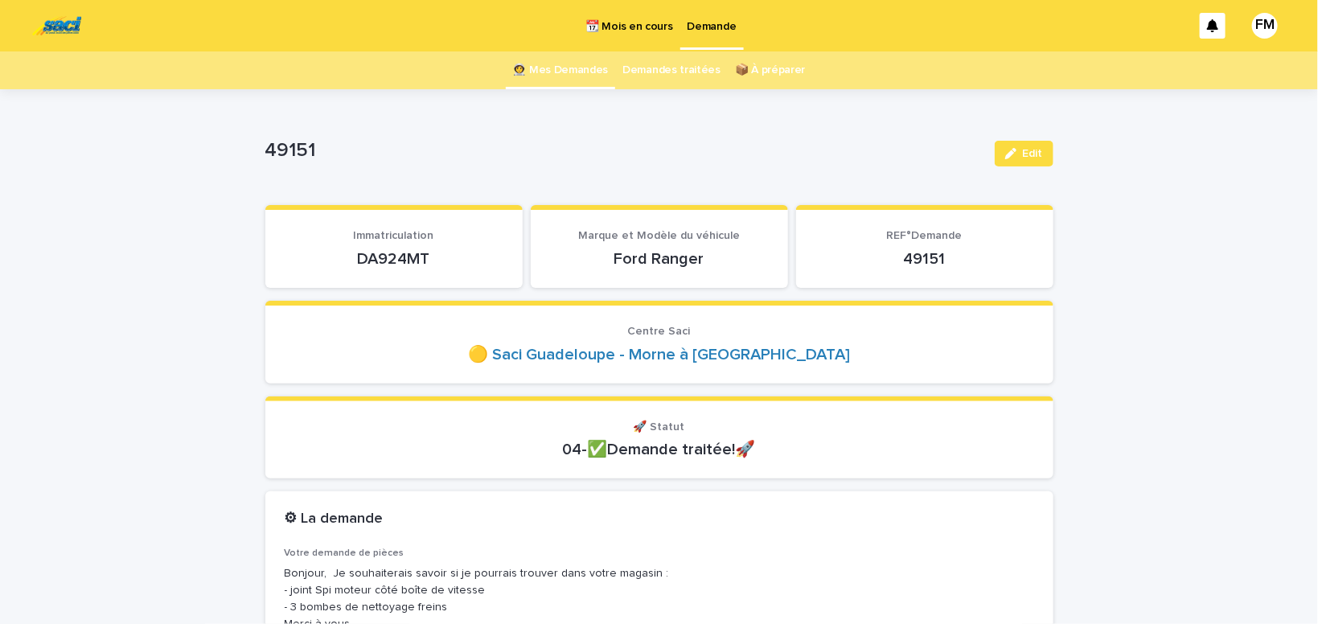
click at [713, 23] on p "Demande" at bounding box center [712, 17] width 49 height 34
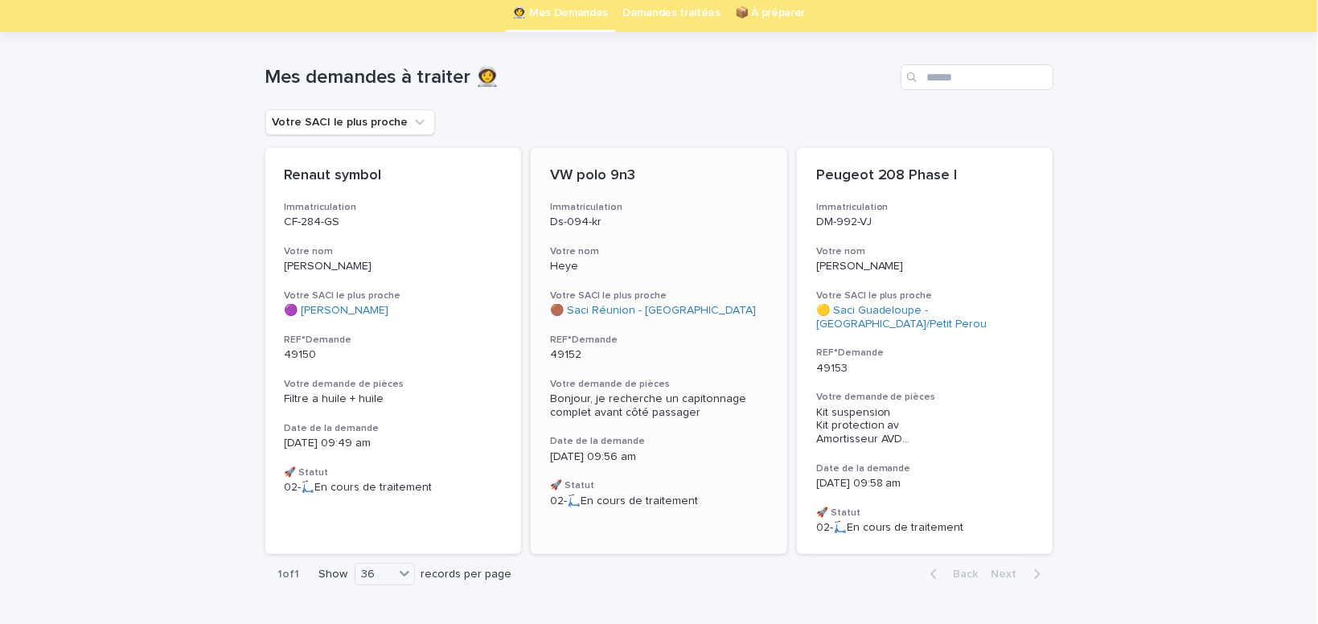
scroll to position [107, 0]
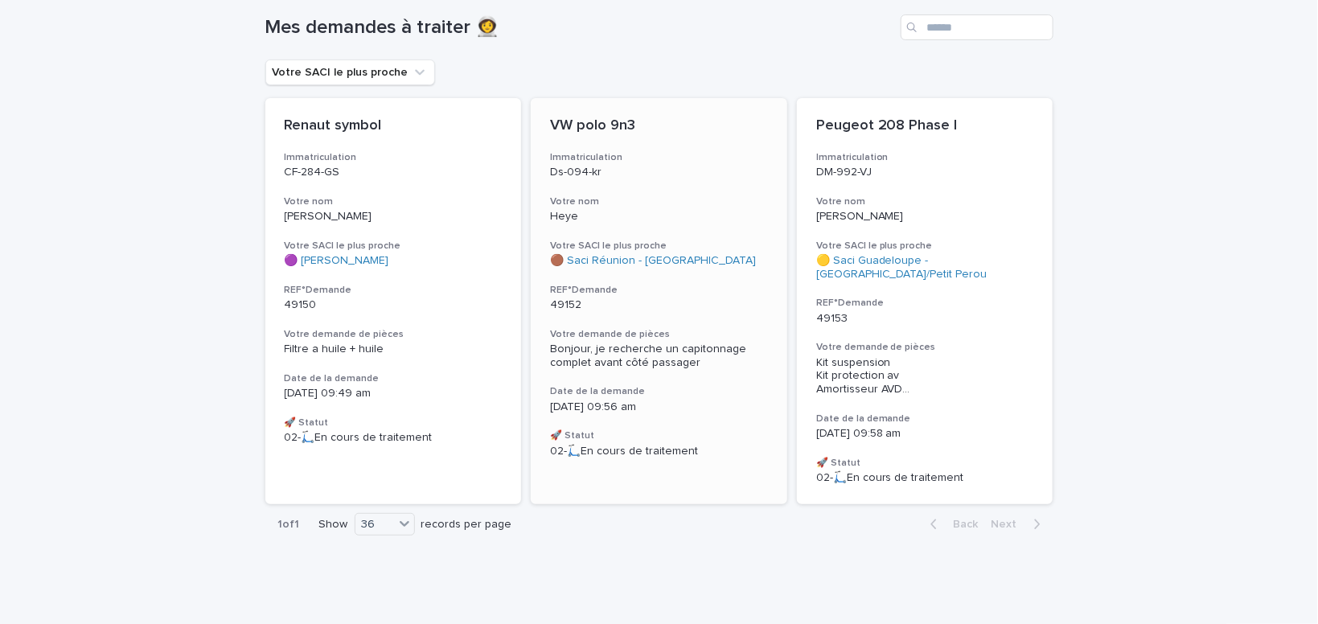
click at [619, 350] on span "Bonjour, je recherche un capitonnage complet avant côté passager" at bounding box center [650, 356] width 200 height 25
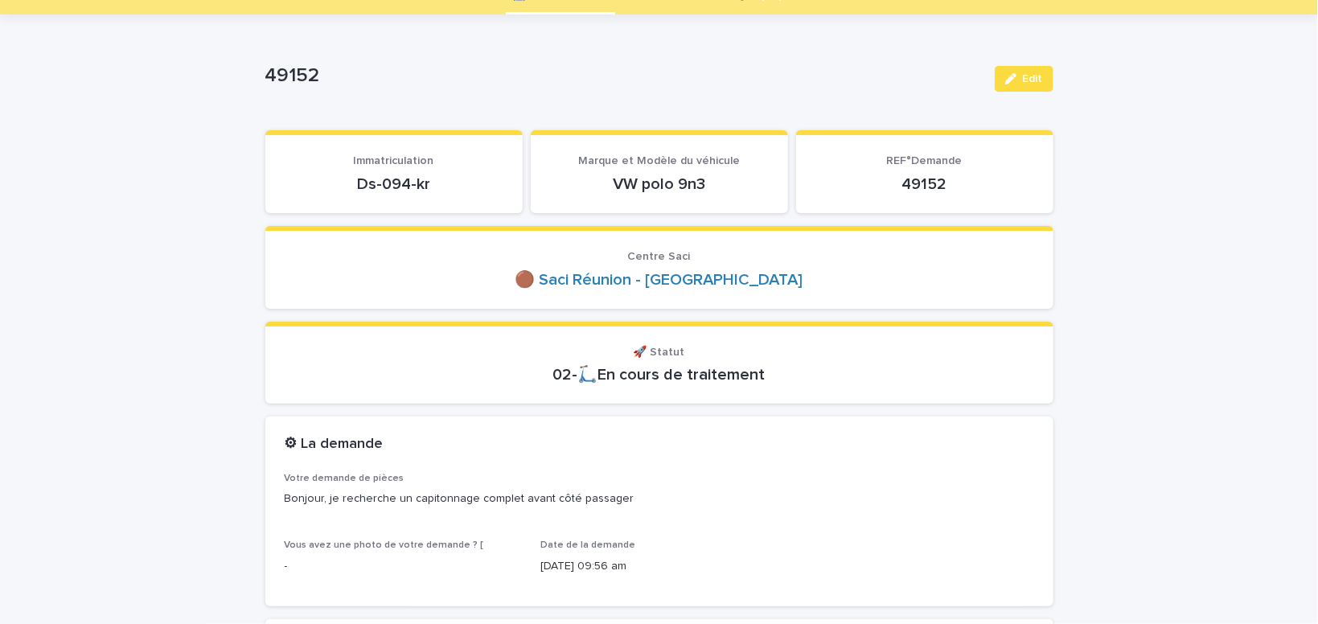
scroll to position [136, 0]
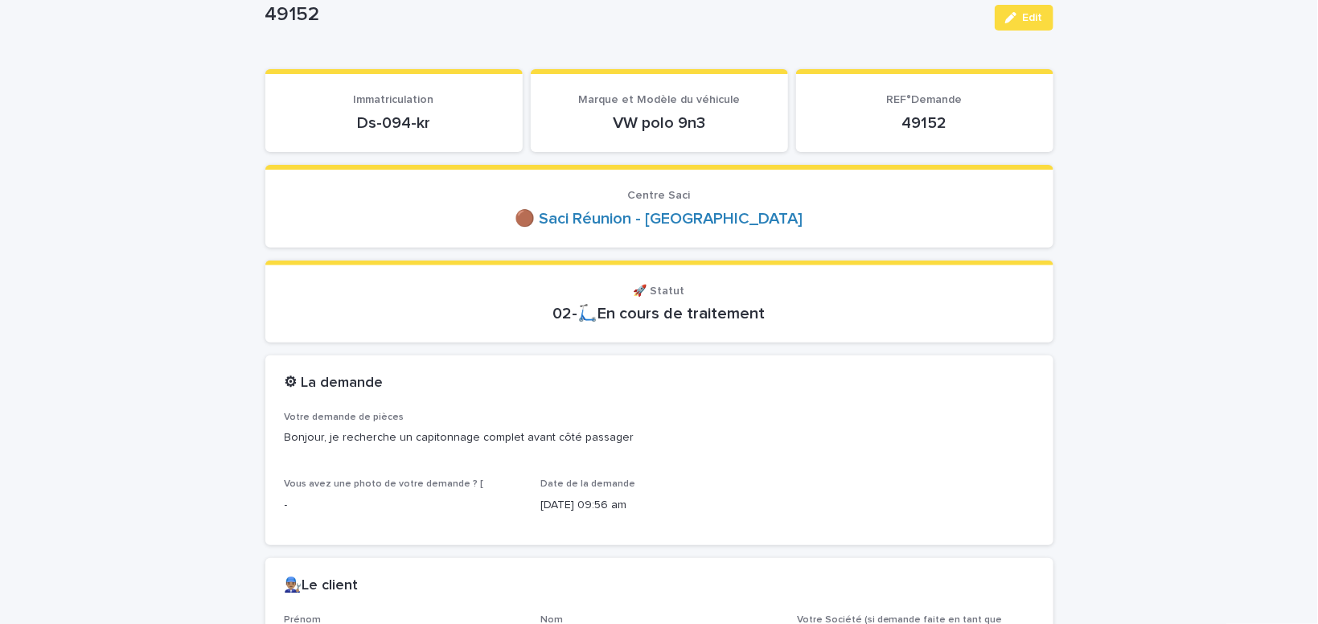
drag, startPoint x: 1031, startPoint y: 16, endPoint x: 1034, endPoint y: 32, distance: 16.4
click at [1031, 14] on span "Edit" at bounding box center [1033, 17] width 20 height 11
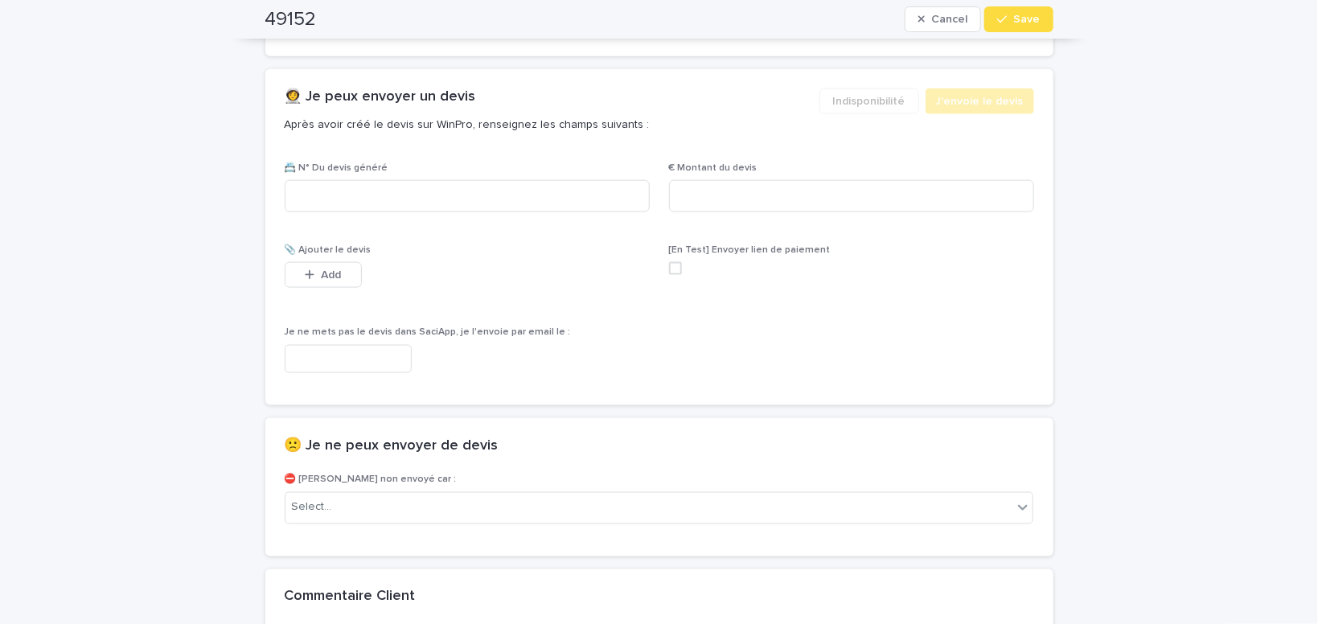
scroll to position [1023, 0]
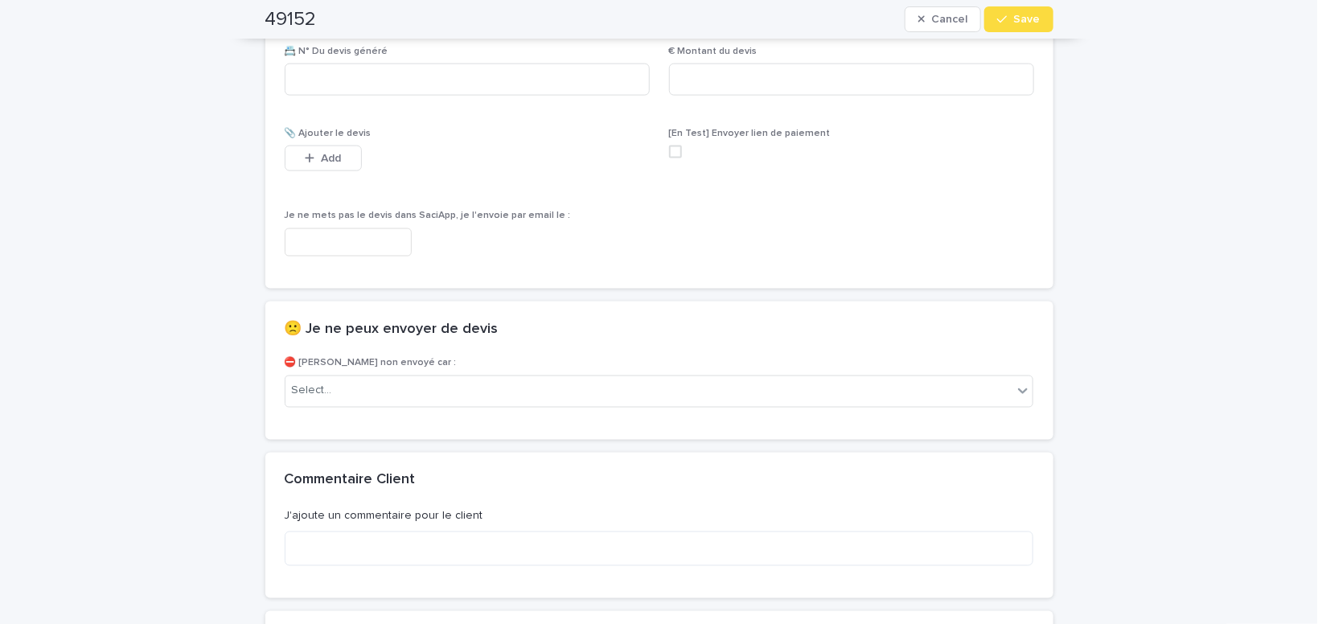
click at [367, 244] on input "text" at bounding box center [348, 242] width 127 height 28
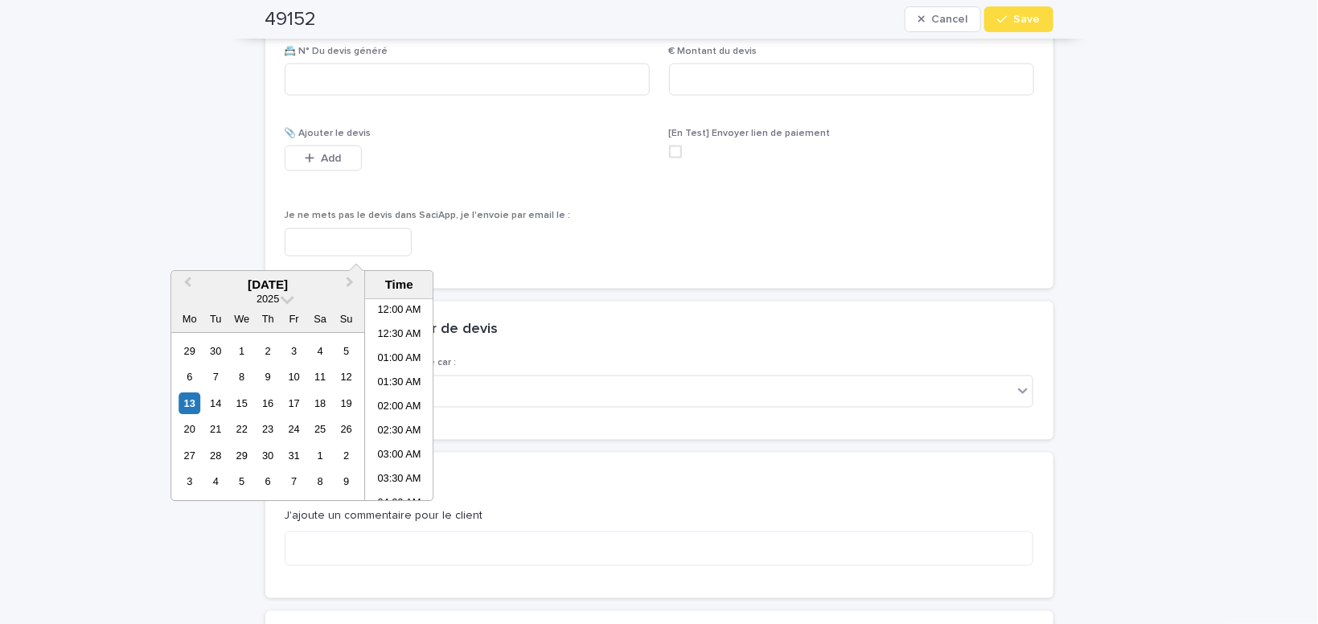
scroll to position [394, 0]
click at [393, 394] on li "10:00 AM" at bounding box center [399, 400] width 68 height 24
type input "**********"
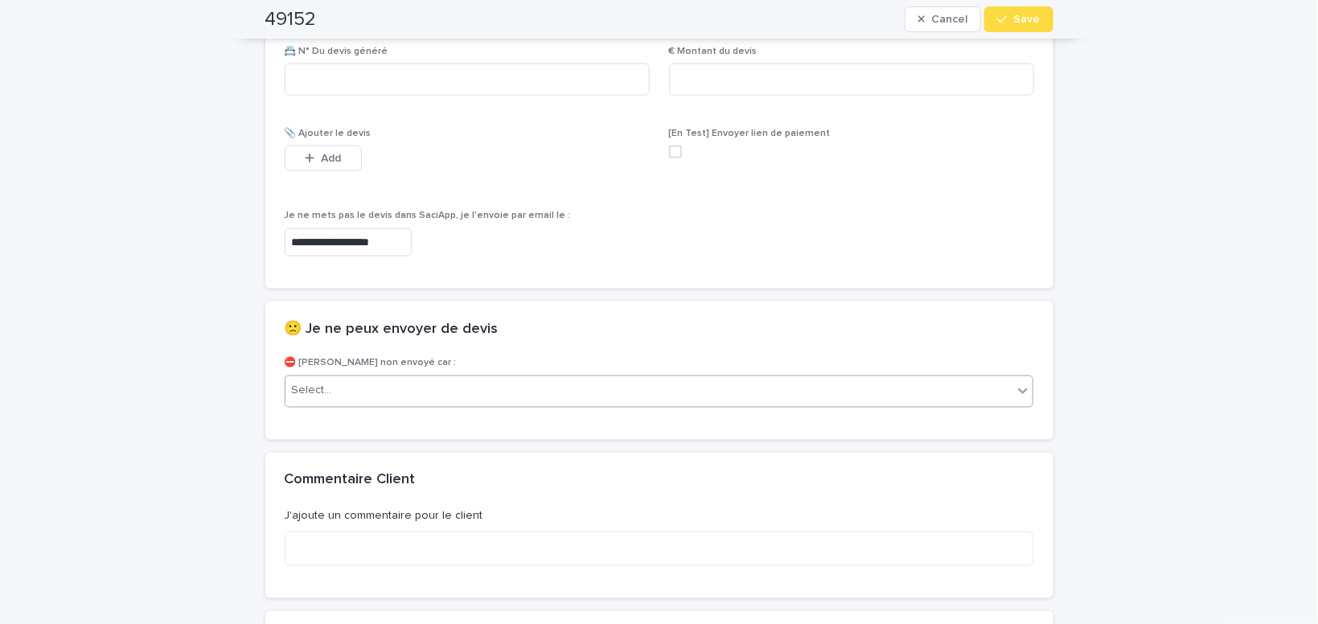
click at [344, 392] on div "Select..." at bounding box center [650, 391] width 728 height 27
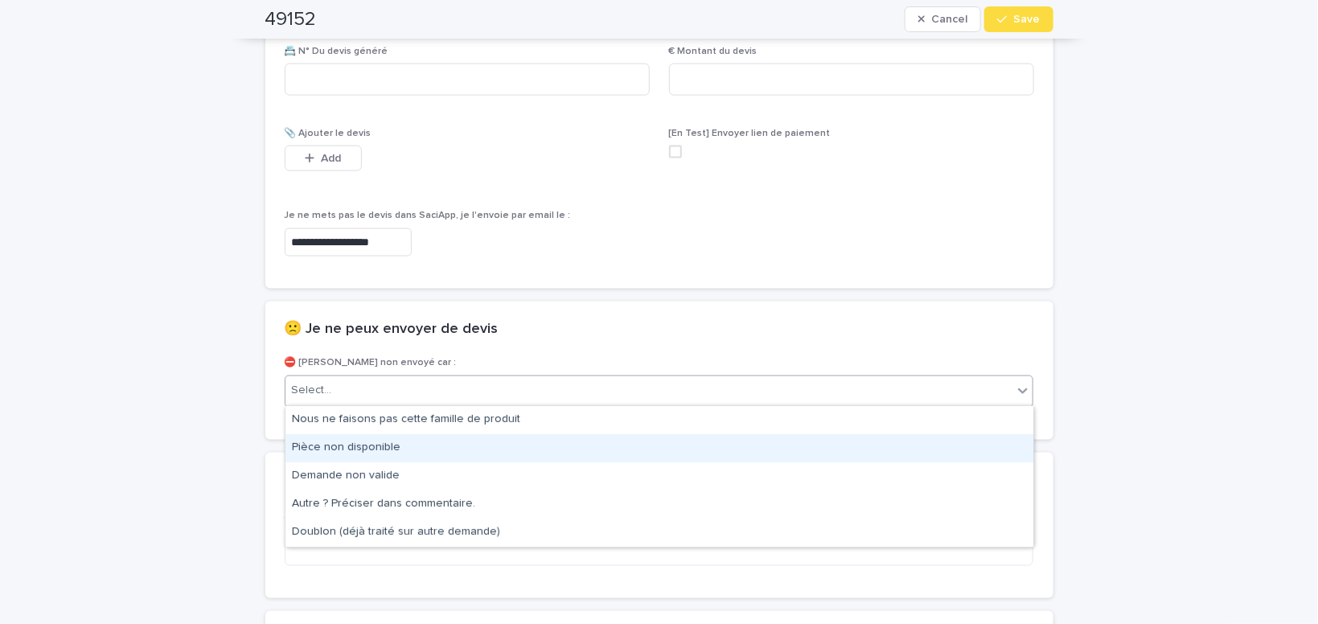
click at [365, 446] on div "Pièce non disponible" at bounding box center [660, 448] width 748 height 28
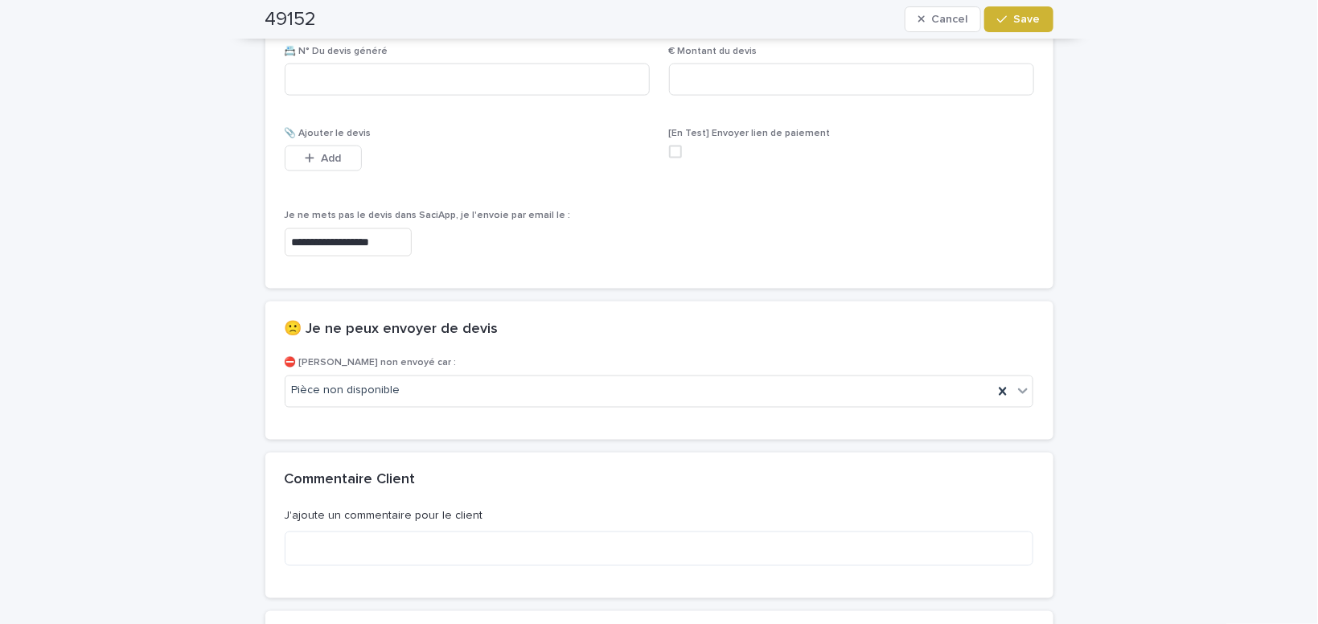
click at [1033, 19] on span "Save" at bounding box center [1027, 19] width 27 height 11
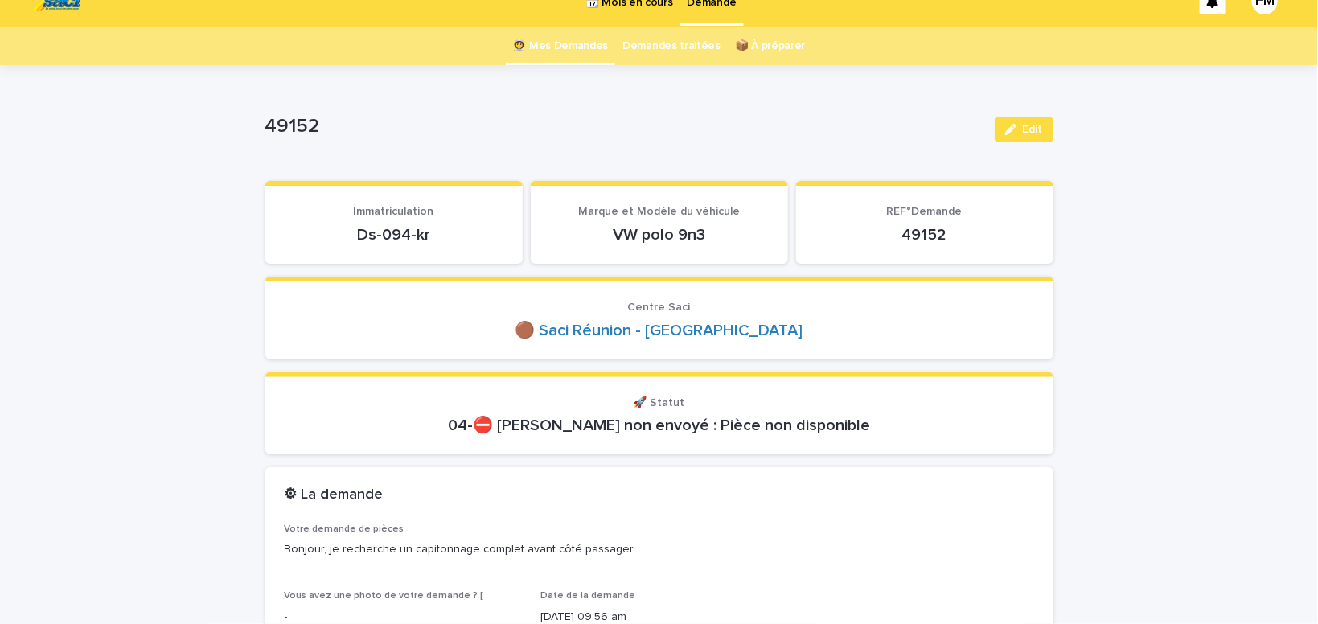
scroll to position [0, 0]
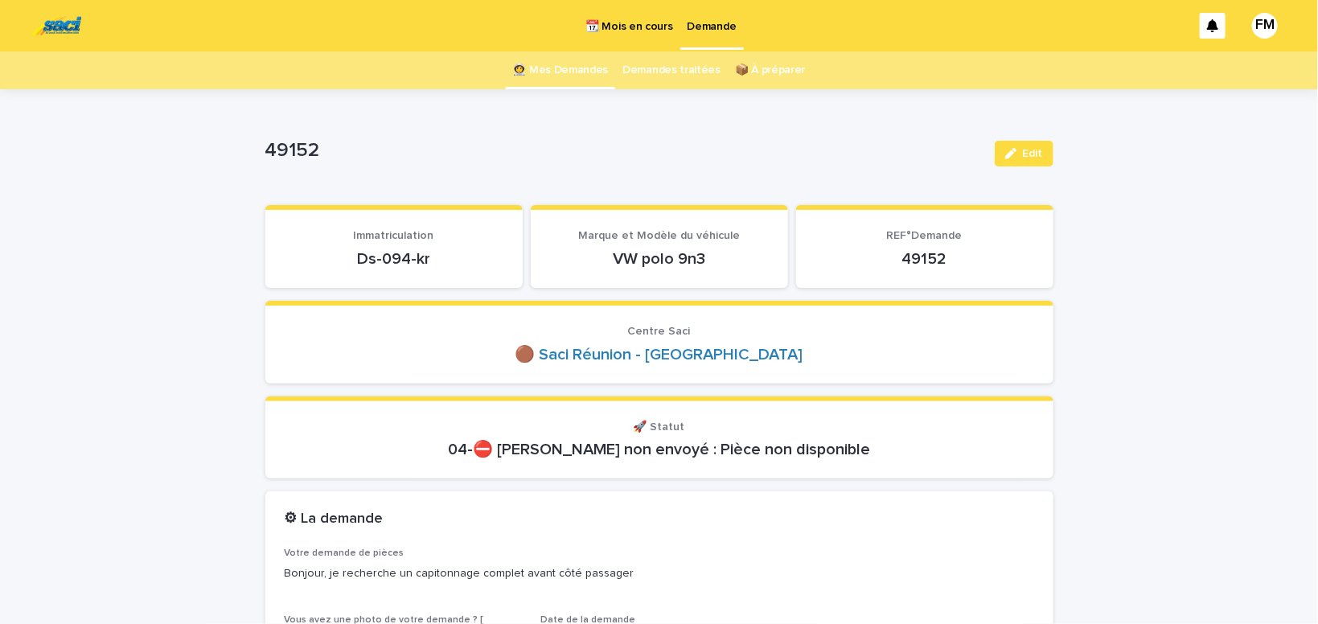
click at [714, 28] on p "Demande" at bounding box center [712, 17] width 49 height 34
